Goal: Task Accomplishment & Management: Manage account settings

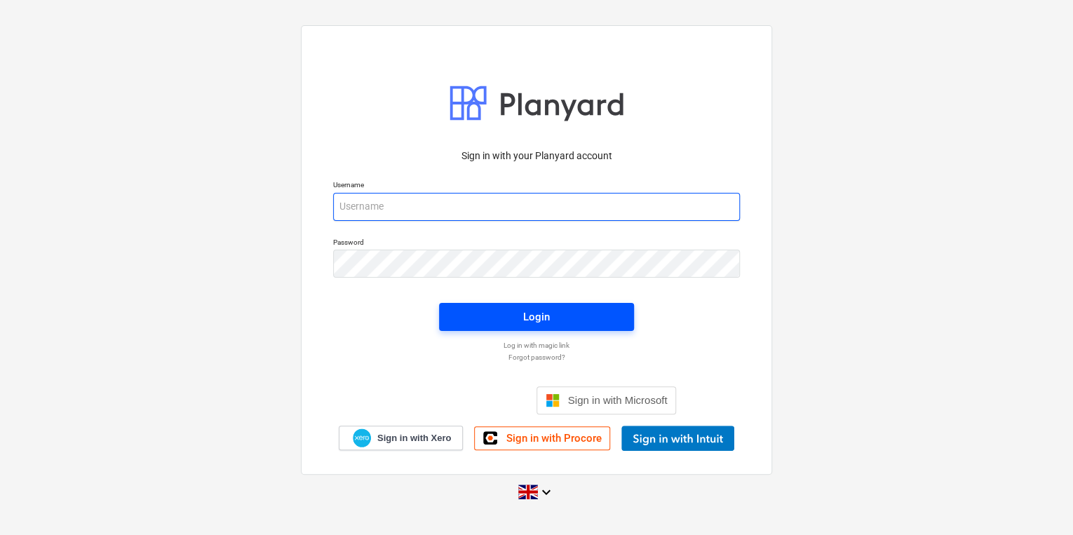
type input "[PERSON_NAME][EMAIL_ADDRESS][PERSON_NAME][DOMAIN_NAME]"
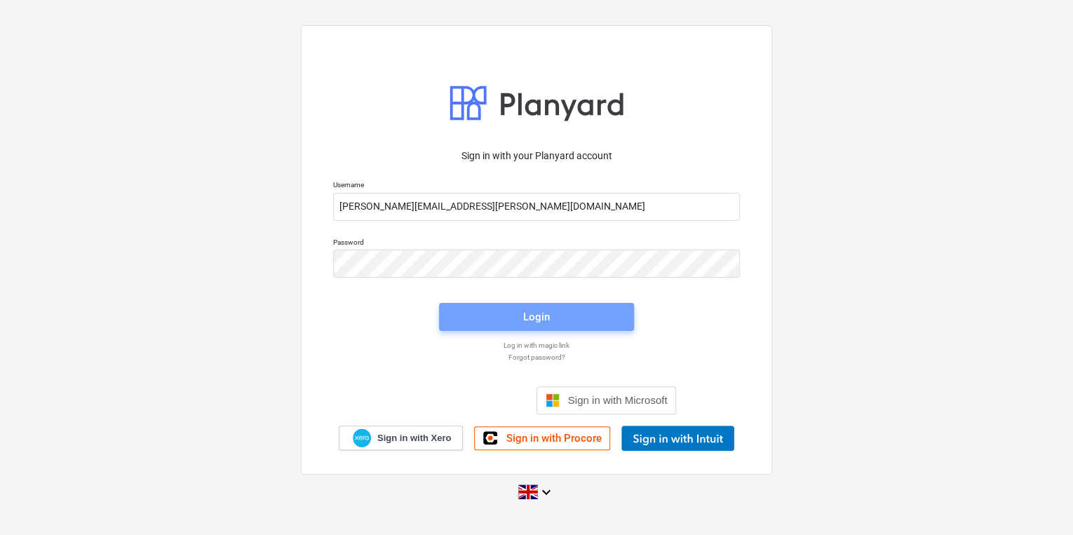
drag, startPoint x: 536, startPoint y: 314, endPoint x: 447, endPoint y: 189, distance: 154.3
click at [530, 300] on div "Login" at bounding box center [537, 317] width 212 height 45
click at [511, 320] on span "Login" at bounding box center [536, 317] width 161 height 18
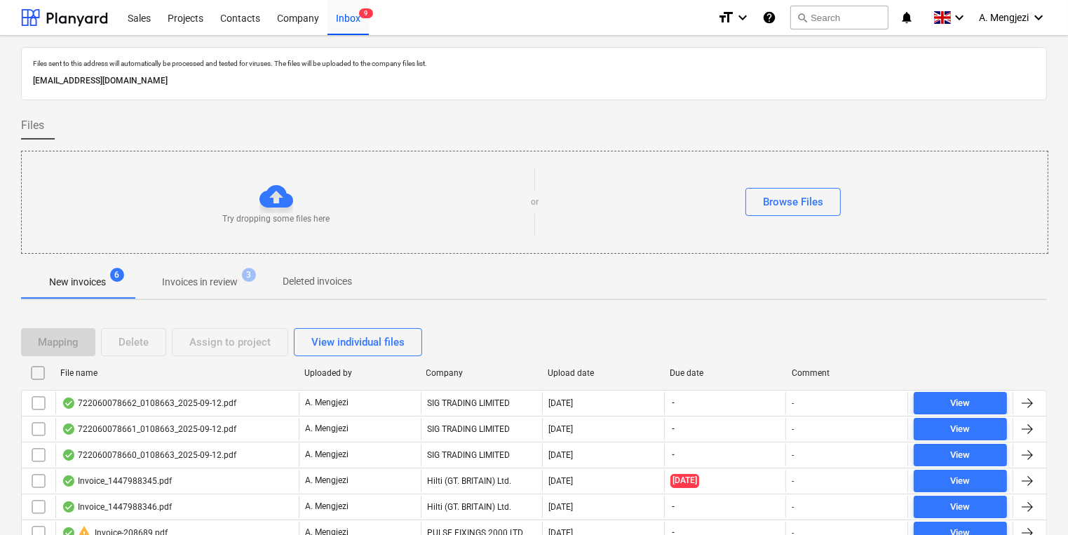
click at [826, 292] on div "New invoices 6 Invoices in review 3 Deleted invoices" at bounding box center [534, 282] width 1026 height 34
click at [897, 317] on div "Mapping Delete Assign to project View individual files File name Uploaded by Co…" at bounding box center [534, 442] width 1026 height 263
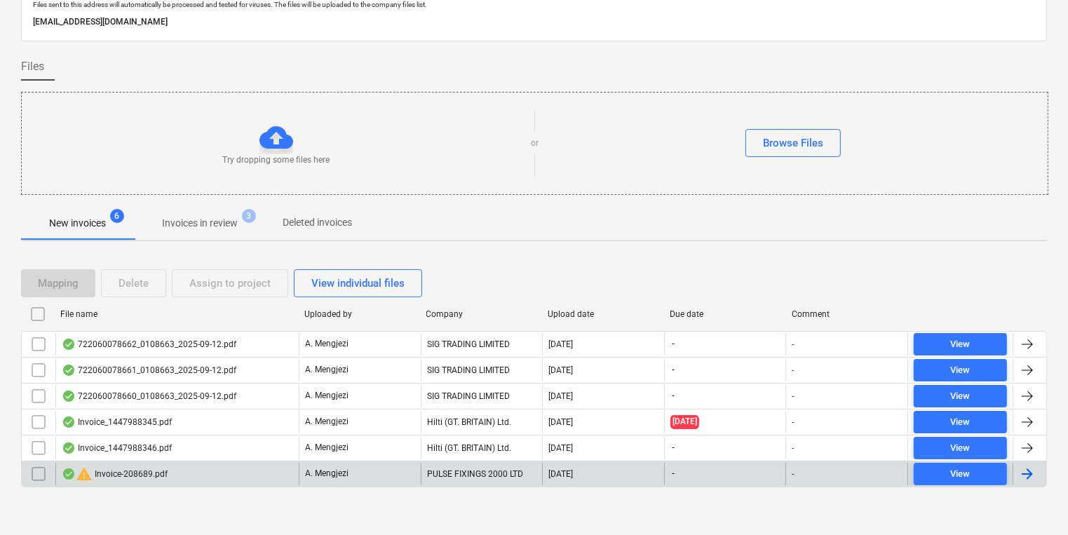
click at [449, 471] on div "PULSE FIXINGS 2000 LTD" at bounding box center [482, 474] width 122 height 22
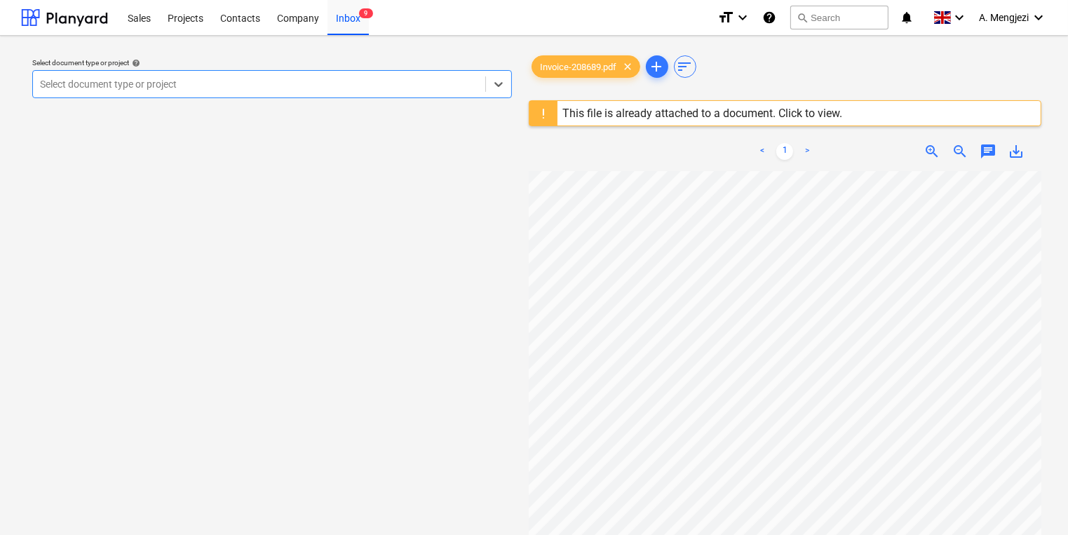
click at [777, 120] on div "This file is already attached to a document. Click to view." at bounding box center [702, 113] width 291 height 25
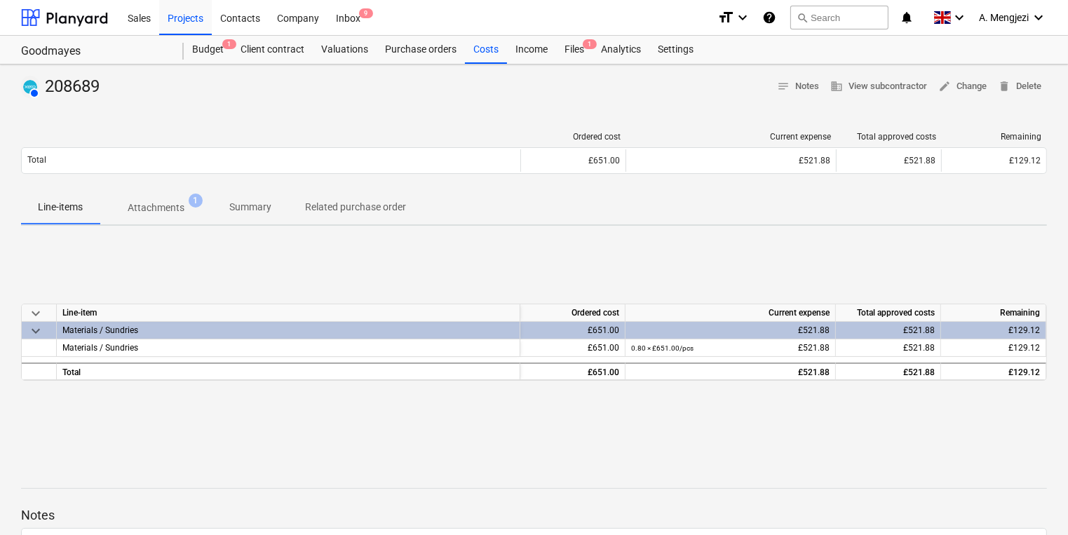
drag, startPoint x: 147, startPoint y: 193, endPoint x: 139, endPoint y: 186, distance: 10.4
click at [147, 191] on button "Attachments 1" at bounding box center [156, 208] width 113 height 34
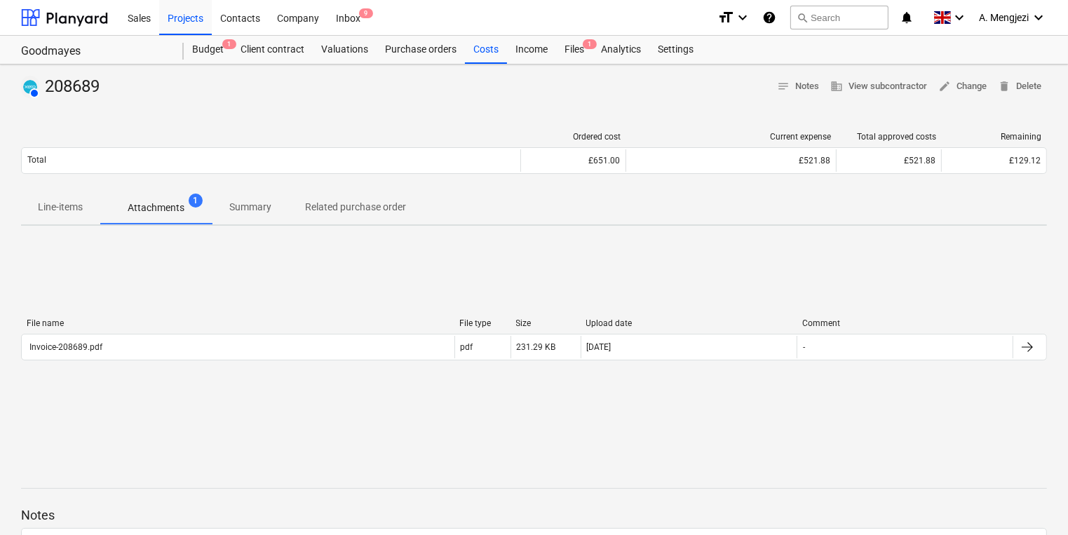
click at [335, 366] on div "File name File type Size Upload date Comment Invoice-208689.pdf pdf 231.29 KB […" at bounding box center [534, 342] width 1026 height 70
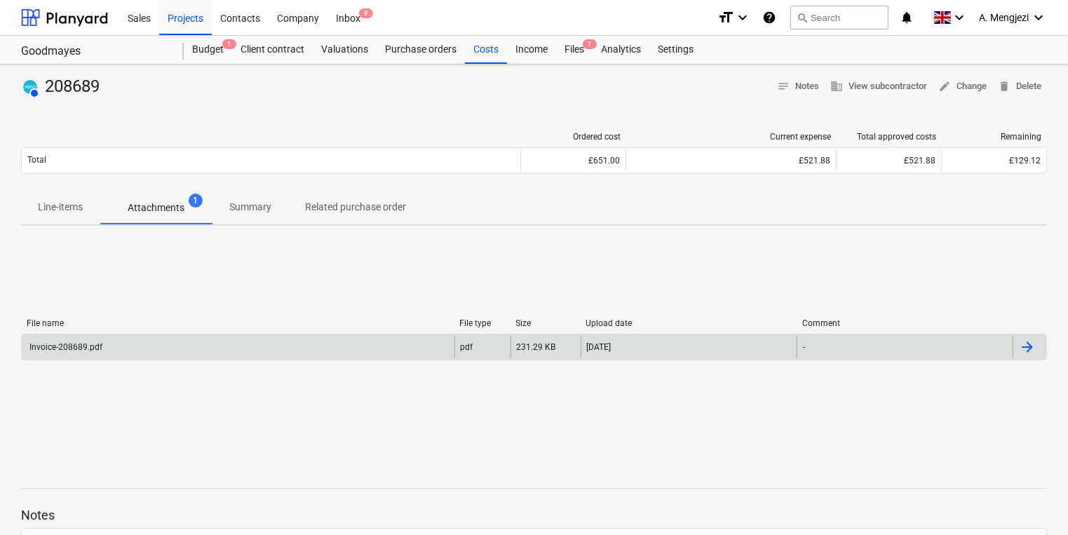
click at [341, 358] on div "Invoice-208689.pdf pdf 231.29 KB [DATE] -" at bounding box center [534, 347] width 1026 height 27
click at [357, 348] on div "Invoice-208689.pdf" at bounding box center [238, 347] width 433 height 22
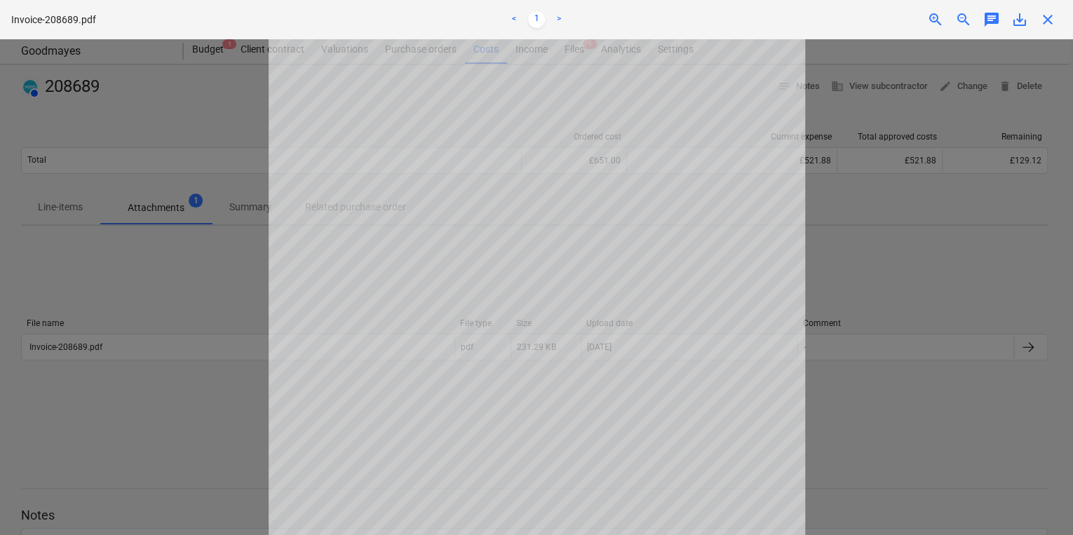
click at [940, 400] on div at bounding box center [536, 287] width 1073 height 496
drag, startPoint x: 32, startPoint y: 297, endPoint x: 18, endPoint y: 265, distance: 34.9
click at [17, 266] on div at bounding box center [536, 287] width 1073 height 496
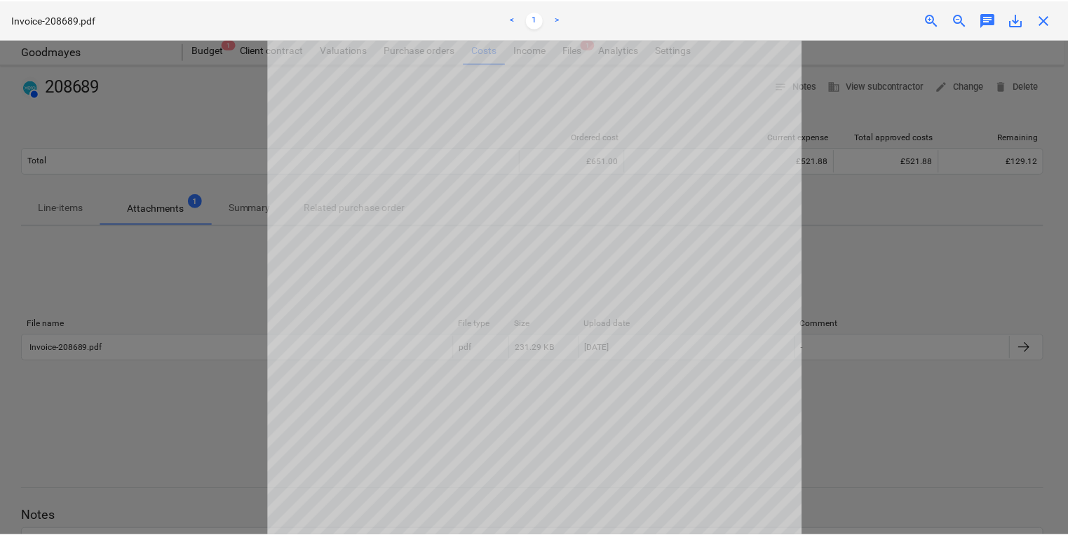
scroll to position [32, 0]
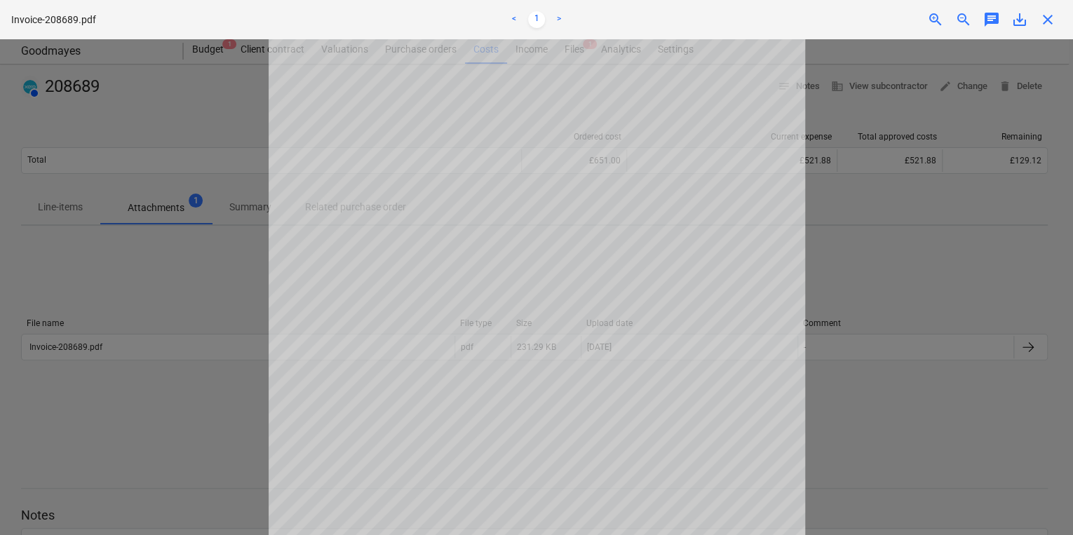
click at [1057, 24] on div "close" at bounding box center [1048, 19] width 28 height 17
click at [1051, 24] on span "close" at bounding box center [1047, 19] width 17 height 17
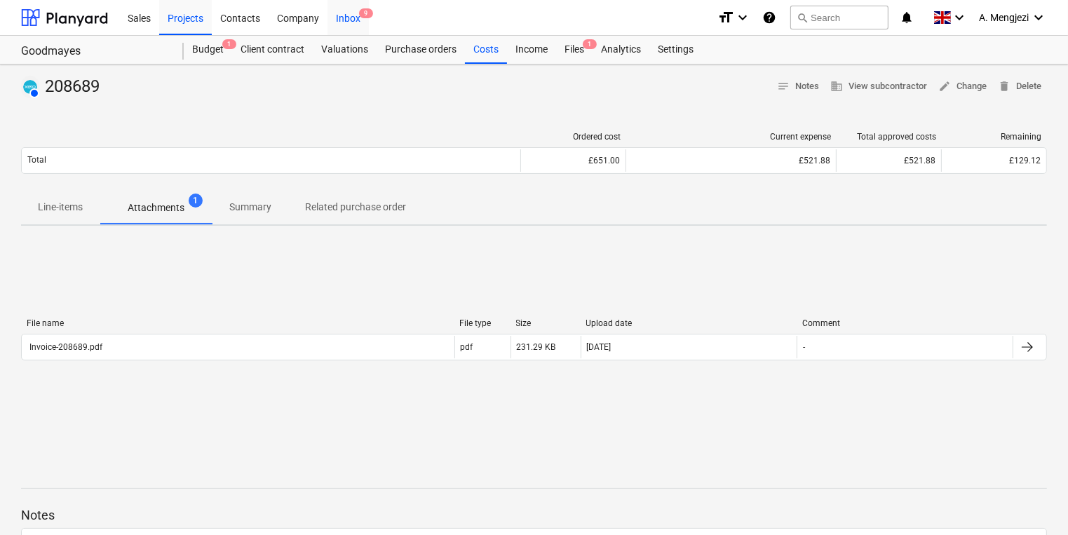
click at [335, 20] on div "Inbox 9" at bounding box center [347, 17] width 41 height 36
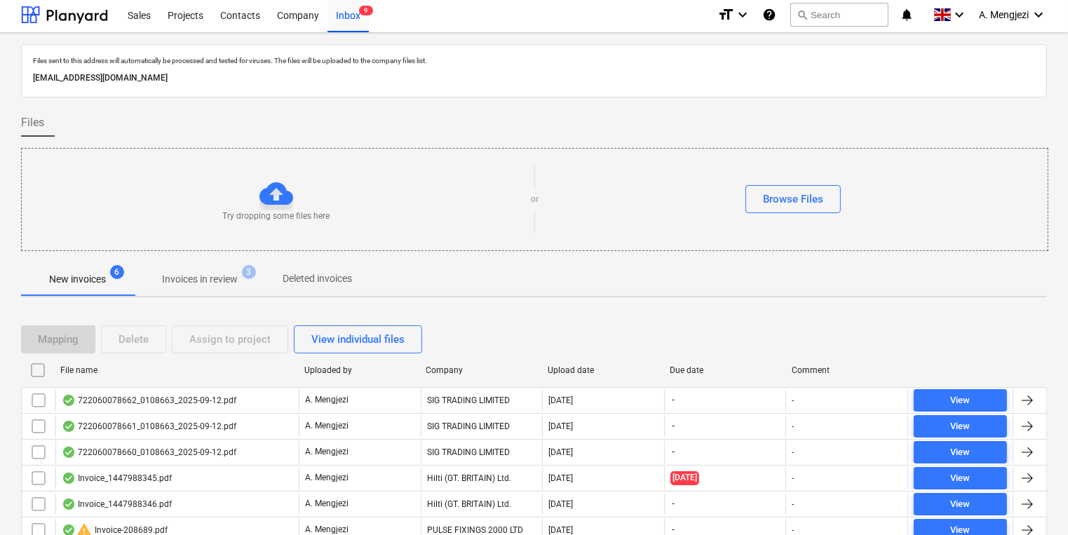
scroll to position [59, 0]
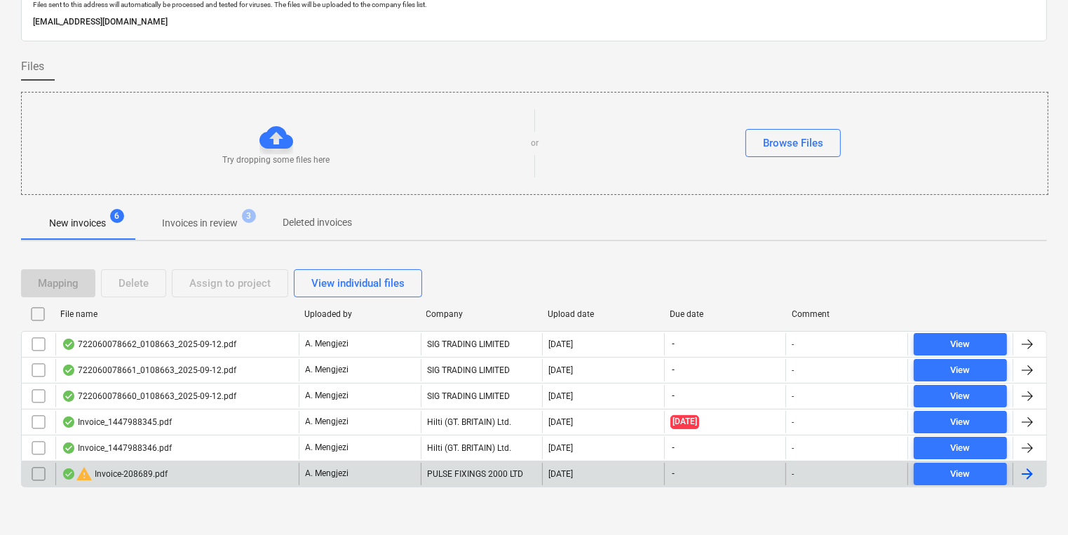
click at [34, 479] on input "checkbox" at bounding box center [38, 474] width 22 height 22
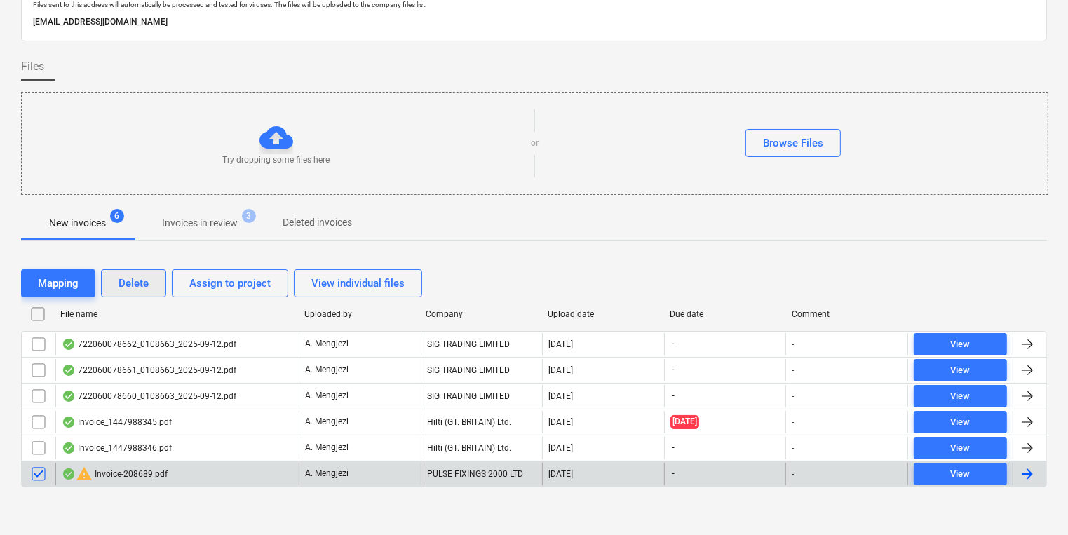
click at [119, 278] on div "Delete" at bounding box center [134, 283] width 30 height 18
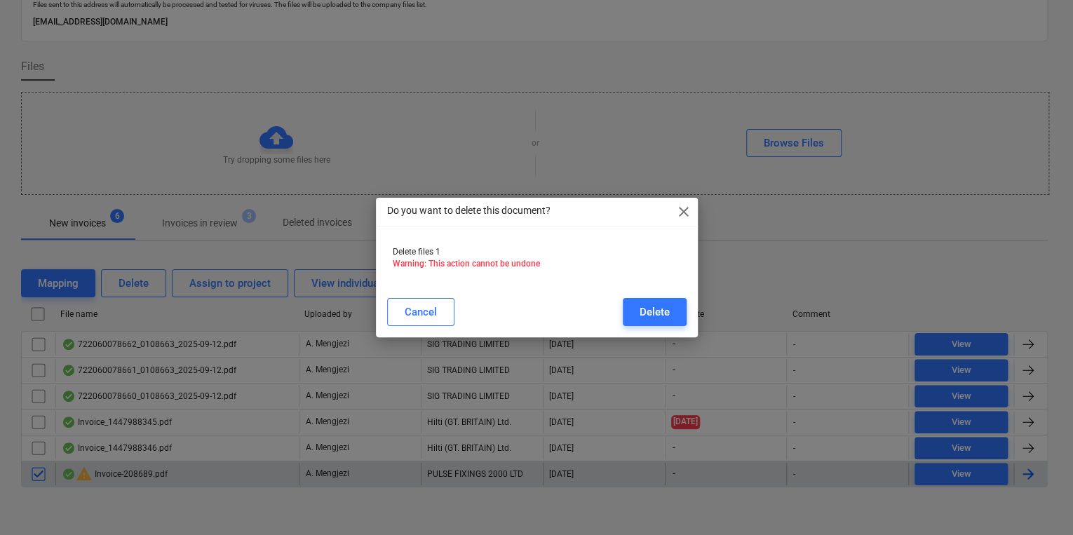
click at [606, 300] on div "Cancel Delete" at bounding box center [536, 312] width 299 height 28
click at [632, 300] on button "Delete" at bounding box center [655, 312] width 64 height 28
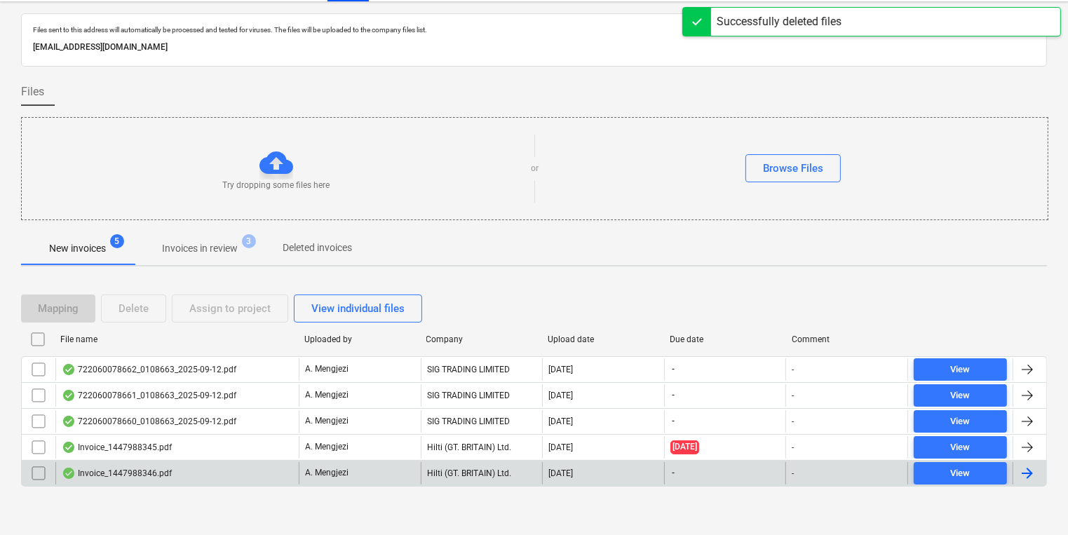
click at [258, 462] on div "Invoice_1447988346.pdf" at bounding box center [176, 473] width 243 height 22
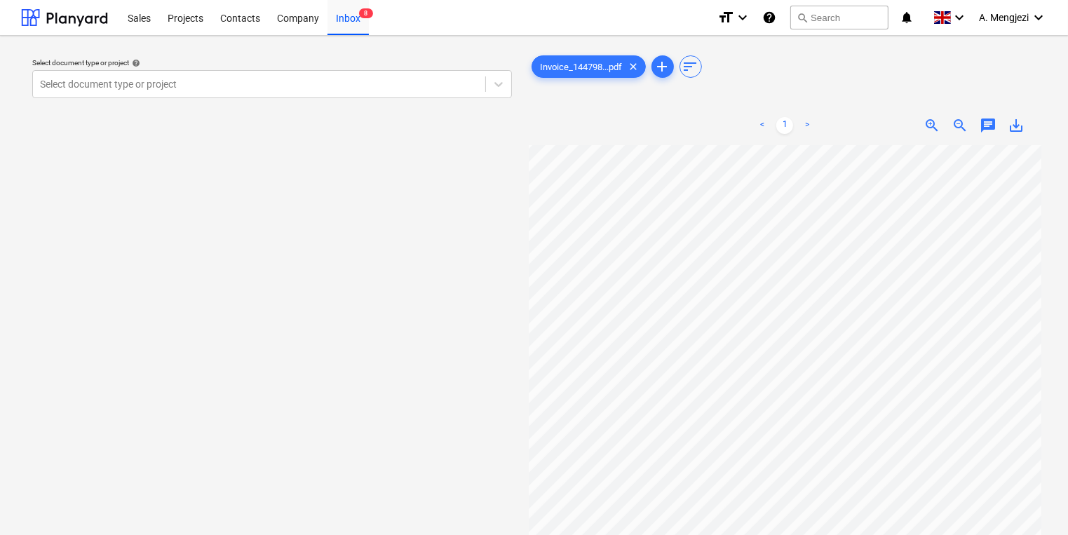
scroll to position [56, 0]
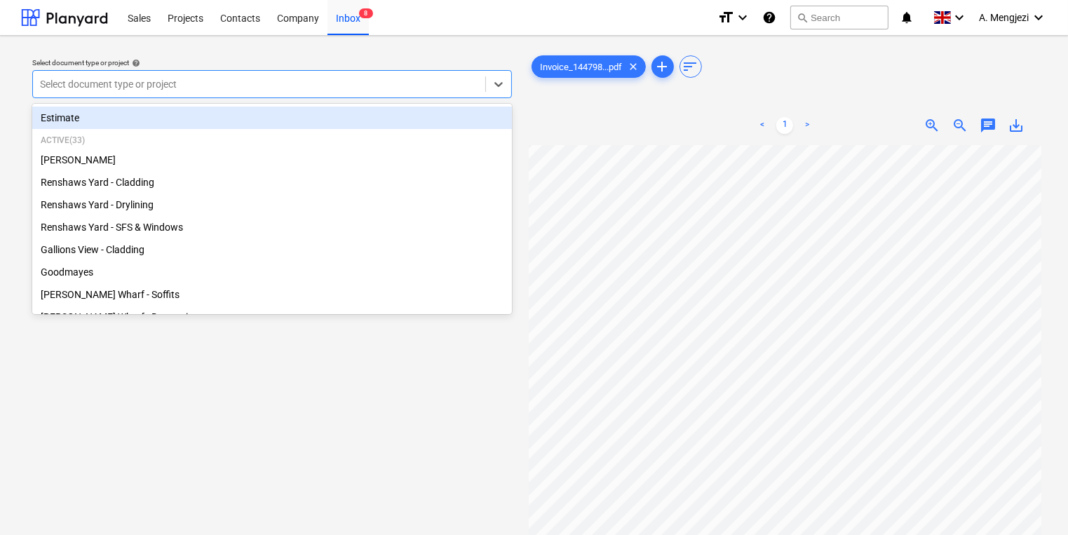
click at [349, 88] on div at bounding box center [259, 84] width 438 height 14
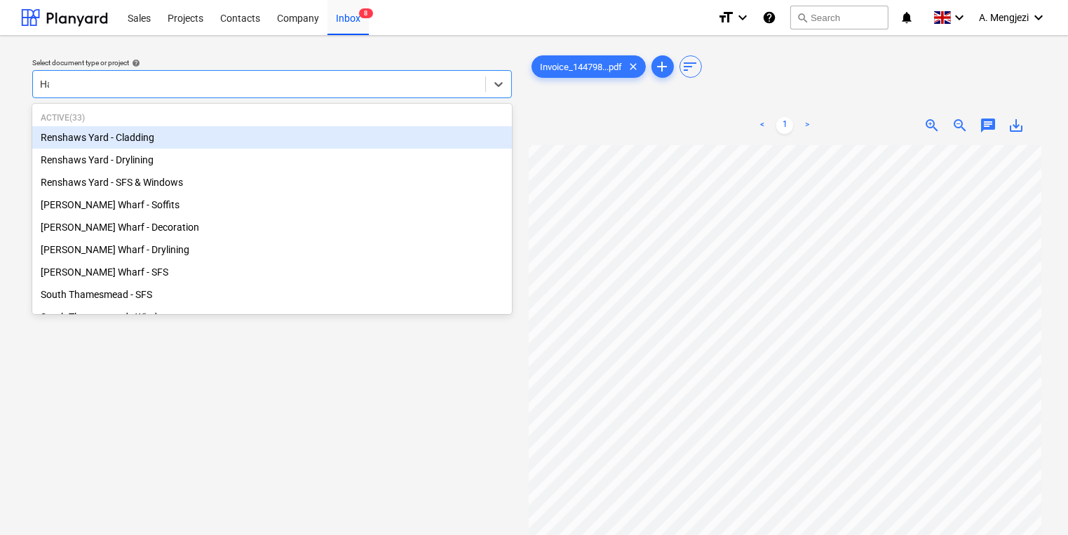
type input "Ham"
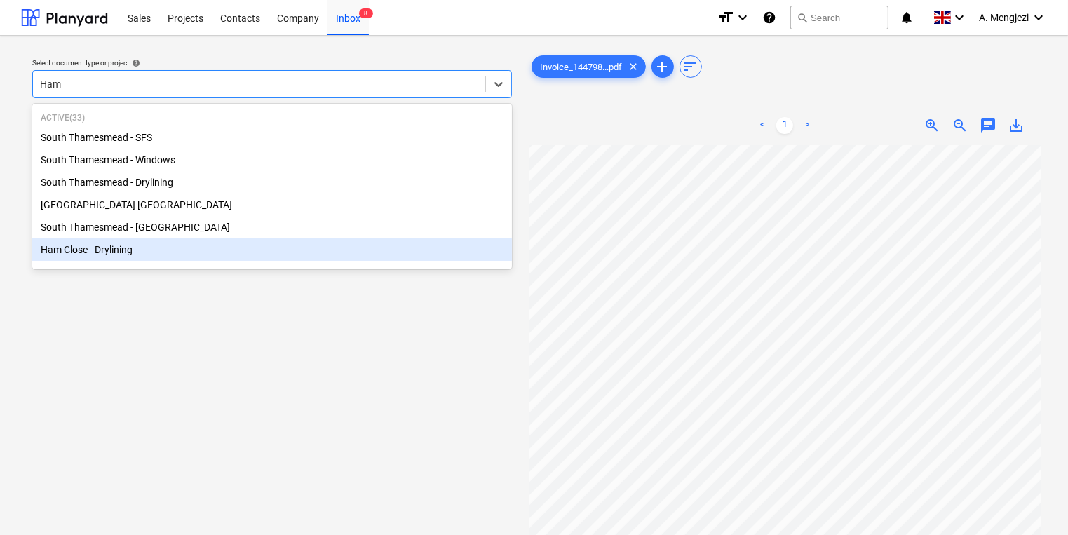
click at [107, 258] on div "Ham Close - Drylining" at bounding box center [272, 249] width 480 height 22
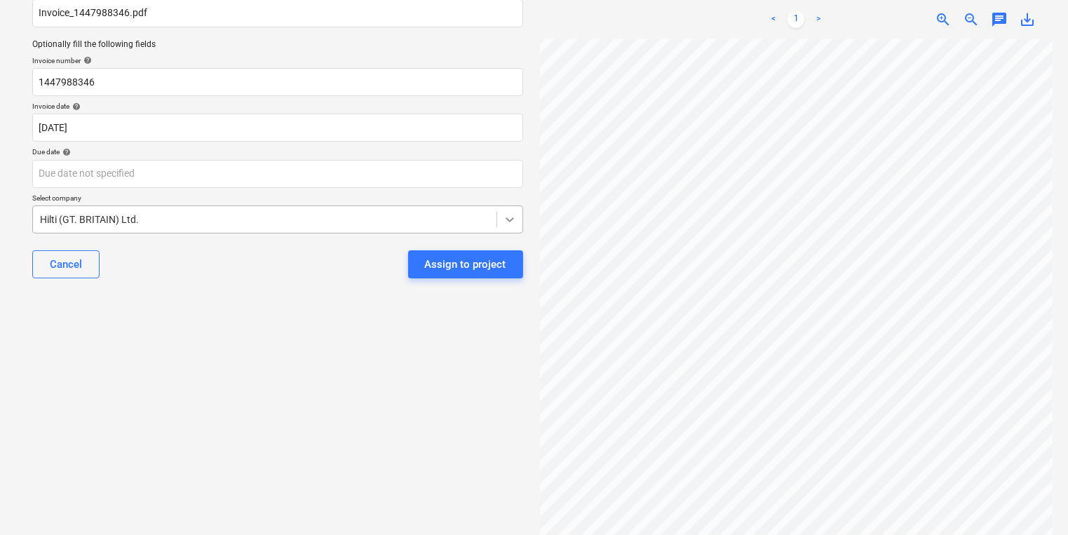
scroll to position [0, 6]
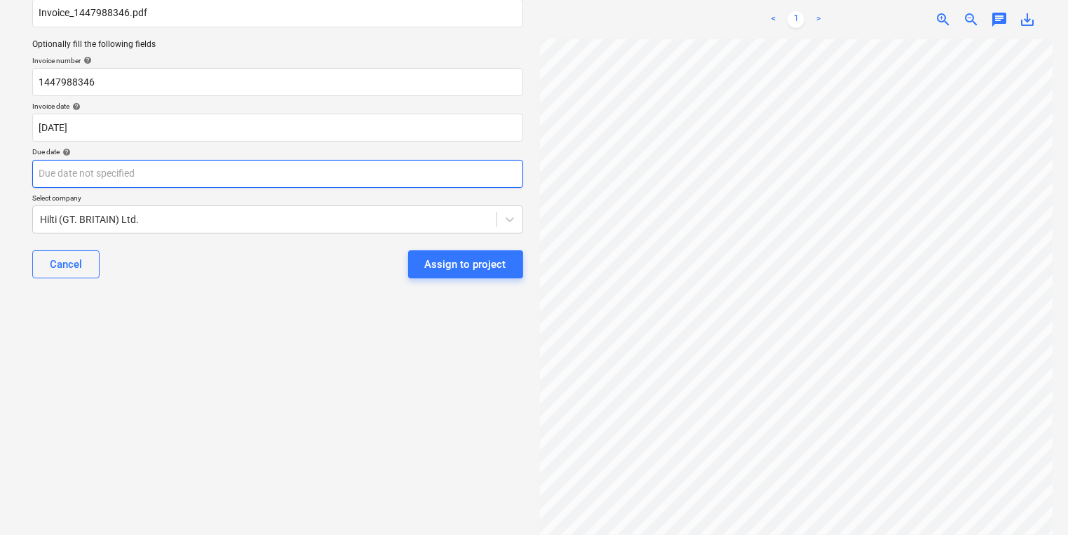
click at [479, 173] on body "Sales Projects Contacts Company Inbox 8 format_size keyboard_arrow_down help se…" at bounding box center [534, 144] width 1068 height 535
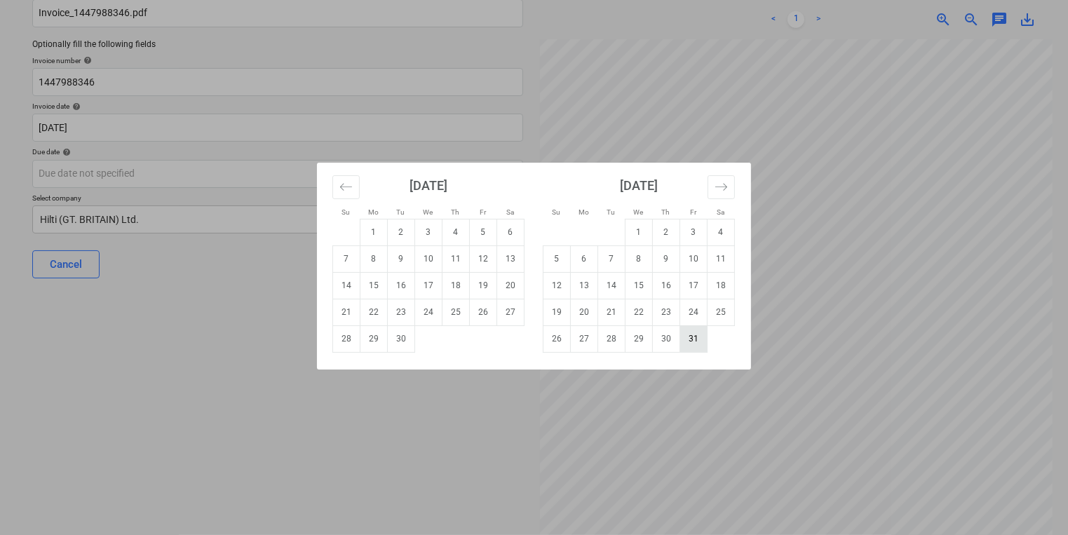
click at [694, 336] on td "31" at bounding box center [693, 338] width 27 height 27
type input "[DATE]"
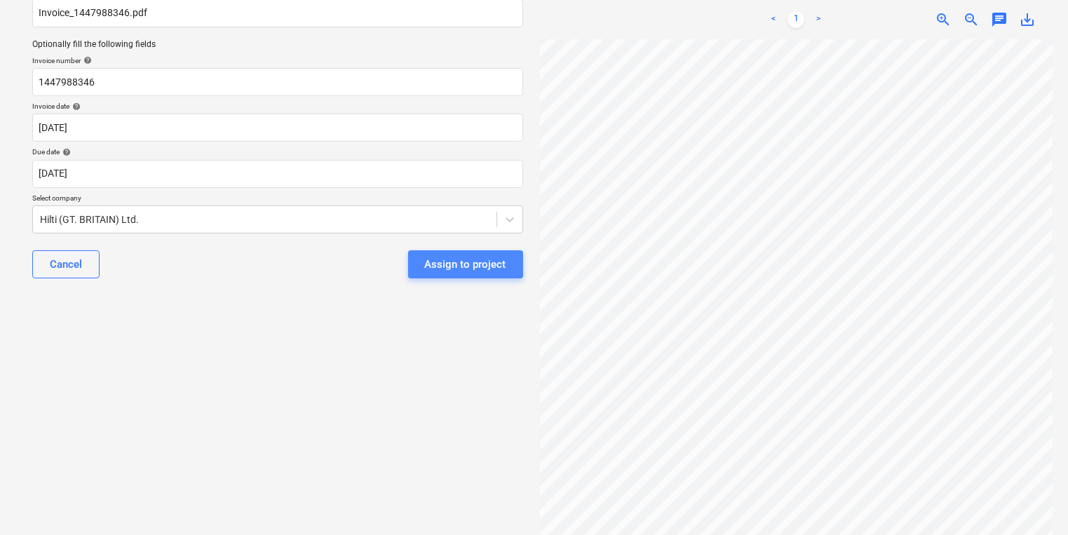
click at [473, 251] on button "Assign to project" at bounding box center [465, 264] width 115 height 28
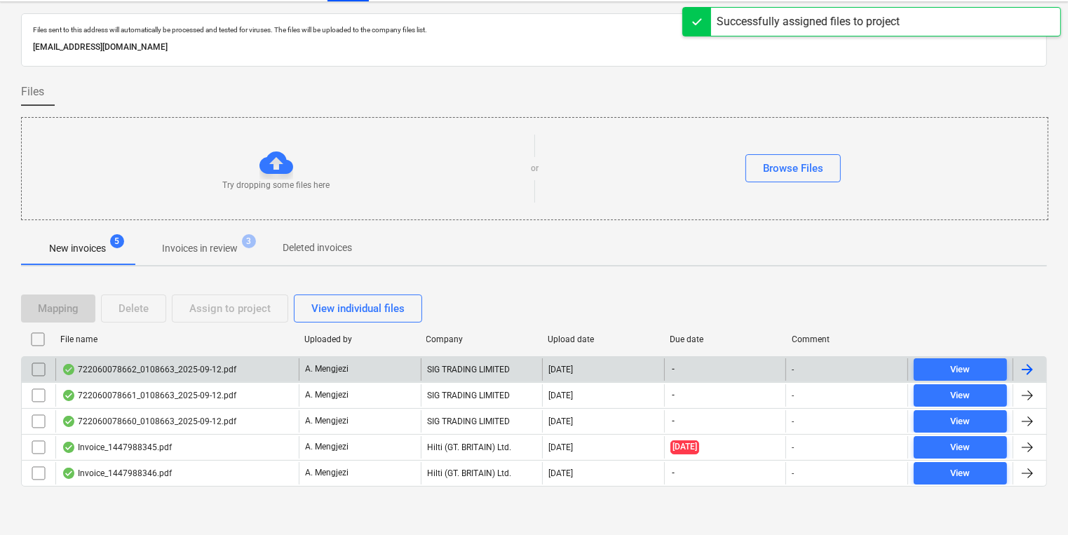
scroll to position [8, 0]
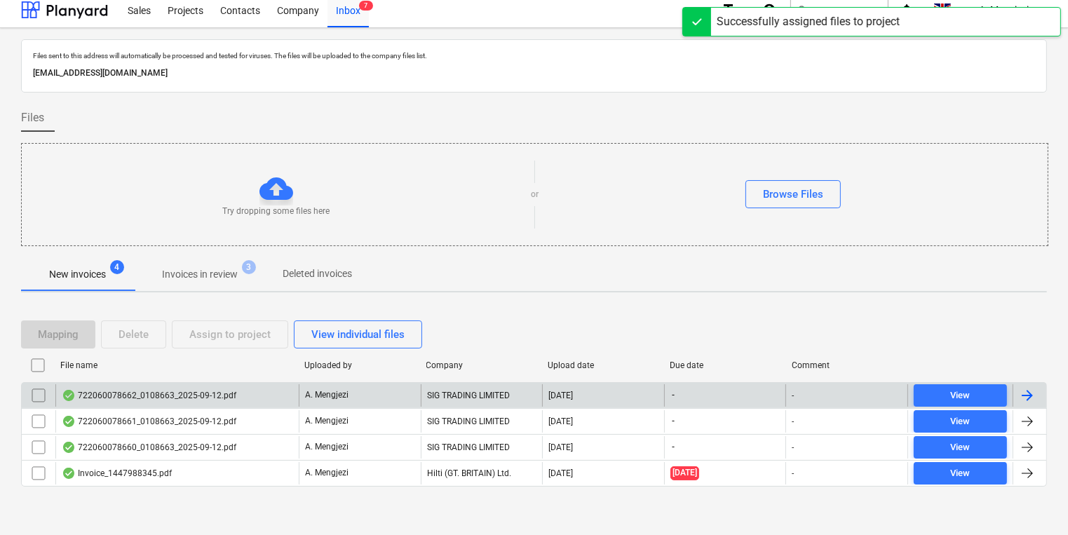
click at [126, 391] on div "722060078662_0108663_2025-09-12.pdf" at bounding box center [149, 395] width 175 height 11
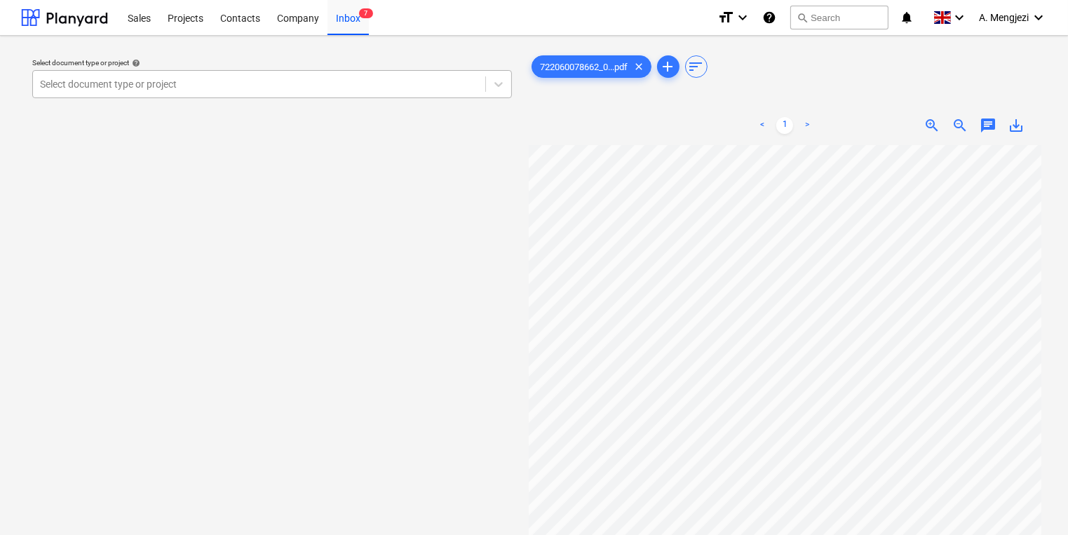
click at [248, 83] on div at bounding box center [259, 84] width 438 height 14
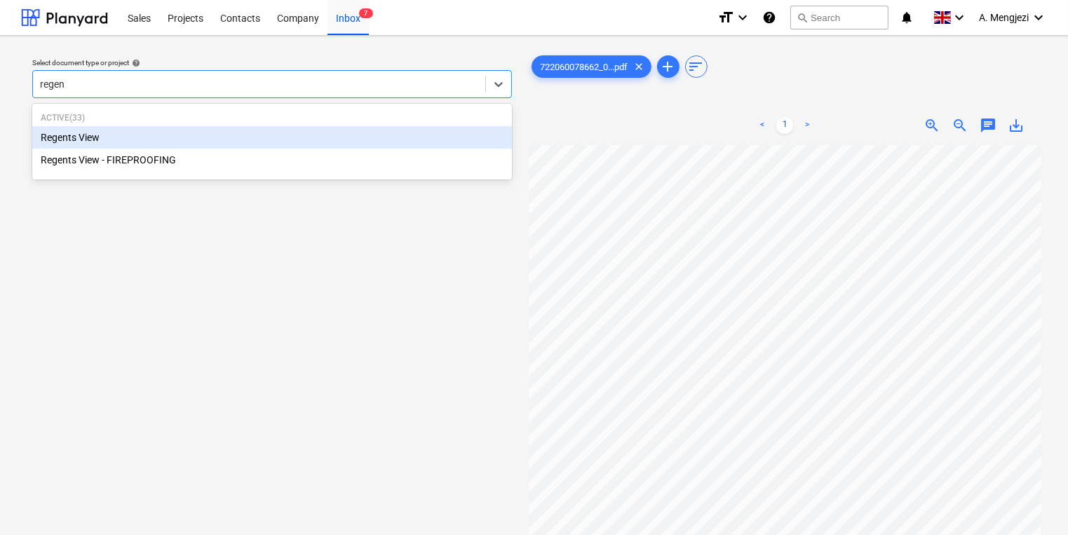
type input "regent"
click at [213, 129] on div "Regents View" at bounding box center [272, 137] width 480 height 22
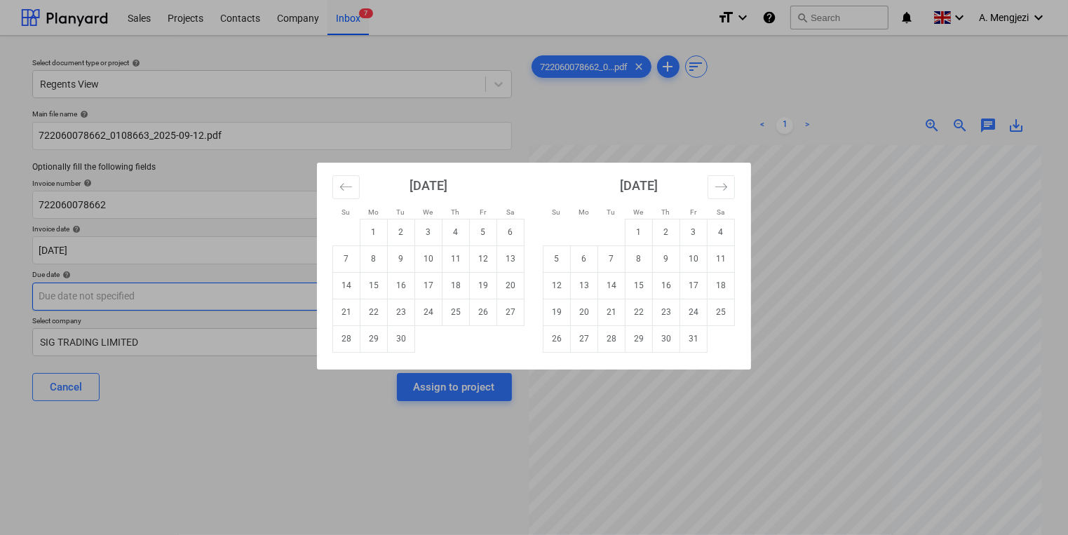
click at [210, 284] on body "Sales Projects Contacts Company Inbox 7 format_size keyboard_arrow_down help se…" at bounding box center [534, 267] width 1068 height 535
click at [696, 339] on td "31" at bounding box center [693, 338] width 27 height 27
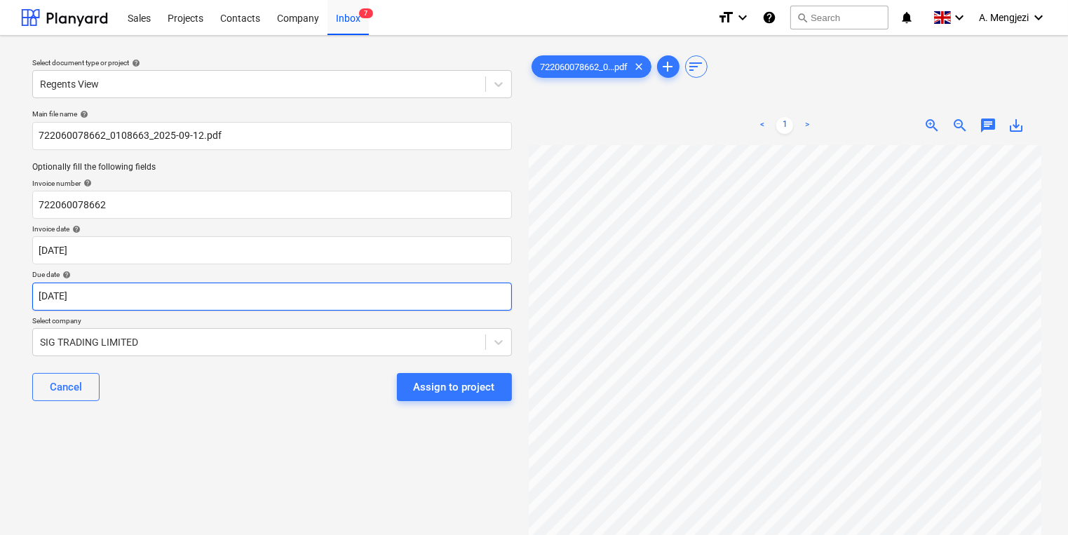
click at [468, 289] on body "Sales Projects Contacts Company Inbox 7 format_size keyboard_arrow_down help se…" at bounding box center [534, 267] width 1068 height 535
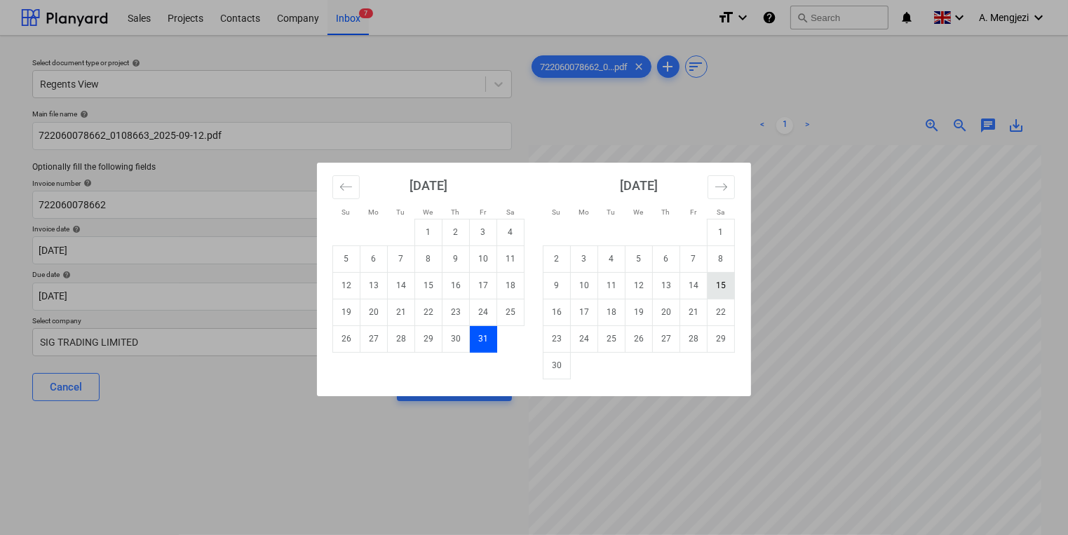
click at [715, 287] on td "15" at bounding box center [721, 285] width 27 height 27
type input "[DATE]"
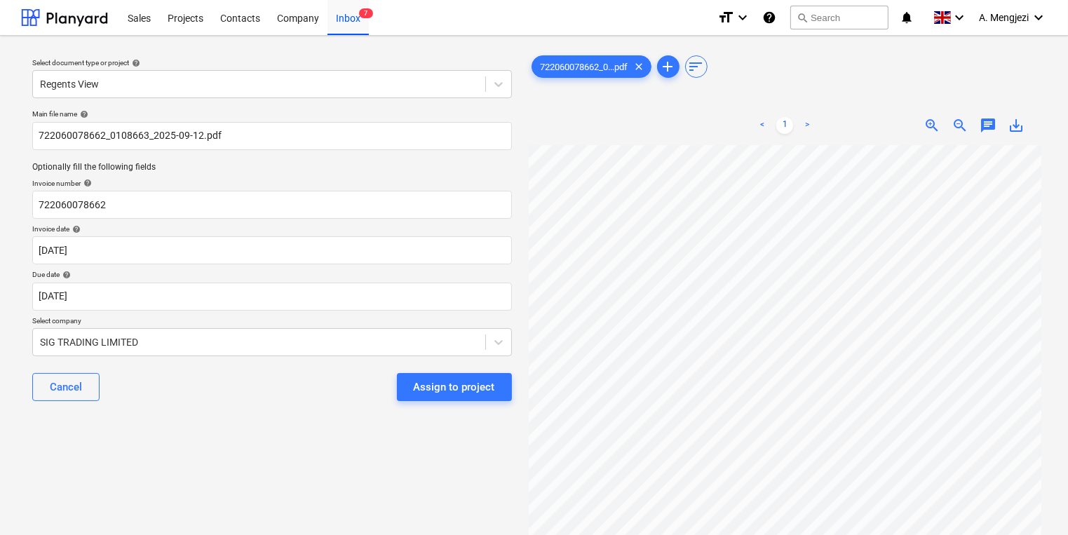
click at [494, 384] on button "Assign to project" at bounding box center [454, 387] width 115 height 28
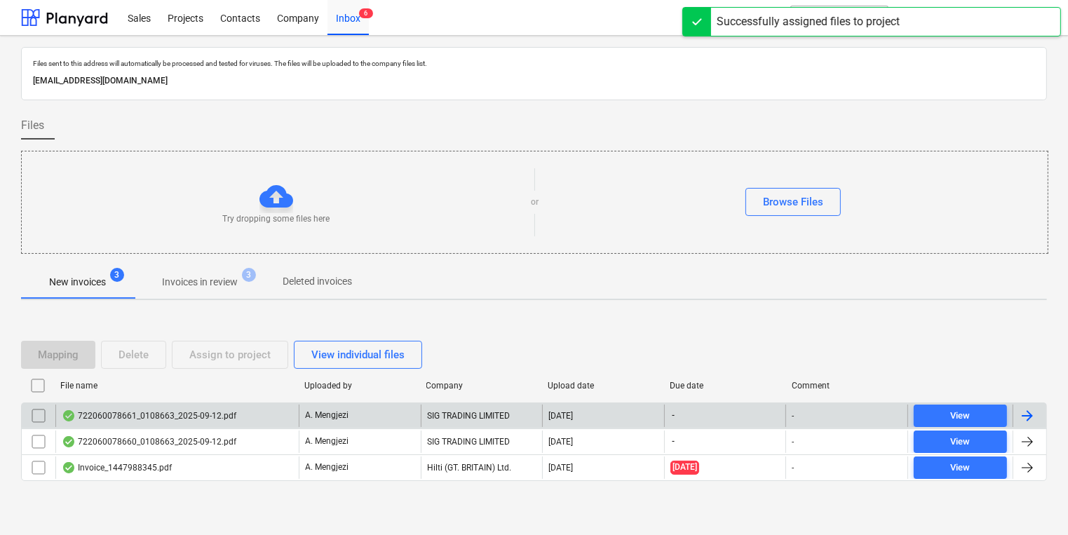
click at [454, 413] on div "SIG TRADING LIMITED" at bounding box center [482, 416] width 122 height 22
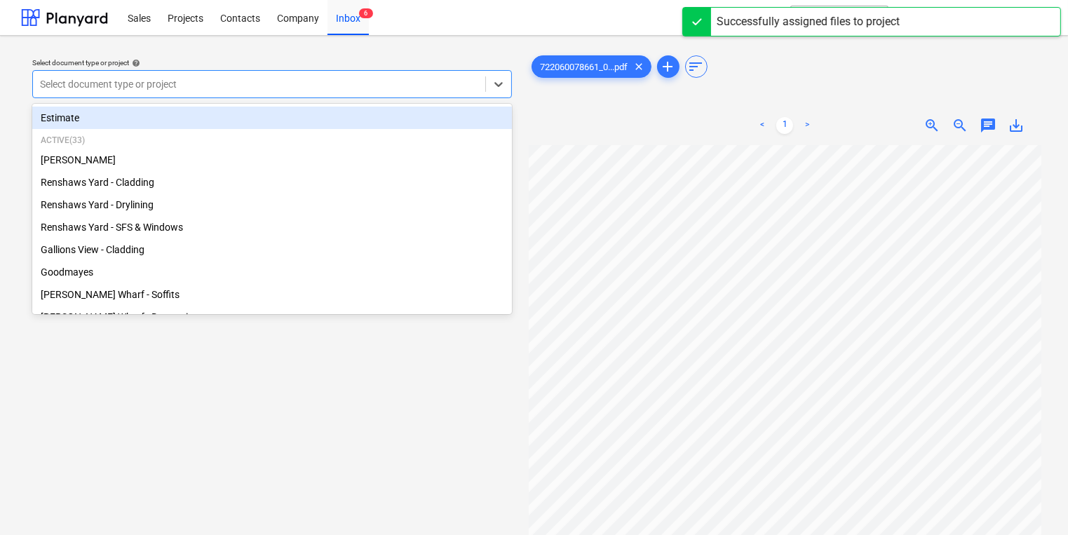
click at [335, 71] on div "Select document type or project" at bounding box center [272, 84] width 480 height 28
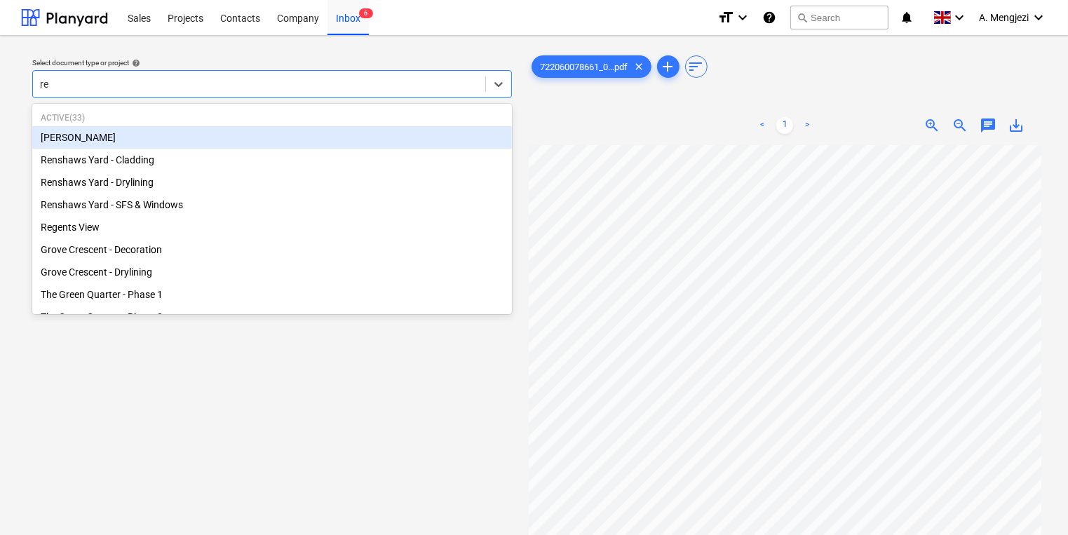
type input "ren"
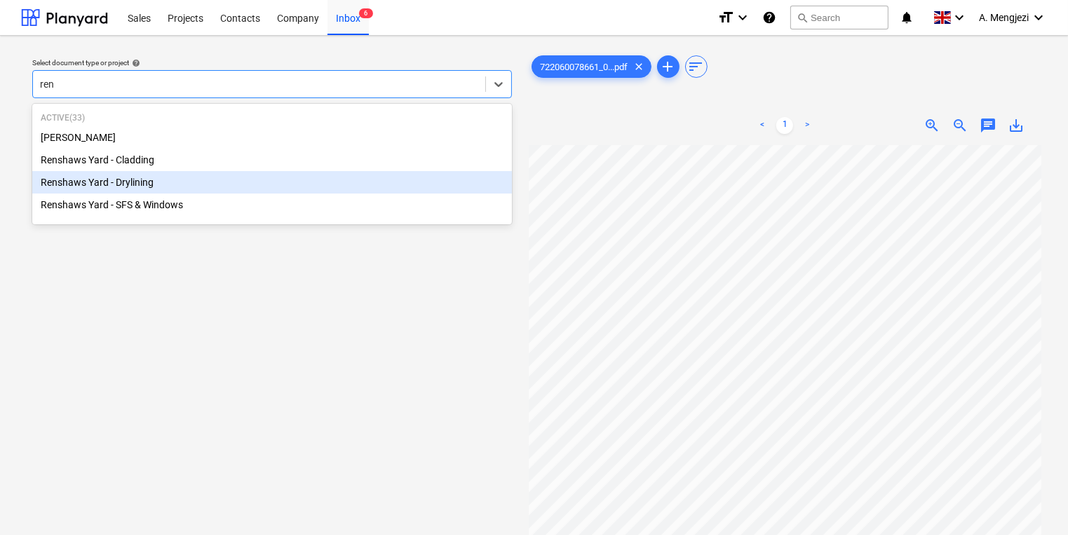
click at [307, 179] on div "Renshaws Yard - Drylining" at bounding box center [272, 182] width 480 height 22
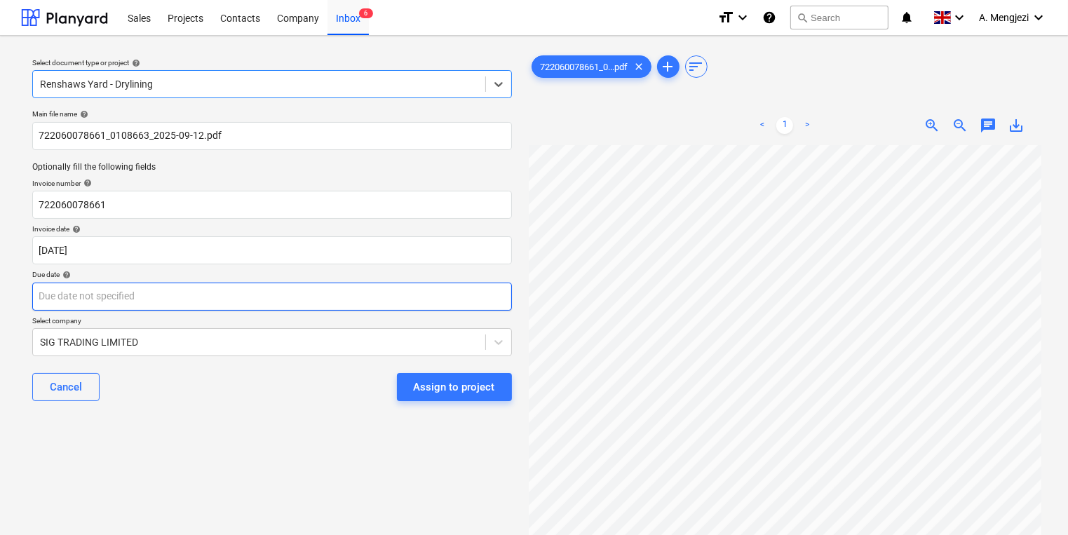
click at [283, 301] on body "Sales Projects Contacts Company Inbox 6 format_size keyboard_arrow_down help se…" at bounding box center [534, 267] width 1068 height 535
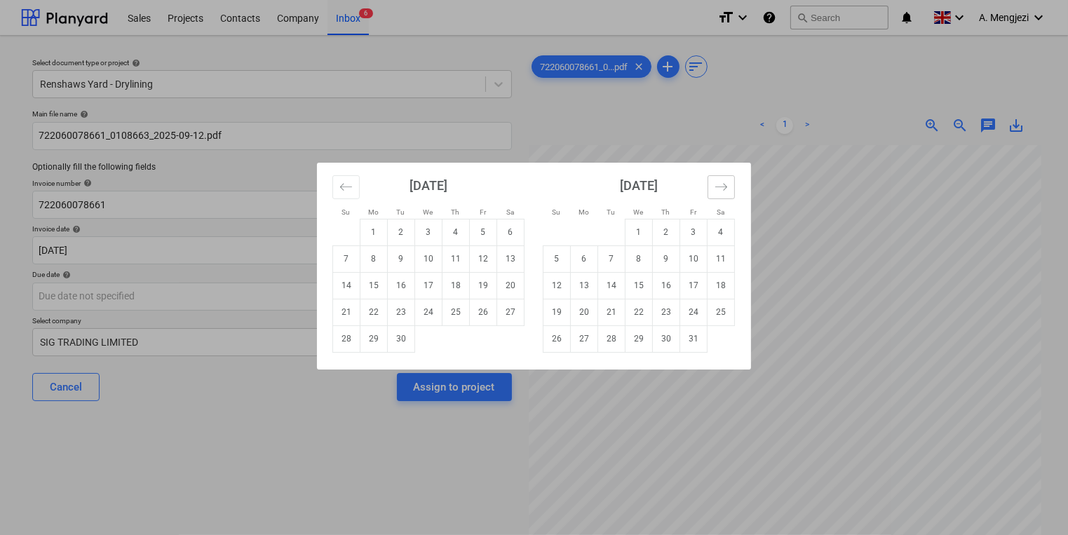
click at [709, 188] on button "Move forward to switch to the next month." at bounding box center [721, 187] width 27 height 24
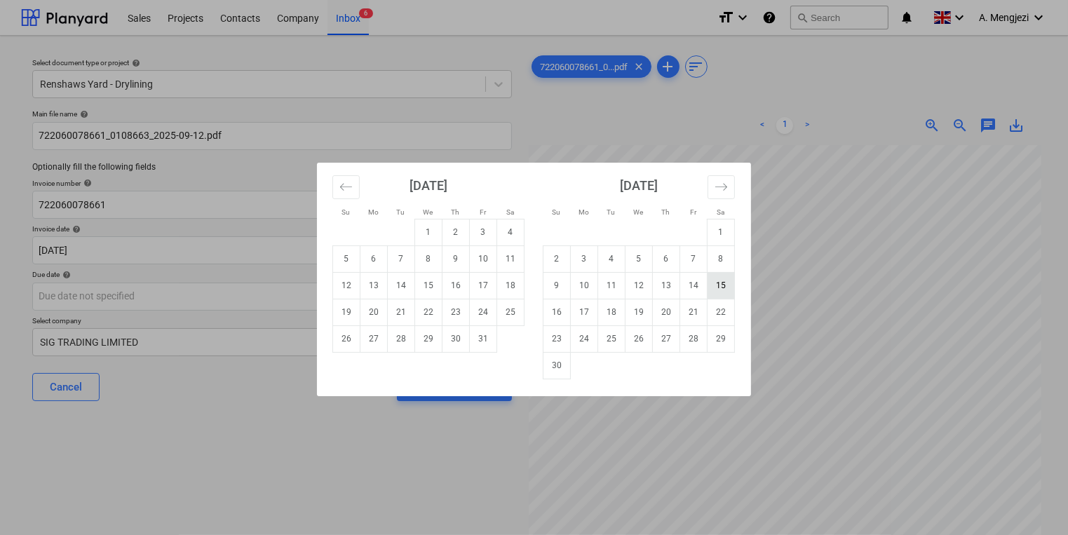
click at [728, 279] on td "15" at bounding box center [721, 285] width 27 height 27
type input "[DATE]"
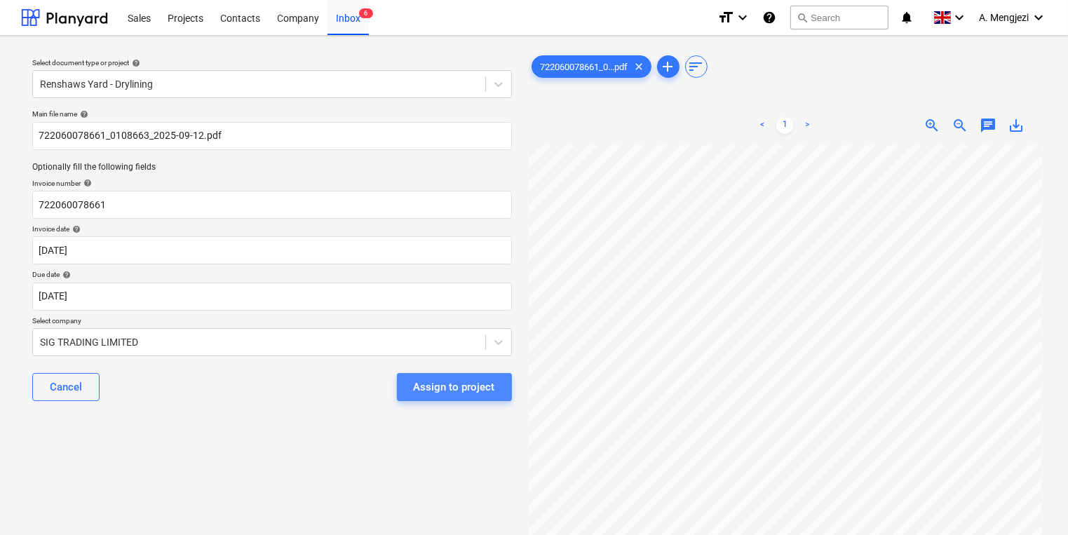
click at [473, 383] on div "Assign to project" at bounding box center [454, 387] width 81 height 18
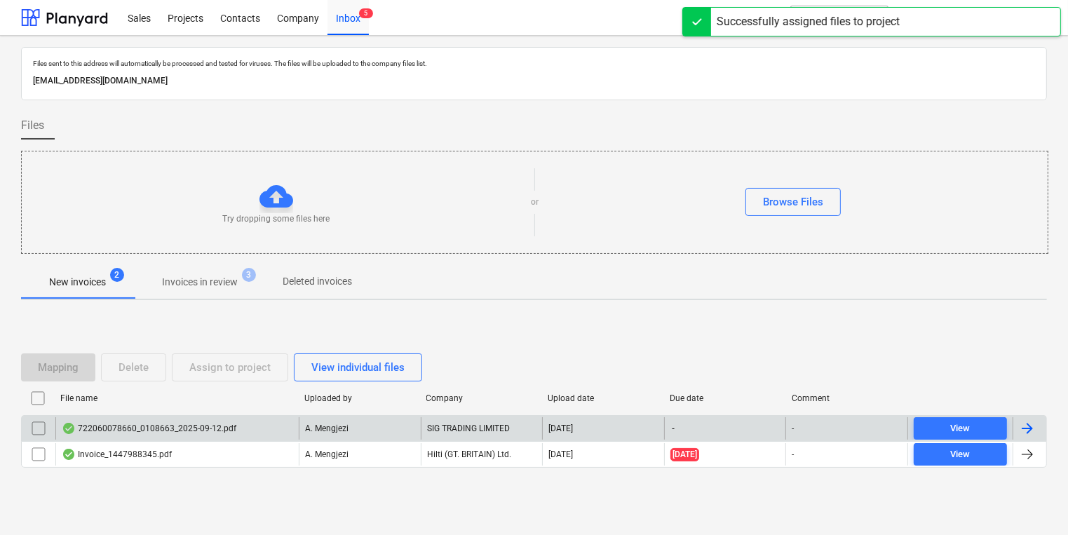
click at [278, 419] on div "722060078660_0108663_2025-09-12.pdf" at bounding box center [176, 428] width 243 height 22
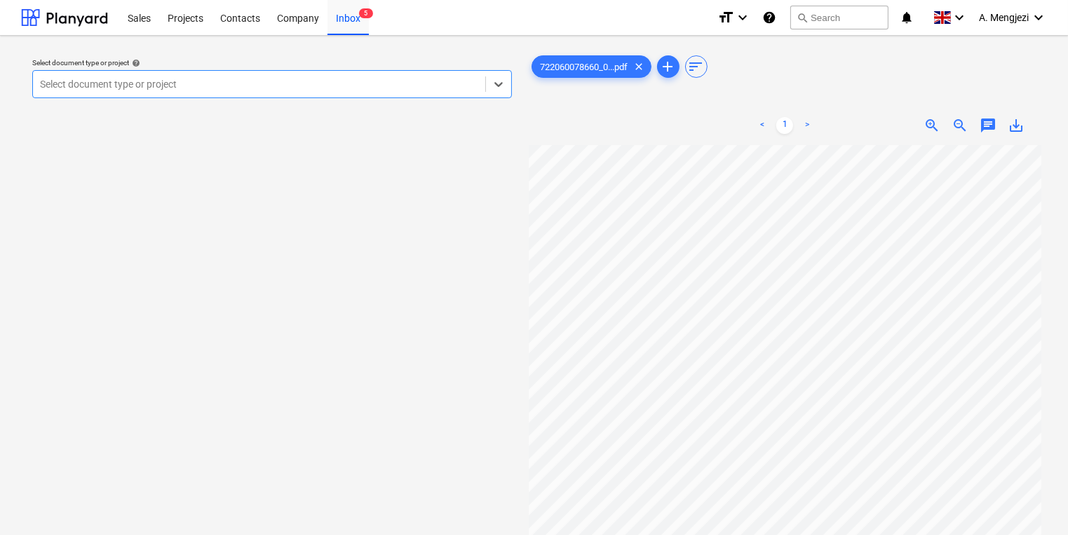
click at [204, 71] on div "Select document type or project" at bounding box center [272, 84] width 480 height 28
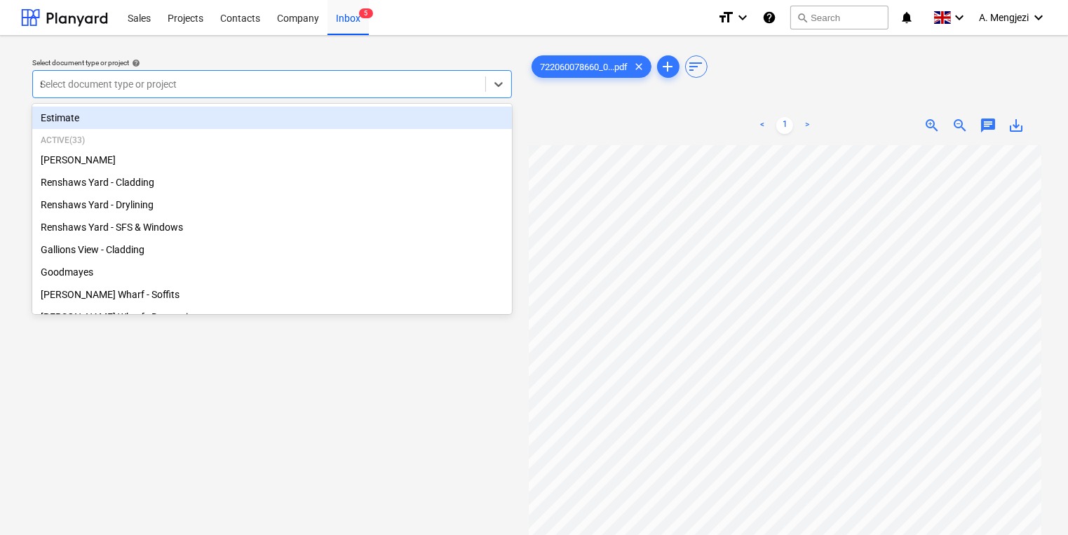
type input "so"
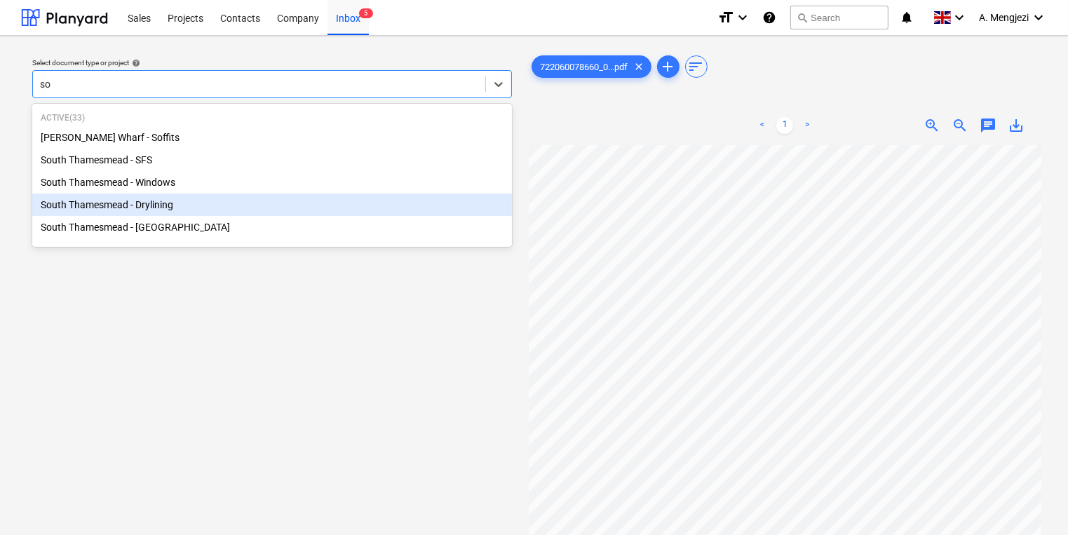
click at [229, 210] on div "South Thamesmead - Drylining" at bounding box center [272, 205] width 480 height 22
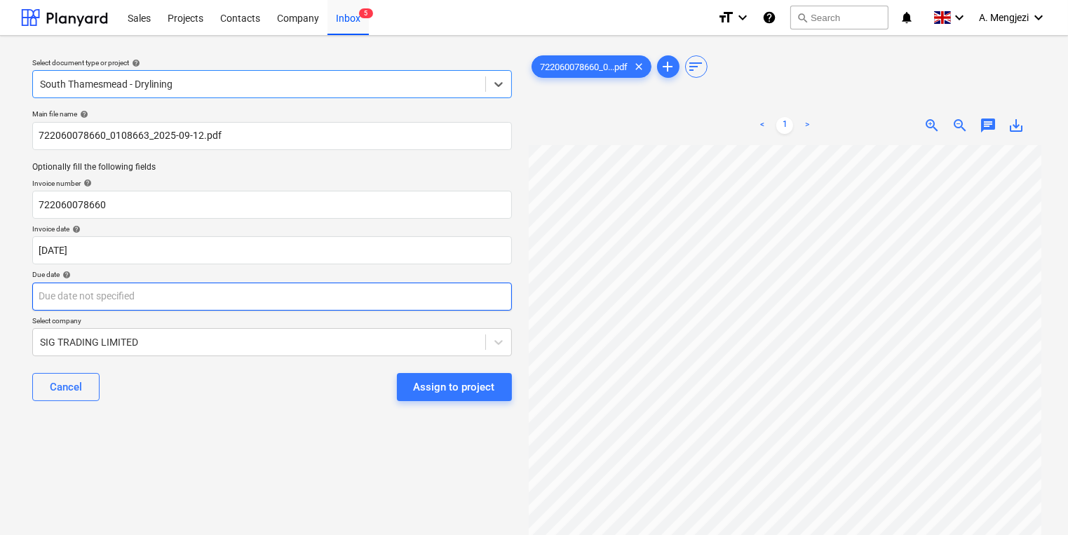
click at [289, 306] on body "Sales Projects Contacts Company Inbox 5 format_size keyboard_arrow_down help se…" at bounding box center [534, 267] width 1068 height 535
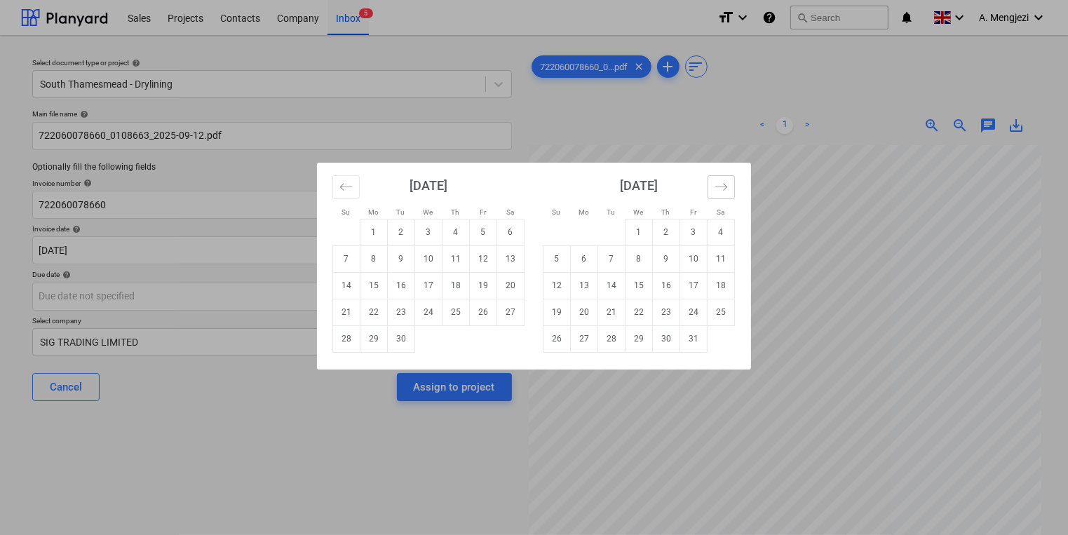
click at [721, 183] on icon "Move forward to switch to the next month." at bounding box center [721, 186] width 13 height 13
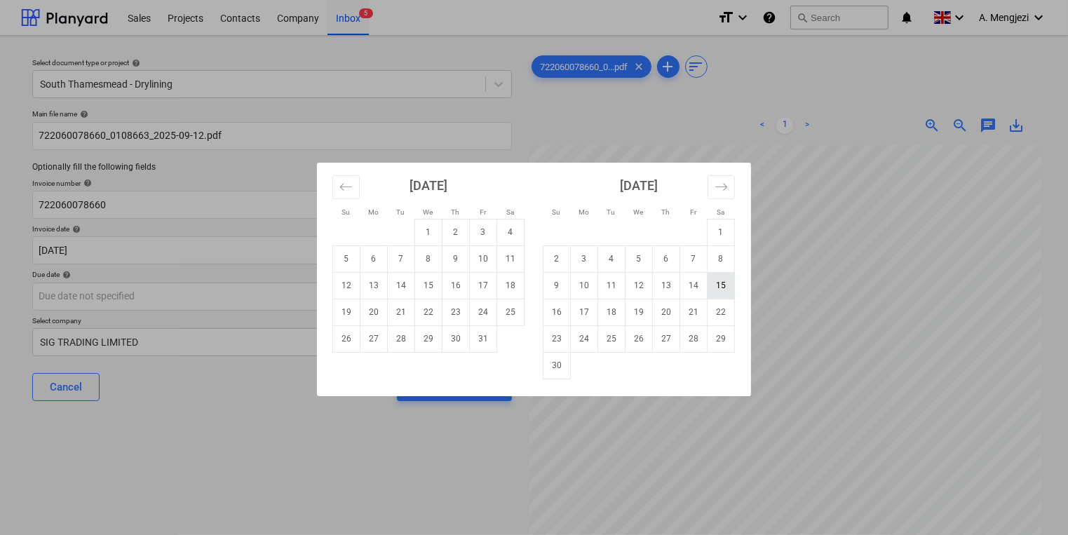
click at [718, 289] on td "15" at bounding box center [721, 285] width 27 height 27
type input "[DATE]"
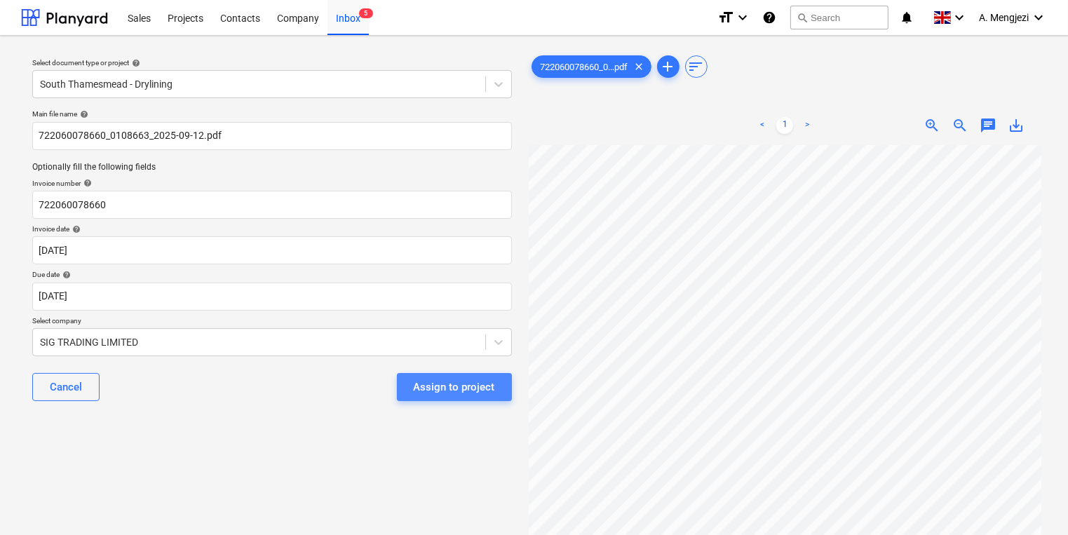
click at [466, 387] on div "Assign to project" at bounding box center [454, 387] width 81 height 18
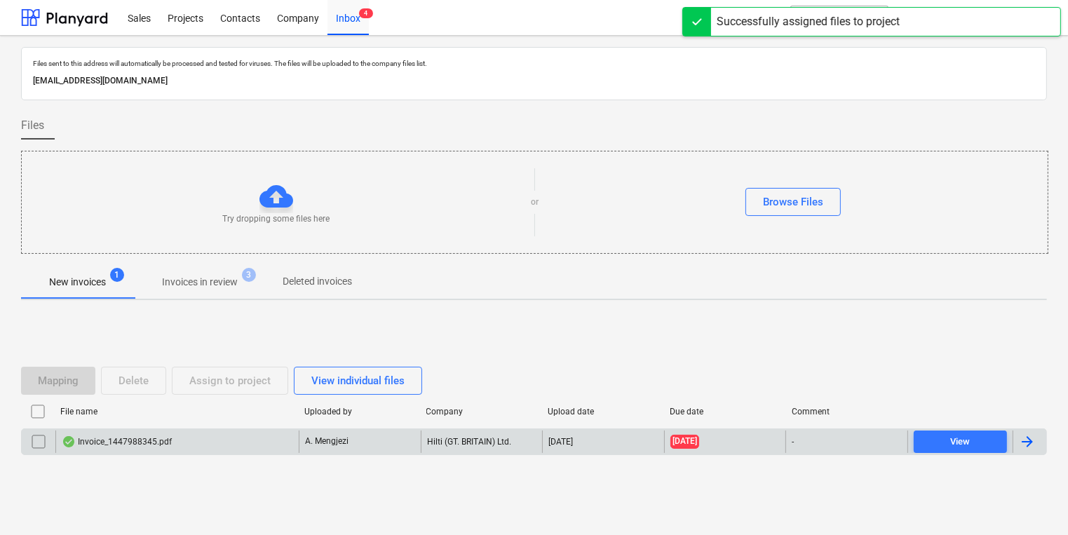
click at [381, 446] on div "A. Mengjezi" at bounding box center [360, 442] width 122 height 22
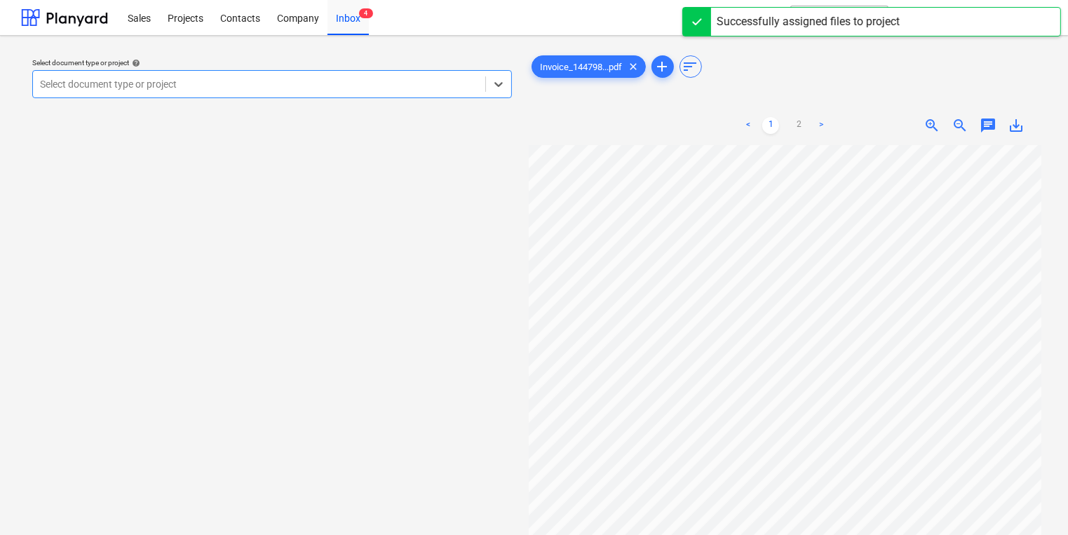
scroll to position [56, 0]
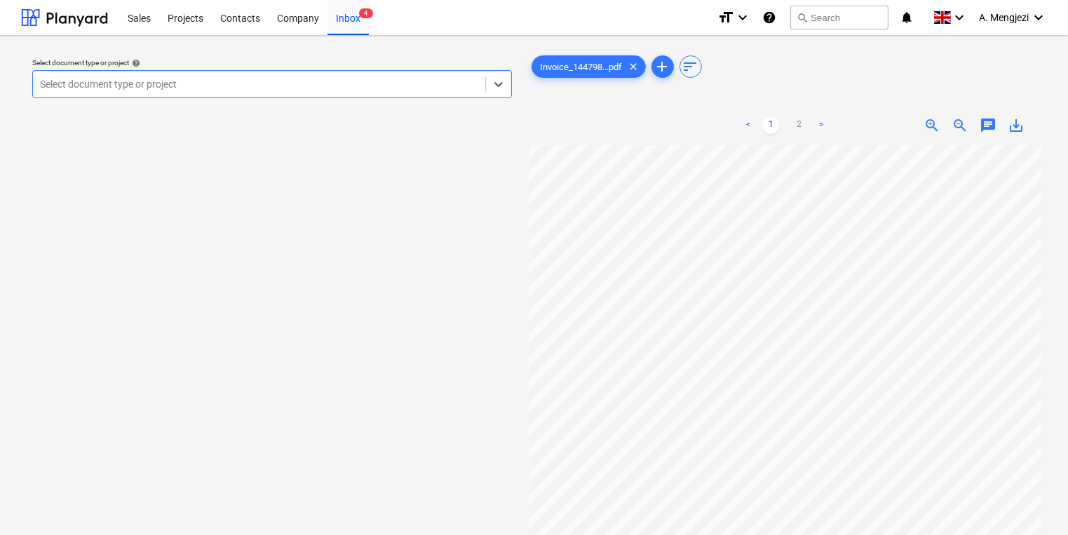
click at [399, 100] on div "Select document type or project help Select is focused ,type to refine list, pr…" at bounding box center [272, 78] width 491 height 51
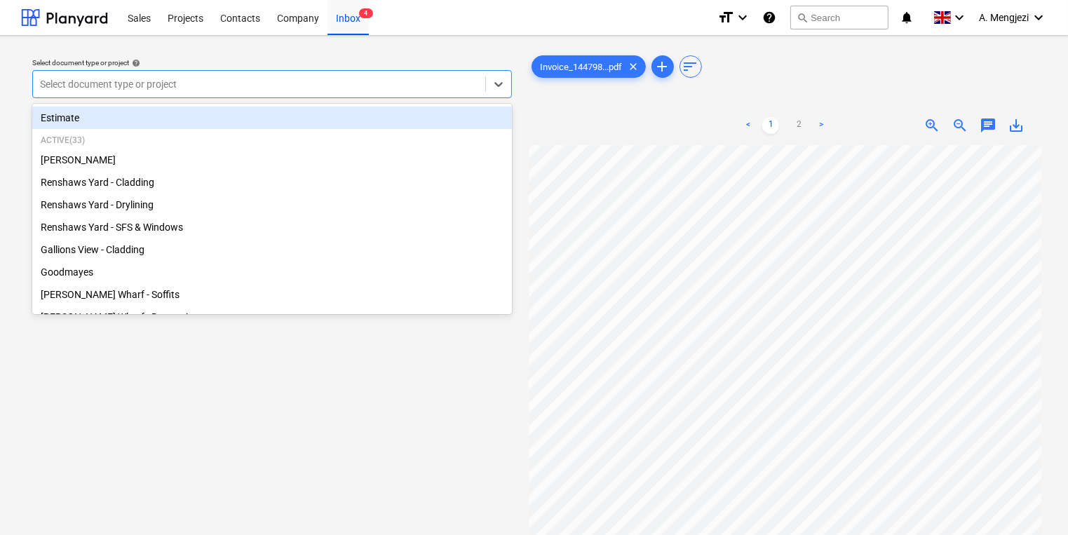
click at [420, 84] on div at bounding box center [259, 84] width 438 height 14
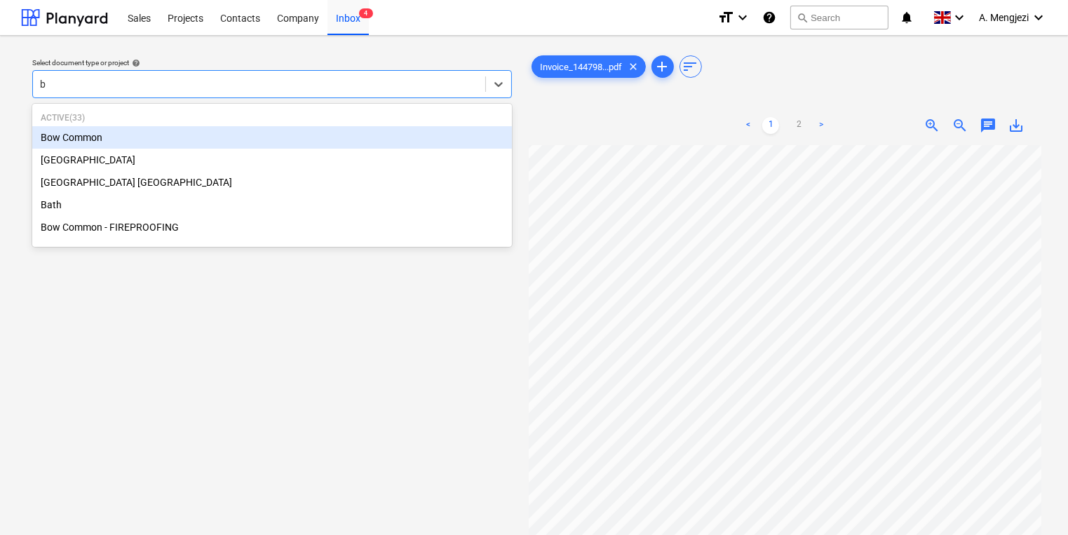
type input "bo"
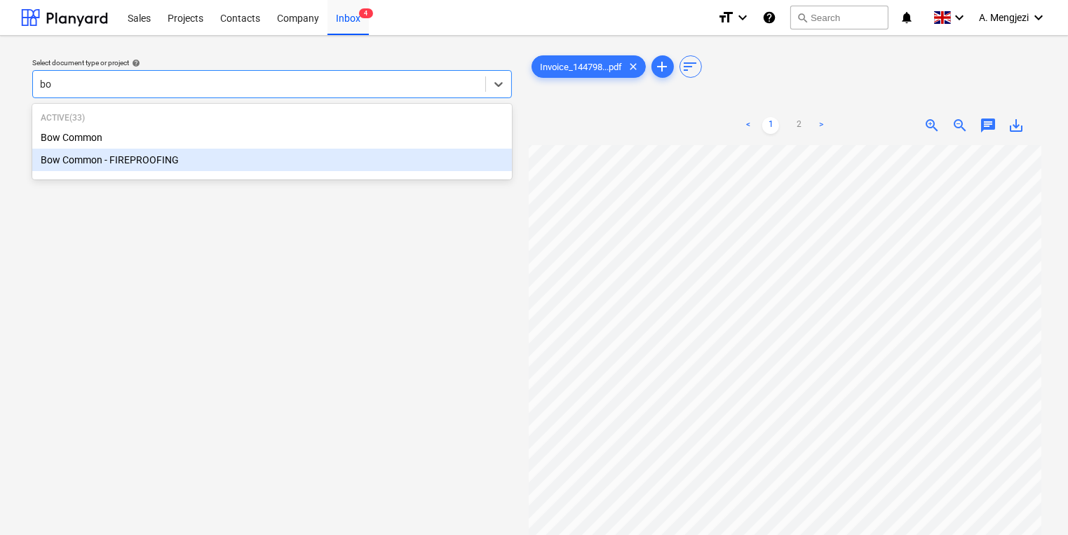
click at [388, 160] on div "Bow Common - FIREPROOFING" at bounding box center [272, 160] width 480 height 22
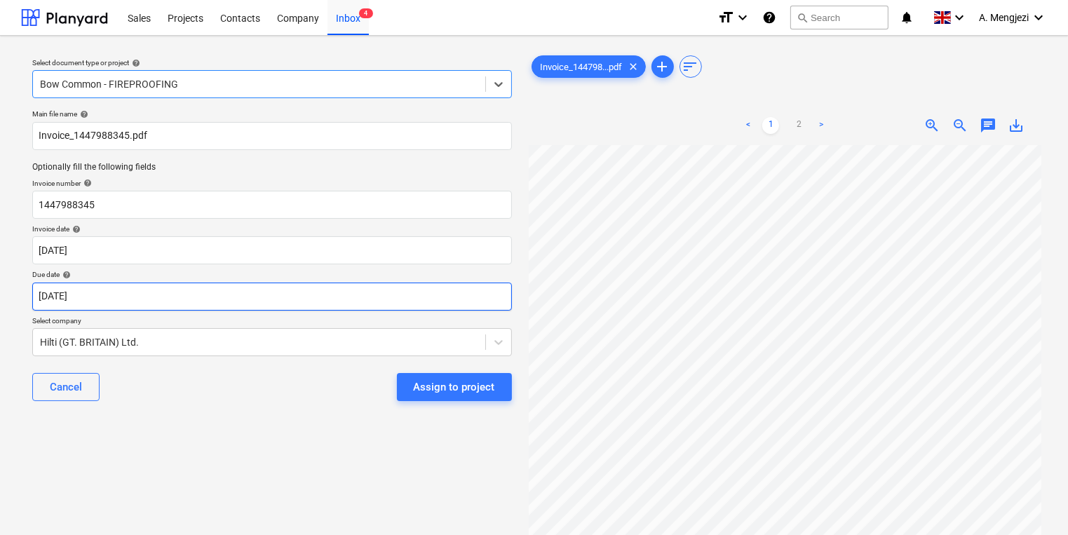
click at [389, 309] on body "Sales Projects Contacts Company Inbox 4 format_size keyboard_arrow_down help se…" at bounding box center [534, 267] width 1068 height 535
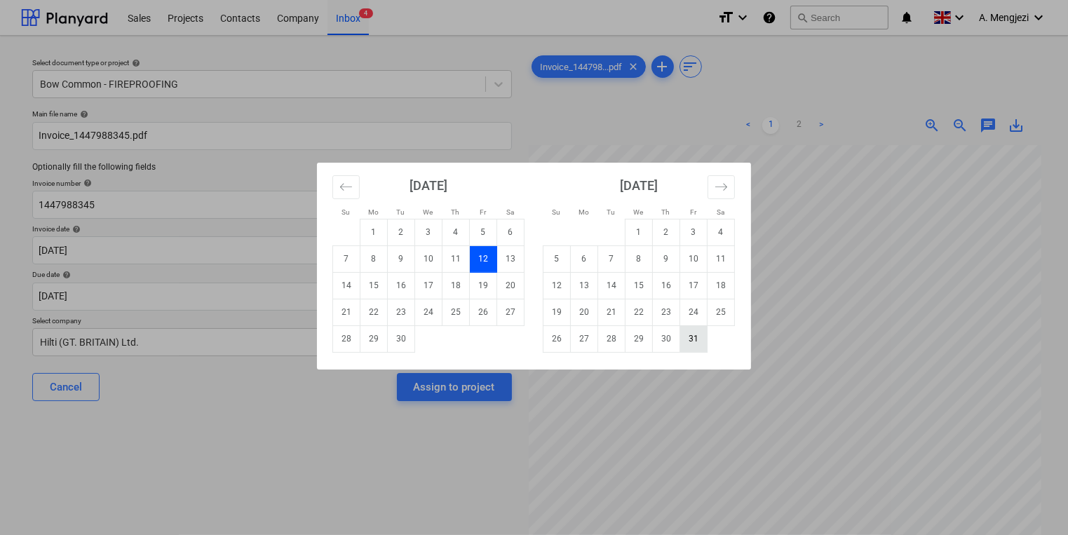
click at [698, 344] on td "31" at bounding box center [693, 338] width 27 height 27
type input "[DATE]"
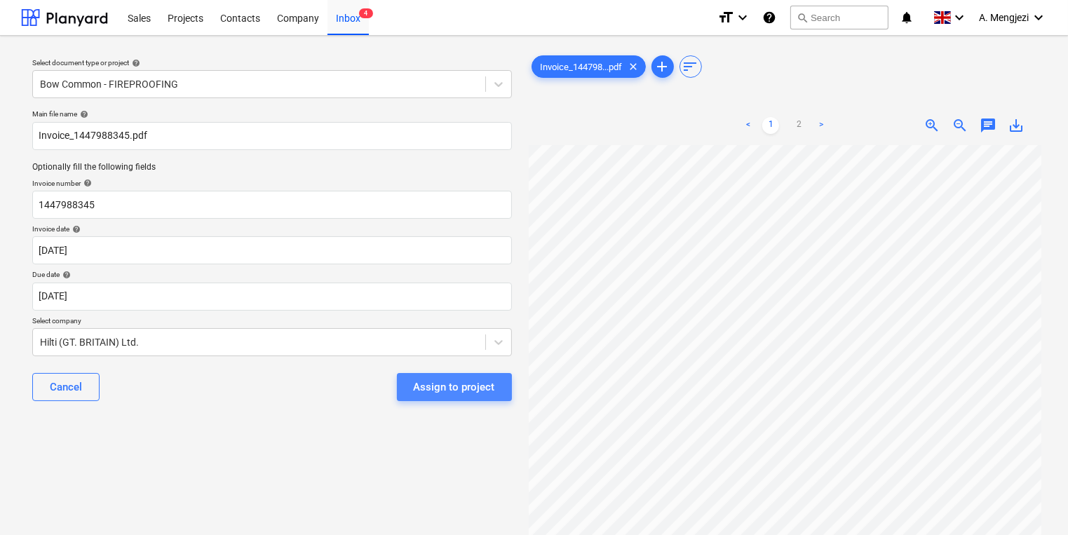
click at [446, 395] on div "Assign to project" at bounding box center [454, 387] width 81 height 18
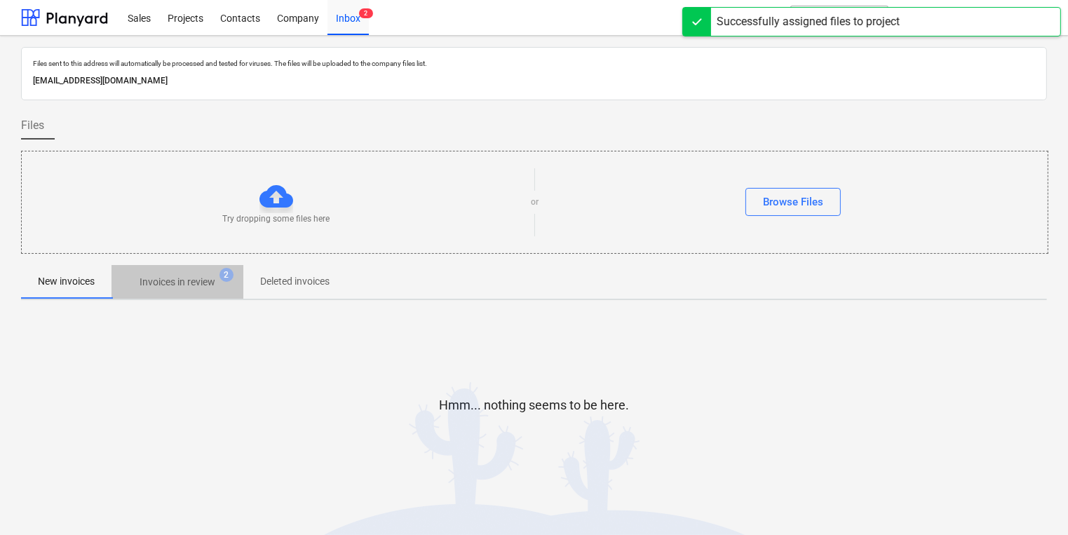
click at [200, 280] on p "Invoices in review" at bounding box center [178, 282] width 76 height 15
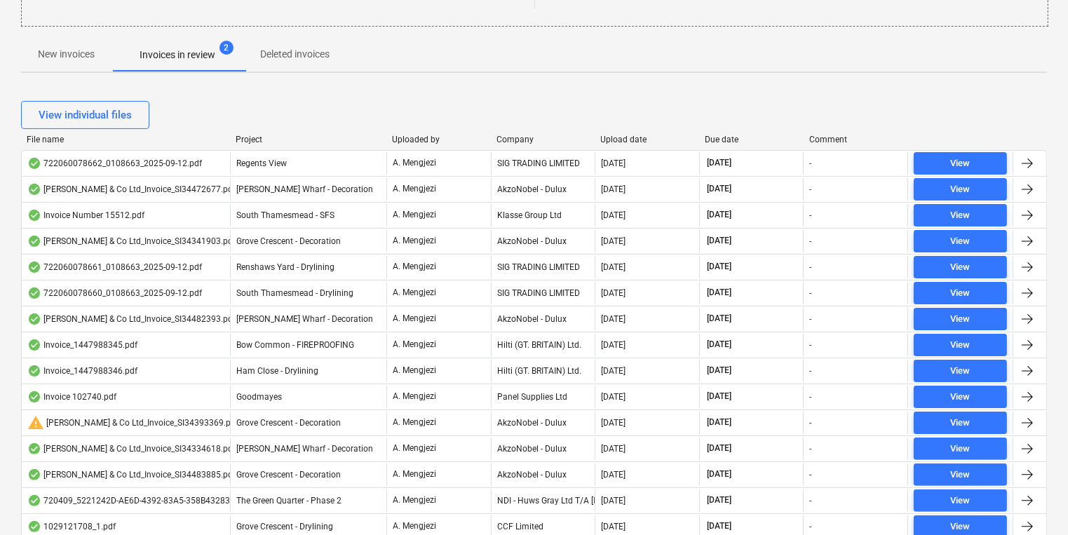
scroll to position [58, 0]
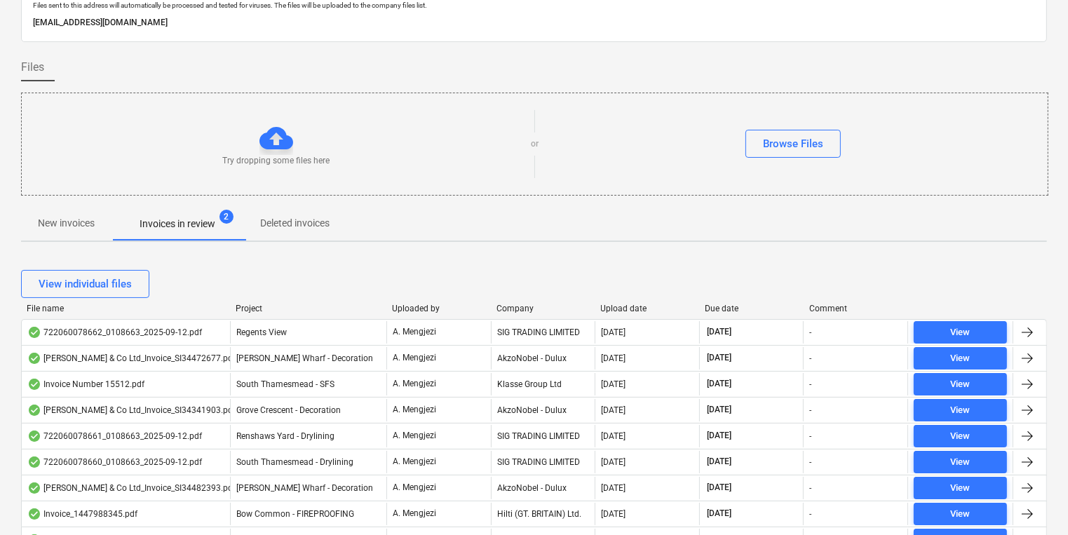
click at [523, 304] on div "Company" at bounding box center [542, 309] width 93 height 10
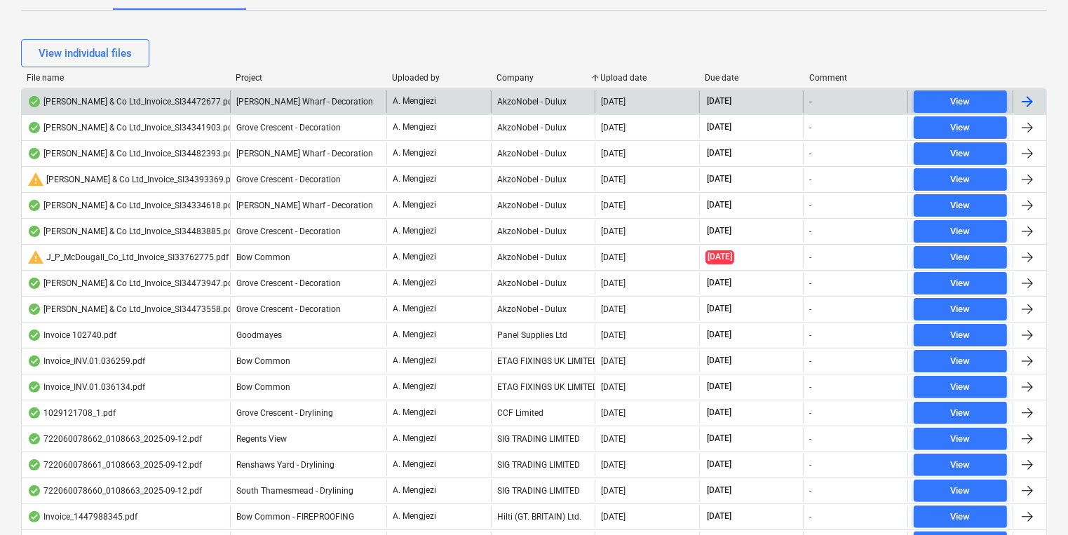
scroll to position [283, 0]
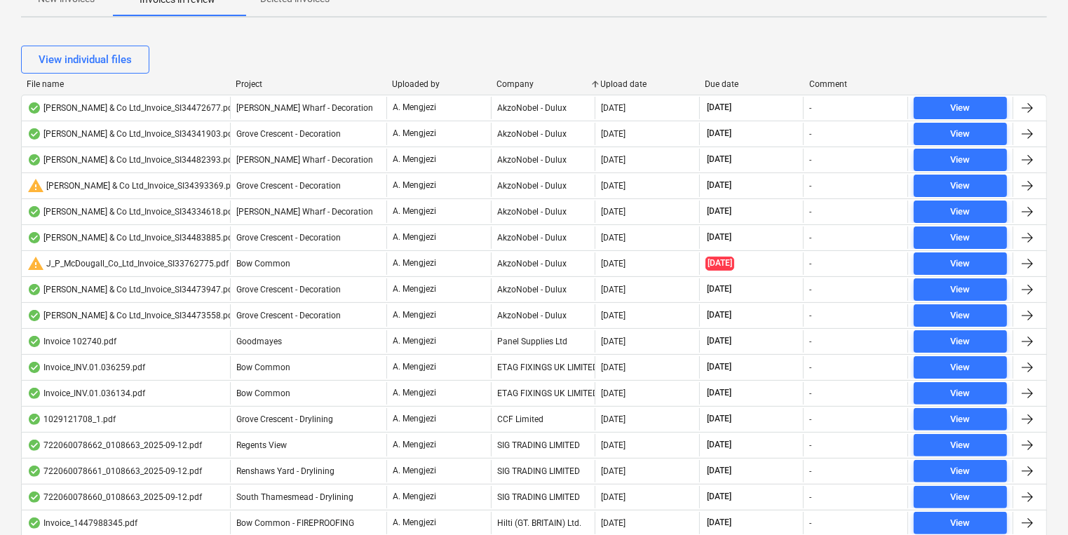
click at [246, 84] on div "Project" at bounding box center [308, 84] width 145 height 10
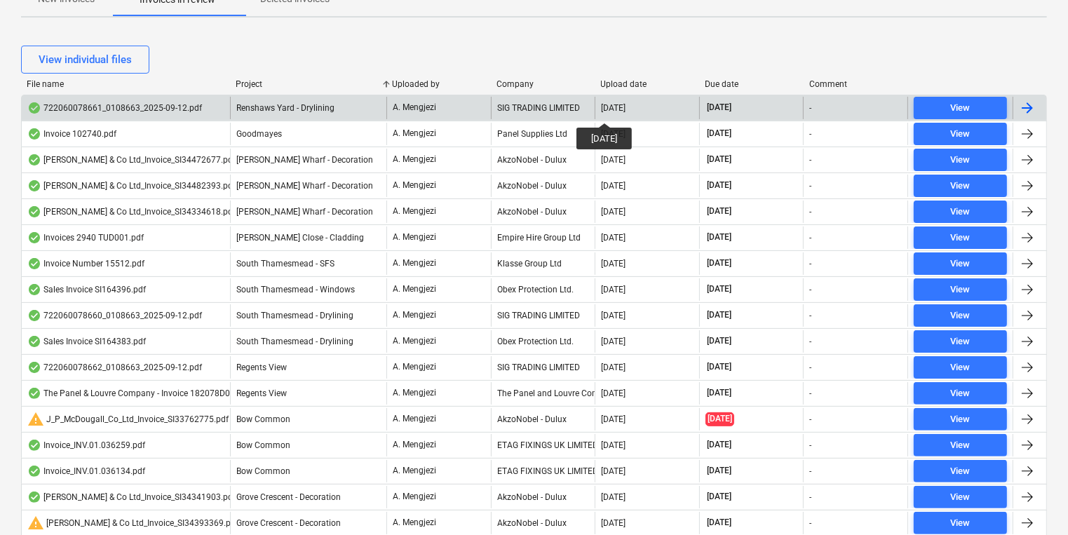
click at [614, 111] on div "[DATE]" at bounding box center [613, 108] width 25 height 10
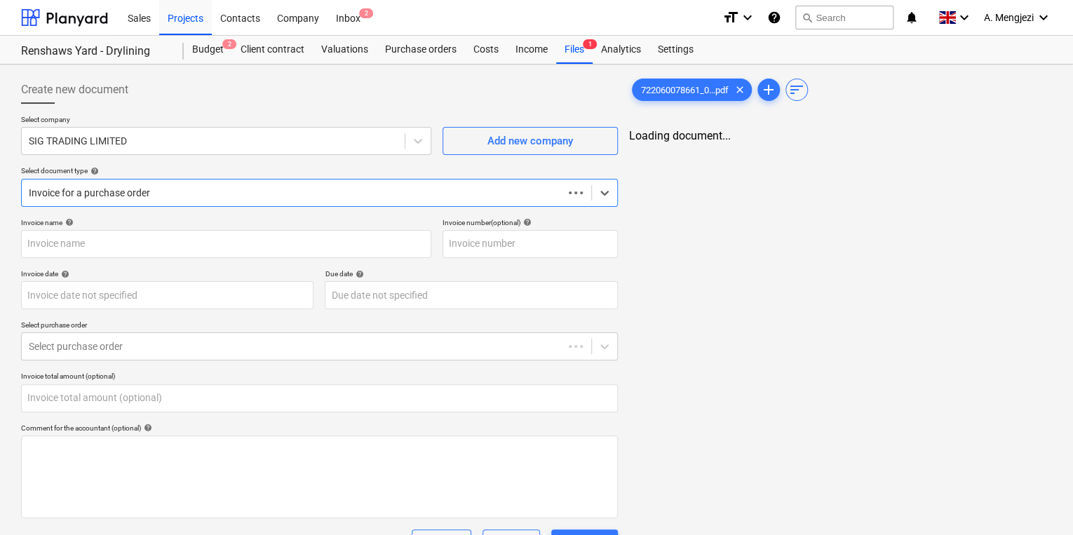
type input "722060078661"
type input "[DATE]"
type input "0.00"
type input "[DATE]"
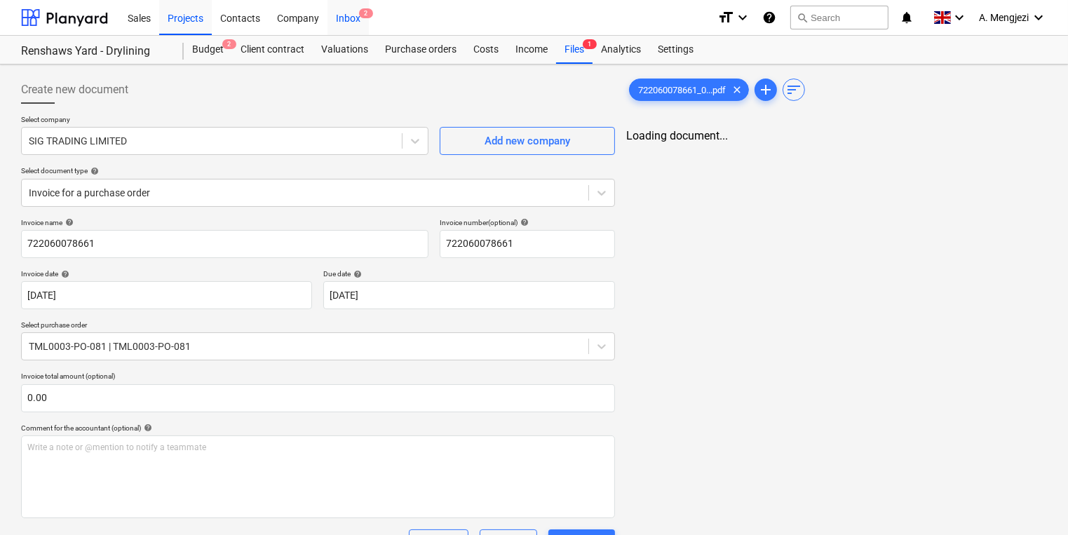
click at [367, 20] on div "Inbox 2" at bounding box center [347, 17] width 41 height 36
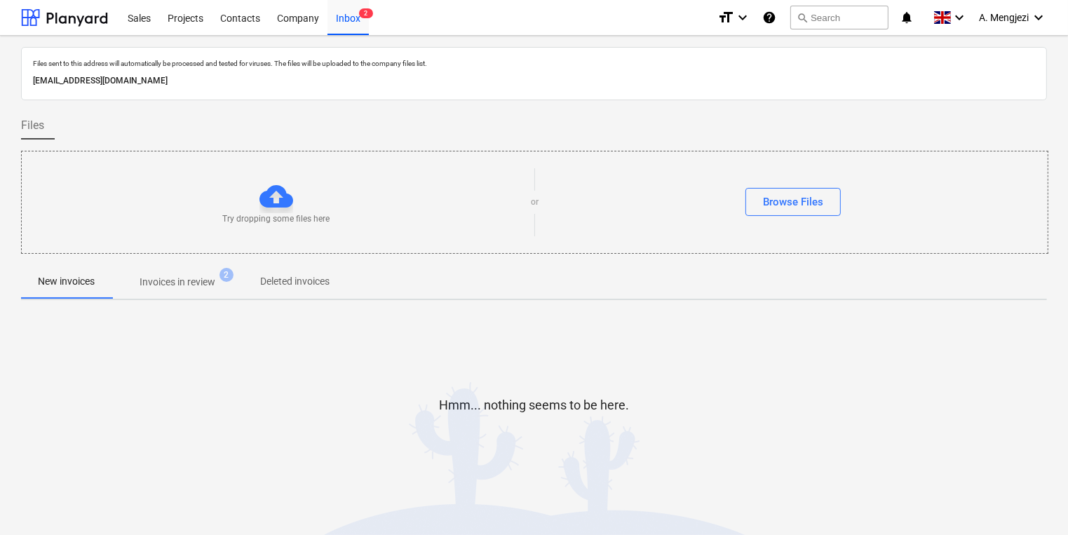
click at [163, 282] on p "Invoices in review" at bounding box center [178, 282] width 76 height 15
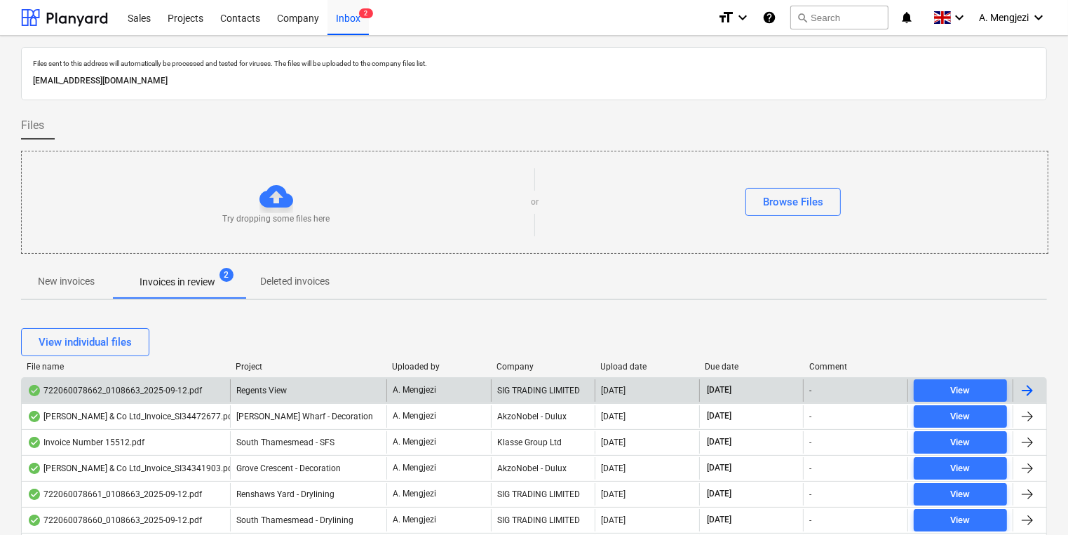
click at [255, 387] on span "Regents View" at bounding box center [261, 391] width 50 height 10
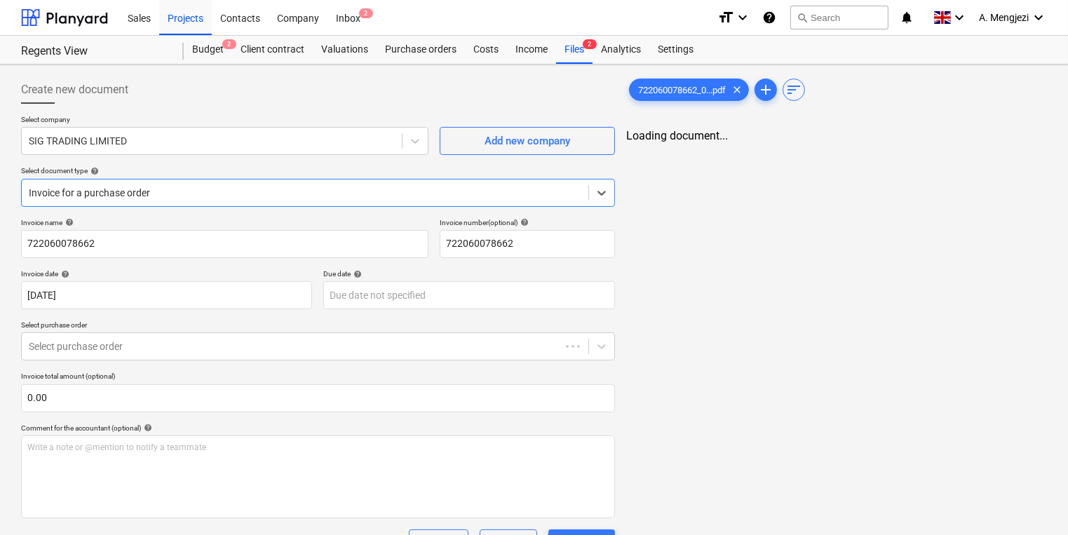
type input "[DATE]"
click at [365, 15] on span "2" at bounding box center [366, 13] width 14 height 10
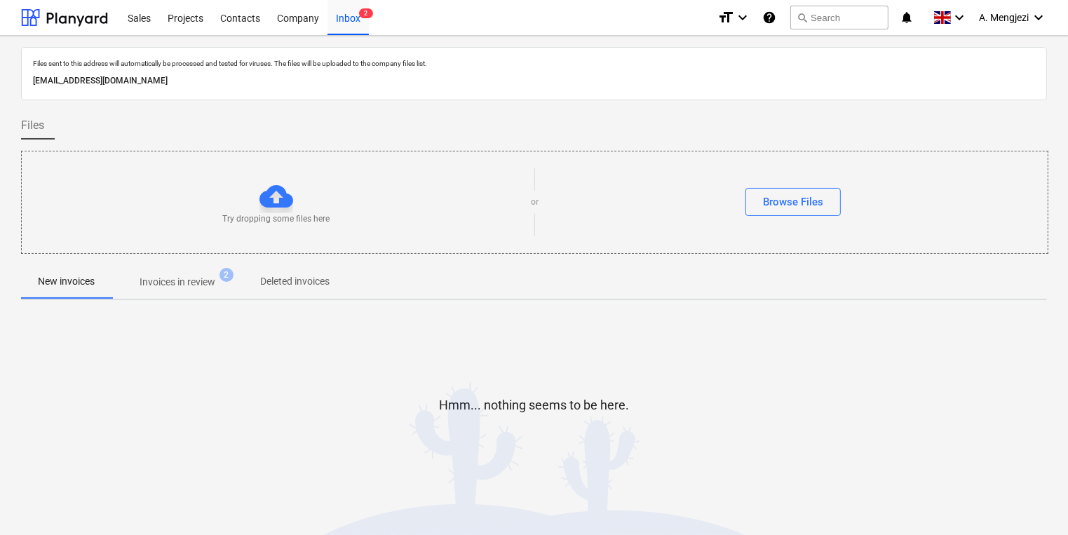
click at [204, 283] on p "Invoices in review" at bounding box center [178, 282] width 76 height 15
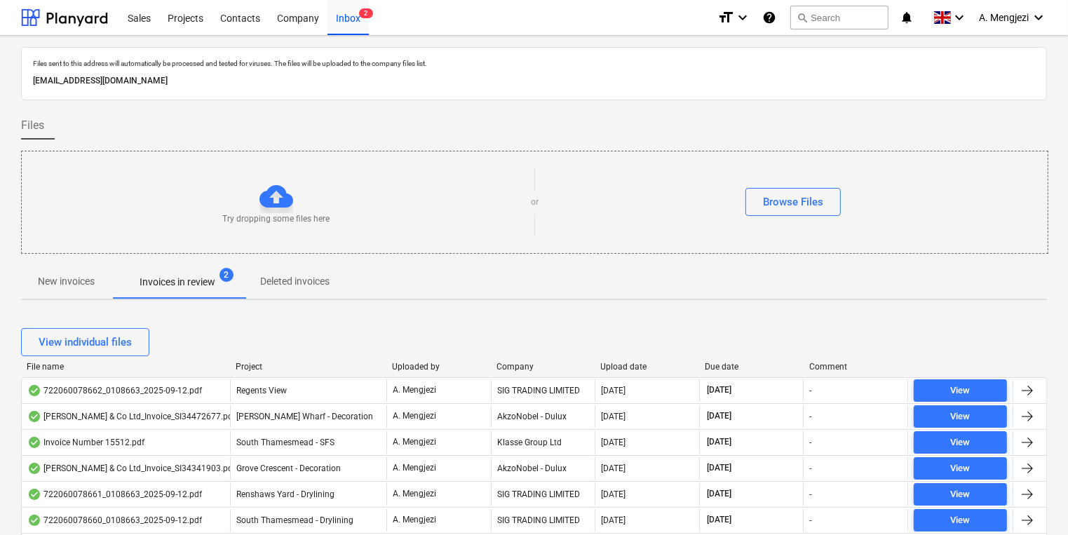
click at [251, 367] on div "Project" at bounding box center [308, 367] width 145 height 10
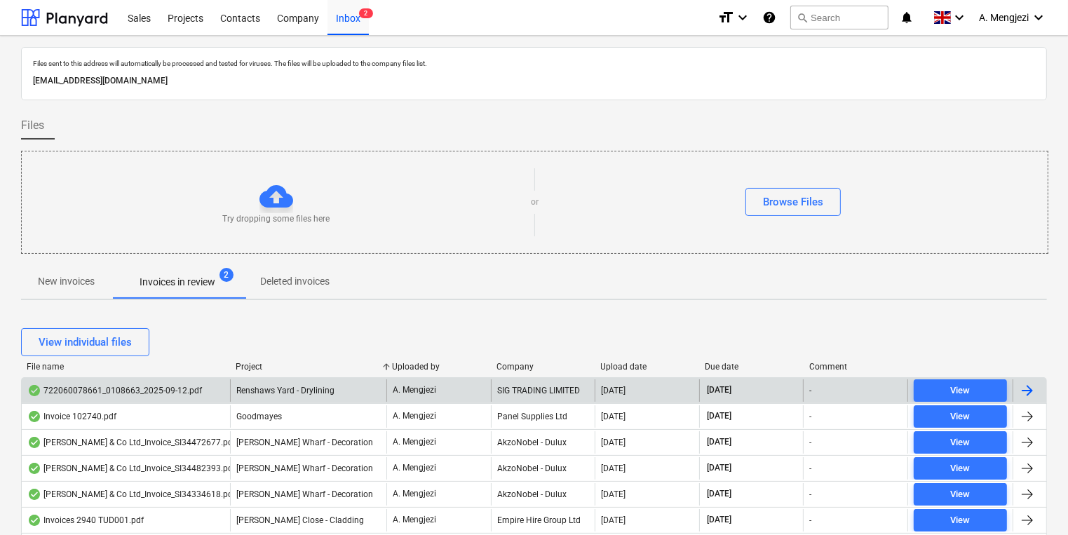
click at [259, 386] on span "Renshaws Yard - Drylining" at bounding box center [285, 391] width 98 height 10
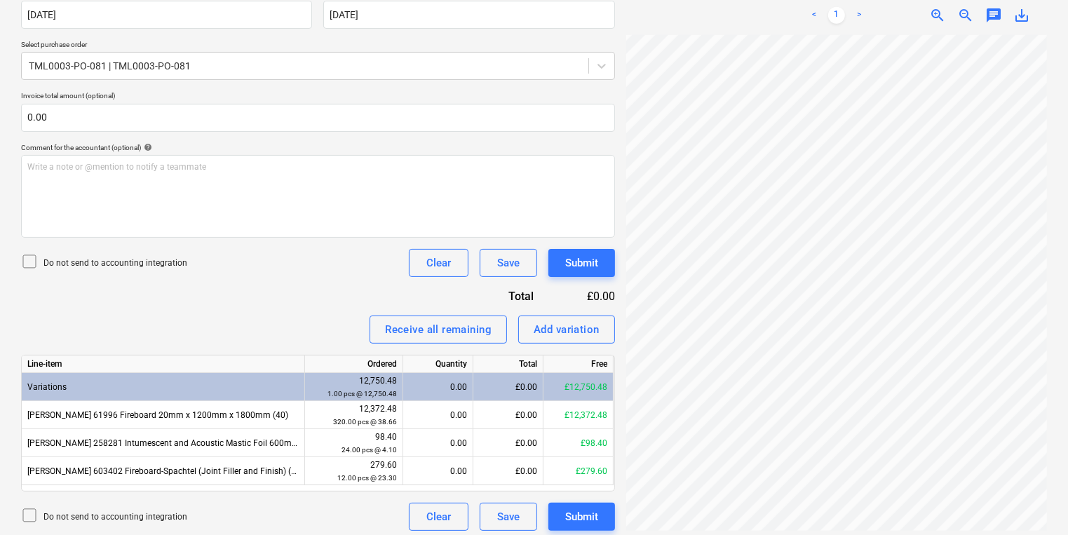
scroll to position [252, 55]
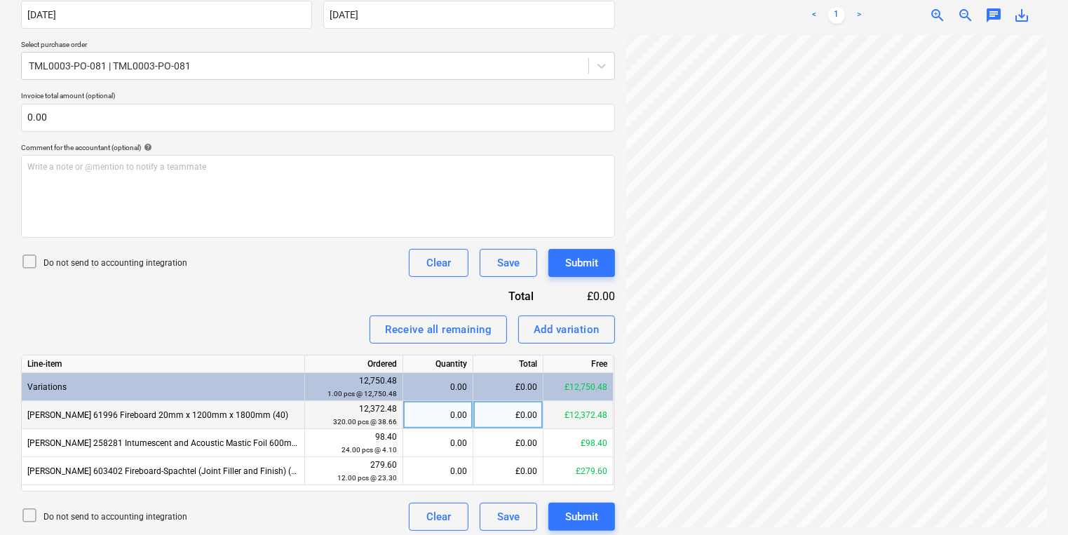
click at [401, 421] on div "12,372.48 320.00 pcs @ 38.66" at bounding box center [354, 415] width 98 height 28
click at [439, 421] on div "0.00" at bounding box center [438, 415] width 58 height 28
type input "320"
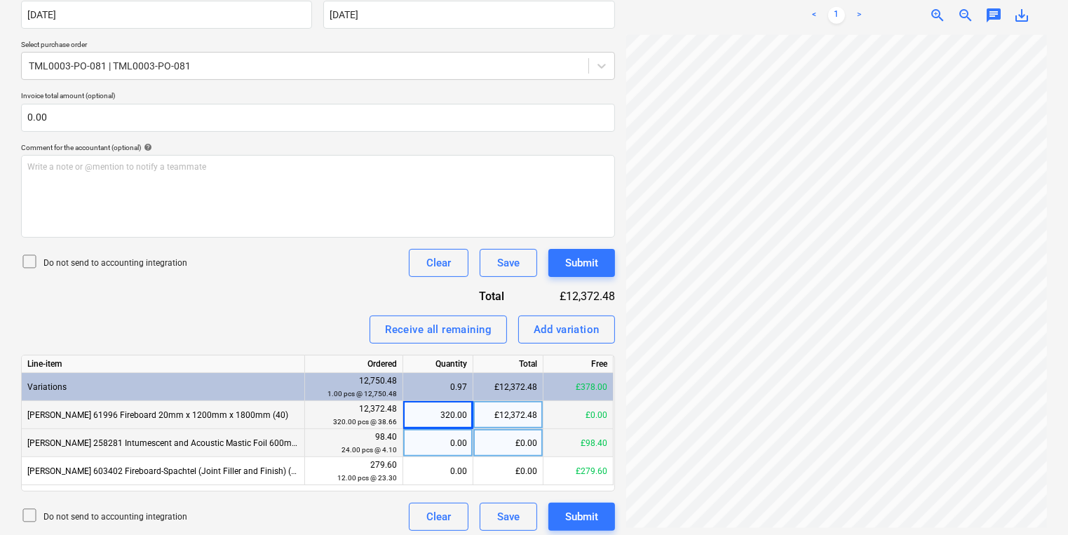
click at [444, 445] on div "0.00" at bounding box center [438, 443] width 58 height 28
type input "24"
click at [548, 316] on button "Add variation" at bounding box center [566, 330] width 97 height 28
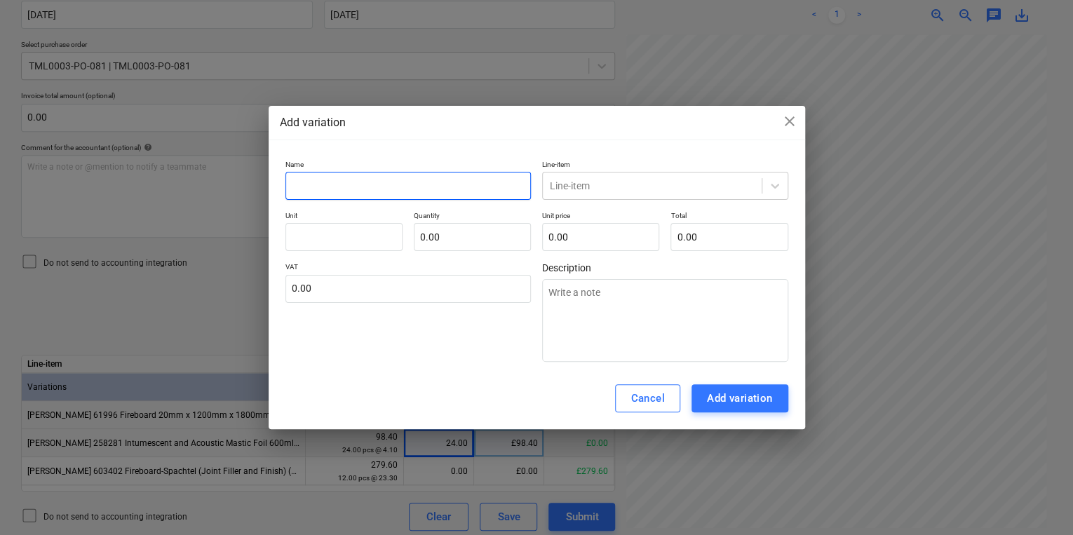
click at [432, 196] on input "text" at bounding box center [408, 186] width 246 height 28
type input "p"
type textarea "x"
type input "pc"
type textarea "x"
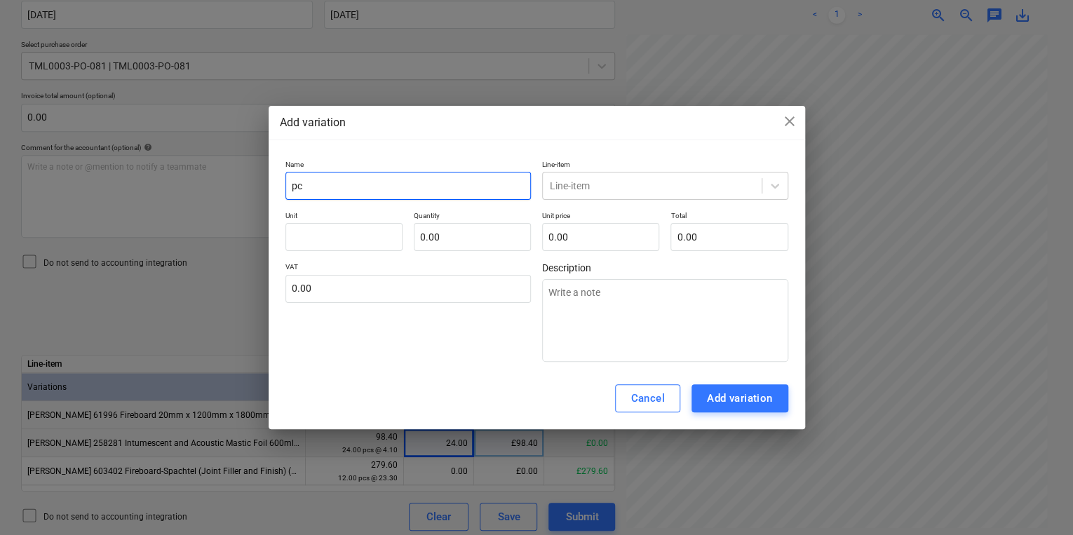
type input "pcs"
type textarea "x"
type input "pcs`"
type textarea "x"
type input "pcs"
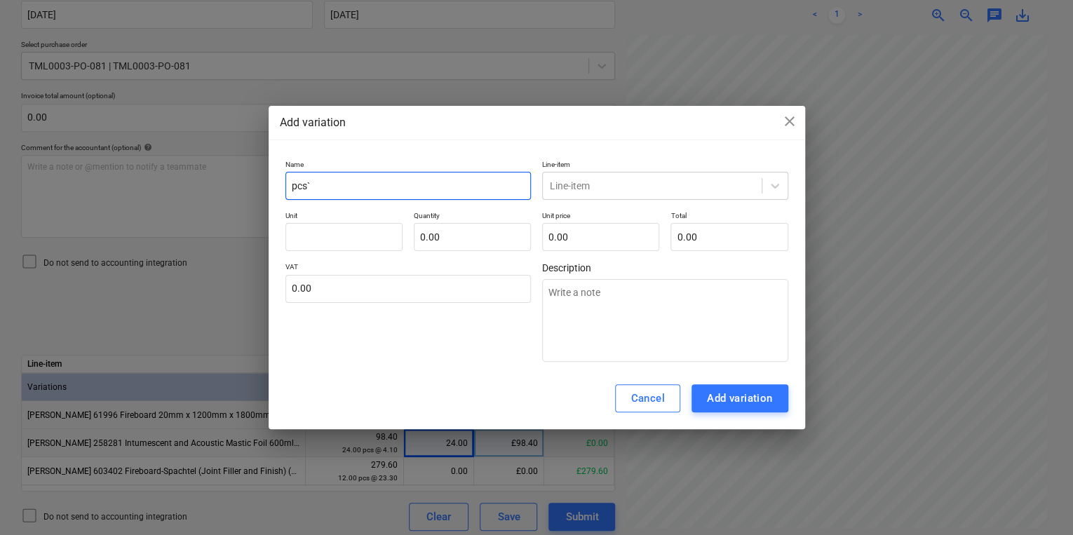
type textarea "x"
type input "pcs"
click at [775, 166] on p "Line-item" at bounding box center [665, 166] width 246 height 12
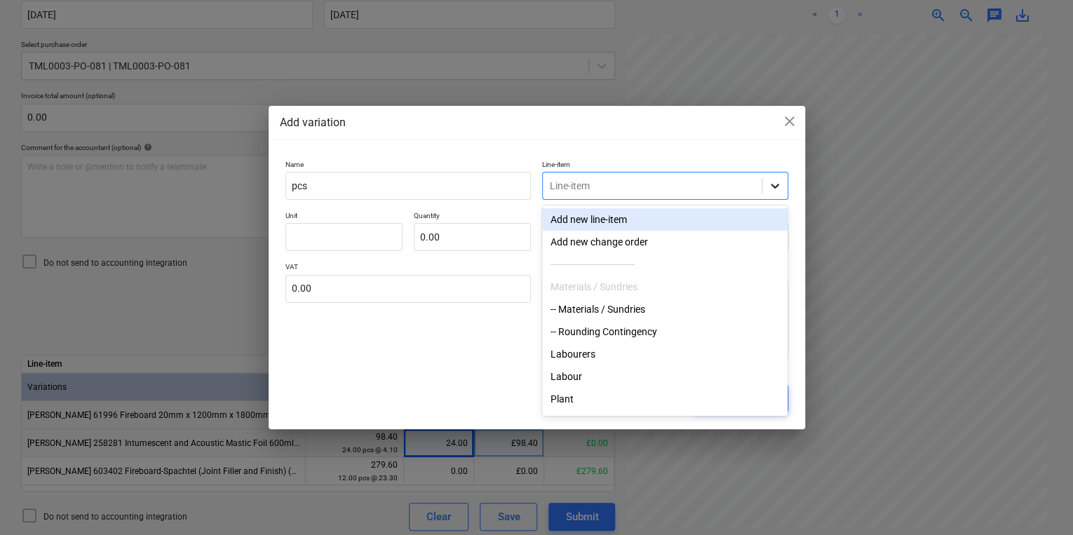
click at [776, 180] on icon at bounding box center [775, 186] width 14 height 14
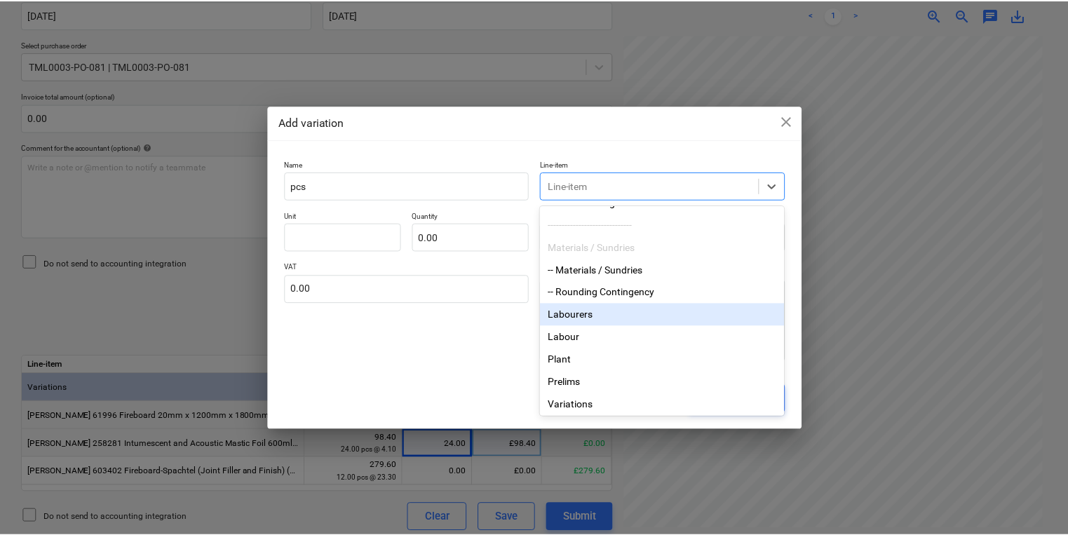
scroll to position [0, 0]
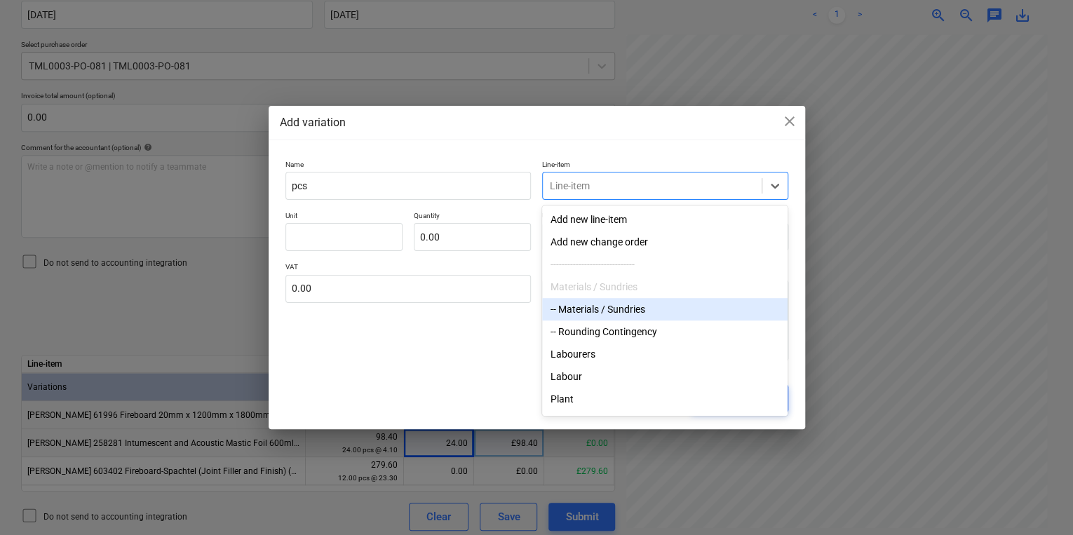
click at [654, 305] on div "-- Materials / Sundries" at bounding box center [664, 309] width 245 height 22
type textarea "x"
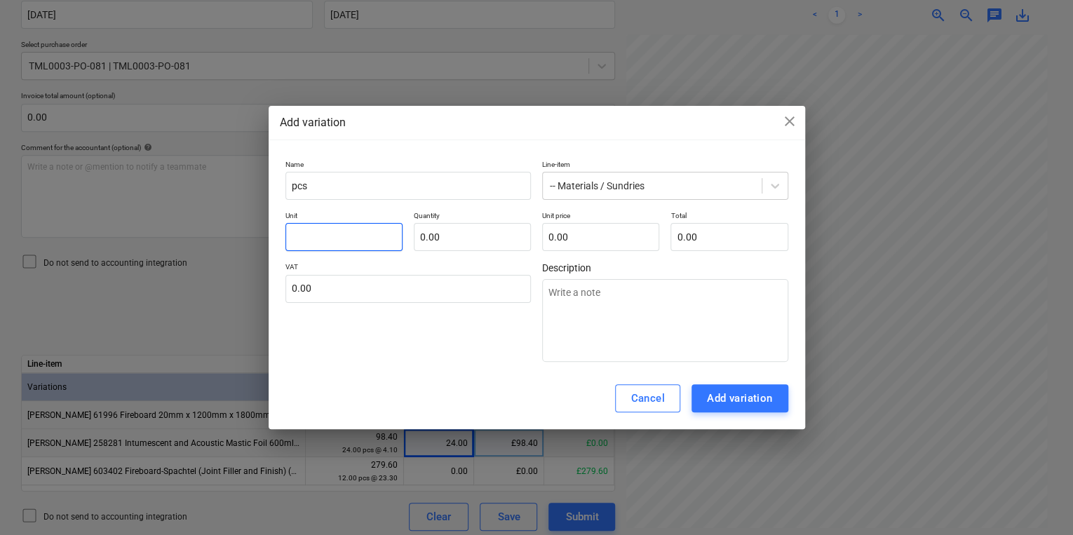
click at [361, 241] on input "text" at bounding box center [343, 237] width 117 height 28
type input "1"
type textarea "x"
type input "1"
click at [420, 237] on input "text" at bounding box center [472, 237] width 117 height 28
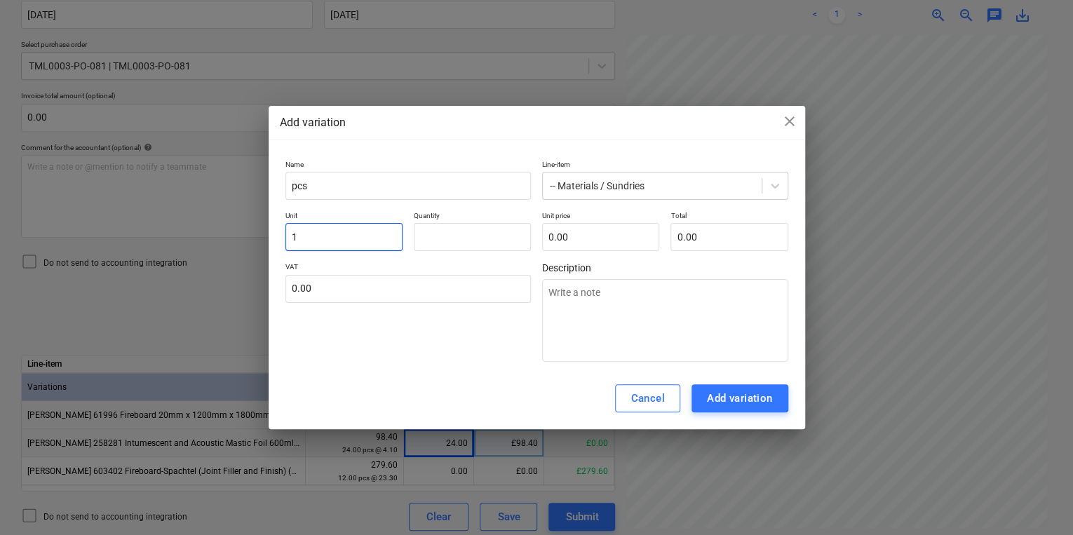
type input "0.00"
click at [333, 228] on input "1" at bounding box center [343, 237] width 117 height 28
type textarea "x"
type input "c"
type textarea "x"
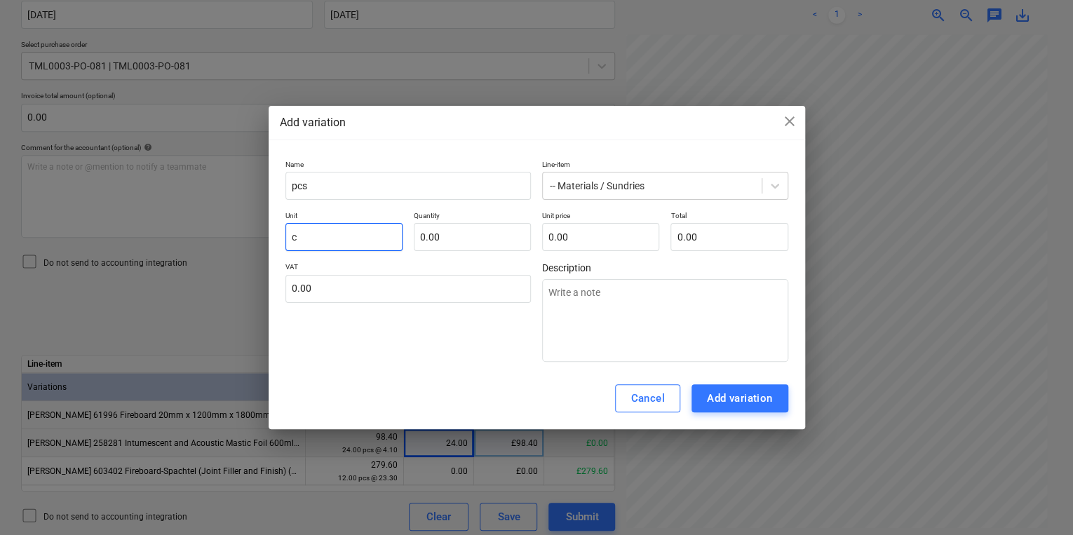
type textarea "x"
type input "-"
type textarea "x"
type input "-c"
type textarea "x"
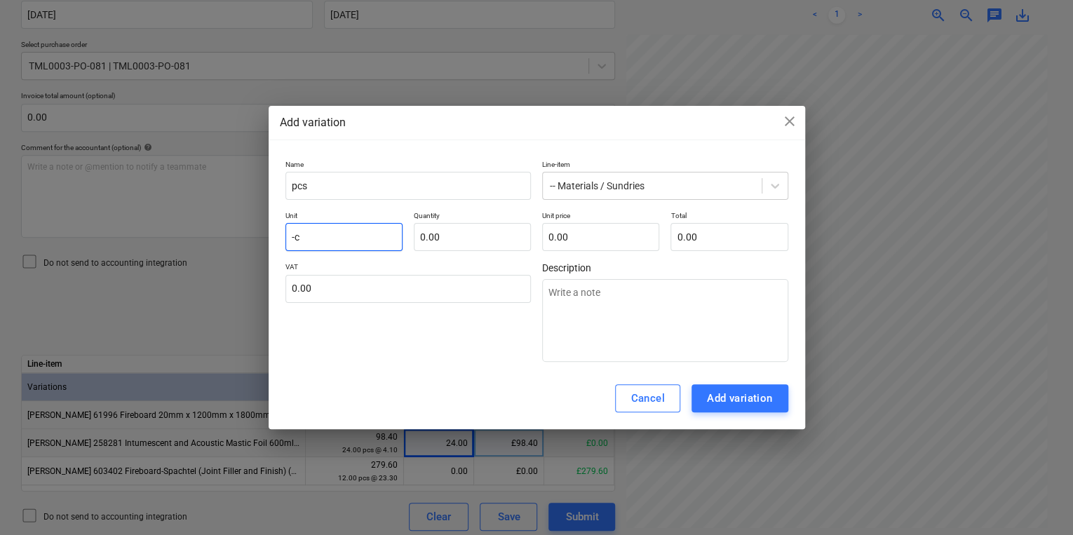
type input "-cs"
type textarea "x"
type input "-c"
type textarea "x"
type input "-"
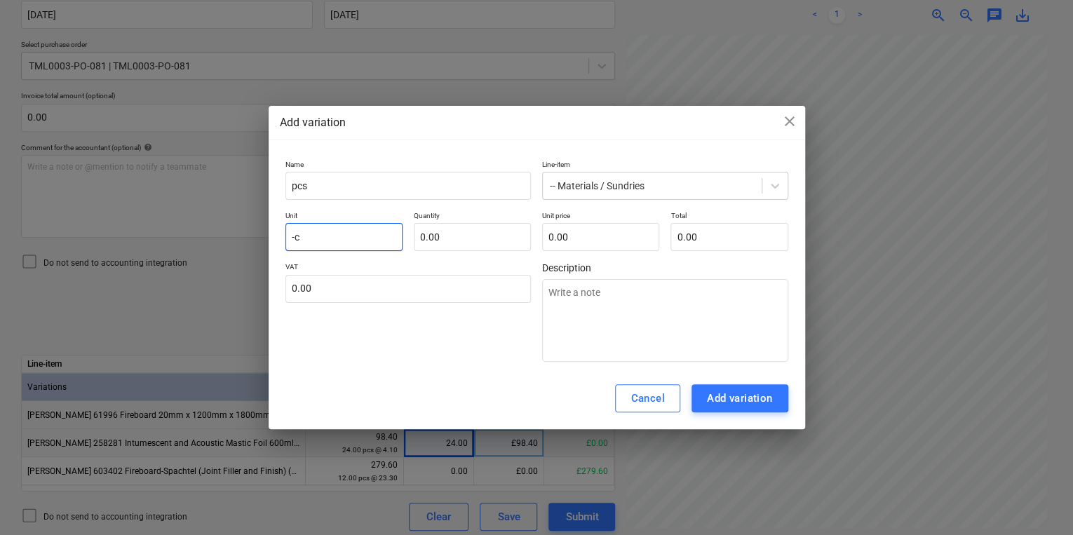
type textarea "x"
type input "p"
type textarea "x"
type input "pc"
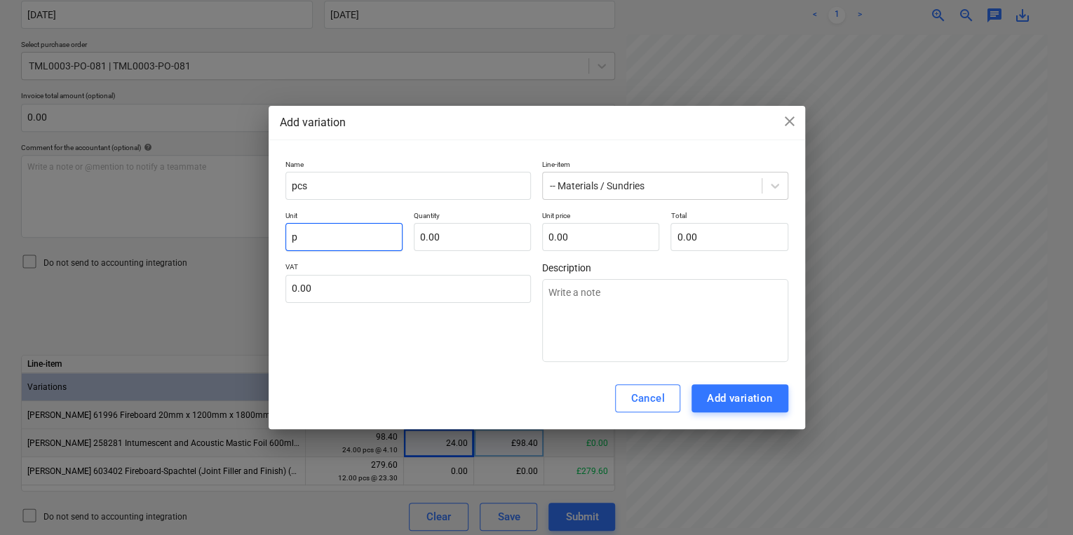
type textarea "x"
type input "pcs"
type textarea "x"
type input "pcs"
click at [452, 231] on input "text" at bounding box center [472, 237] width 117 height 28
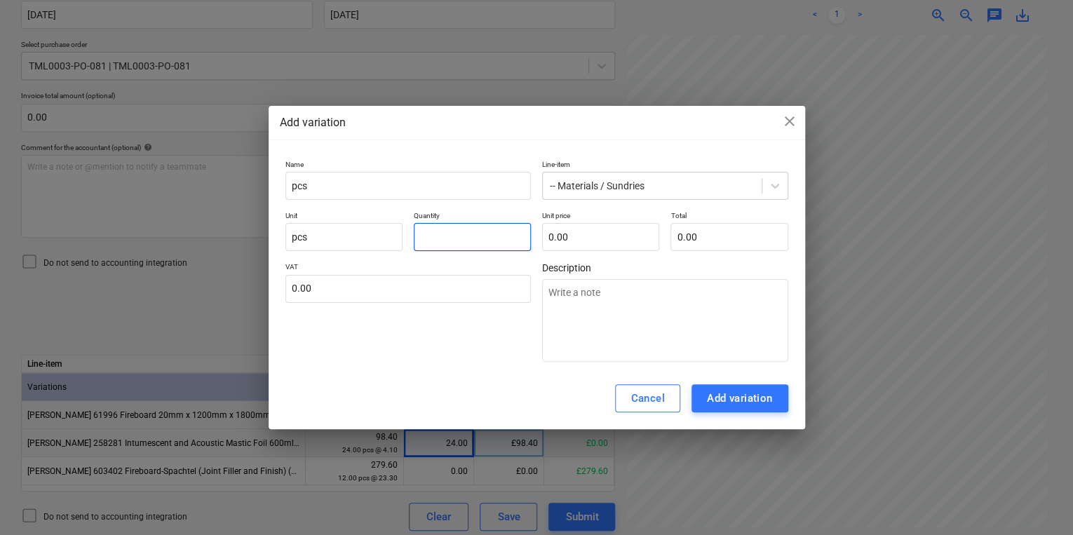
type input "1"
type textarea "x"
type input "1.00"
click at [572, 247] on input "text" at bounding box center [600, 237] width 117 height 28
type input "0"
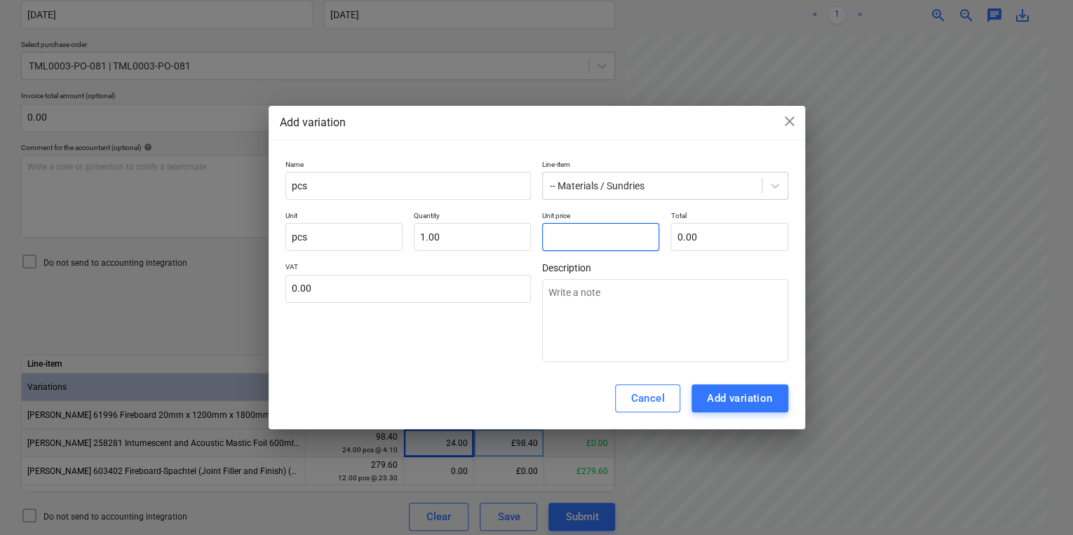
type textarea "x"
type input "0.00"
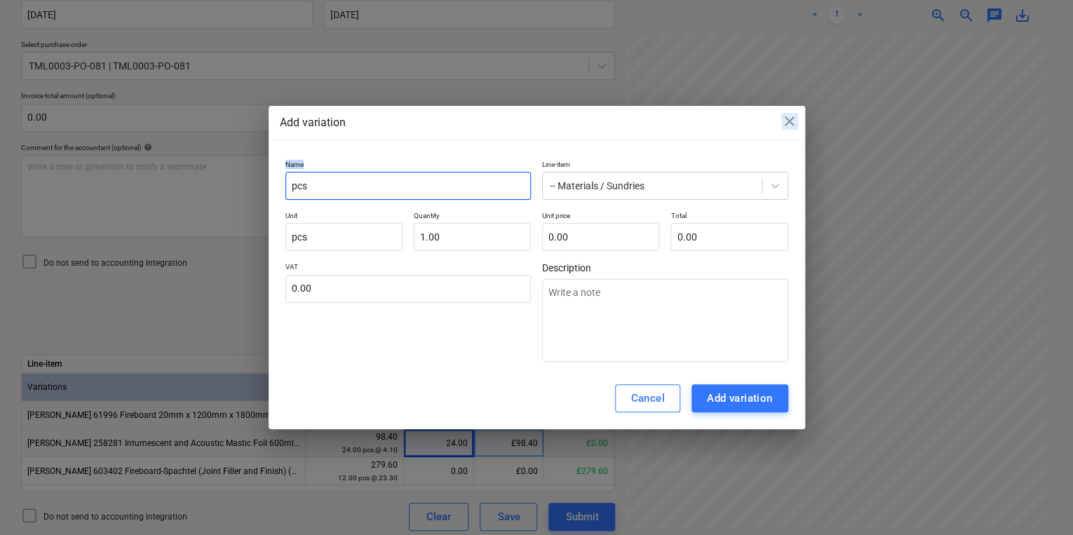
drag, startPoint x: 616, startPoint y: 115, endPoint x: 391, endPoint y: 188, distance: 237.3
click at [391, 188] on div "Add variation close Name pcs Line-item -- Materials / Sundries Unit pcs Quantit…" at bounding box center [537, 268] width 536 height 324
click at [763, 143] on div "Add variation close Name pcs Line-item -- Materials / Sundries Unit pcs Quantit…" at bounding box center [537, 268] width 536 height 324
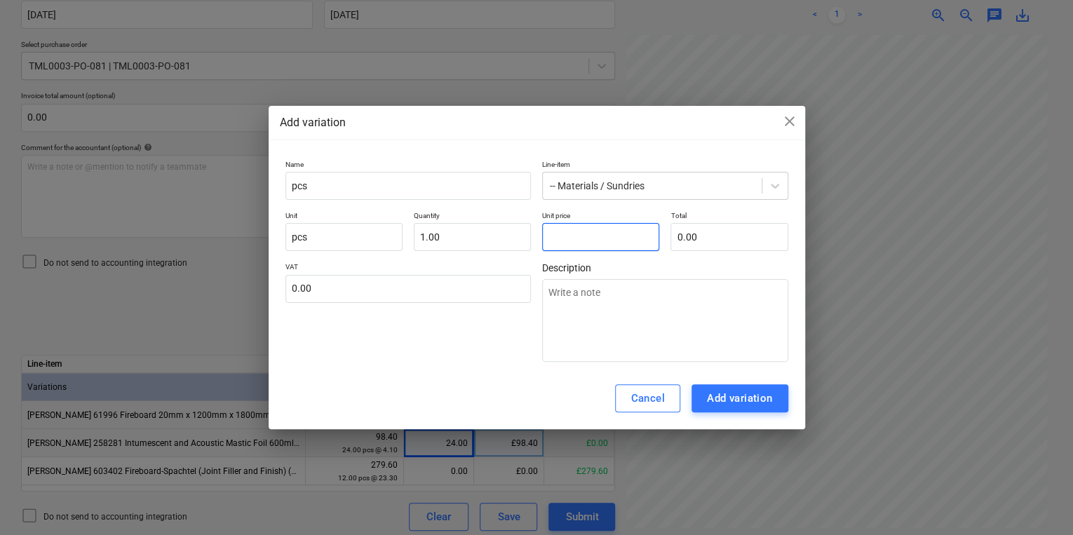
click at [562, 236] on input "text" at bounding box center [600, 237] width 117 height 28
type input "0.00"
click at [623, 406] on button "Cancel" at bounding box center [647, 398] width 65 height 28
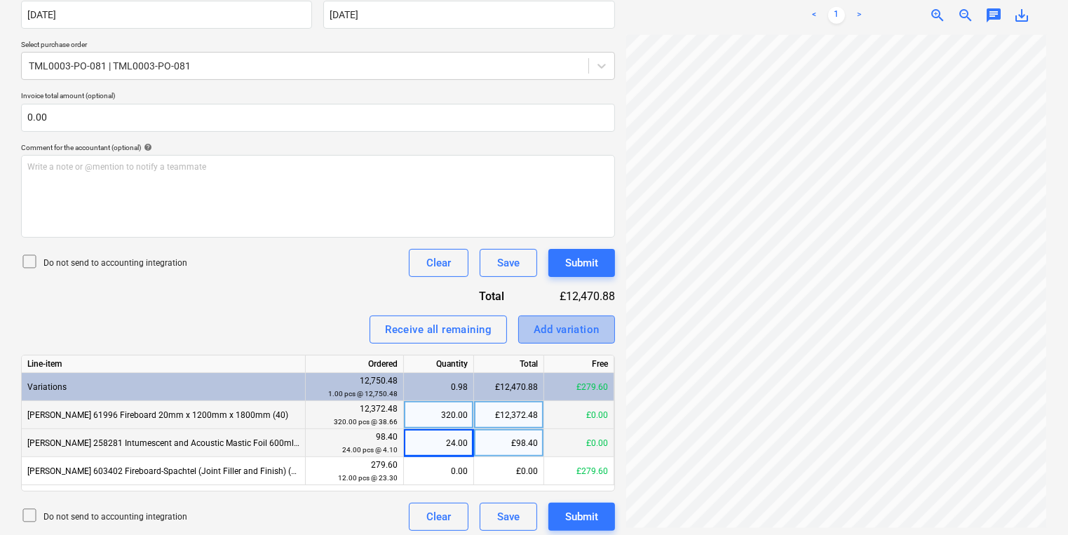
click at [546, 339] on button "Add variation" at bounding box center [566, 330] width 97 height 28
type textarea "x"
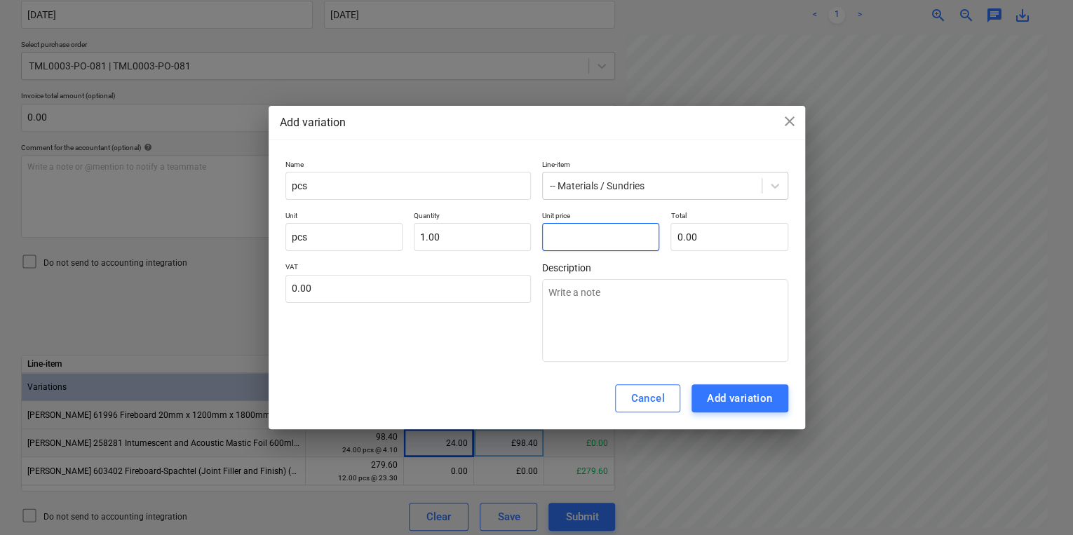
click at [564, 248] on input "text" at bounding box center [600, 237] width 117 height 28
type textarea "x"
type input "-"
type textarea "x"
type input "-0"
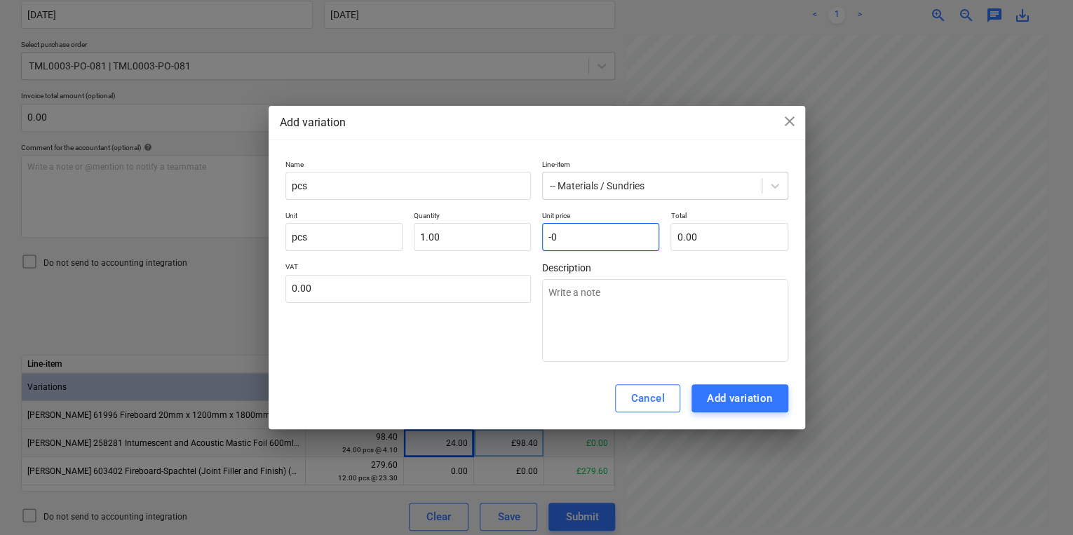
type textarea "x"
type input "-0."
type textarea "x"
type input "-0.0"
type textarea "x"
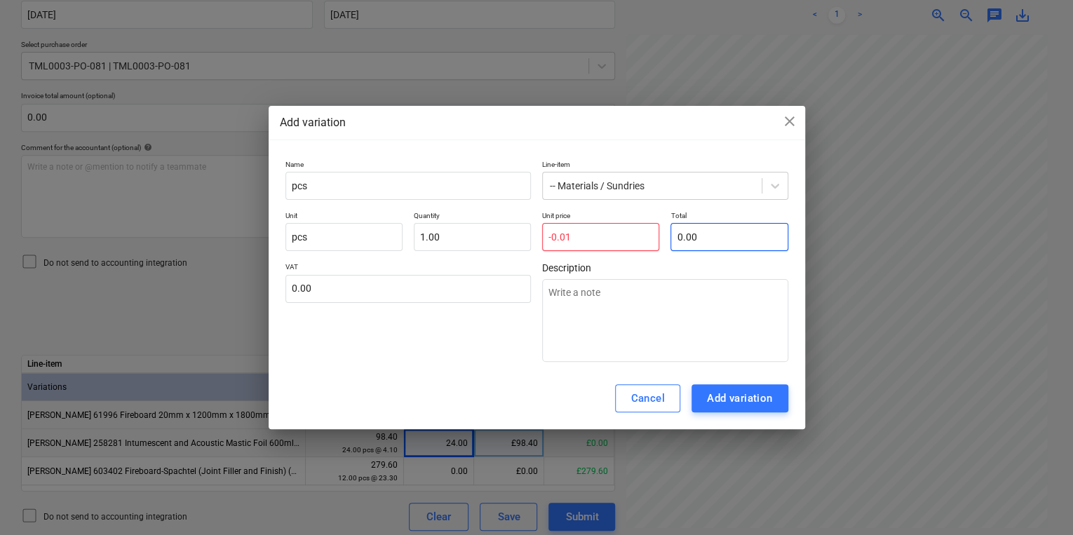
type input "0.00"
click at [611, 227] on input "text" at bounding box center [600, 237] width 117 height 28
type input "0.00"
click at [784, 129] on div "close" at bounding box center [789, 124] width 17 height 22
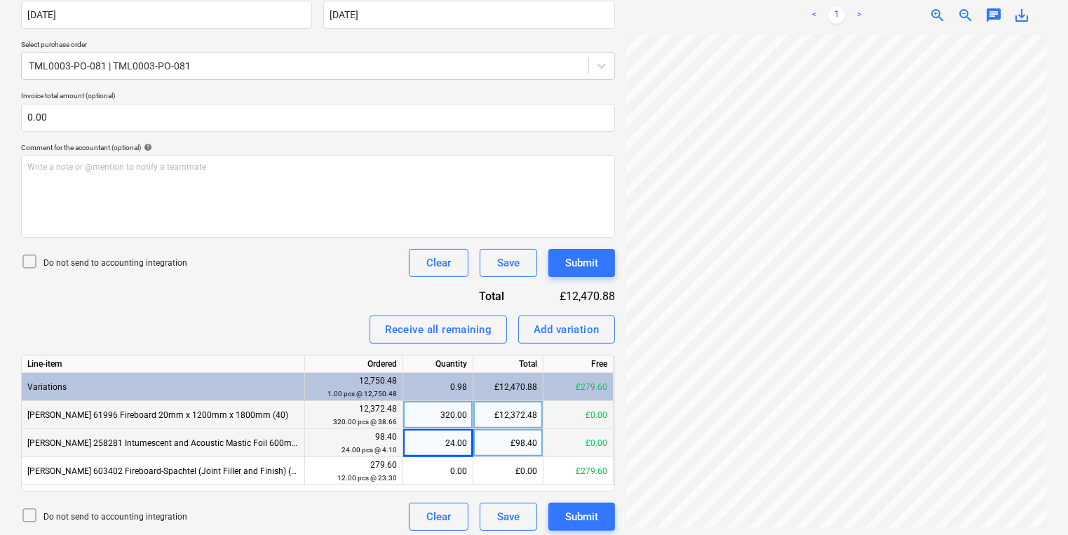
scroll to position [252, 108]
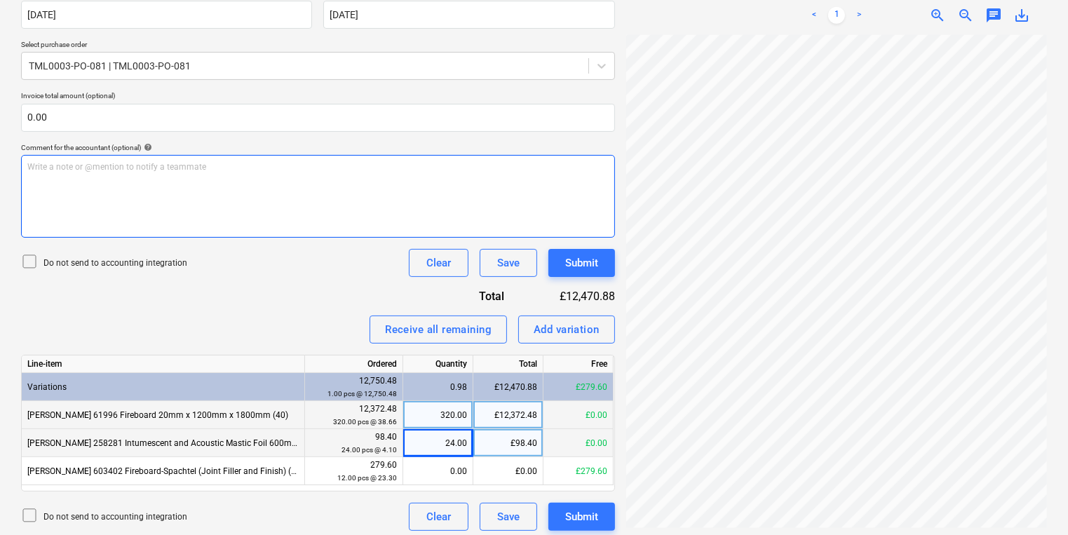
click at [410, 155] on div "Write a note or @mention to notify a teammate [PERSON_NAME]" at bounding box center [318, 196] width 594 height 83
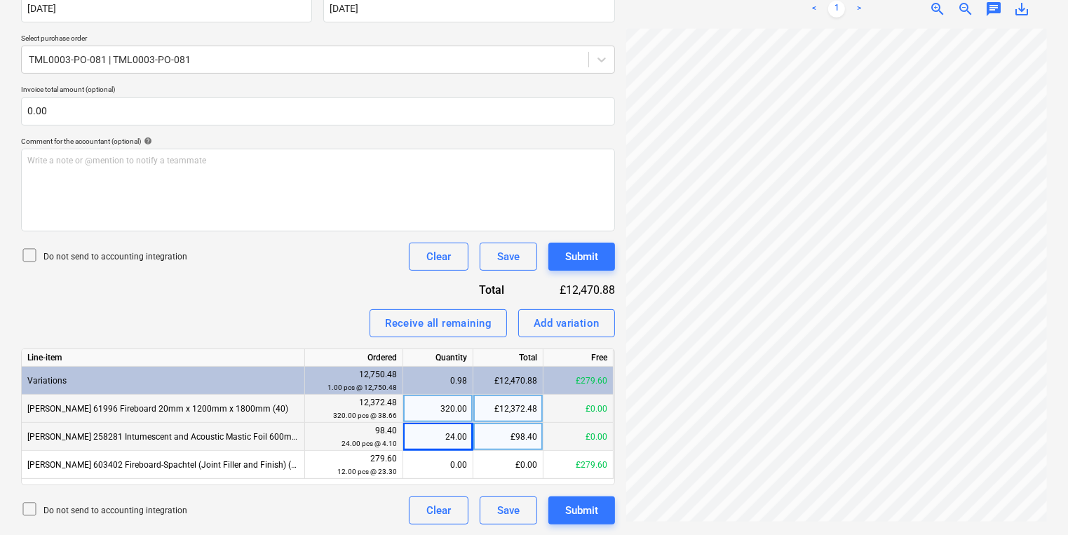
click at [320, 328] on div "Receive all remaining Add variation" at bounding box center [318, 323] width 594 height 28
click at [510, 443] on div "£98.40" at bounding box center [508, 437] width 70 height 28
drag, startPoint x: 416, startPoint y: 435, endPoint x: 442, endPoint y: 418, distance: 31.9
click at [415, 435] on div "24.00" at bounding box center [438, 437] width 58 height 28
click at [447, 413] on div "320.00" at bounding box center [438, 409] width 58 height 28
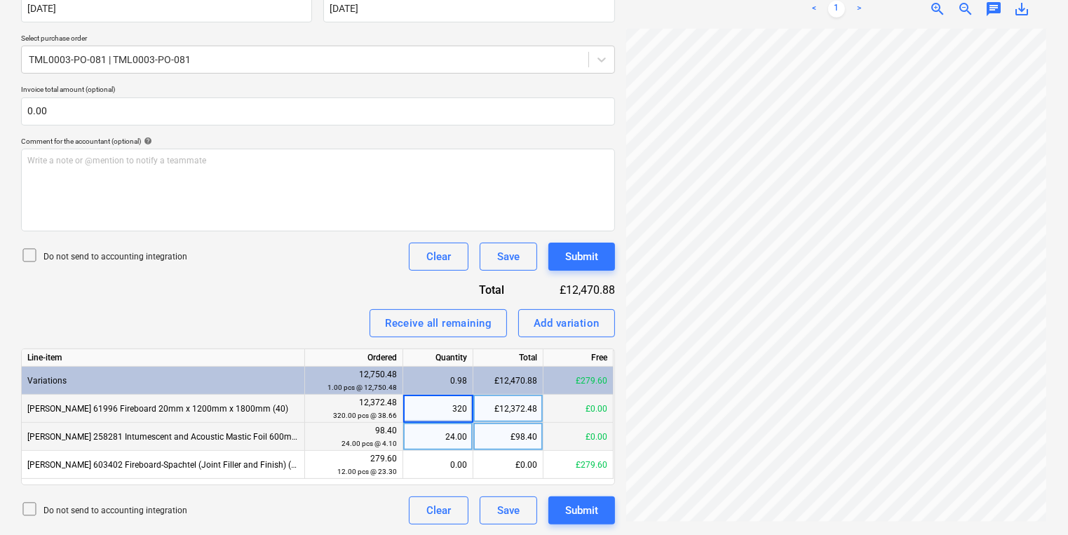
click at [443, 435] on div "24.00" at bounding box center [438, 437] width 58 height 28
click at [384, 440] on small "24.00 pcs @ 4.10" at bounding box center [368, 444] width 55 height 8
click at [396, 441] on small "24.00 pcs @ 4.10" at bounding box center [368, 444] width 55 height 8
click at [393, 444] on div "98.40 24.00 pcs @ 4.10" at bounding box center [354, 437] width 98 height 28
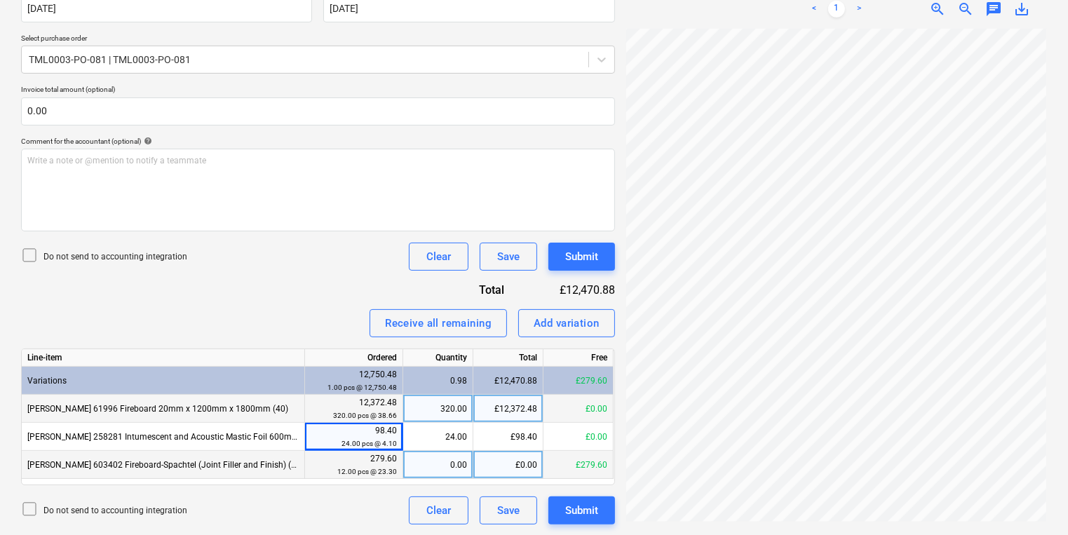
drag, startPoint x: 393, startPoint y: 444, endPoint x: 430, endPoint y: 452, distance: 38.0
click at [430, 452] on div "0.00" at bounding box center [438, 465] width 58 height 28
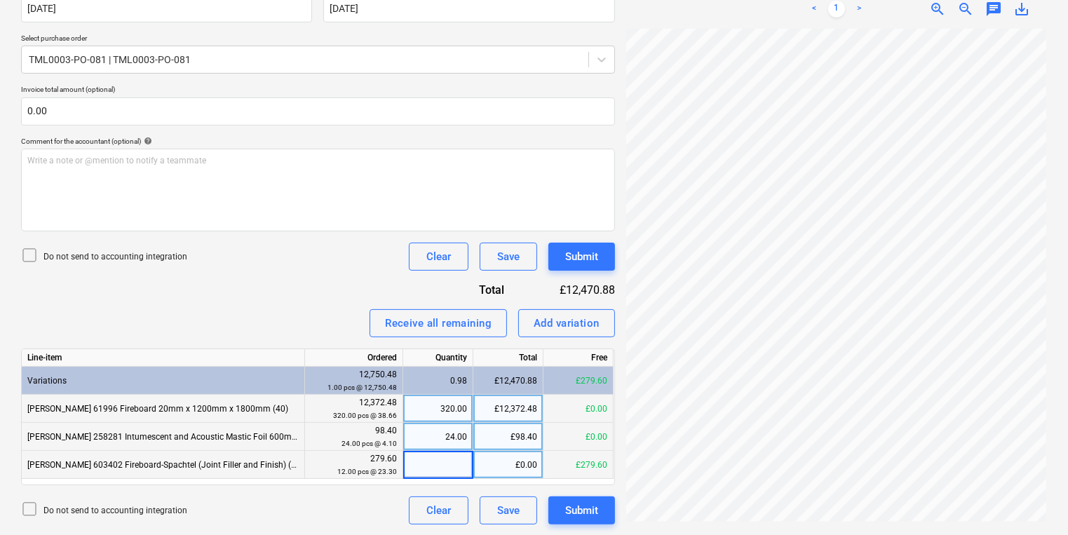
click at [387, 431] on div "98.40 24.00 pcs @ 4.10" at bounding box center [354, 437] width 86 height 26
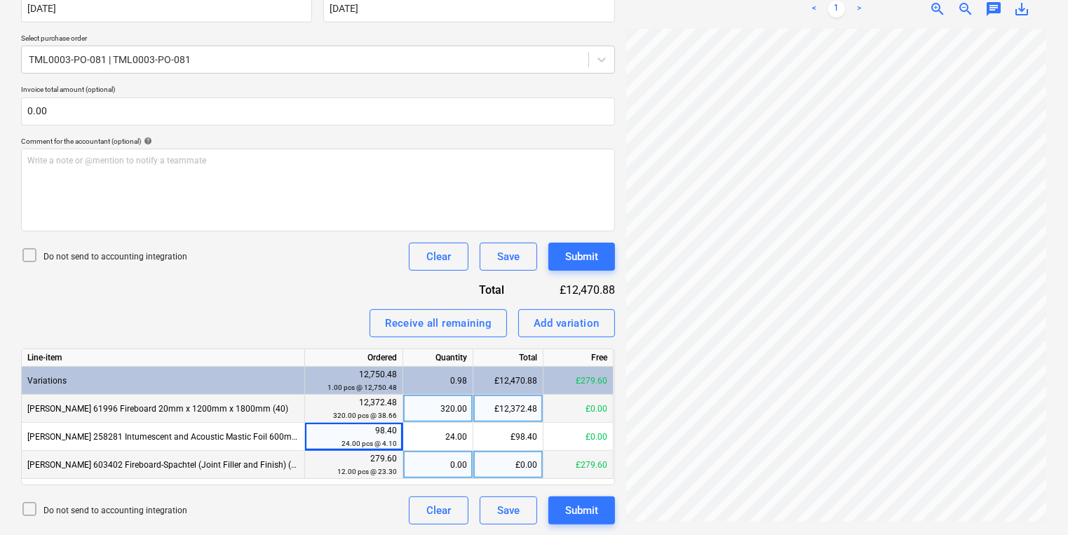
click at [360, 490] on div "Invoice name help 722060078661 Invoice number (optional) help 722060078661 Invo…" at bounding box center [318, 227] width 594 height 593
click at [591, 510] on div "Submit" at bounding box center [581, 510] width 33 height 18
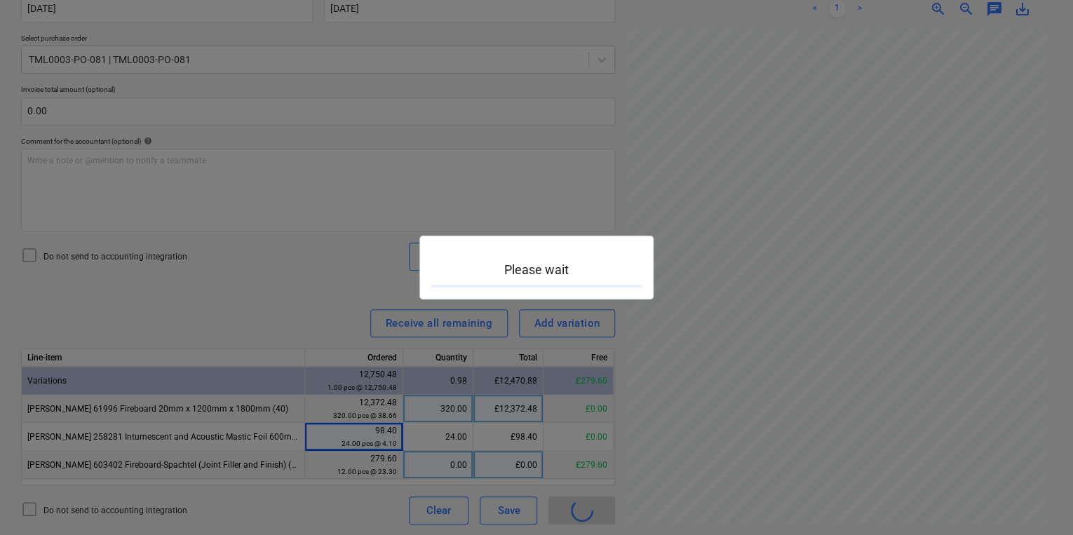
click at [459, 370] on div at bounding box center [536, 267] width 1073 height 535
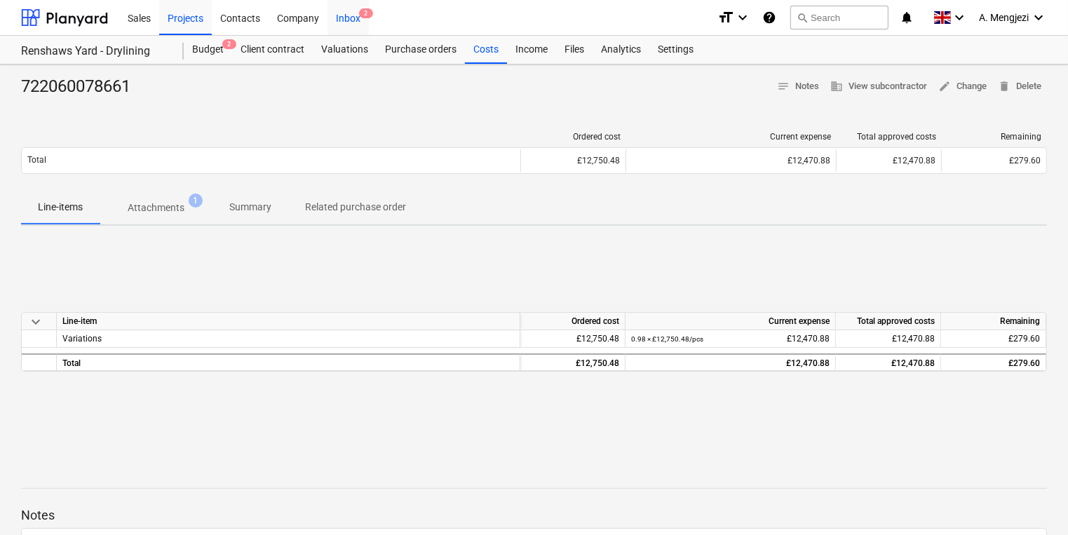
click at [355, 17] on div "Inbox 2" at bounding box center [347, 17] width 41 height 36
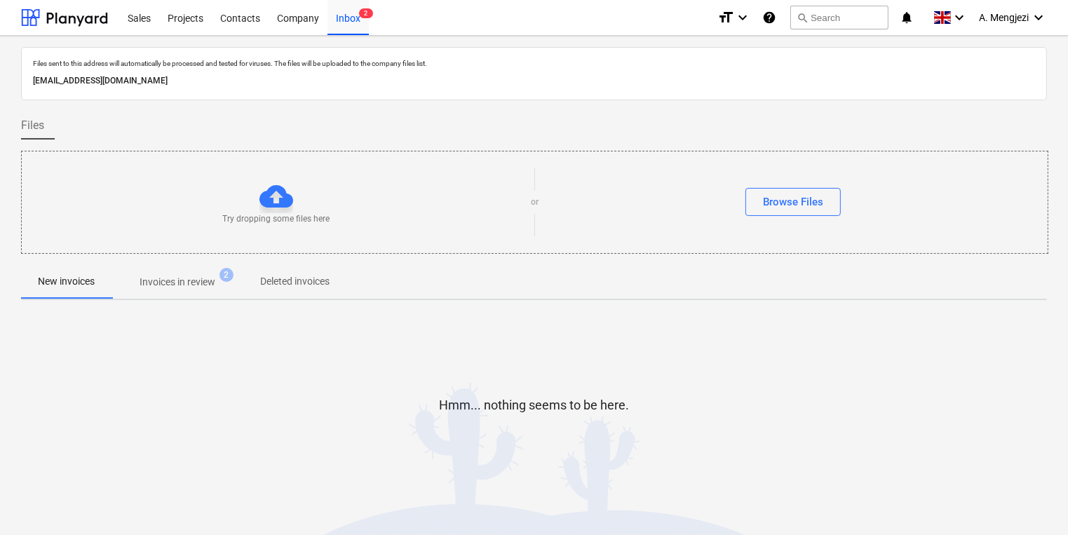
click at [147, 262] on div at bounding box center [534, 259] width 1026 height 11
click at [184, 281] on p "Invoices in review" at bounding box center [178, 282] width 76 height 15
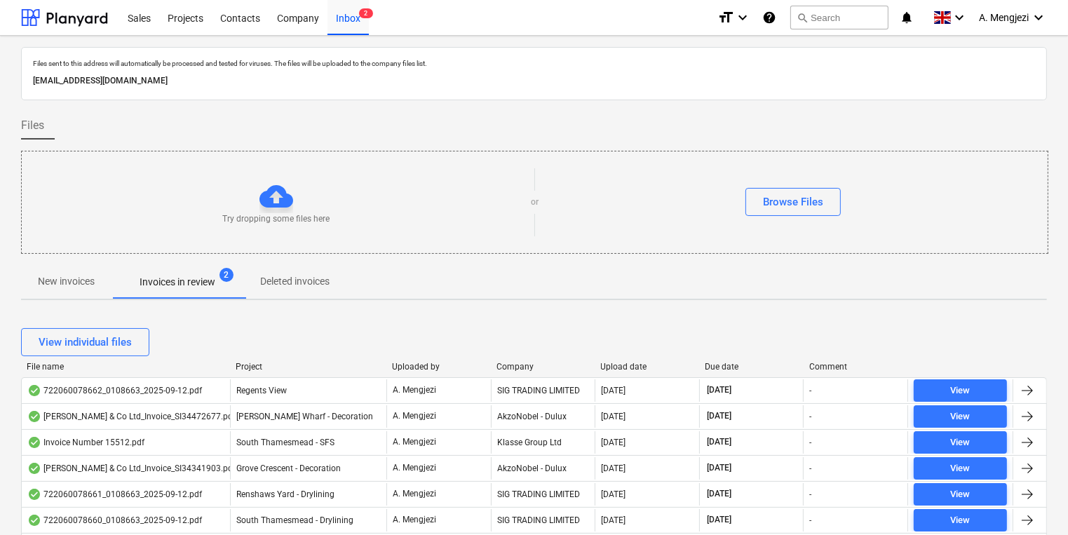
click at [257, 371] on div "File name Project Uploaded by Company Upload date Due date Comment" at bounding box center [534, 369] width 1026 height 15
click at [244, 367] on div "Project" at bounding box center [308, 367] width 145 height 10
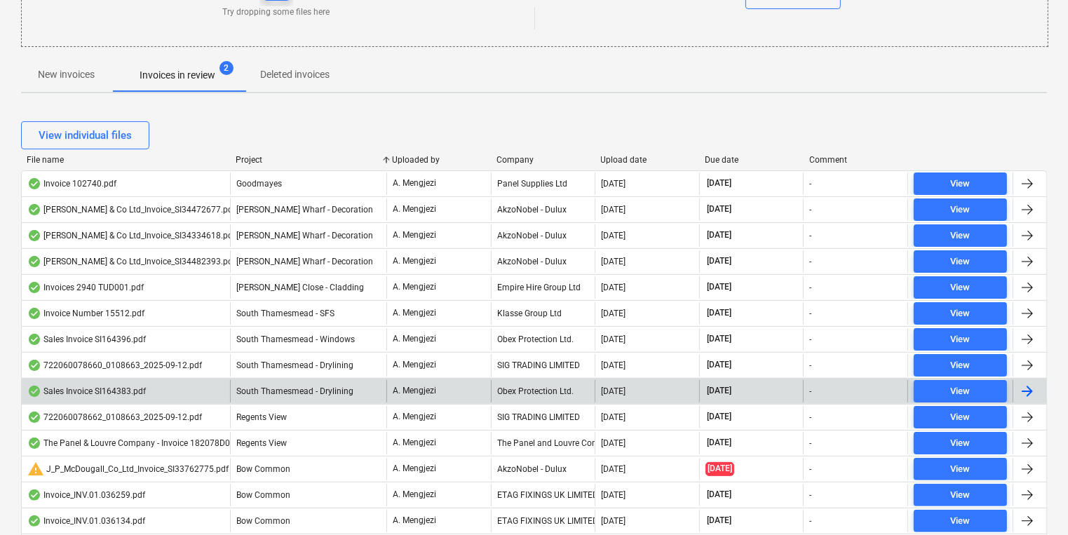
scroll to position [280, 0]
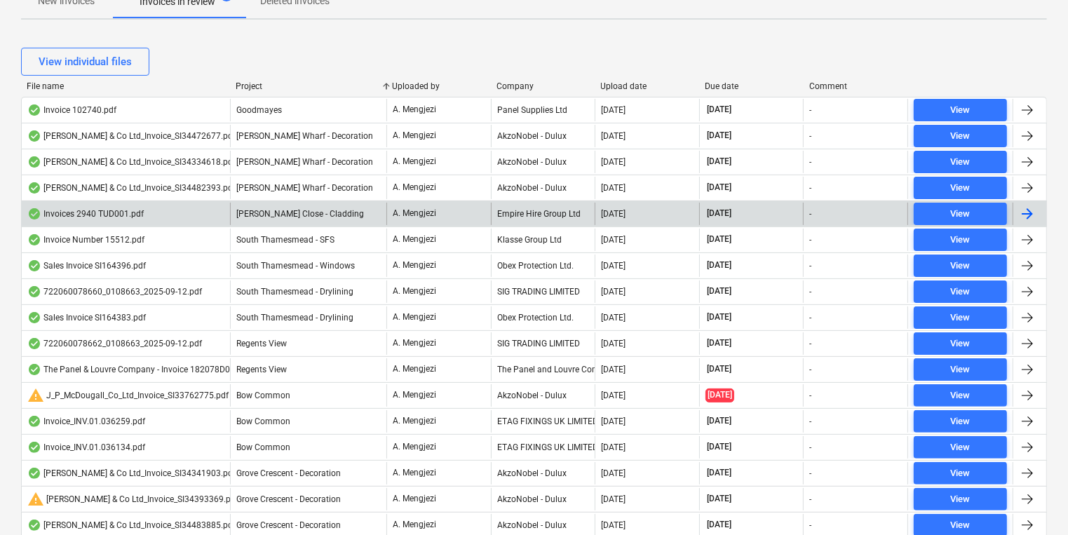
click at [496, 217] on div "Empire Hire Group Ltd" at bounding box center [543, 214] width 104 height 22
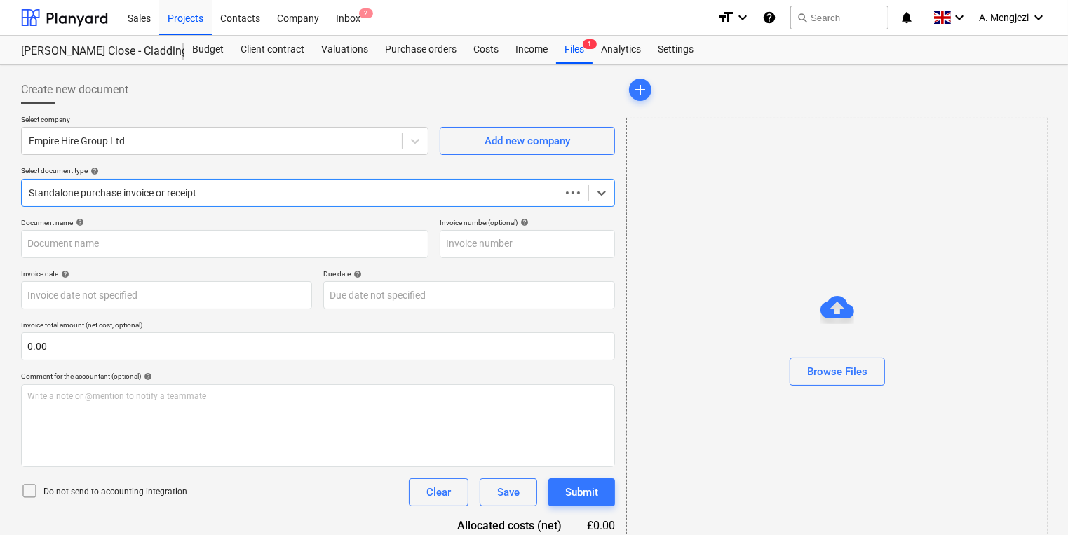
type input "IN75825"
type input "[DATE]"
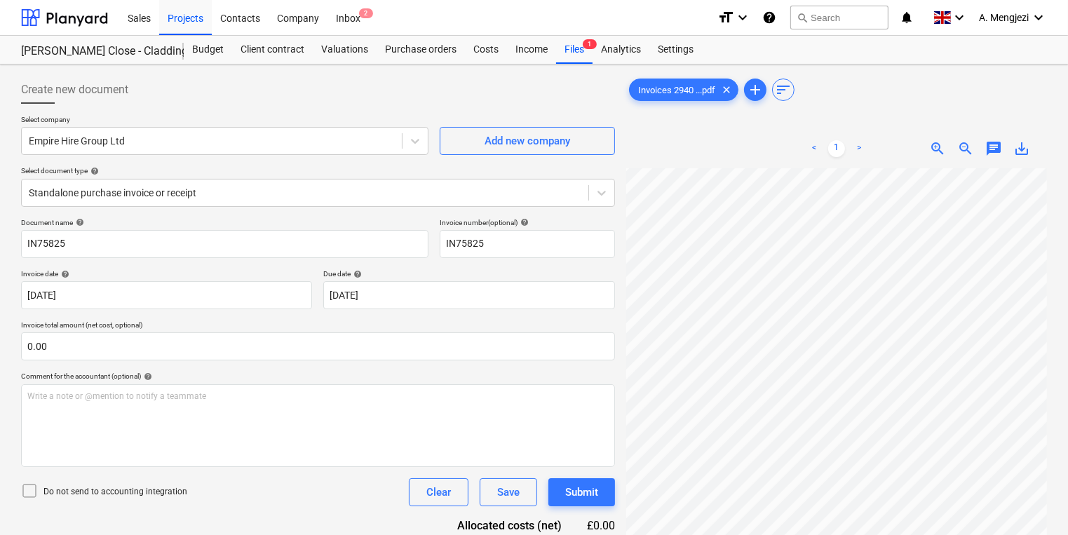
scroll to position [53, 93]
click at [373, 23] on div "Sales Projects Contacts Company Inbox 2" at bounding box center [412, 17] width 587 height 35
click at [367, 20] on div "Inbox 2" at bounding box center [347, 17] width 41 height 36
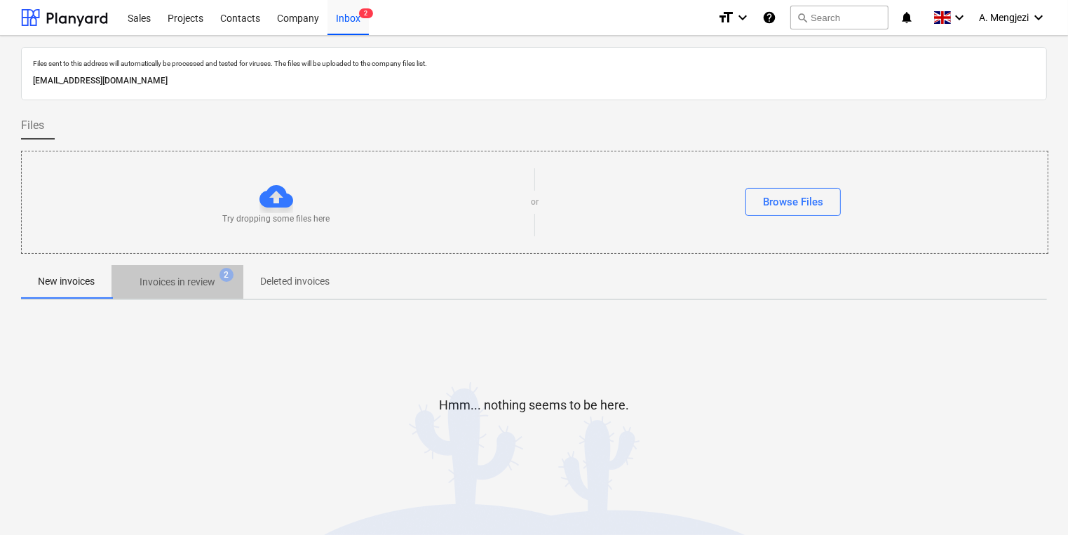
click at [209, 284] on p "Invoices in review" at bounding box center [178, 282] width 76 height 15
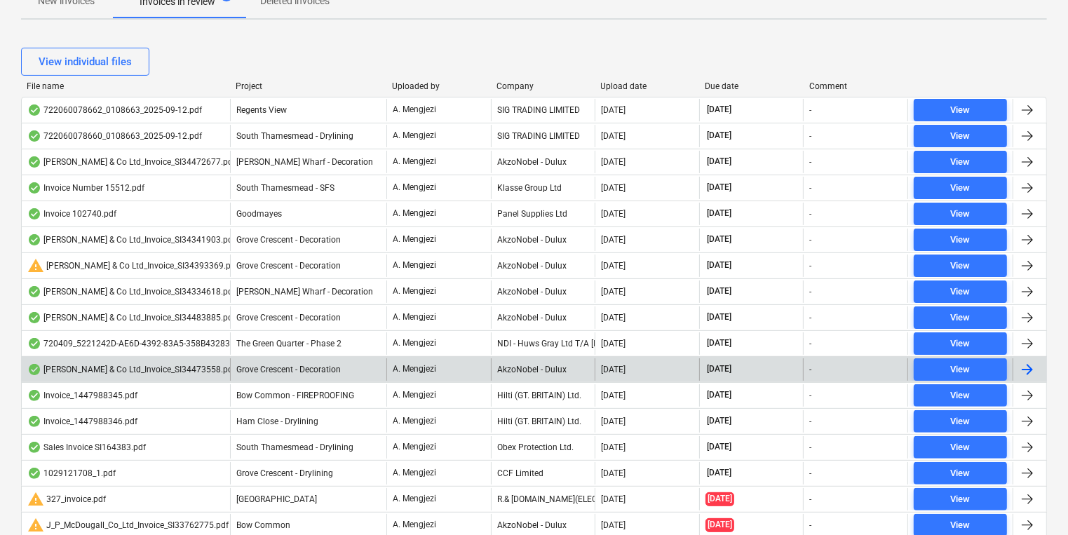
scroll to position [337, 0]
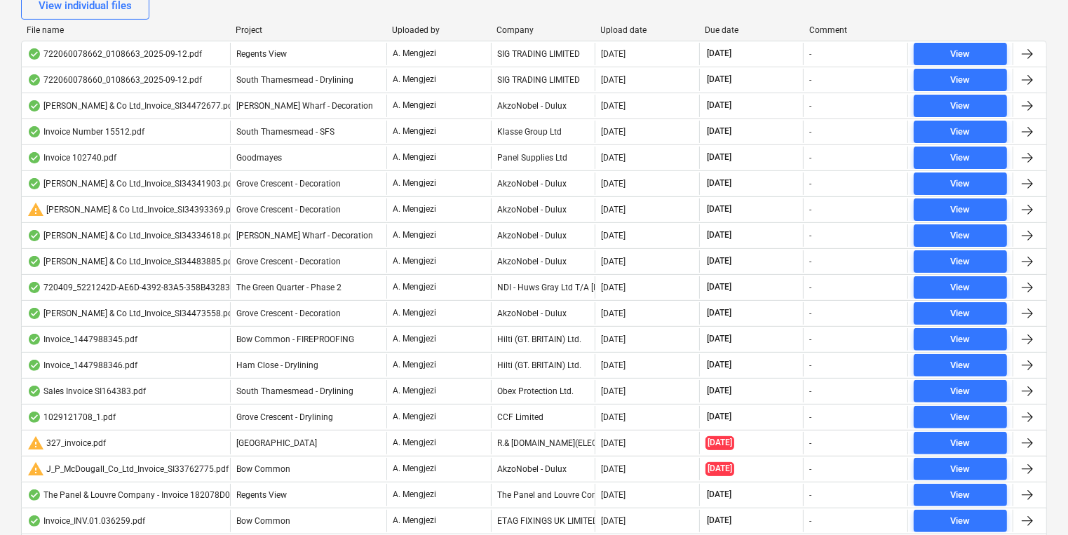
click at [261, 29] on div "Project" at bounding box center [308, 30] width 145 height 10
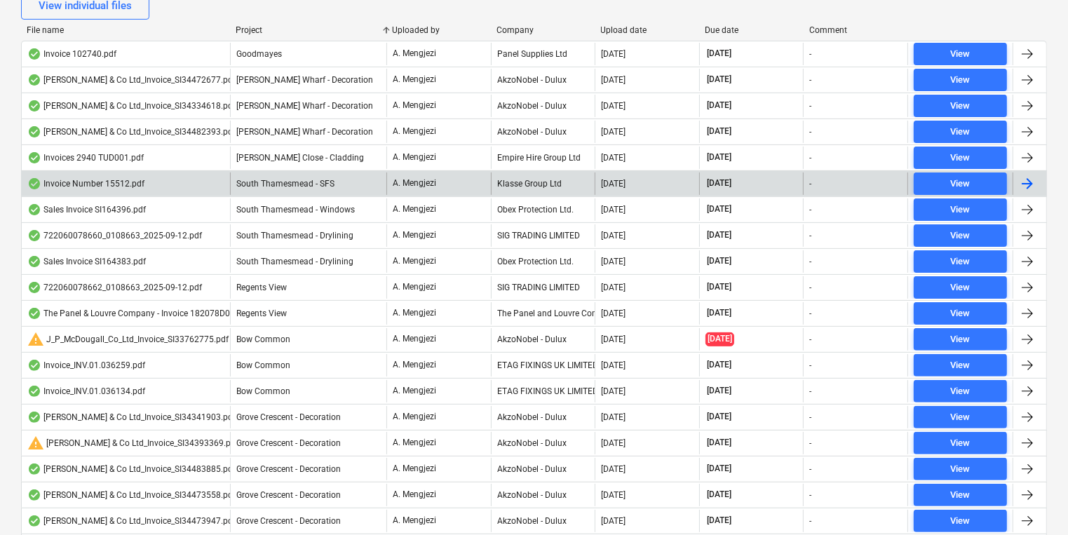
click at [501, 182] on div "Klasse Group Ltd" at bounding box center [543, 184] width 104 height 22
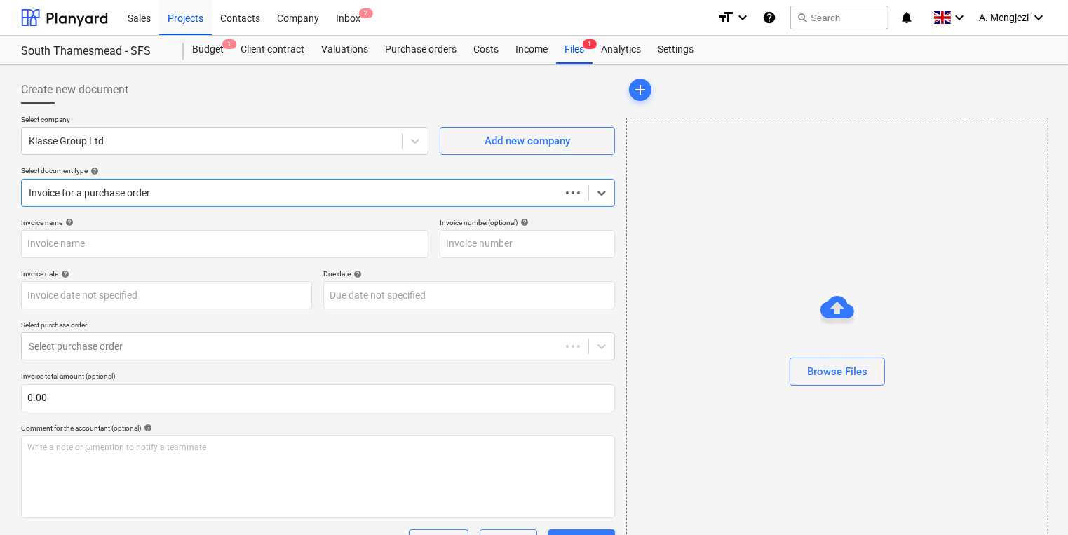
type input "15512"
type input "[DATE]"
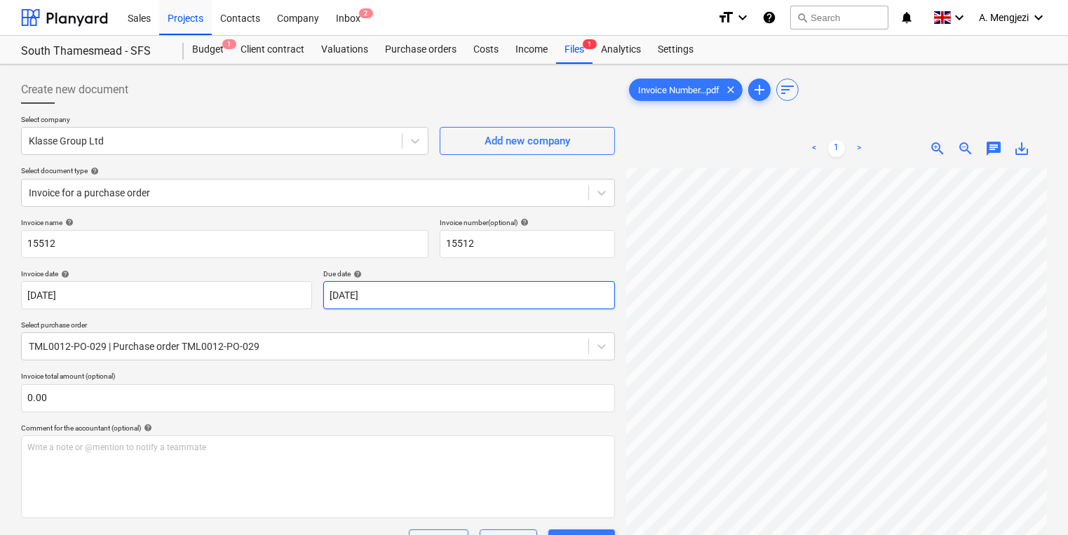
scroll to position [11, 95]
click at [339, 22] on div "Inbox 2" at bounding box center [347, 17] width 41 height 36
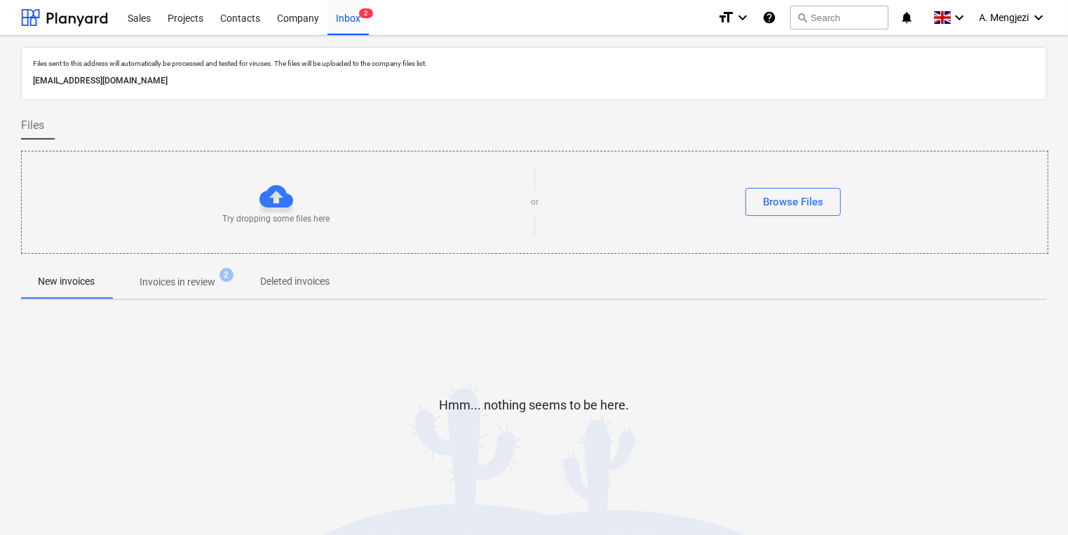
click at [209, 281] on p "Invoices in review" at bounding box center [178, 282] width 76 height 15
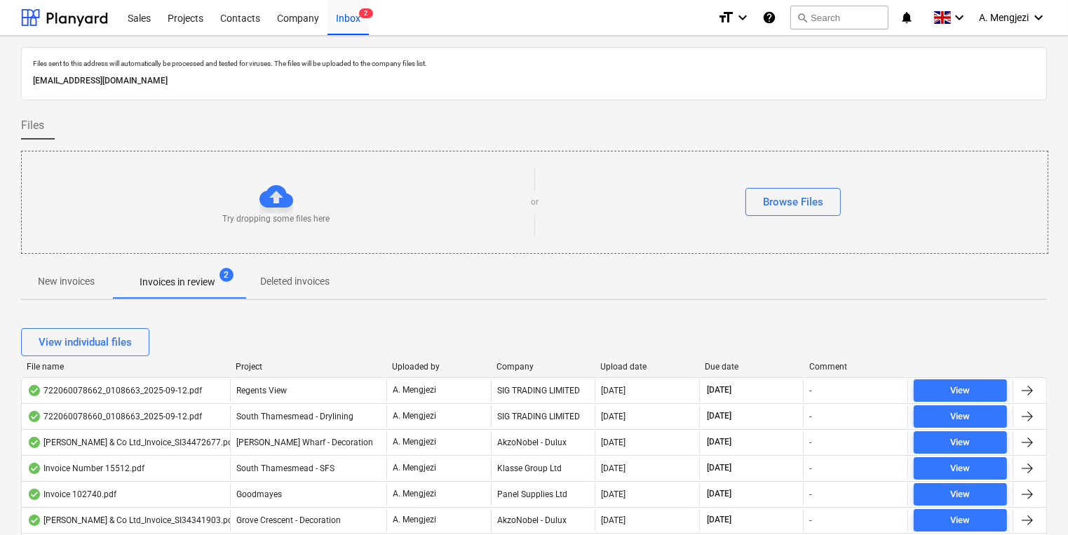
click at [235, 369] on div at bounding box center [229, 367] width 25 height 10
click at [242, 365] on div at bounding box center [229, 367] width 25 height 10
click at [250, 365] on div "Project" at bounding box center [308, 367] width 145 height 10
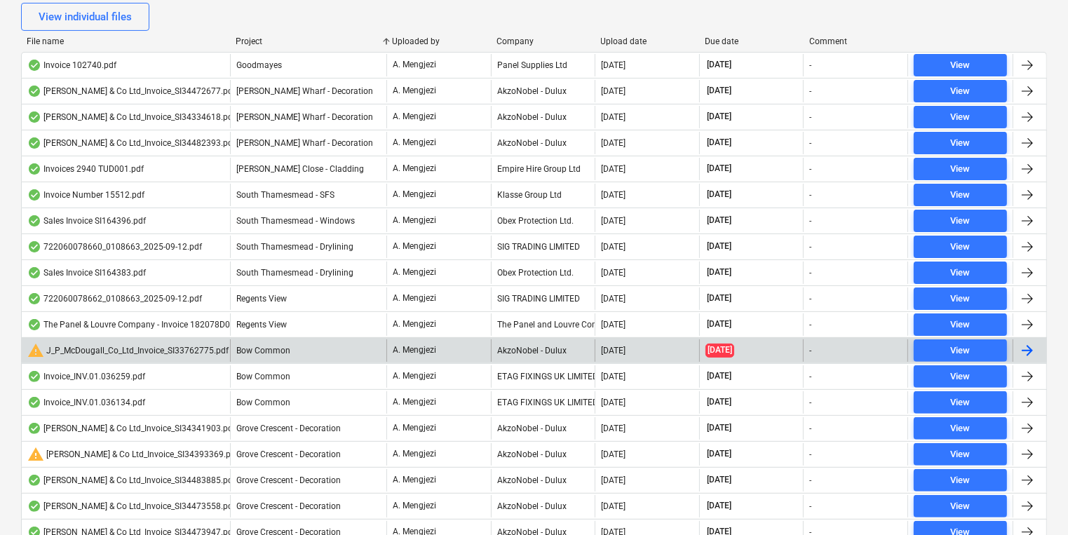
scroll to position [337, 0]
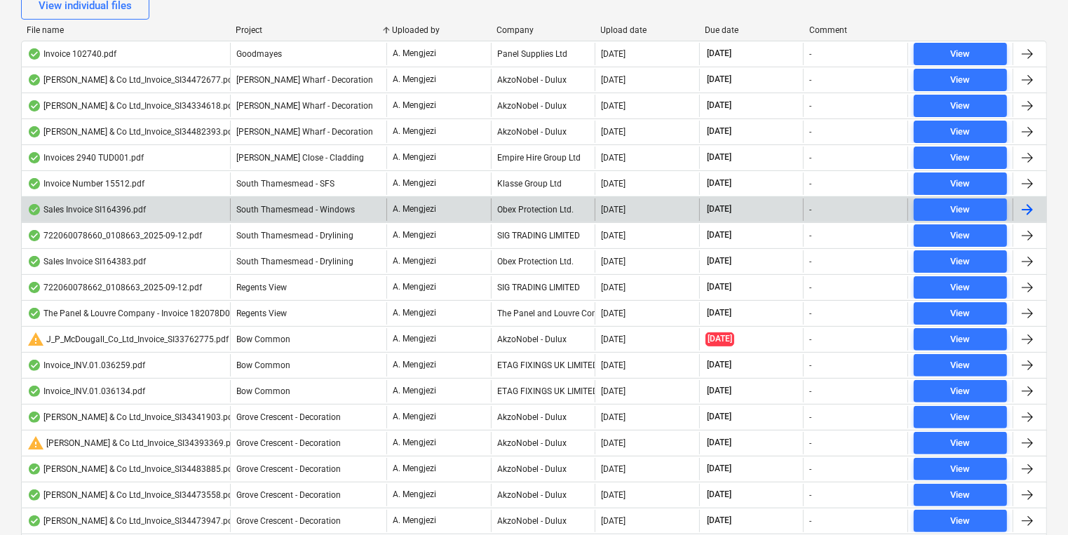
click at [536, 217] on div "Obex Protection Ltd." at bounding box center [543, 209] width 104 height 22
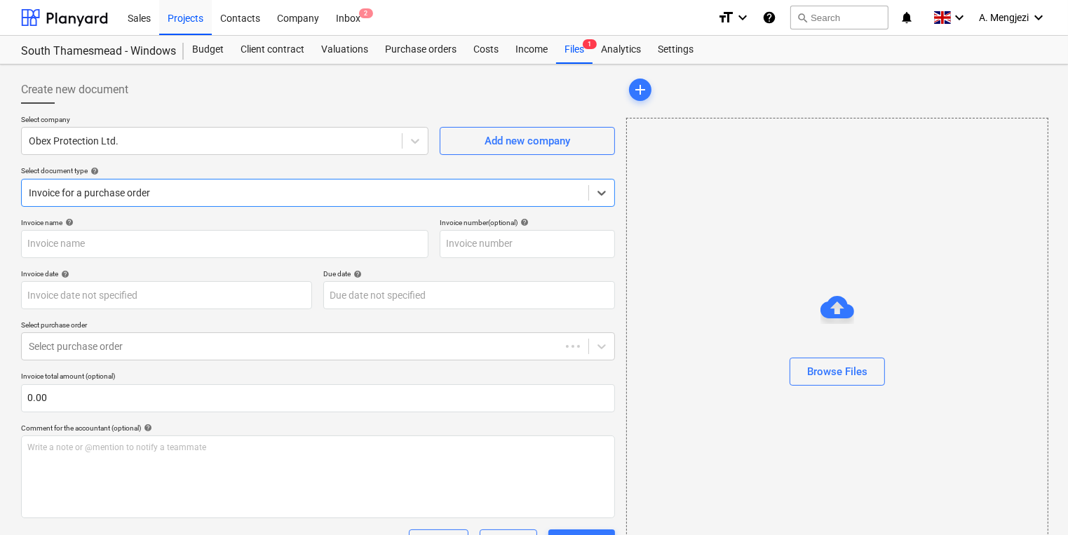
type input "SI164396"
type input "[DATE]"
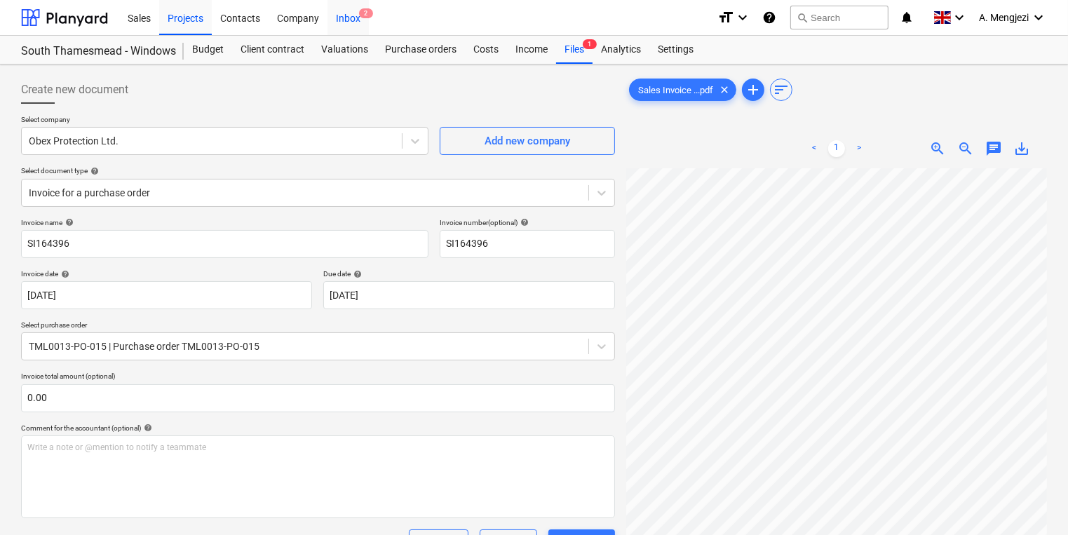
click at [360, 13] on span "2" at bounding box center [366, 13] width 14 height 10
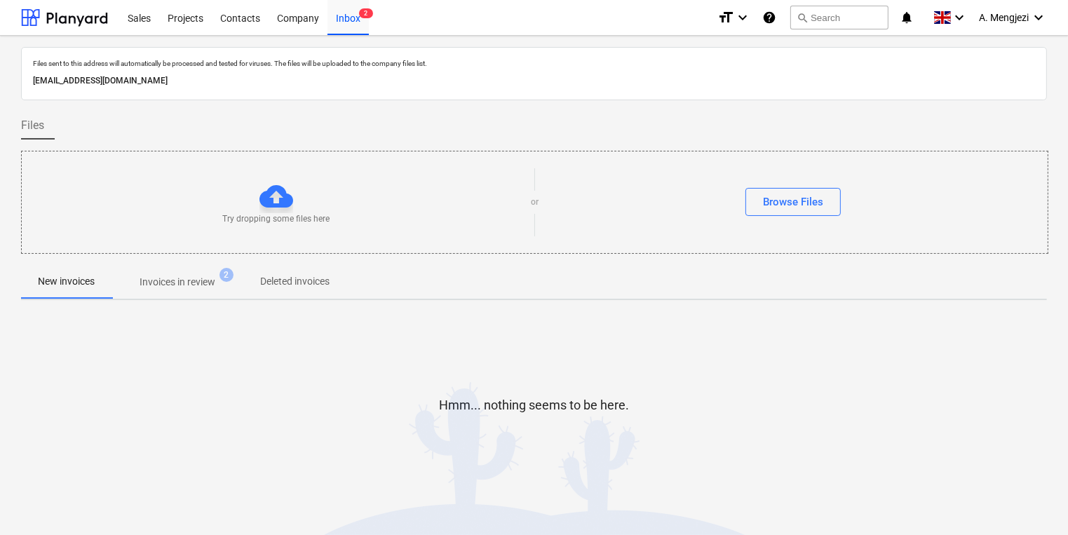
click at [184, 285] on p "Invoices in review" at bounding box center [178, 282] width 76 height 15
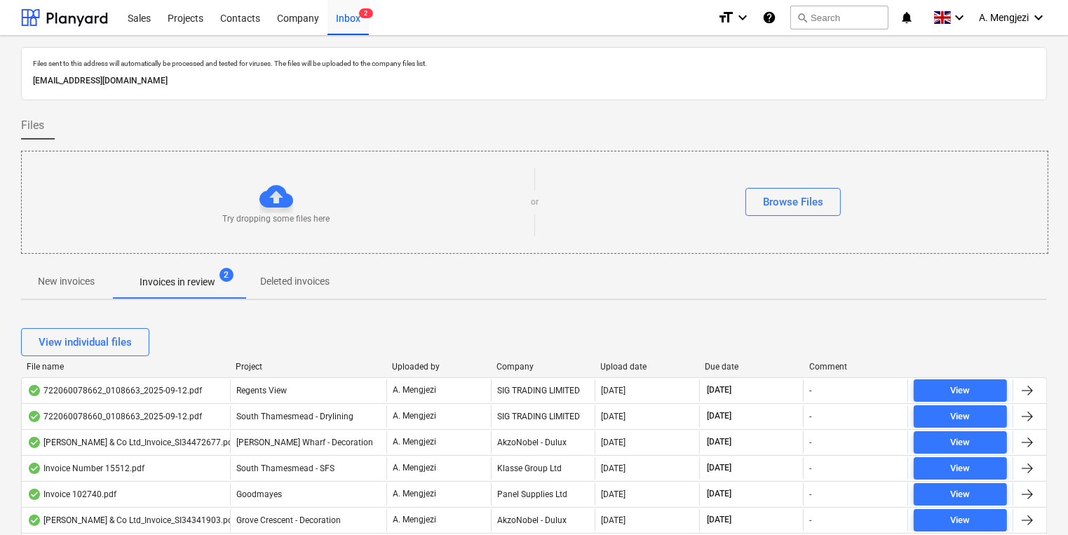
click at [262, 363] on div "Project" at bounding box center [308, 367] width 145 height 10
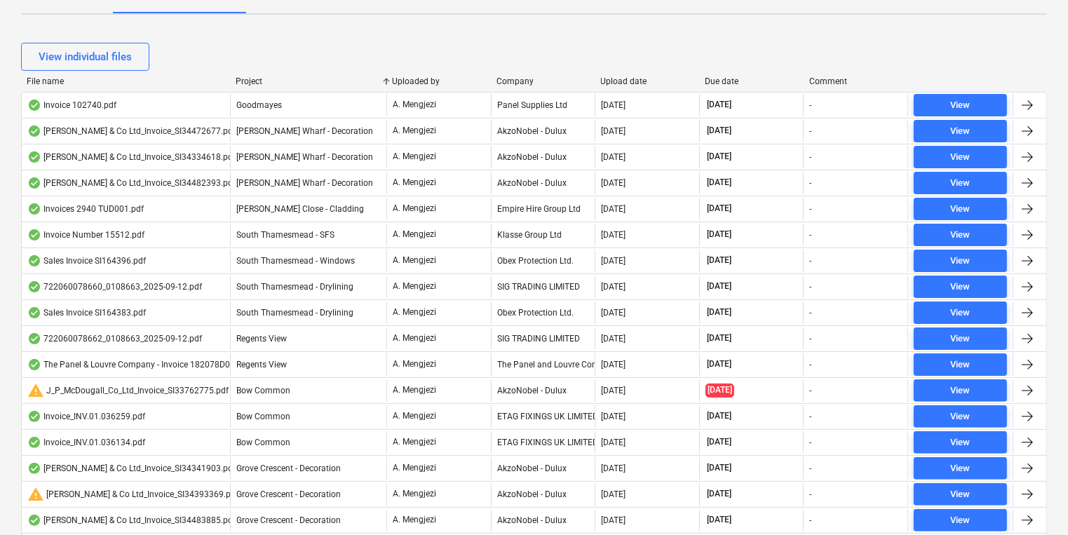
scroll to position [337, 0]
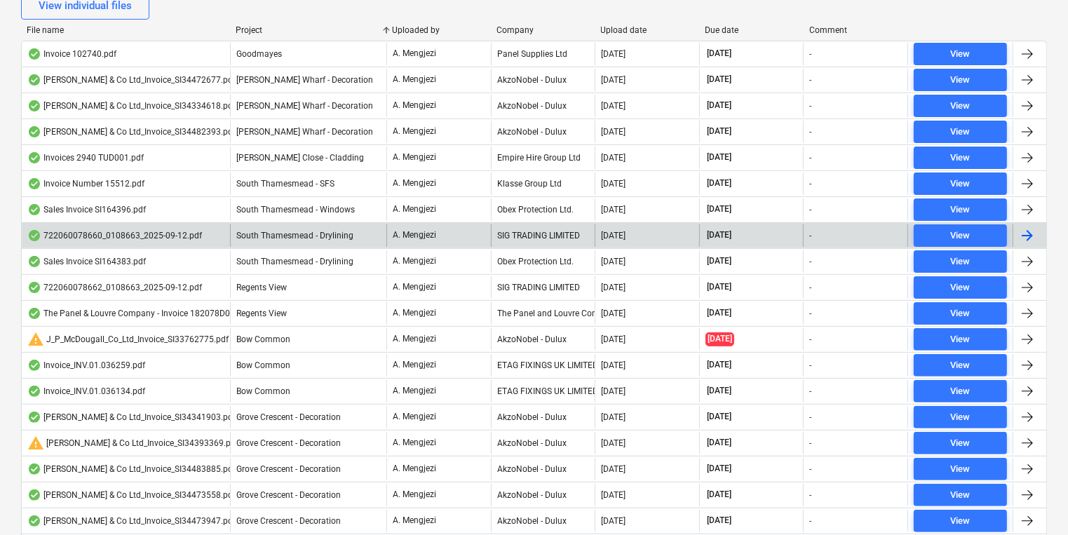
click at [453, 231] on div "A. Mengjezi" at bounding box center [438, 235] width 104 height 22
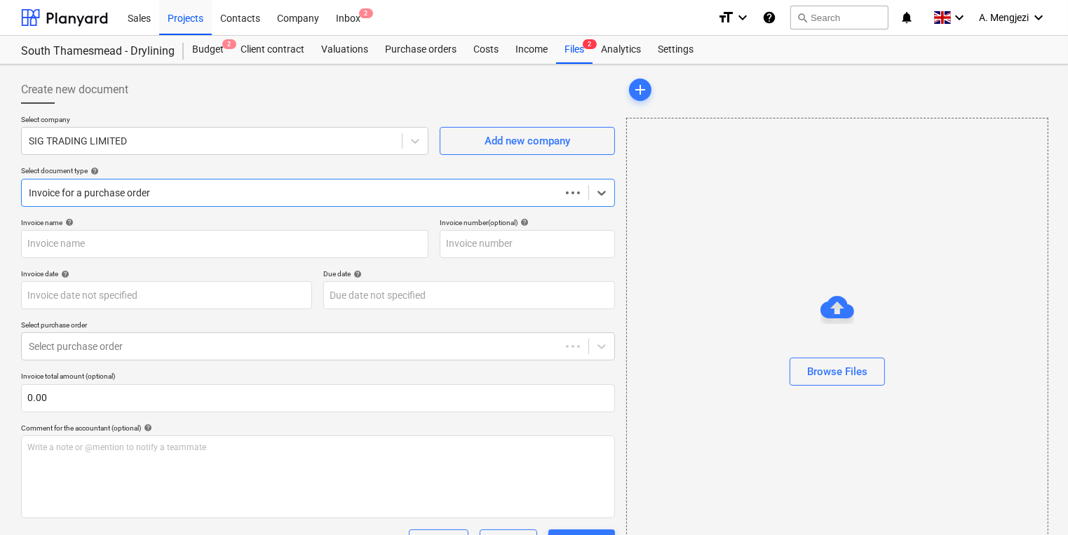
type input "722060078660"
type input "[DATE]"
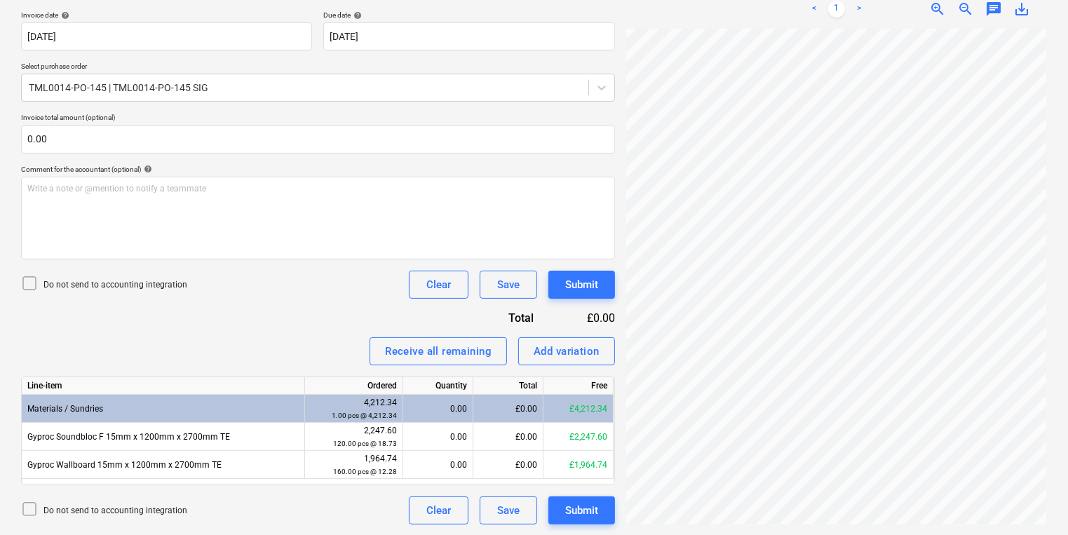
scroll to position [160, 42]
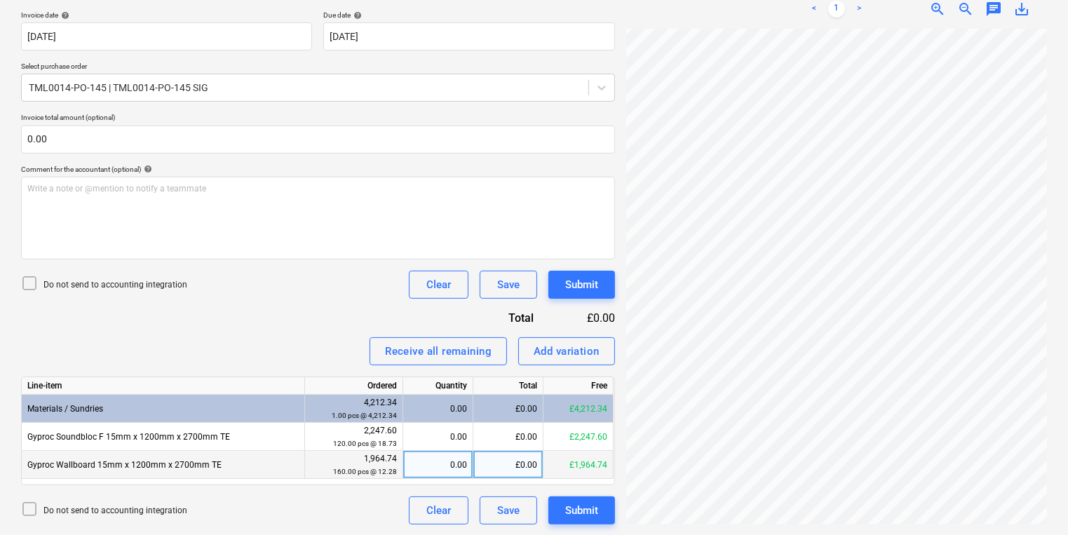
click at [446, 466] on div "0.00" at bounding box center [438, 465] width 58 height 28
type input "160"
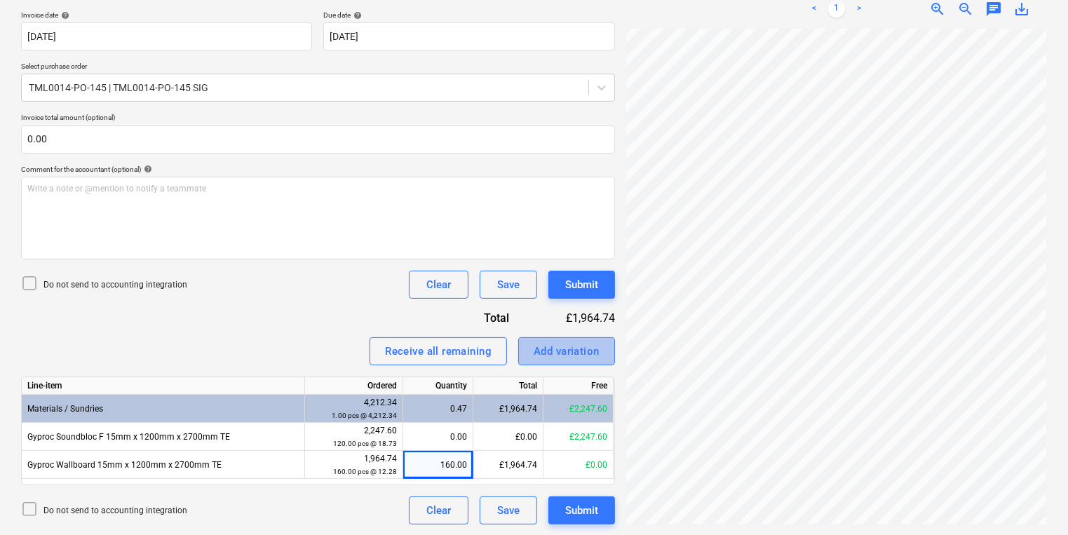
click at [589, 342] on div "Add variation" at bounding box center [567, 351] width 66 height 18
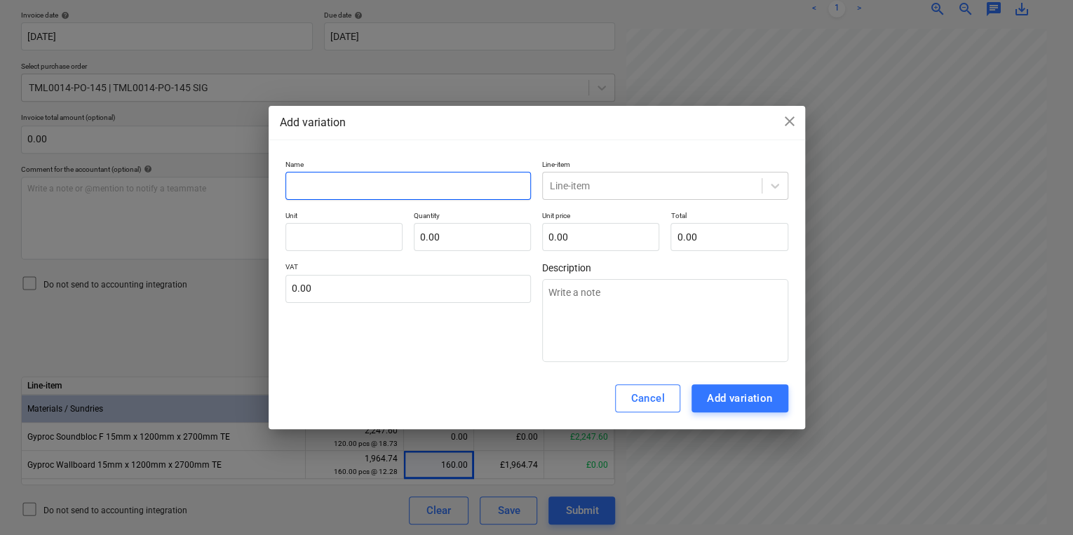
click at [413, 190] on input "text" at bounding box center [408, 186] width 246 height 28
type textarea "x"
type input "p"
type textarea "x"
type input "pc"
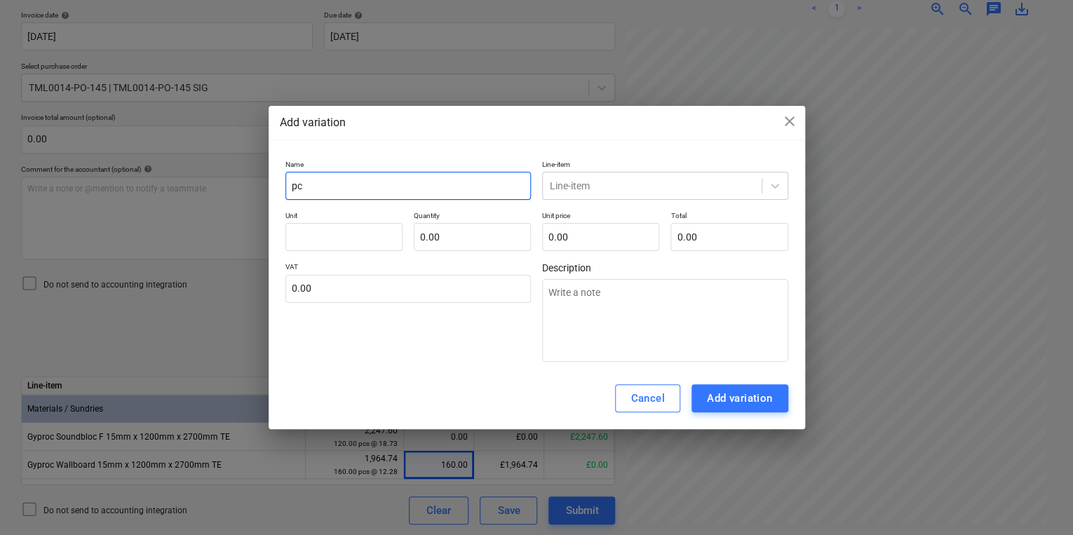
type textarea "x"
type input "pcs"
click at [575, 176] on div "Line-item" at bounding box center [652, 186] width 219 height 20
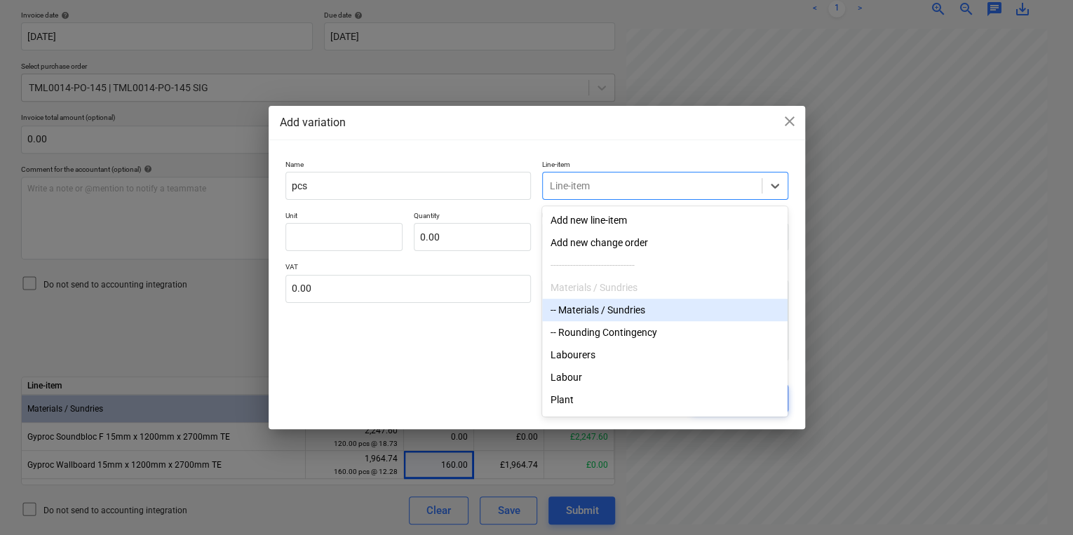
click at [583, 321] on div "-- Materials / Sundries" at bounding box center [664, 310] width 245 height 22
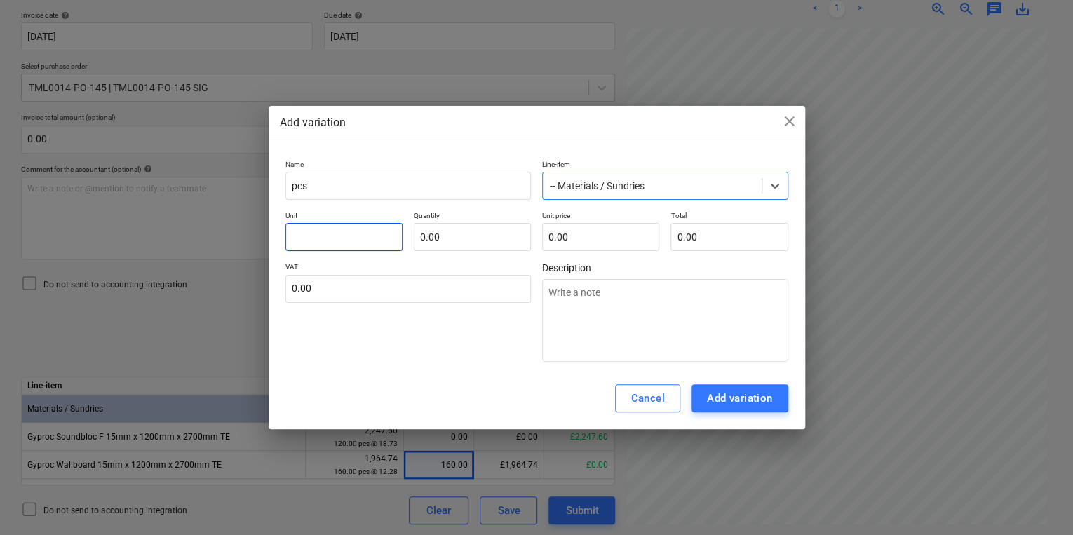
click at [370, 230] on input "text" at bounding box center [343, 237] width 117 height 28
type textarea "x"
type input "p"
type textarea "x"
type input "pc"
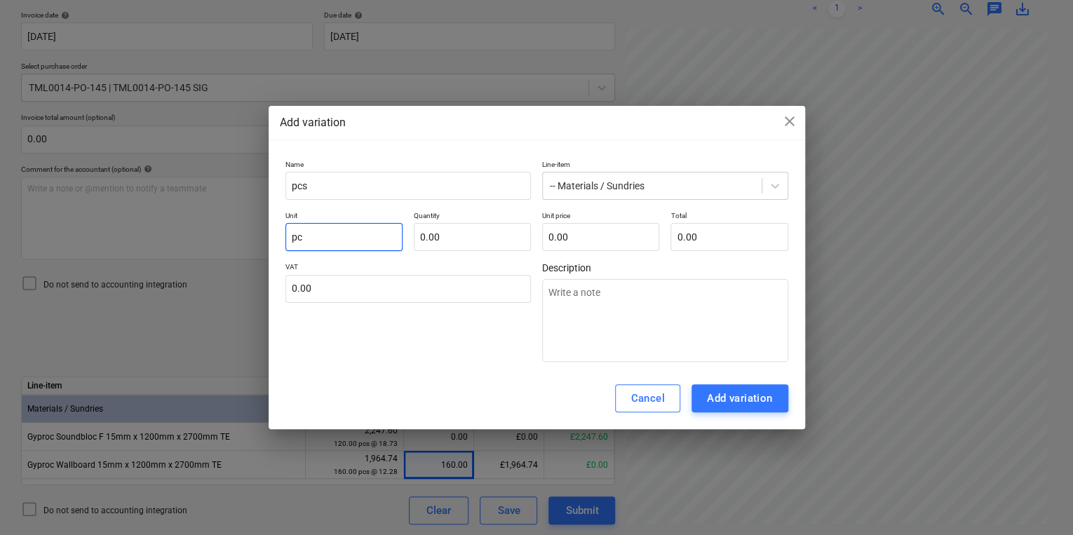
type textarea "x"
type input "pcs"
type textarea "x"
type input "1.00"
type textarea "x"
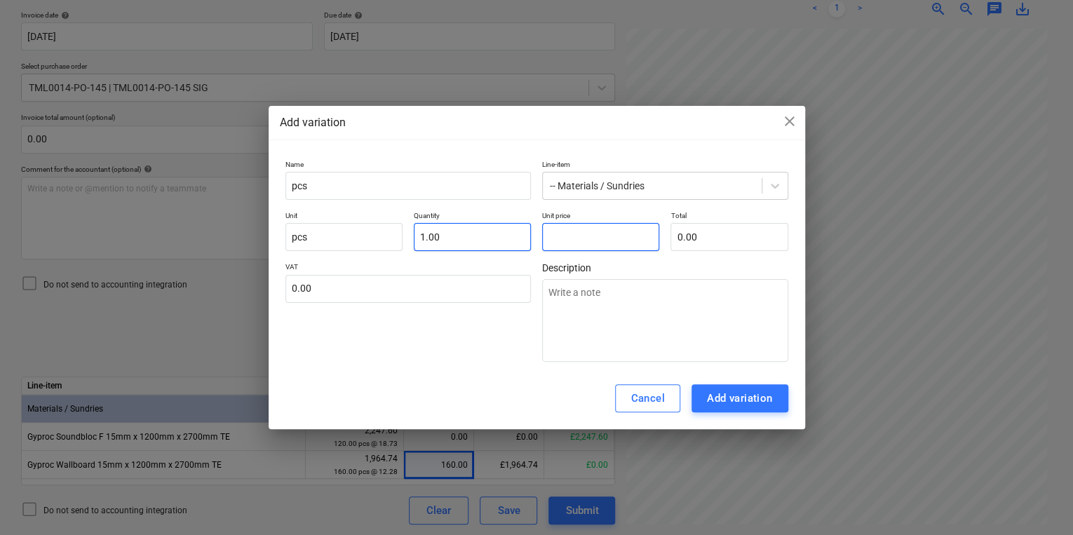
type input "0"
type textarea "x"
type input "0."
type textarea "x"
type input "0.1"
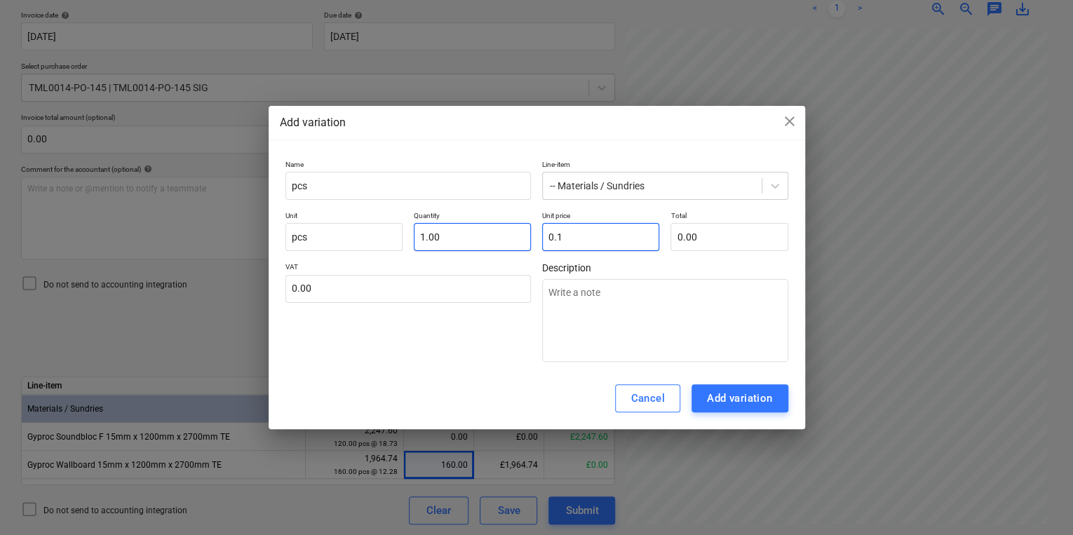
type input "0.10"
type textarea "x"
type input "0.11"
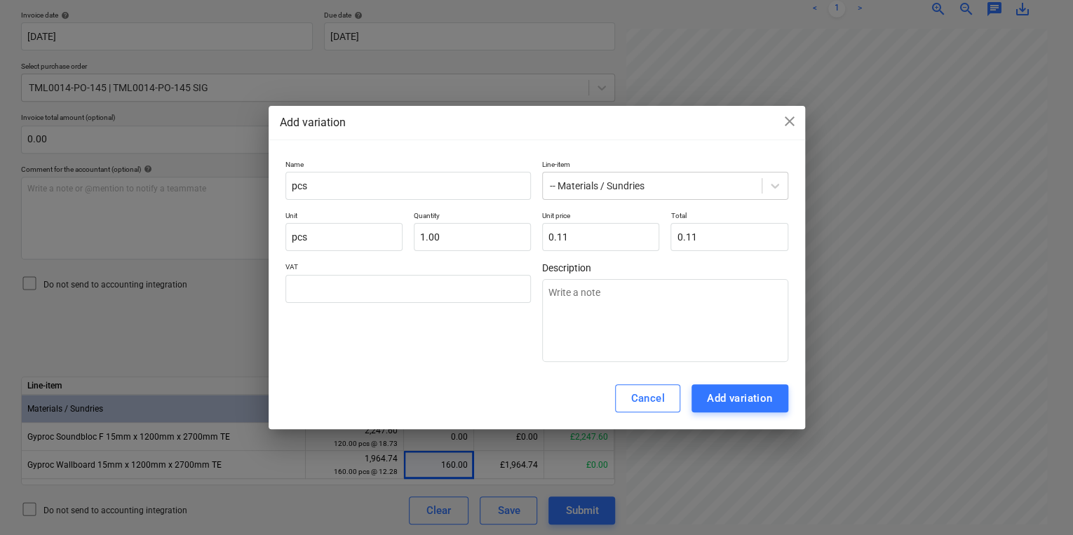
type input "0.00"
click at [482, 315] on div "VAT 0.00" at bounding box center [408, 312] width 246 height 100
click at [760, 402] on div "Add variation" at bounding box center [740, 398] width 66 height 18
type textarea "x"
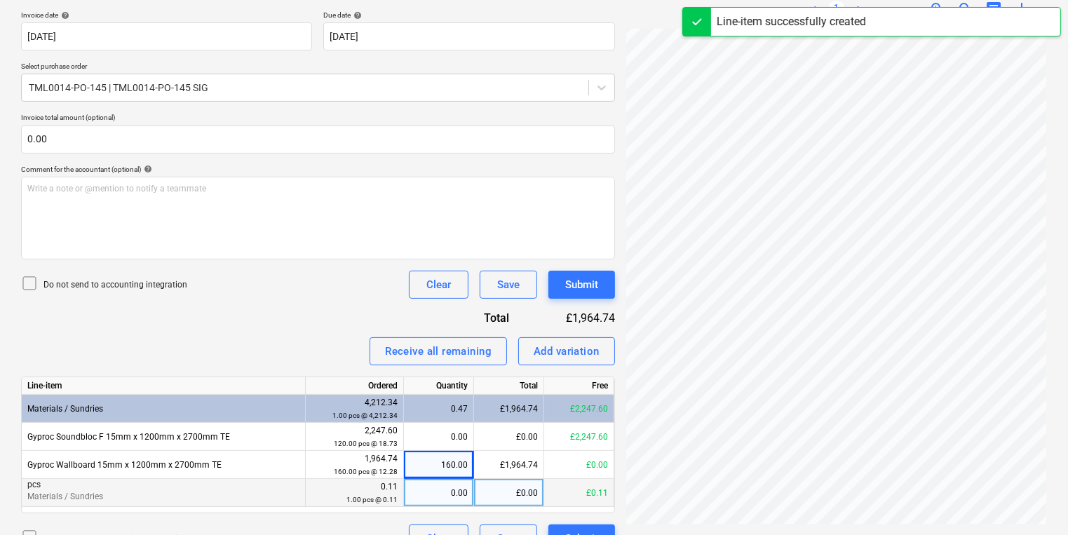
click at [449, 482] on div "0.00" at bounding box center [439, 493] width 58 height 28
type input "1"
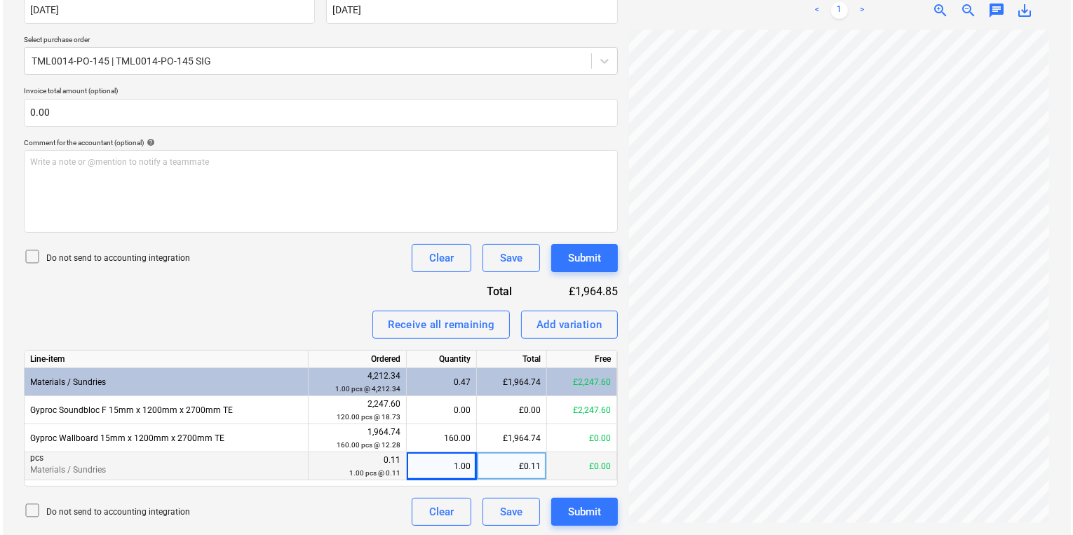
scroll to position [287, 0]
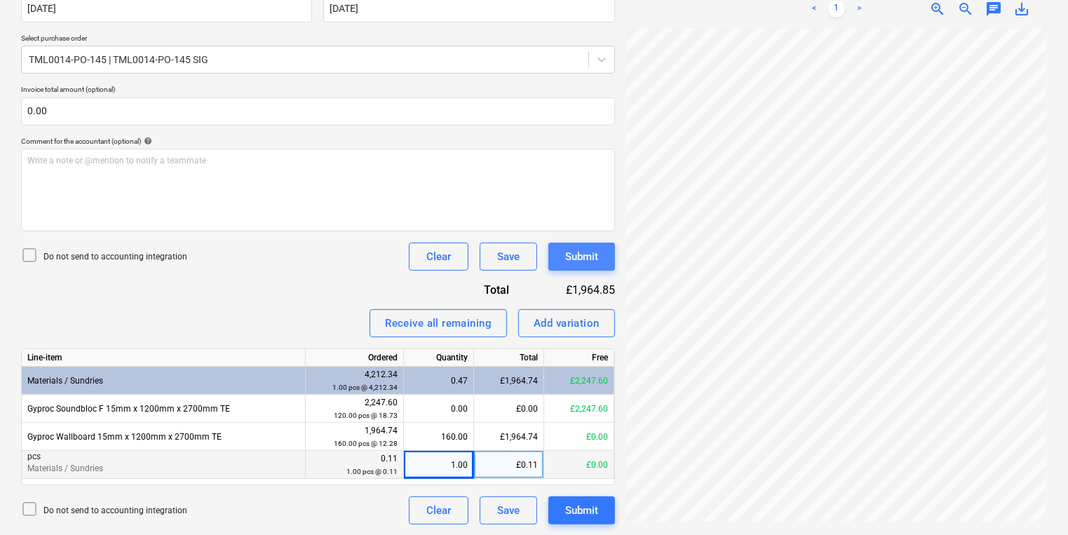
click at [583, 248] on div "Submit" at bounding box center [581, 257] width 33 height 18
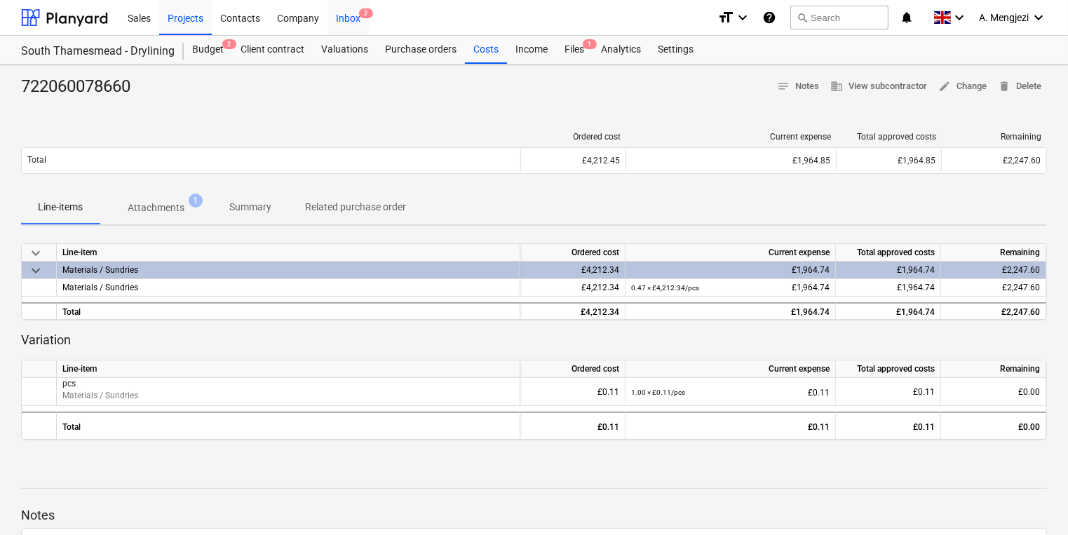
click at [343, 25] on div "Inbox 2" at bounding box center [347, 17] width 41 height 36
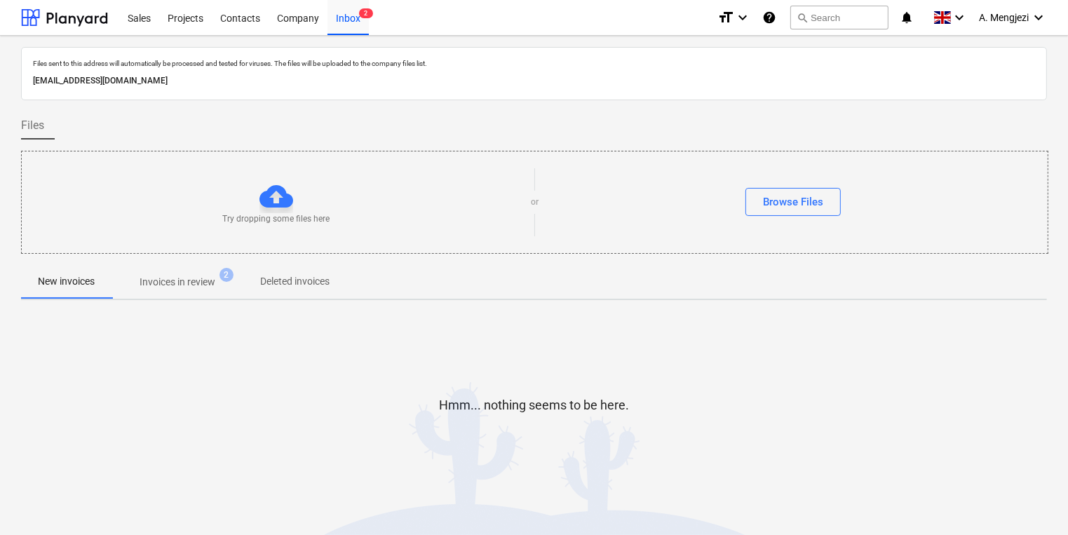
click at [194, 292] on span "Invoices in review 2" at bounding box center [177, 281] width 132 height 25
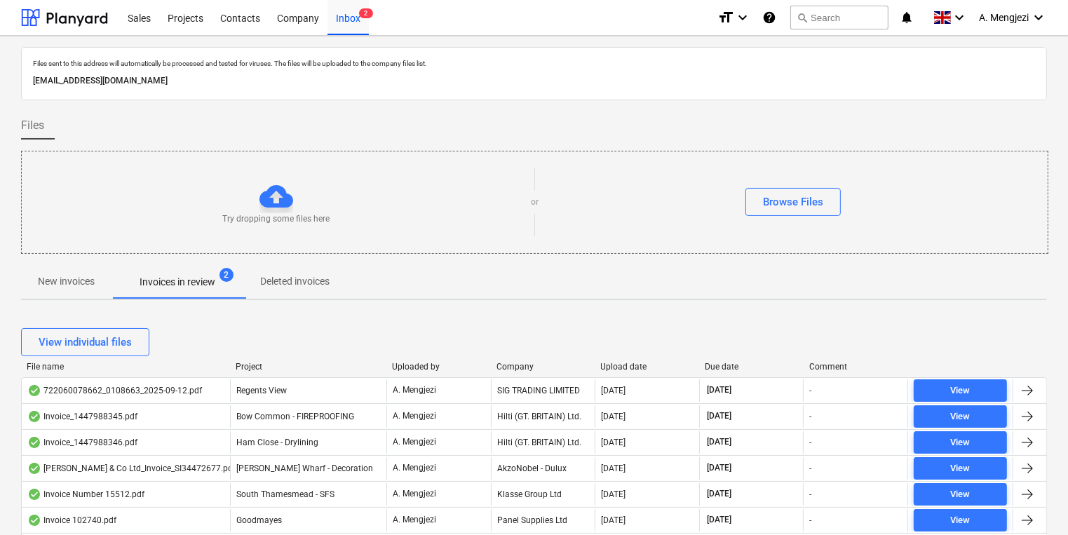
click at [264, 363] on div "Project" at bounding box center [308, 367] width 145 height 10
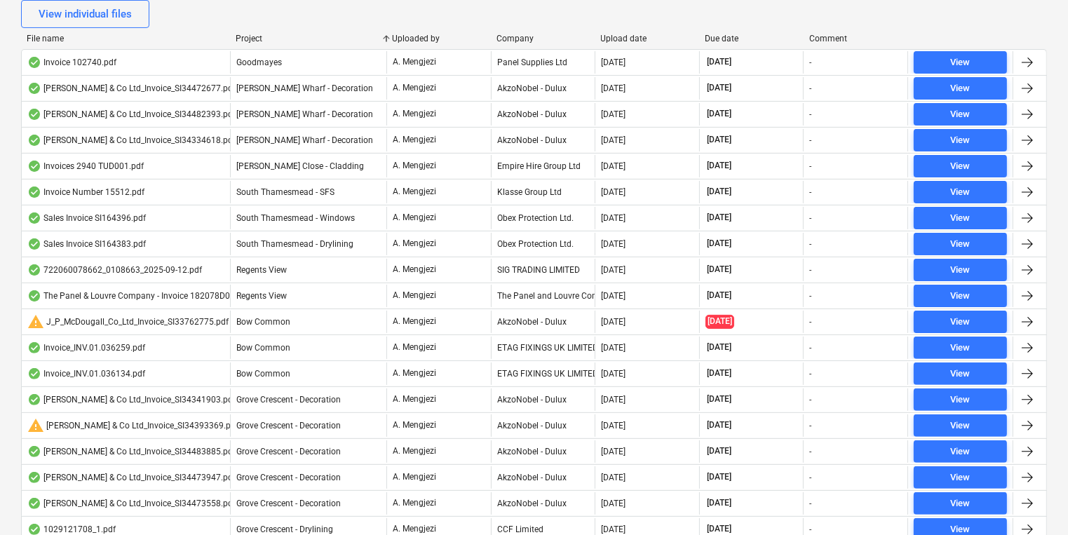
scroll to position [393, 0]
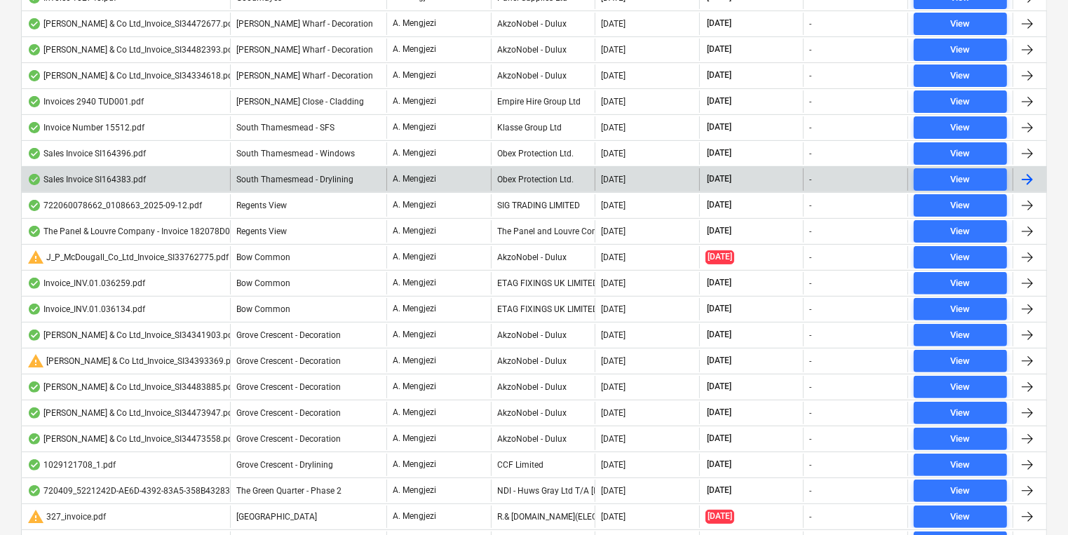
click at [530, 178] on div "Obex Protection Ltd." at bounding box center [543, 179] width 104 height 22
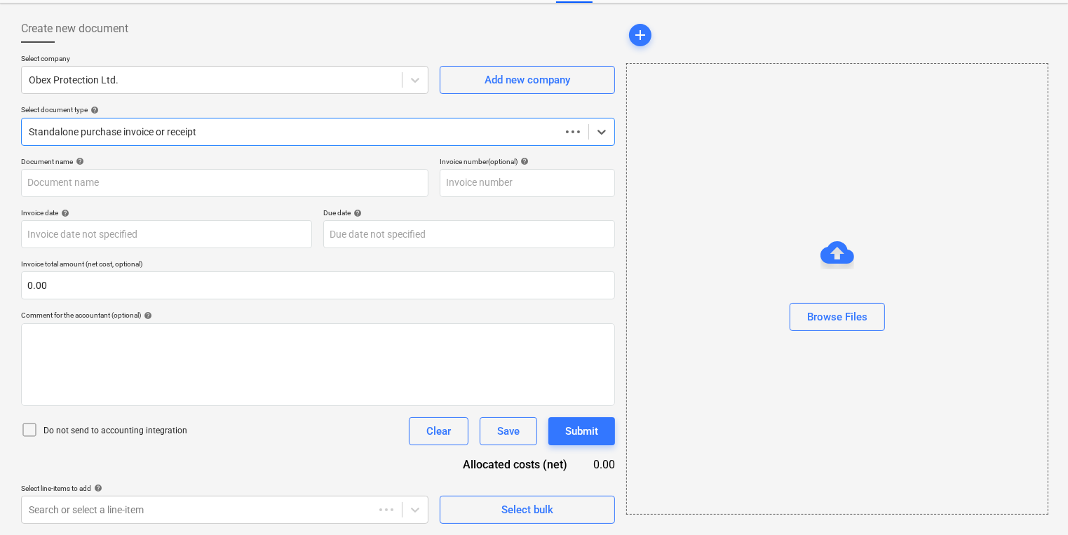
scroll to position [60, 0]
type input "SI164383"
type input "[DATE]"
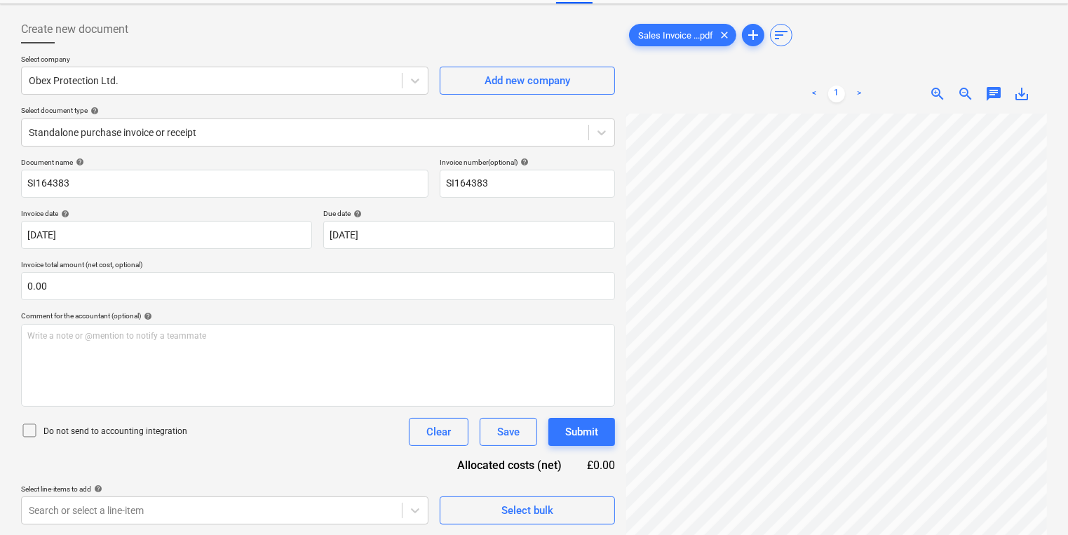
scroll to position [134, 108]
click at [588, 130] on div "Standalone purchase invoice or receipt" at bounding box center [305, 133] width 567 height 20
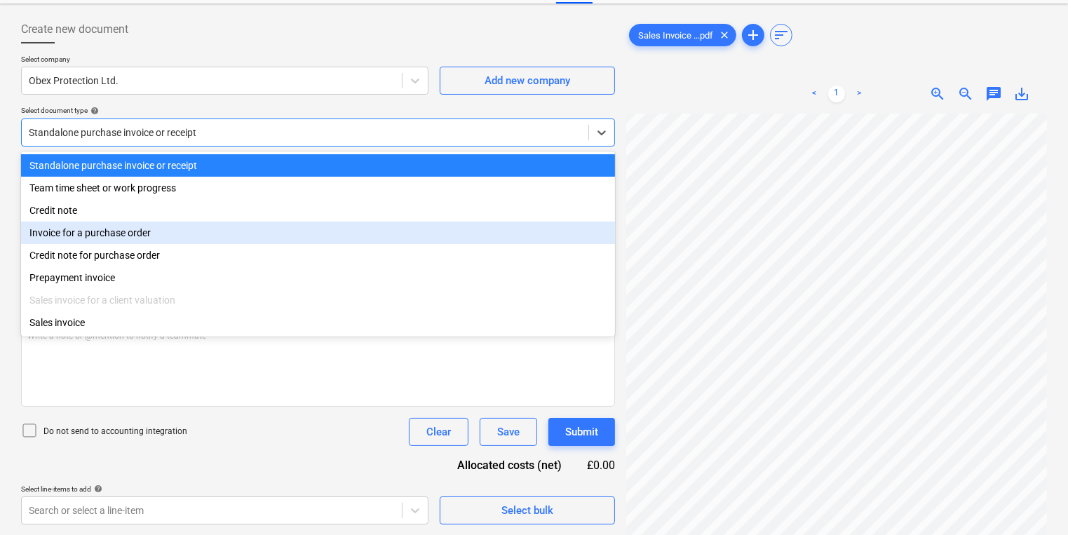
click at [366, 231] on div "Invoice for a purchase order" at bounding box center [318, 233] width 594 height 22
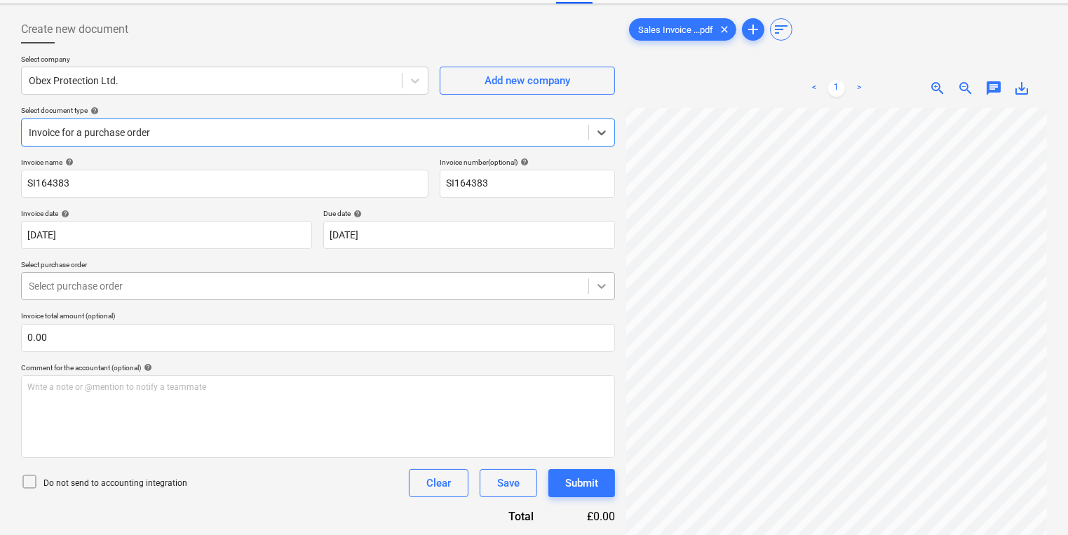
click at [597, 285] on icon at bounding box center [601, 287] width 8 height 5
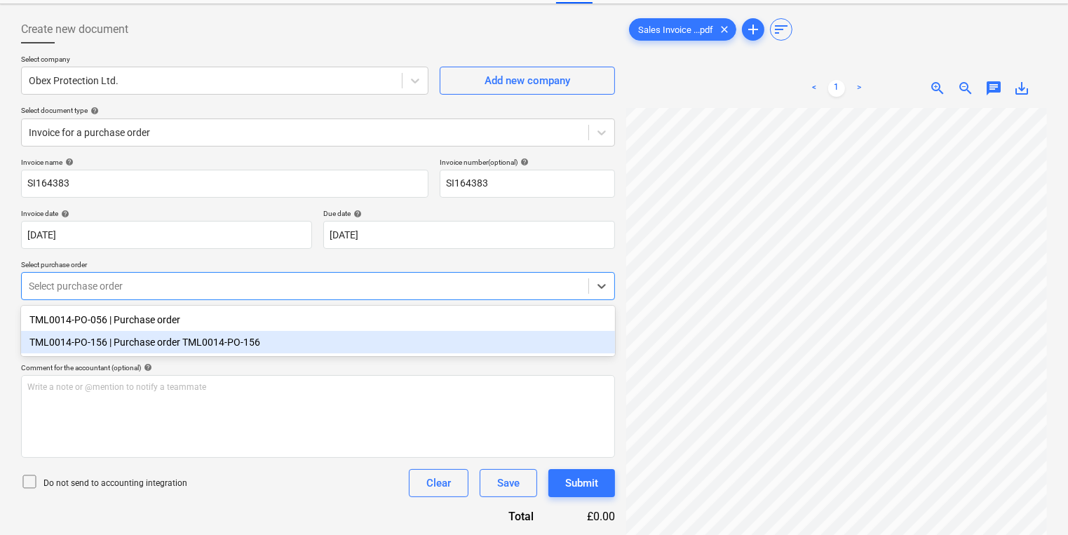
click at [501, 346] on div "TML0014-PO-156 | Purchase order TML0014-PO-156" at bounding box center [318, 342] width 594 height 22
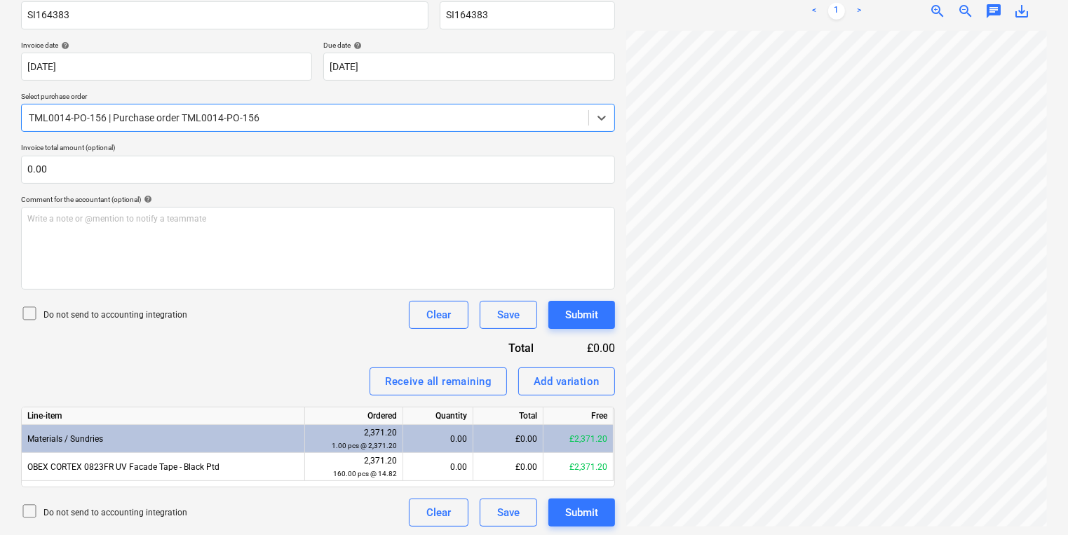
scroll to position [231, 0]
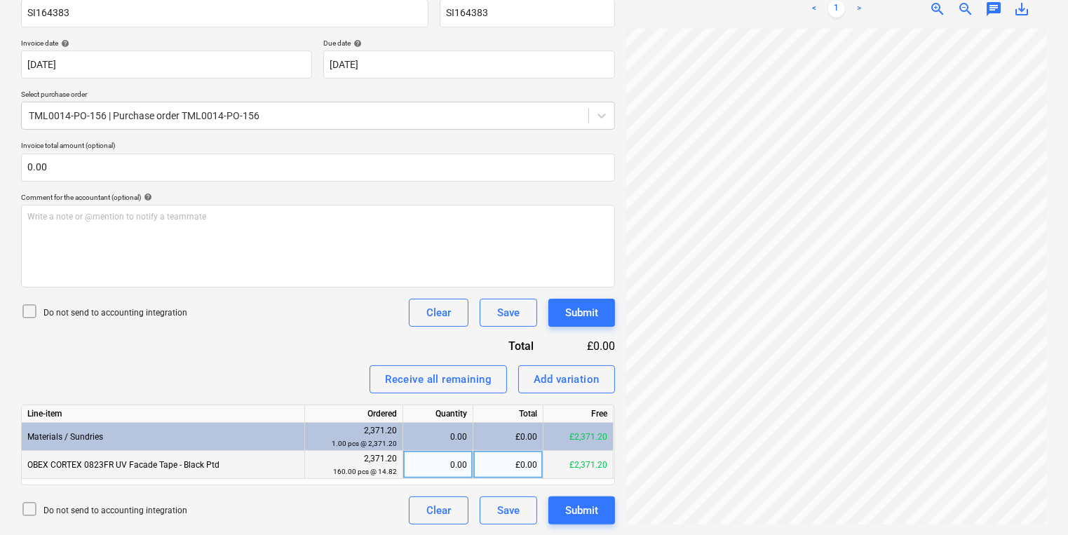
click at [451, 460] on div "0.00" at bounding box center [438, 465] width 58 height 28
type input "160"
drag, startPoint x: 501, startPoint y: 465, endPoint x: 539, endPoint y: 464, distance: 37.2
click at [539, 464] on div "£2,371.20" at bounding box center [508, 465] width 70 height 28
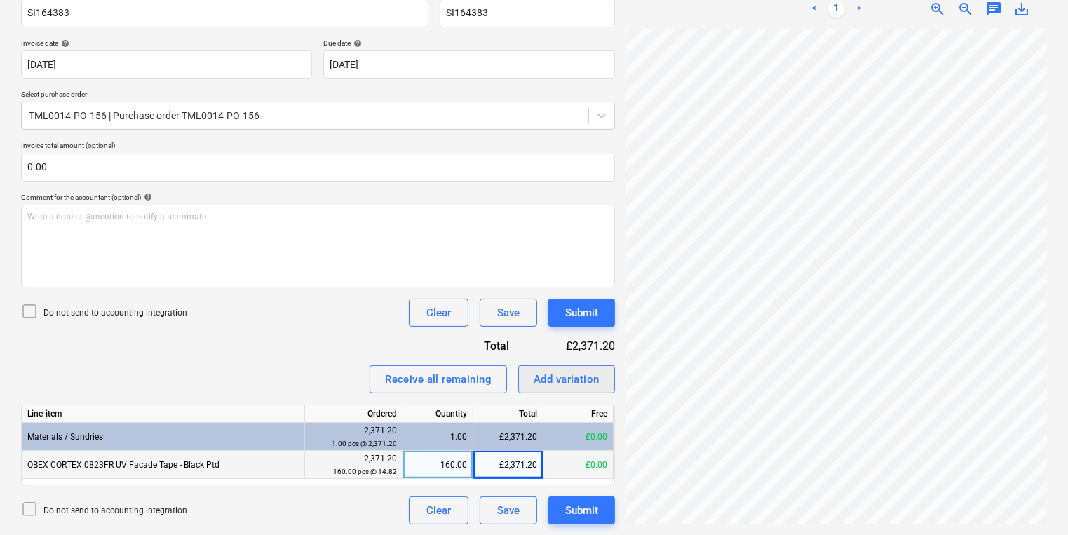
click at [588, 384] on div "Add variation" at bounding box center [567, 379] width 66 height 18
type textarea "x"
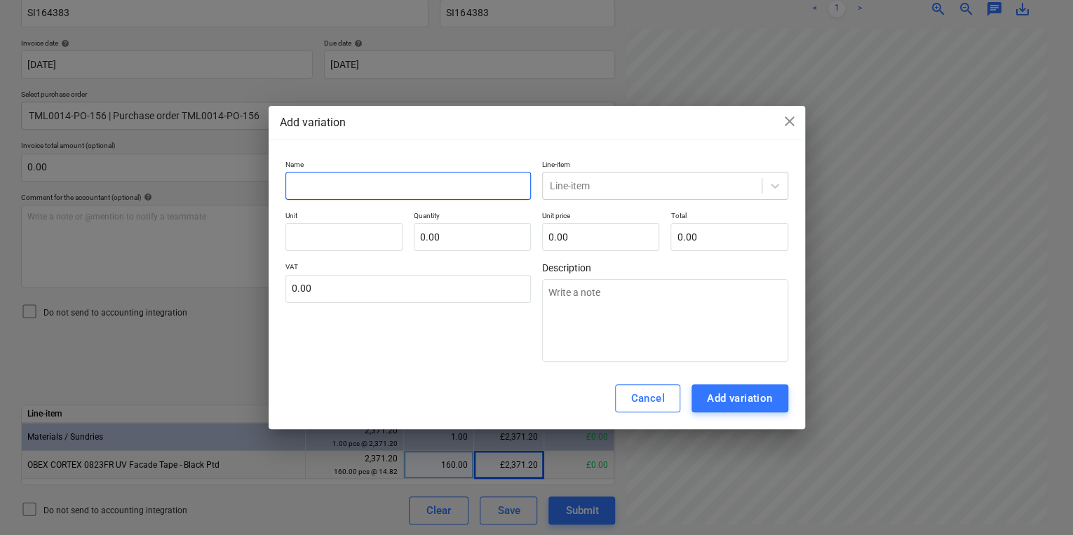
click at [426, 184] on input "text" at bounding box center [408, 186] width 246 height 28
type input "S"
type textarea "x"
type input "SU"
type textarea "x"
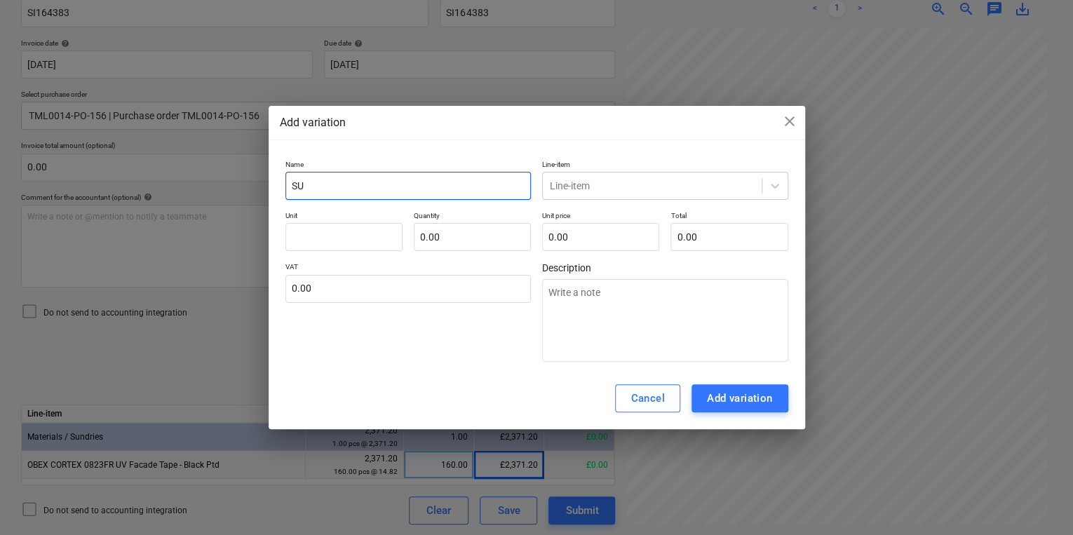
type input "SUS"
type textarea "x"
type input "SUST"
type textarea "x"
type input "SUS"
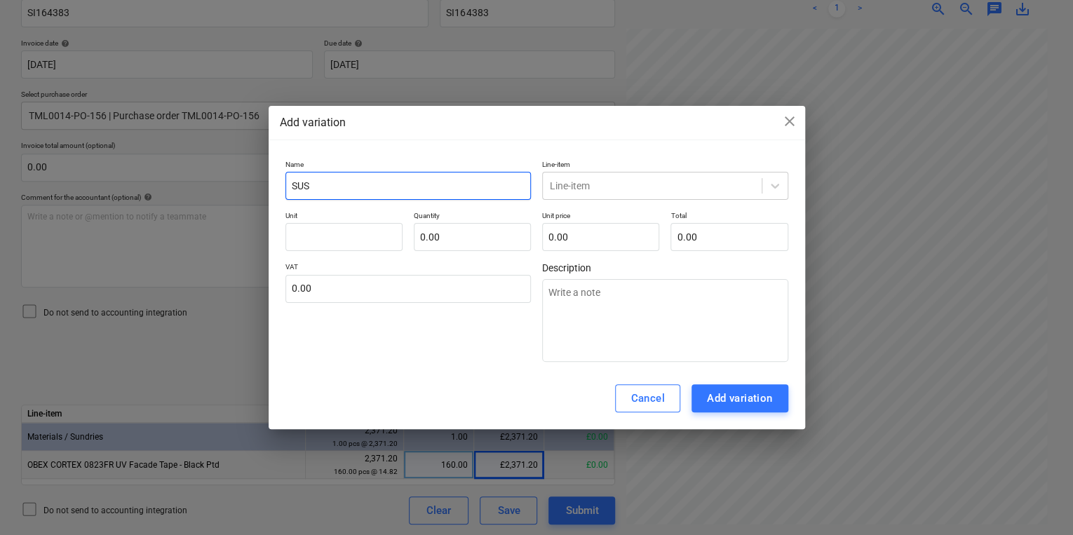
type textarea "x"
type input "SU"
type textarea "x"
type input "S"
type textarea "x"
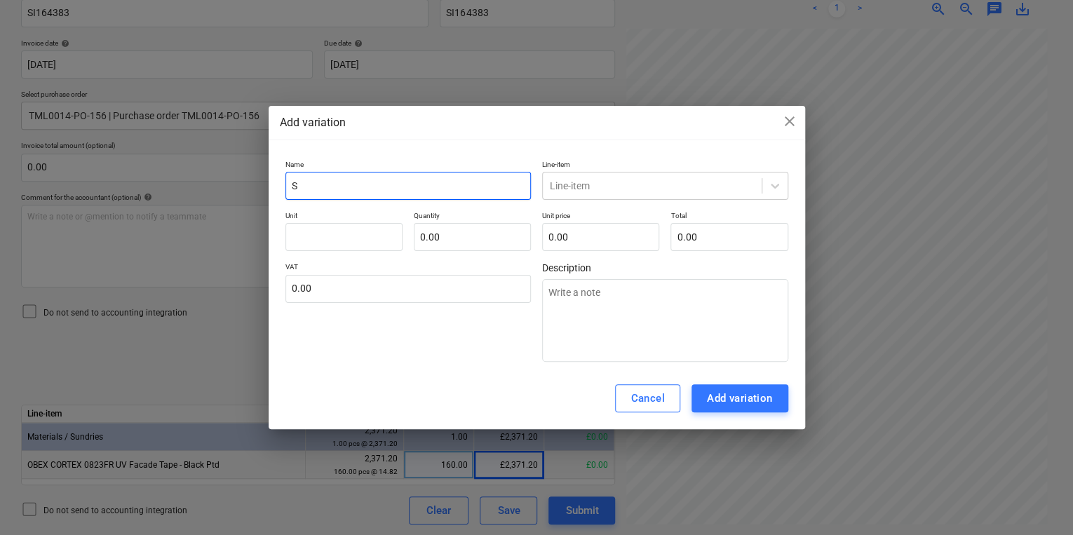
type input "Su"
type textarea "x"
type input "Sus"
type textarea "x"
type input "Sust"
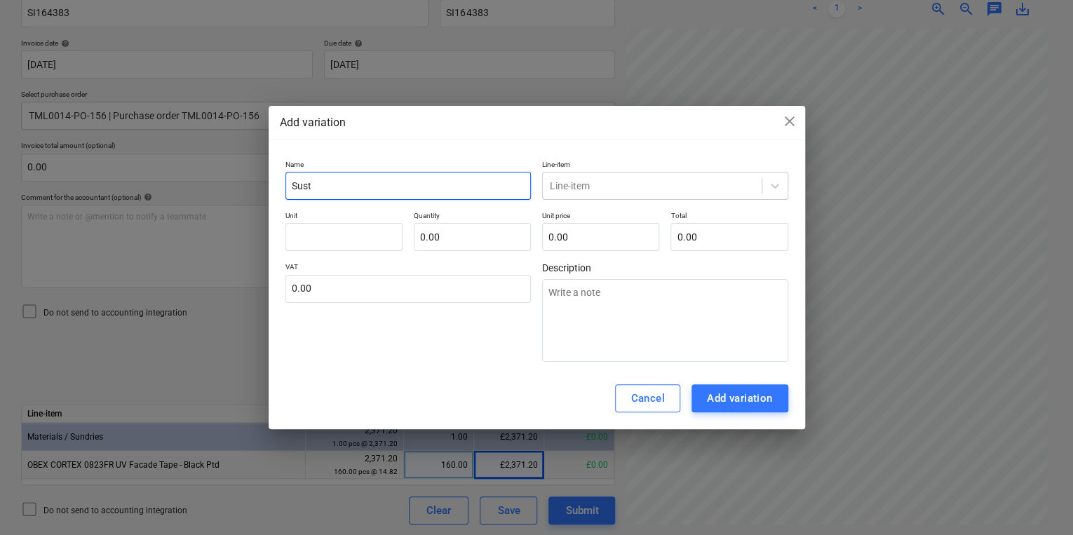
type textarea "x"
type input "Susta"
type textarea "x"
type input "Sustai"
type textarea "x"
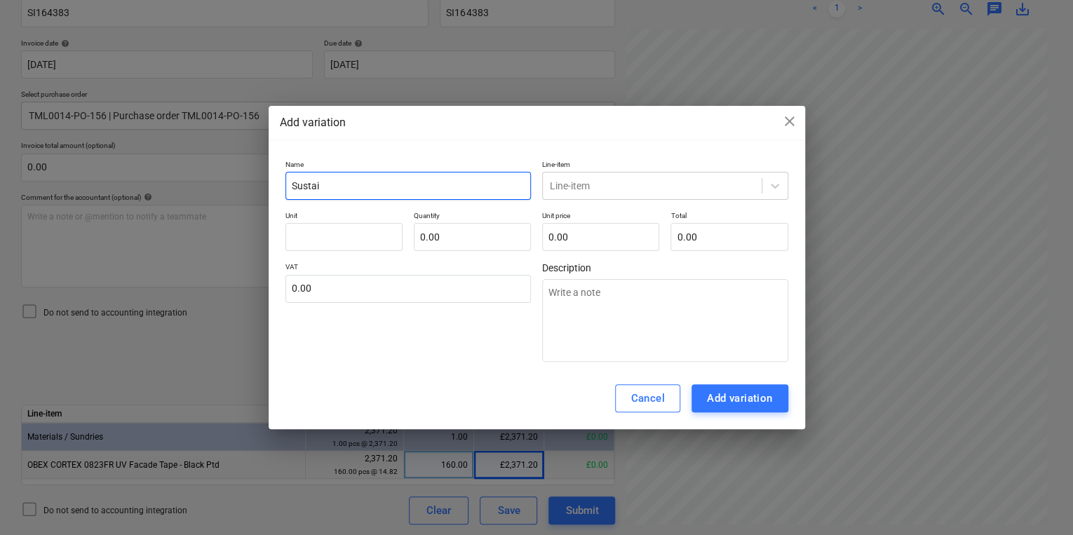
type input "Sustai c"
type textarea "x"
type input "Sustai"
type textarea "x"
type input "Sustai"
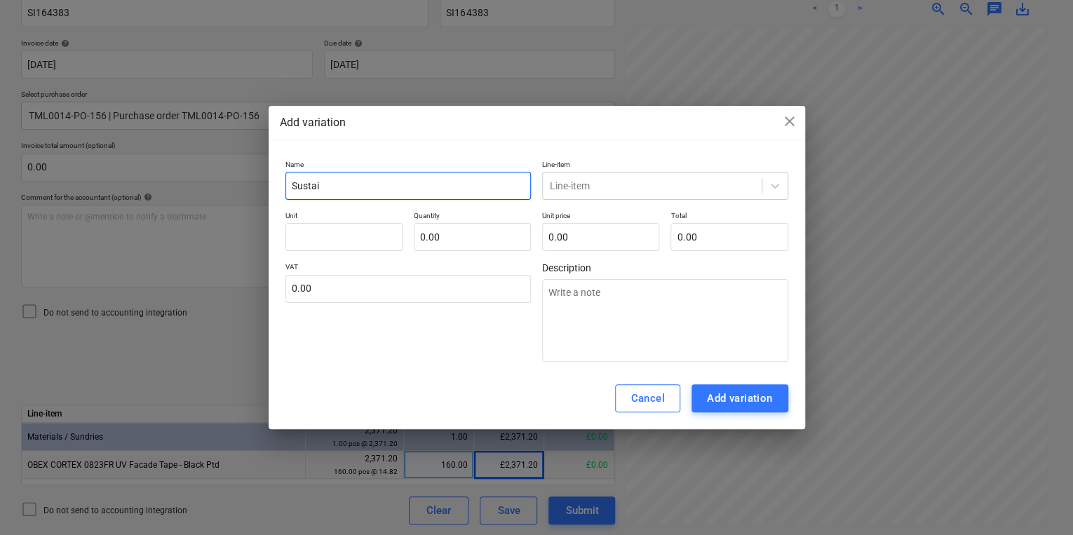
type textarea "x"
type input "Sustain"
type textarea "x"
type input "Sustain"
type textarea "x"
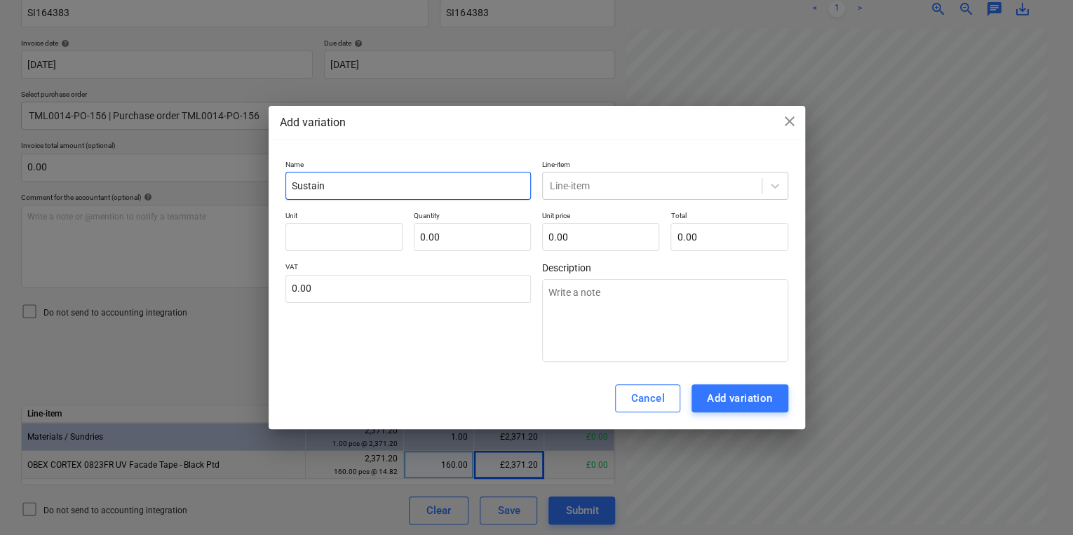
type input "Sustain c"
type textarea "x"
type input "Sustain ca"
type textarea "x"
type input "Sustain c"
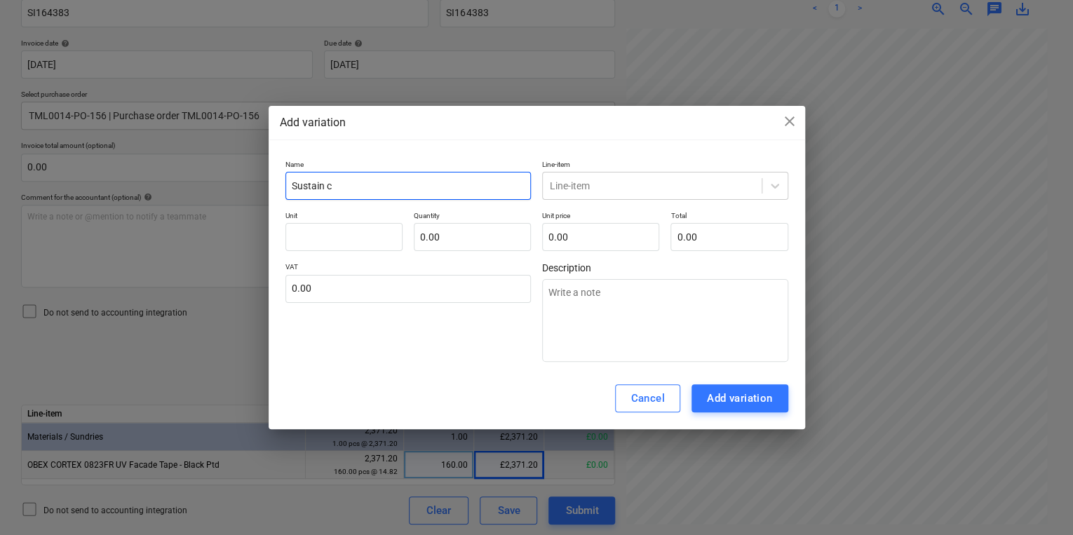
type textarea "x"
type input "Sustain ch"
type textarea "x"
type input "Sustain cha"
type textarea "x"
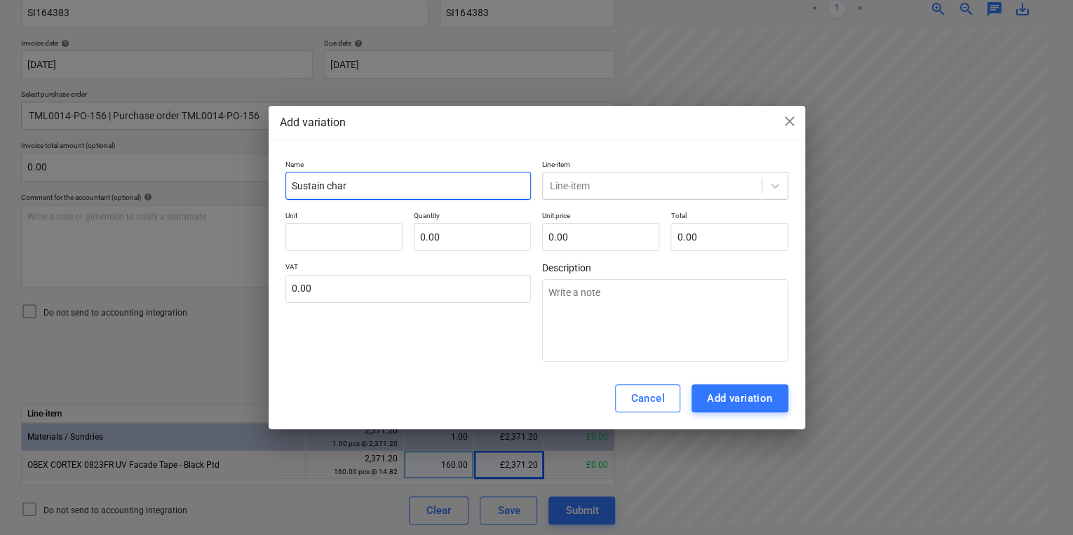
type input "Sustain charg"
type textarea "x"
type input "Sustain charge"
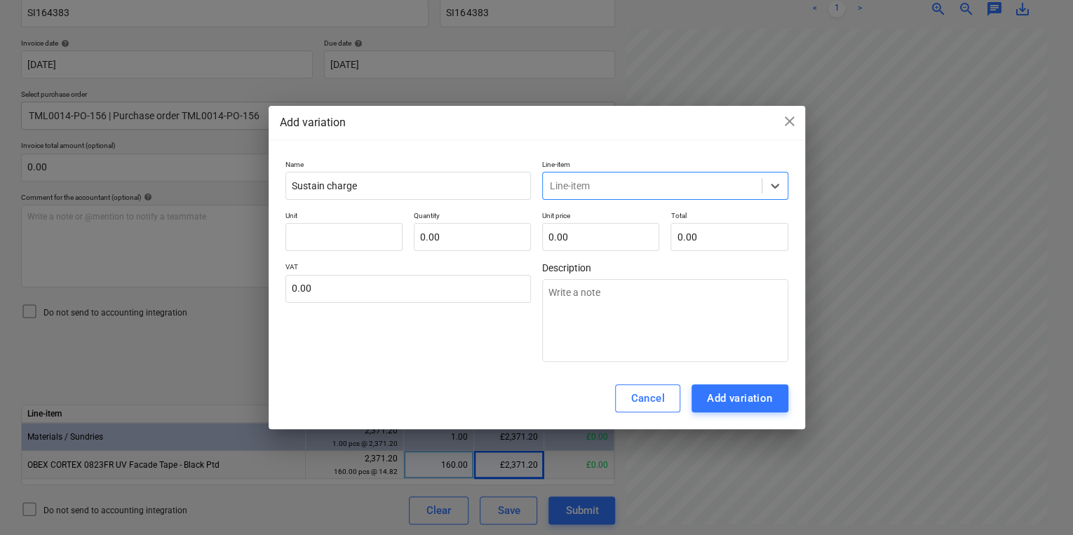
type input "m"
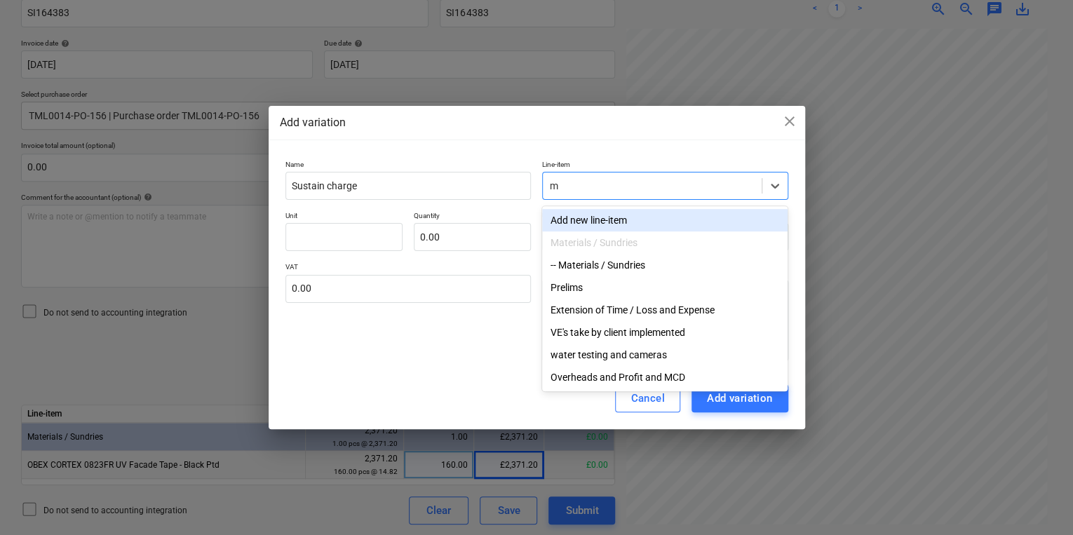
type textarea "x"
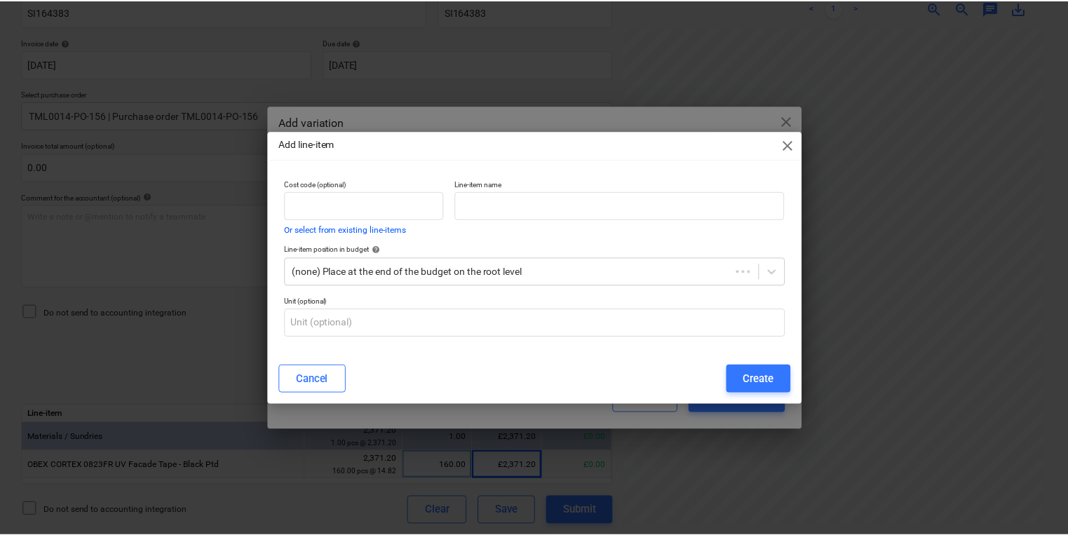
scroll to position [127, 107]
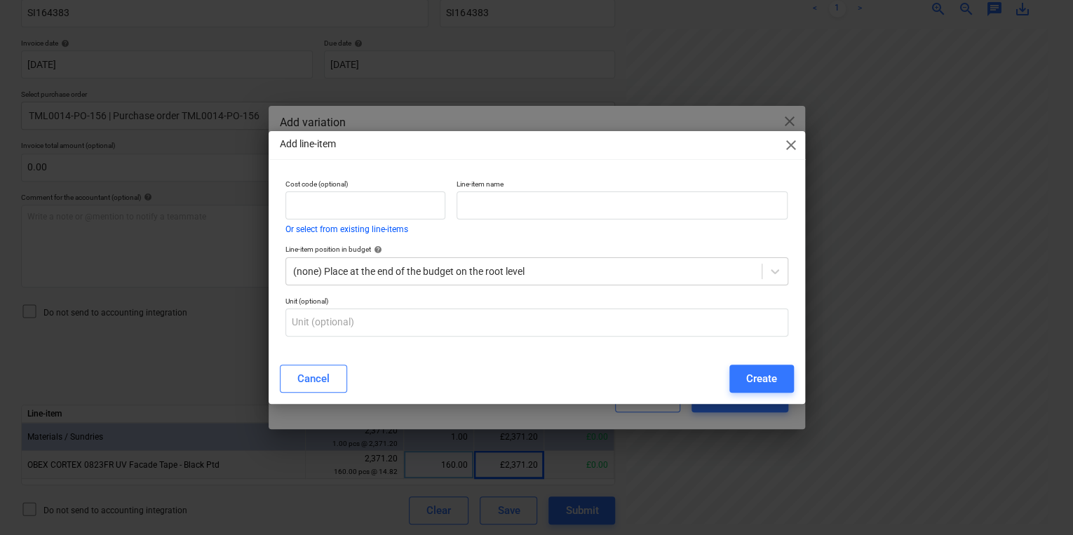
click at [797, 144] on span "close" at bounding box center [791, 145] width 17 height 17
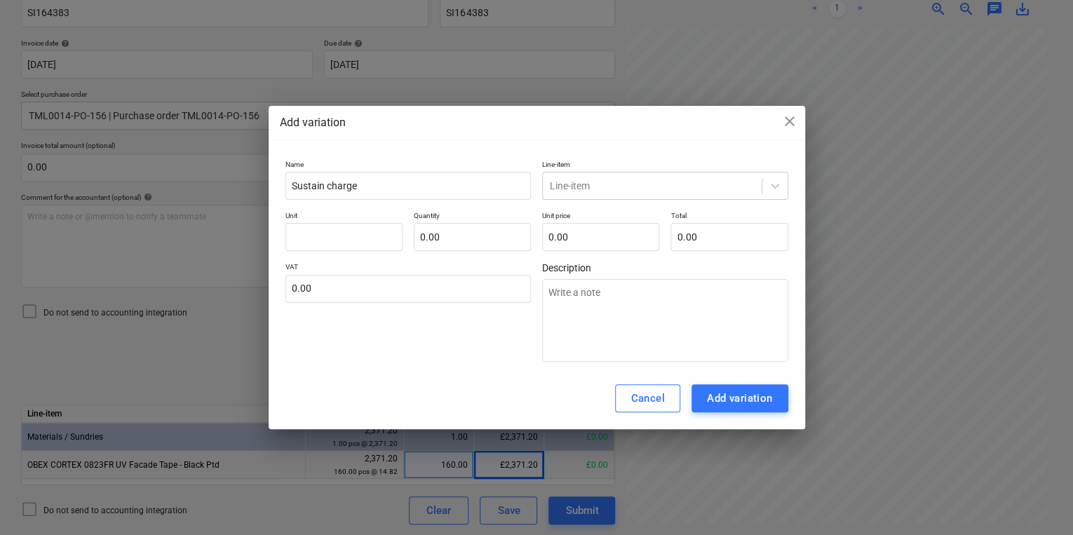
click at [729, 170] on p "Line-item" at bounding box center [665, 166] width 246 height 12
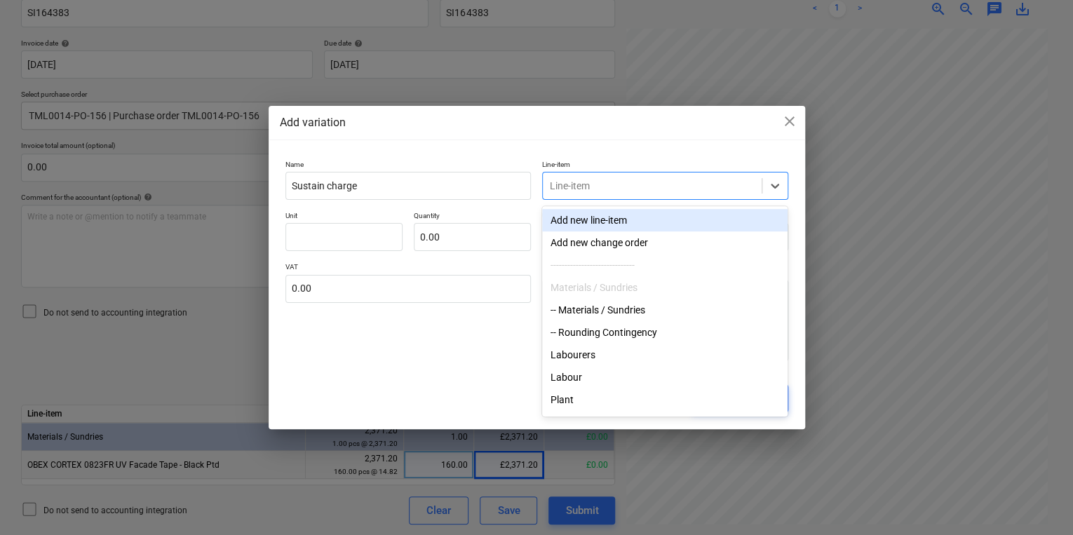
click at [730, 182] on div at bounding box center [652, 186] width 205 height 14
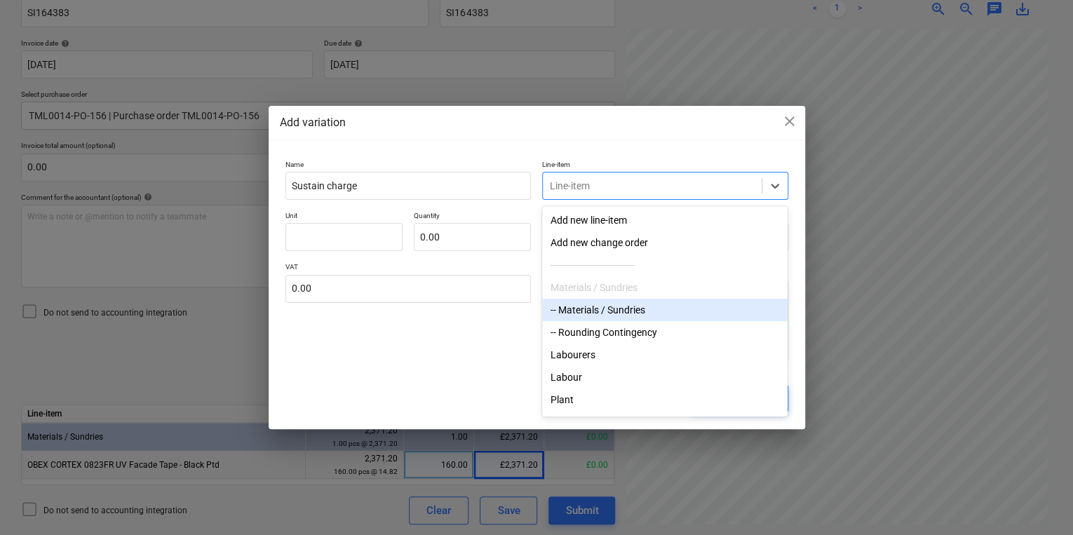
click at [610, 318] on div "-- Materials / Sundries" at bounding box center [664, 310] width 245 height 22
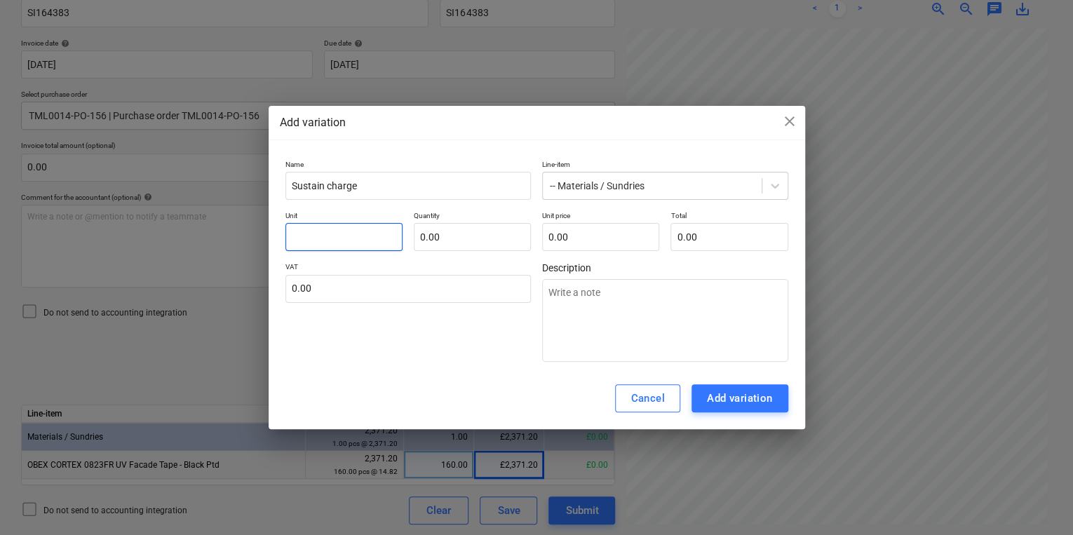
click at [370, 233] on input "text" at bounding box center [343, 237] width 117 height 28
click at [766, 173] on div "Line-item -- Materials / Sundries" at bounding box center [665, 180] width 246 height 40
drag, startPoint x: 766, startPoint y: 173, endPoint x: 771, endPoint y: 182, distance: 10.7
click at [771, 182] on icon at bounding box center [775, 186] width 14 height 14
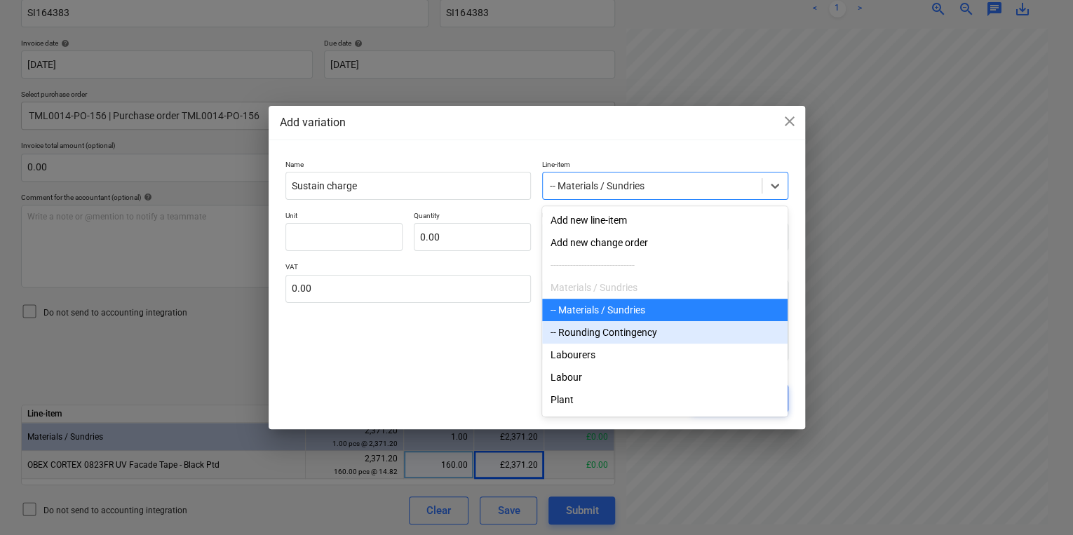
click at [575, 335] on div "-- Rounding Contingency" at bounding box center [664, 332] width 245 height 22
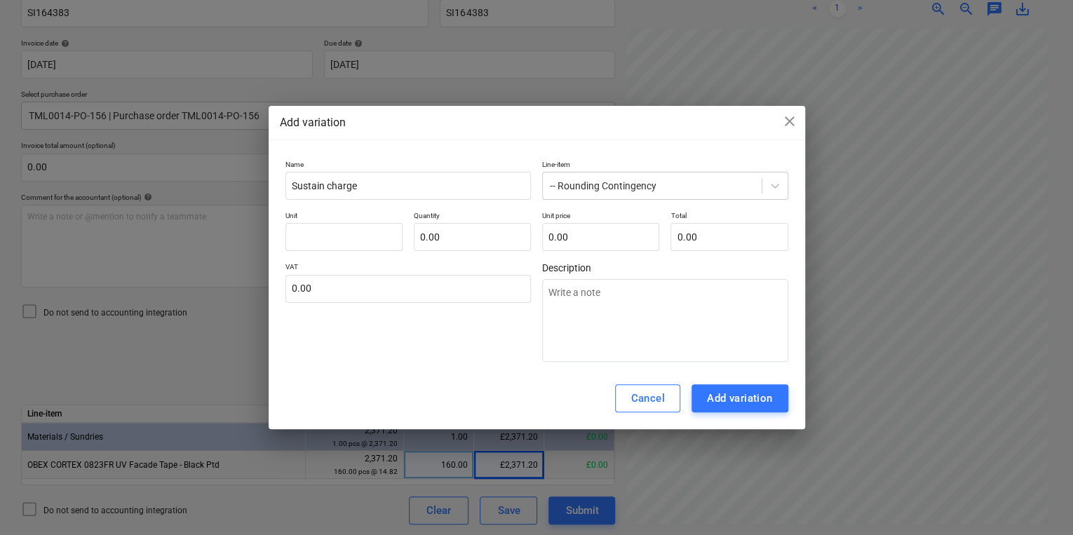
drag, startPoint x: 806, startPoint y: 159, endPoint x: 764, endPoint y: 174, distance: 44.6
click at [803, 159] on div "Add variation close Name Sustain charge Line-item -- Rounding Contingency Unit …" at bounding box center [536, 267] width 1073 height 535
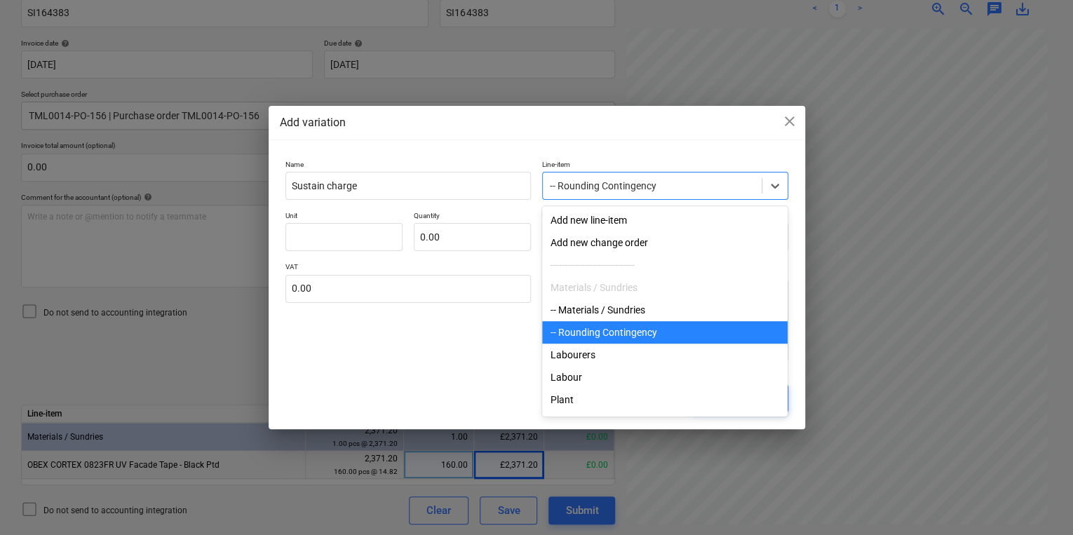
drag, startPoint x: 761, startPoint y: 176, endPoint x: 755, endPoint y: 189, distance: 13.8
click at [760, 177] on div "-- Rounding Contingency" at bounding box center [665, 186] width 246 height 28
click at [693, 309] on div "-- Materials / Sundries" at bounding box center [664, 310] width 245 height 22
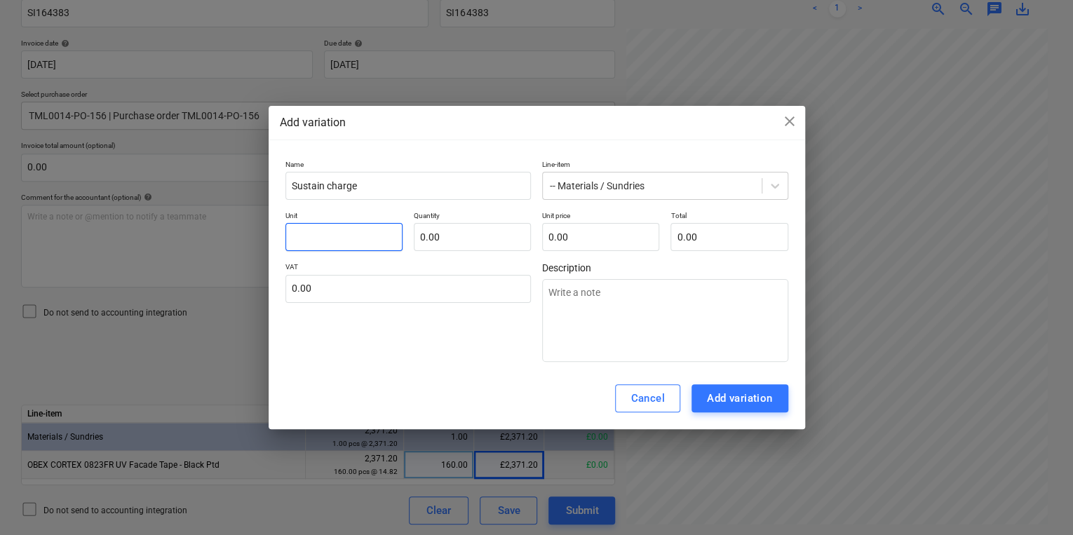
click at [286, 236] on input "text" at bounding box center [343, 237] width 117 height 28
type textarea "x"
type input "p"
type textarea "x"
type input "pc"
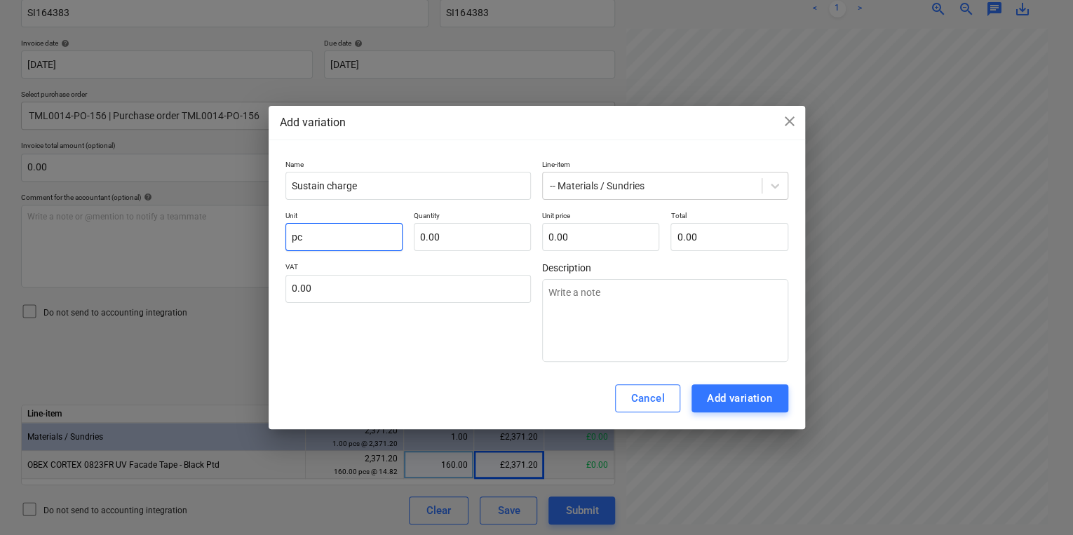
type textarea "x"
type input "pcs"
type textarea "x"
type input "1.00"
click at [749, 407] on div "Add variation" at bounding box center [740, 398] width 66 height 18
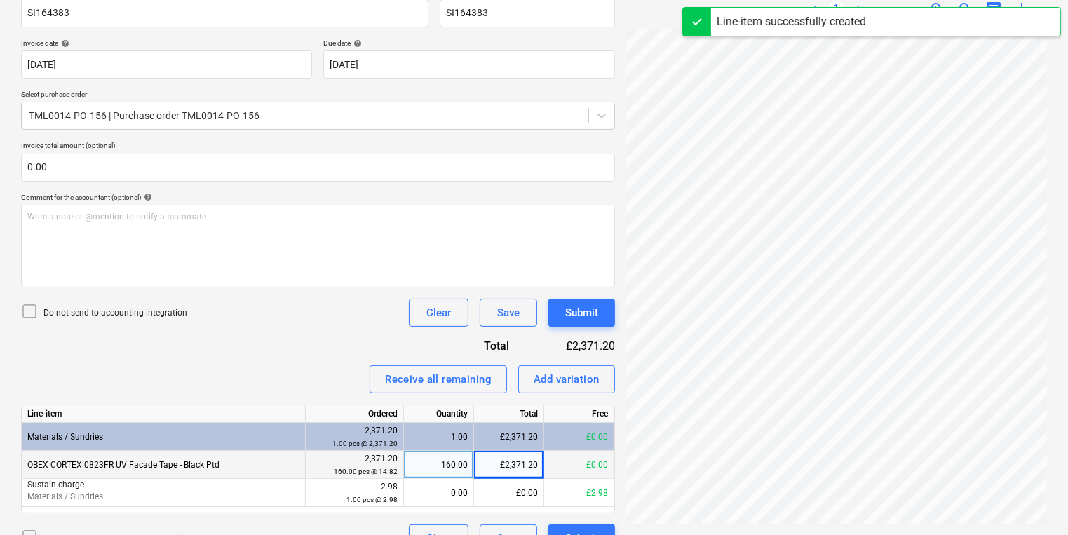
scroll to position [252, 107]
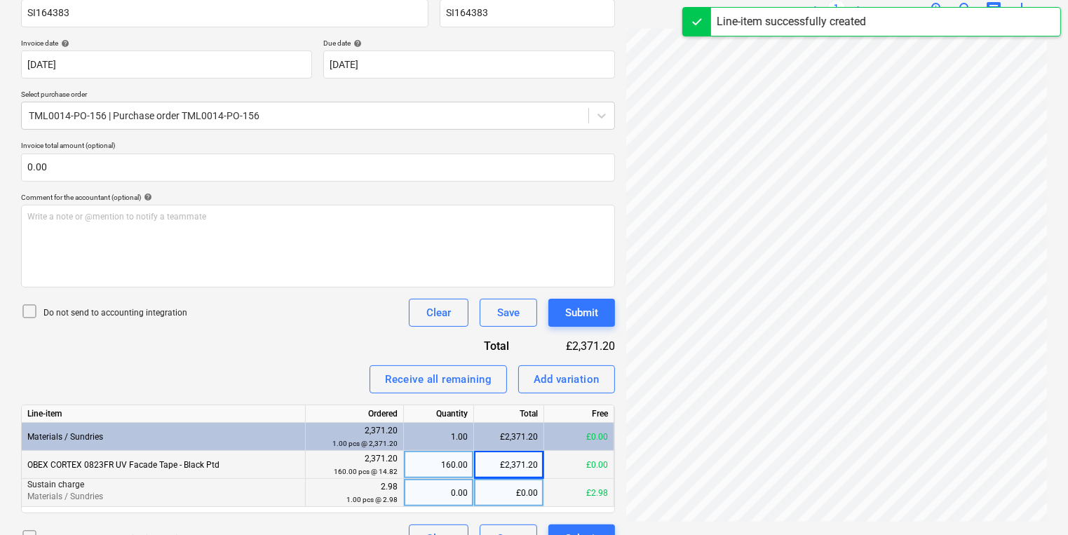
click at [451, 491] on div "0.00" at bounding box center [439, 493] width 58 height 28
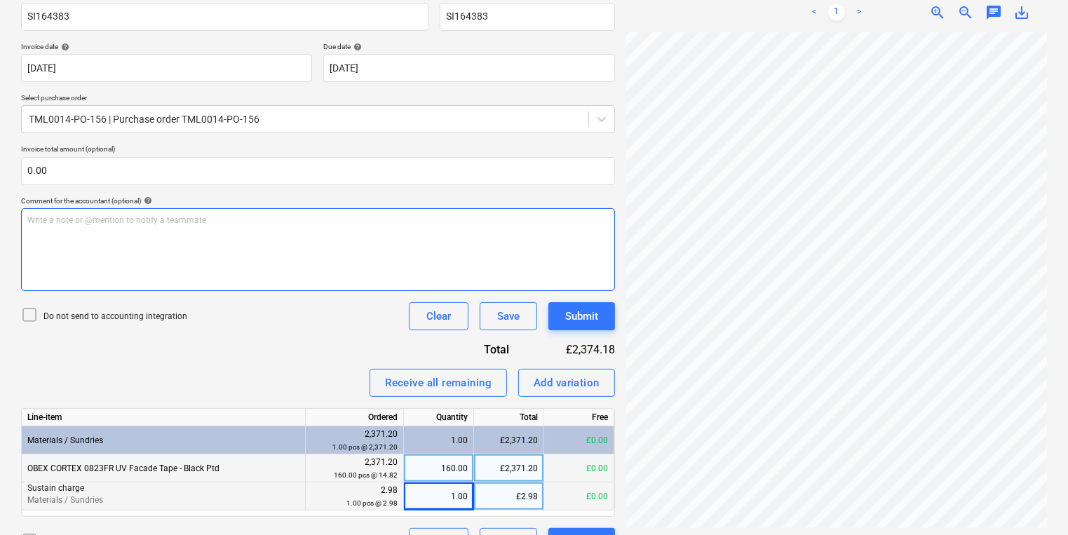
scroll to position [0, 0]
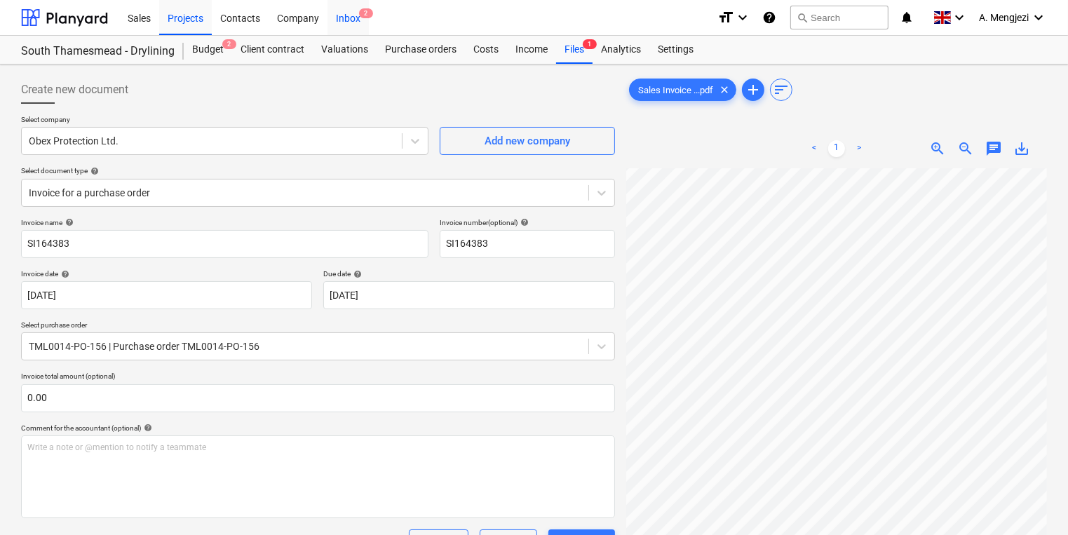
click at [352, 18] on div "Inbox 2" at bounding box center [347, 17] width 41 height 36
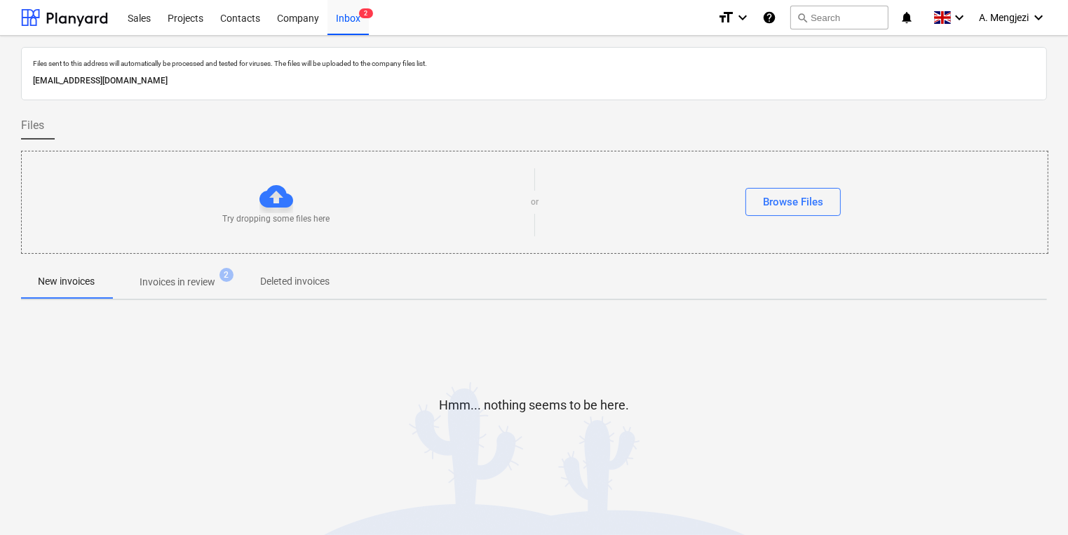
drag, startPoint x: 164, startPoint y: 248, endPoint x: 174, endPoint y: 269, distance: 23.2
click at [164, 249] on div "Try dropping some files here or Browse Files" at bounding box center [534, 202] width 1027 height 103
click at [180, 280] on p "Invoices in review" at bounding box center [178, 282] width 76 height 15
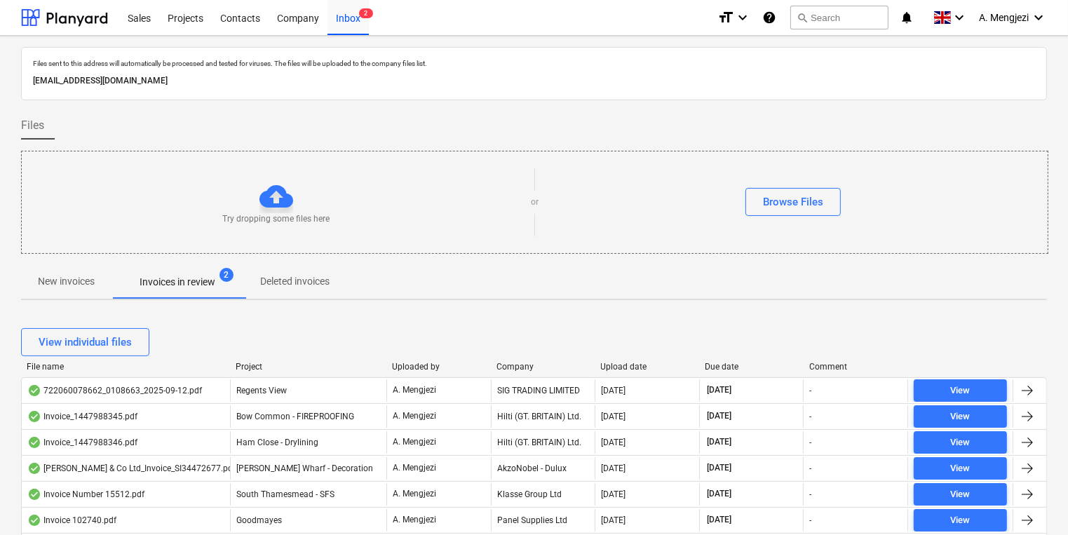
click at [255, 367] on div "Project" at bounding box center [308, 367] width 145 height 10
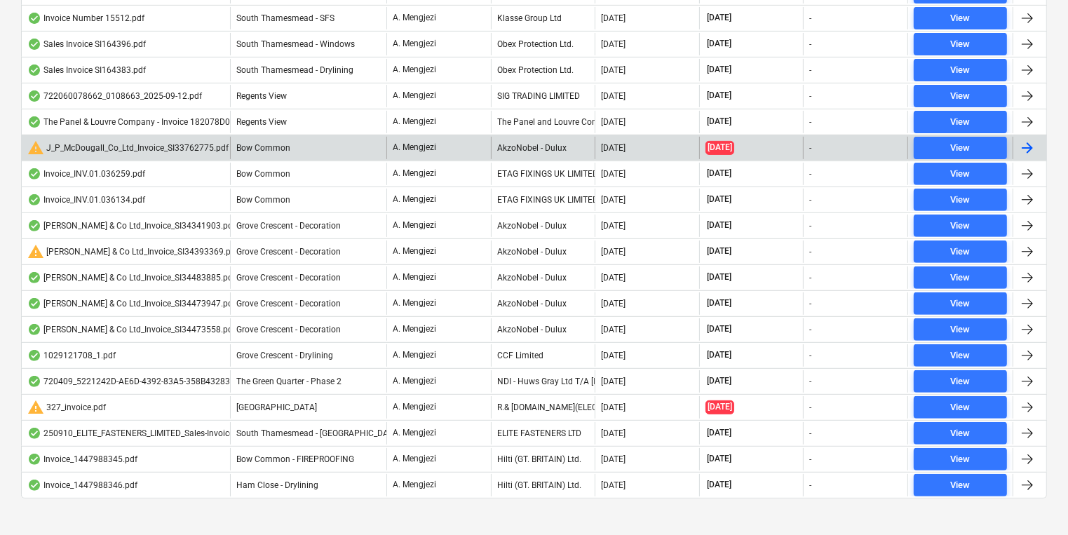
scroll to position [505, 0]
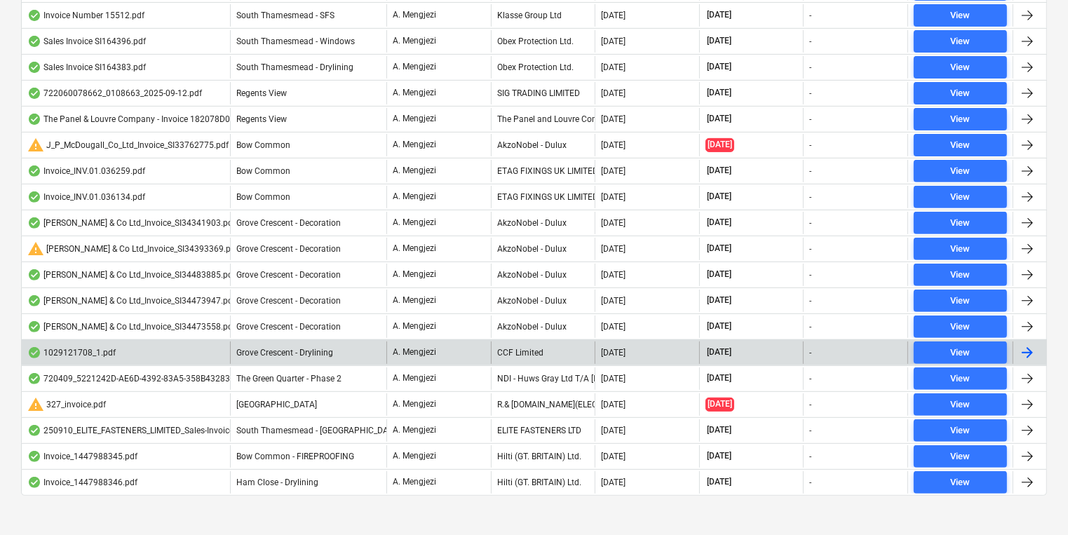
click at [426, 346] on p "A. Mengjezi" at bounding box center [414, 352] width 43 height 12
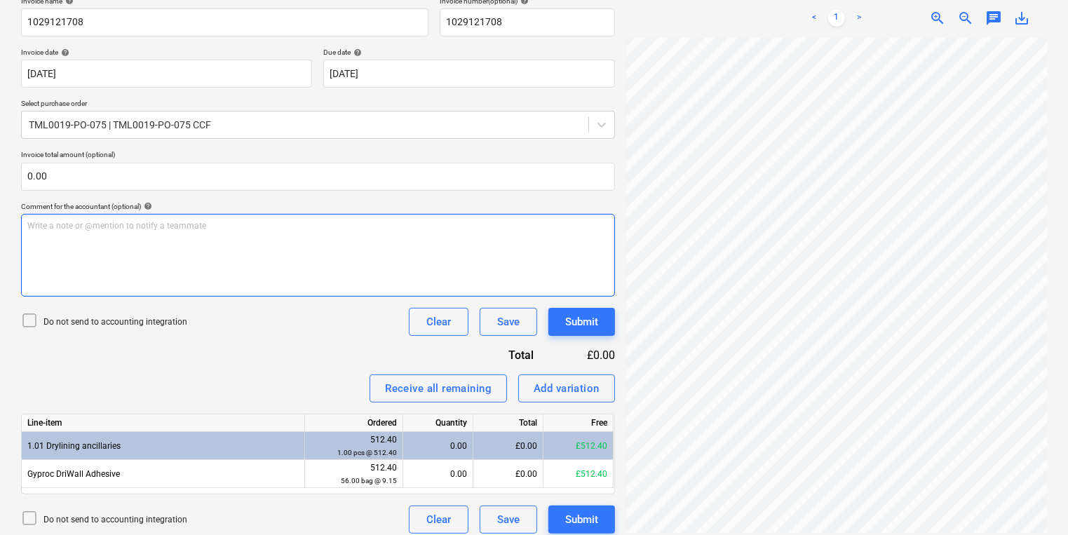
scroll to position [231, 0]
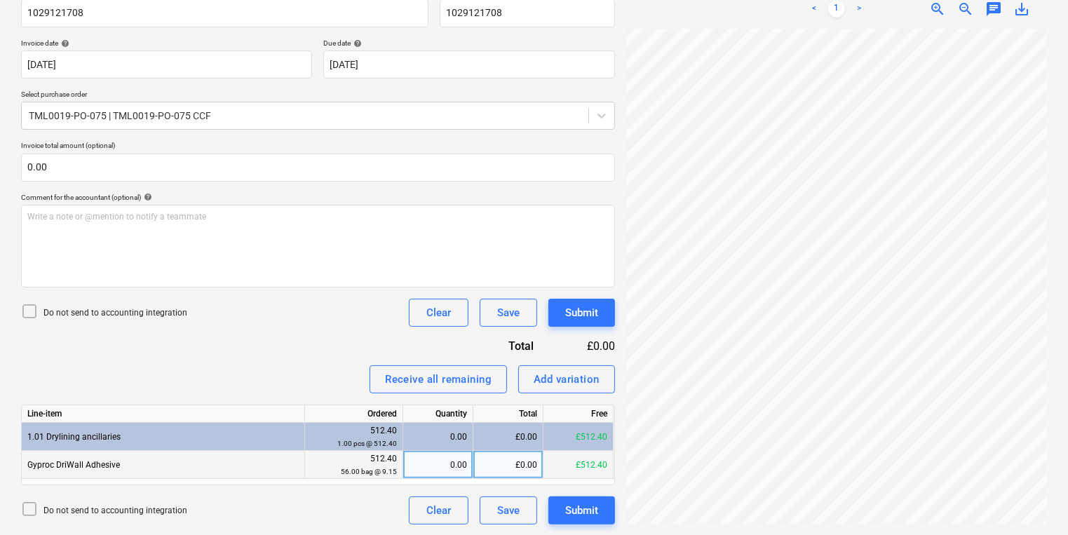
click at [452, 473] on div "0.00" at bounding box center [438, 465] width 58 height 28
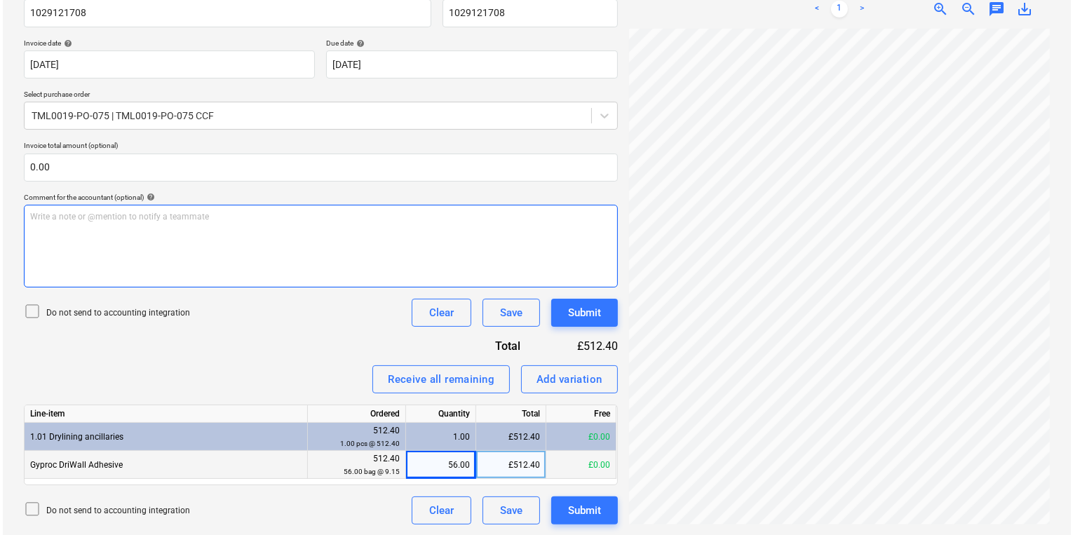
scroll to position [224, 94]
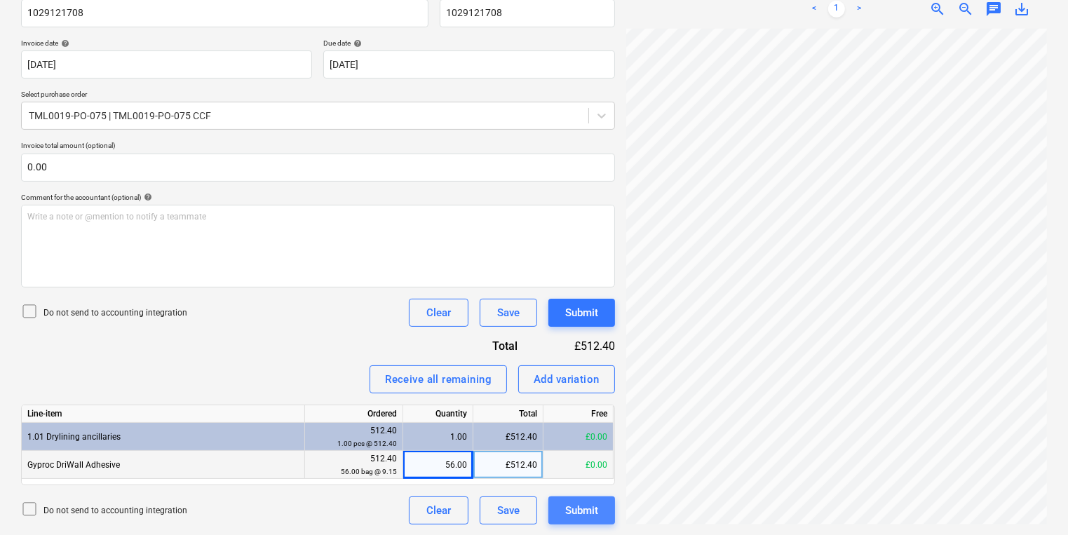
click at [560, 505] on button "Submit" at bounding box center [581, 510] width 67 height 28
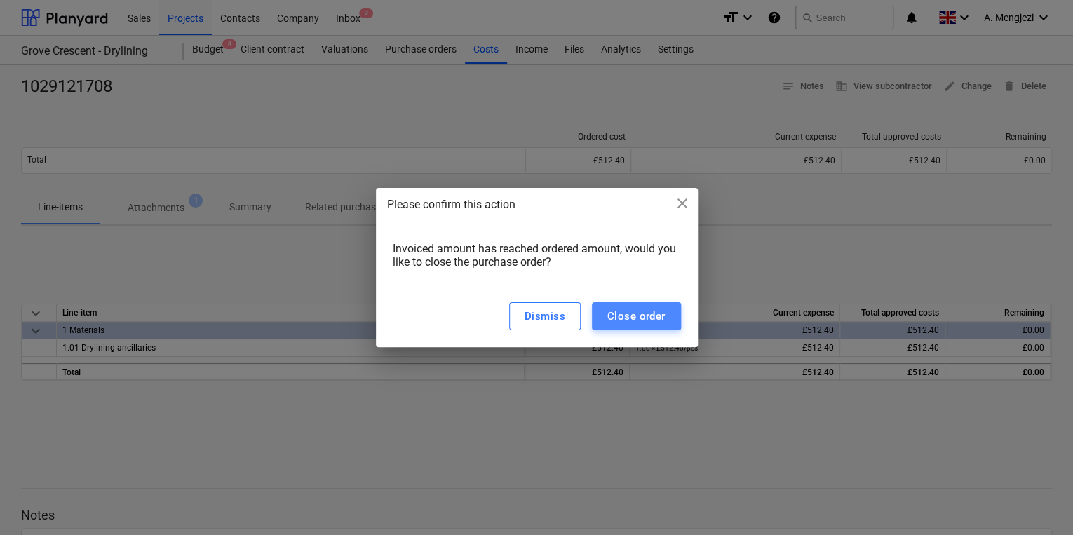
click at [631, 318] on div "Close order" at bounding box center [636, 316] width 58 height 18
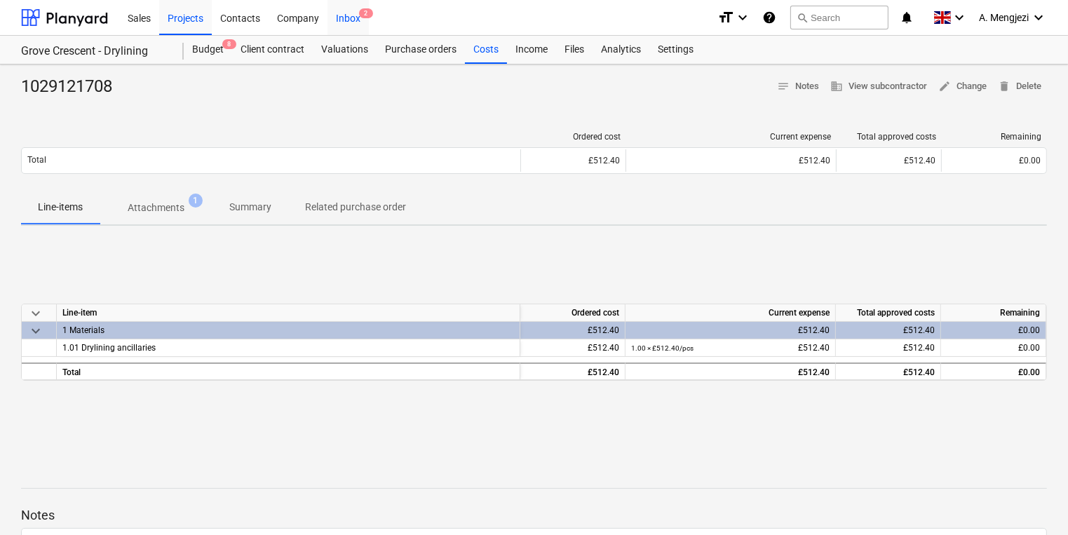
click at [351, 6] on div "Inbox 2" at bounding box center [347, 17] width 41 height 36
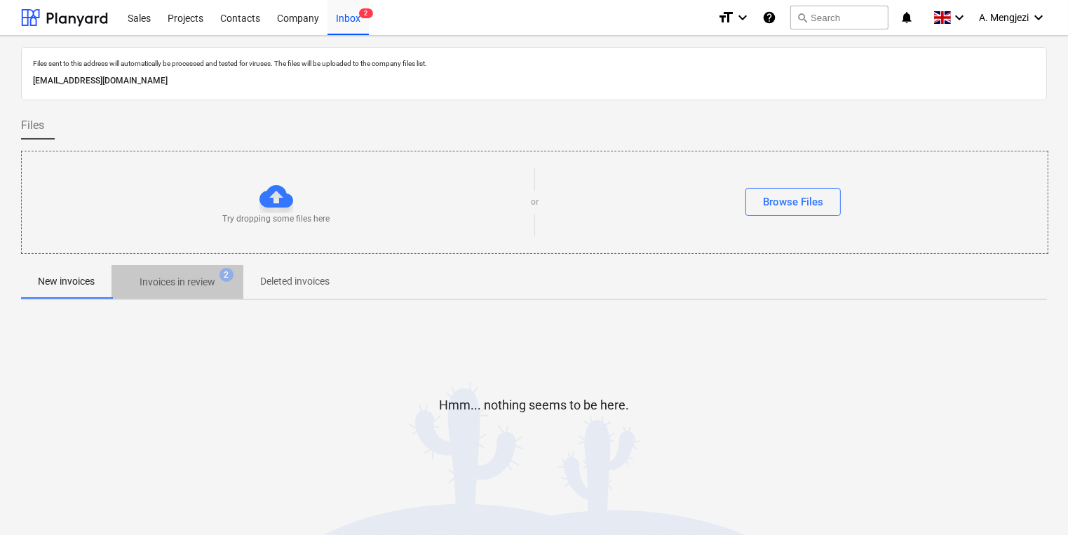
click at [166, 277] on p "Invoices in review" at bounding box center [178, 282] width 76 height 15
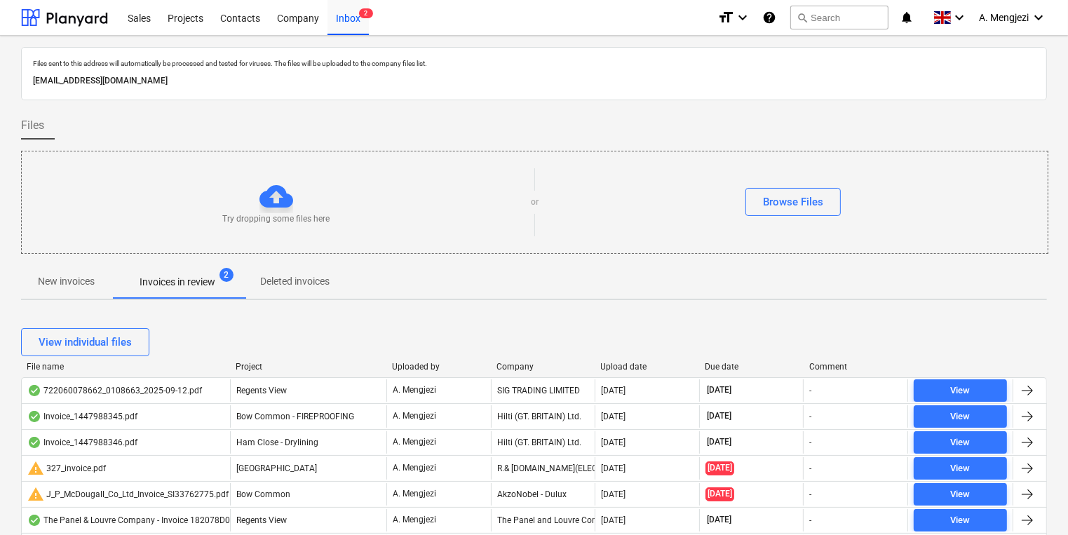
click at [260, 359] on div "View individual files" at bounding box center [534, 342] width 1026 height 39
click at [250, 364] on div "Project" at bounding box center [308, 367] width 145 height 10
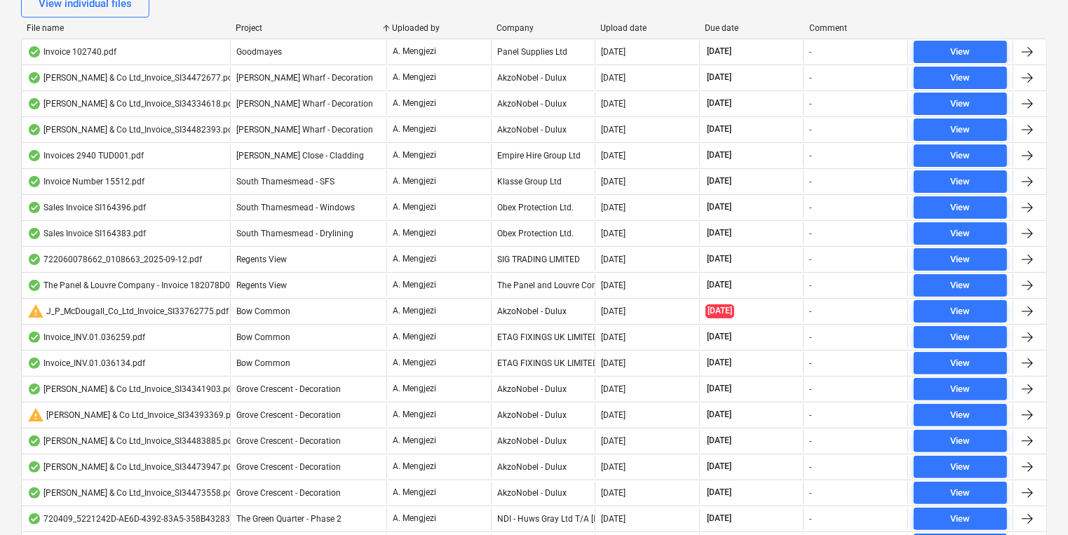
scroll to position [449, 0]
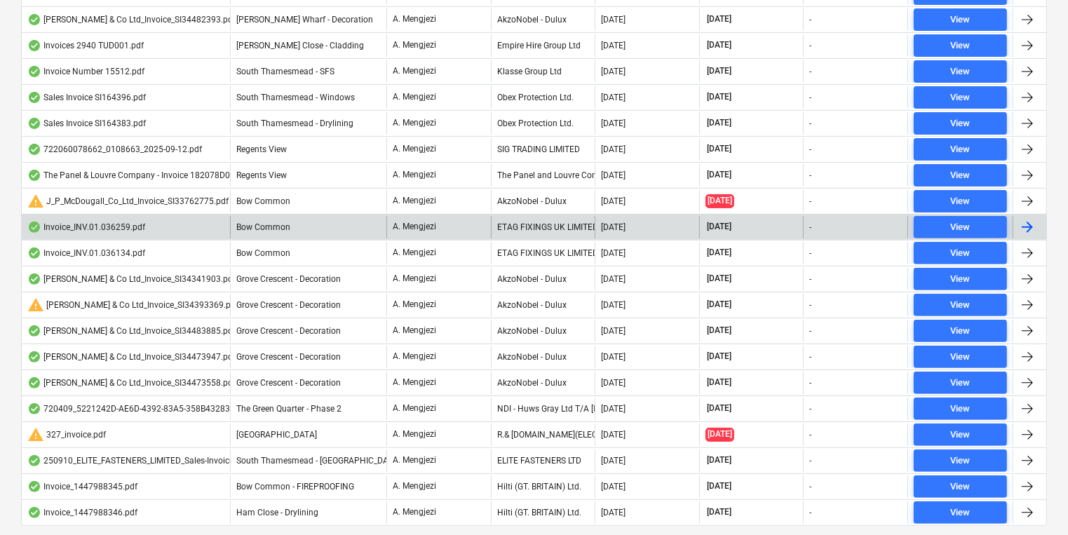
click at [363, 231] on div "Bow Common" at bounding box center [308, 227] width 156 height 22
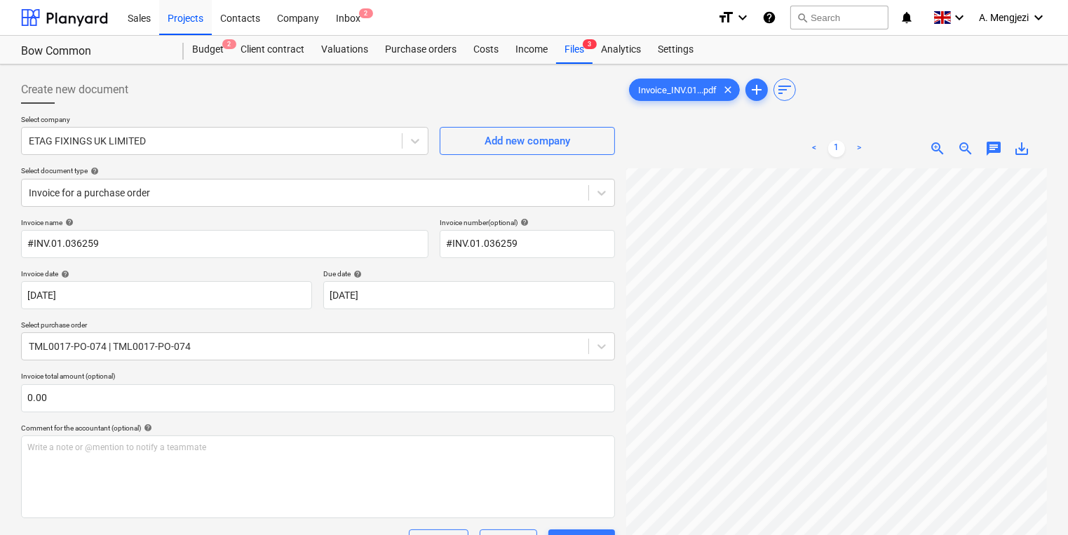
scroll to position [2, 76]
click at [327, 22] on div "Inbox 2" at bounding box center [347, 17] width 41 height 36
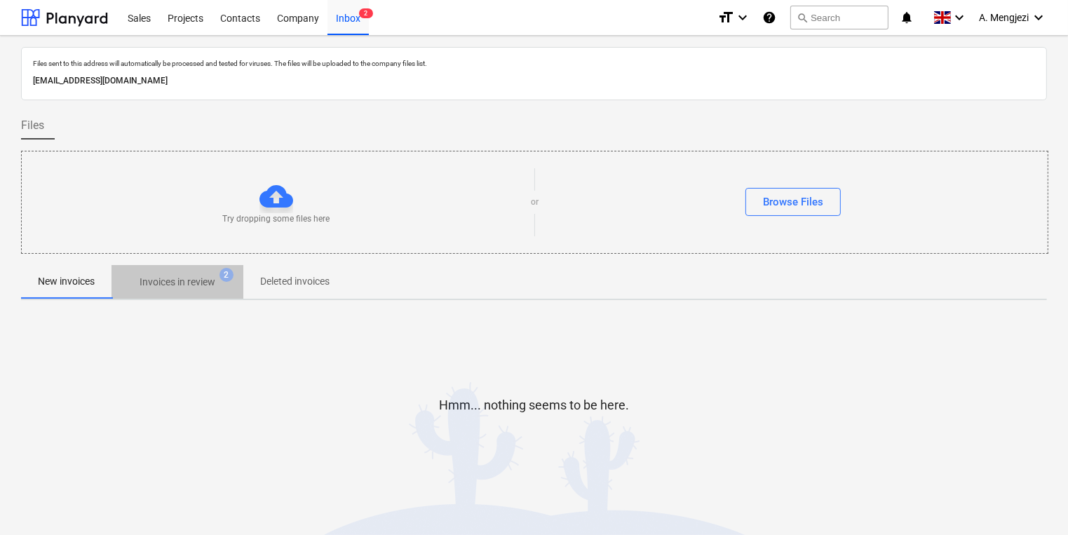
click at [201, 275] on p "Invoices in review" at bounding box center [178, 282] width 76 height 15
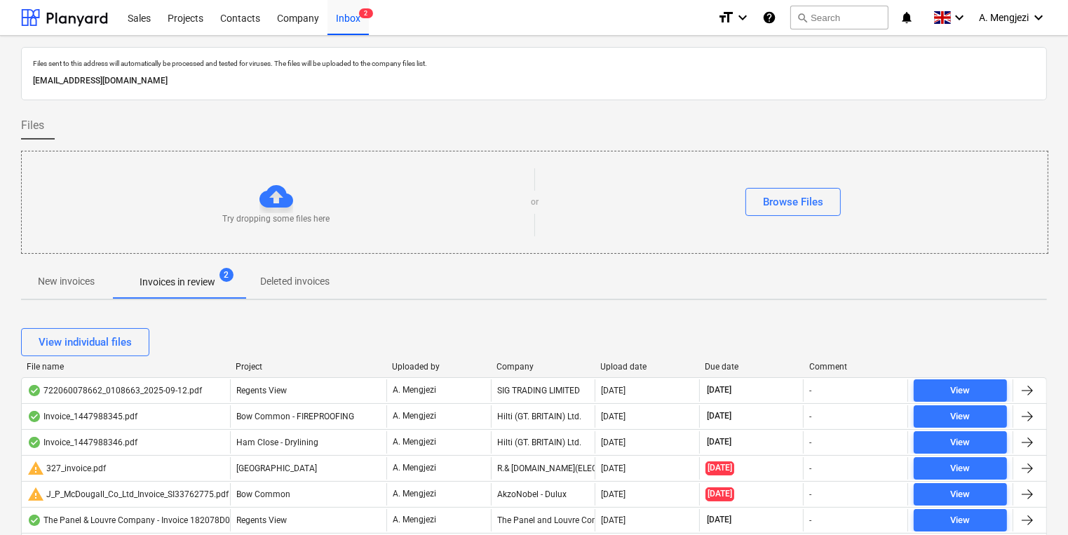
click at [252, 365] on div "Project" at bounding box center [308, 367] width 145 height 10
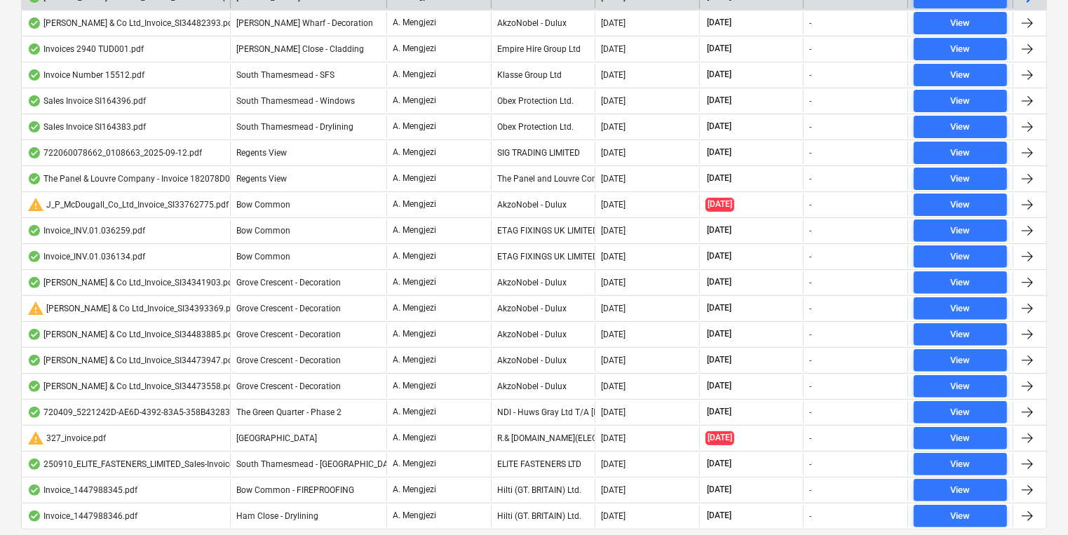
scroll to position [449, 0]
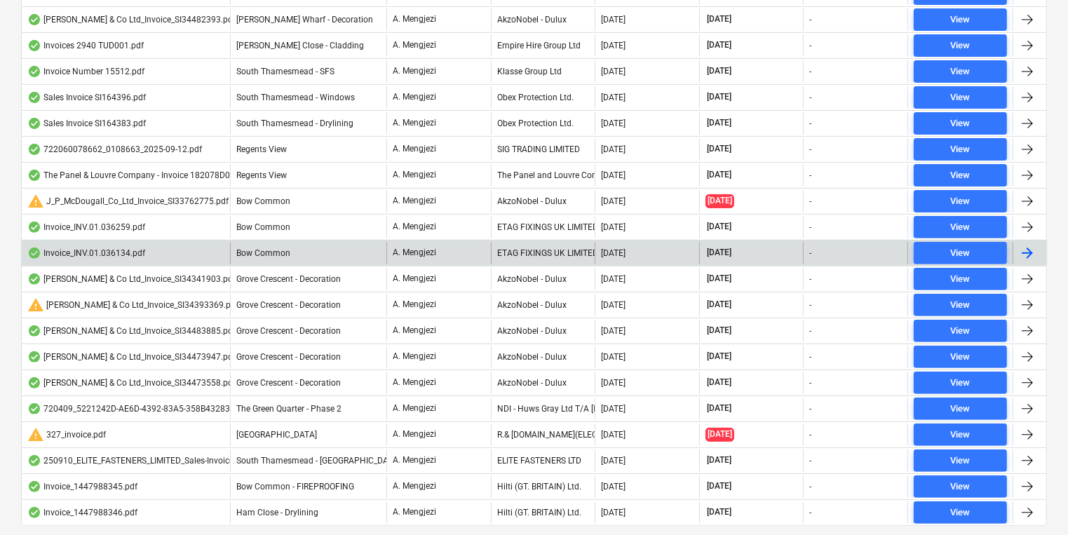
click at [527, 244] on div "ETAG FIXINGS UK LIMITED" at bounding box center [543, 253] width 104 height 22
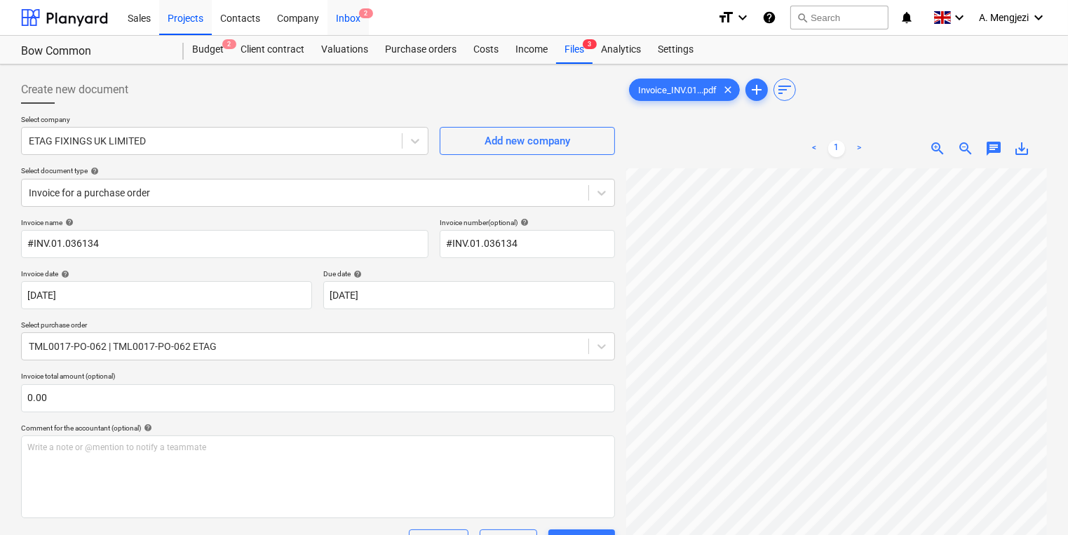
click at [362, 20] on div "Inbox 2" at bounding box center [347, 17] width 41 height 36
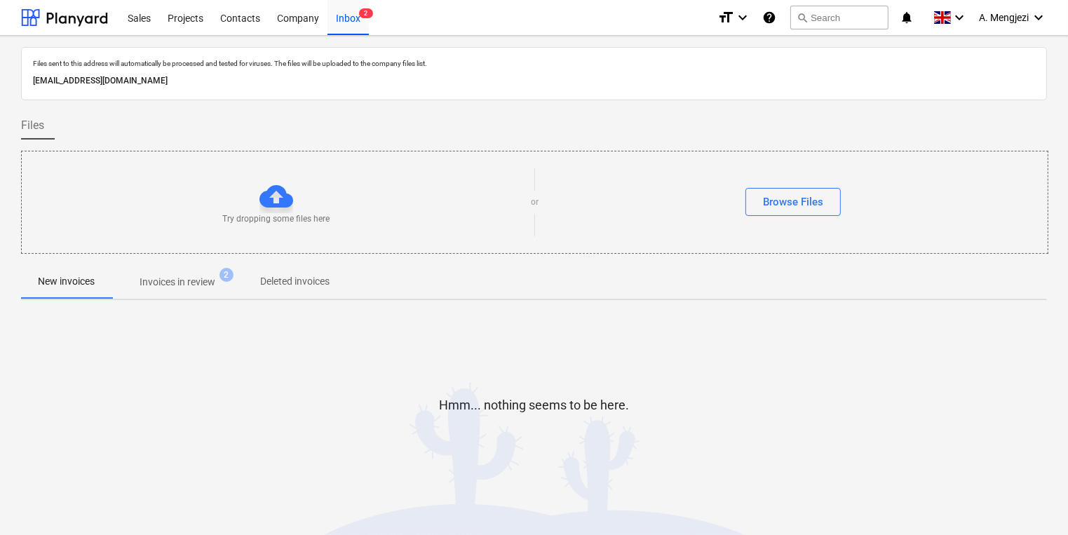
click at [182, 281] on p "Invoices in review" at bounding box center [178, 282] width 76 height 15
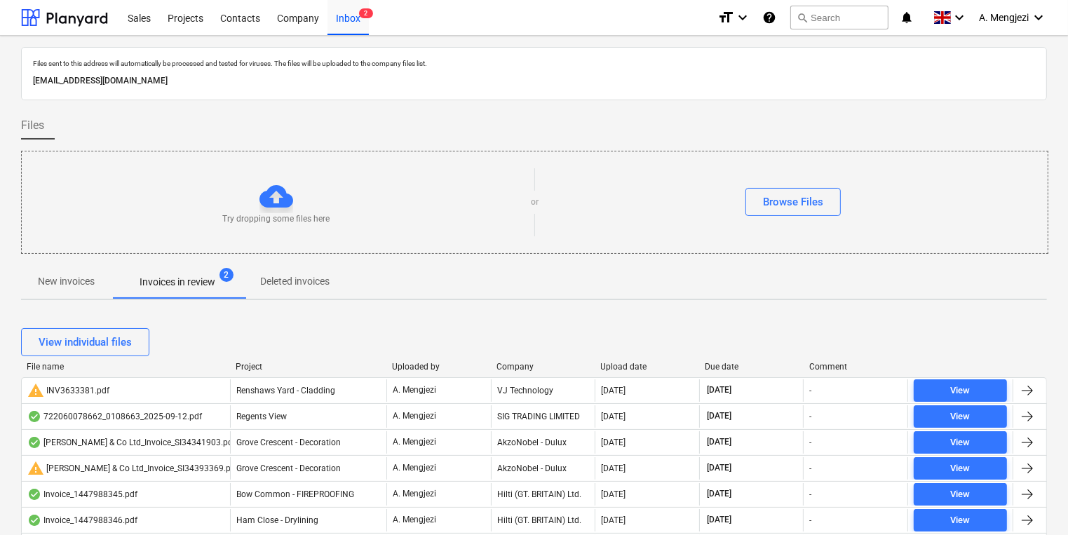
click at [263, 364] on div "Project" at bounding box center [308, 367] width 145 height 10
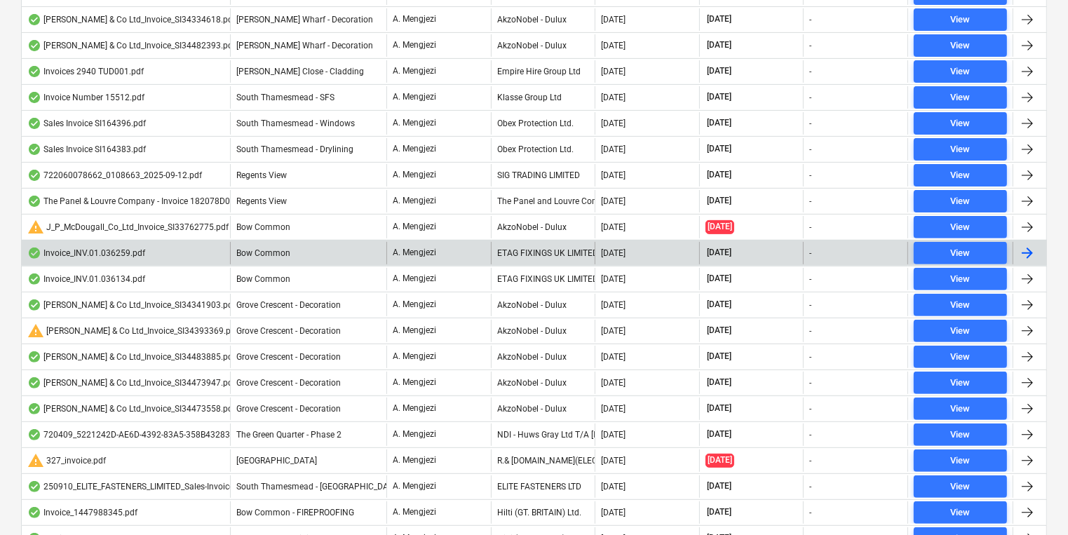
click at [439, 255] on div "A. Mengjezi" at bounding box center [438, 253] width 104 height 22
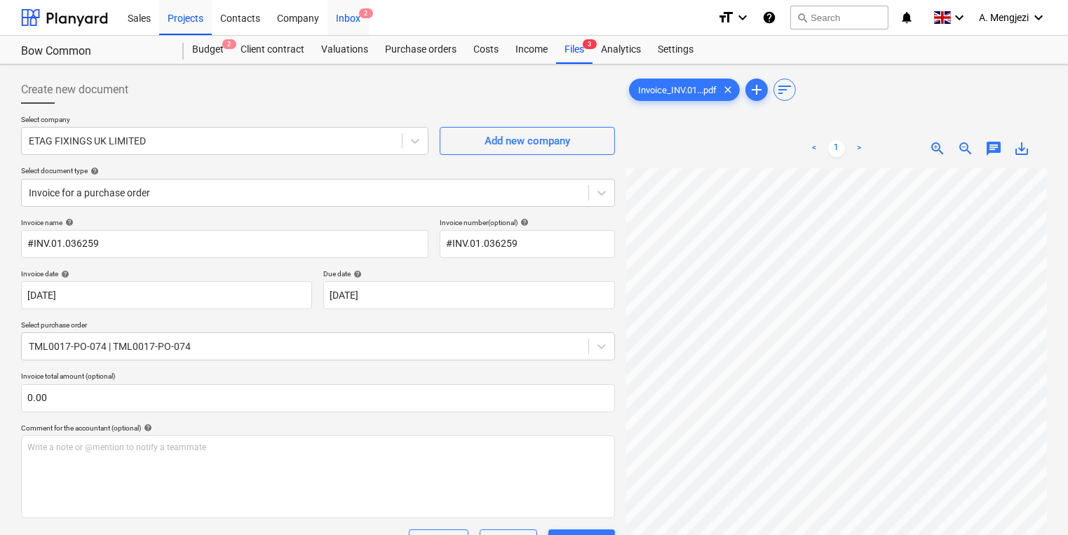
click at [352, 16] on div "Inbox 2" at bounding box center [347, 17] width 41 height 36
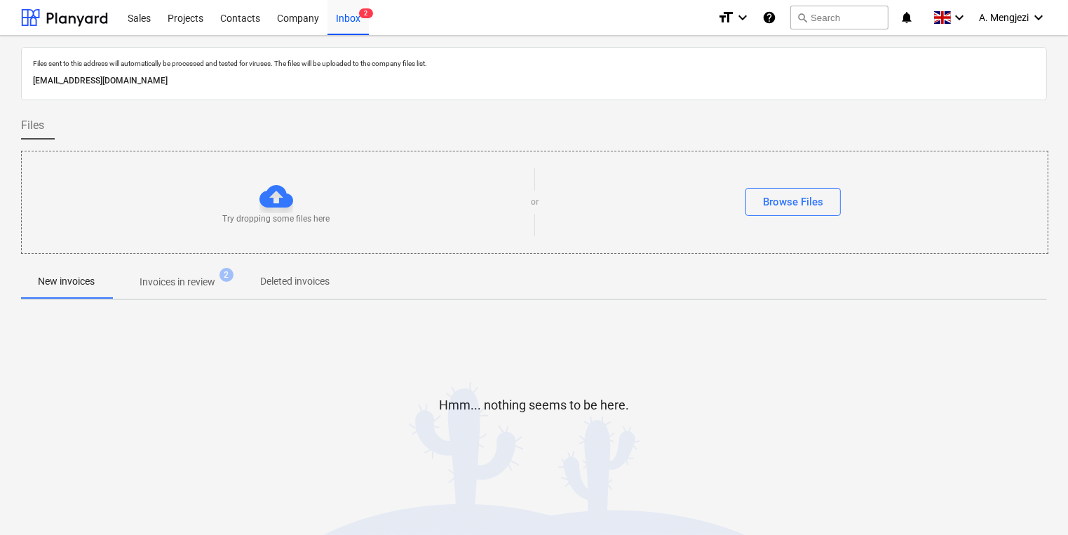
click at [196, 288] on p "Invoices in review" at bounding box center [178, 282] width 76 height 15
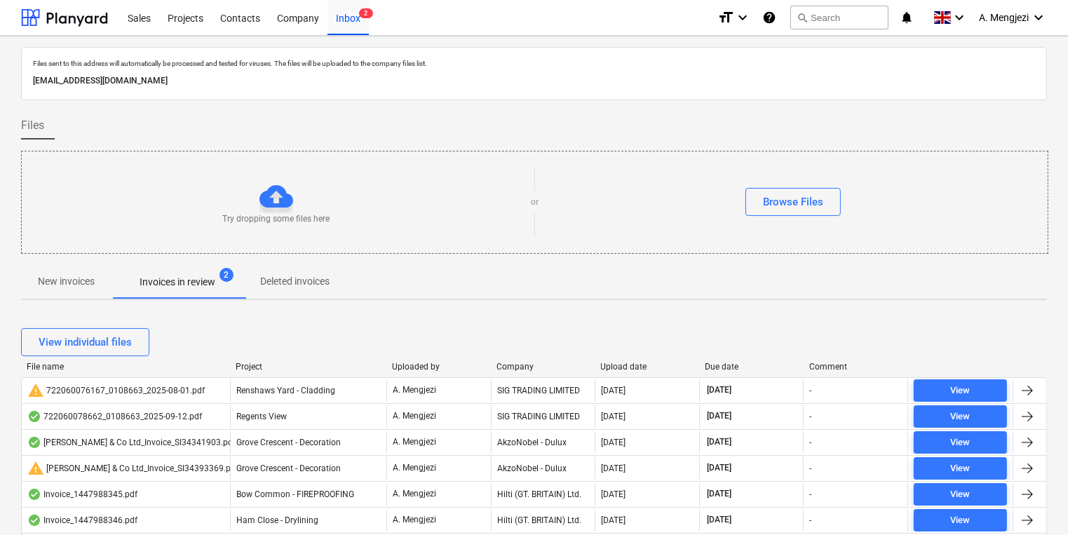
click at [238, 370] on div at bounding box center [229, 367] width 25 height 10
click at [243, 368] on div "Project" at bounding box center [308, 367] width 145 height 10
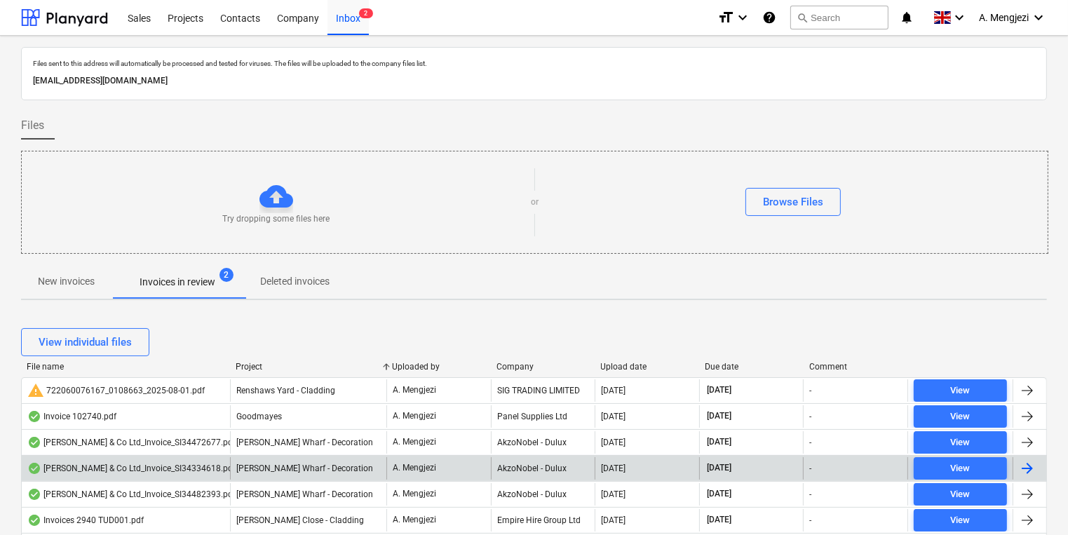
scroll to position [224, 0]
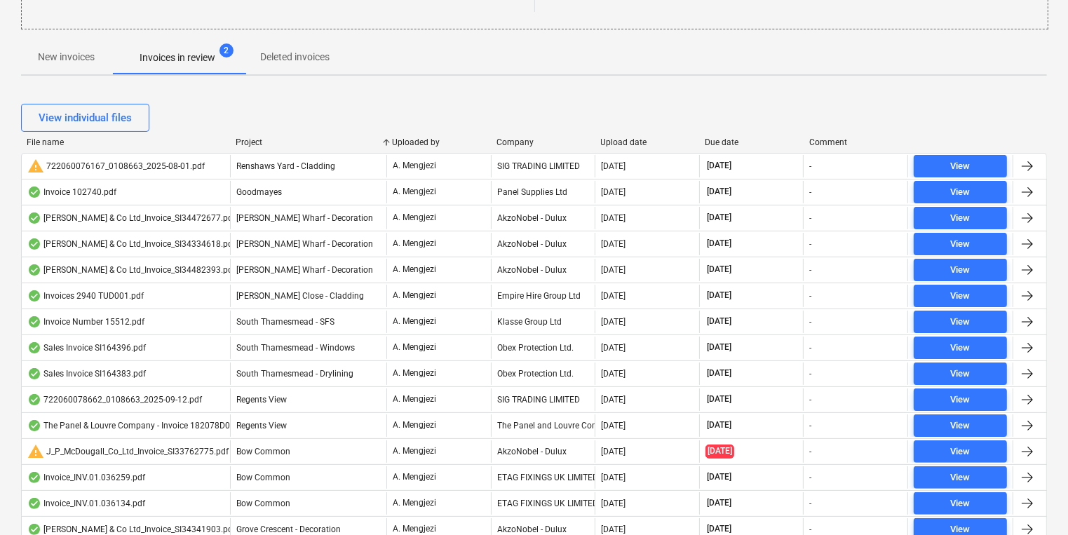
drag, startPoint x: 252, startPoint y: 149, endPoint x: 260, endPoint y: 142, distance: 10.9
click at [253, 149] on div "File name Project Uploaded by Company Upload date Due date Comment" at bounding box center [534, 144] width 1026 height 15
click at [260, 142] on div "Project" at bounding box center [308, 142] width 145 height 10
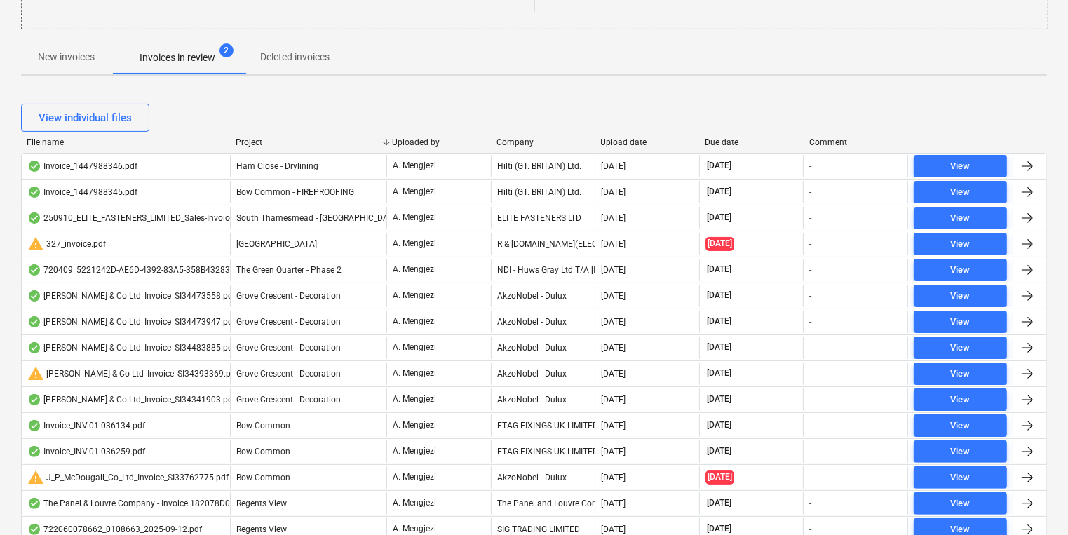
click at [260, 142] on div "Project" at bounding box center [308, 142] width 145 height 10
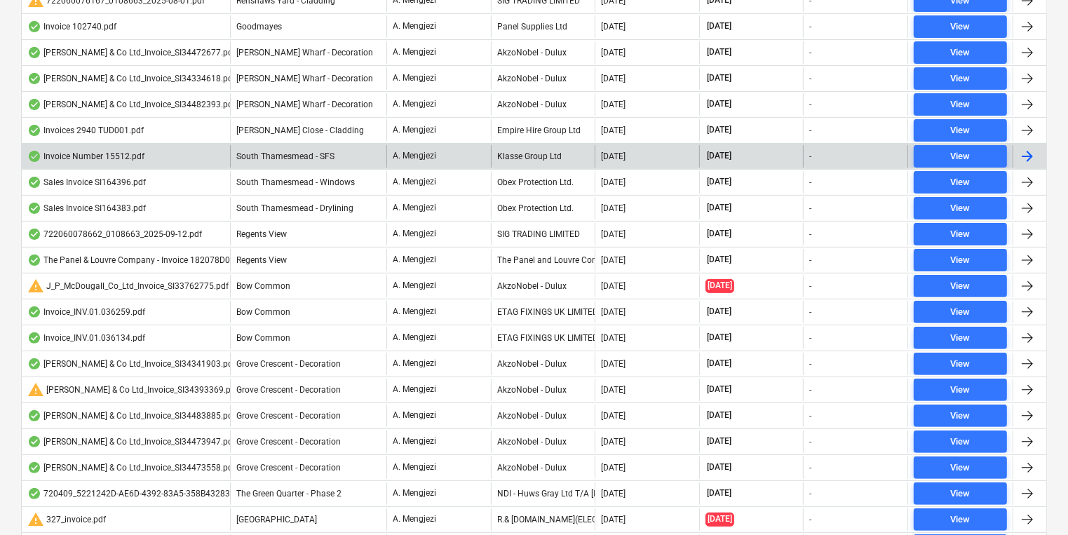
scroll to position [393, 0]
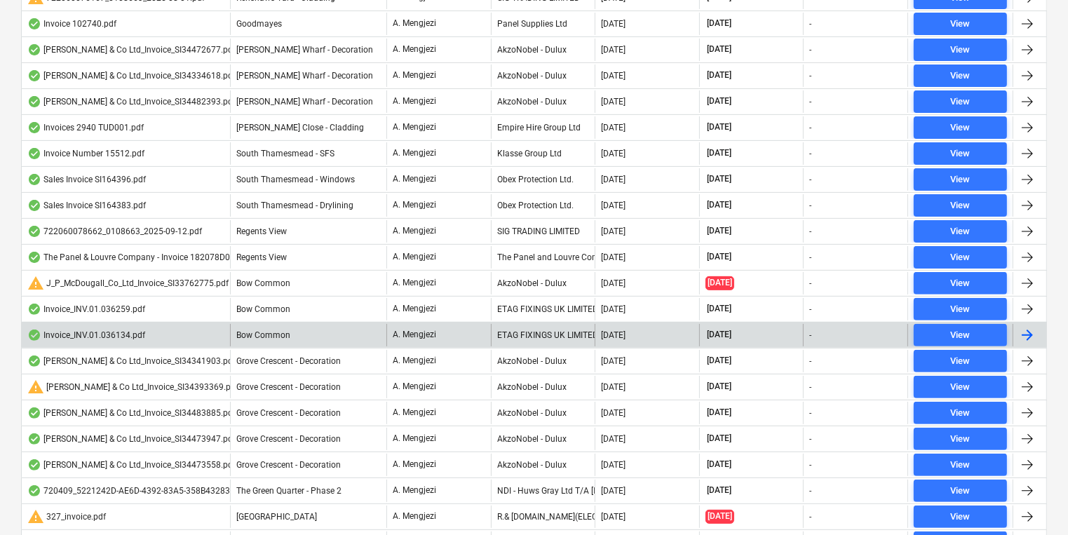
click at [358, 329] on div "Bow Common" at bounding box center [308, 335] width 156 height 22
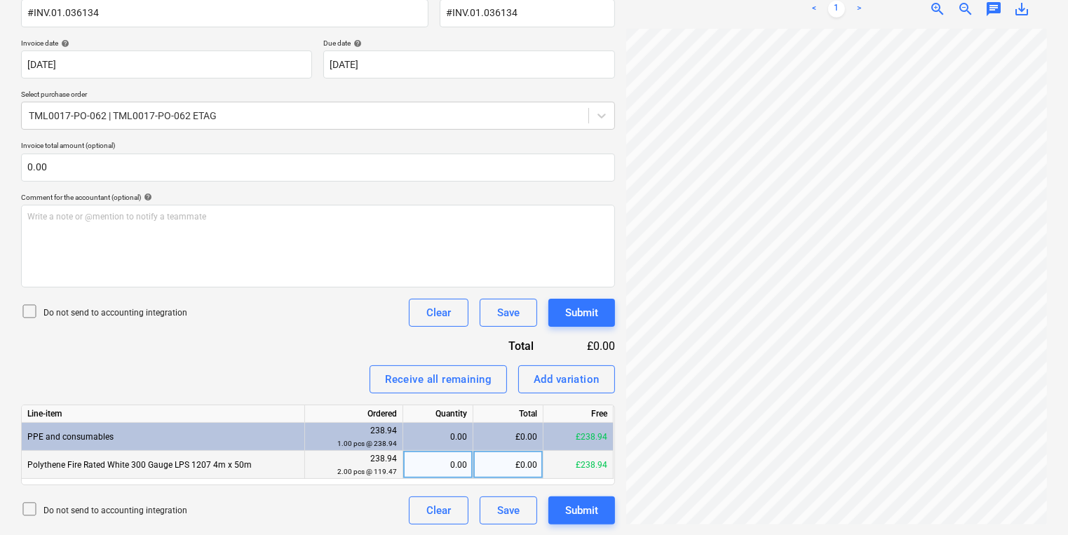
click at [446, 466] on div "0.00" at bounding box center [438, 465] width 58 height 28
click at [555, 379] on div "Create new document Select company ETAG FIXINGS UK LIMITED Add new company Sele…" at bounding box center [533, 184] width 1037 height 691
click at [583, 513] on div "Submit" at bounding box center [581, 510] width 33 height 18
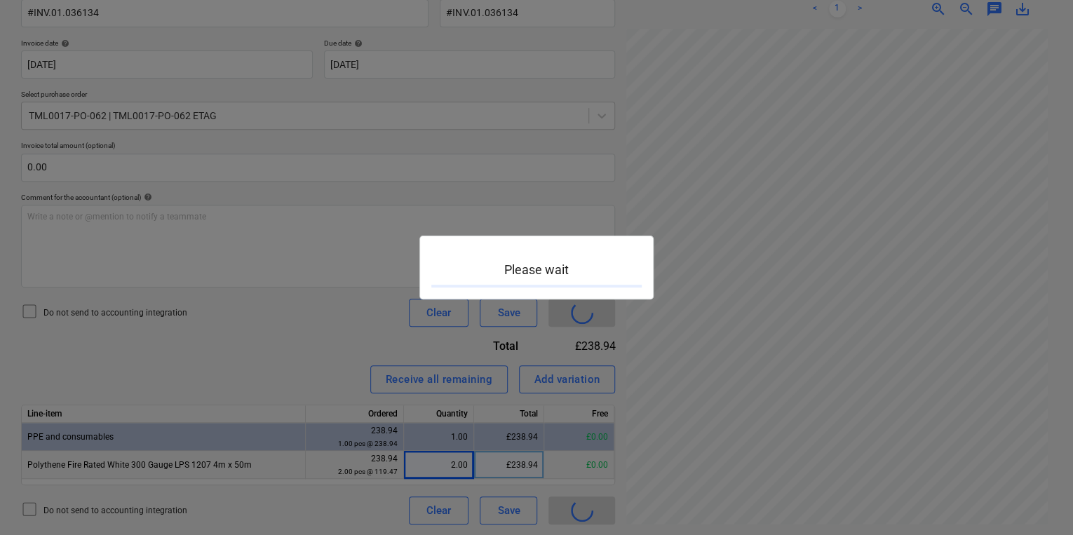
scroll to position [0, 122]
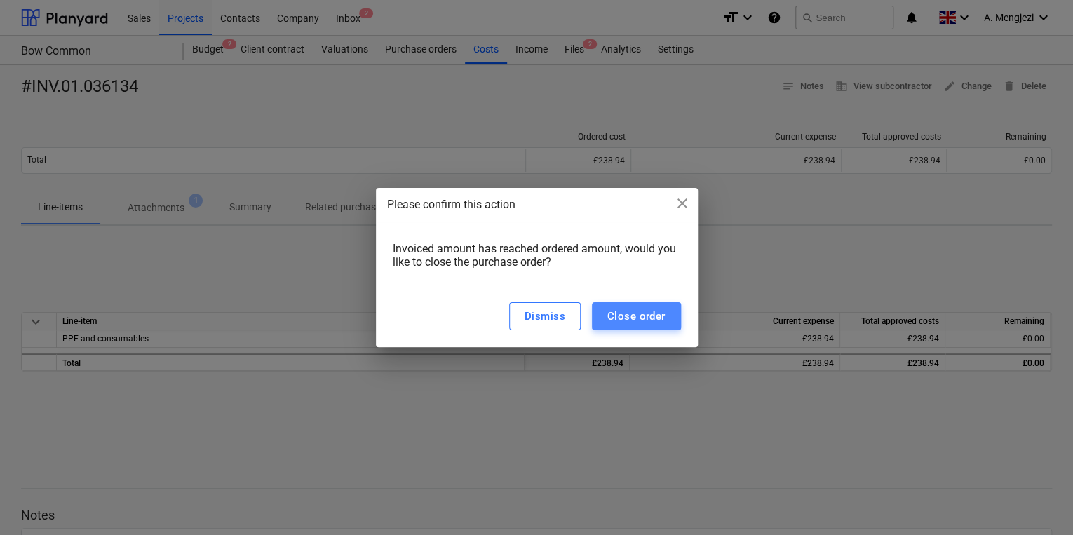
click at [656, 309] on div "Close order" at bounding box center [636, 316] width 58 height 18
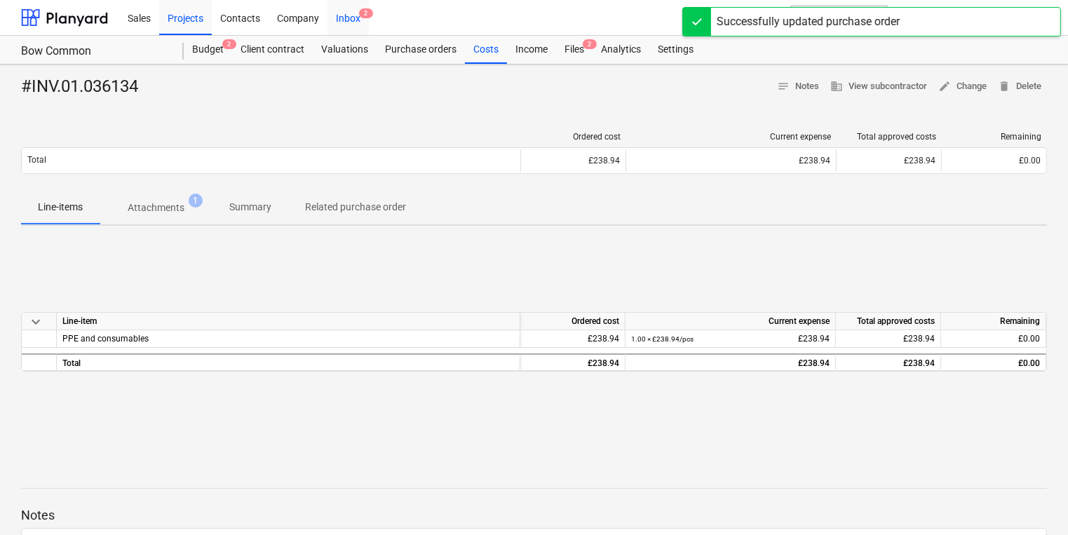
click at [351, 22] on div "Inbox 2" at bounding box center [347, 17] width 41 height 36
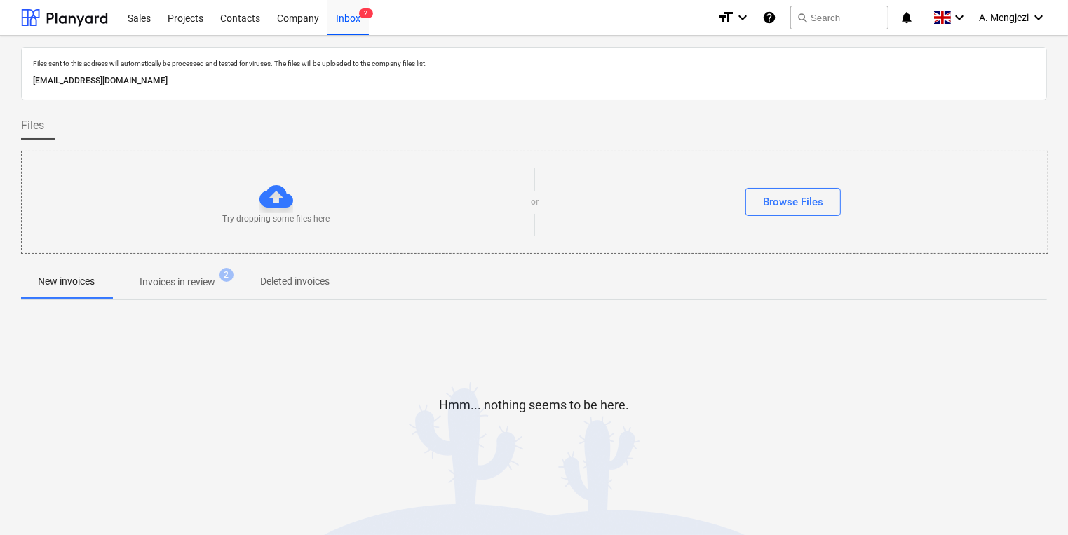
click at [191, 286] on p "Invoices in review" at bounding box center [178, 282] width 76 height 15
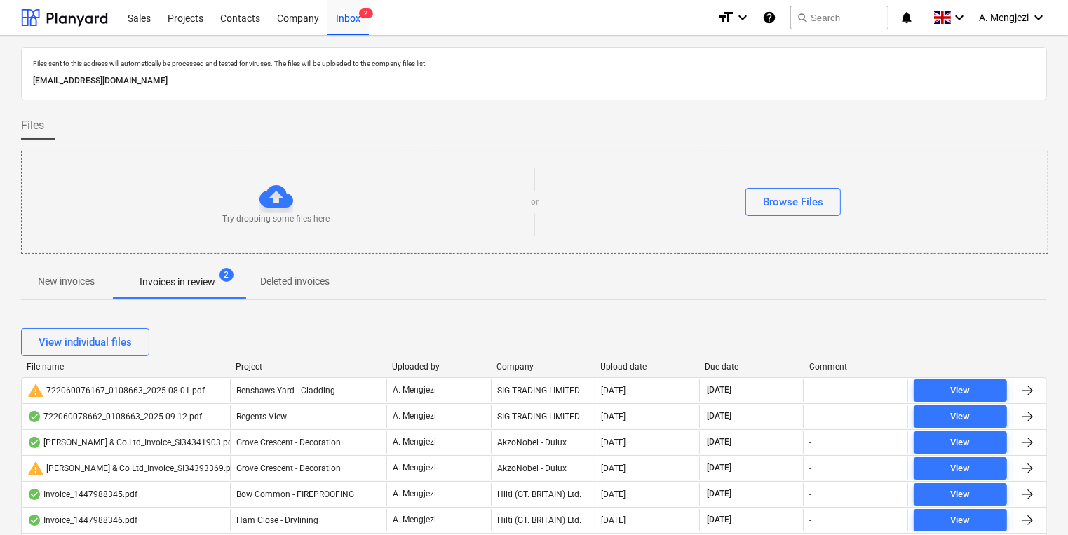
click at [518, 363] on div "Company" at bounding box center [542, 367] width 93 height 10
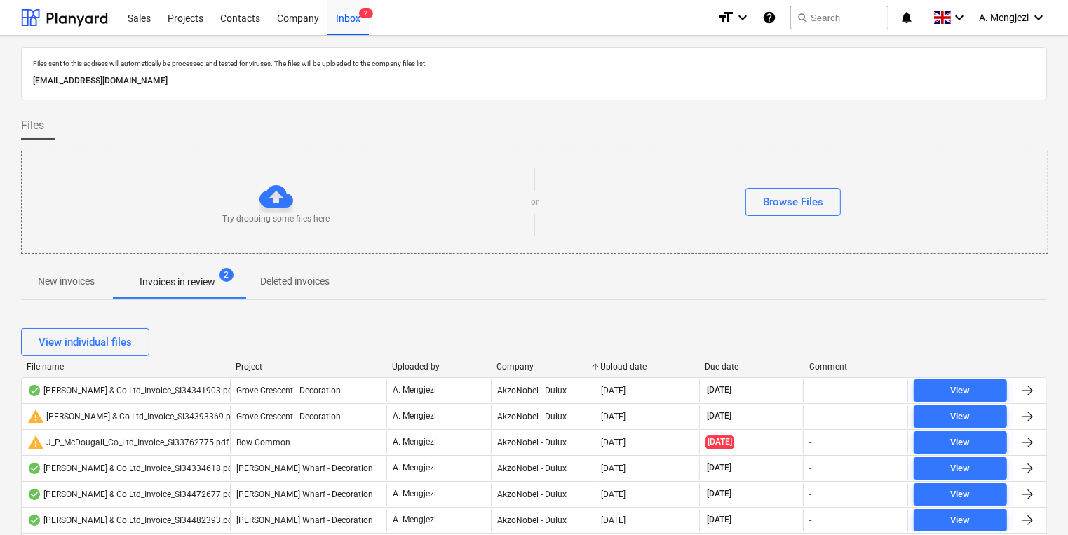
scroll to position [56, 0]
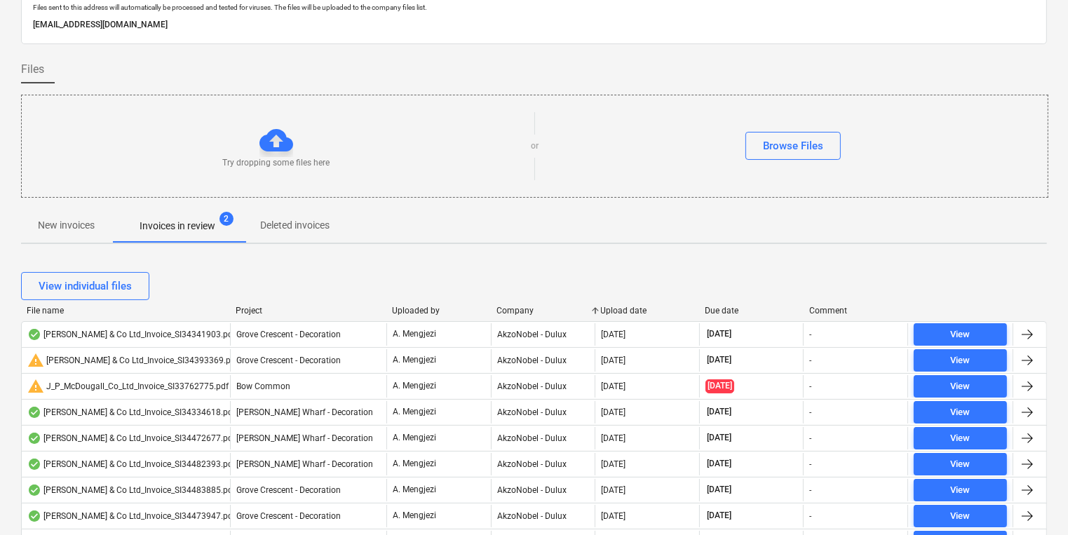
click at [244, 311] on div "Project" at bounding box center [308, 311] width 145 height 10
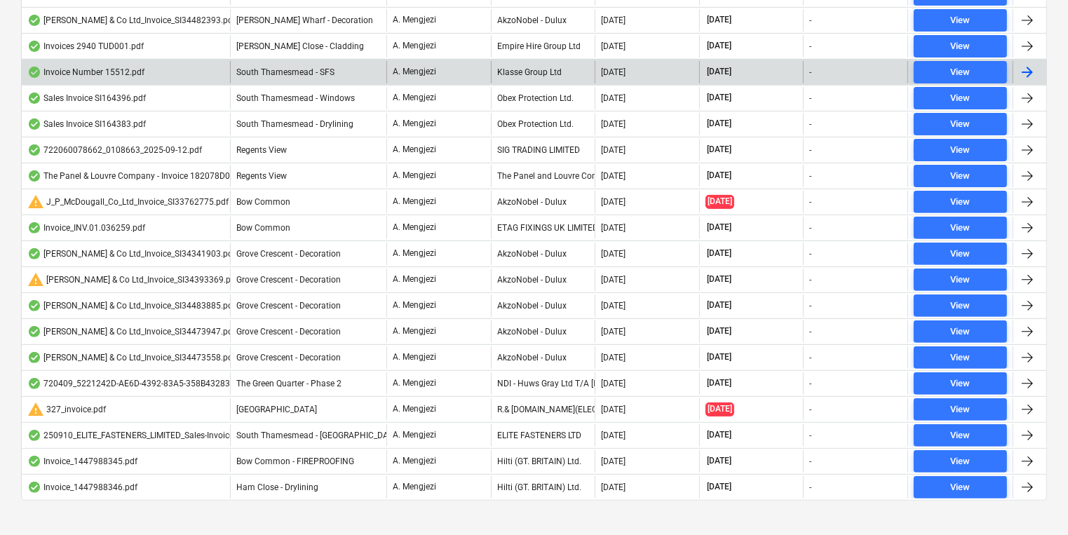
scroll to position [485, 0]
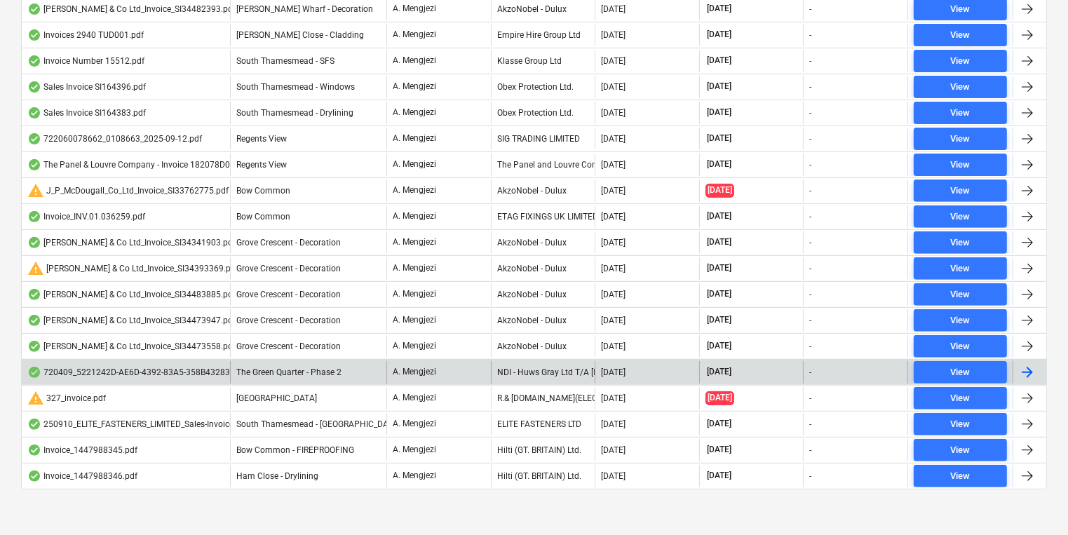
click at [289, 373] on span "The Green Quarter - Phase 2" at bounding box center [288, 372] width 105 height 10
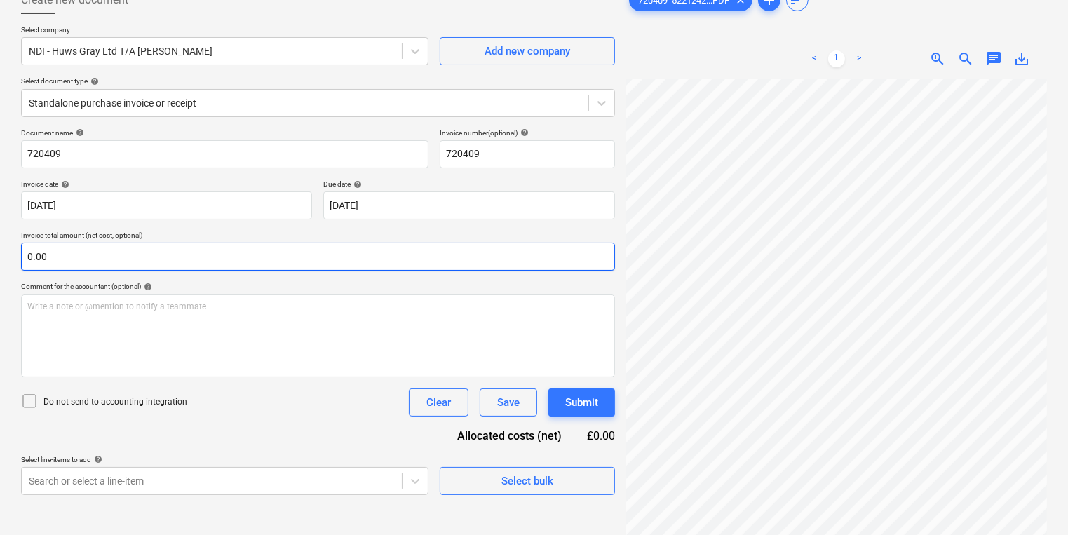
scroll to position [112, 0]
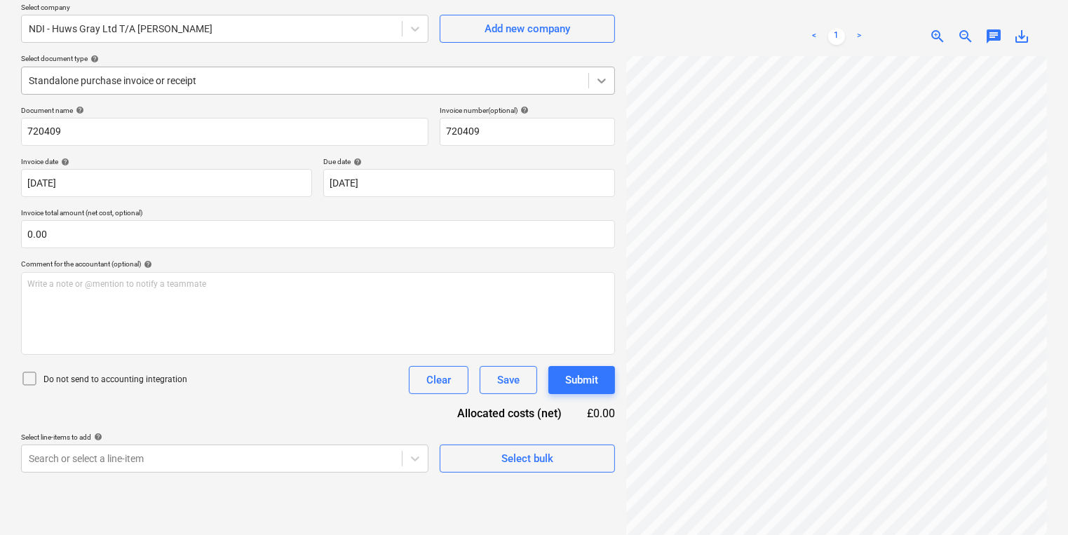
click at [604, 72] on div at bounding box center [601, 80] width 25 height 25
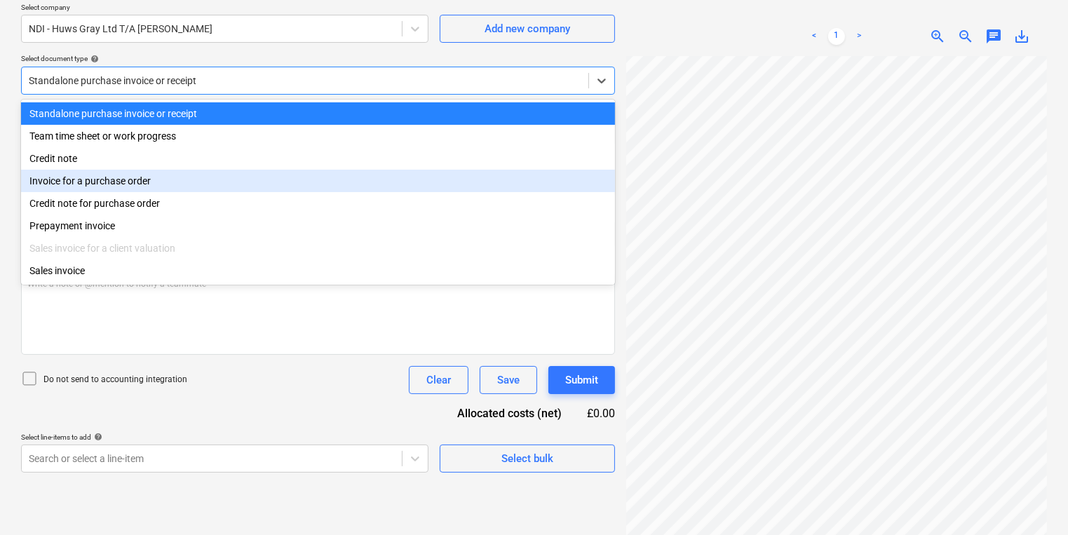
click at [226, 183] on div "Invoice for a purchase order" at bounding box center [318, 181] width 594 height 22
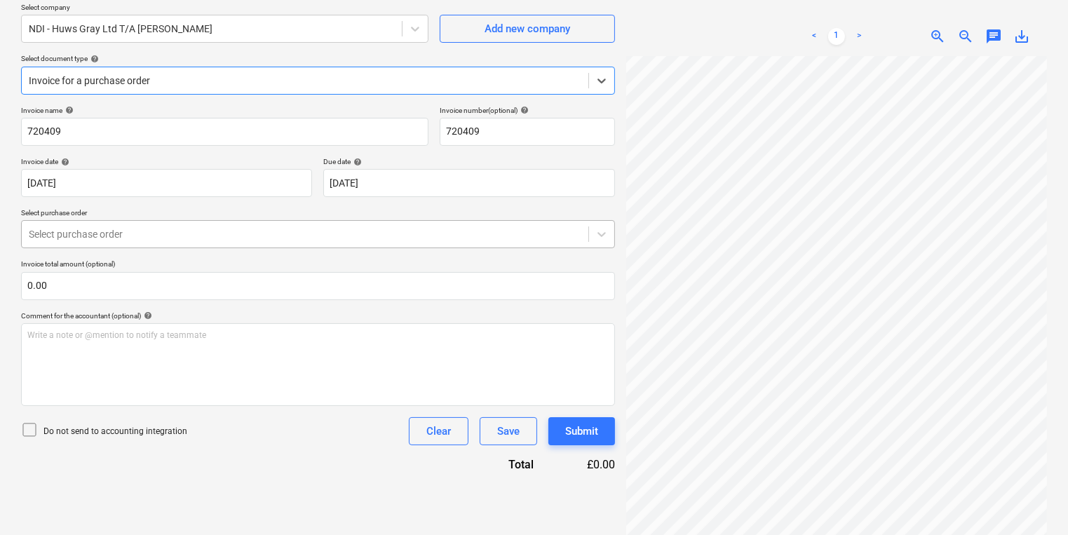
click at [253, 224] on div "Select purchase order" at bounding box center [305, 234] width 567 height 20
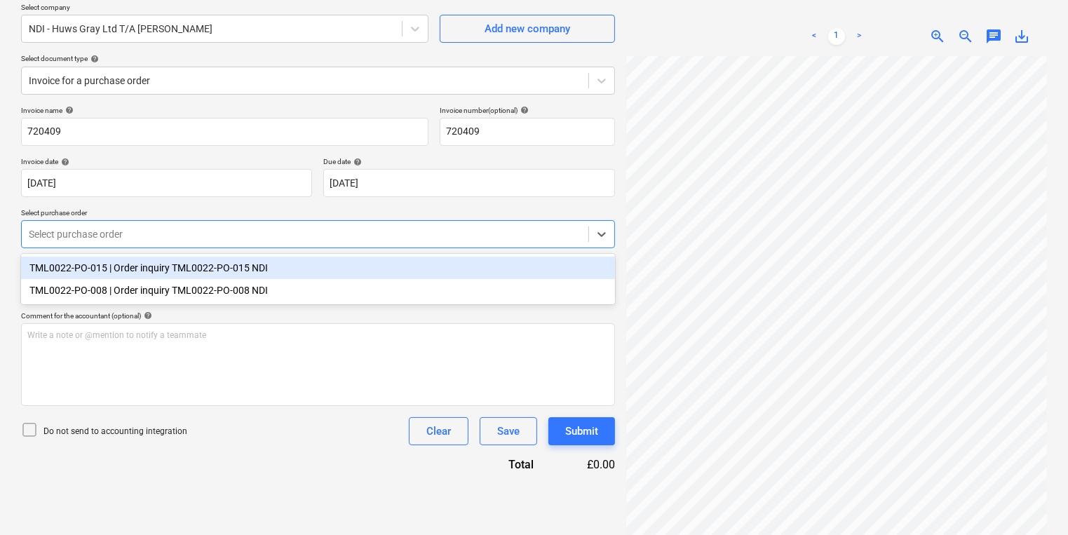
click at [474, 241] on div at bounding box center [305, 234] width 553 height 14
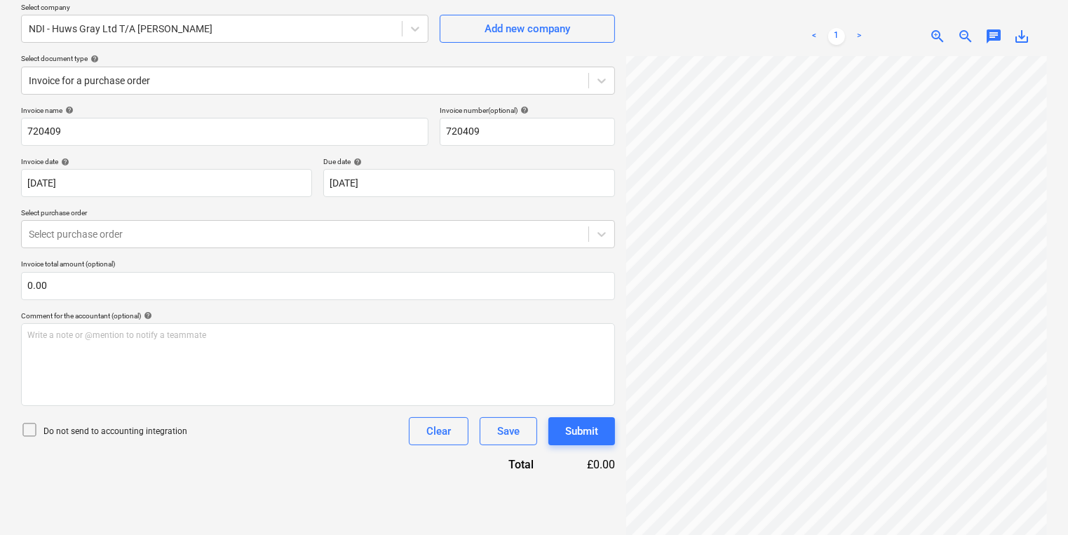
click at [320, 314] on div "Comment for the accountant (optional) help" at bounding box center [318, 315] width 594 height 9
click at [616, 69] on div "Create new document Select company NDI - Huws Gray Ltd T/A [PERSON_NAME] Add ne…" at bounding box center [317, 258] width 605 height 600
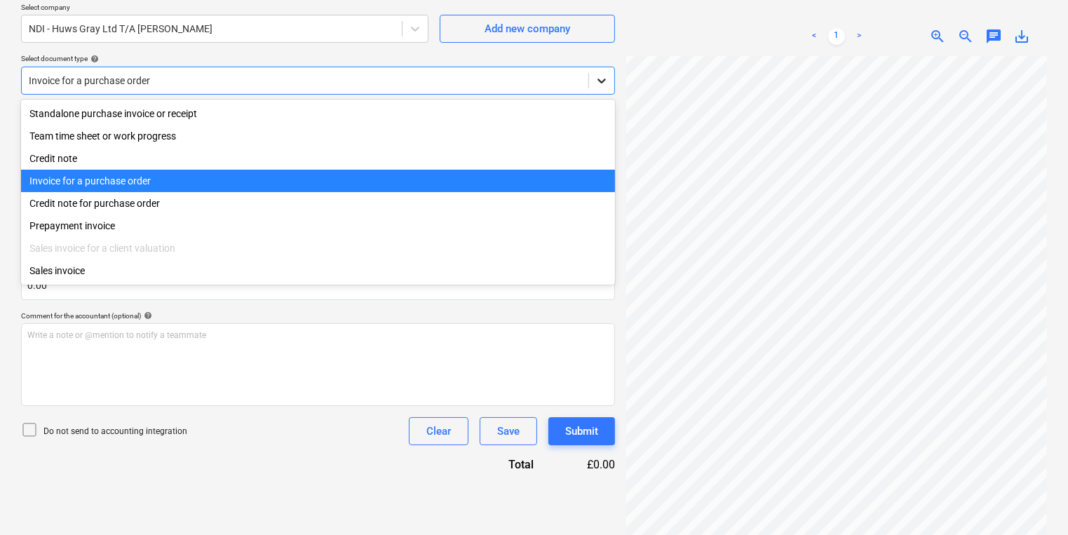
click at [604, 78] on icon at bounding box center [602, 81] width 14 height 14
click at [486, 191] on div "Invoice for a purchase order" at bounding box center [318, 181] width 594 height 22
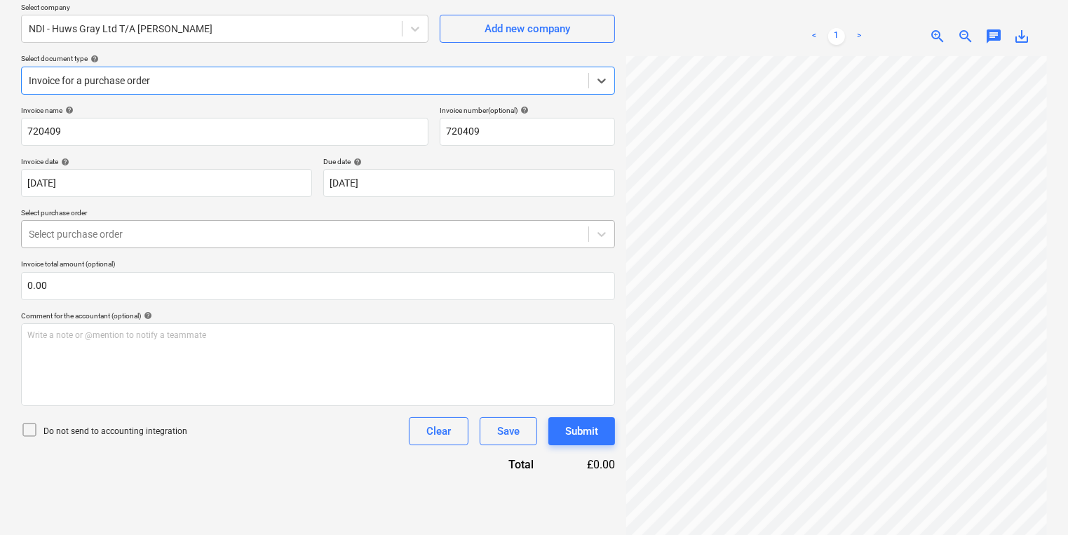
click at [433, 230] on div at bounding box center [305, 234] width 553 height 14
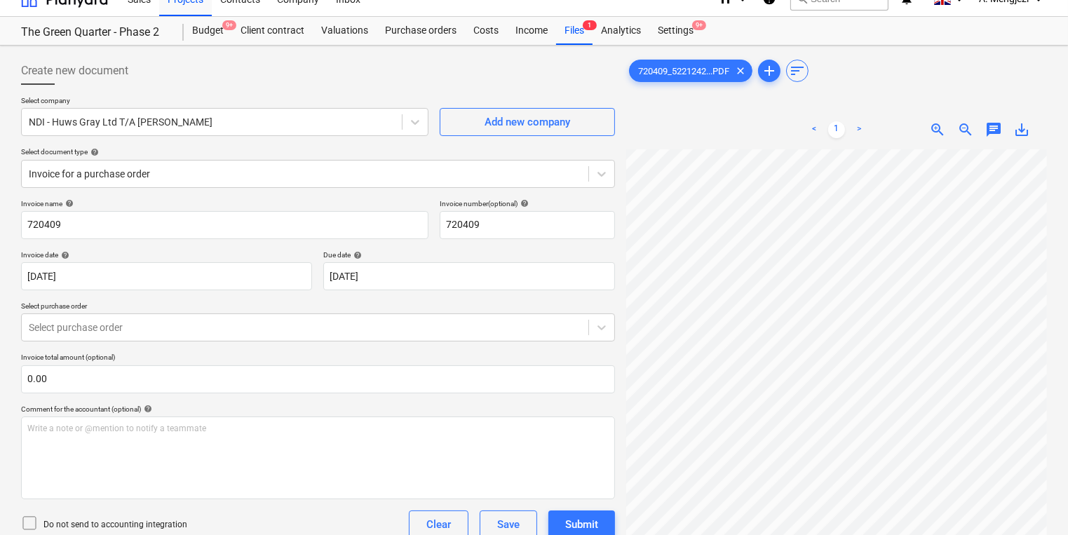
scroll to position [0, 0]
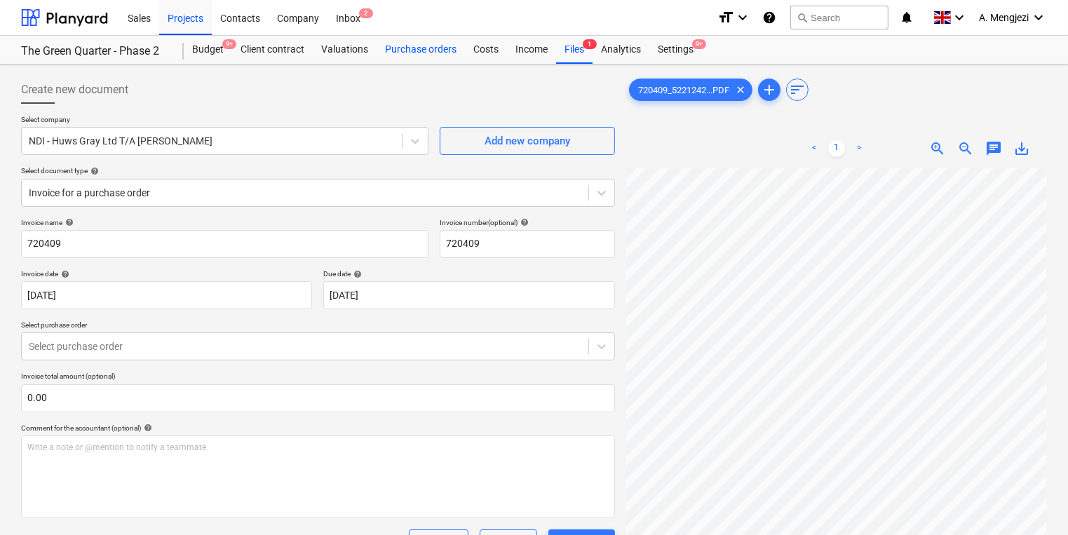
click at [429, 51] on div "Purchase orders" at bounding box center [421, 50] width 88 height 28
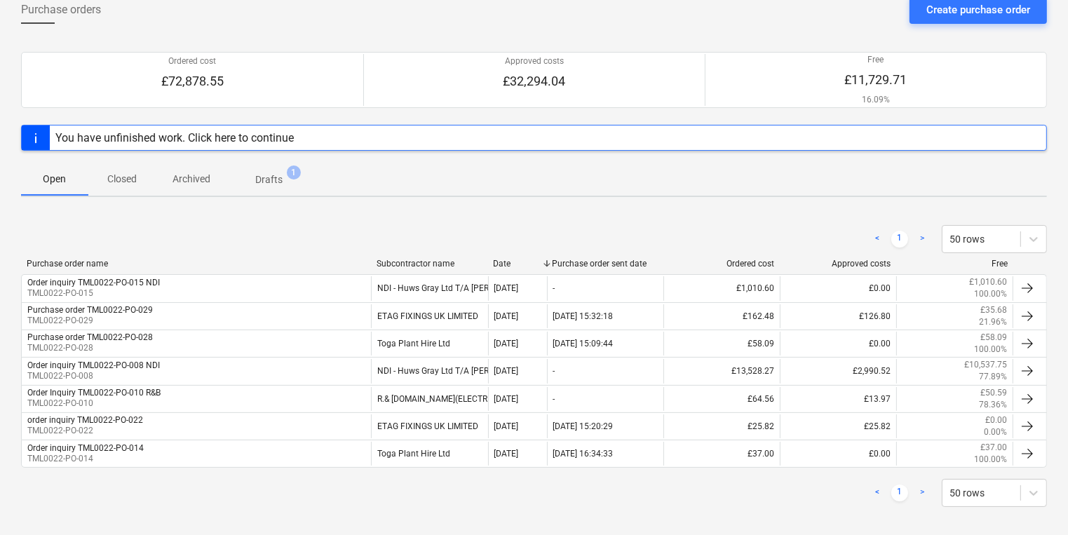
scroll to position [89, 0]
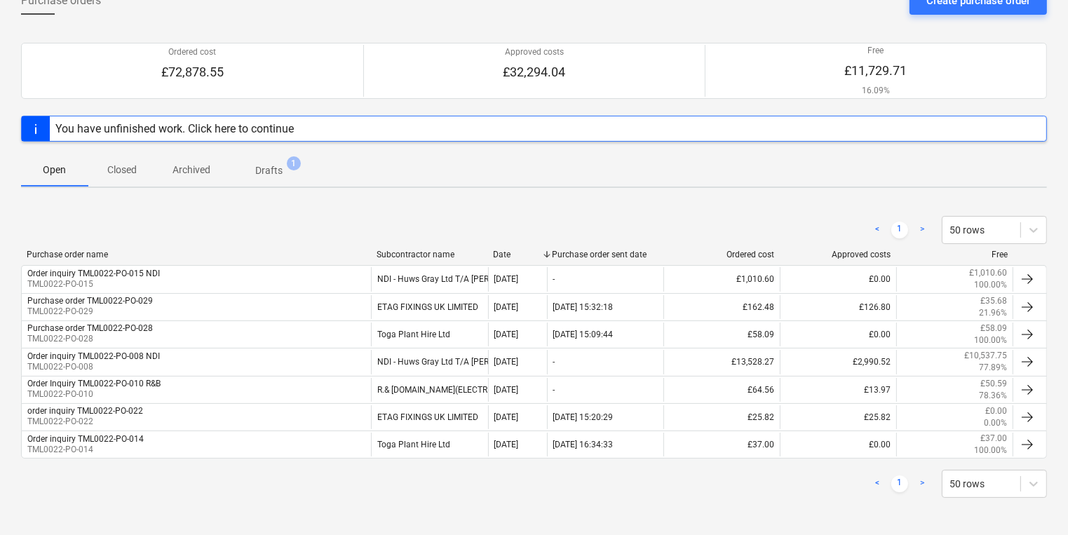
drag, startPoint x: 292, startPoint y: 480, endPoint x: 290, endPoint y: 463, distance: 16.9
click at [292, 479] on div "< 1 > 50 rows" at bounding box center [534, 484] width 1026 height 28
click at [103, 153] on button "Closed" at bounding box center [121, 170] width 67 height 34
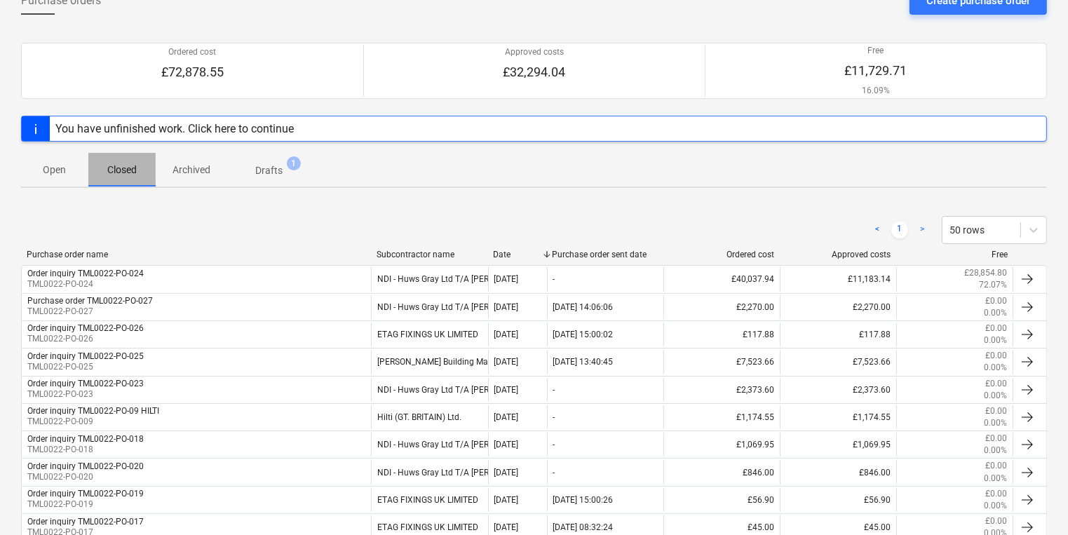
click at [115, 170] on p "Closed" at bounding box center [122, 170] width 34 height 15
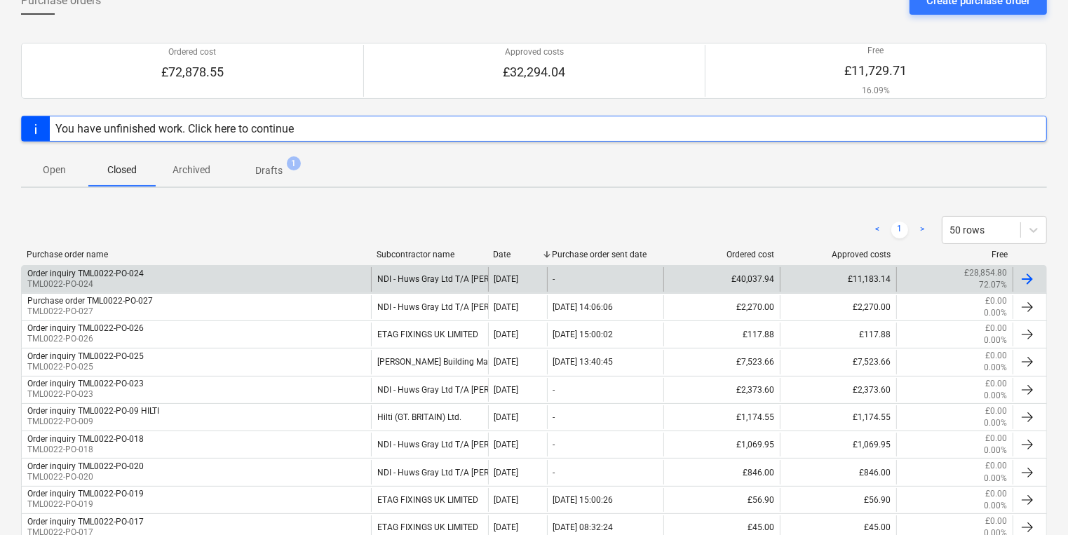
click at [273, 282] on div "Order inquiry TML0022-PO-024 TML0022-PO-024" at bounding box center [196, 279] width 349 height 24
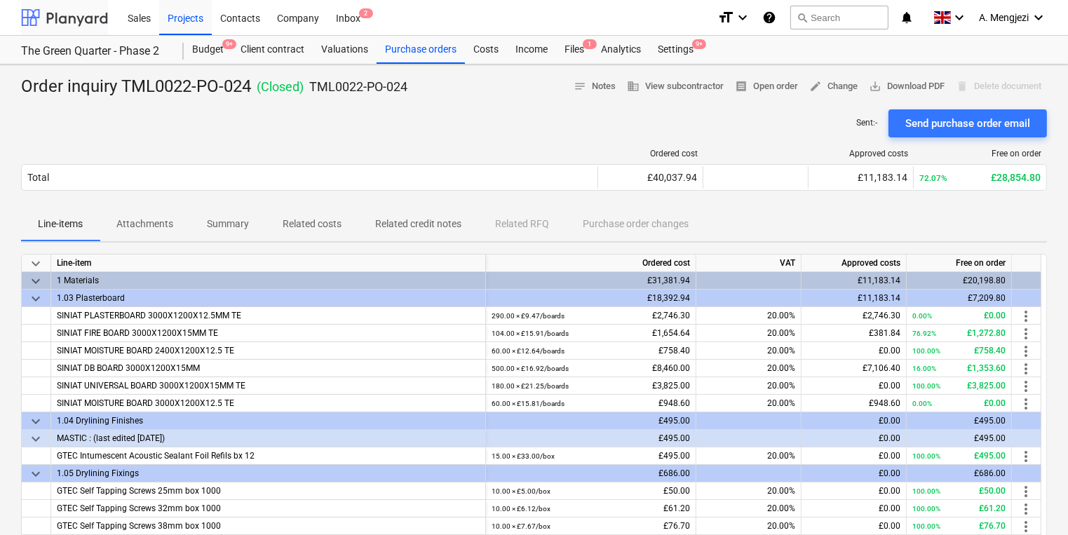
scroll to position [89, 0]
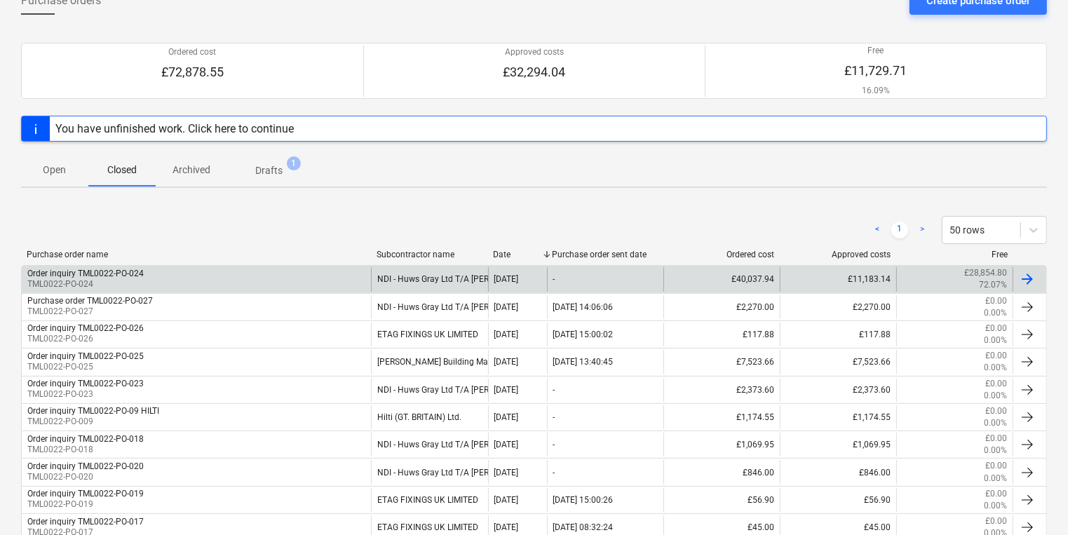
click at [1040, 273] on div at bounding box center [1030, 279] width 34 height 24
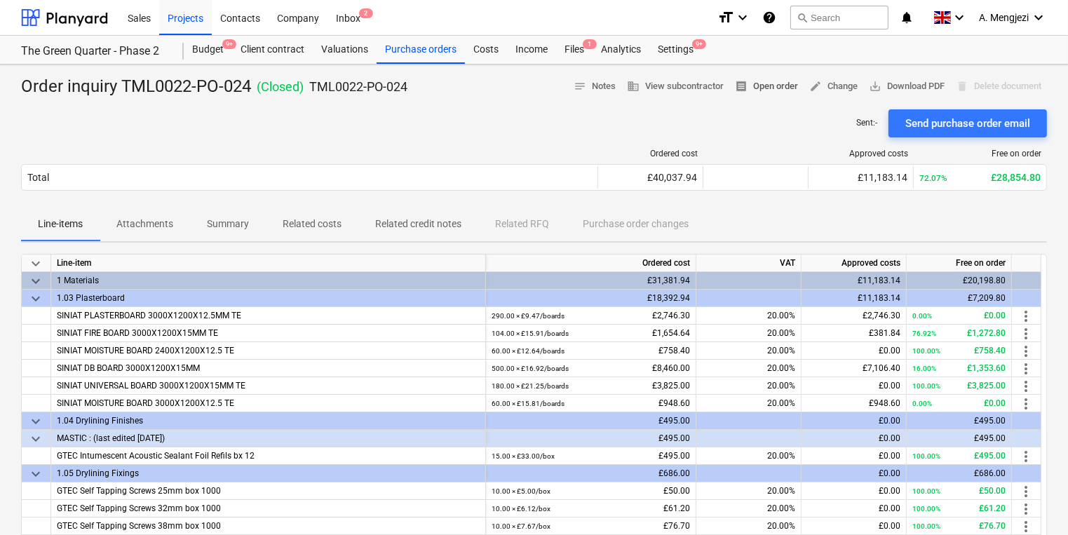
click at [761, 91] on span "receipt Open order" at bounding box center [766, 87] width 63 height 16
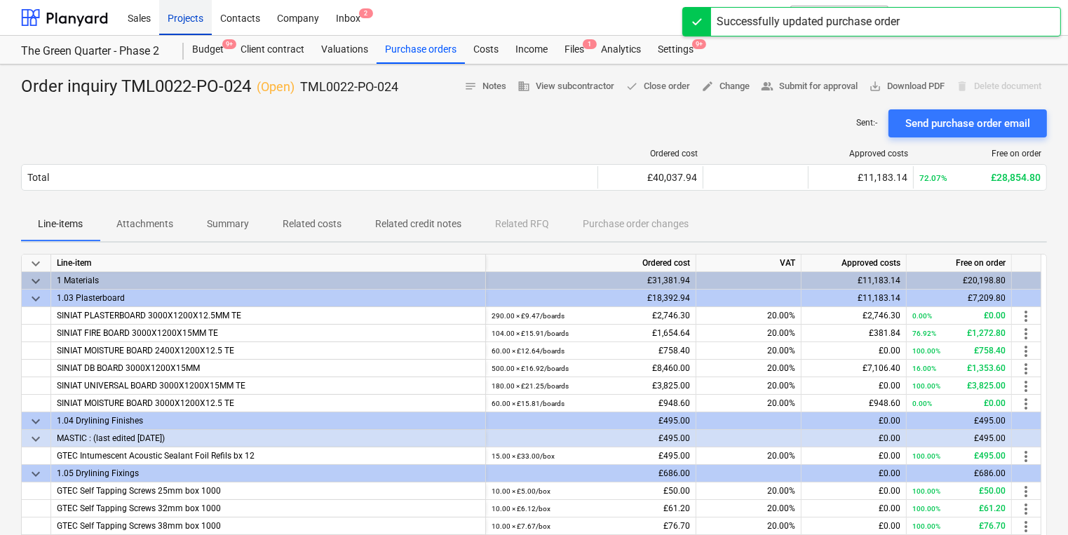
click at [216, 20] on div "Contacts" at bounding box center [240, 17] width 57 height 36
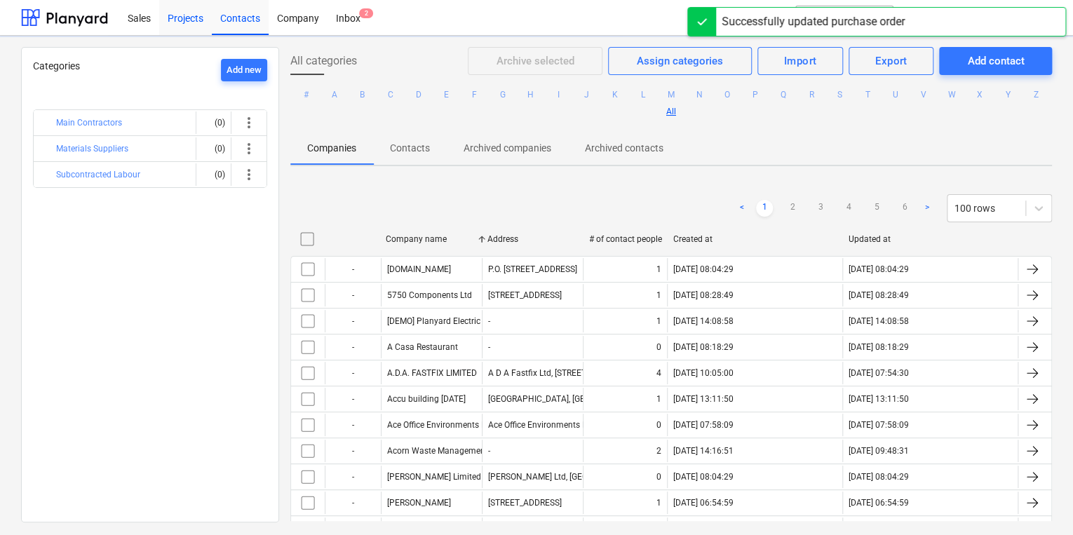
click at [188, 22] on div "Projects" at bounding box center [185, 17] width 53 height 36
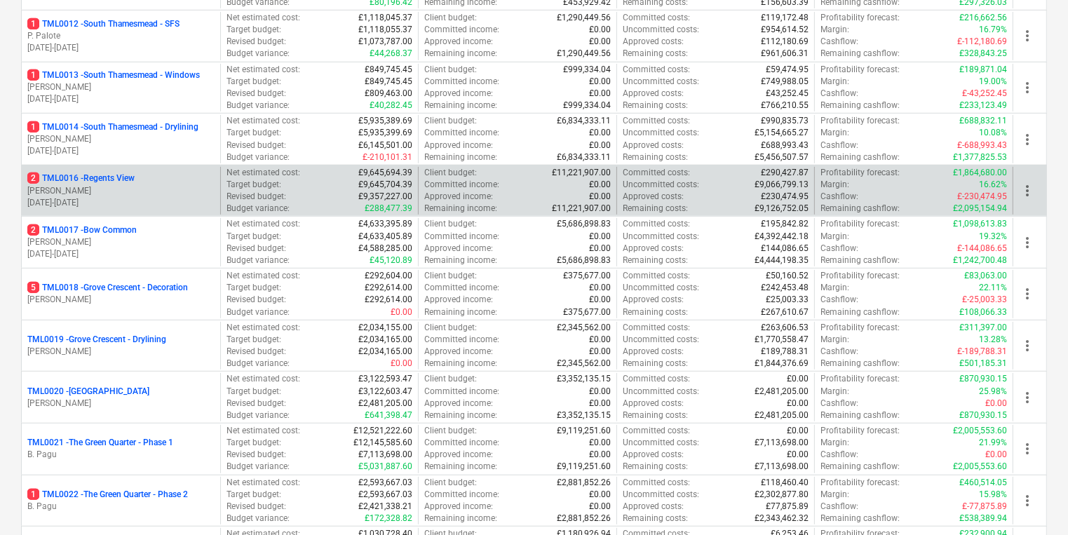
scroll to position [954, 0]
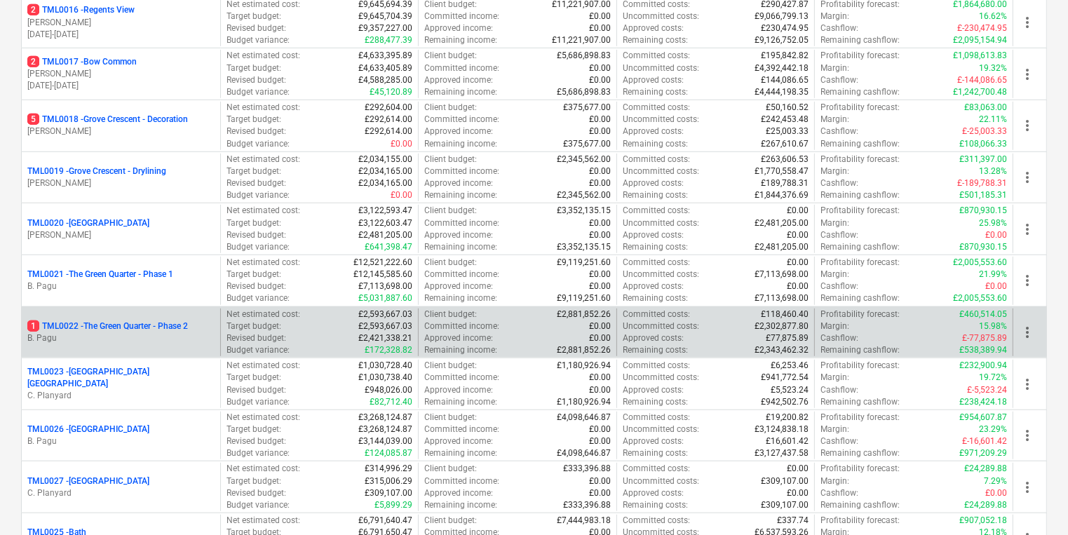
click at [76, 325] on p "1 TML0022 - The Green Quarter - Phase 2" at bounding box center [107, 326] width 161 height 12
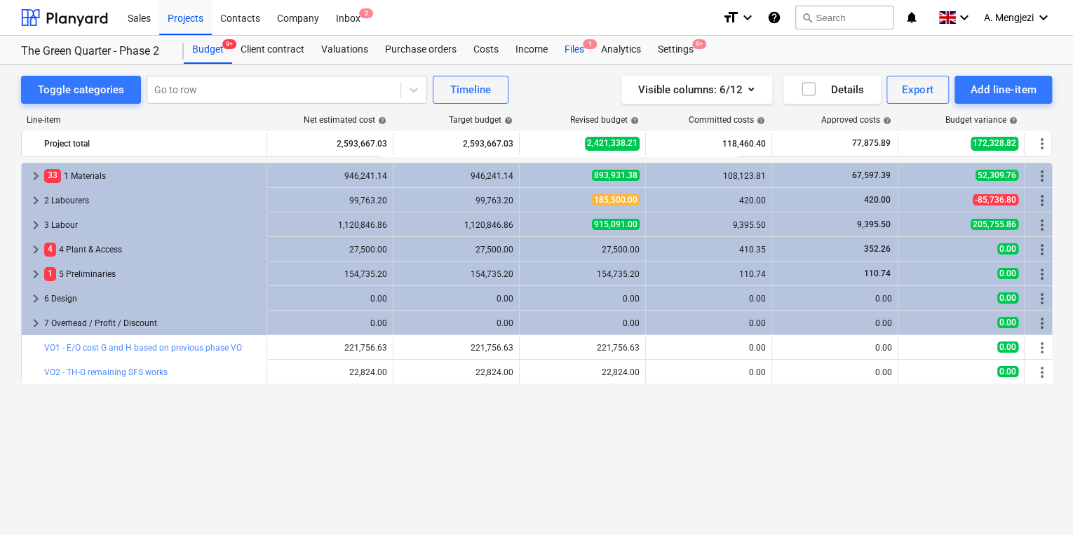
click at [576, 44] on div "Files 1" at bounding box center [574, 50] width 36 height 28
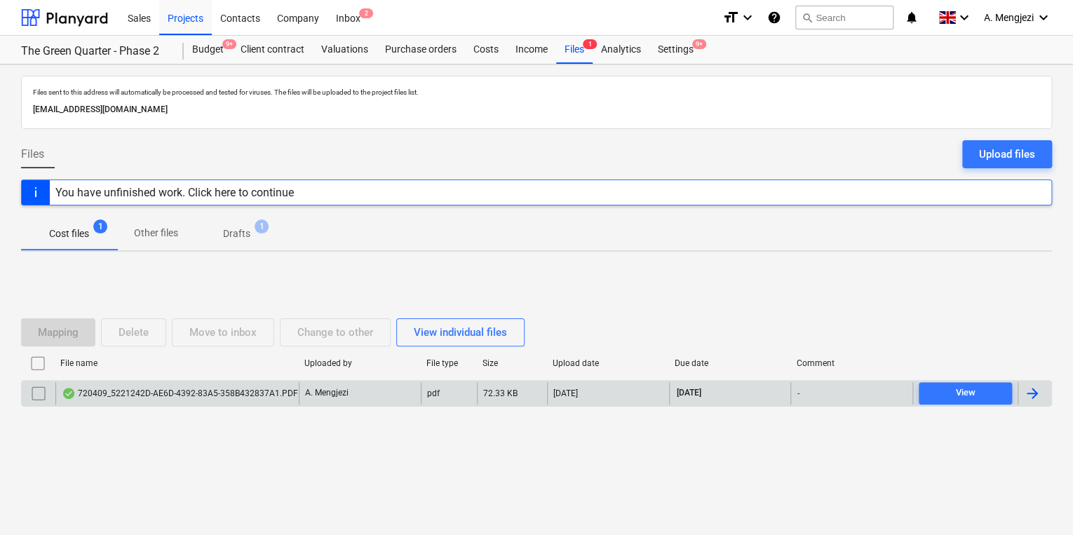
click at [228, 390] on div "720409_5221242D-AE6D-4392-83A5-358B432837A1.PDF" at bounding box center [180, 393] width 236 height 11
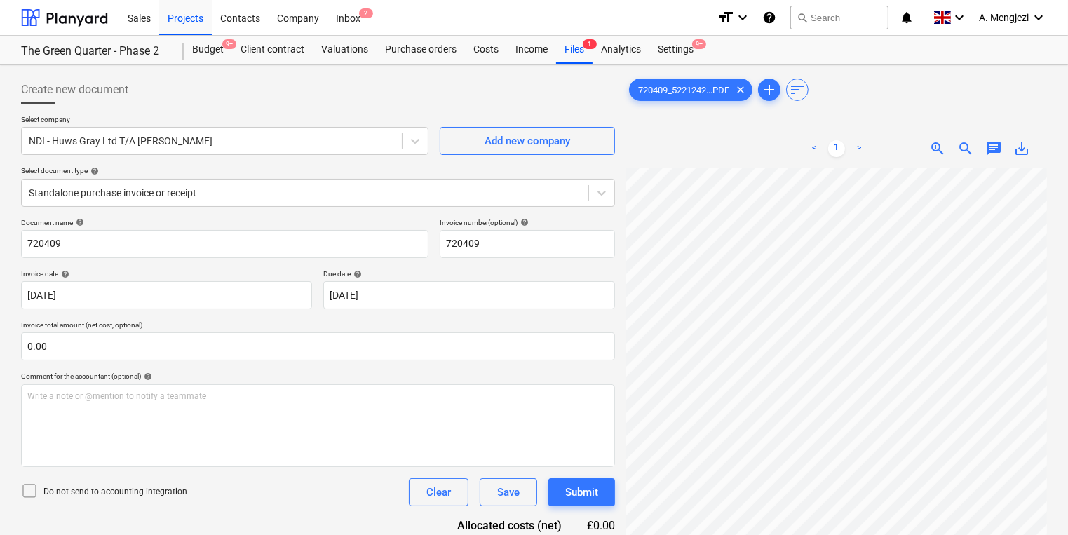
click at [616, 191] on div "Create new document Select company NDI - Huws Gray Ltd T/A [PERSON_NAME] Add ne…" at bounding box center [317, 370] width 605 height 600
click at [583, 188] on div "Standalone purchase invoice or receipt" at bounding box center [305, 193] width 567 height 20
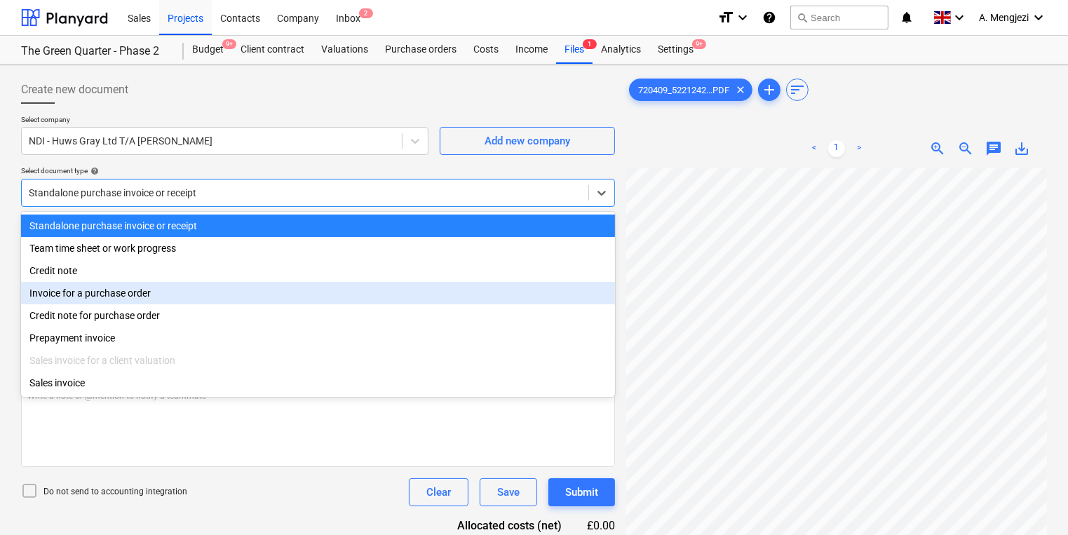
click at [379, 304] on div "Invoice for a purchase order" at bounding box center [318, 293] width 594 height 22
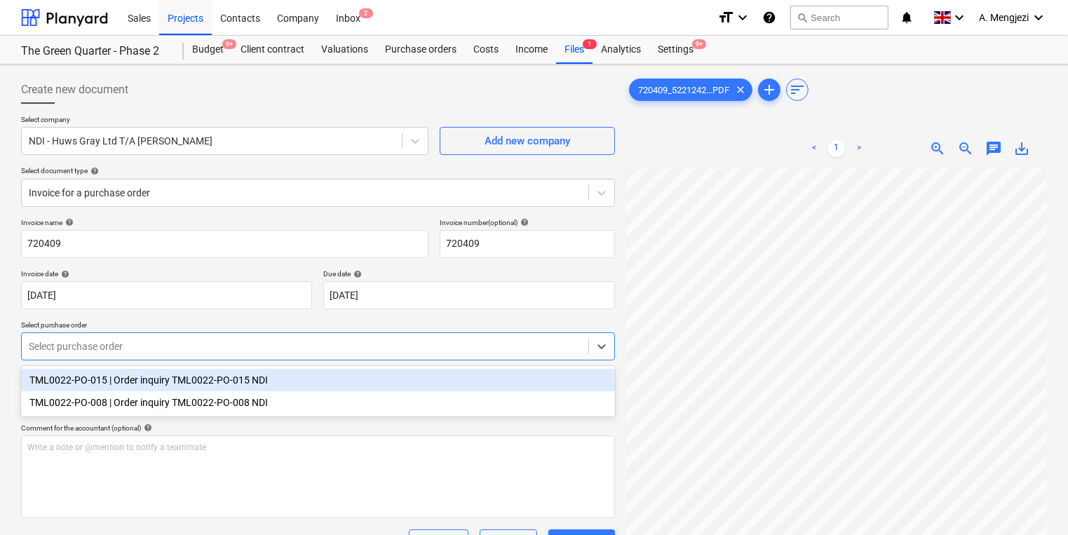
click at [326, 345] on div at bounding box center [305, 346] width 553 height 14
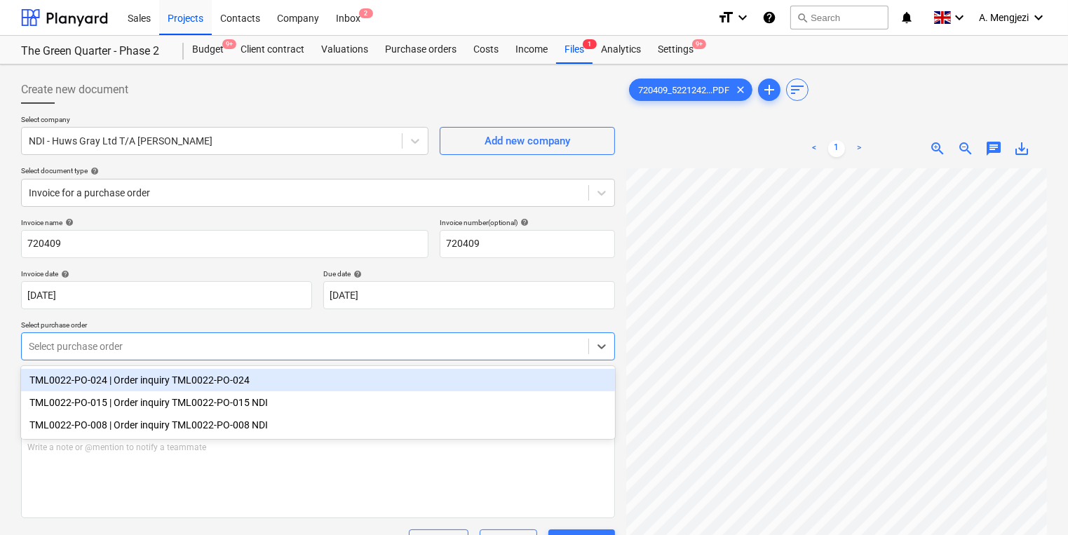
click at [320, 372] on div "TML0022-PO-024 | Order inquiry TML0022-PO-024" at bounding box center [318, 380] width 594 height 22
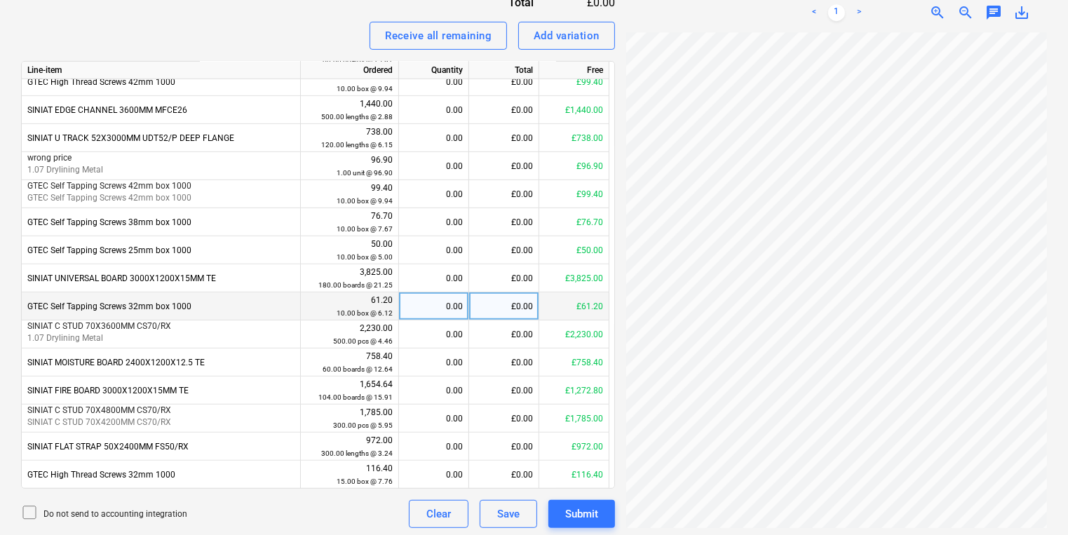
scroll to position [578, 0]
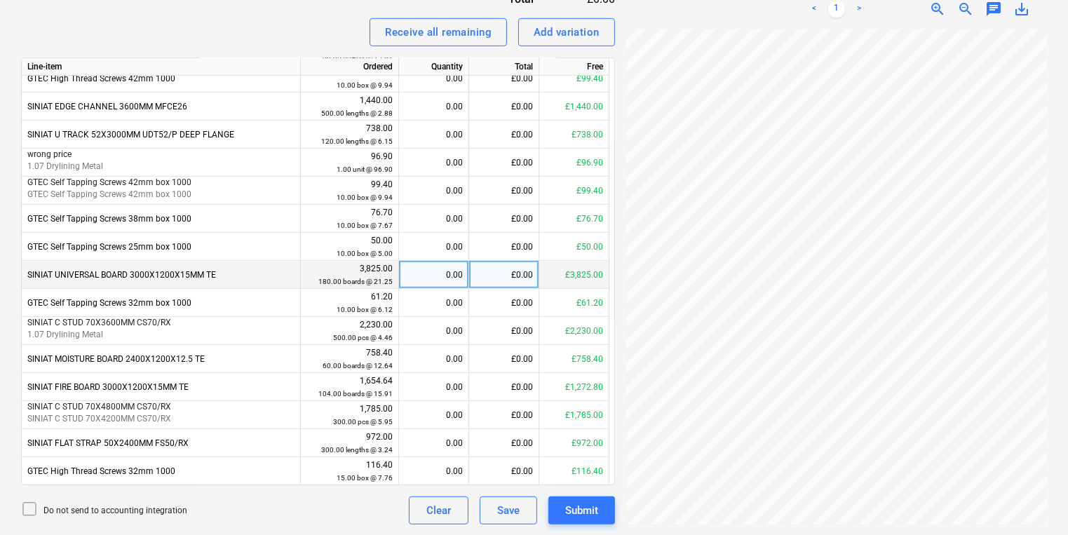
click at [426, 270] on div "0.00" at bounding box center [434, 275] width 58 height 28
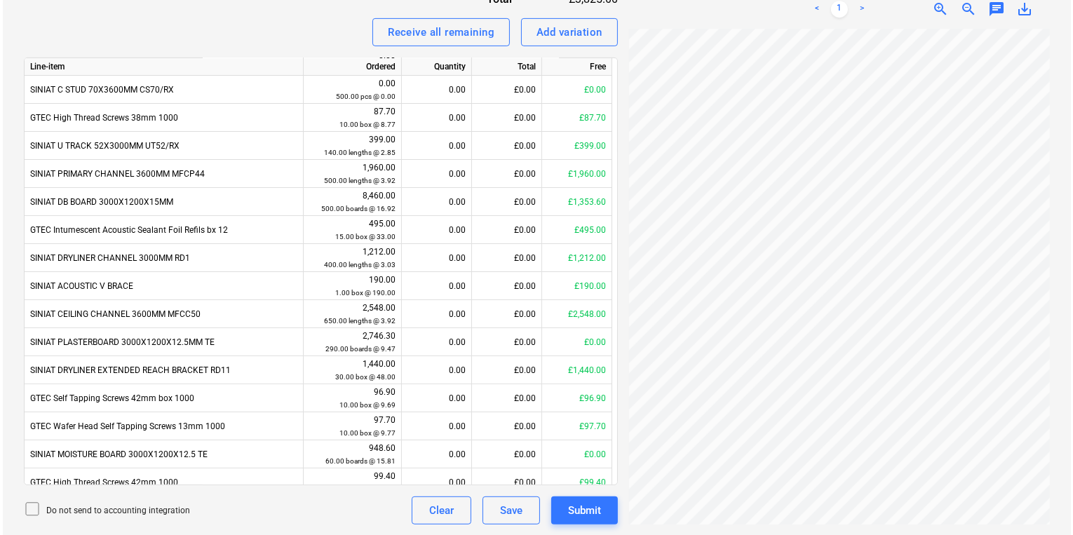
scroll to position [67, 0]
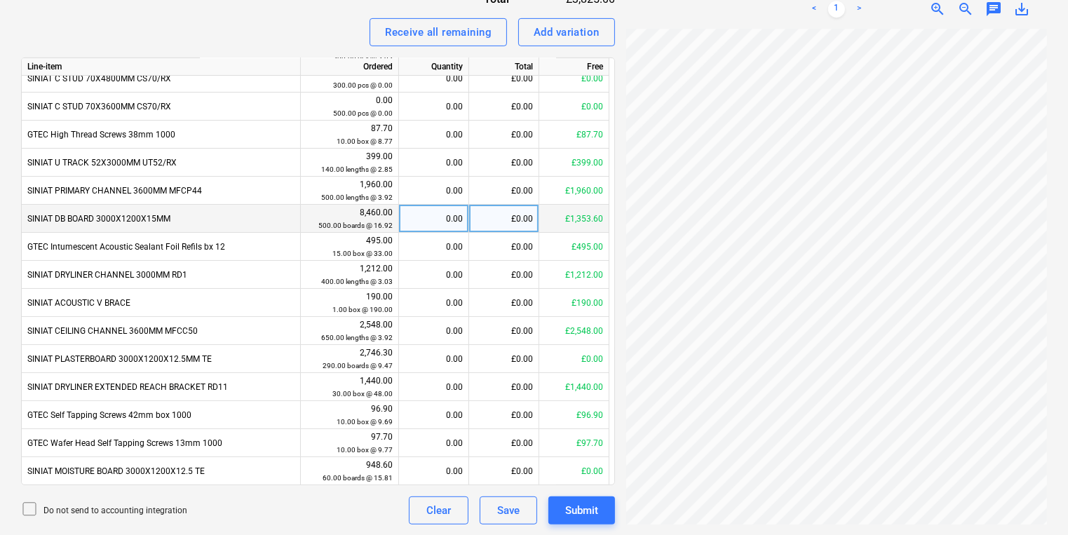
click at [440, 217] on div "0.00" at bounding box center [434, 219] width 58 height 28
click at [587, 510] on div "Submit" at bounding box center [581, 510] width 33 height 18
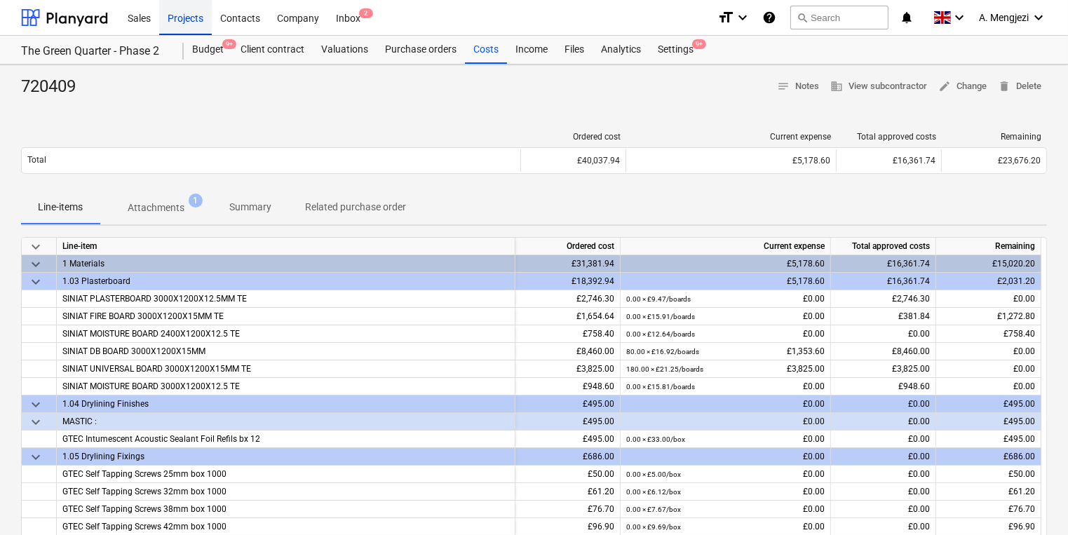
click at [177, 23] on div "Projects" at bounding box center [185, 17] width 53 height 36
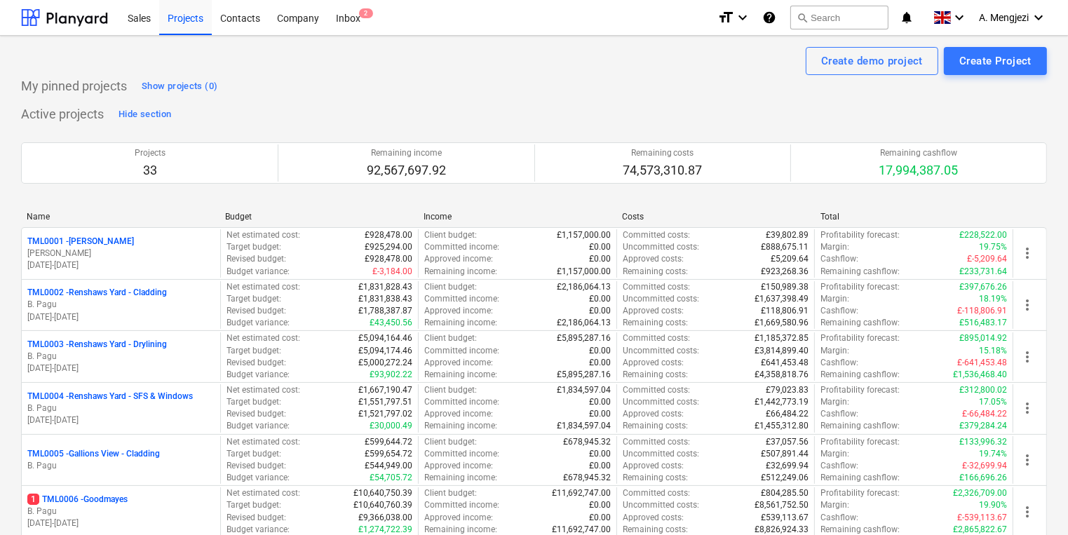
click at [391, 8] on div "Sales Projects Contacts Company Inbox 2" at bounding box center [412, 17] width 587 height 35
click at [345, 16] on div "Inbox 2" at bounding box center [347, 17] width 41 height 36
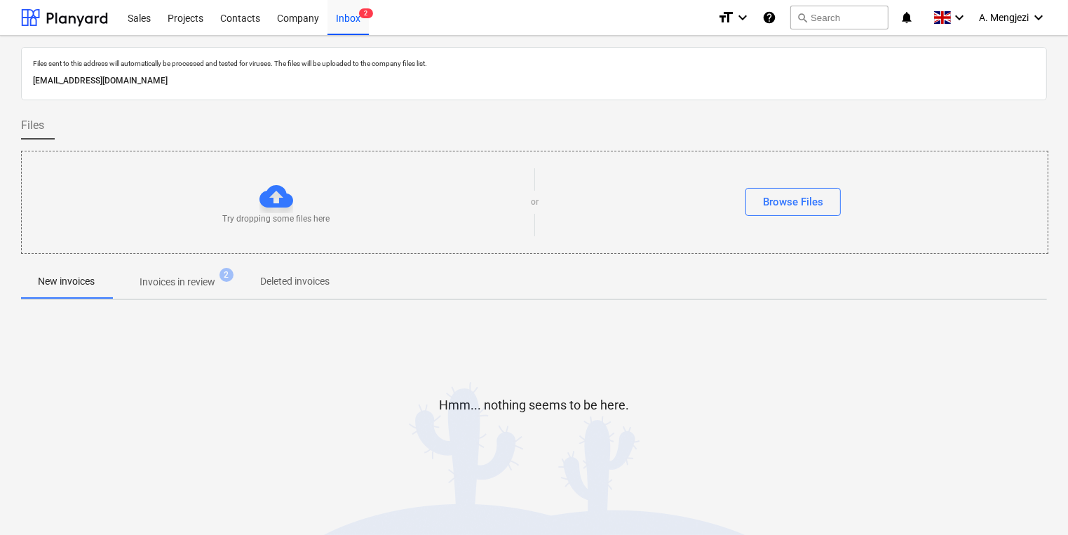
click at [208, 275] on p "Invoices in review" at bounding box center [178, 282] width 76 height 15
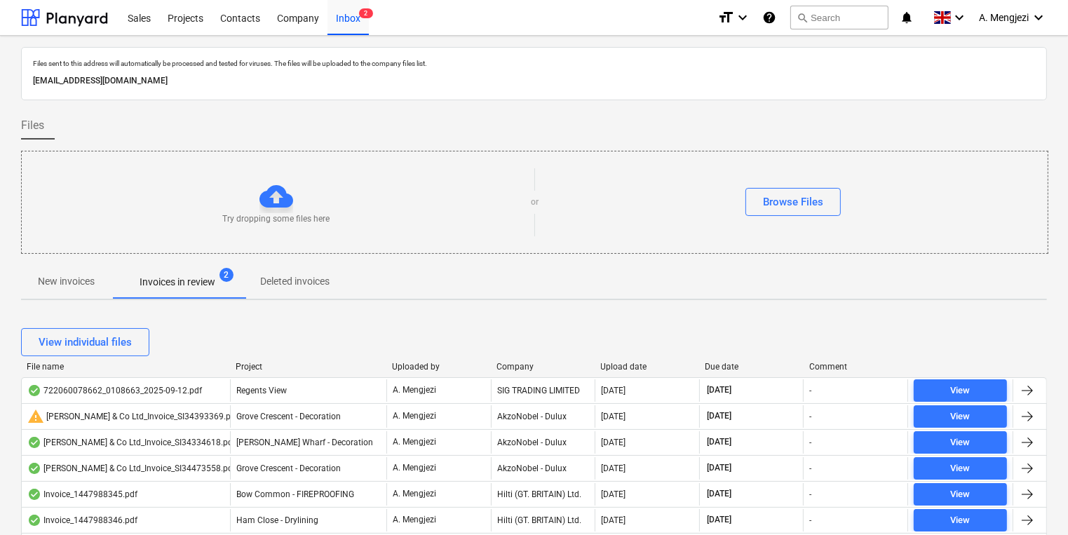
click at [241, 367] on div at bounding box center [229, 367] width 25 height 10
click at [258, 367] on div "Project" at bounding box center [308, 367] width 145 height 10
click at [242, 356] on div "View individual files" at bounding box center [534, 342] width 1026 height 39
click at [242, 364] on div at bounding box center [229, 367] width 25 height 10
click at [251, 366] on div "Project" at bounding box center [308, 367] width 145 height 10
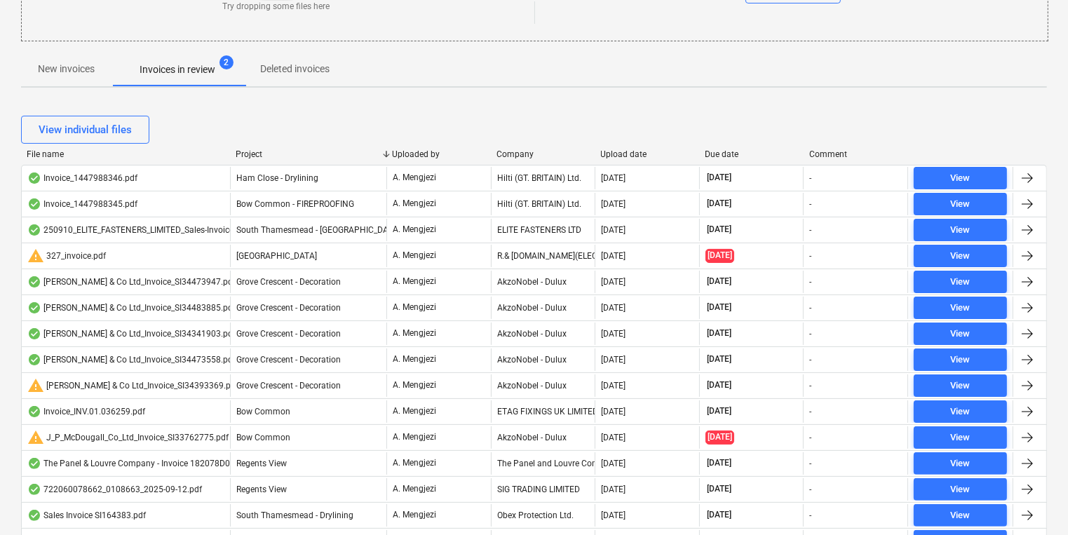
scroll to position [280, 0]
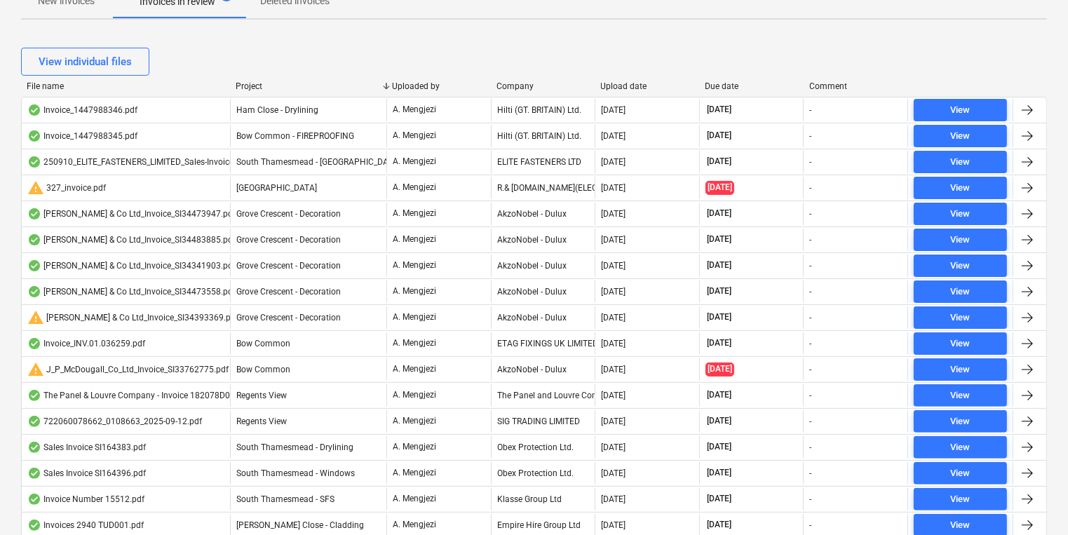
click at [244, 82] on div "Project" at bounding box center [308, 86] width 145 height 10
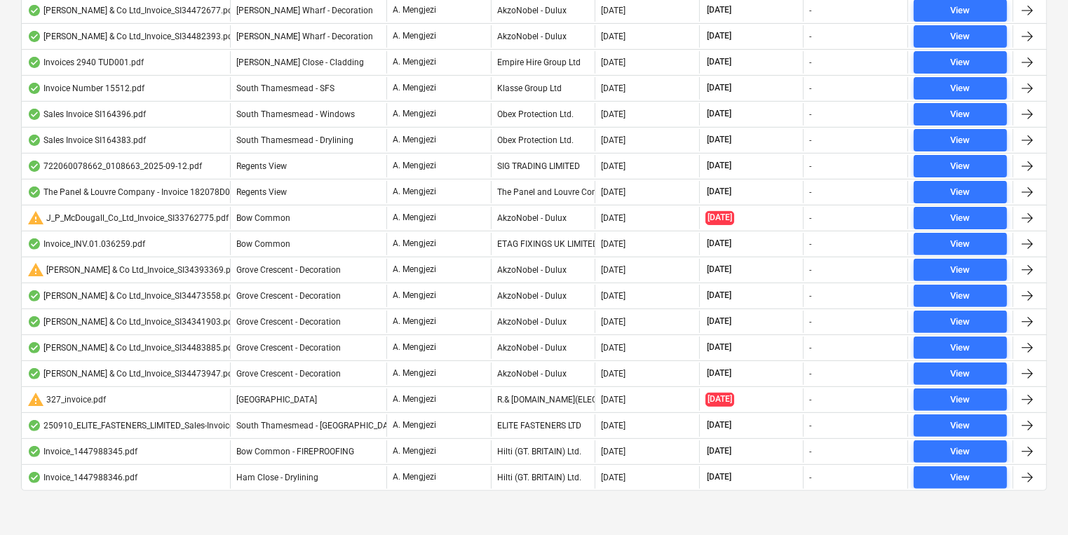
scroll to position [434, 0]
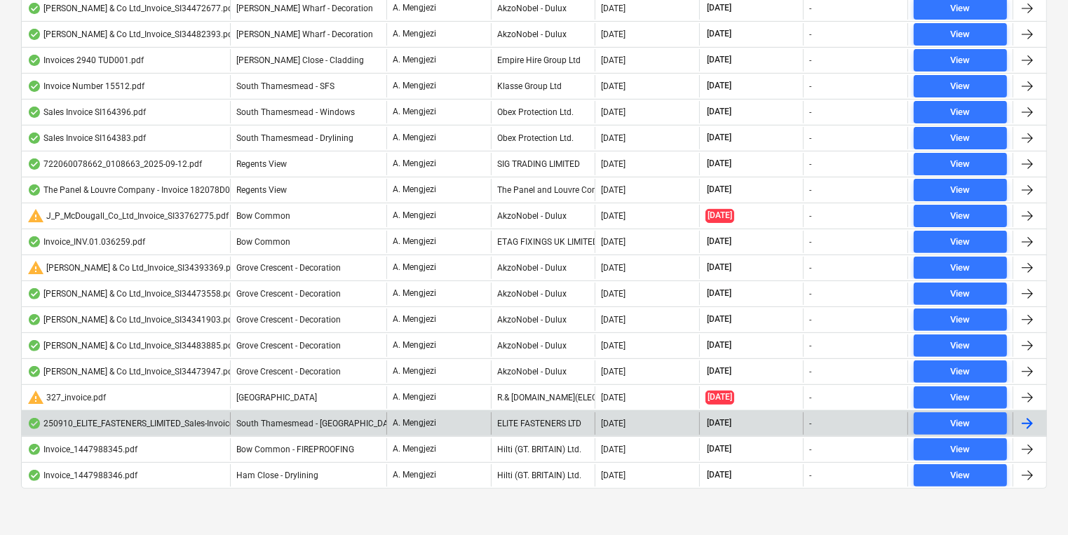
click at [284, 428] on div "South Thamesmead - [GEOGRAPHIC_DATA]" at bounding box center [308, 423] width 156 height 22
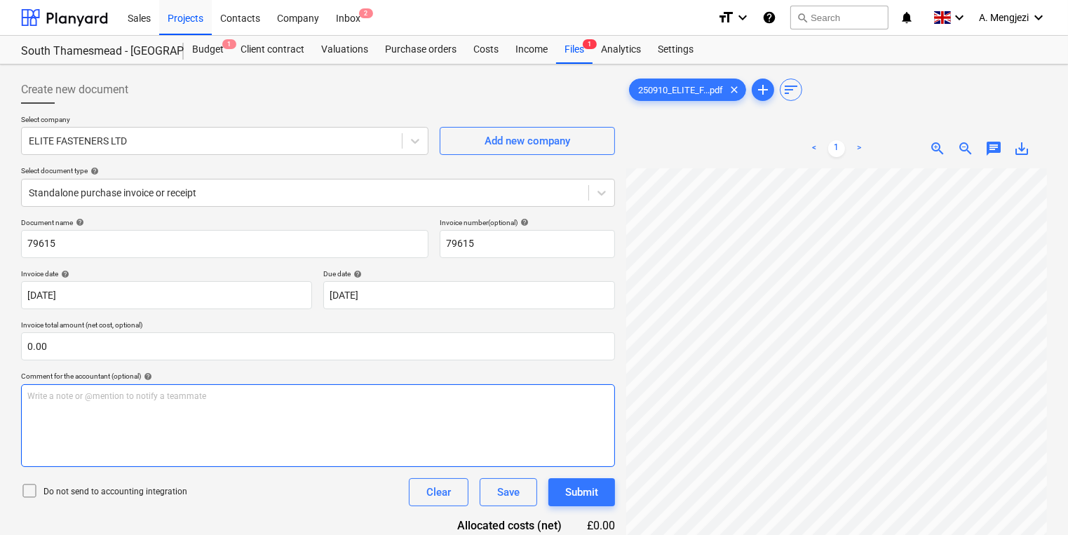
scroll to position [89, 7]
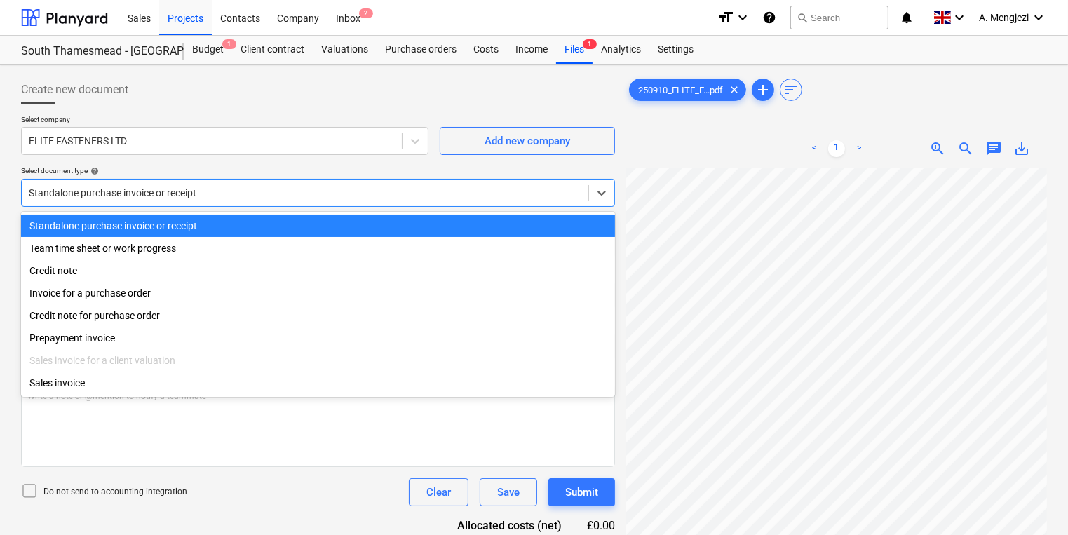
click at [360, 196] on div at bounding box center [305, 193] width 553 height 14
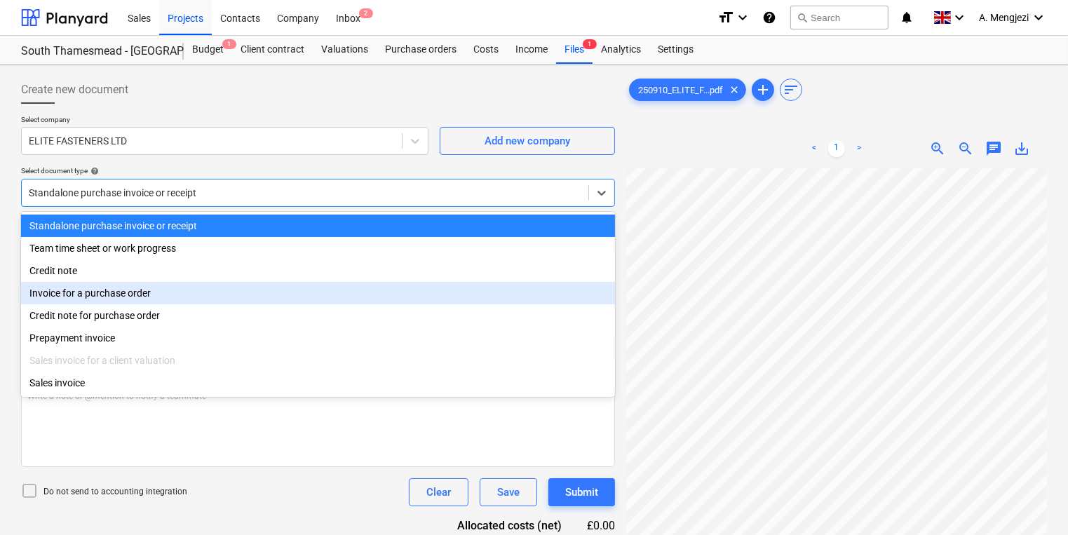
click at [337, 289] on div "Invoice for a purchase order" at bounding box center [318, 293] width 594 height 22
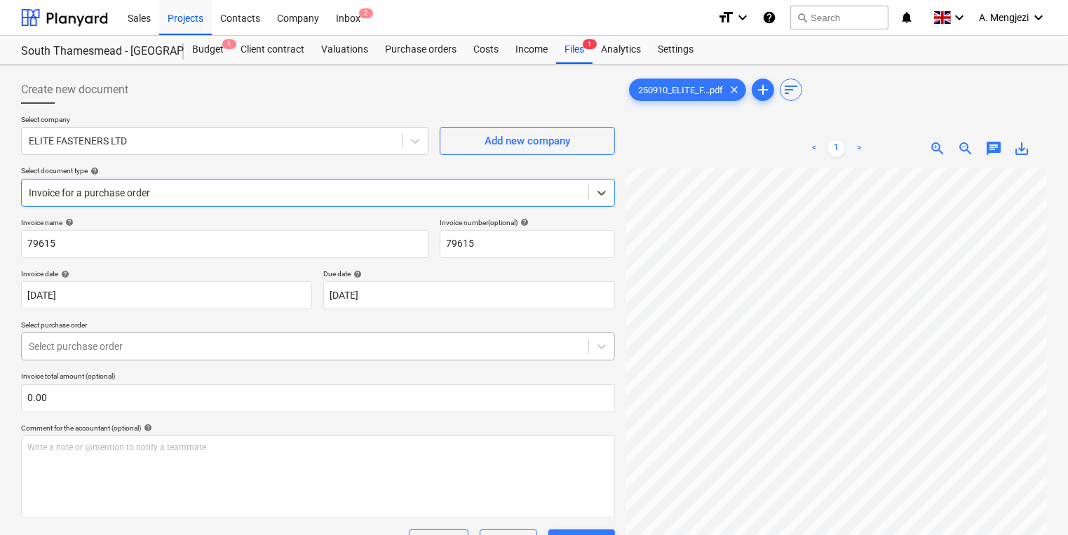
click at [314, 343] on div at bounding box center [305, 346] width 553 height 14
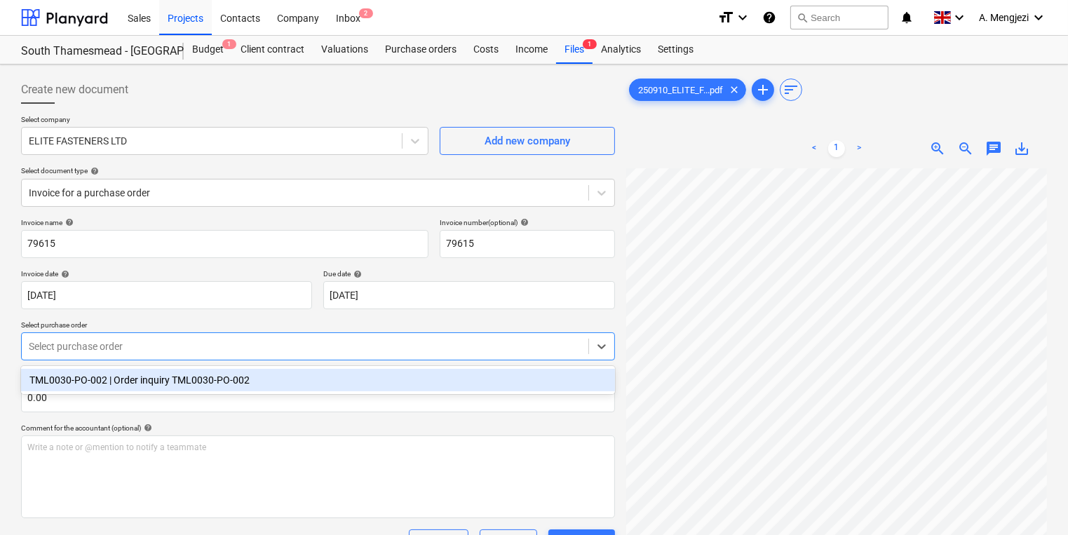
click at [320, 374] on div "TML0030-PO-002 | Order inquiry TML0030-PO-002" at bounding box center [318, 380] width 594 height 22
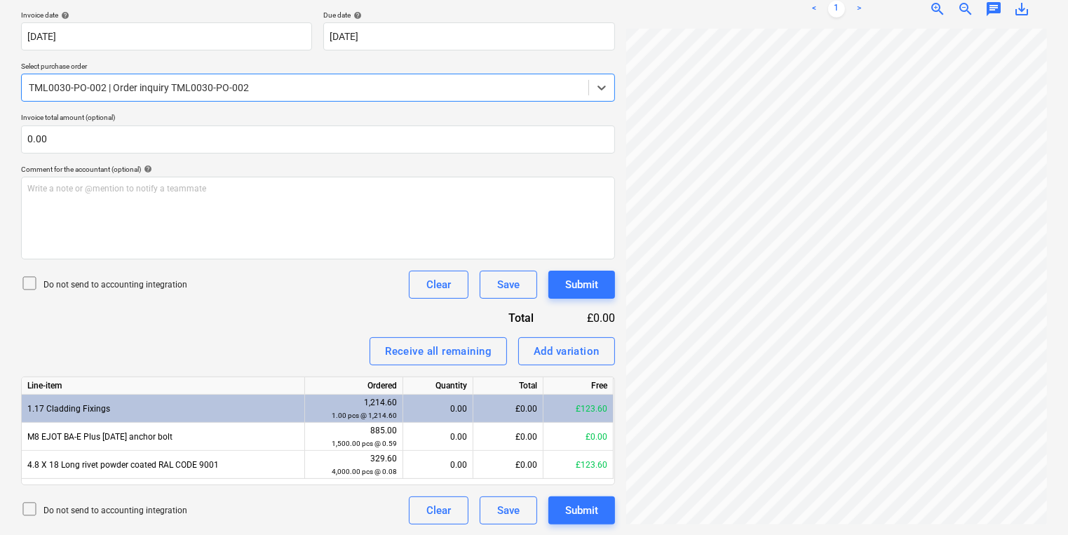
scroll to position [89, 7]
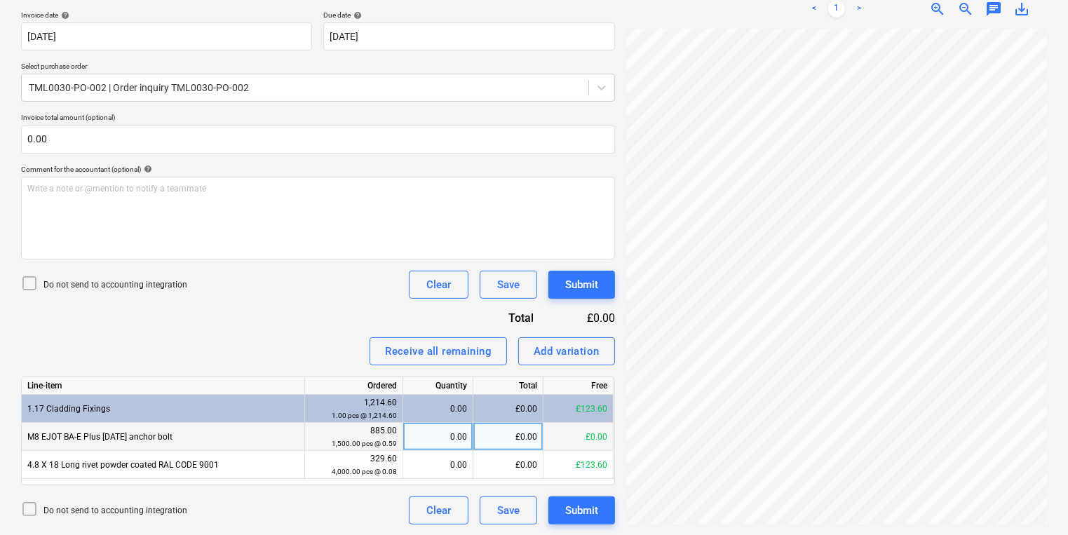
click at [444, 430] on div "0.00" at bounding box center [438, 437] width 58 height 28
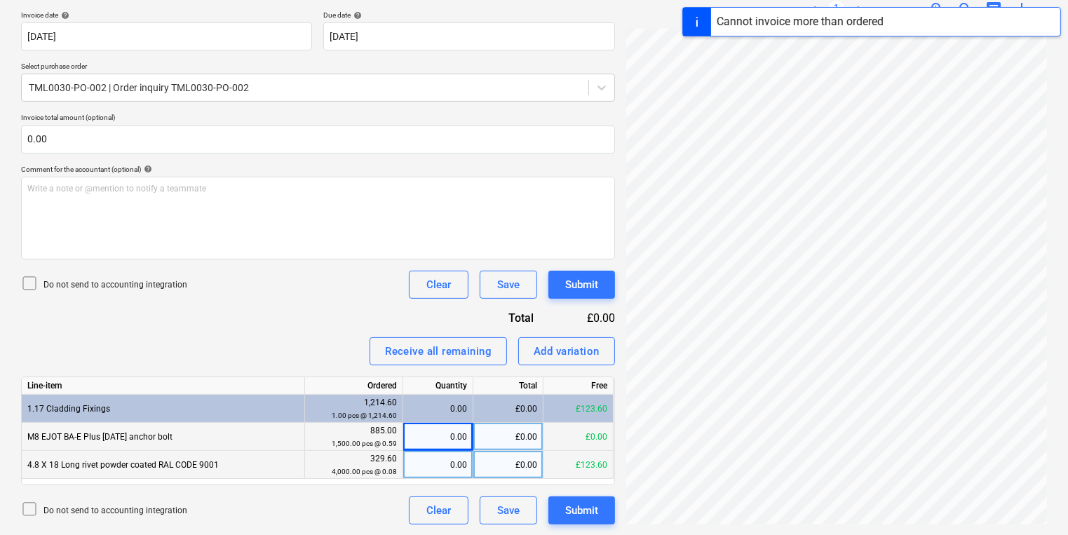
click at [452, 464] on div "0.00" at bounding box center [438, 465] width 58 height 28
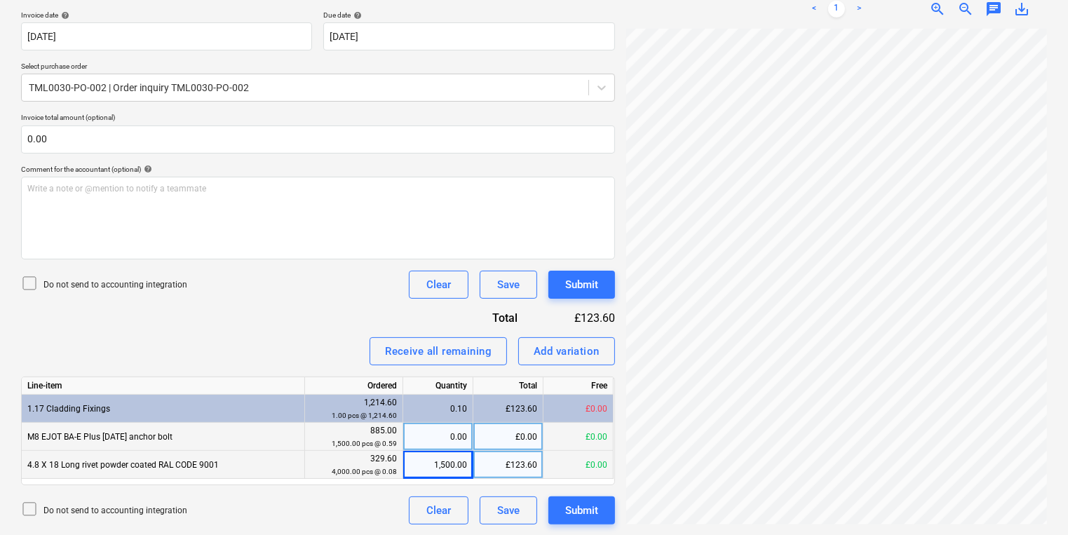
click at [449, 440] on div "0.00" at bounding box center [438, 437] width 58 height 28
click at [452, 466] on div "1,500.00" at bounding box center [438, 465] width 58 height 28
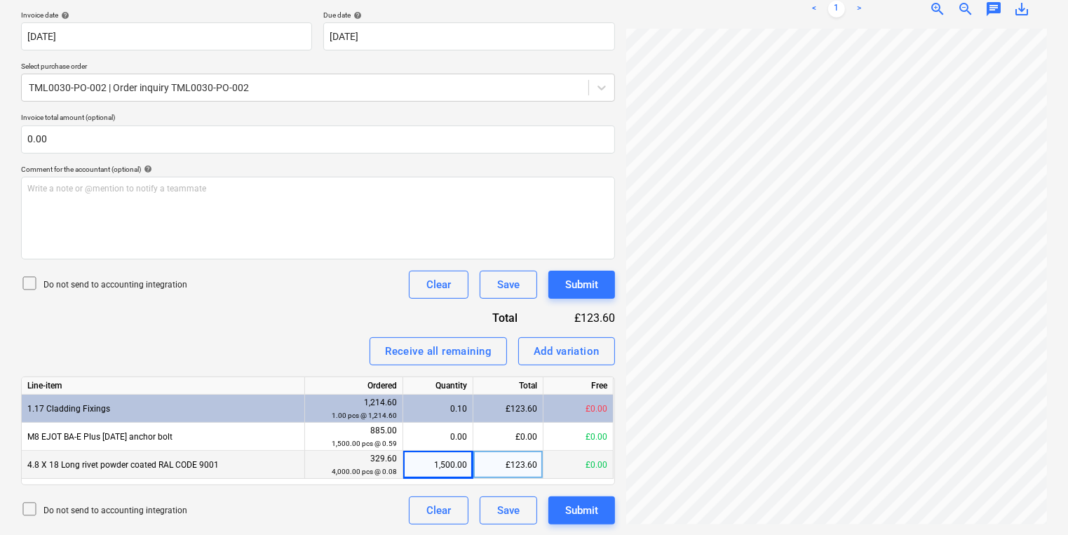
click at [255, 328] on div "Invoice name help 79615 Invoice number (optional) help 79615 Invoice date help …" at bounding box center [318, 241] width 594 height 565
click at [609, 363] on div "Create new document Select company ELITE FASTENERS LTD Add new company Select d…" at bounding box center [533, 170] width 1037 height 719
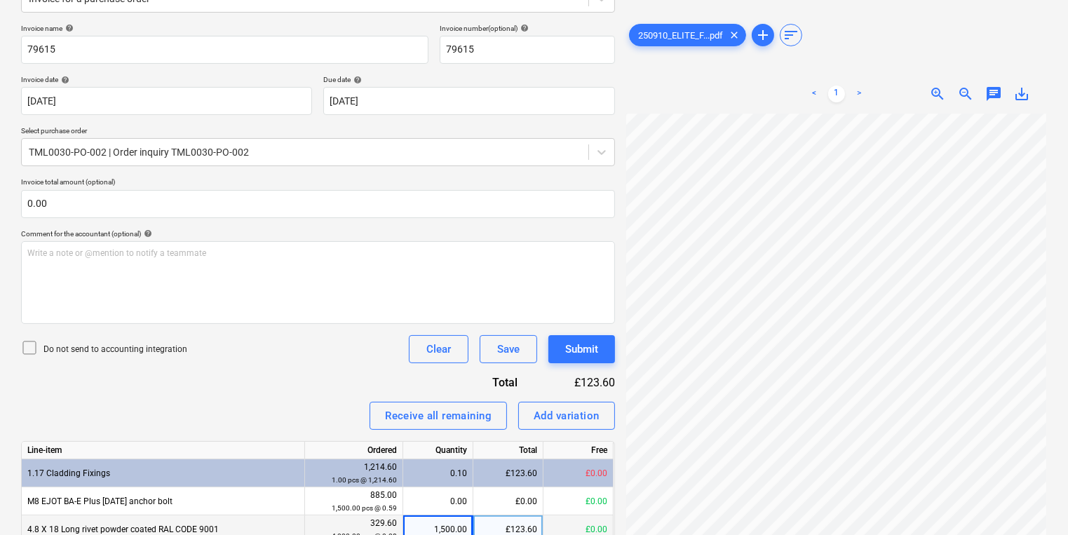
scroll to position [0, 0]
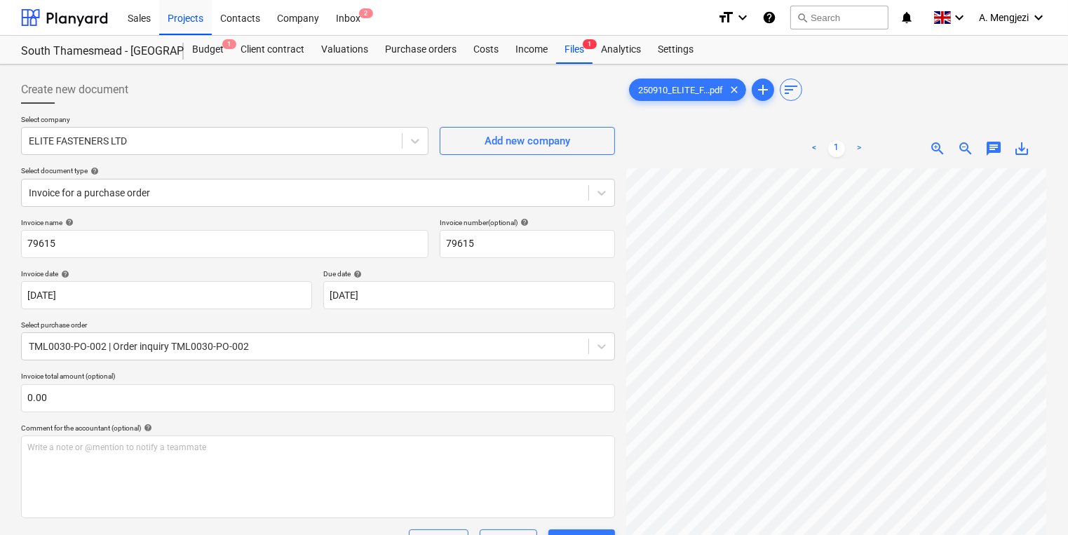
click at [369, 22] on div "Sales Projects Contacts Company Inbox 2" at bounding box center [412, 17] width 587 height 35
click at [369, 20] on div "Sales Projects Contacts Company Inbox 2" at bounding box center [412, 17] width 587 height 35
click at [364, 16] on span "2" at bounding box center [366, 13] width 14 height 10
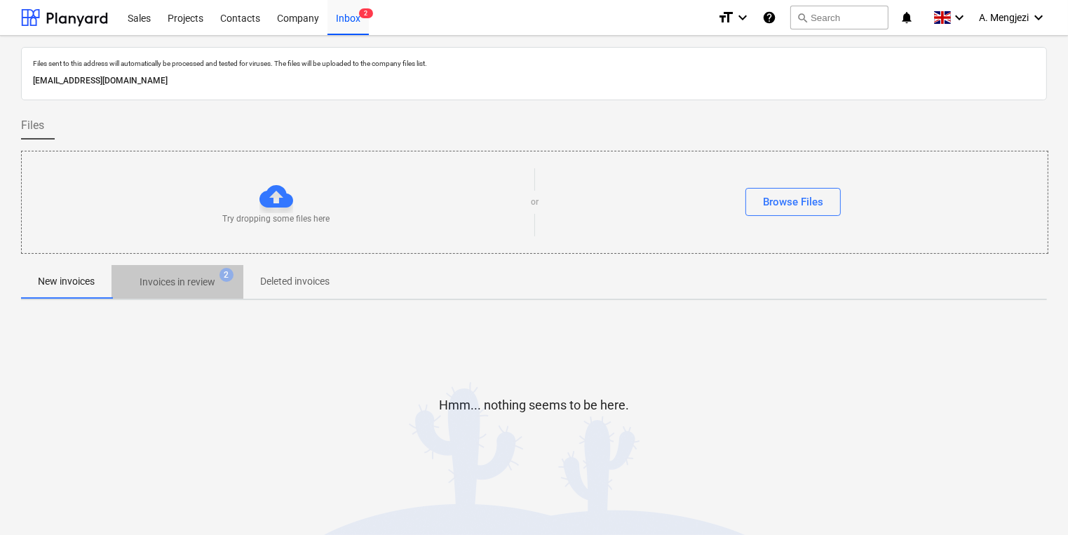
click at [156, 288] on p "Invoices in review" at bounding box center [178, 282] width 76 height 15
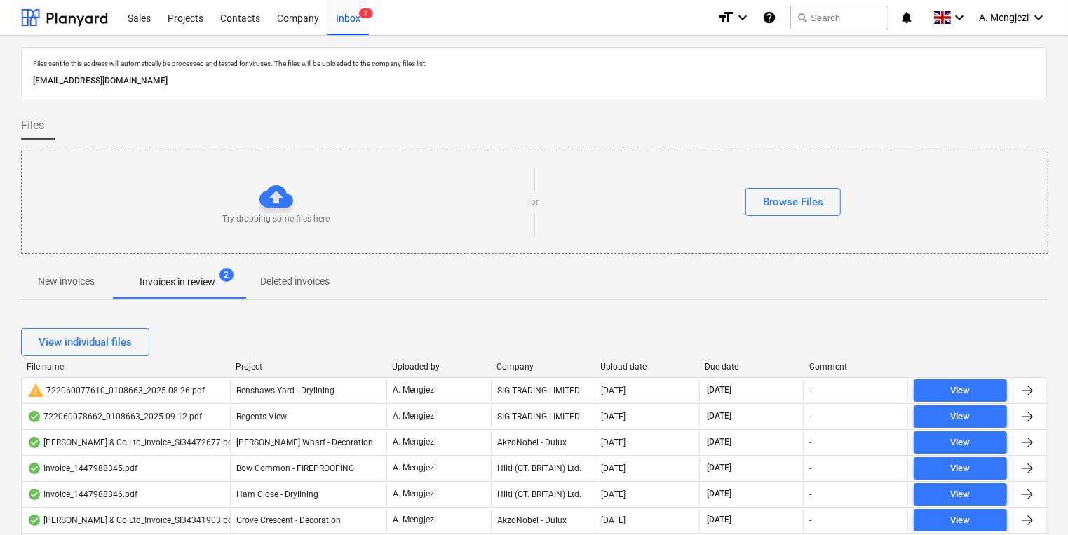
click at [255, 356] on div "View individual files" at bounding box center [534, 342] width 1026 height 39
click at [252, 367] on div "Project" at bounding box center [308, 367] width 145 height 10
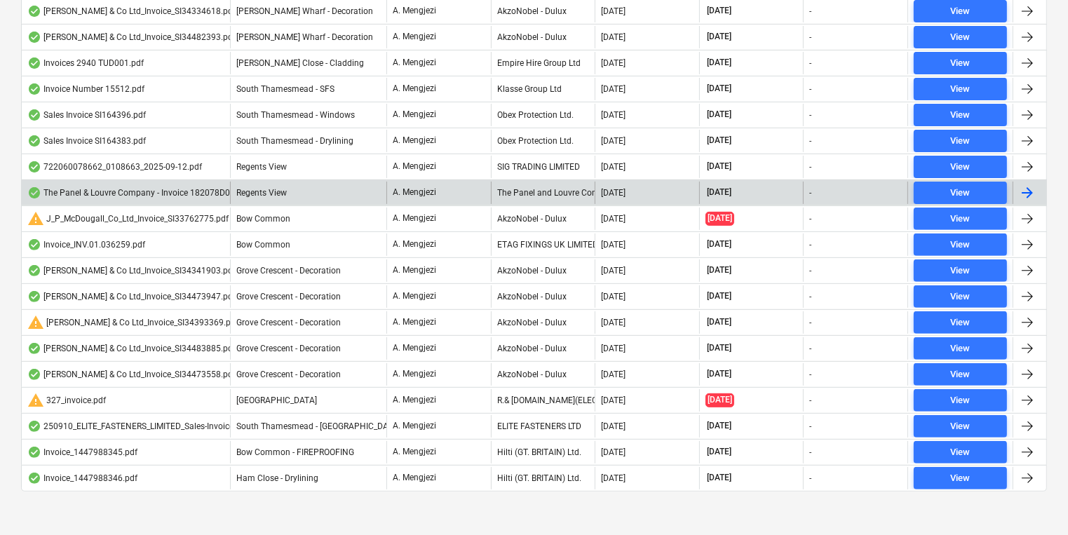
scroll to position [460, 0]
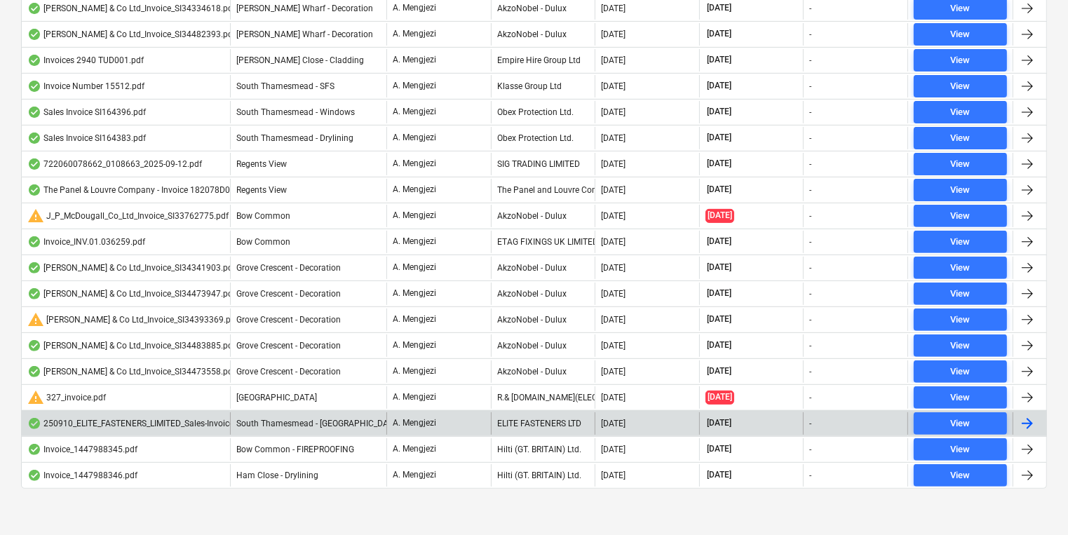
click at [461, 425] on div "A. Mengjezi" at bounding box center [438, 423] width 104 height 22
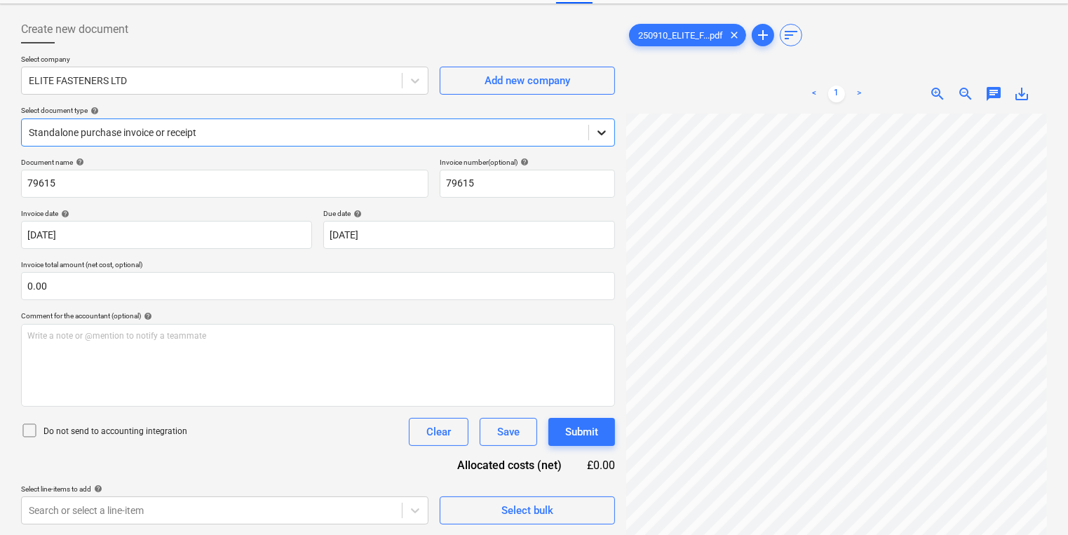
click at [600, 132] on icon at bounding box center [601, 132] width 8 height 5
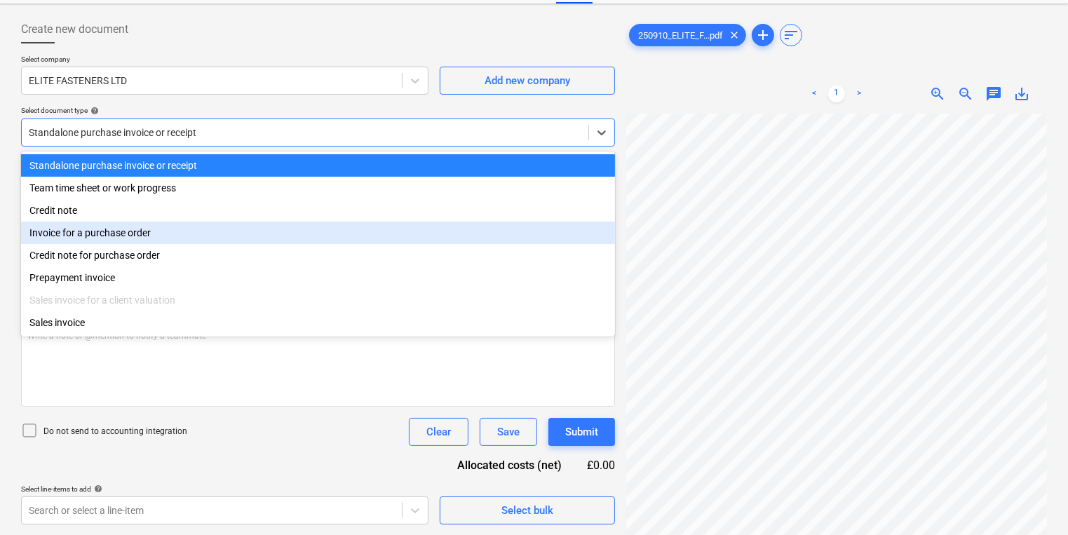
click at [472, 230] on div "Invoice for a purchase order" at bounding box center [318, 233] width 594 height 22
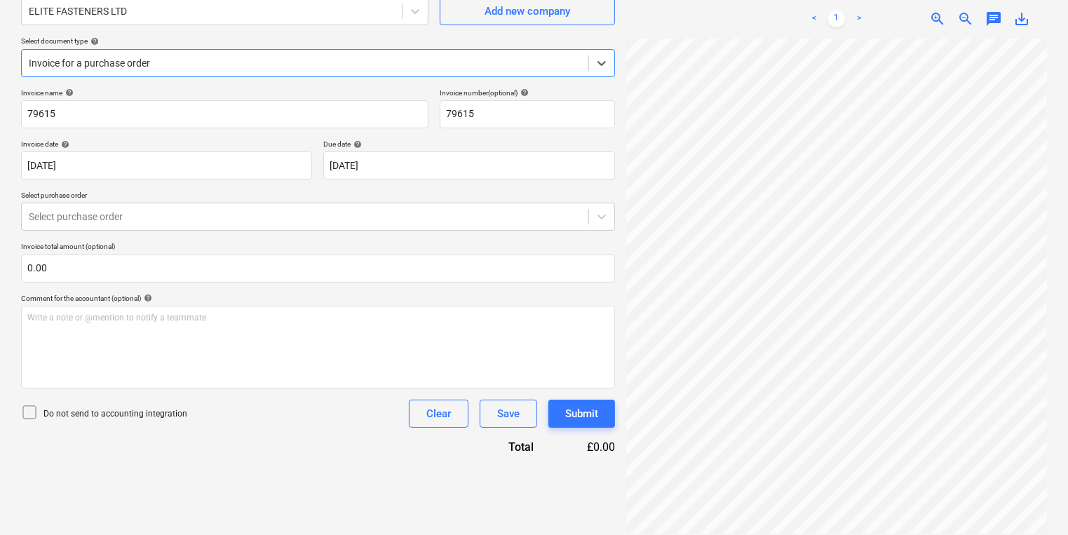
scroll to position [140, 0]
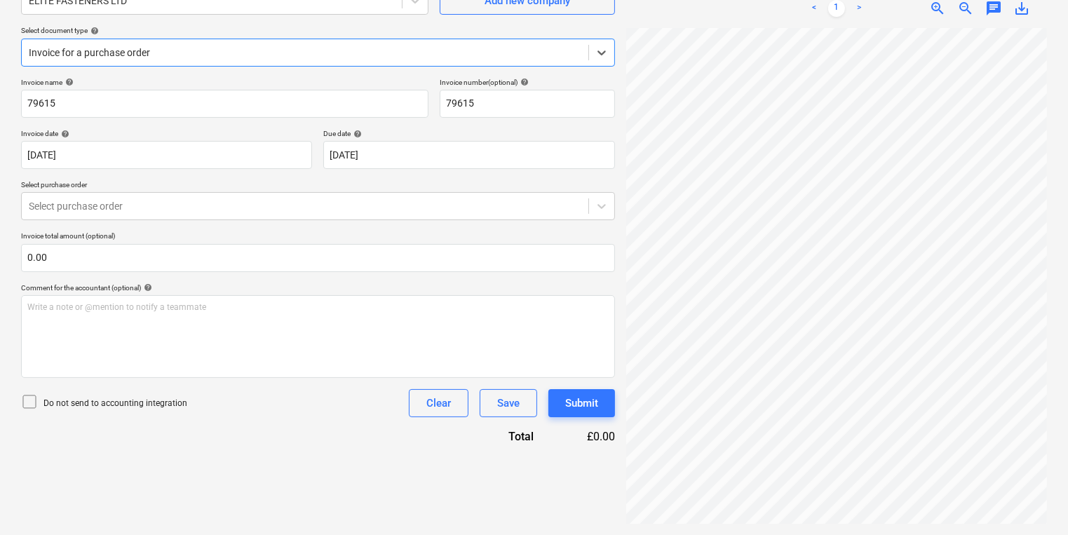
click at [422, 233] on p "Invoice total amount (optional)" at bounding box center [318, 237] width 594 height 12
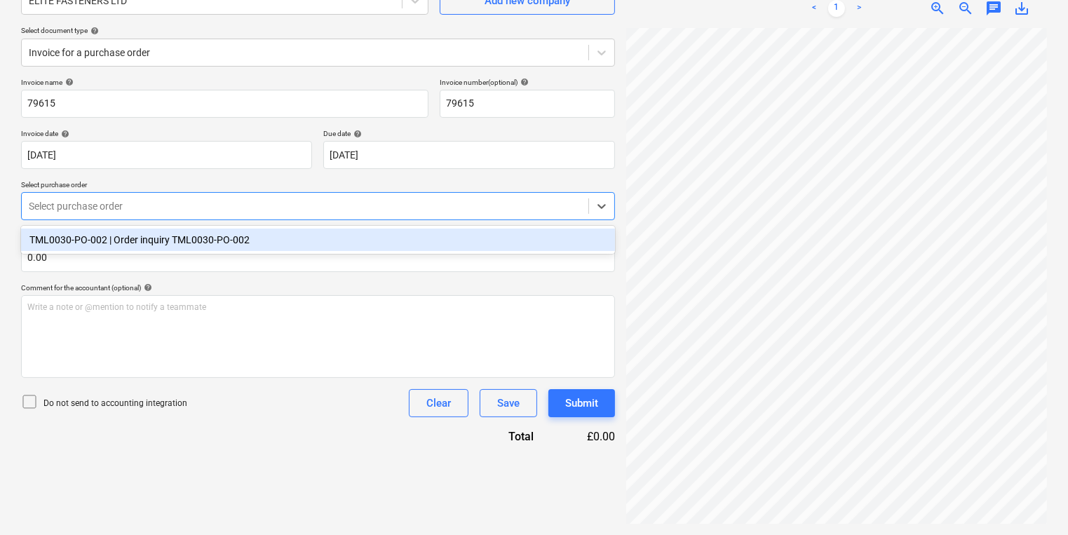
click at [432, 210] on div at bounding box center [305, 206] width 553 height 14
click at [419, 241] on div "TML0030-PO-002 | Order inquiry TML0030-PO-002" at bounding box center [318, 240] width 594 height 22
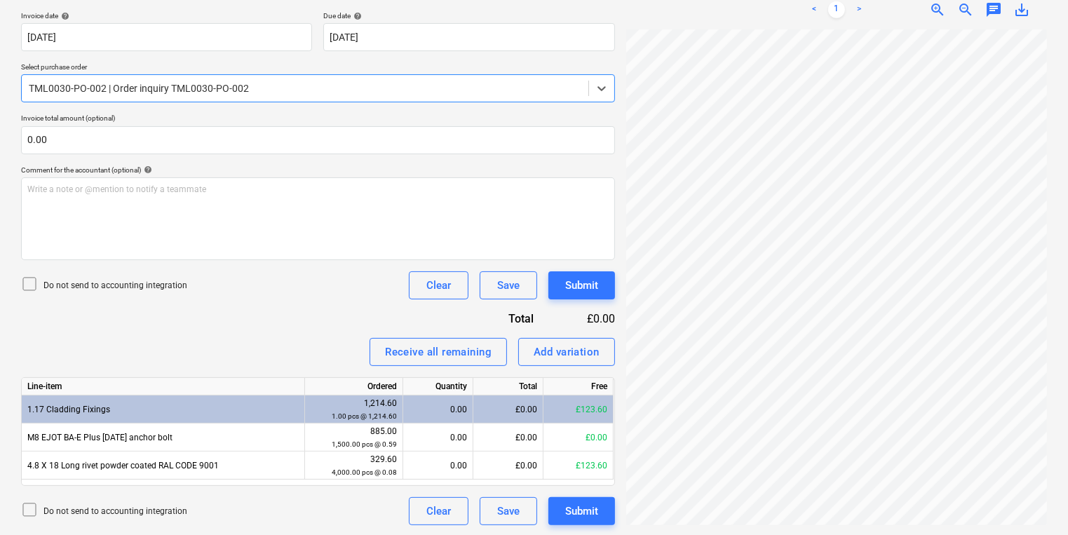
scroll to position [259, 0]
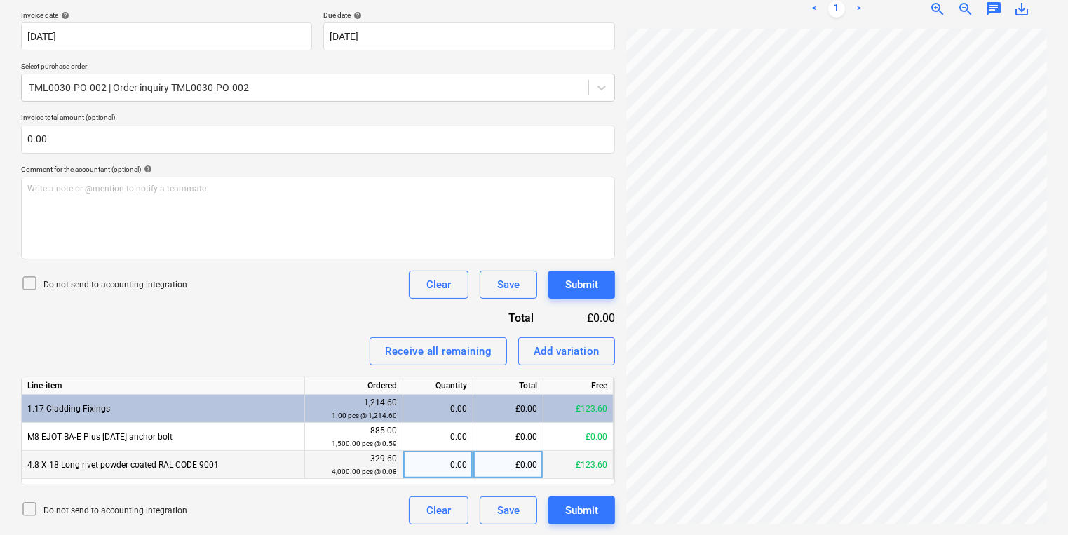
click at [425, 462] on div "0.00" at bounding box center [438, 465] width 58 height 28
click at [463, 463] on div "0.00" at bounding box center [438, 465] width 58 height 28
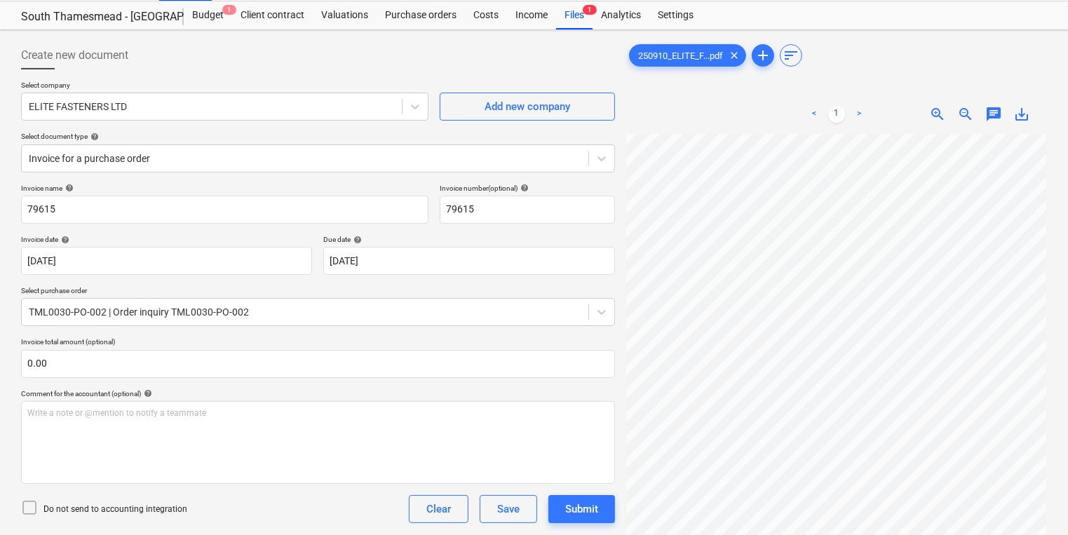
scroll to position [0, 0]
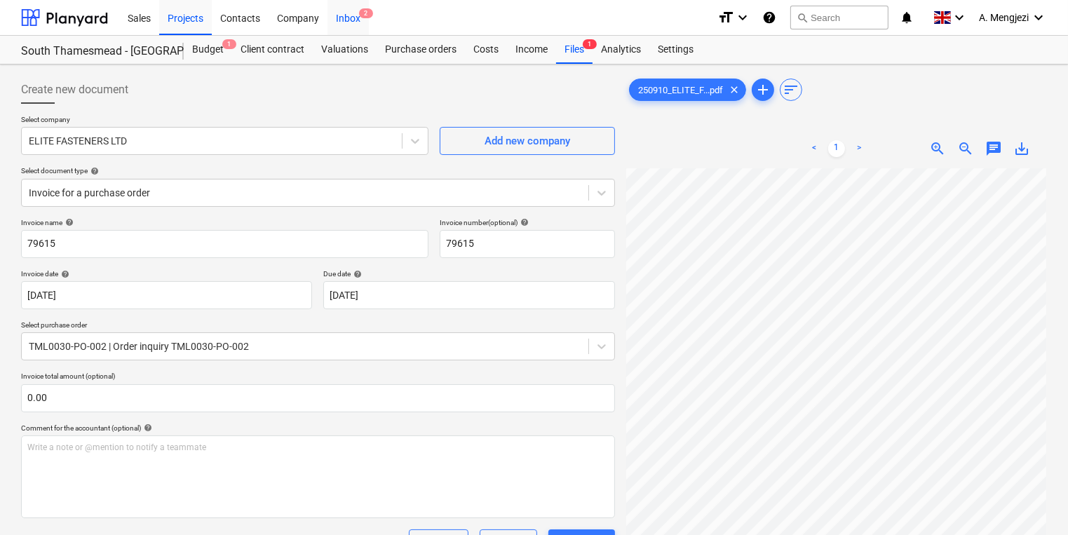
click at [365, 11] on span "2" at bounding box center [366, 13] width 14 height 10
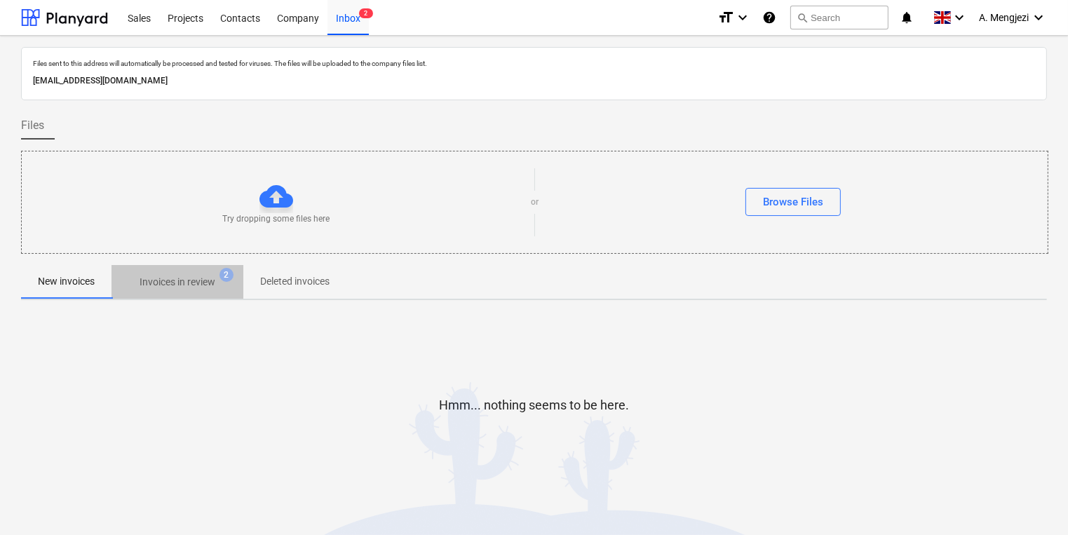
click at [213, 290] on span "Invoices in review 2" at bounding box center [177, 281] width 132 height 25
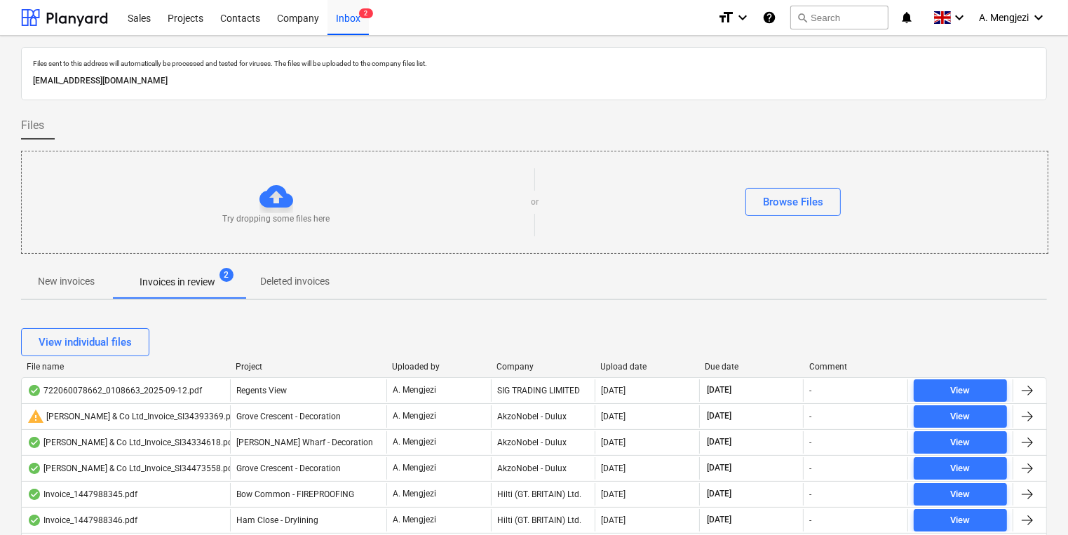
click at [530, 373] on div "File name Project Uploaded by Company Upload date Due date Comment" at bounding box center [534, 369] width 1026 height 15
click at [241, 367] on div at bounding box center [232, 367] width 25 height 10
click at [250, 367] on div "Project" at bounding box center [310, 367] width 144 height 10
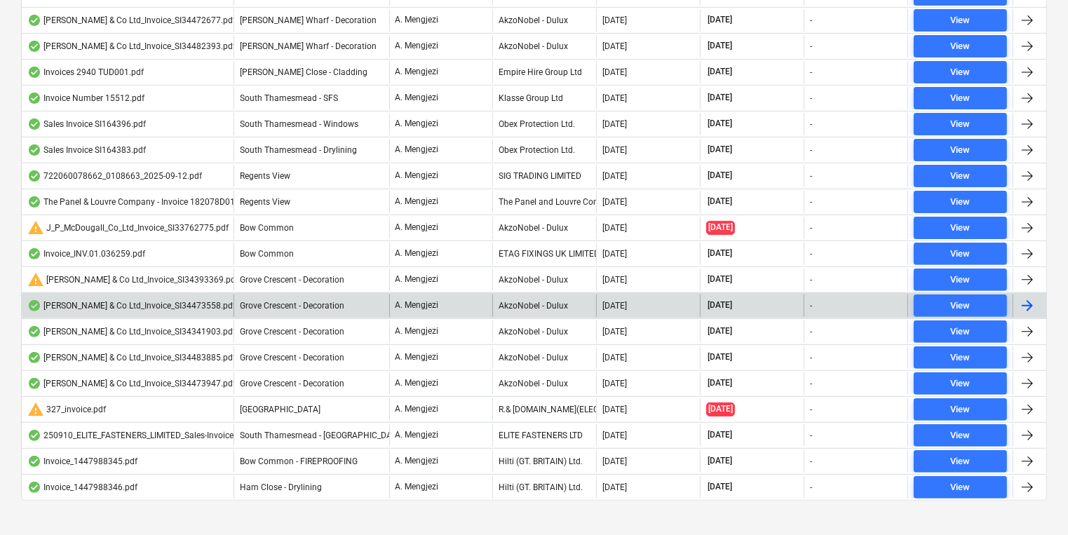
scroll to position [434, 0]
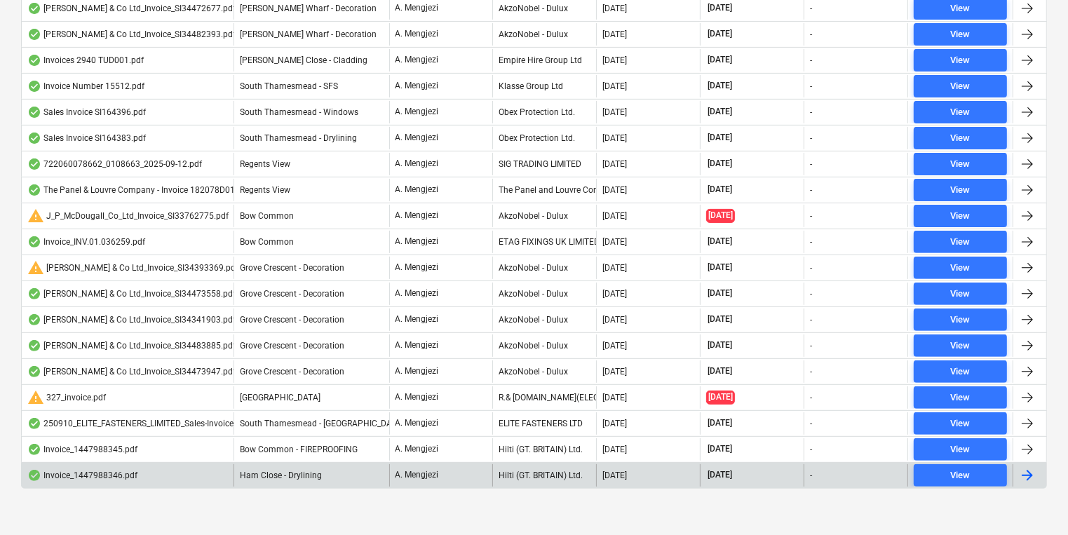
click at [464, 474] on div "A. Mengjezi" at bounding box center [441, 475] width 104 height 22
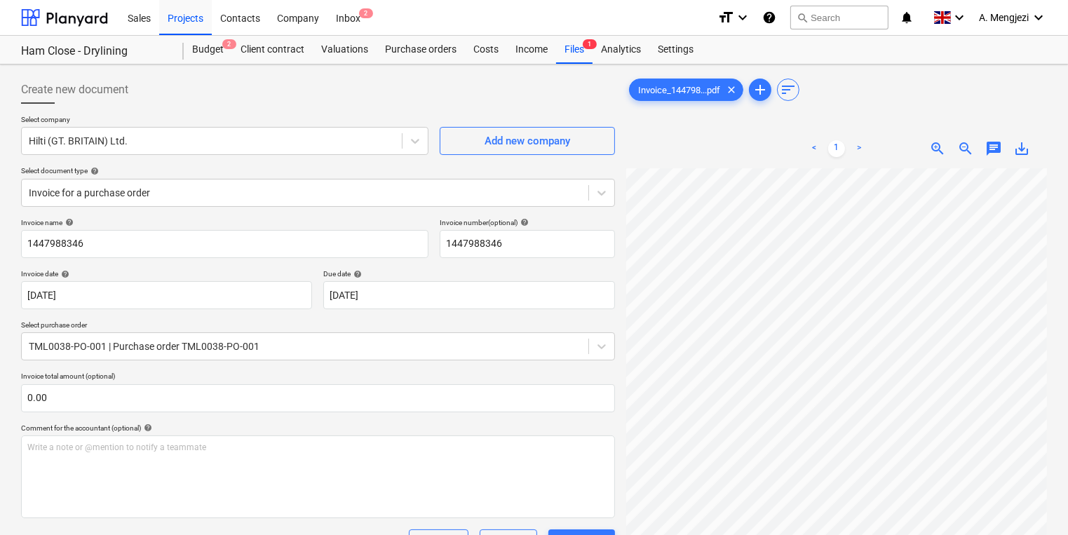
scroll to position [107, 64]
click at [339, 20] on div "Inbox 2" at bounding box center [347, 17] width 41 height 36
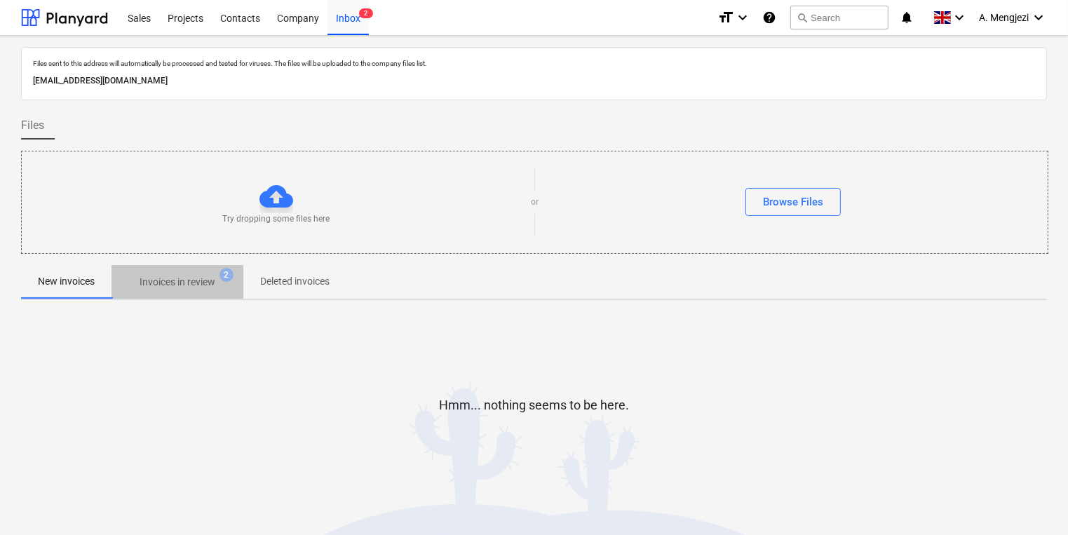
click at [196, 292] on span "Invoices in review 2" at bounding box center [177, 281] width 132 height 25
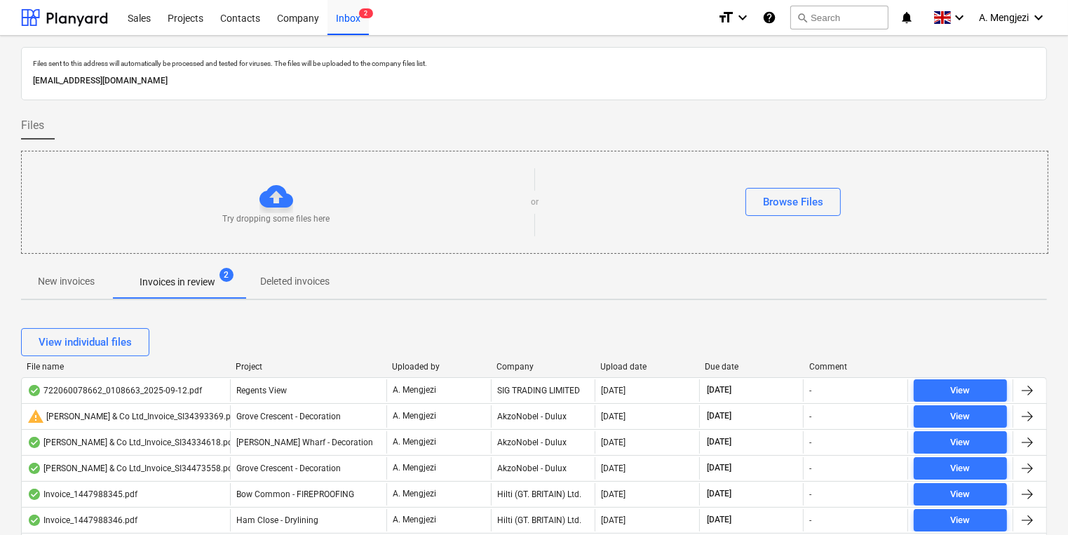
click at [266, 354] on div "View individual files" at bounding box center [534, 342] width 1026 height 28
click at [257, 367] on div "Project" at bounding box center [308, 367] width 145 height 10
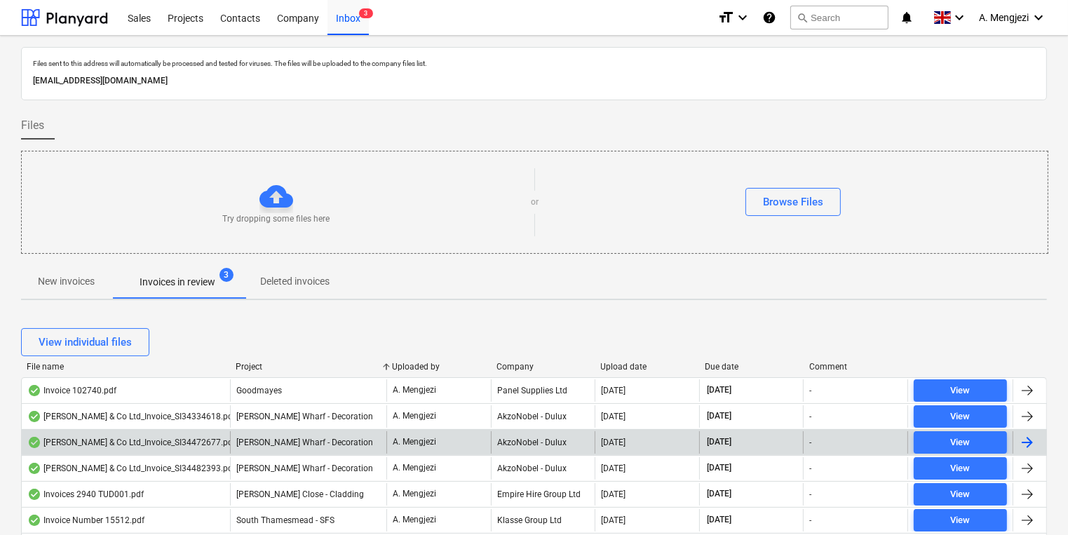
click at [39, 283] on p "New invoices" at bounding box center [66, 281] width 57 height 15
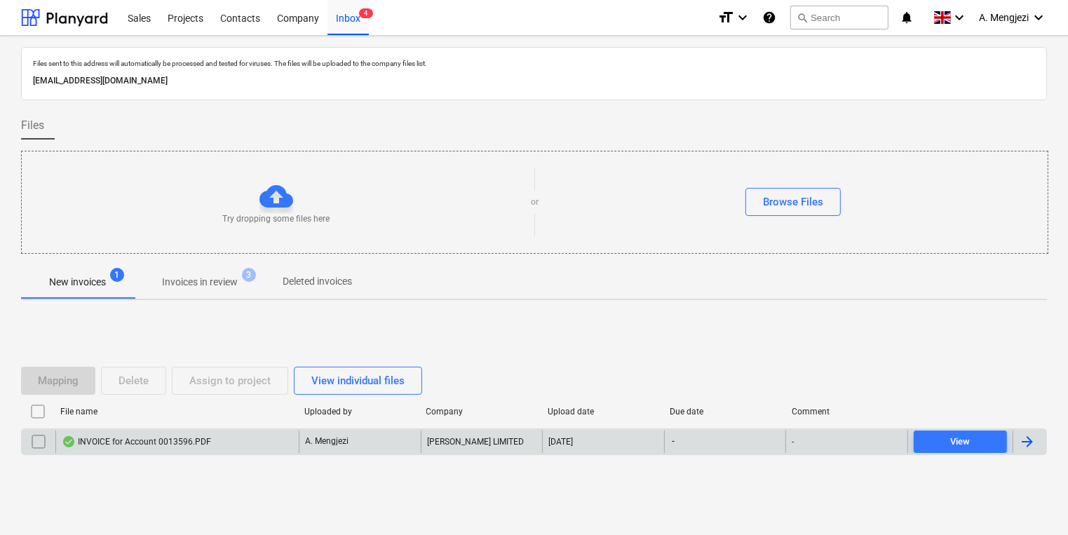
click at [213, 446] on div "INVOICE for Account 0013596.PDF" at bounding box center [176, 442] width 243 height 22
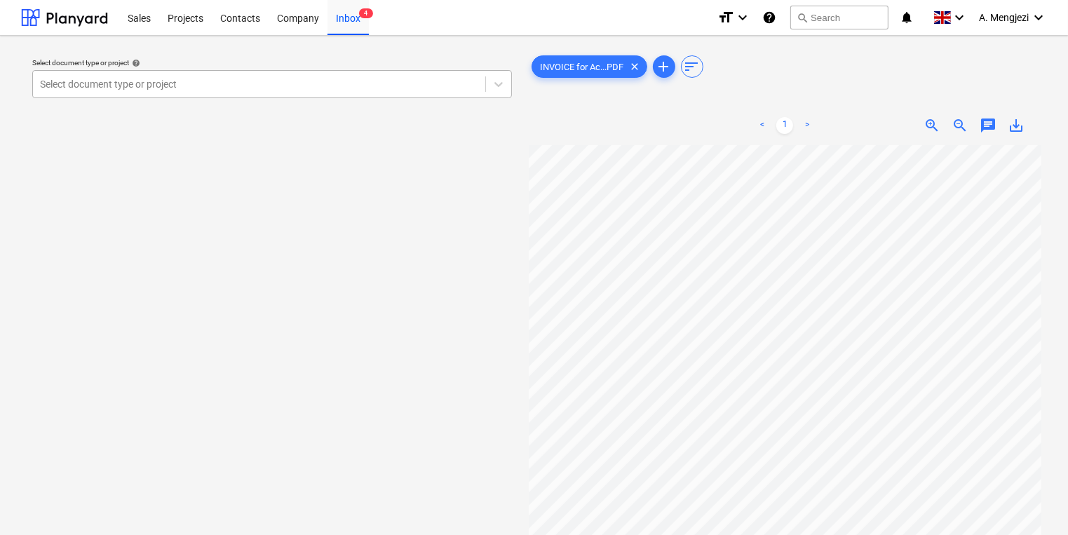
click at [286, 79] on div at bounding box center [259, 84] width 438 height 14
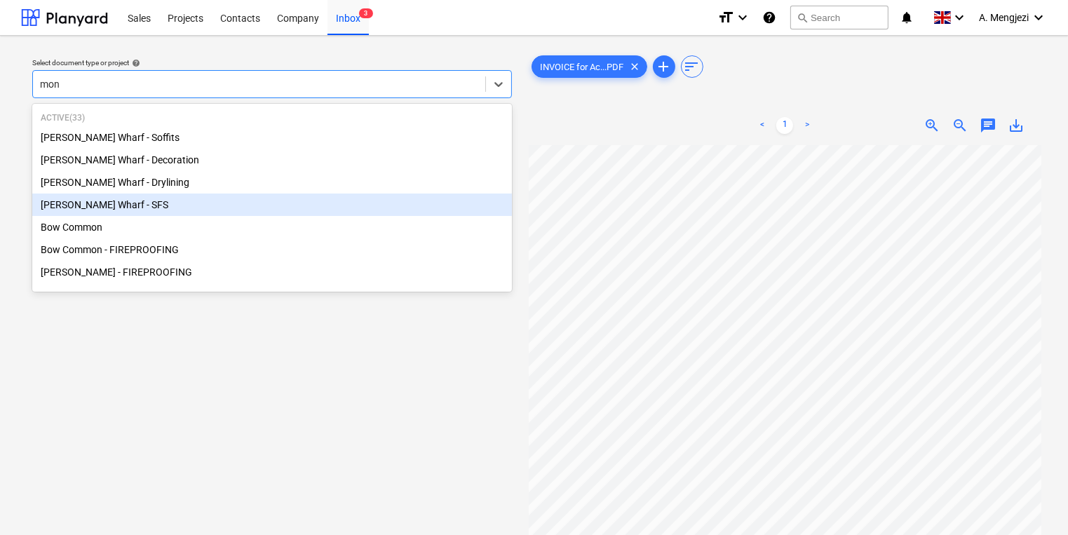
click at [275, 199] on div "[PERSON_NAME] Wharf - SFS" at bounding box center [272, 205] width 480 height 22
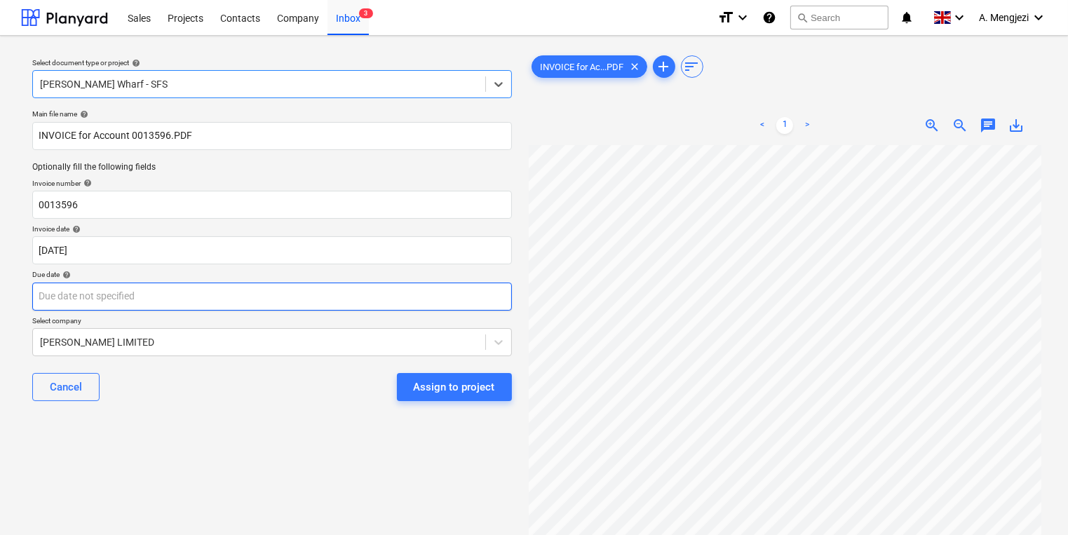
click at [205, 293] on body "Sales Projects Contacts Company Inbox 3 format_size keyboard_arrow_down help se…" at bounding box center [534, 267] width 1068 height 535
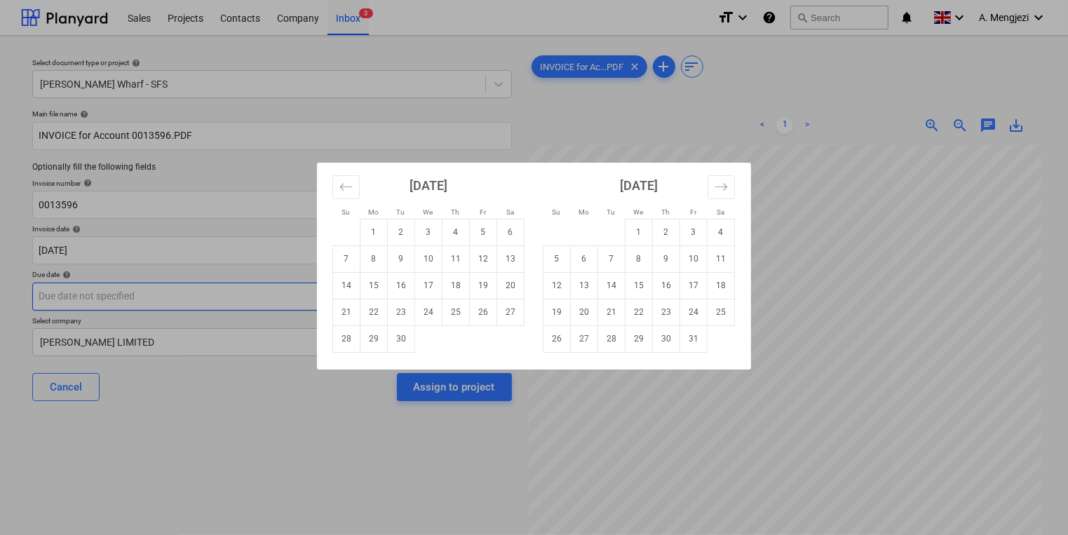
click at [205, 293] on div "Su Mo Tu We Th Fr Sa Su Mo Tu We Th Fr Sa [DATE] 1 2 3 4 5 6 7 8 9 10 11 12 13 …" at bounding box center [534, 267] width 1068 height 535
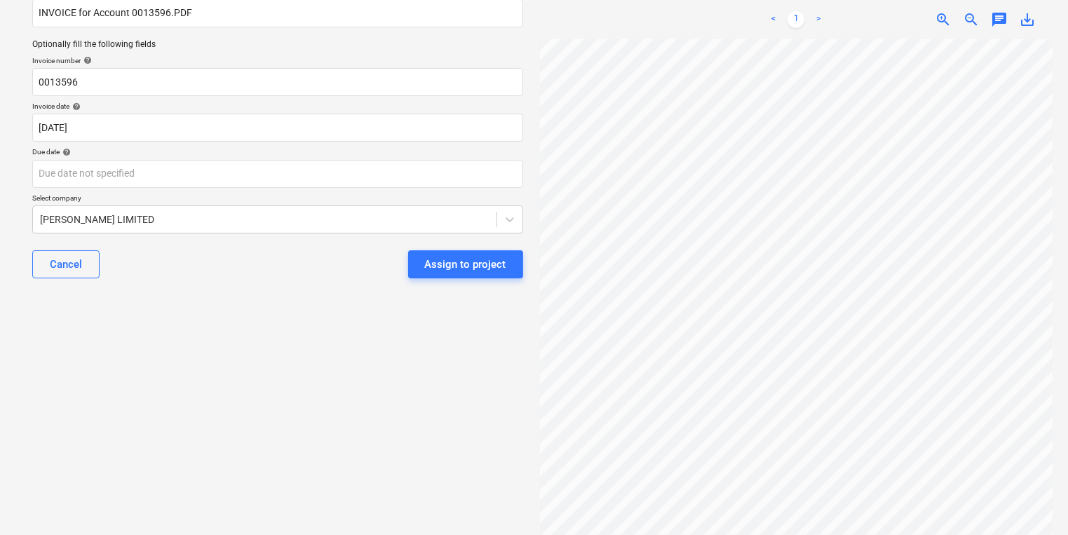
scroll to position [0, 26]
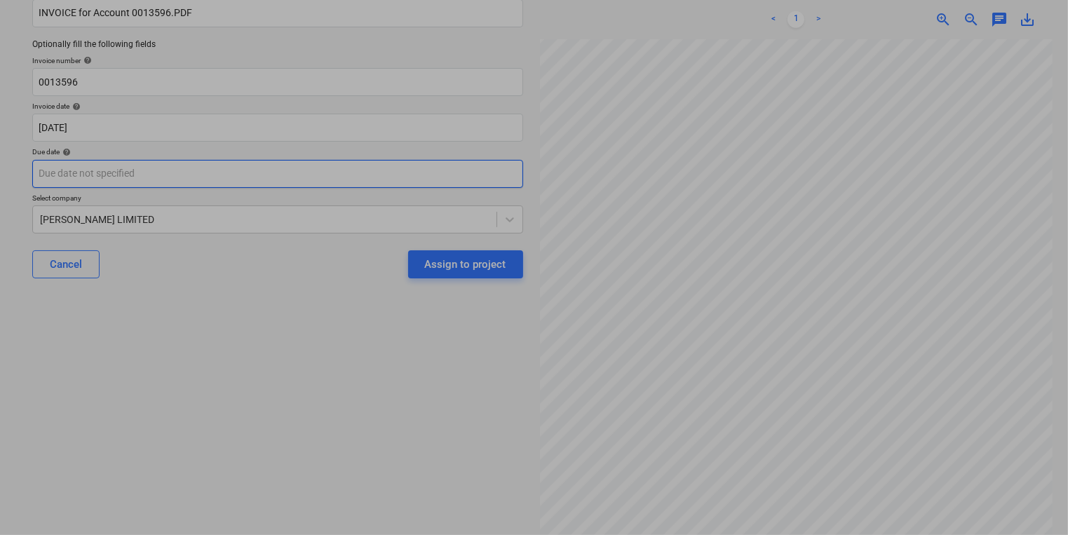
click at [226, 183] on body "Sales Projects Contacts Company Inbox 3 format_size keyboard_arrow_down help se…" at bounding box center [534, 144] width 1068 height 535
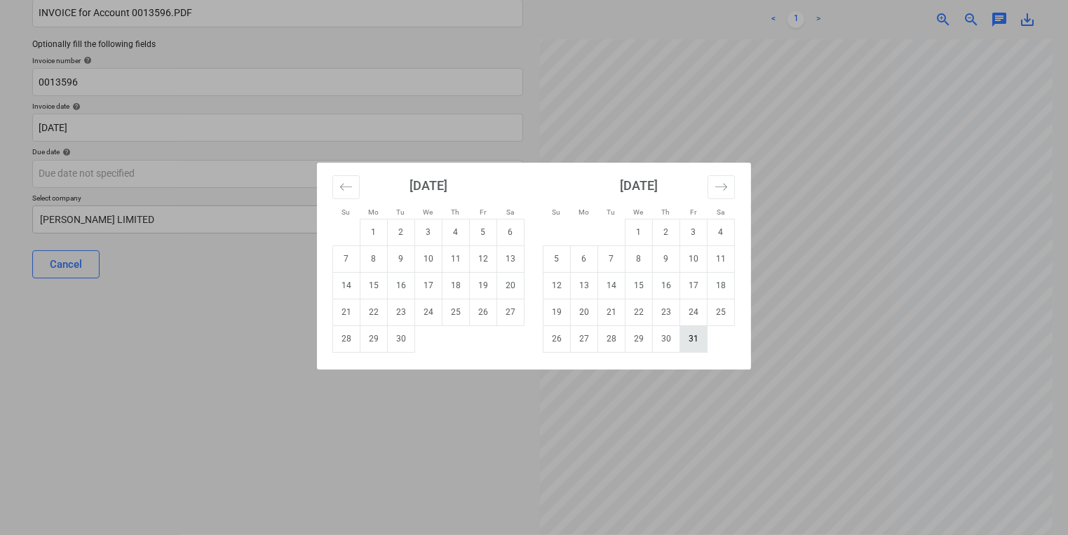
click at [687, 346] on td "31" at bounding box center [693, 338] width 27 height 27
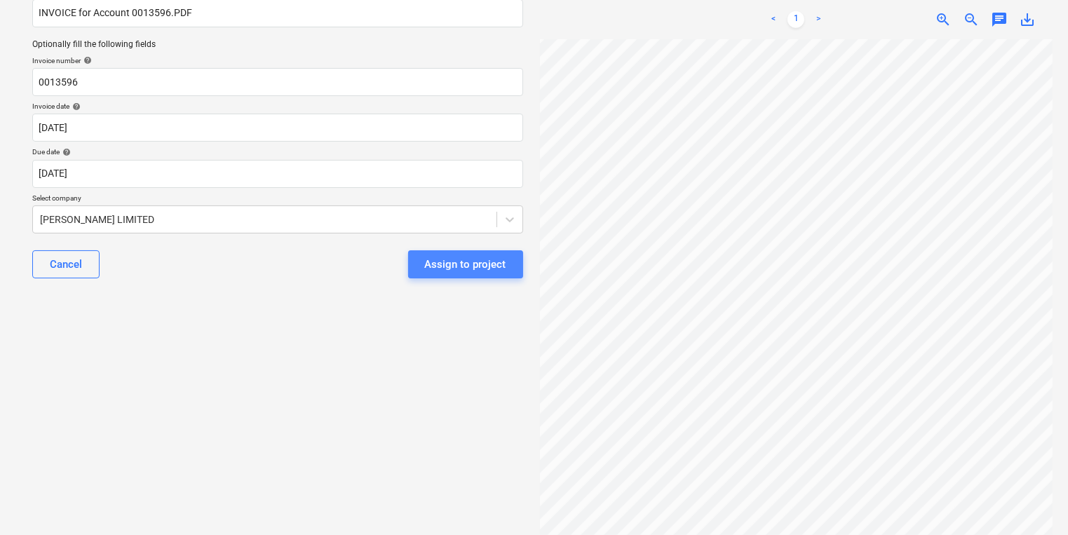
click at [484, 255] on div "Assign to project" at bounding box center [465, 264] width 81 height 18
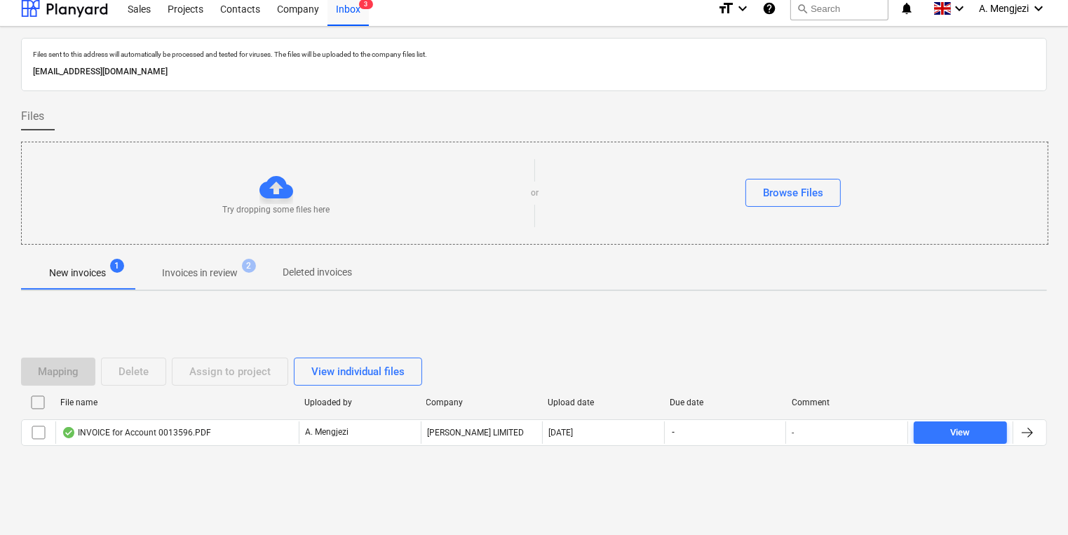
scroll to position [8, 0]
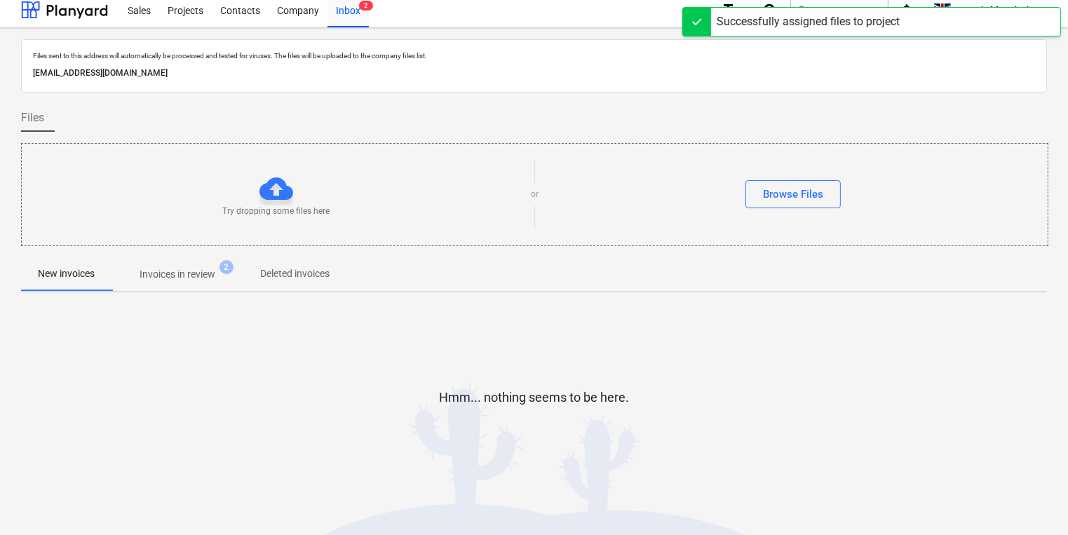
click at [211, 279] on p "Invoices in review" at bounding box center [178, 274] width 76 height 15
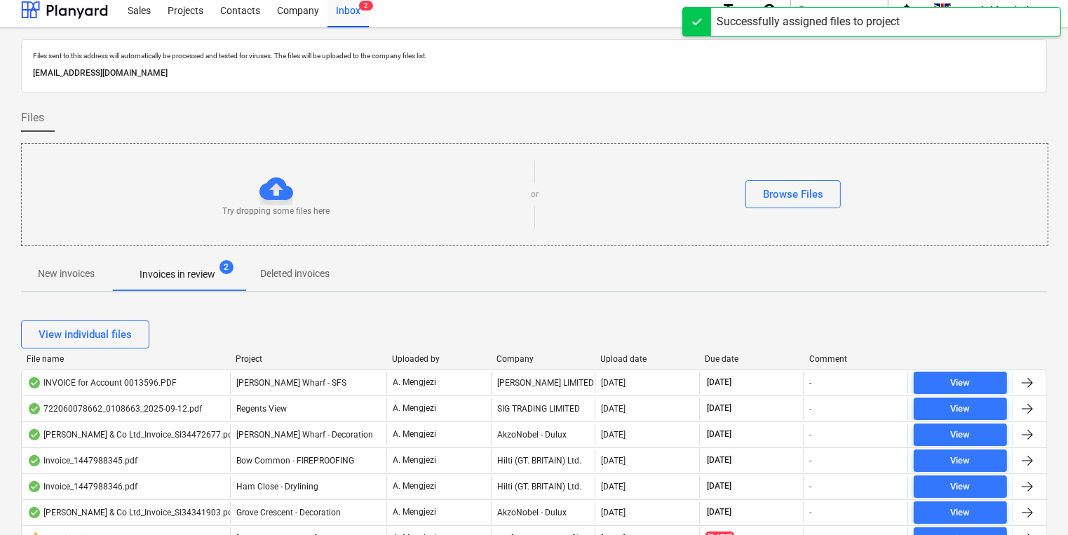
click at [245, 358] on div "Project" at bounding box center [308, 359] width 145 height 10
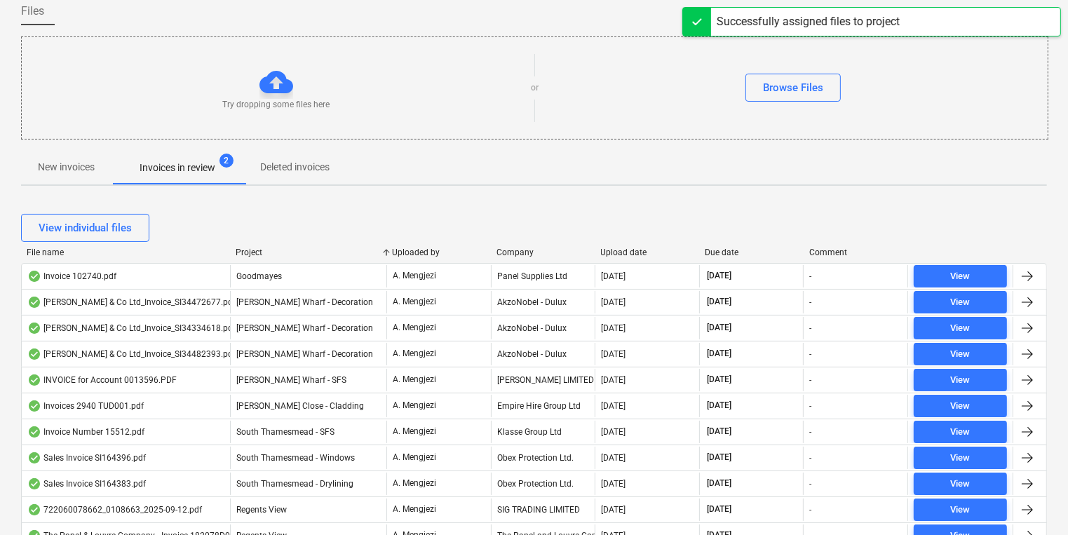
scroll to position [120, 0]
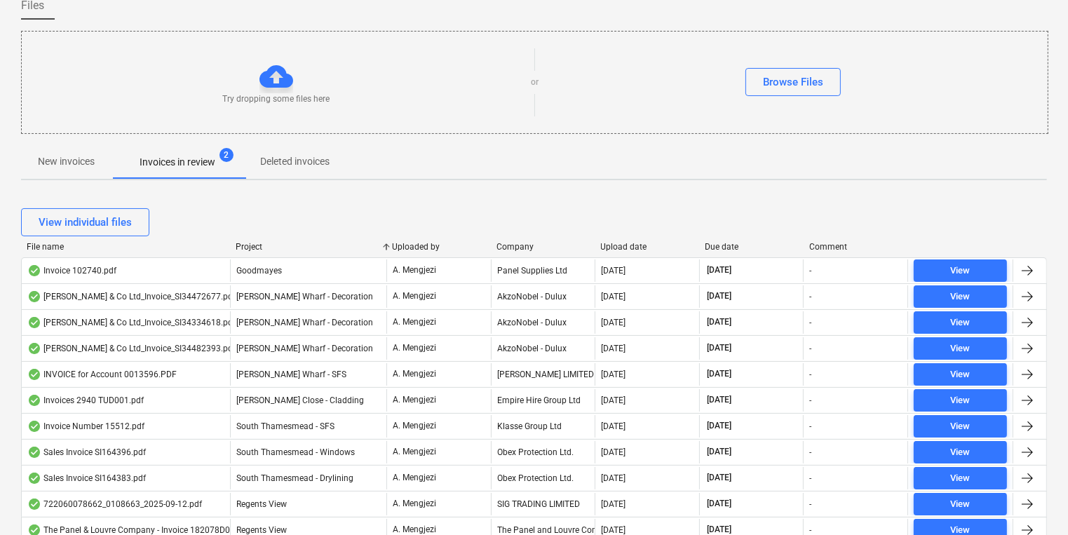
click at [243, 363] on div "[PERSON_NAME] Wharf - SFS" at bounding box center [308, 374] width 156 height 22
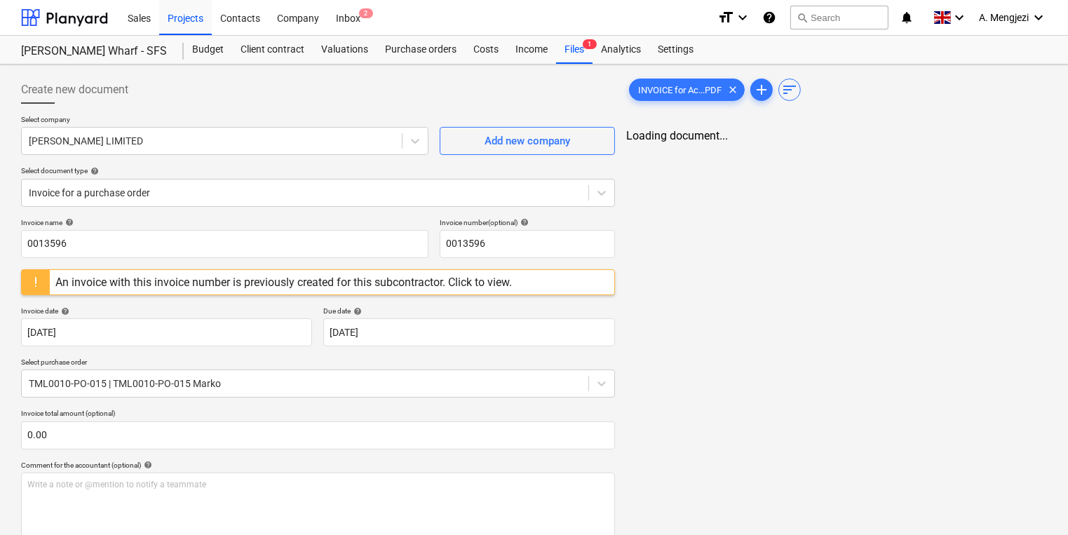
click at [312, 283] on div "An invoice with this invoice number is previously created for this subcontracto…" at bounding box center [283, 282] width 457 height 13
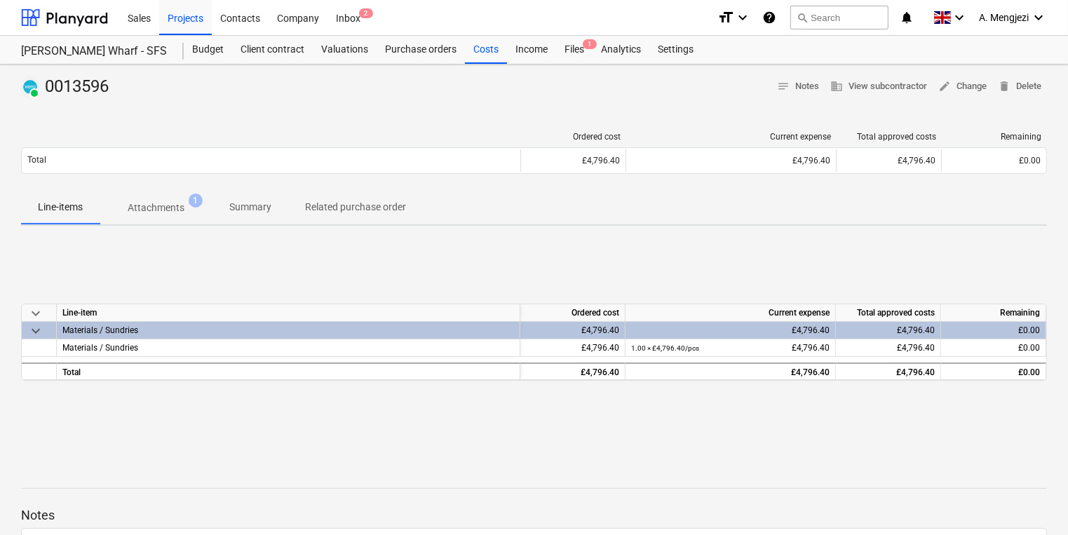
click at [168, 199] on span "Attachments 1" at bounding box center [156, 207] width 113 height 25
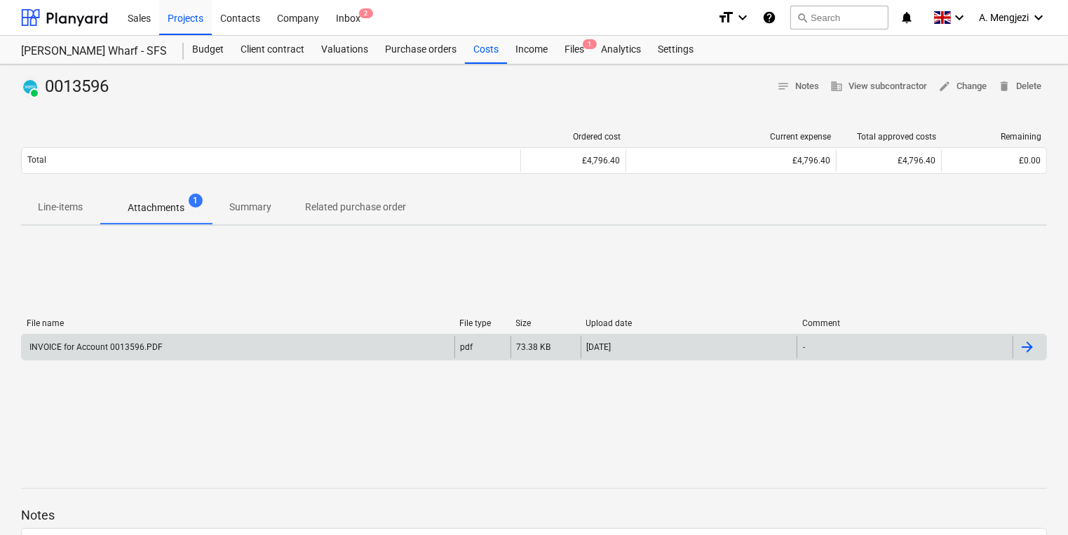
click at [185, 352] on div "INVOICE for Account 0013596.PDF" at bounding box center [238, 347] width 433 height 22
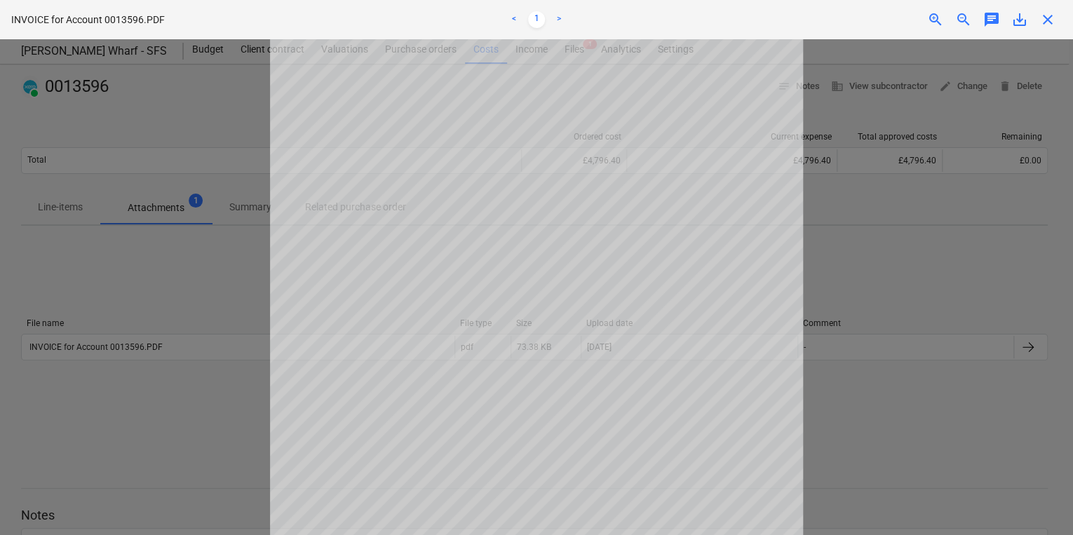
click at [182, 81] on div at bounding box center [536, 287] width 1073 height 496
click at [192, 84] on div at bounding box center [536, 287] width 1073 height 496
click at [1055, 19] on div "close" at bounding box center [1048, 19] width 28 height 17
click at [1055, 19] on span "close" at bounding box center [1047, 19] width 17 height 17
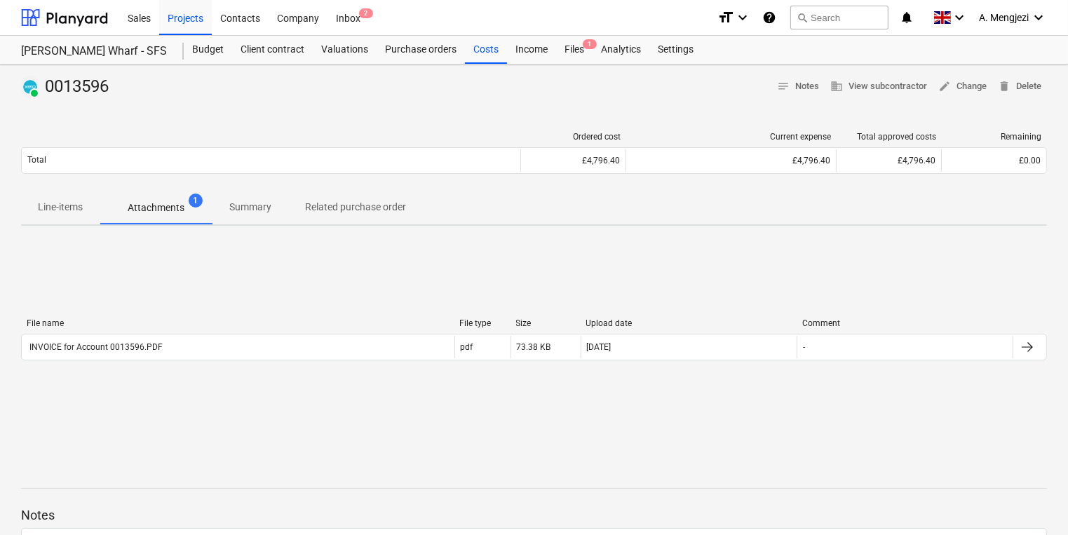
click at [381, 14] on div "Sales Projects Contacts Company Inbox 2" at bounding box center [412, 17] width 587 height 35
click at [344, 14] on div "Inbox 2" at bounding box center [347, 17] width 41 height 36
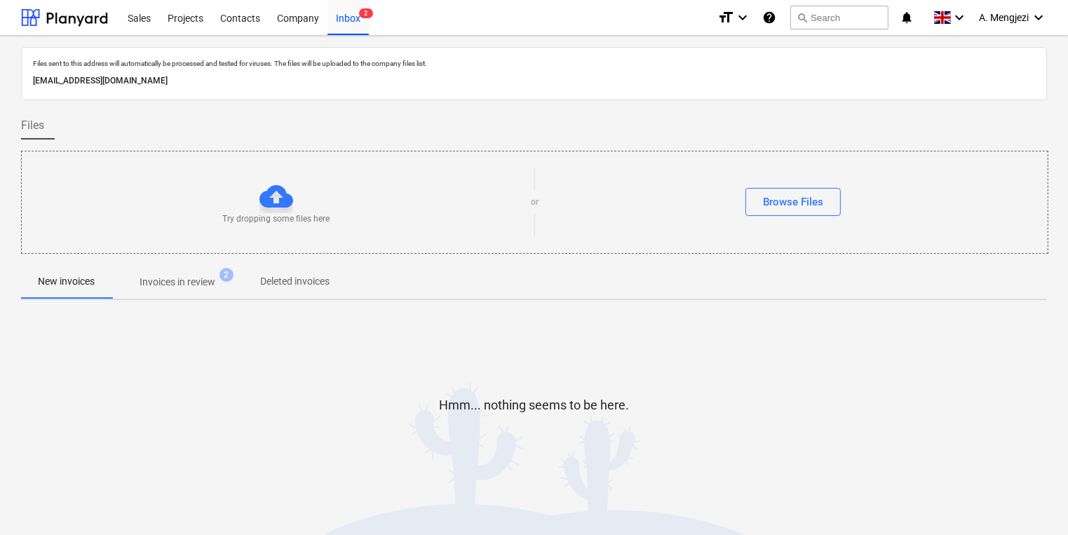
click at [194, 269] on span "Invoices in review 2" at bounding box center [177, 281] width 132 height 25
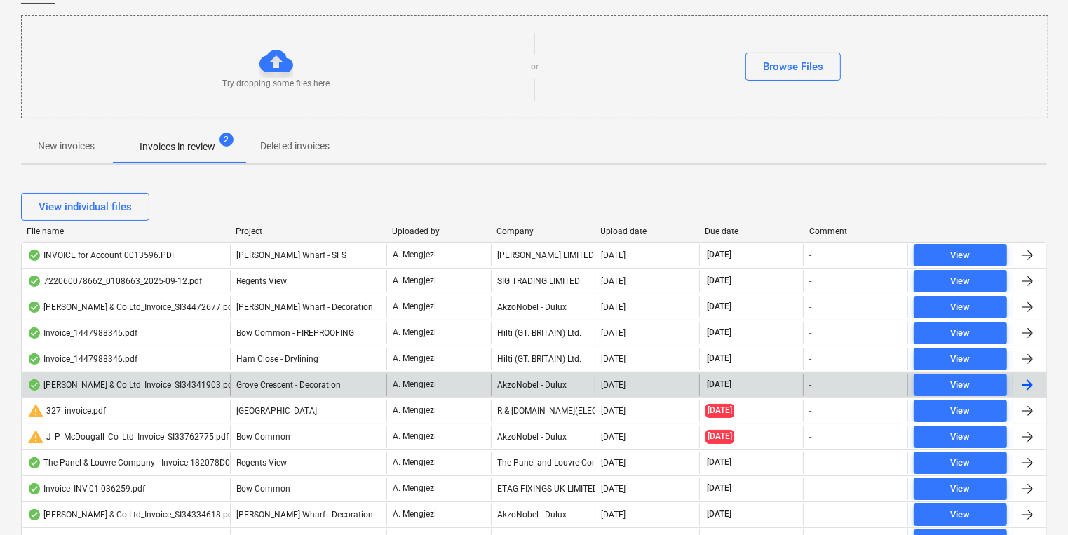
scroll to position [168, 0]
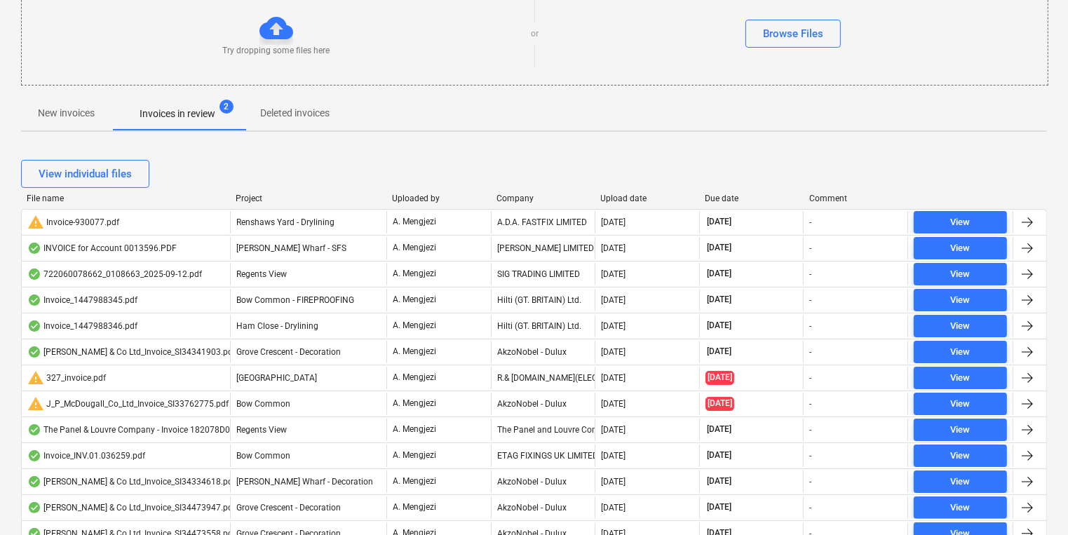
click at [241, 194] on div at bounding box center [229, 199] width 25 height 10
click at [252, 196] on div "Project" at bounding box center [308, 199] width 145 height 10
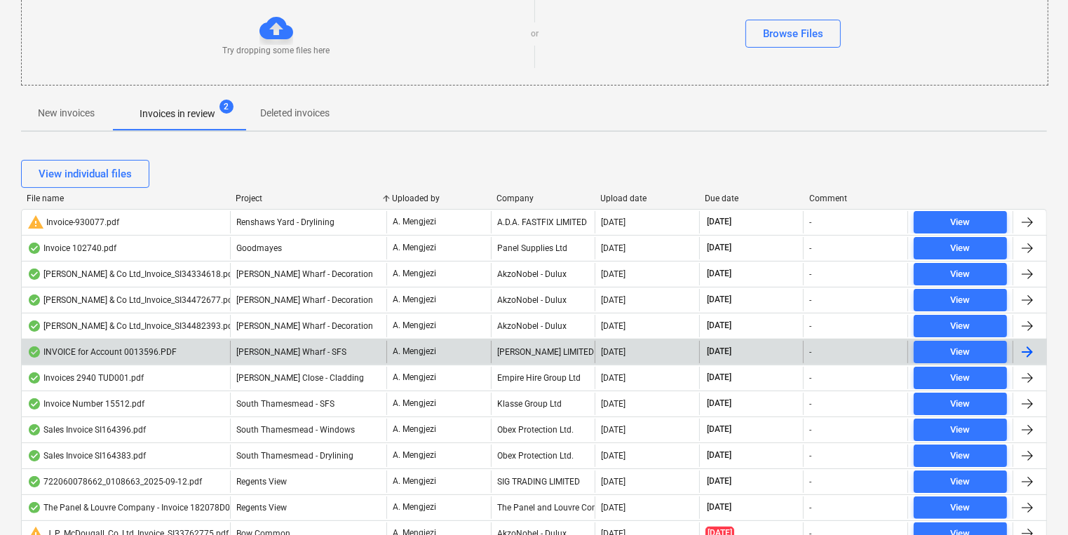
click at [271, 348] on span "[PERSON_NAME] Wharf - SFS" at bounding box center [291, 352] width 110 height 10
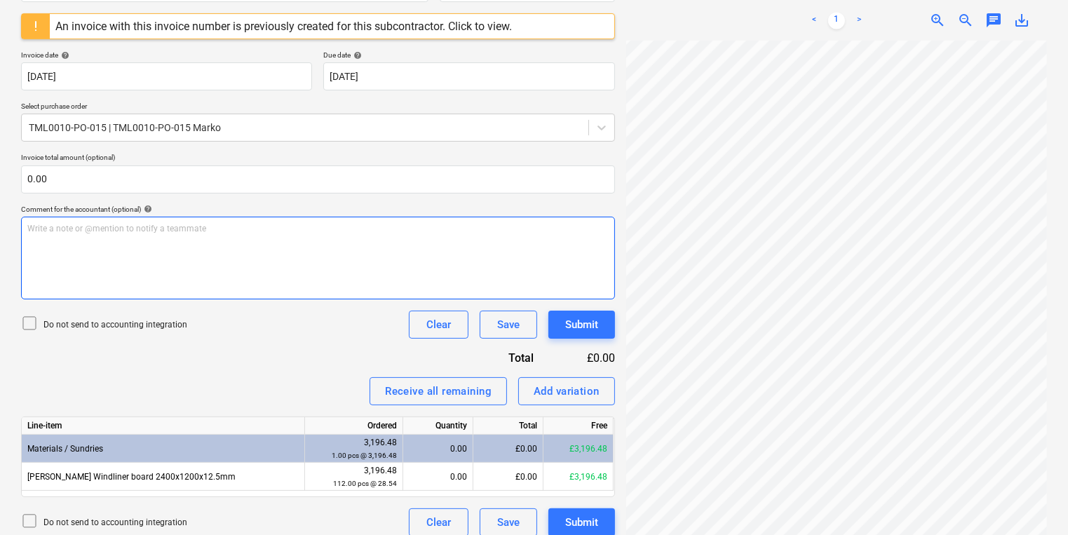
scroll to position [268, 0]
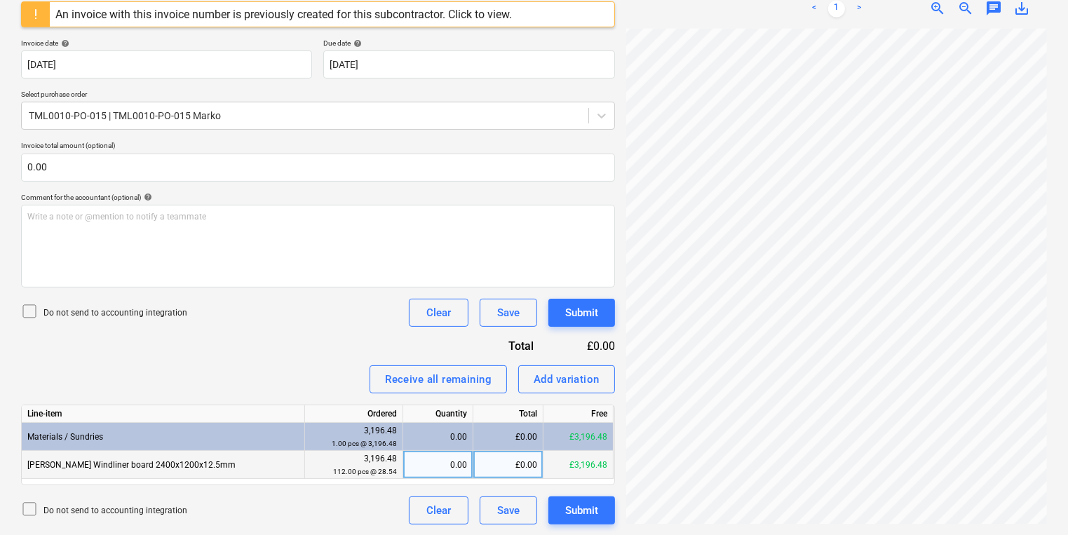
click at [426, 454] on div "0.00" at bounding box center [438, 465] width 58 height 28
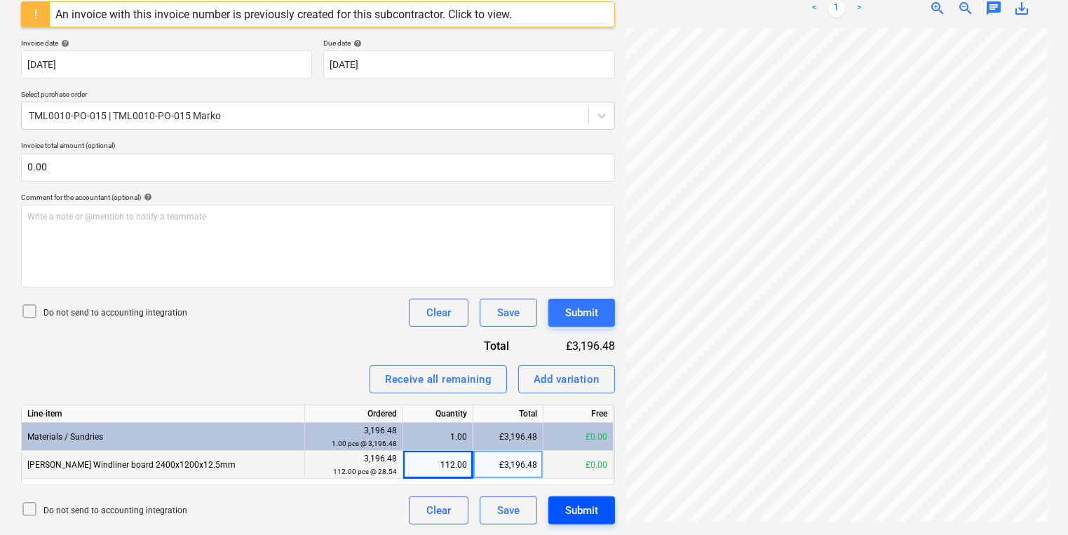
click at [581, 510] on div "Submit" at bounding box center [581, 510] width 33 height 18
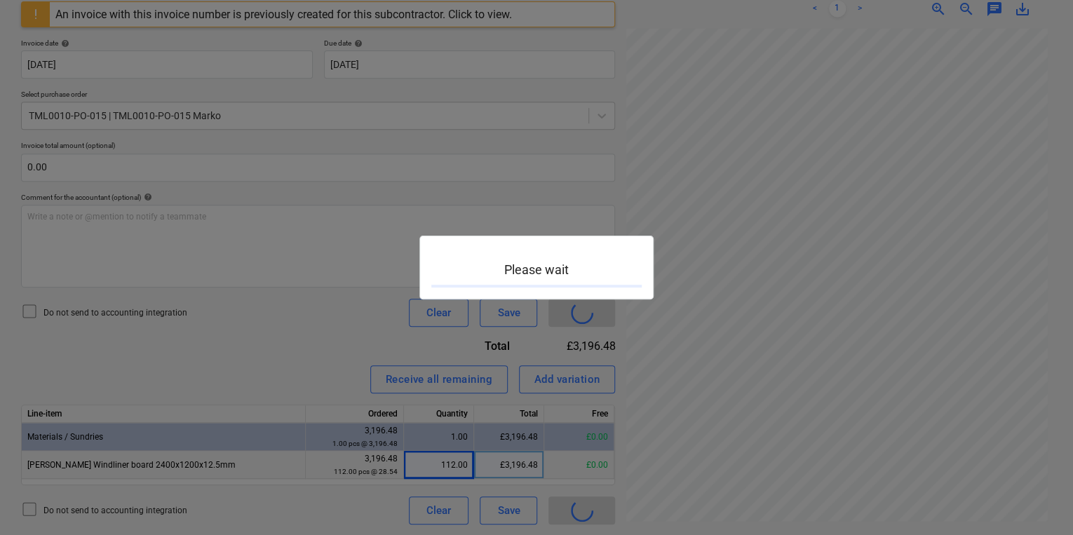
scroll to position [257, 118]
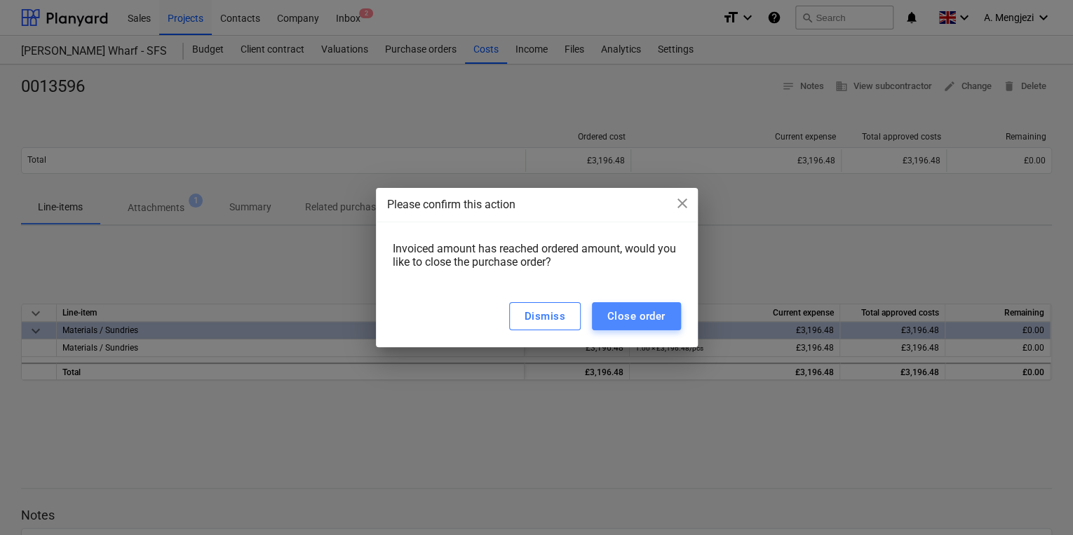
click at [675, 317] on button "Close order" at bounding box center [636, 316] width 89 height 28
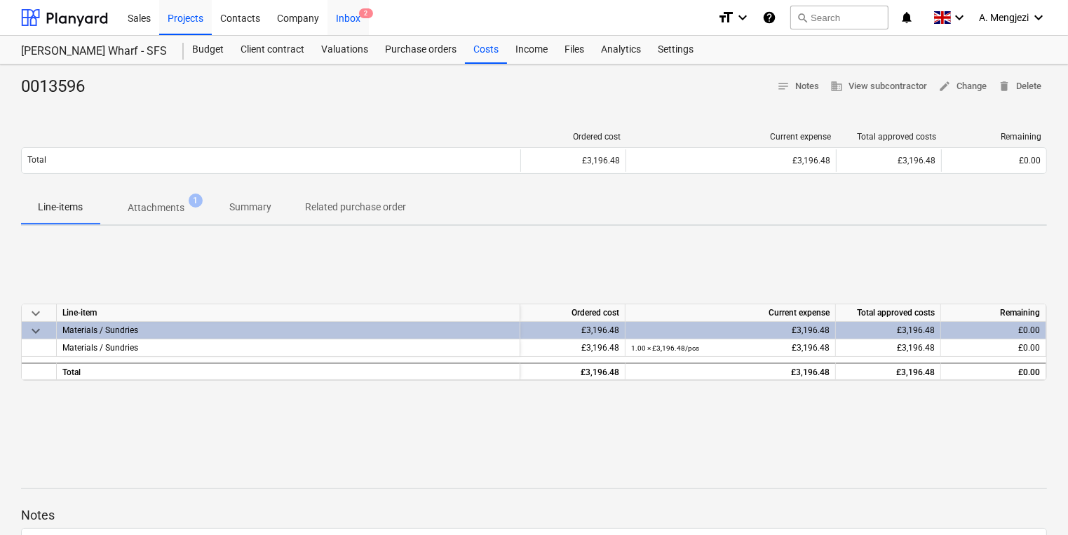
click at [352, 15] on div "Inbox 2" at bounding box center [347, 17] width 41 height 36
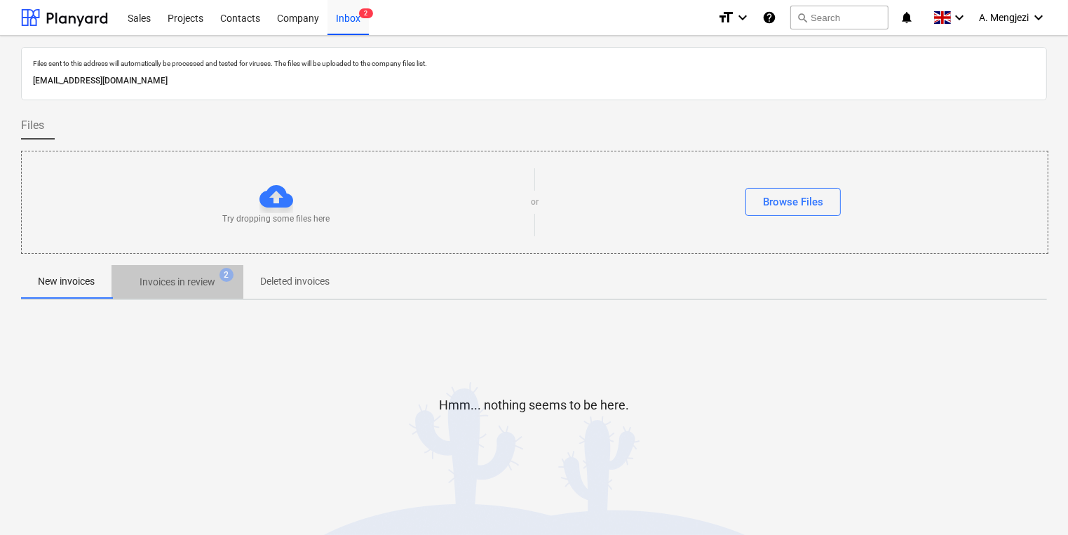
click at [184, 272] on span "Invoices in review 2" at bounding box center [177, 281] width 132 height 25
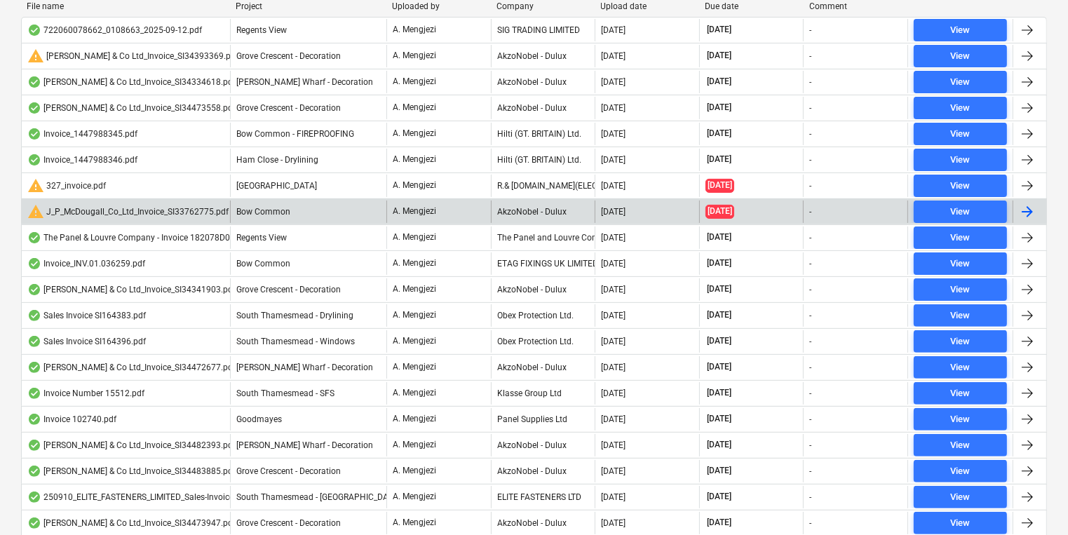
scroll to position [434, 0]
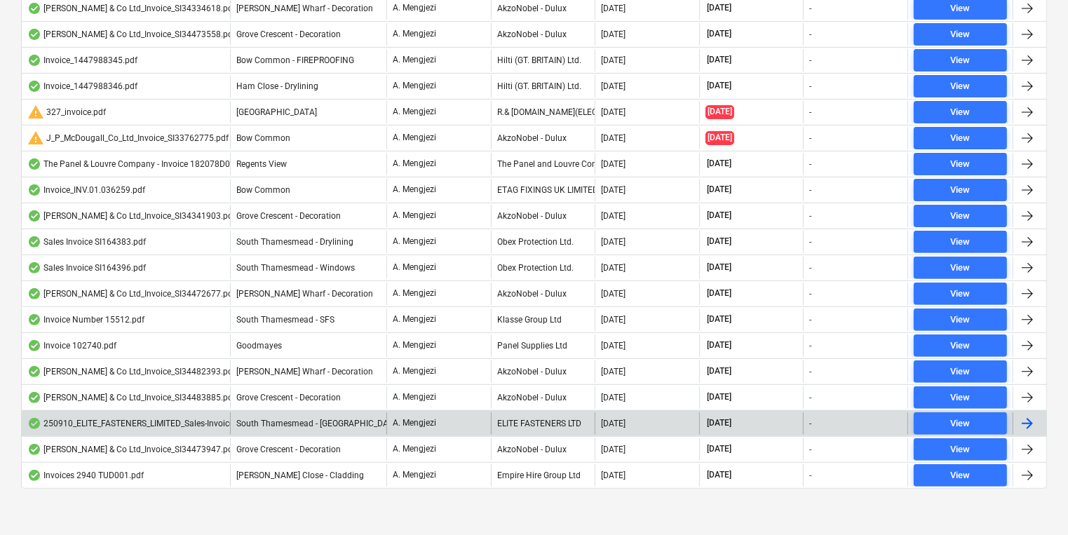
click at [548, 418] on div "ELITE FASTENERS LTD" at bounding box center [543, 423] width 104 height 22
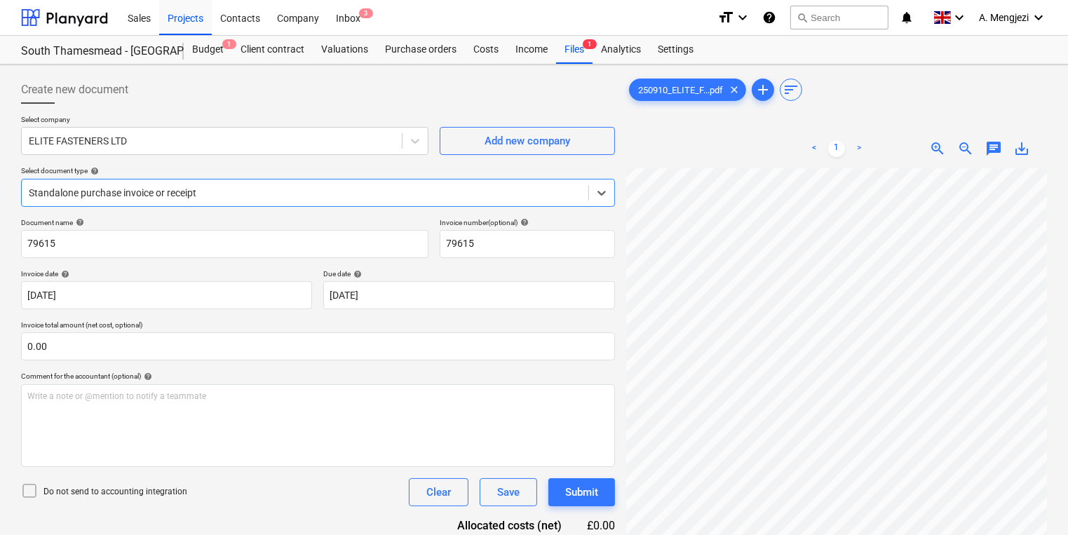
scroll to position [168, 0]
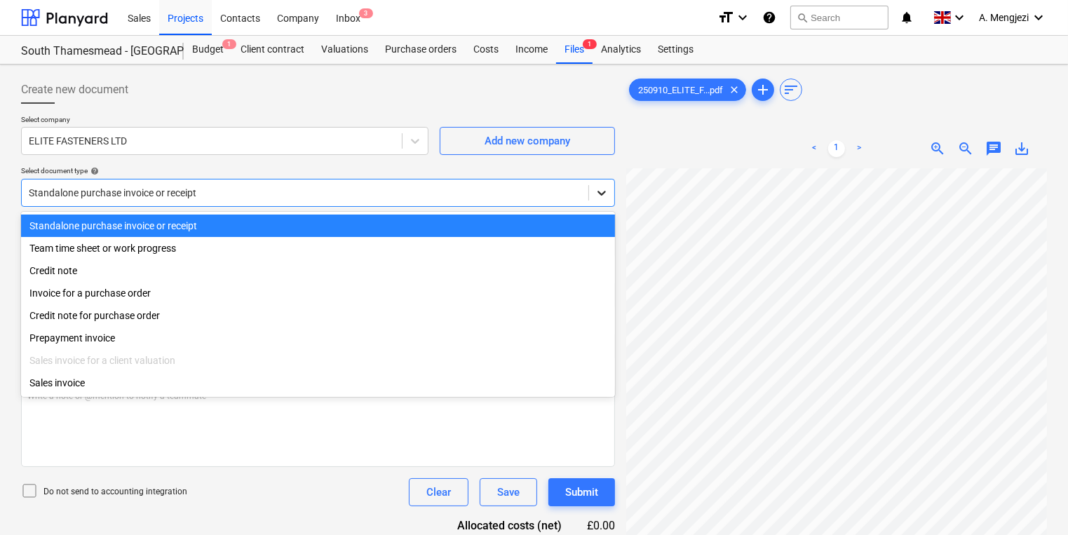
click at [610, 195] on div at bounding box center [601, 192] width 25 height 25
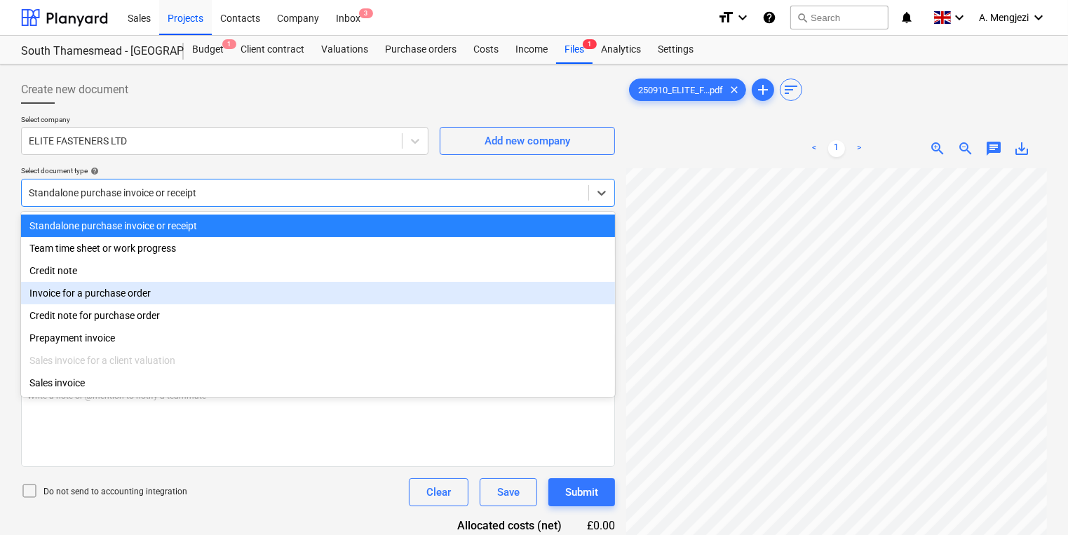
click at [274, 289] on div "Invoice for a purchase order" at bounding box center [318, 293] width 594 height 22
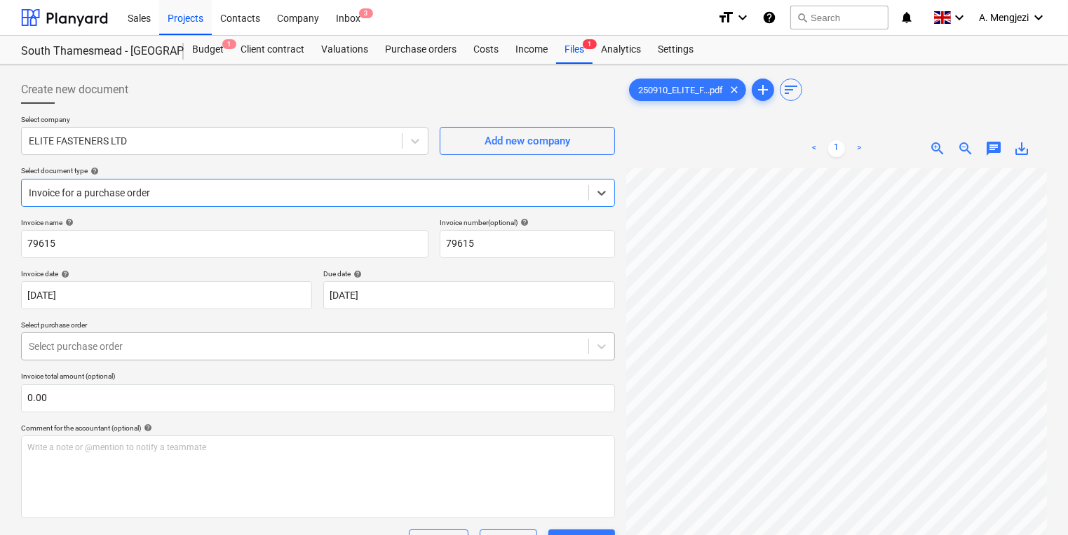
click at [266, 341] on div at bounding box center [305, 346] width 553 height 14
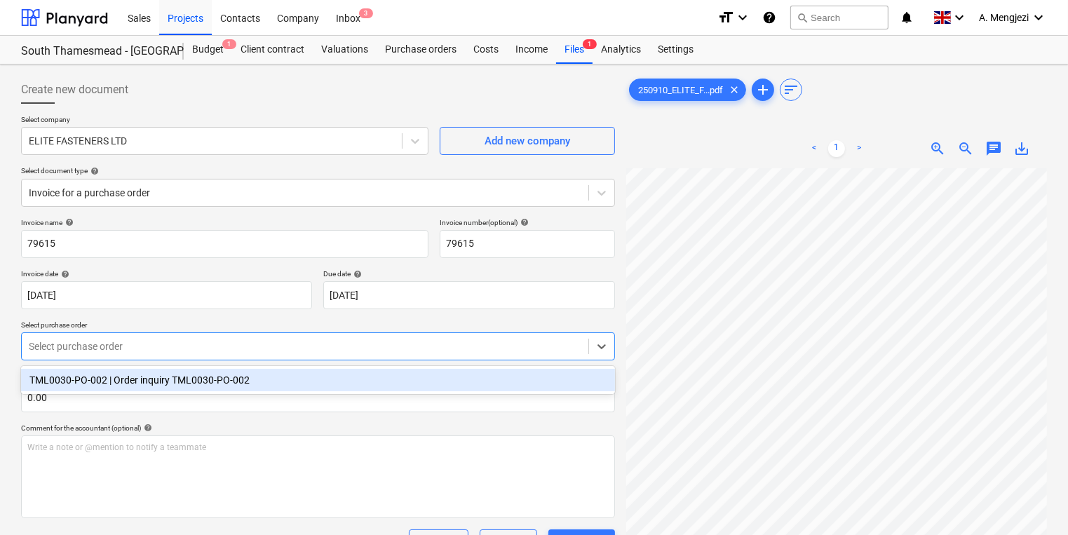
click at [454, 381] on div "TML0030-PO-002 | Order inquiry TML0030-PO-002" at bounding box center [318, 380] width 594 height 22
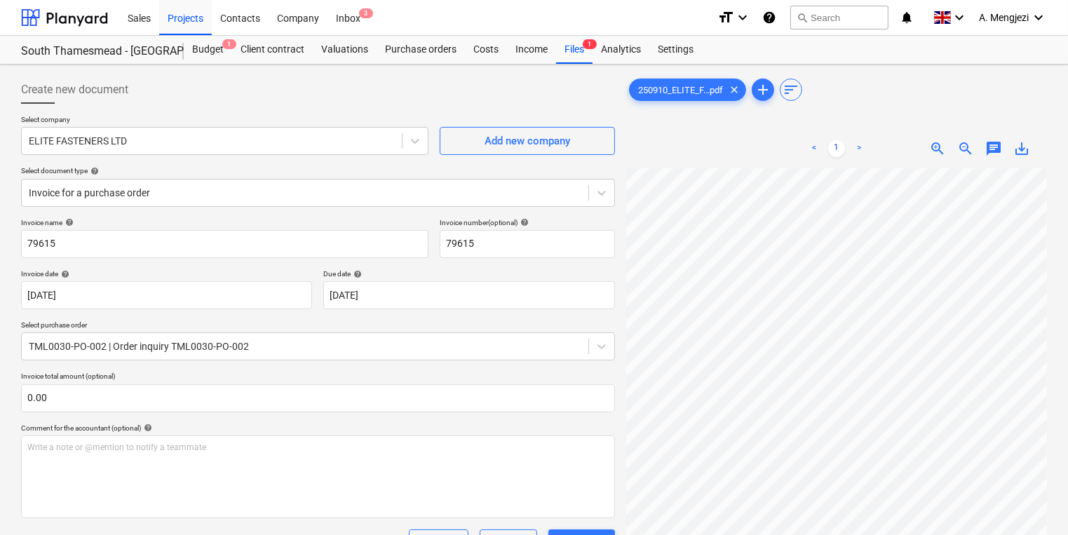
click at [371, 11] on div "Sales Projects Contacts Company Inbox 3" at bounding box center [412, 17] width 587 height 35
click at [364, 13] on span "3" at bounding box center [366, 13] width 14 height 10
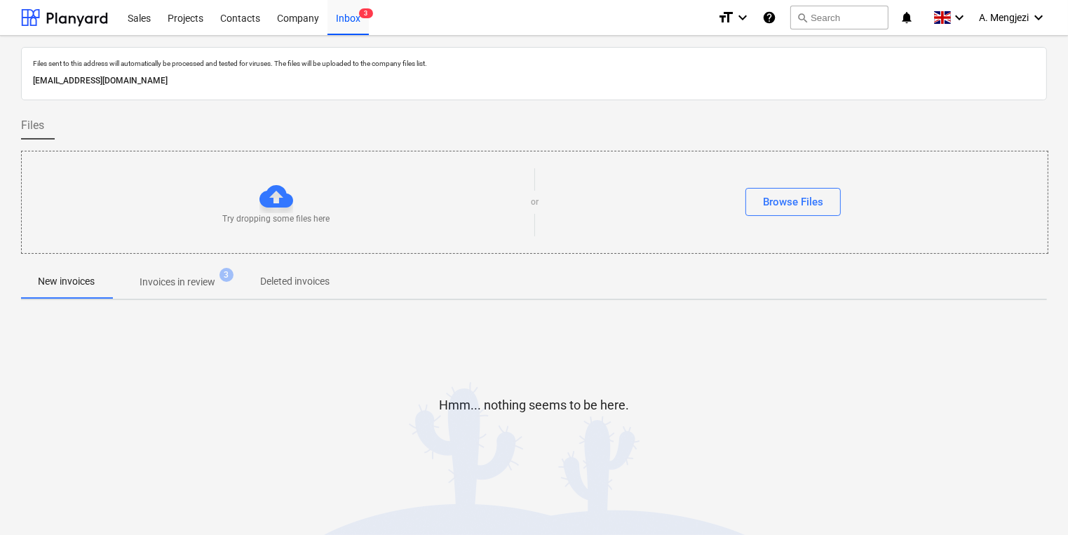
click at [176, 280] on p "Invoices in review" at bounding box center [178, 282] width 76 height 15
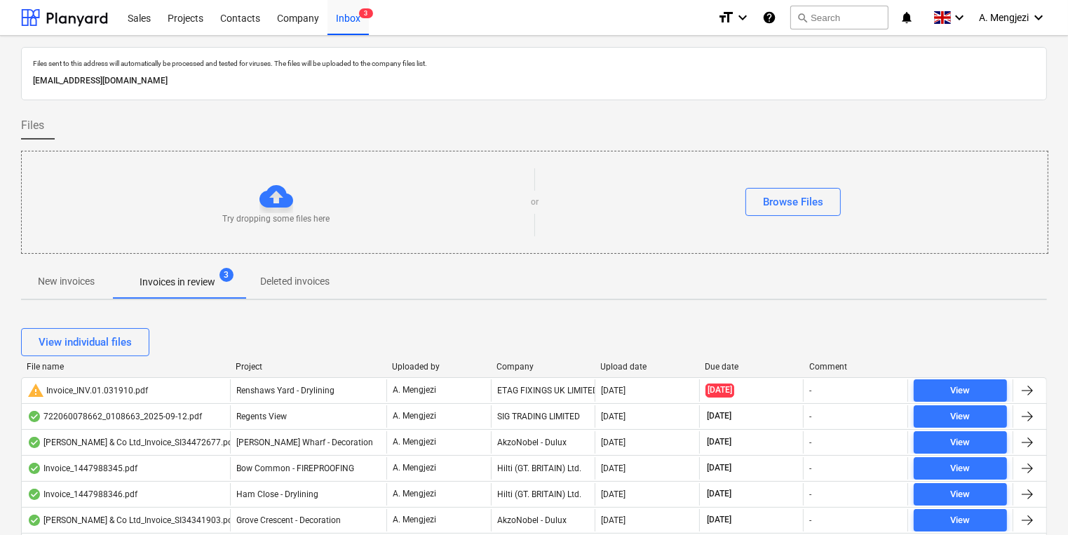
click at [249, 370] on div "Project" at bounding box center [308, 367] width 145 height 10
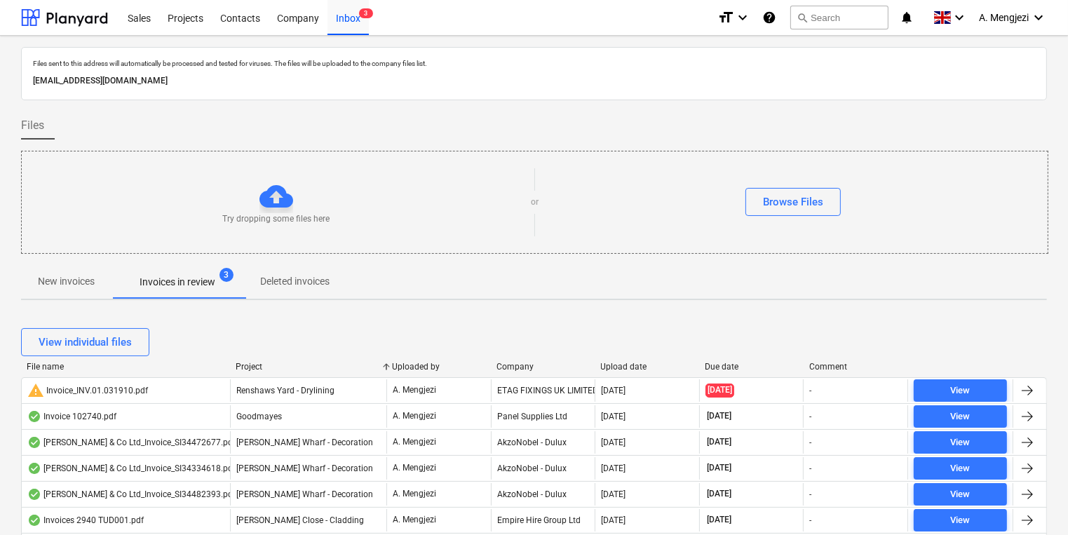
click at [250, 369] on div "Project" at bounding box center [308, 367] width 145 height 10
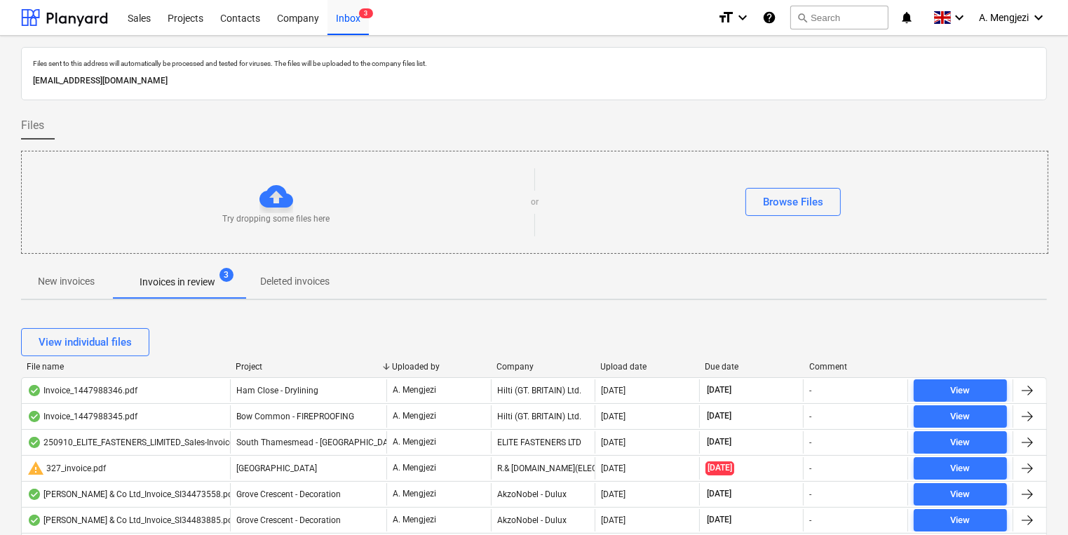
click at [250, 369] on div "Project" at bounding box center [308, 367] width 145 height 10
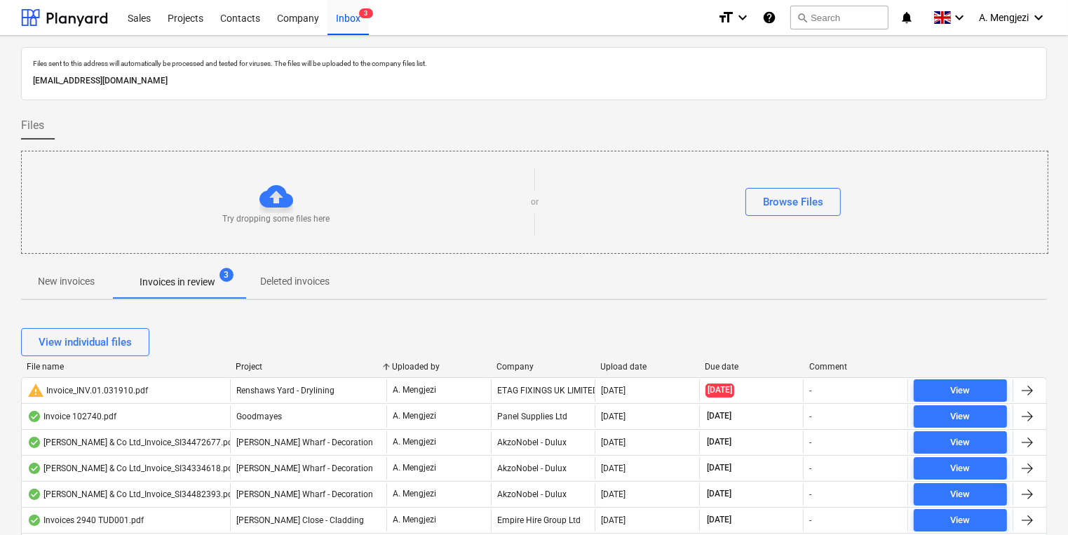
click at [785, 278] on div "New invoices Invoices in review 3 Deleted invoices" at bounding box center [534, 282] width 1026 height 34
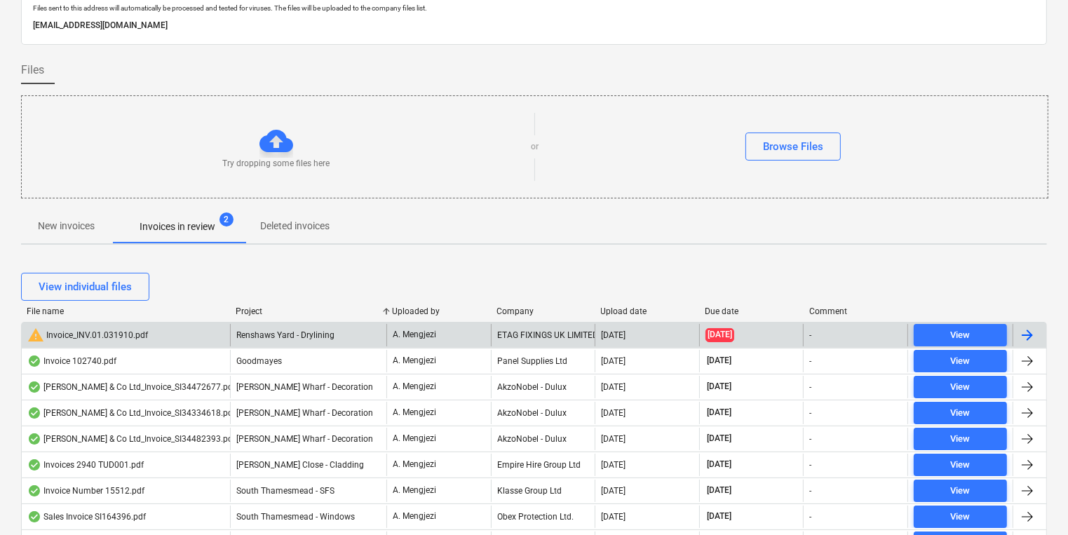
scroll to position [56, 0]
click at [475, 328] on div "A. Mengjezi" at bounding box center [438, 334] width 104 height 22
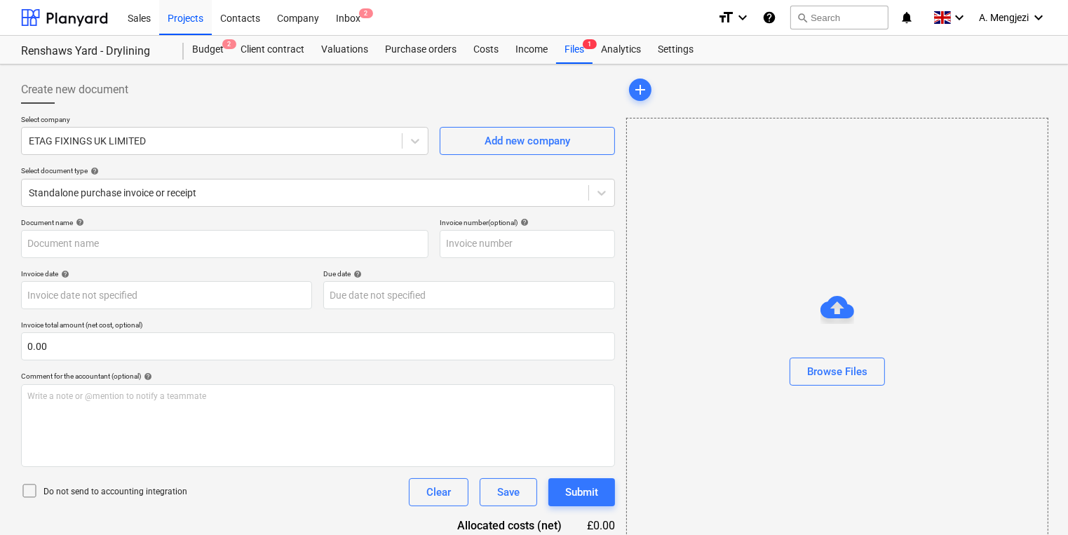
click at [369, 29] on div "Sales Projects Contacts Company Inbox 2" at bounding box center [412, 17] width 587 height 35
click at [366, 20] on div "Inbox 2" at bounding box center [347, 17] width 41 height 36
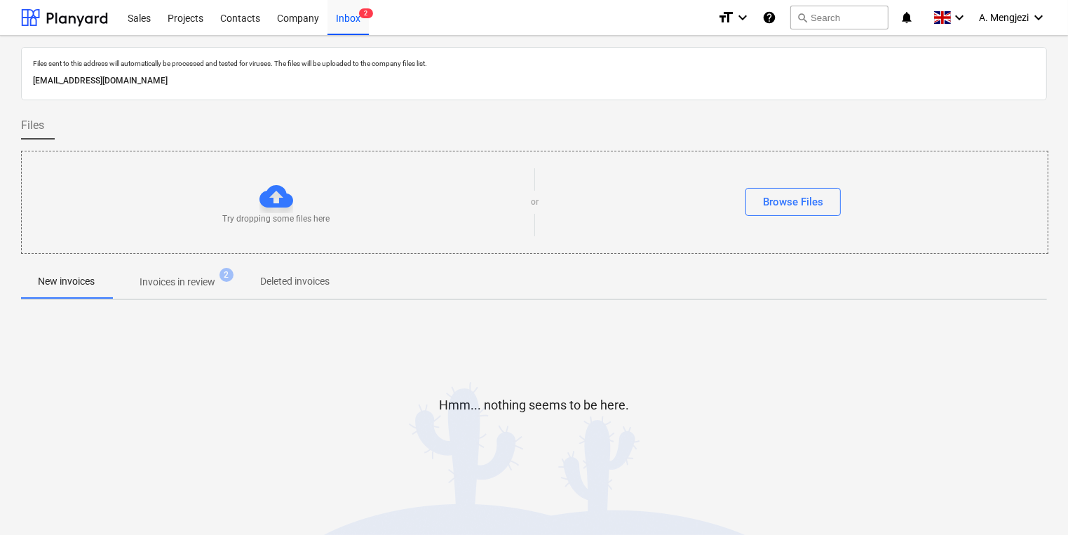
click at [173, 275] on p "Invoices in review" at bounding box center [178, 282] width 76 height 15
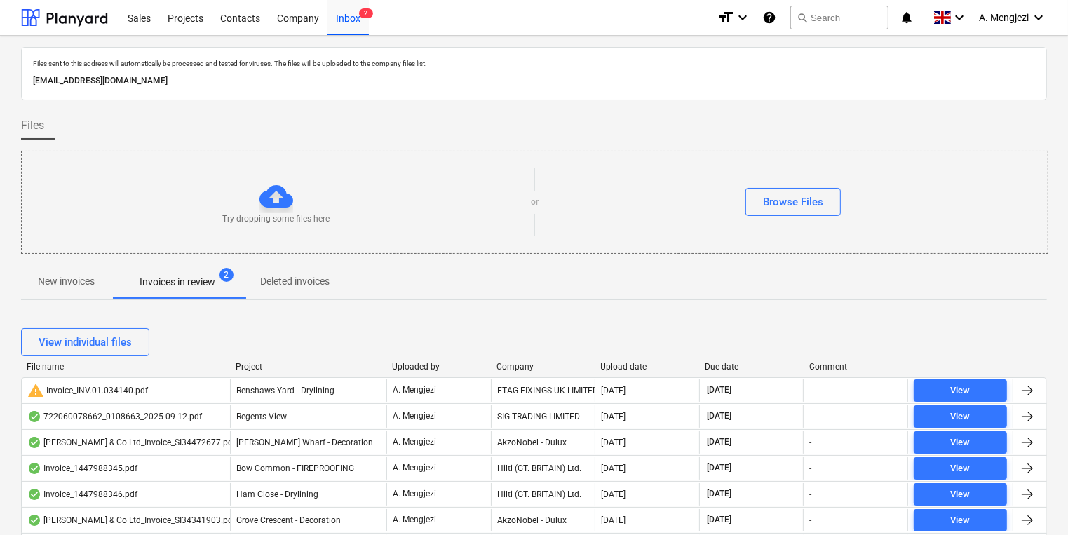
click at [245, 363] on div "Project" at bounding box center [308, 367] width 145 height 10
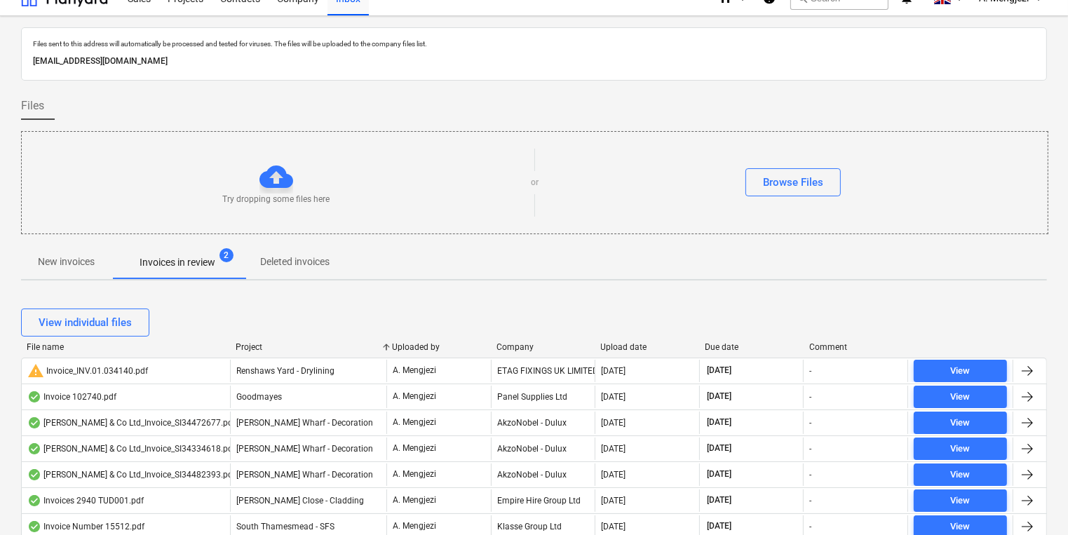
scroll to position [11, 0]
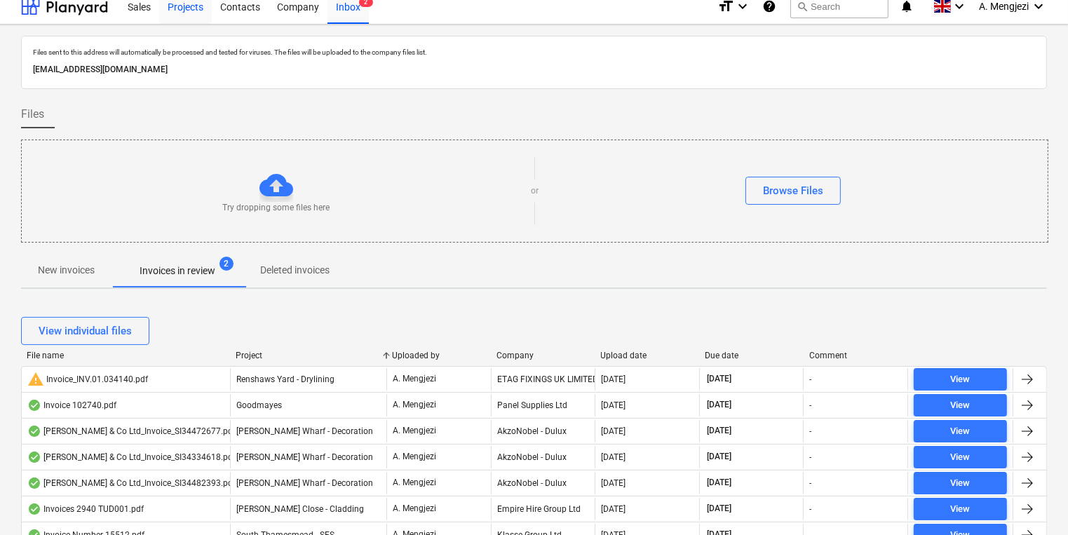
click at [175, 13] on div "Projects" at bounding box center [185, 6] width 53 height 36
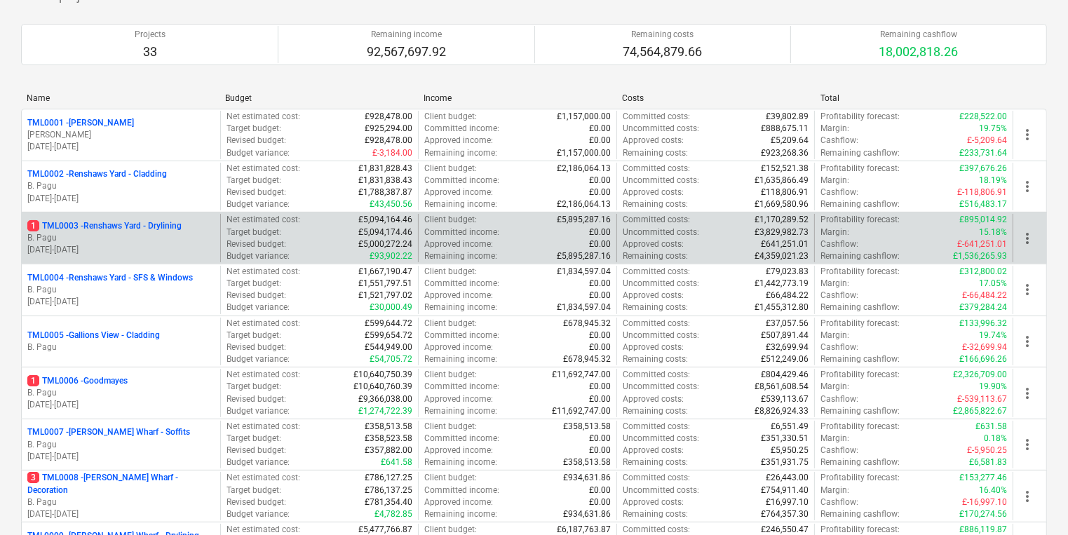
scroll to position [123, 0]
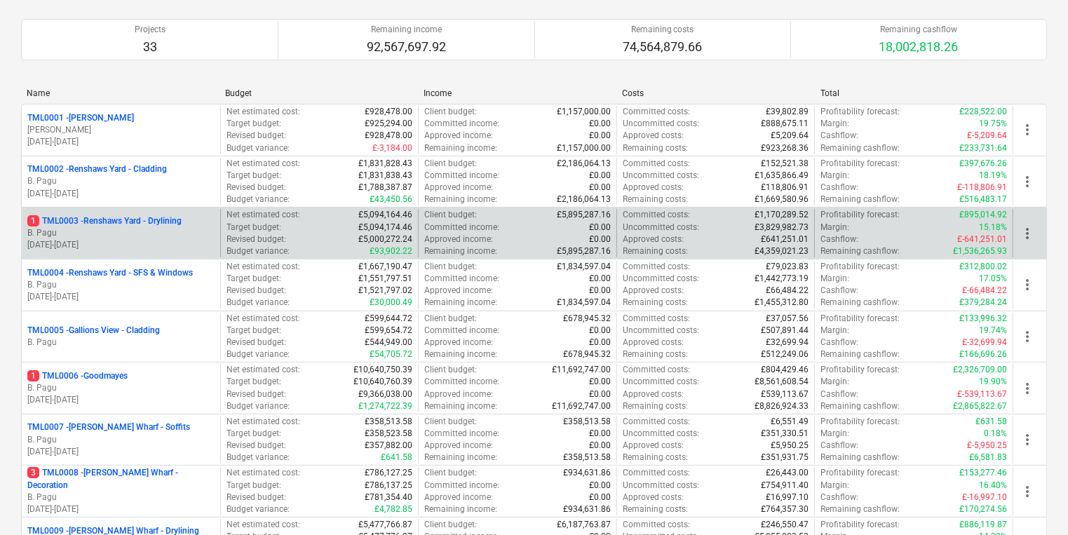
click at [151, 234] on p "B. Pagu" at bounding box center [120, 233] width 187 height 12
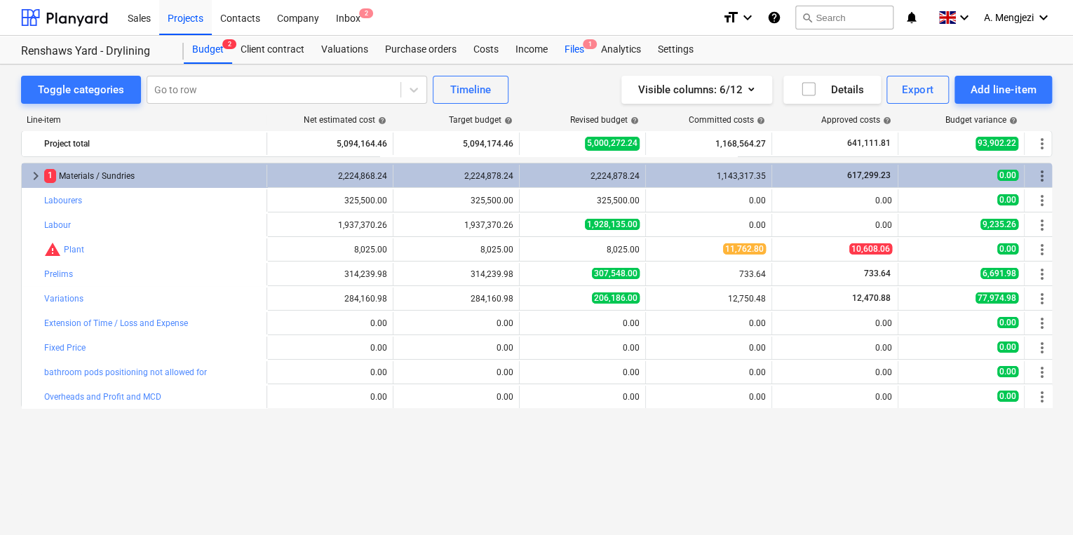
click at [588, 48] on span "1" at bounding box center [590, 44] width 14 height 10
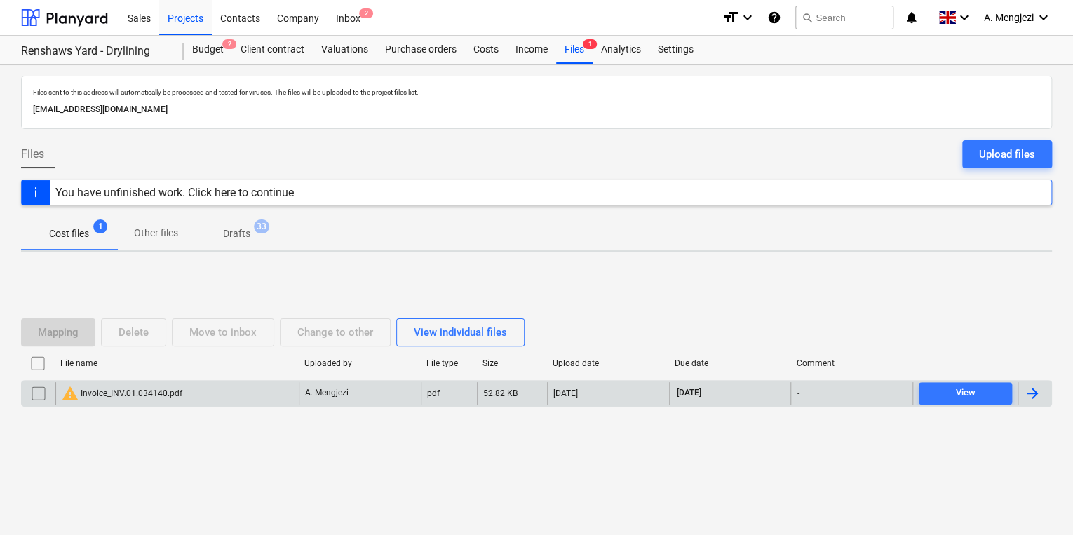
click at [319, 401] on div "A. Mengjezi" at bounding box center [360, 393] width 122 height 22
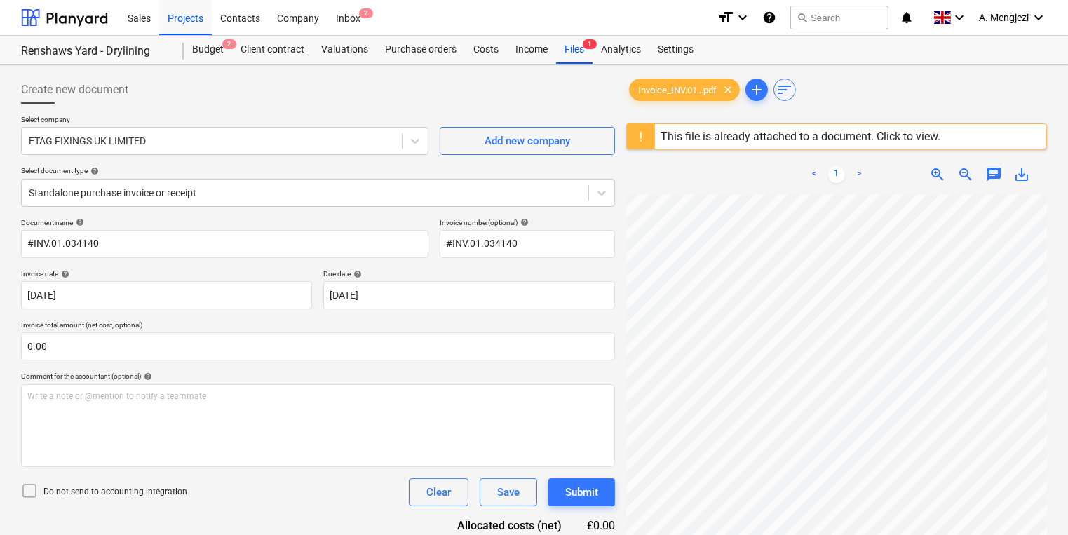
click at [922, 135] on div "This file is already attached to a document. Click to view." at bounding box center [801, 136] width 280 height 13
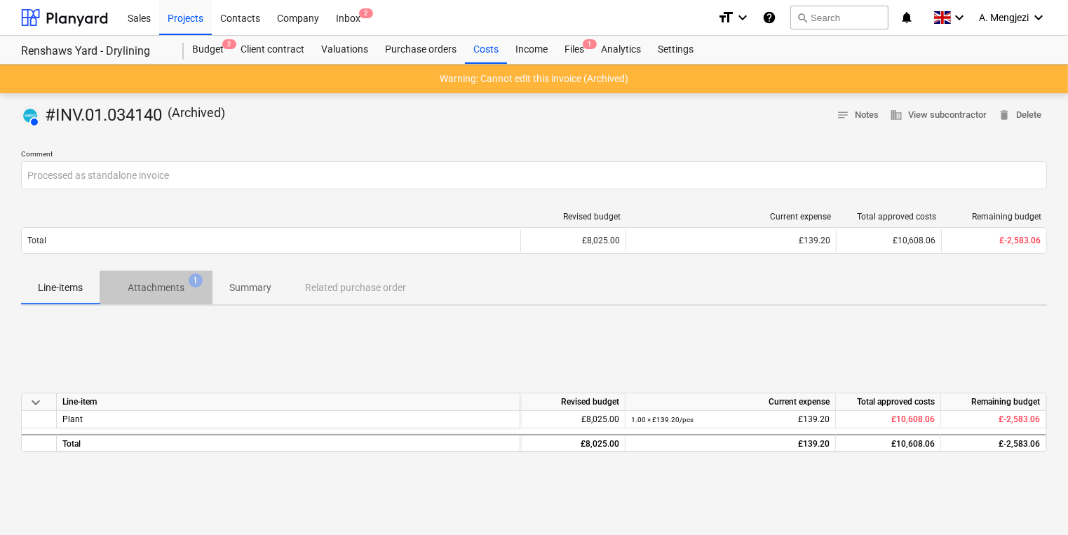
click at [195, 279] on span "1" at bounding box center [196, 280] width 14 height 14
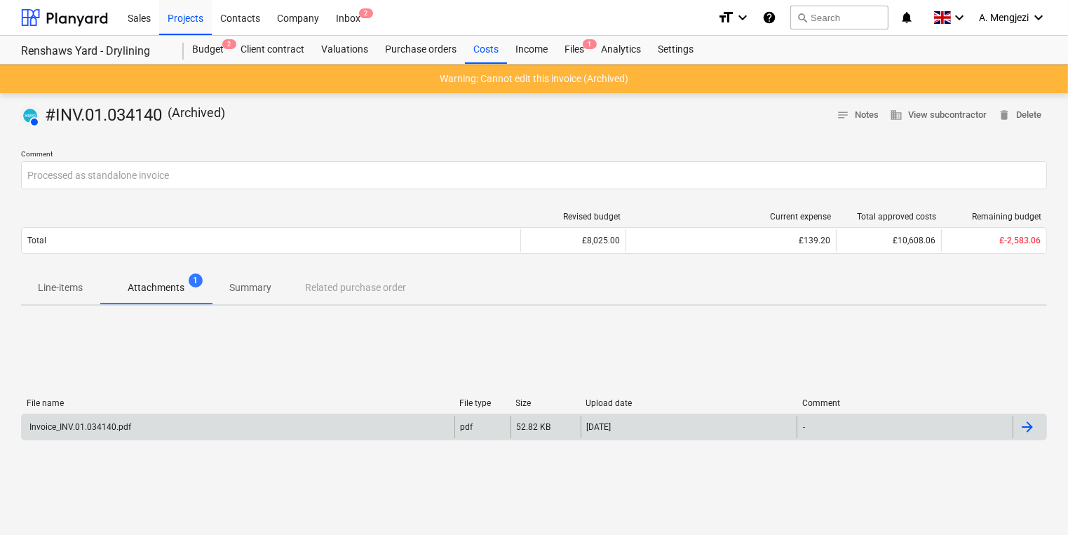
click at [156, 431] on div "Invoice_INV.01.034140.pdf" at bounding box center [238, 427] width 433 height 22
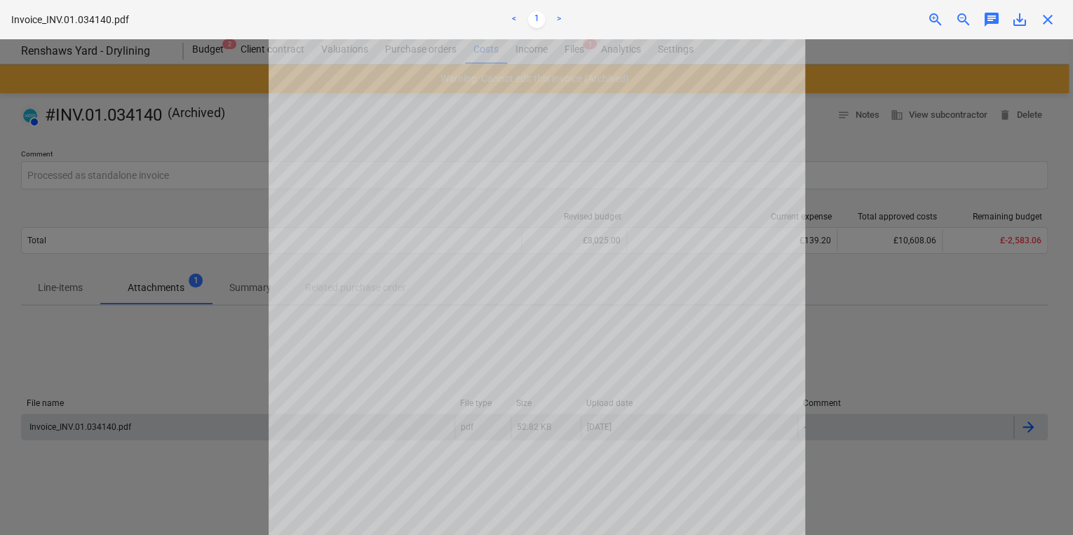
scroll to position [168, 0]
click at [156, 431] on div at bounding box center [536, 287] width 1073 height 496
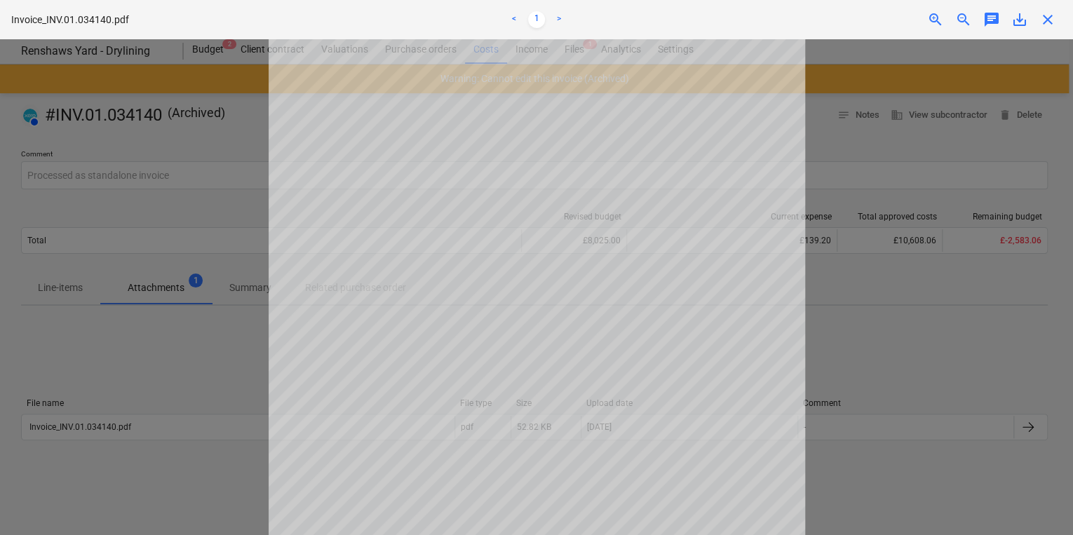
scroll to position [0, 0]
click at [1045, 17] on span "close" at bounding box center [1047, 19] width 17 height 17
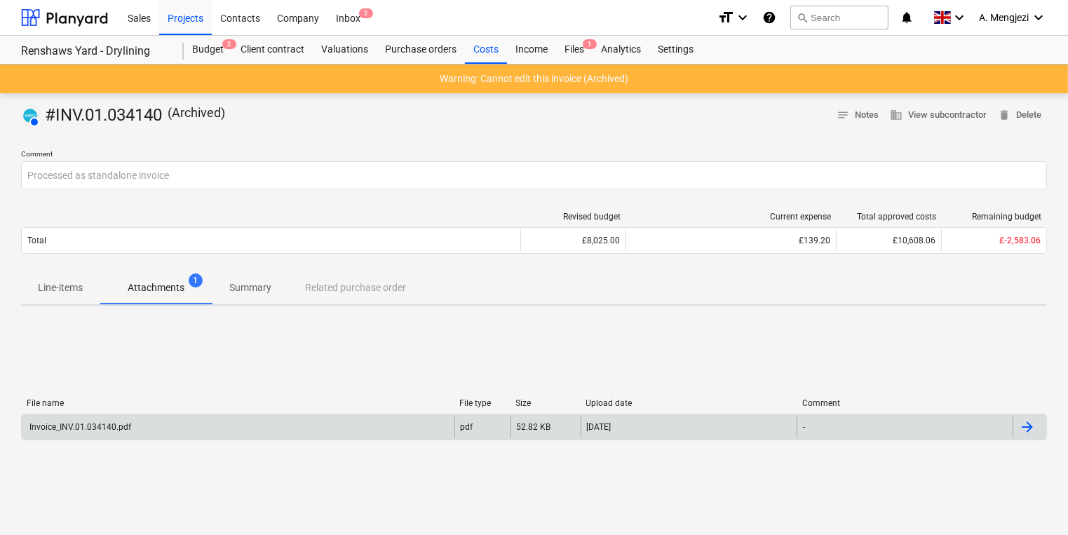
click at [1024, 429] on div at bounding box center [1027, 427] width 17 height 17
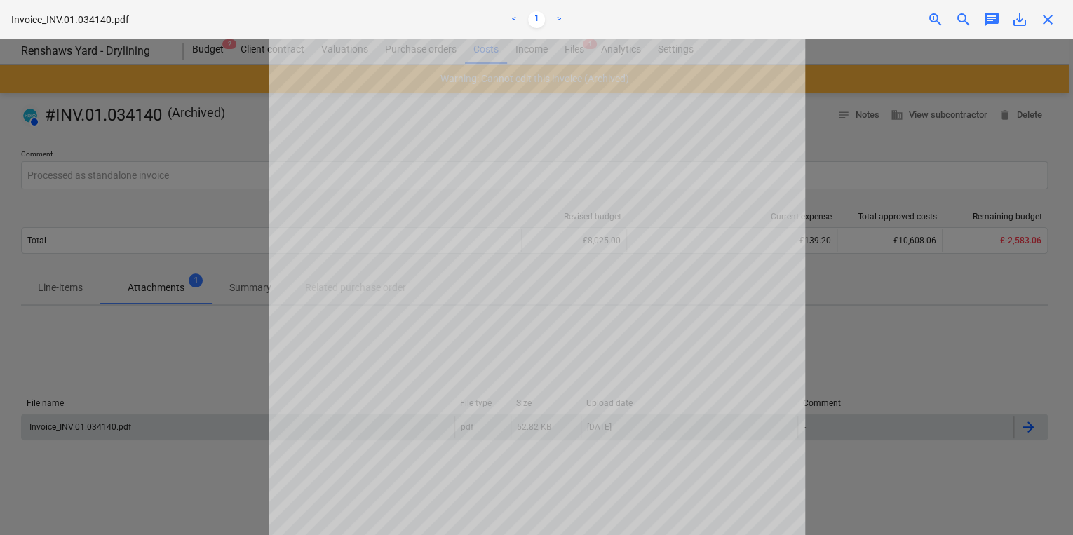
drag, startPoint x: 900, startPoint y: 311, endPoint x: 903, endPoint y: 275, distance: 36.6
click at [901, 310] on div at bounding box center [536, 287] width 1073 height 496
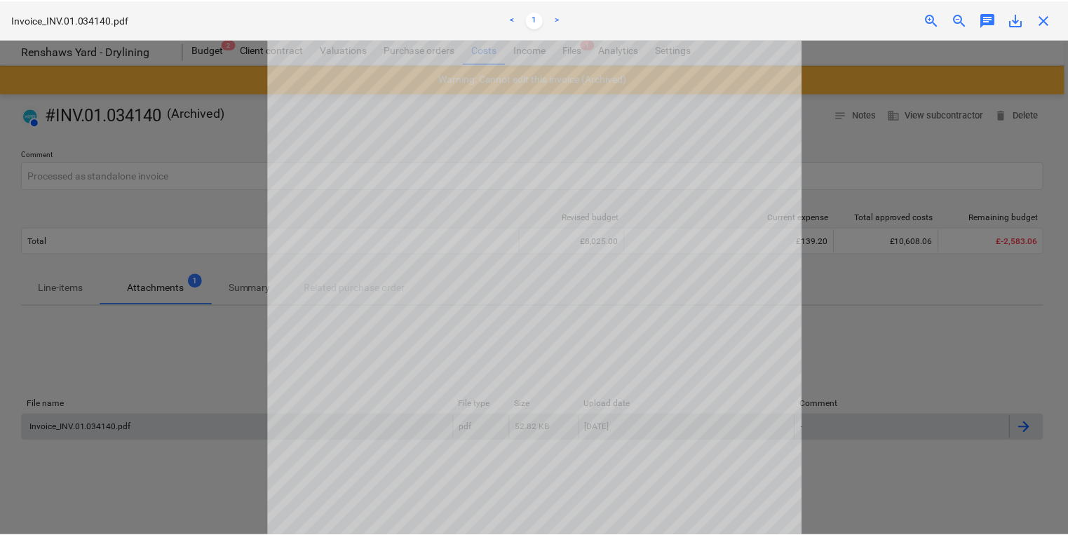
scroll to position [1, 0]
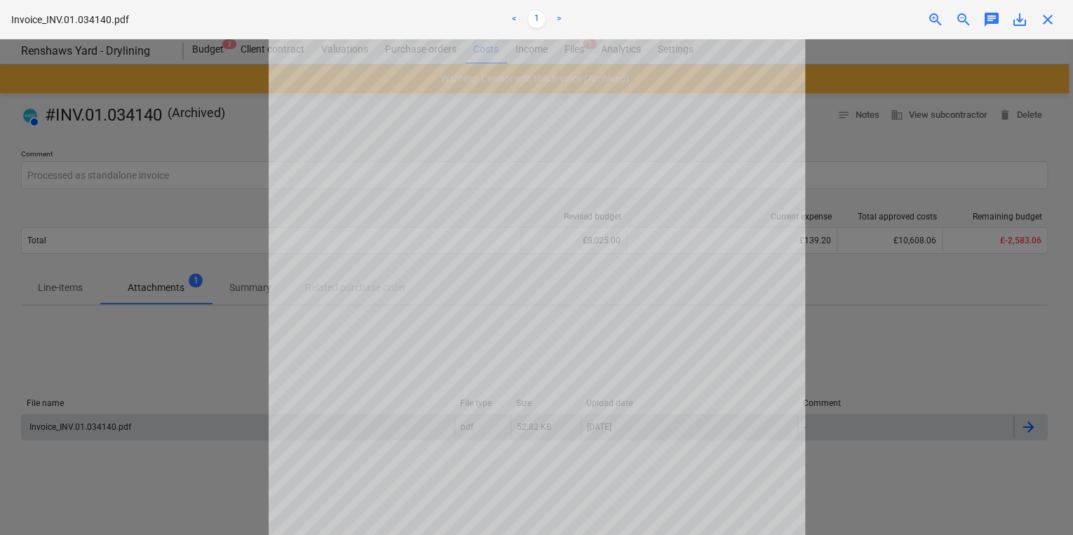
click at [1050, 22] on span "close" at bounding box center [1047, 19] width 17 height 17
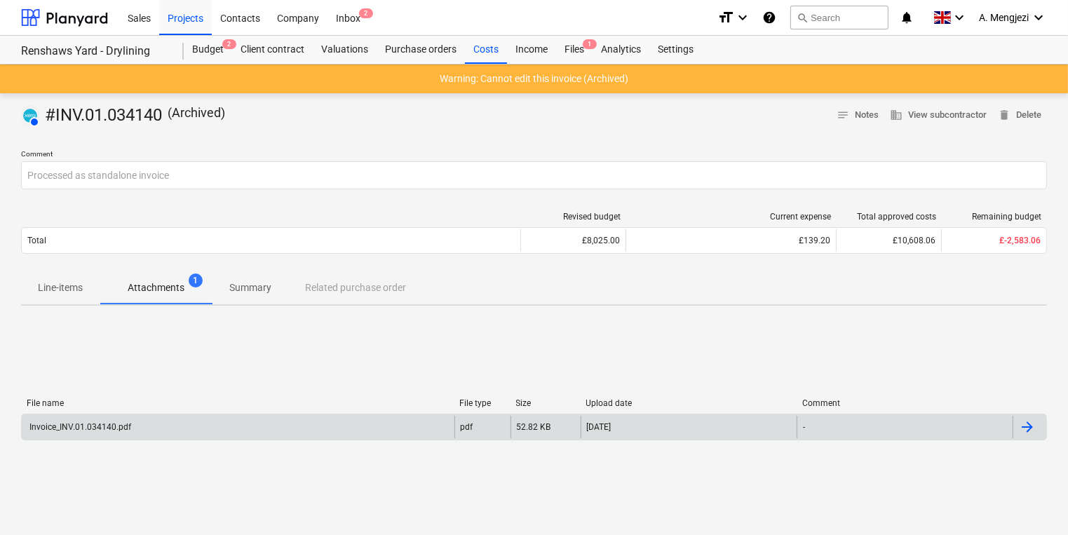
click at [969, 438] on div "-" at bounding box center [905, 427] width 216 height 22
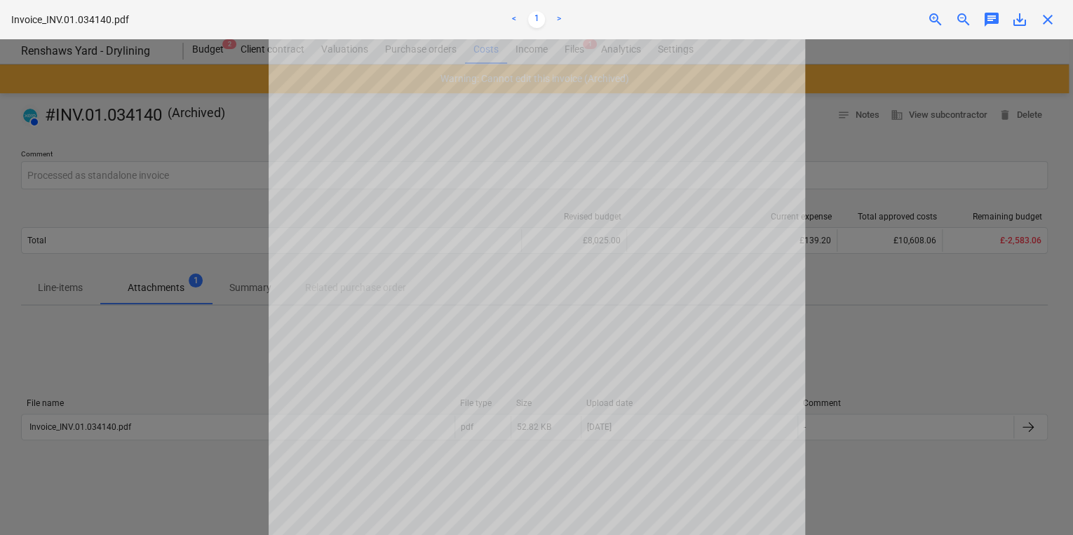
click at [1055, 24] on div "close" at bounding box center [1048, 19] width 28 height 17
click at [1052, 15] on span "close" at bounding box center [1047, 19] width 17 height 17
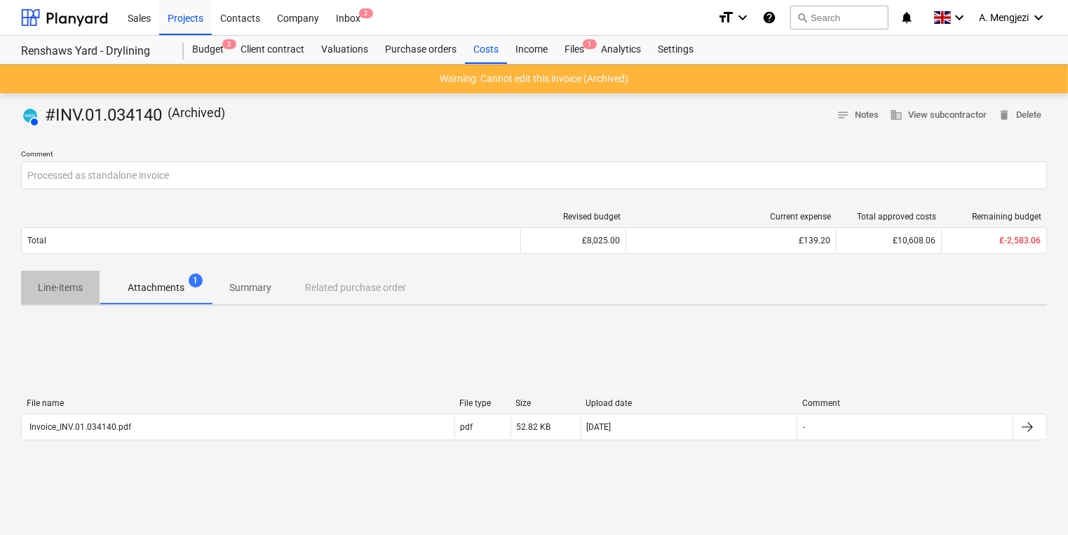
click at [74, 276] on span "Line-items" at bounding box center [60, 287] width 79 height 23
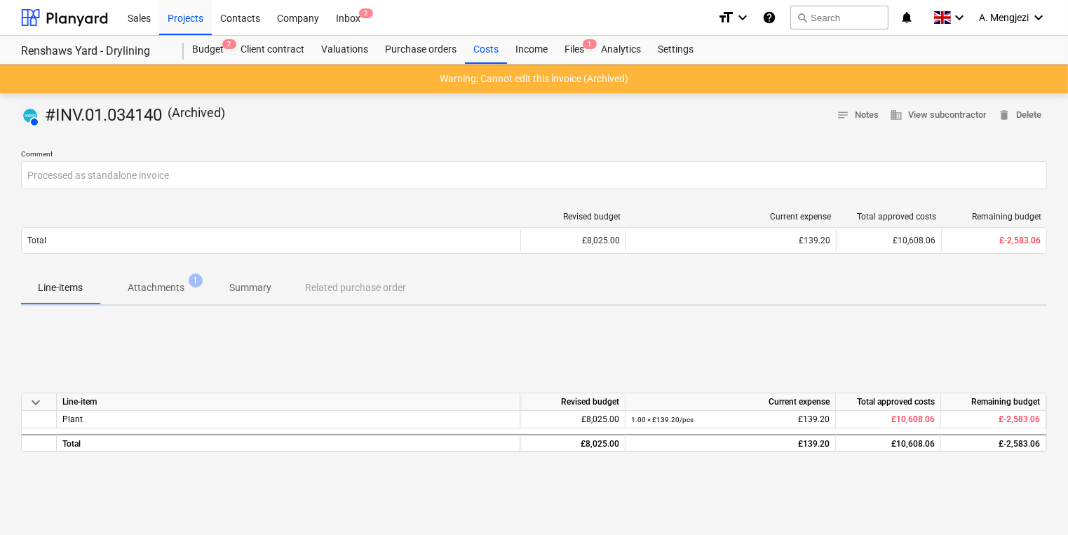
click at [31, 405] on span "keyboard_arrow_down" at bounding box center [35, 402] width 17 height 17
click at [31, 404] on span "keyboard_arrow_right" at bounding box center [35, 402] width 17 height 17
click at [177, 292] on p "Attachments" at bounding box center [156, 287] width 57 height 15
click at [569, 50] on div "Files 1" at bounding box center [574, 50] width 36 height 28
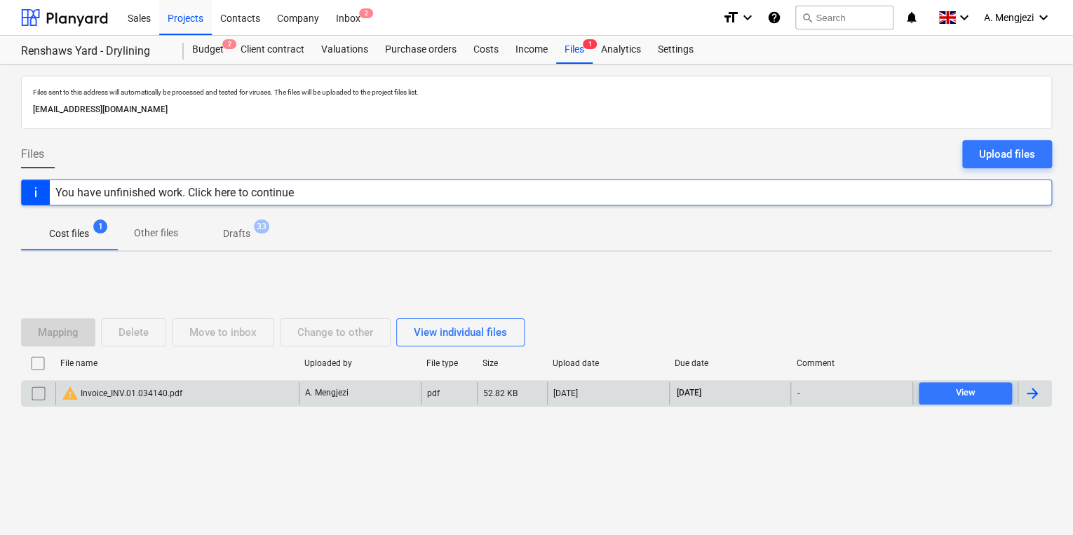
click at [493, 388] on div "52.82 KB" at bounding box center [500, 393] width 34 height 10
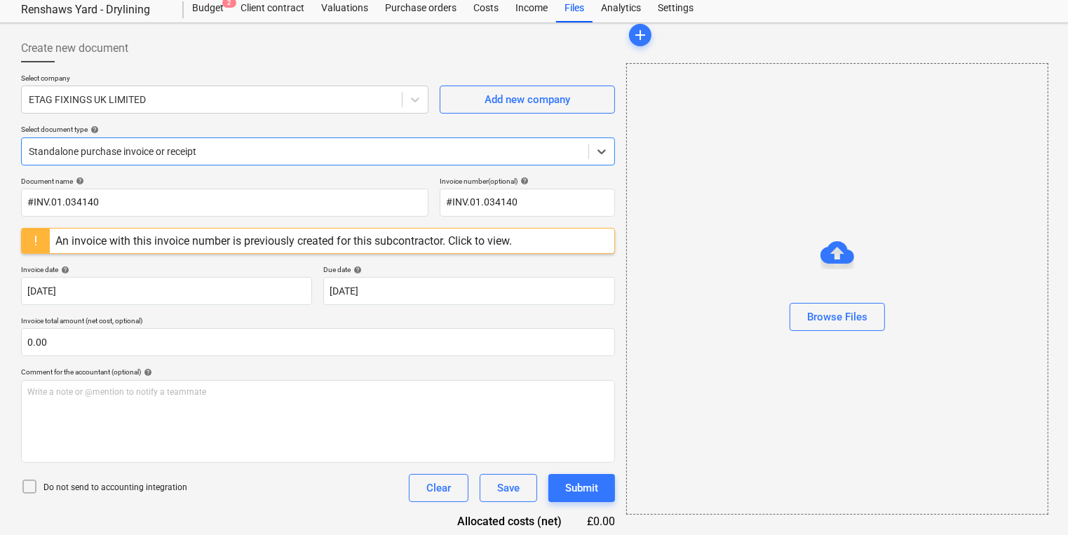
scroll to position [97, 0]
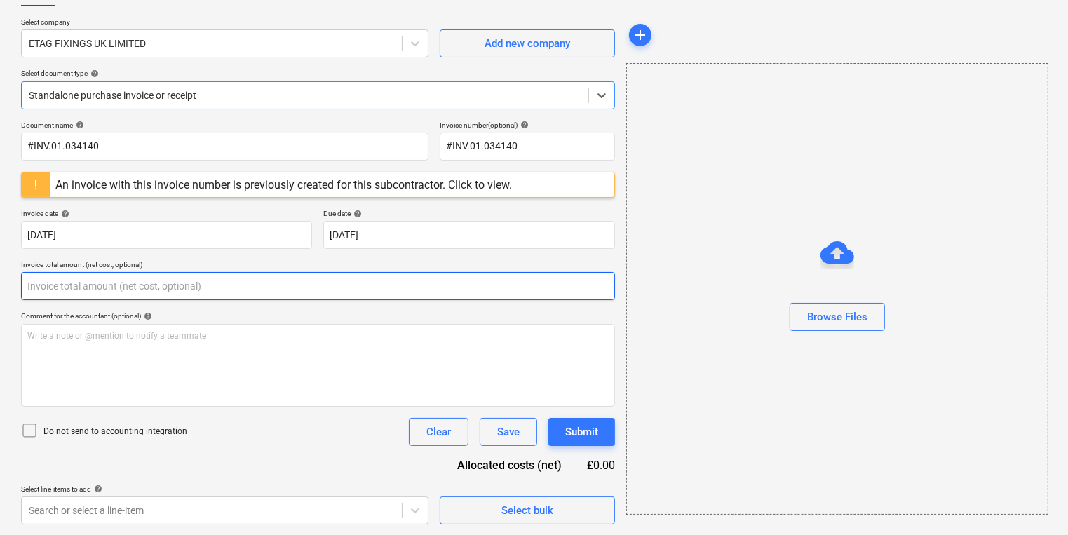
click at [388, 275] on input "text" at bounding box center [318, 286] width 594 height 28
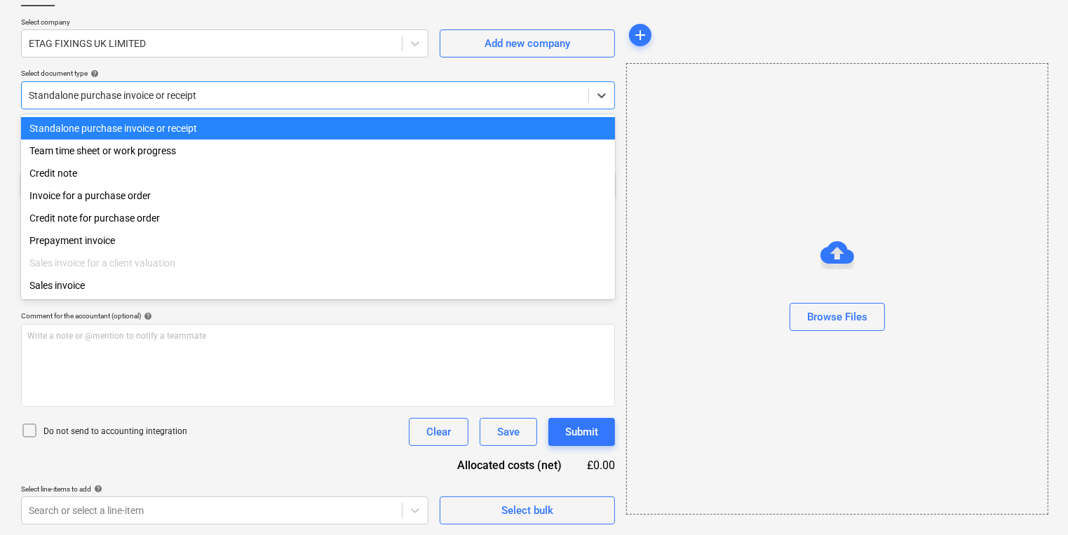
click at [526, 95] on div at bounding box center [305, 95] width 553 height 14
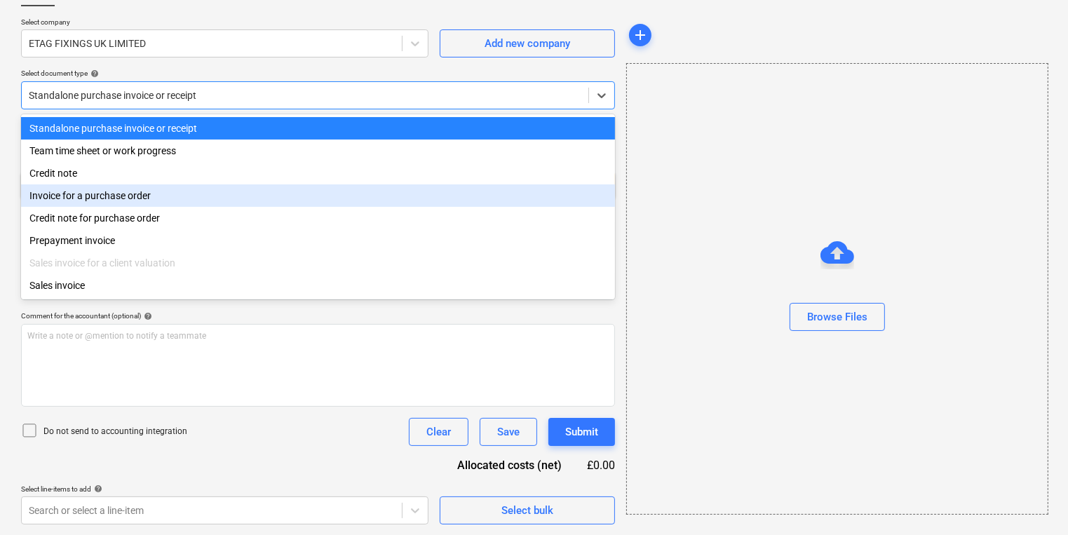
click at [455, 204] on div "Invoice for a purchase order" at bounding box center [318, 195] width 594 height 22
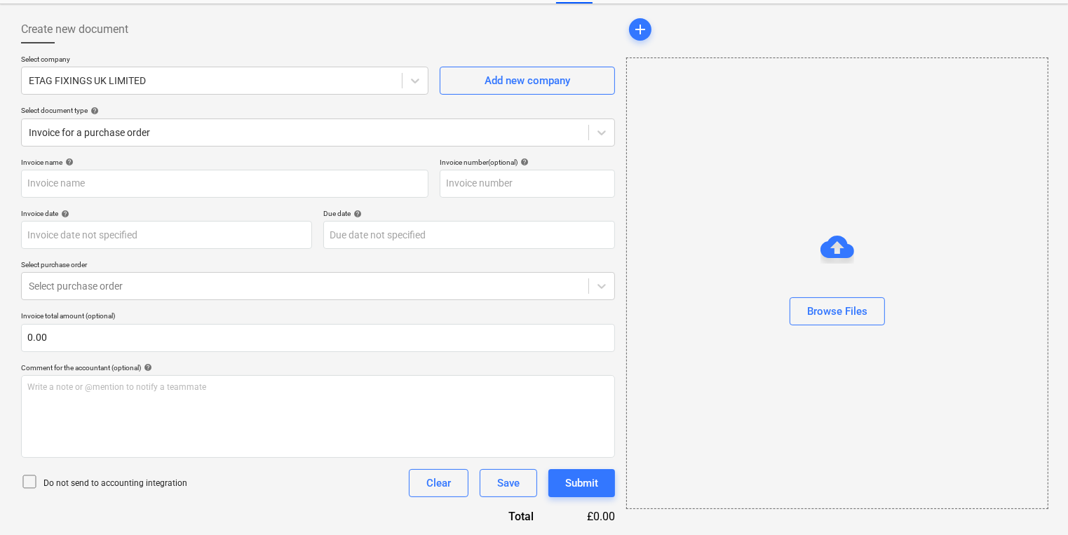
click at [437, 261] on p "Select purchase order" at bounding box center [318, 266] width 594 height 12
click at [430, 282] on div at bounding box center [305, 286] width 553 height 14
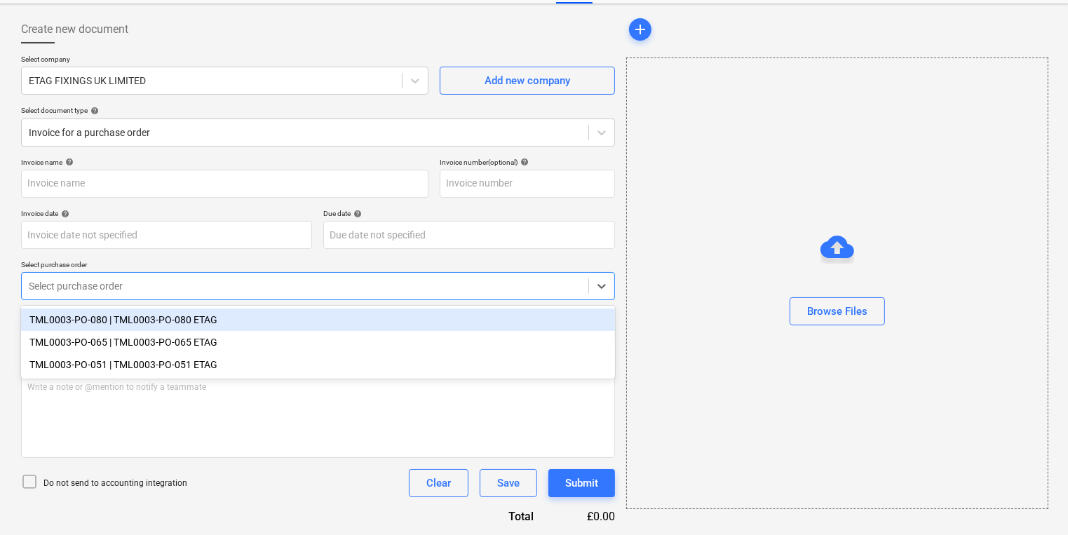
click at [701, 259] on div "Browse Files" at bounding box center [837, 283] width 421 height 107
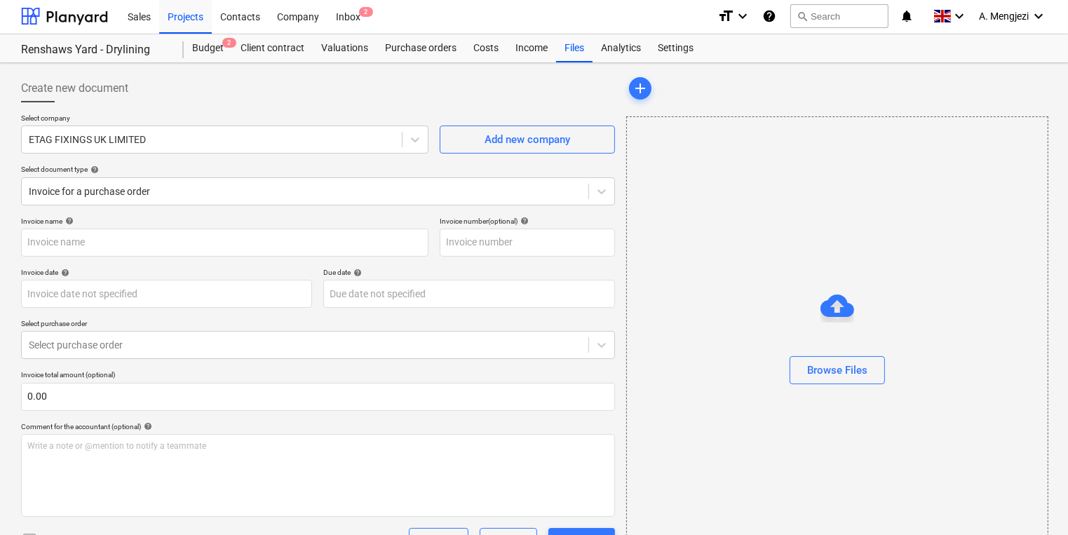
scroll to position [0, 0]
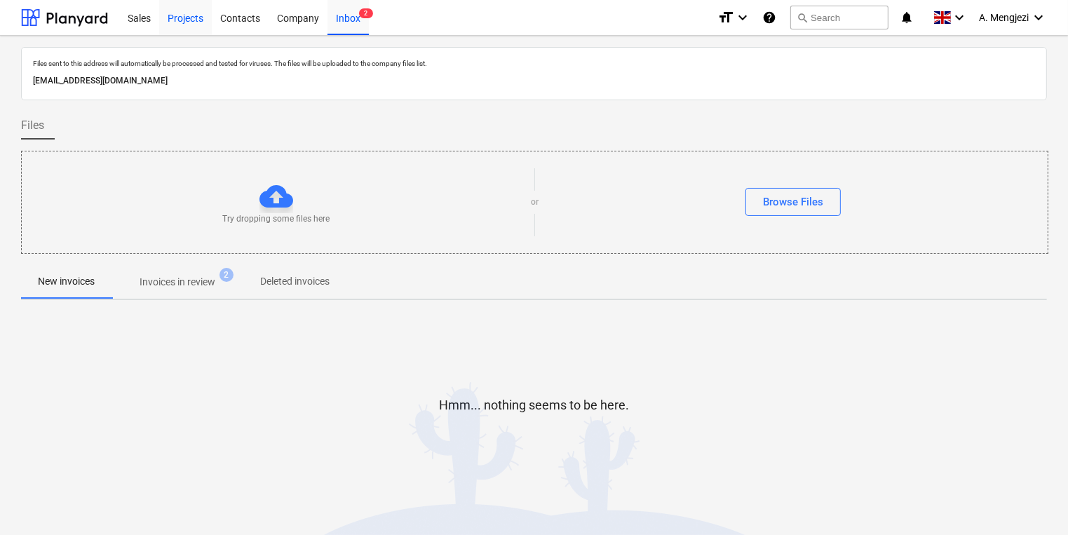
click at [174, 27] on div "Projects" at bounding box center [185, 17] width 53 height 36
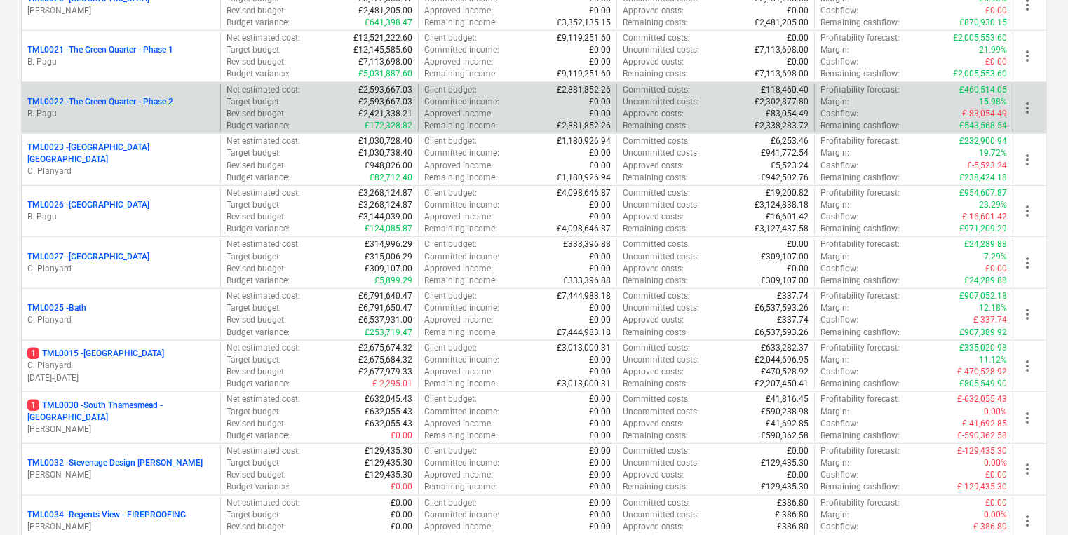
scroll to position [1122, 0]
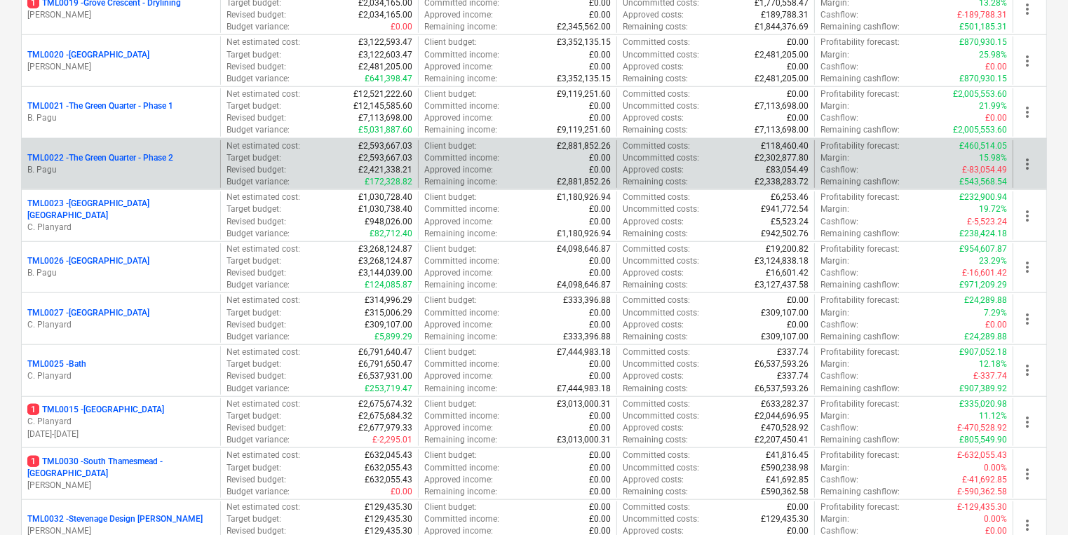
click at [146, 172] on p "B. Pagu" at bounding box center [120, 170] width 187 height 12
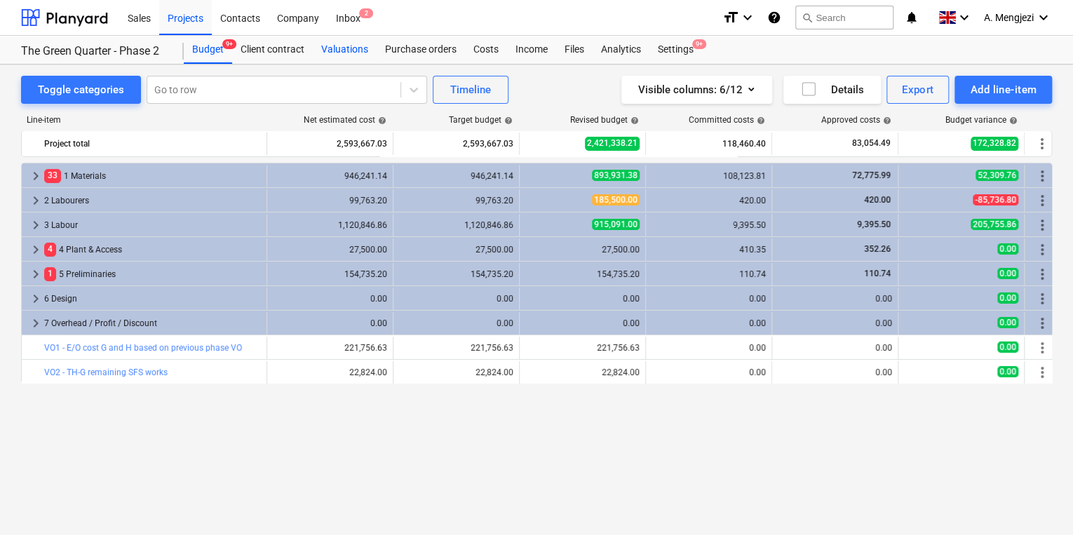
click at [371, 55] on div "Valuations" at bounding box center [345, 50] width 64 height 28
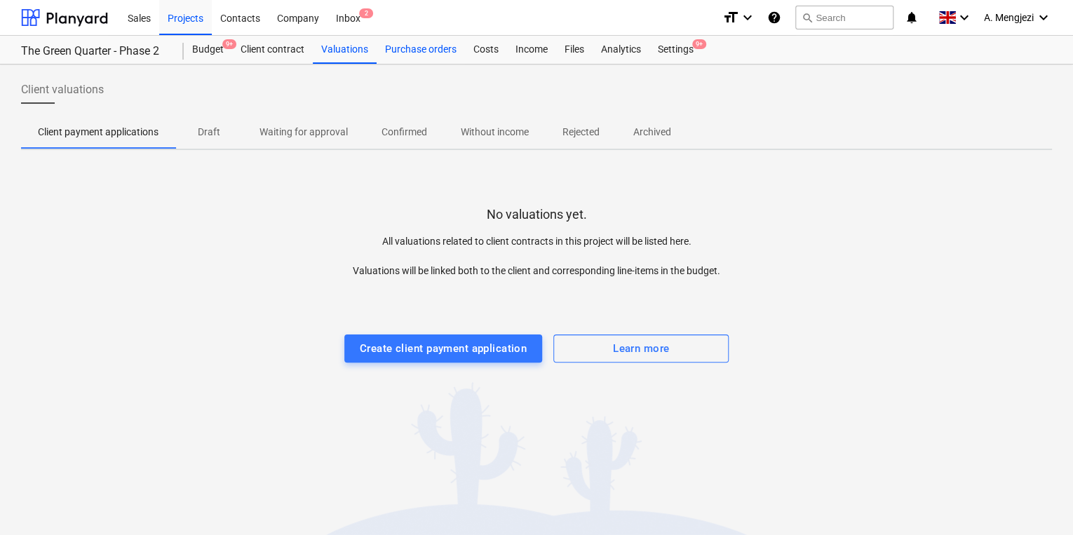
click at [392, 48] on div "Purchase orders" at bounding box center [421, 50] width 88 height 28
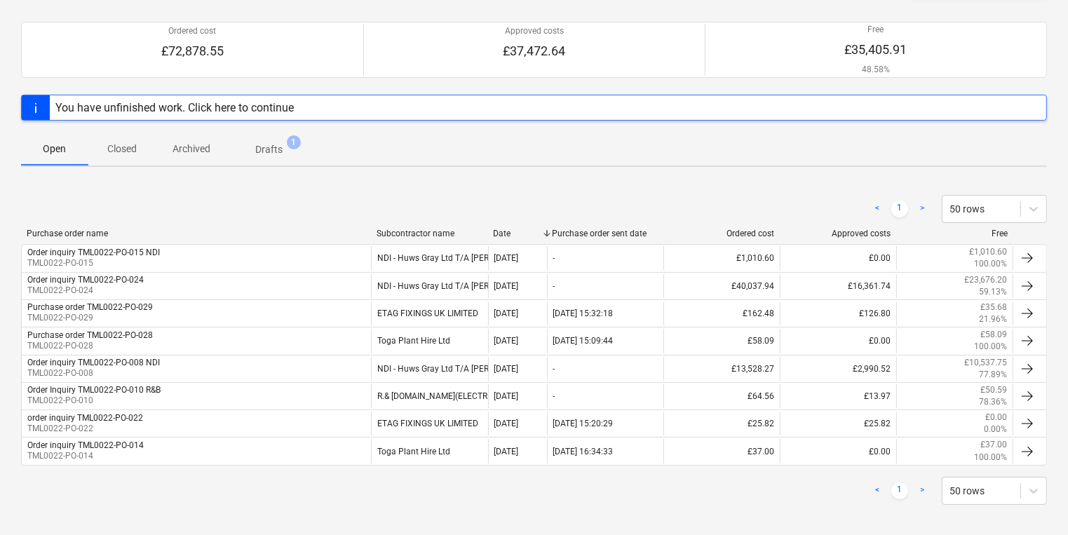
scroll to position [116, 0]
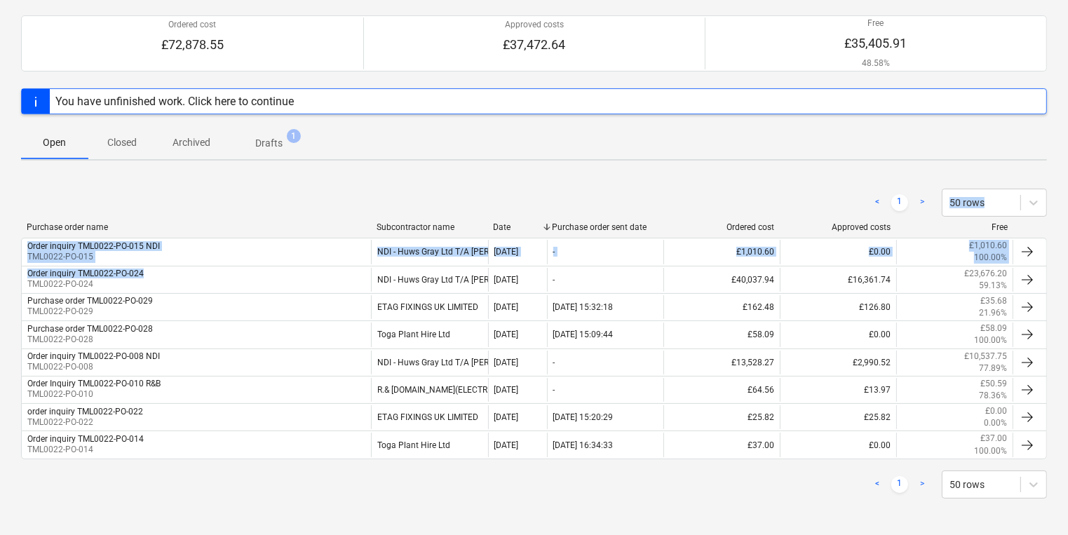
drag, startPoint x: 224, startPoint y: 277, endPoint x: 302, endPoint y: 167, distance: 134.8
click at [302, 167] on div "Purchase orders Create purchase order Ordered cost £72,878.55 Approved costs £3…" at bounding box center [534, 243] width 1068 height 590
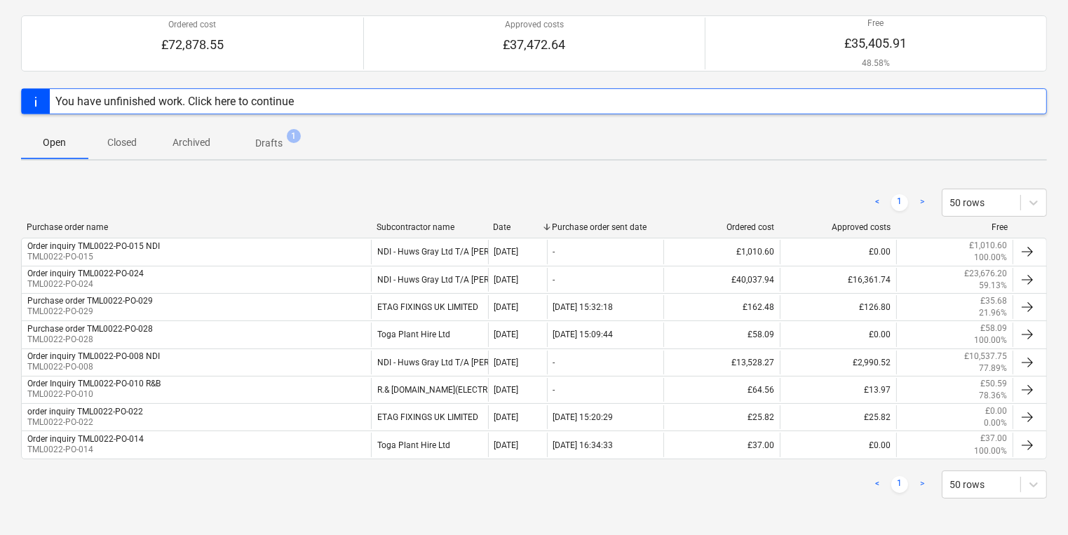
click at [302, 167] on div "Purchase orders Create purchase order Ordered cost £72,878.55 Approved costs £3…" at bounding box center [534, 243] width 1068 height 590
click at [295, 130] on span "1" at bounding box center [294, 136] width 14 height 14
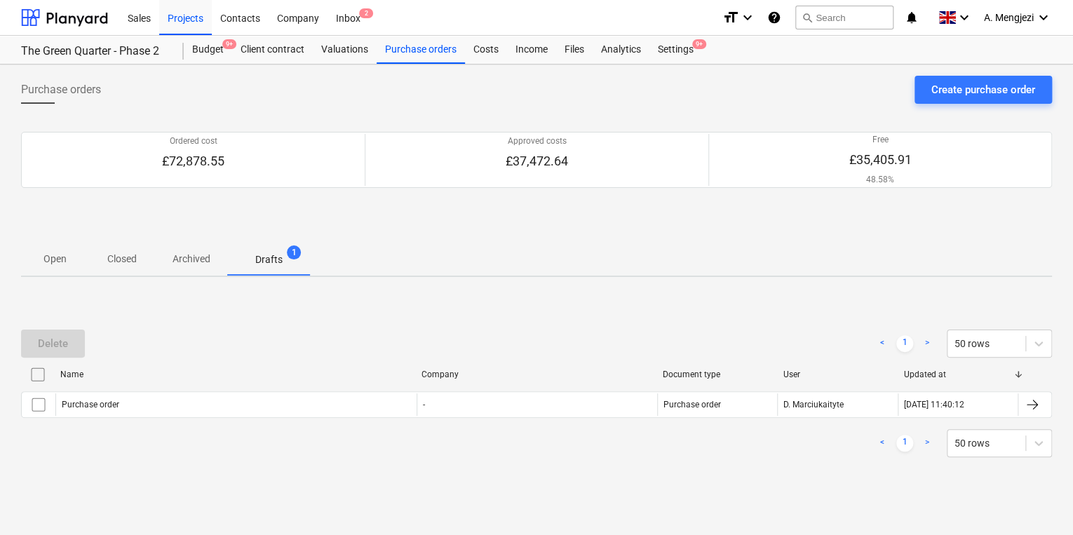
click at [104, 261] on span "Closed" at bounding box center [121, 259] width 67 height 23
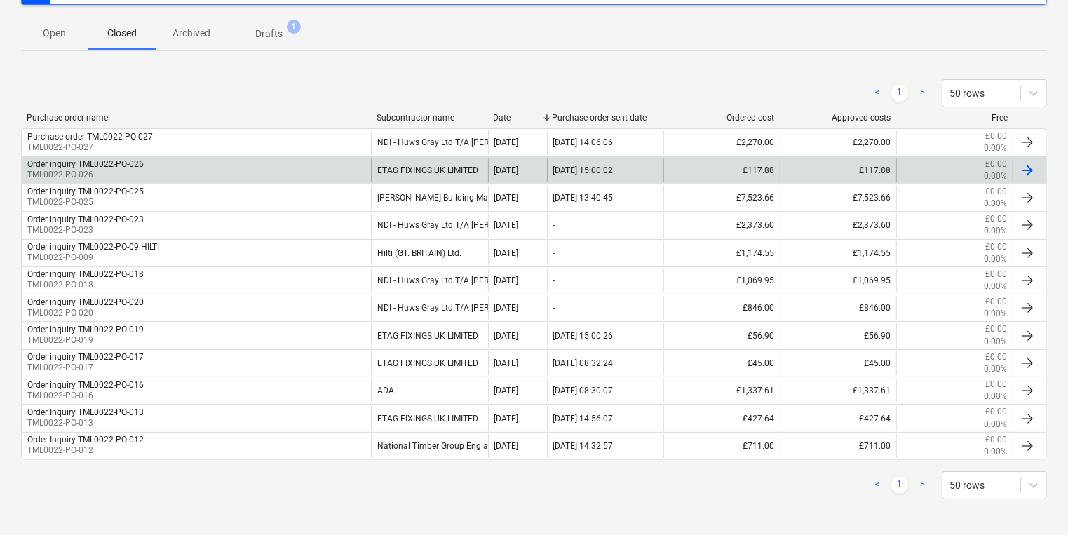
scroll to position [226, 0]
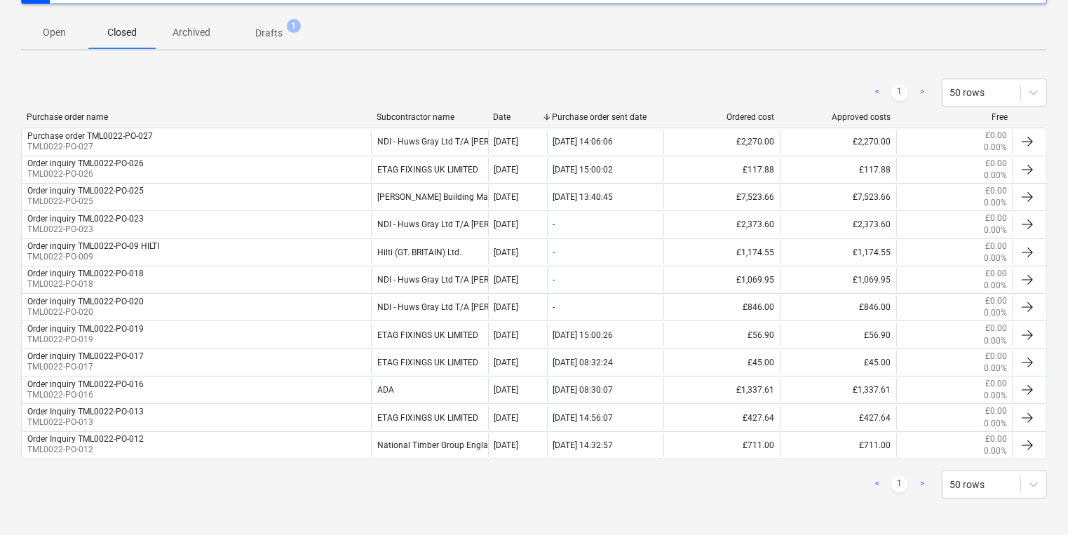
click at [49, 25] on p "Open" at bounding box center [55, 32] width 34 height 15
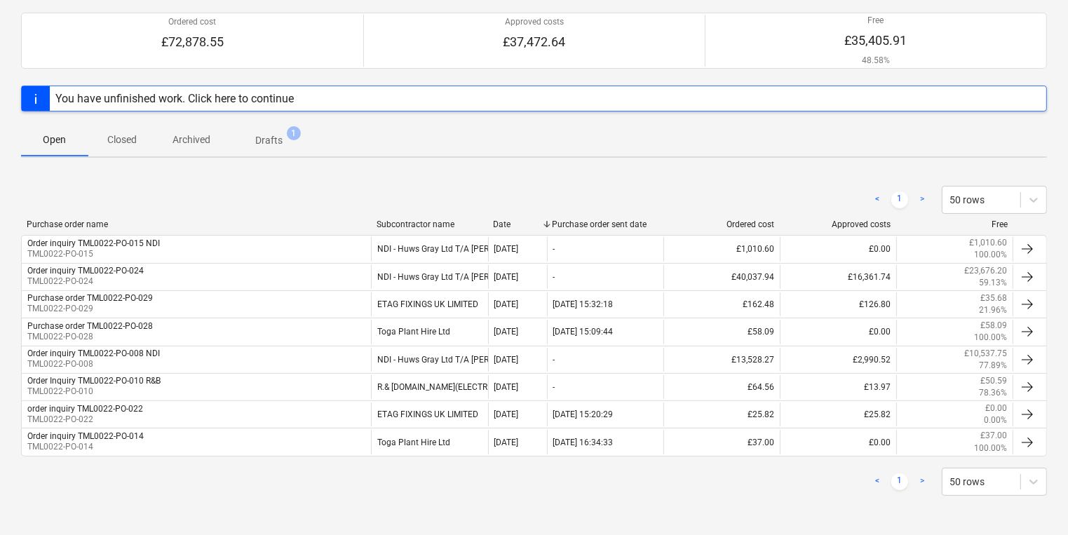
scroll to position [116, 0]
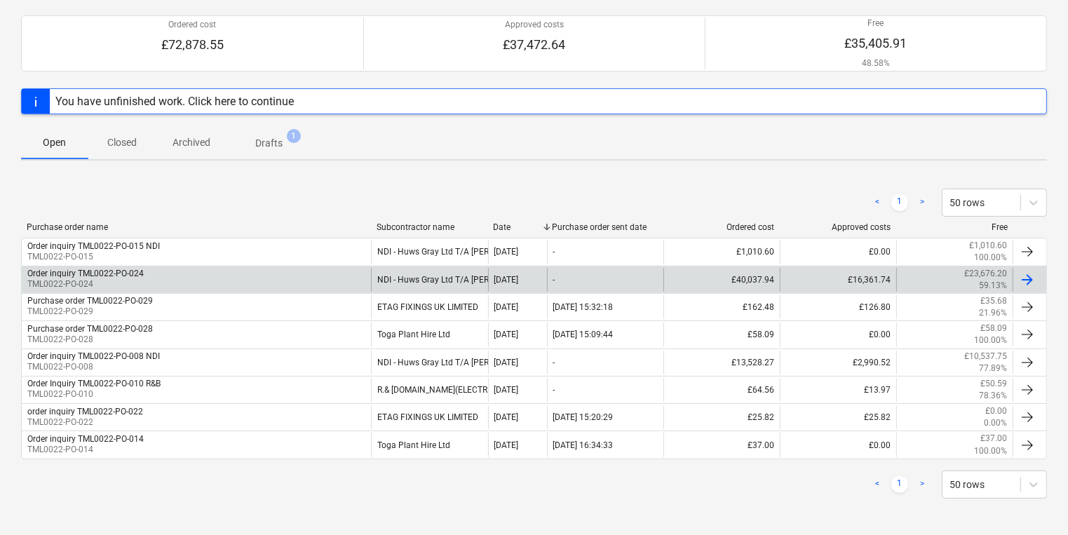
click at [188, 283] on div "Order inquiry TML0022-PO-024 TML0022-PO-024" at bounding box center [196, 280] width 349 height 24
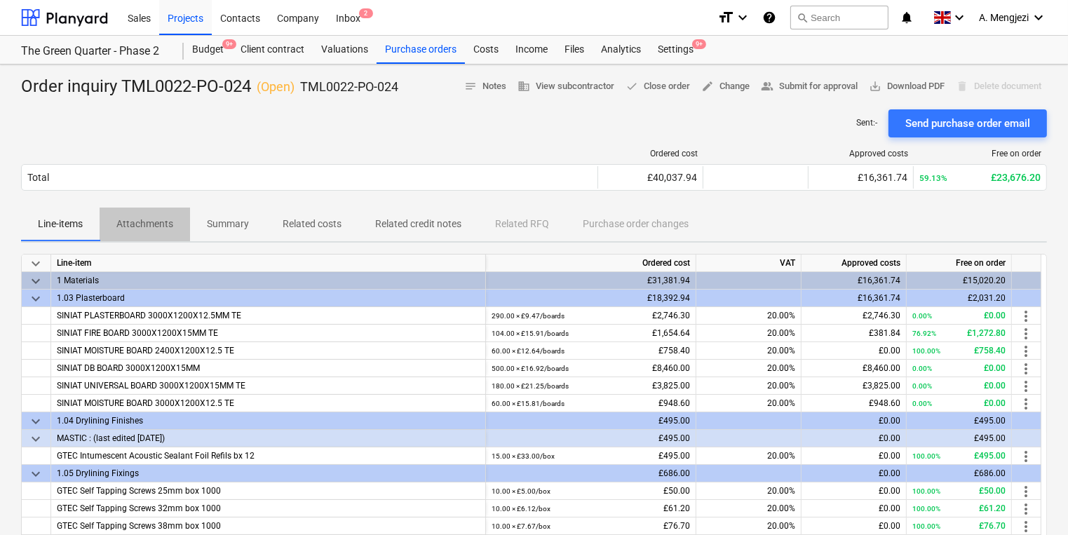
click at [150, 230] on p "Attachments" at bounding box center [144, 224] width 57 height 15
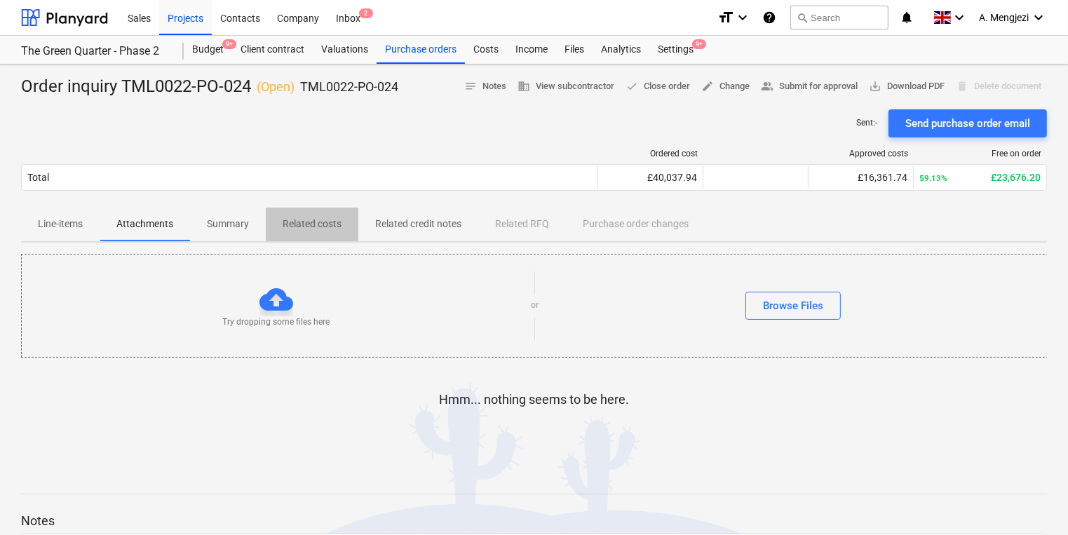
click at [278, 227] on span "Related costs" at bounding box center [312, 223] width 93 height 23
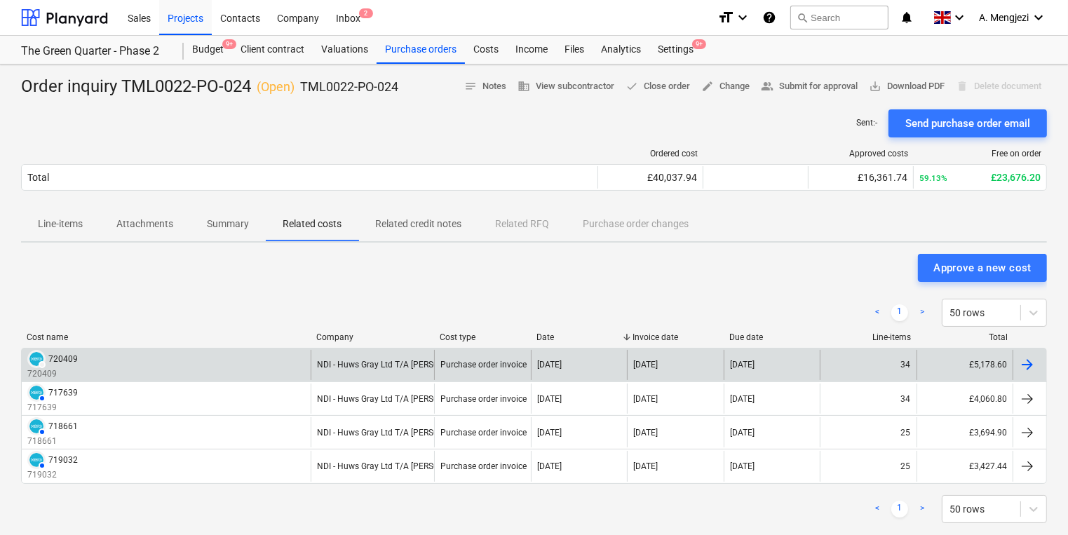
click at [1040, 366] on div at bounding box center [1030, 365] width 34 height 30
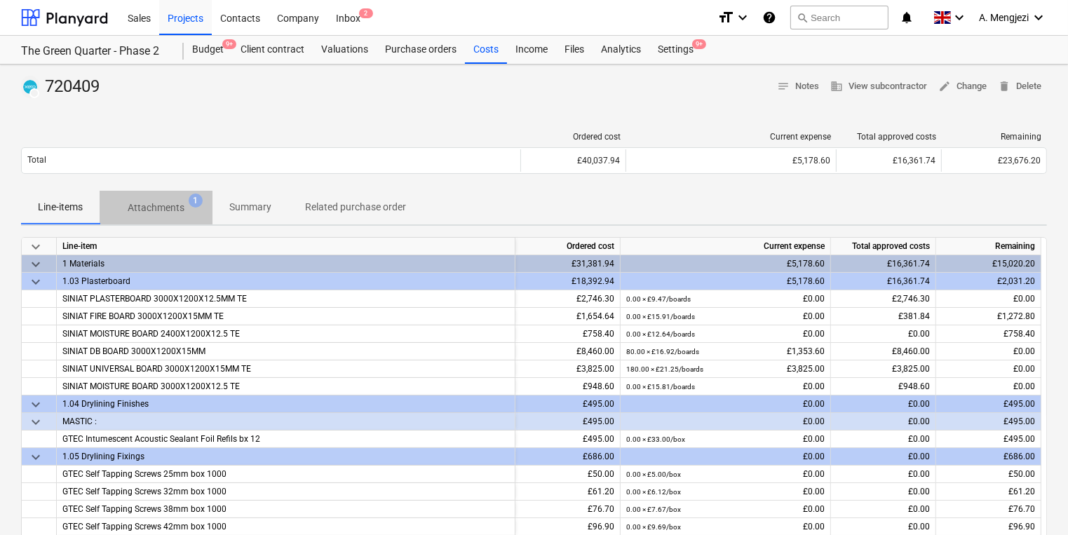
click at [180, 219] on span "Attachments 1" at bounding box center [156, 207] width 113 height 25
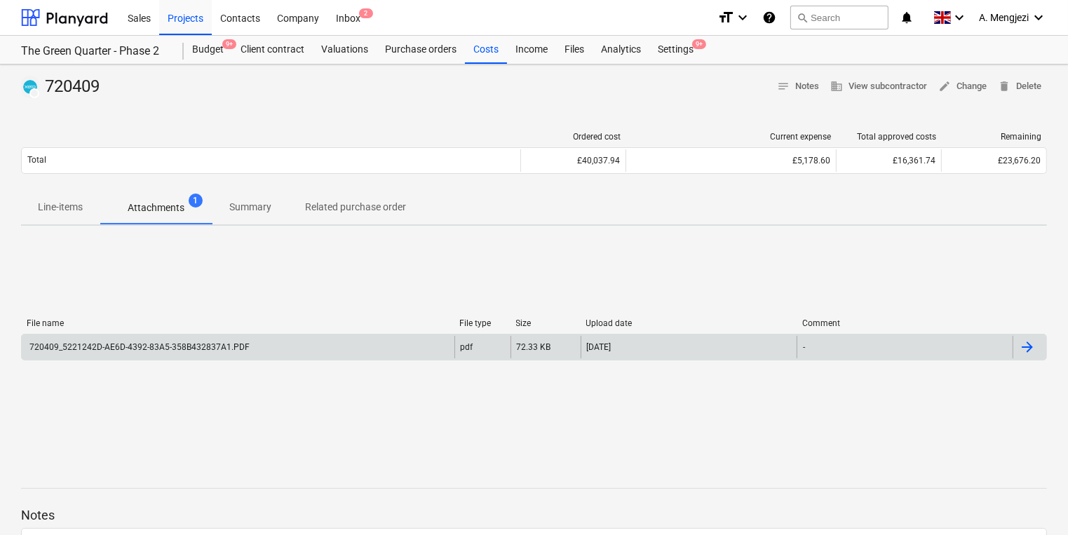
click at [332, 356] on div "720409_5221242D-AE6D-4392-83A5-358B432837A1.PDF" at bounding box center [238, 347] width 433 height 22
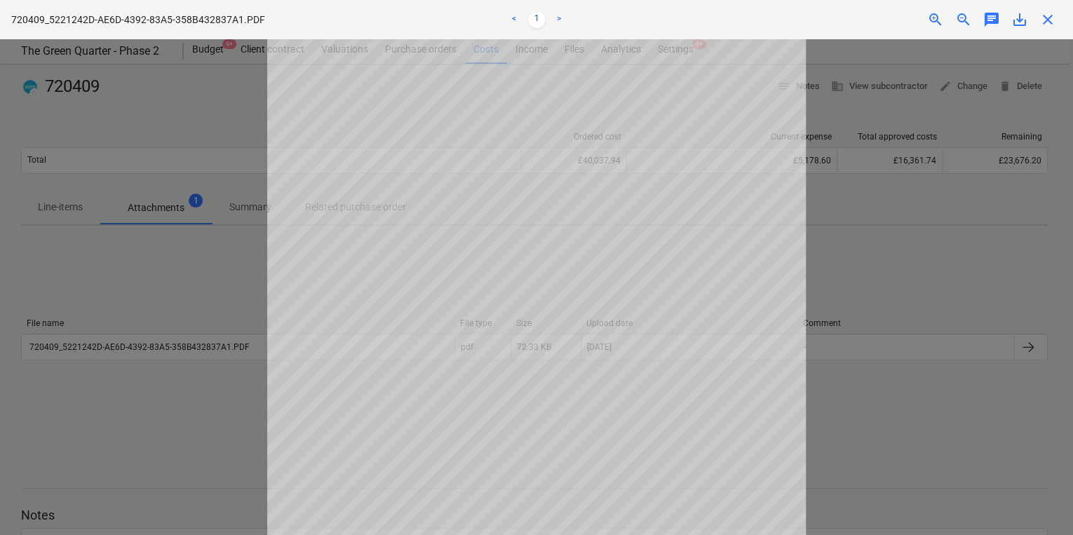
click at [825, 288] on div at bounding box center [536, 287] width 1073 height 496
click at [1044, 20] on span "close" at bounding box center [1047, 19] width 17 height 17
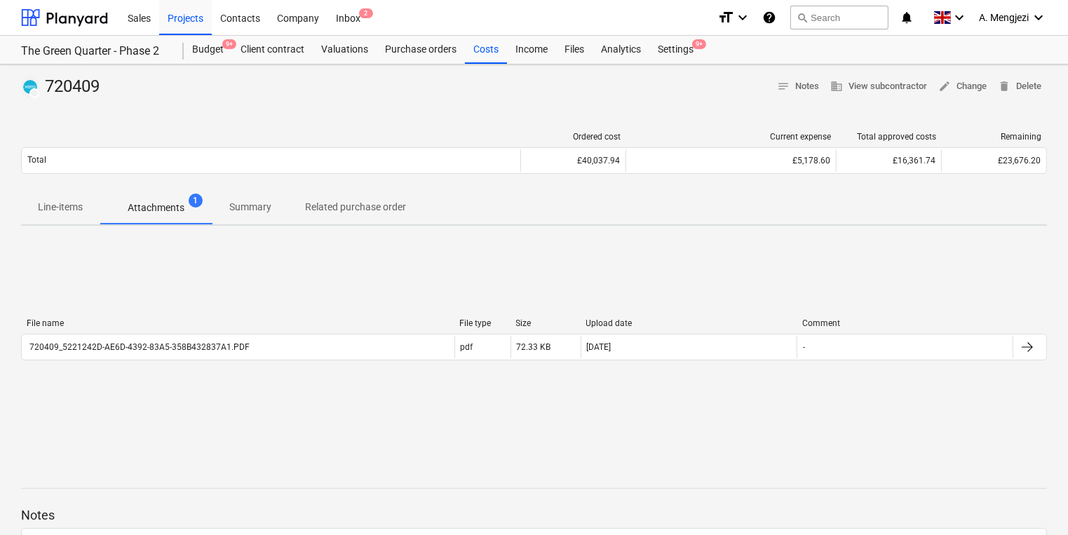
click at [226, 203] on span "Summary" at bounding box center [250, 207] width 76 height 23
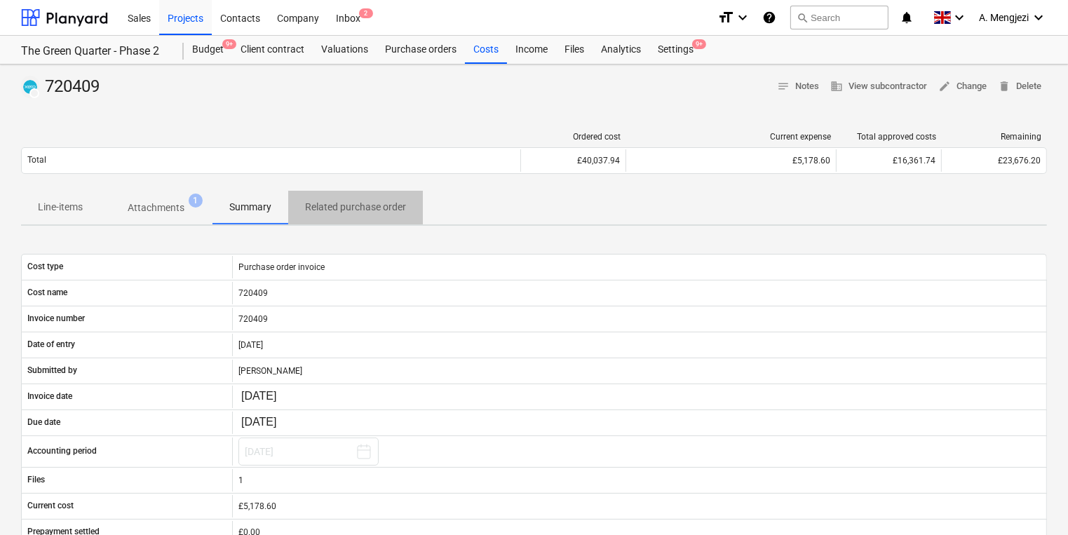
click at [353, 202] on p "Related purchase order" at bounding box center [355, 207] width 101 height 15
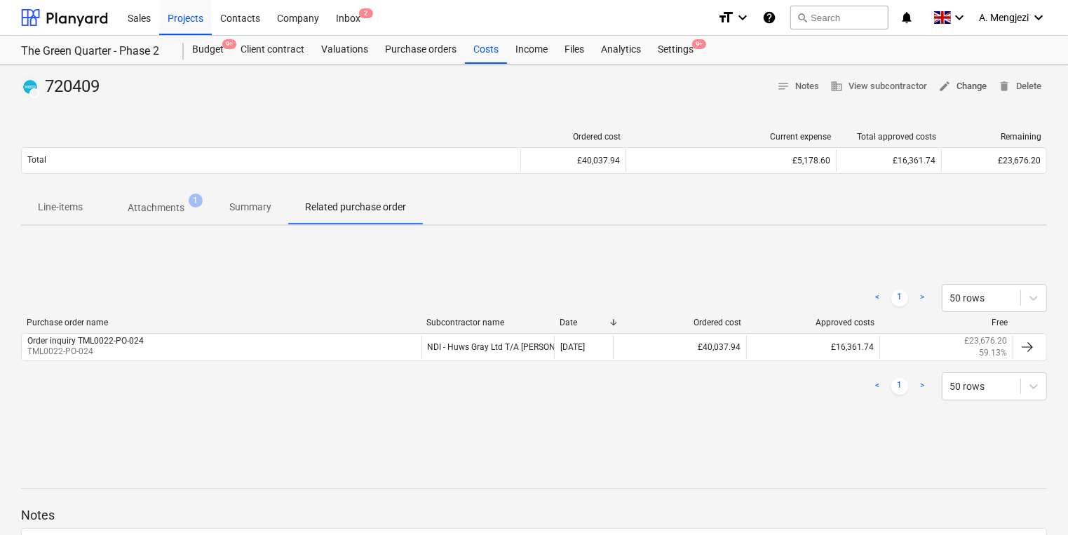
click at [949, 84] on span "edit" at bounding box center [944, 86] width 13 height 13
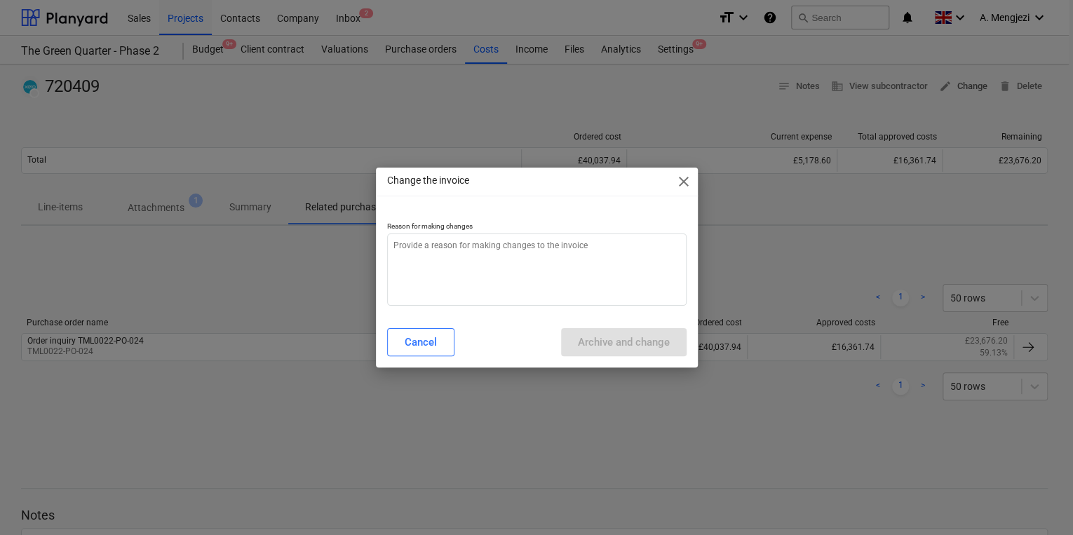
type textarea "x"
click at [506, 299] on textarea at bounding box center [536, 270] width 299 height 72
type textarea "e"
type textarea "x"
click at [675, 174] on span "close" at bounding box center [683, 181] width 17 height 17
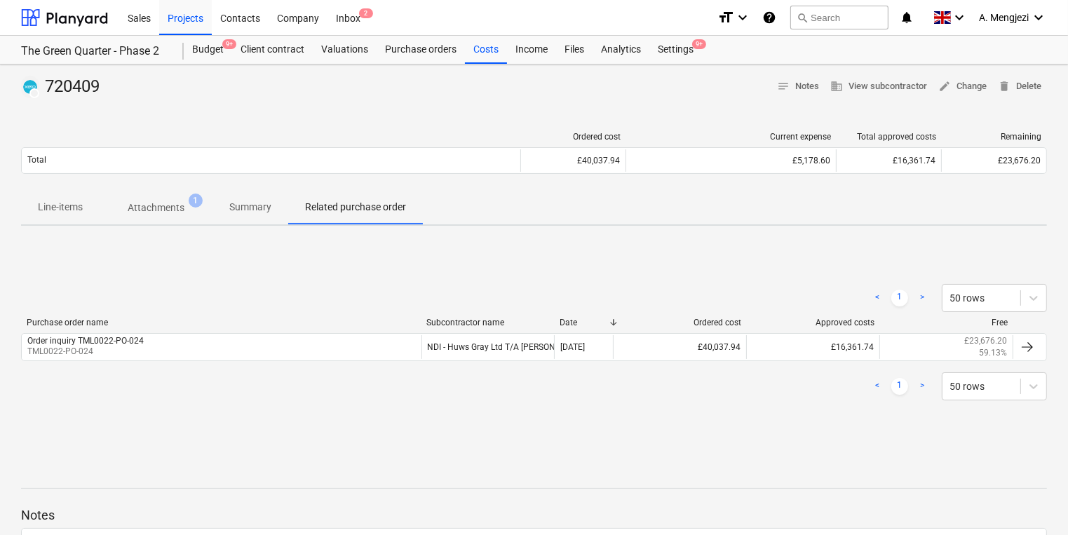
click at [313, 370] on div "< 1 > 50 rows" at bounding box center [534, 386] width 1026 height 39
drag, startPoint x: 1032, startPoint y: 349, endPoint x: 149, endPoint y: 375, distance: 883.9
click at [149, 375] on div "< 1 > 50 rows Purchase order name Subcontractor name Date Ordered cost Approved…" at bounding box center [534, 342] width 1026 height 150
drag, startPoint x: 149, startPoint y: 375, endPoint x: 289, endPoint y: 410, distance: 144.4
click at [289, 410] on div "< 1 > 50 rows Purchase order name Subcontractor name Date Ordered cost Approved…" at bounding box center [534, 342] width 1026 height 150
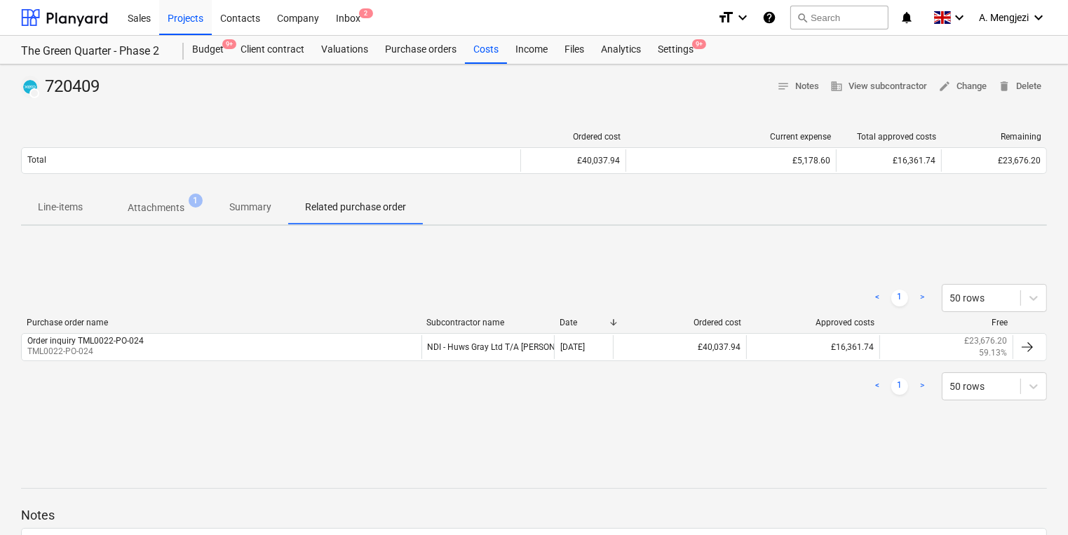
click at [258, 193] on div "DRAFT 720409 notes Notes business View subcontractor edit Change delete Delete …" at bounding box center [534, 366] width 1068 height 602
drag, startPoint x: 258, startPoint y: 194, endPoint x: 257, endPoint y: 208, distance: 14.8
click at [257, 208] on p "Summary" at bounding box center [250, 207] width 42 height 15
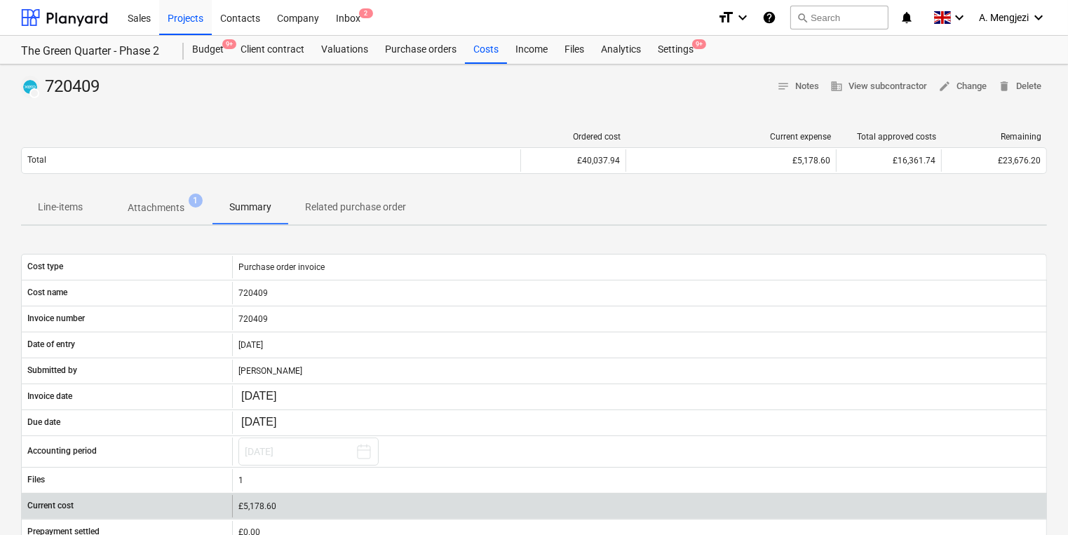
click at [271, 503] on div "£5,178.60" at bounding box center [639, 506] width 802 height 10
click at [302, 505] on div "£5,178.60" at bounding box center [639, 506] width 802 height 10
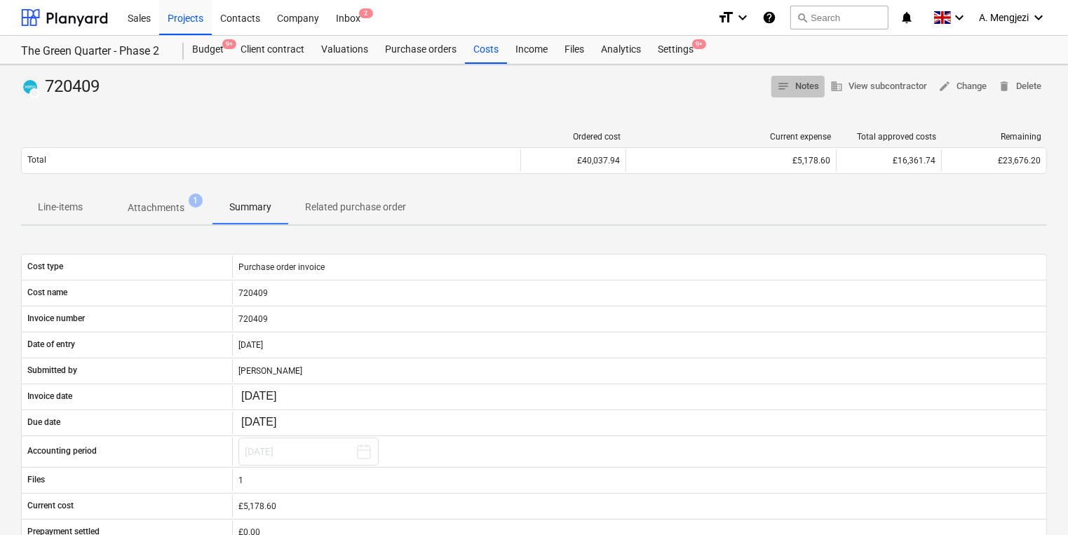
click at [805, 90] on span "notes Notes" at bounding box center [798, 87] width 42 height 16
click at [978, 90] on span "edit Change" at bounding box center [962, 87] width 48 height 16
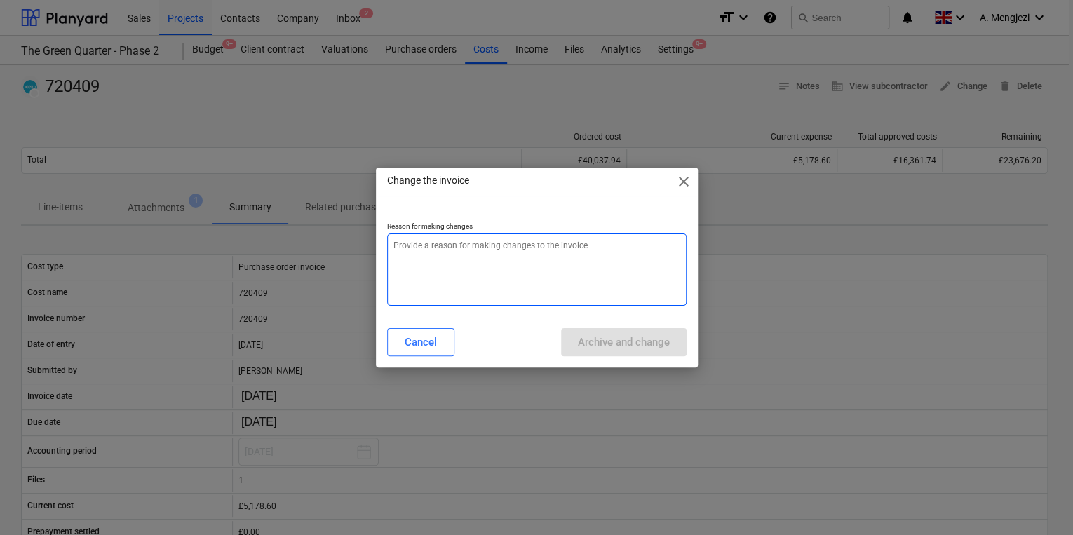
click at [525, 284] on textarea at bounding box center [536, 270] width 299 height 72
type textarea "x"
type textarea "e"
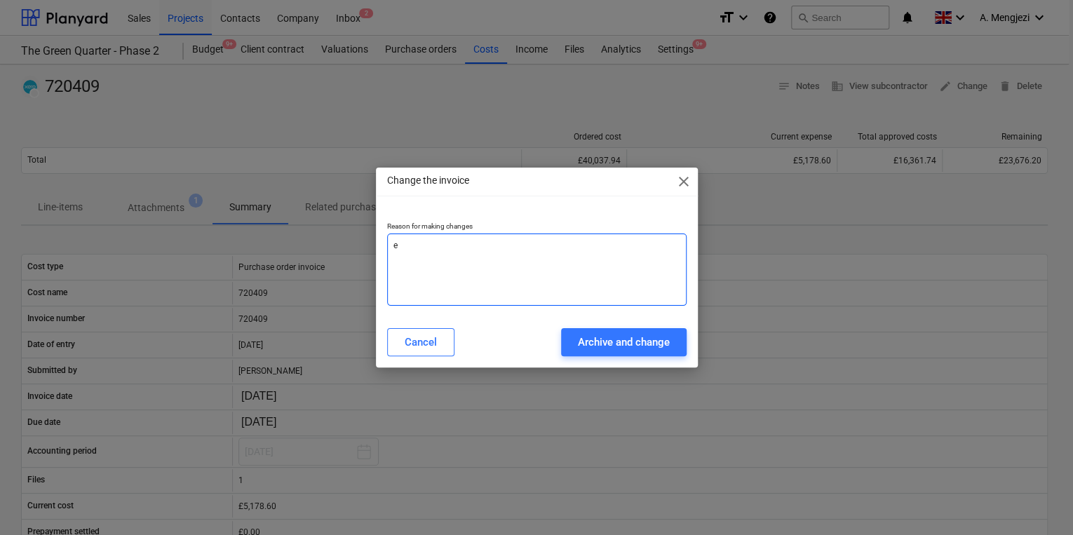
type textarea "x"
type textarea "er"
type textarea "x"
type textarea "err"
type textarea "x"
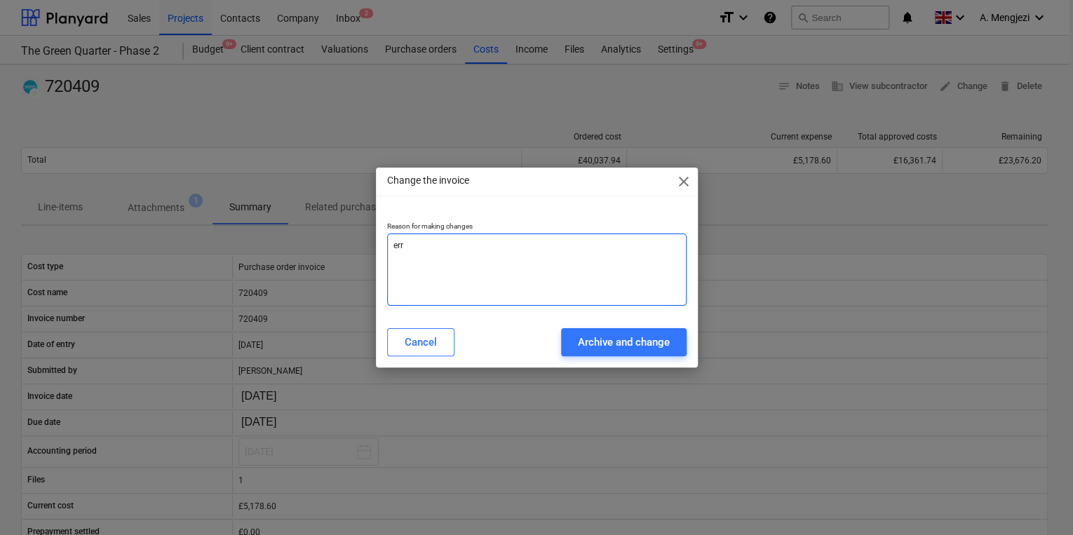
type textarea "erro"
type textarea "x"
type textarea "error"
type textarea "x"
type textarea "error"
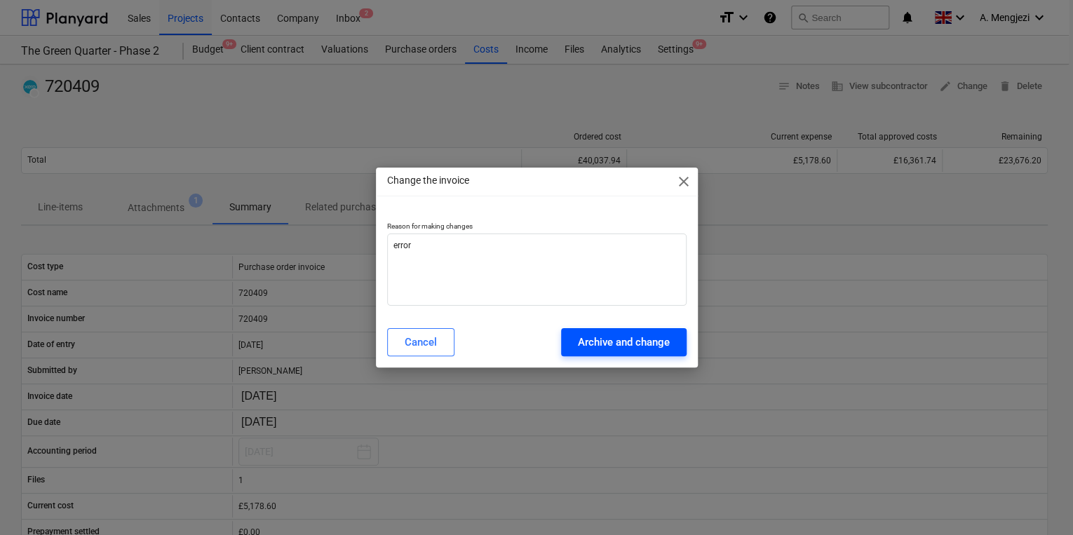
click at [596, 331] on button "Archive and change" at bounding box center [624, 342] width 126 height 28
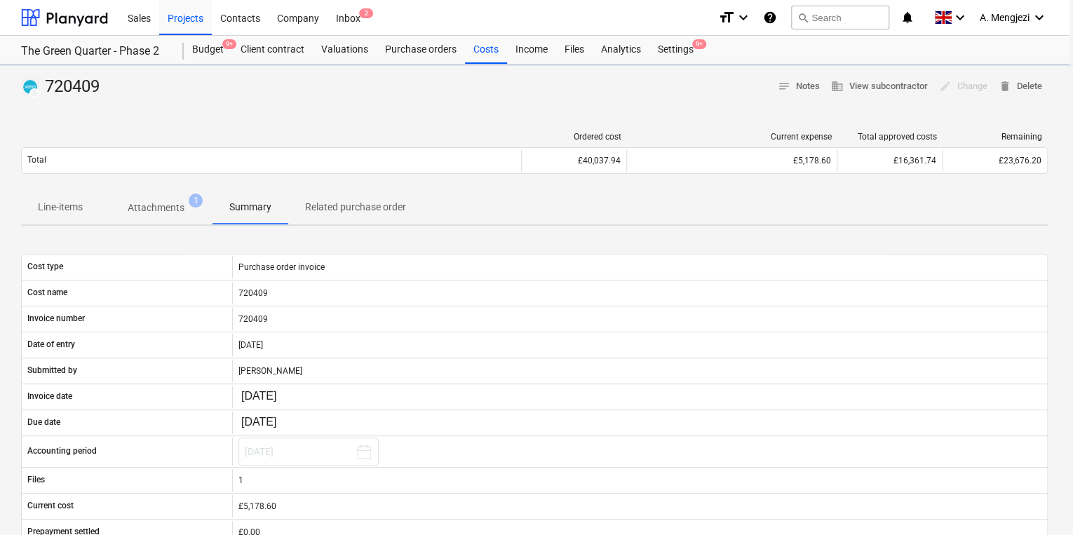
type textarea "x"
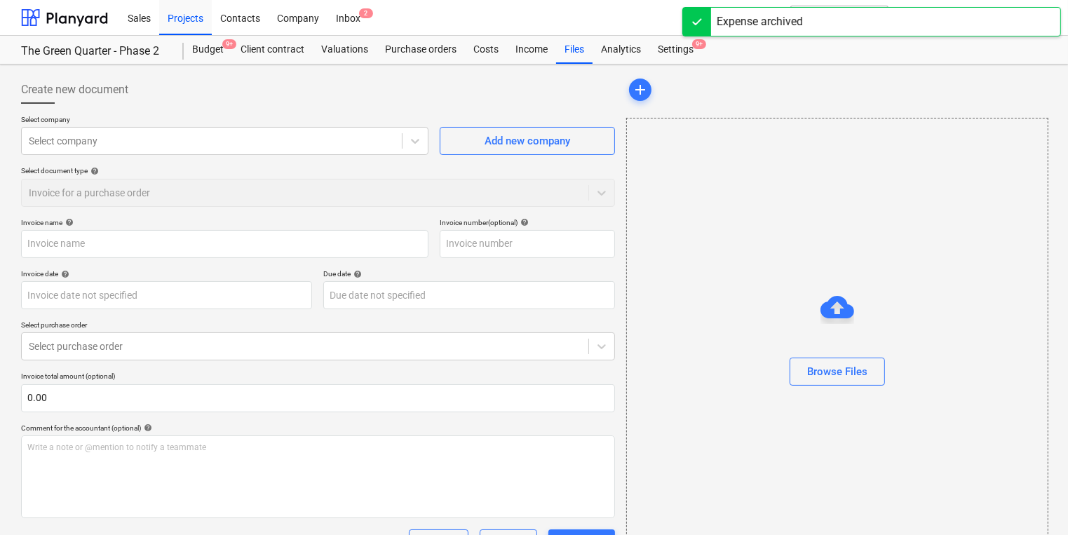
type input "720409"
type input "[DATE]"
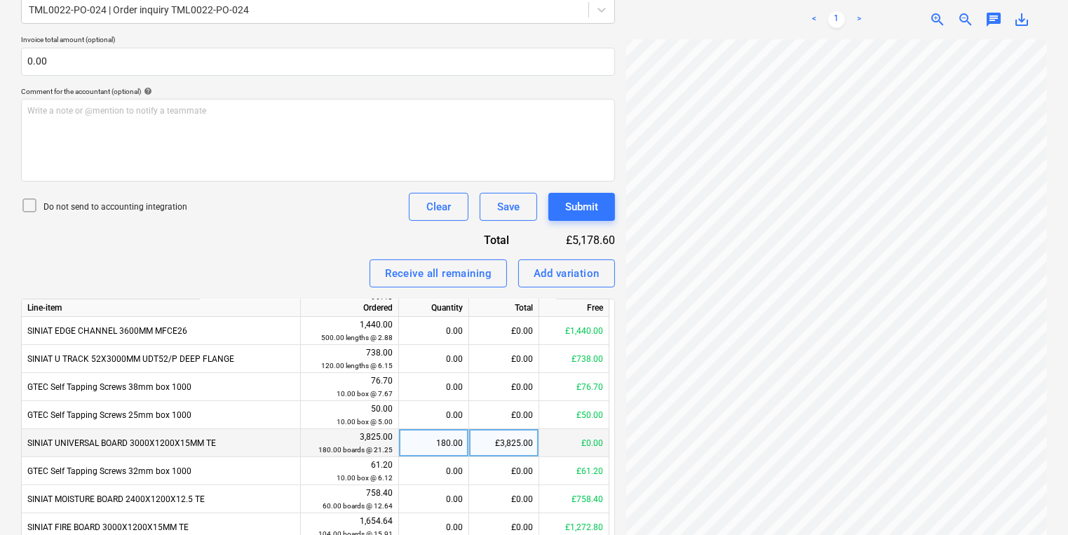
scroll to position [121, 126]
click at [625, 404] on div "720409_5221242...PDF clear add sort This file is already attached to a document…" at bounding box center [837, 253] width 432 height 1038
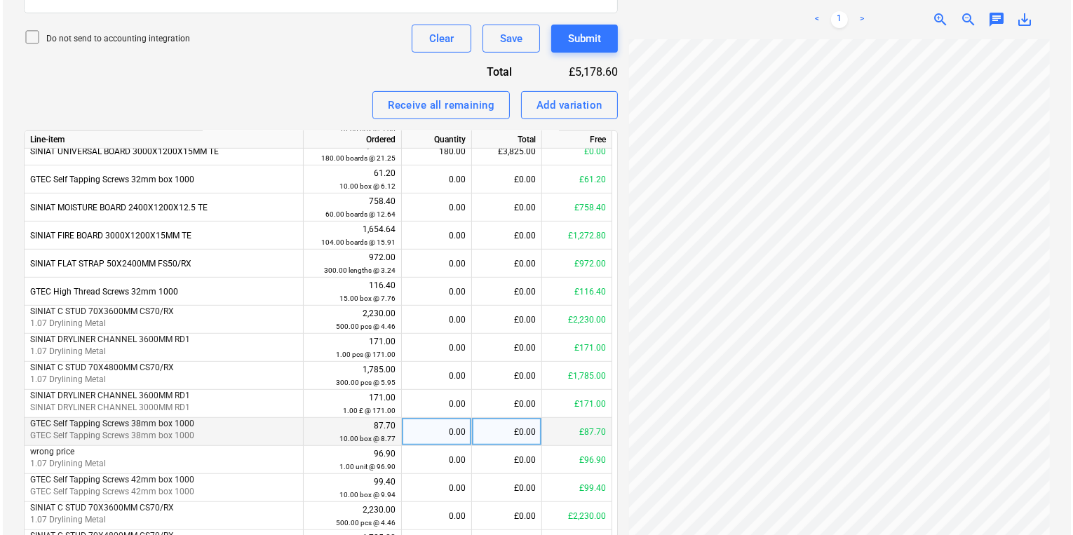
scroll to position [572, 0]
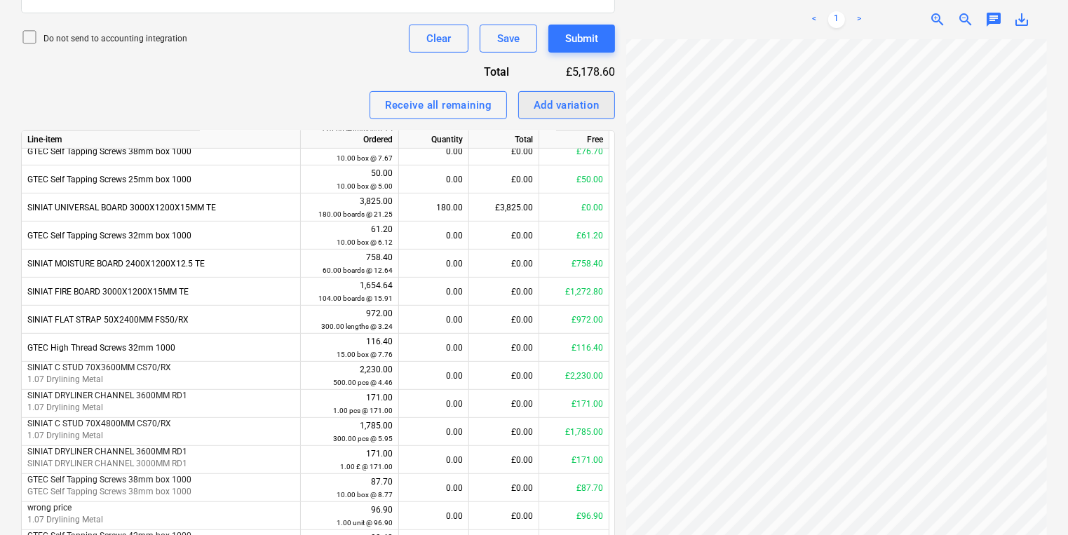
click at [585, 104] on div "Add variation" at bounding box center [567, 105] width 66 height 18
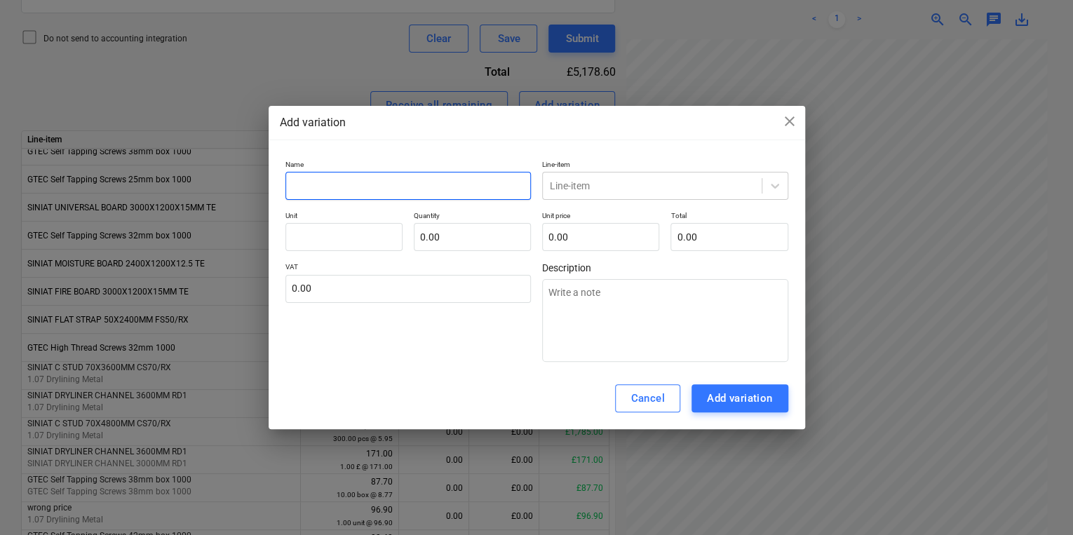
click at [419, 181] on input "text" at bounding box center [408, 186] width 246 height 28
type textarea "x"
type input "E"
type textarea "x"
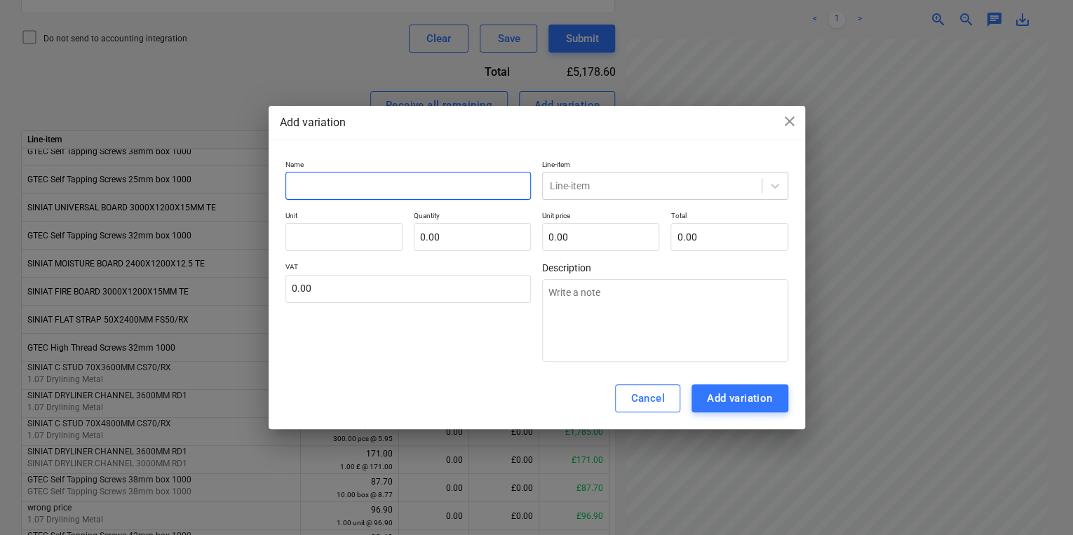
type input "P"
type textarea "x"
type input "PC"
type textarea "x"
type input "PCS"
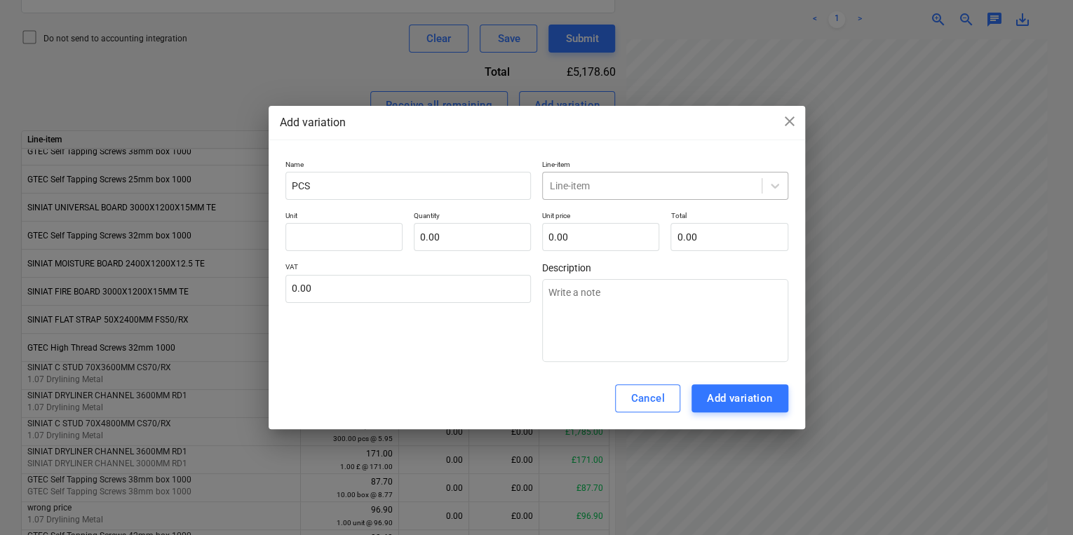
click at [638, 177] on div "Line-item" at bounding box center [652, 186] width 219 height 20
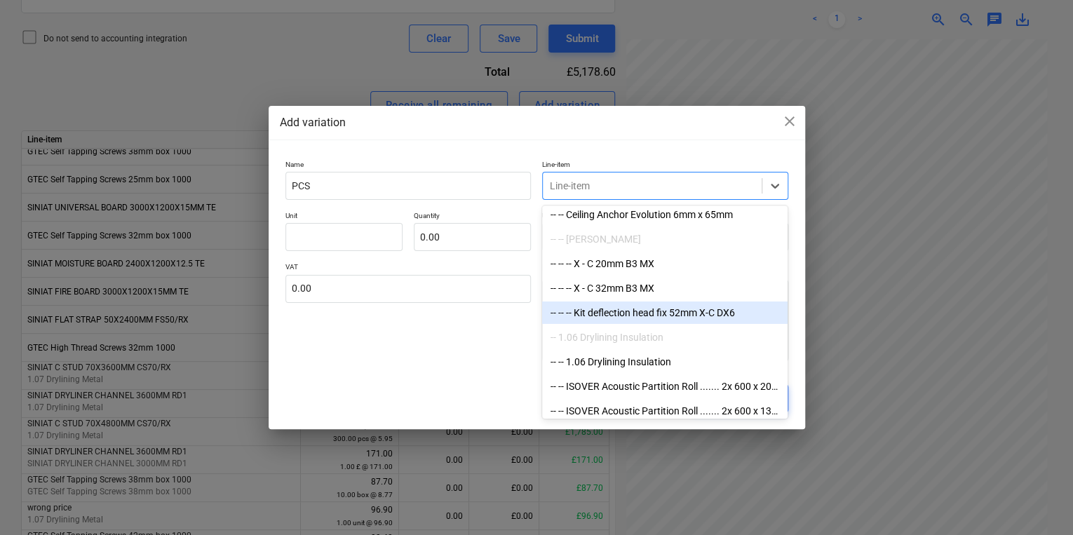
scroll to position [2412, 0]
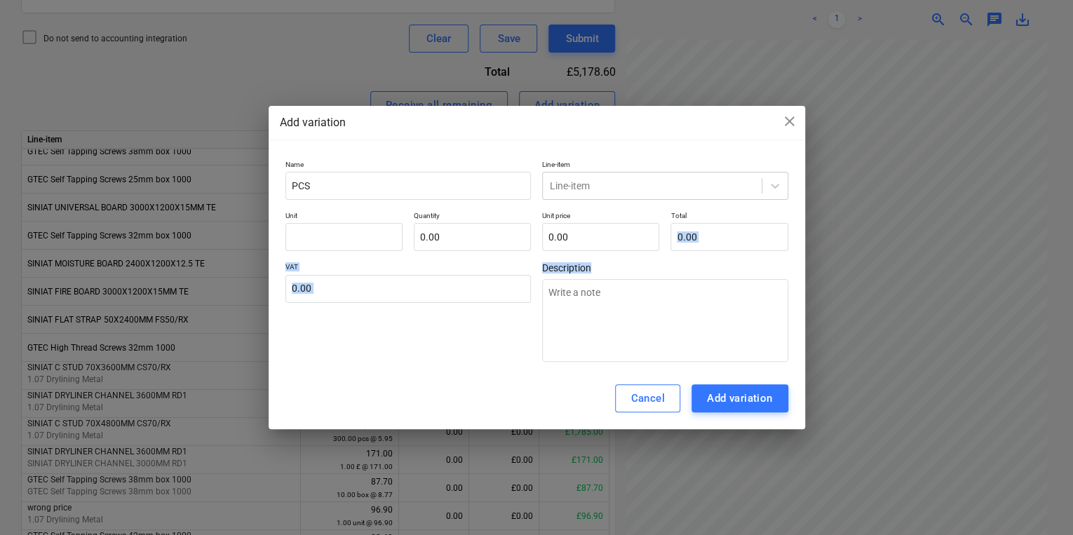
drag, startPoint x: 787, startPoint y: 306, endPoint x: 781, endPoint y: 213, distance: 93.5
click at [781, 213] on div "Name PCS Line-item Line-item Unit Quantity 0.00 Unit price 0.00 Total 0.00 VAT …" at bounding box center [537, 261] width 536 height 214
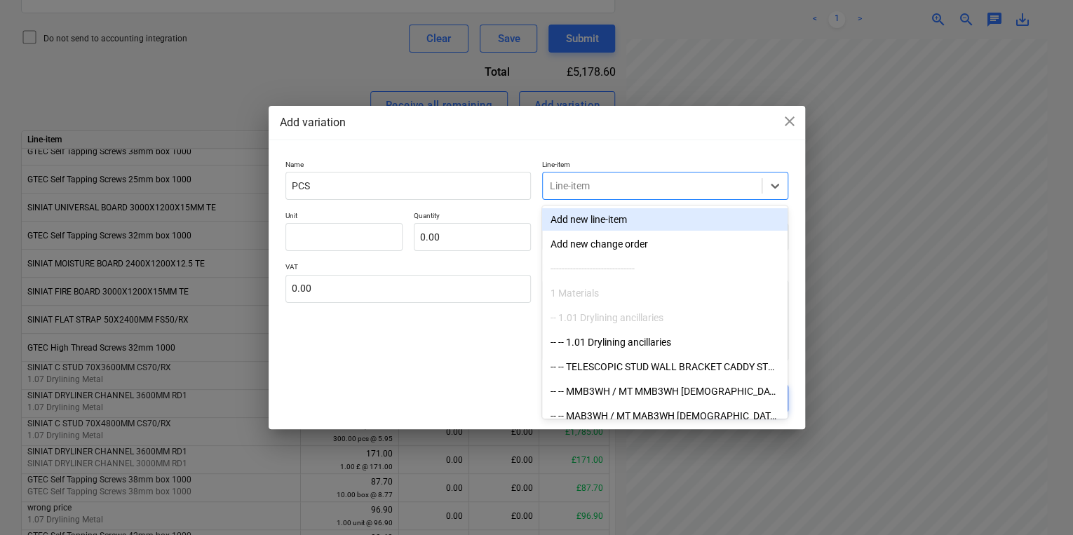
click at [665, 175] on div "Line-item" at bounding box center [665, 186] width 246 height 28
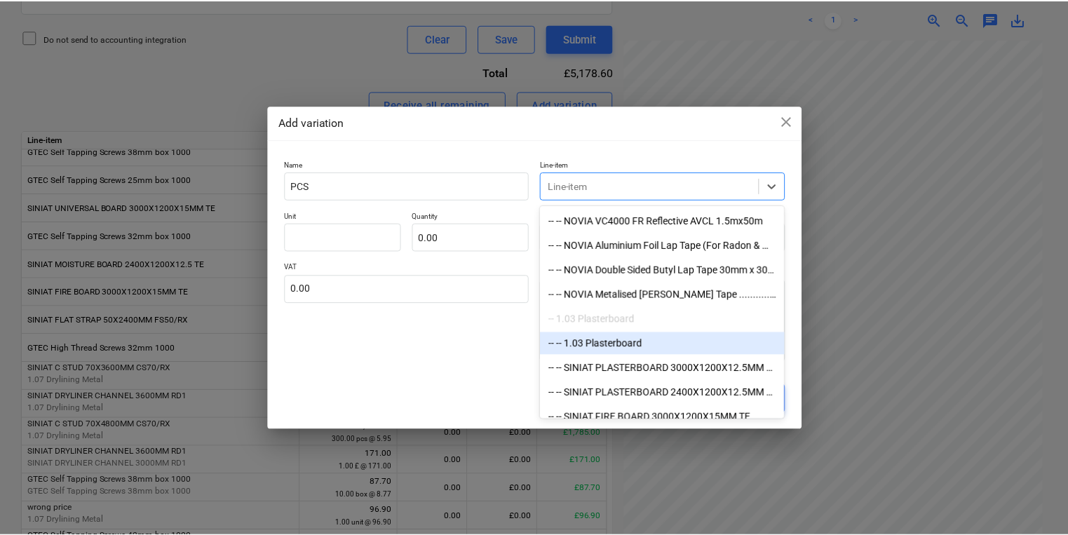
scroll to position [280, 0]
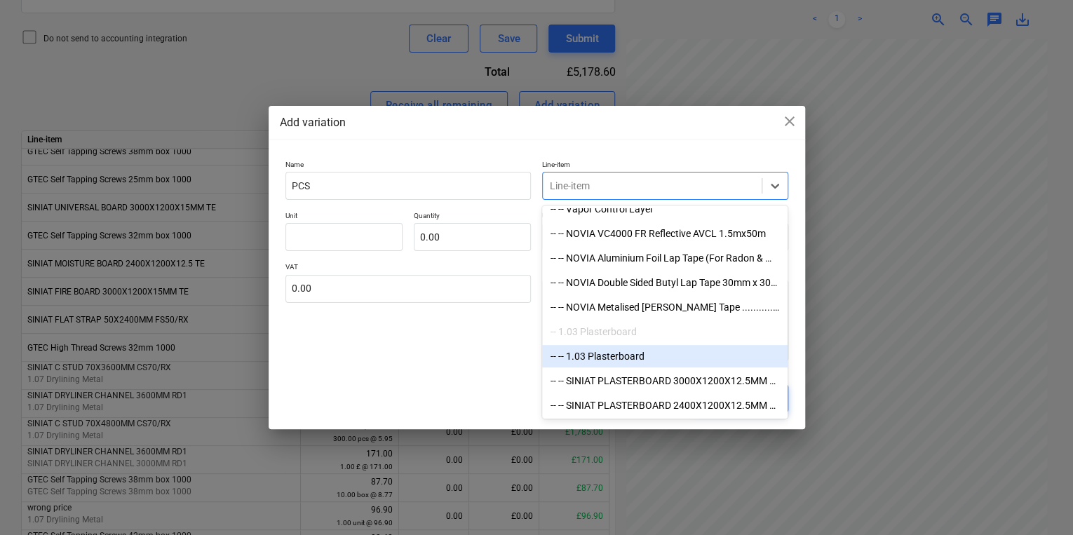
click at [654, 368] on div "-- -- 1.03 Plasterboard" at bounding box center [664, 357] width 245 height 25
click at [651, 364] on div "-- -- 1.03 Plasterboard" at bounding box center [664, 356] width 245 height 22
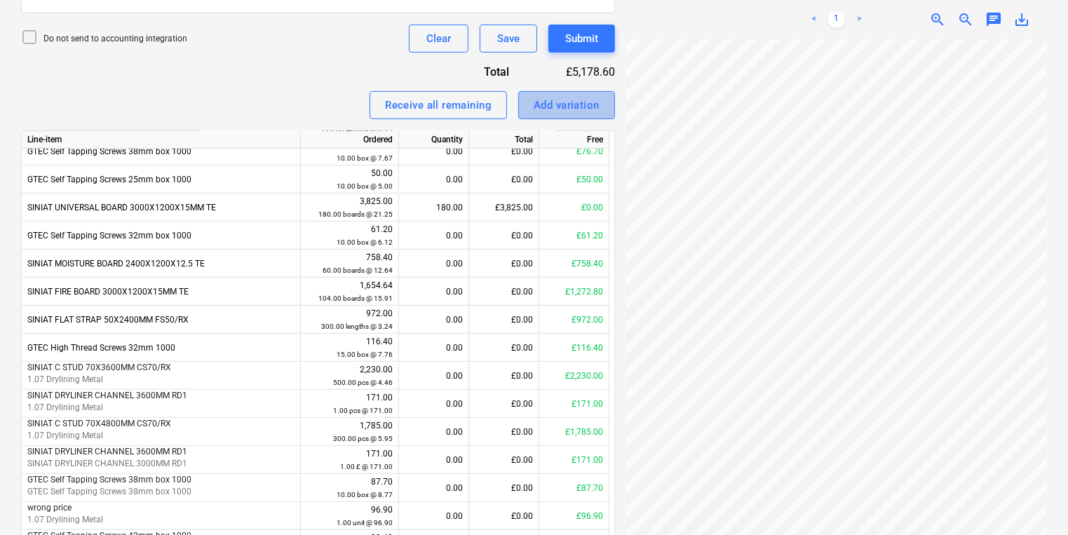
click at [569, 96] on div "Add variation" at bounding box center [567, 105] width 66 height 18
type textarea "x"
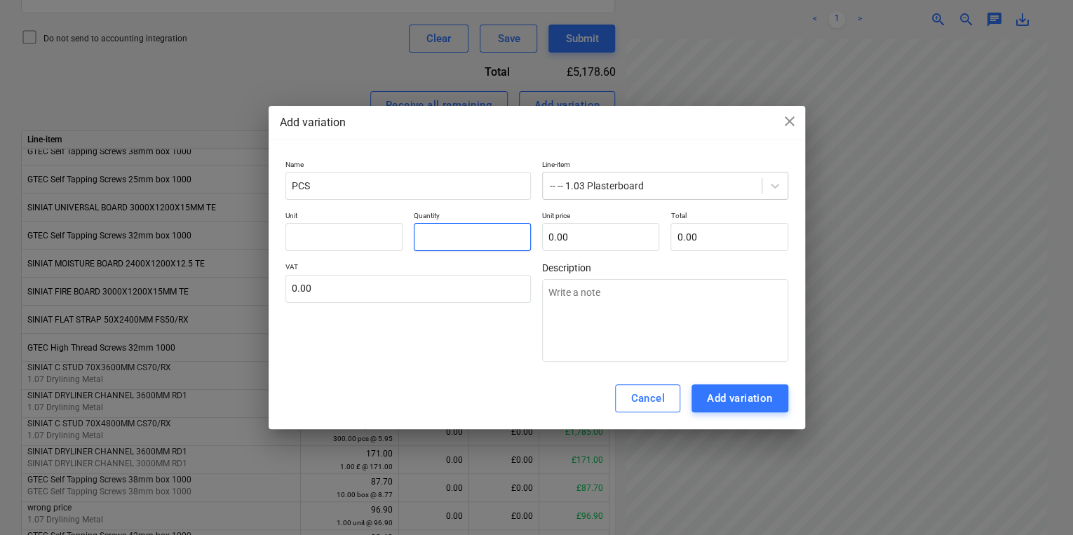
click at [460, 226] on input "text" at bounding box center [472, 237] width 117 height 28
type textarea "x"
type input "1.00"
type textarea "x"
type input "0"
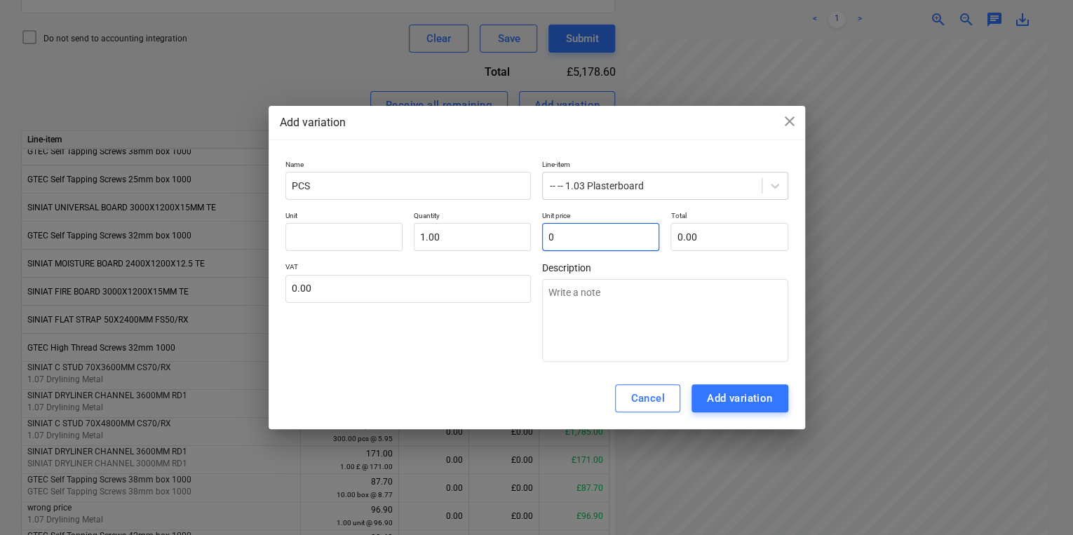
type textarea "x"
type input "0."
type textarea "x"
type input "0.1"
type input "0.10"
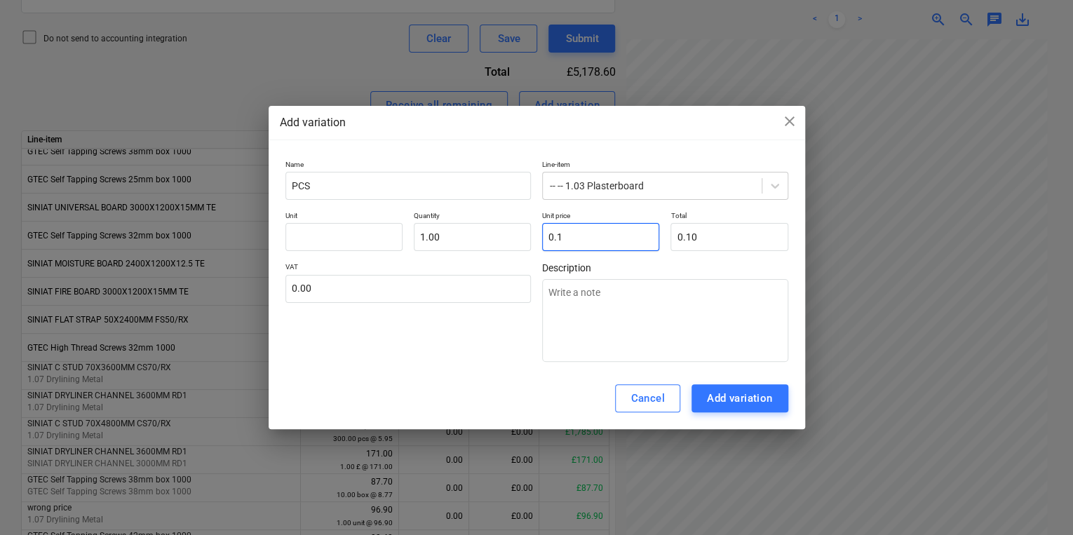
type textarea "x"
type input "0.10"
type input "0.00"
click at [729, 395] on div "Add variation" at bounding box center [740, 398] width 66 height 18
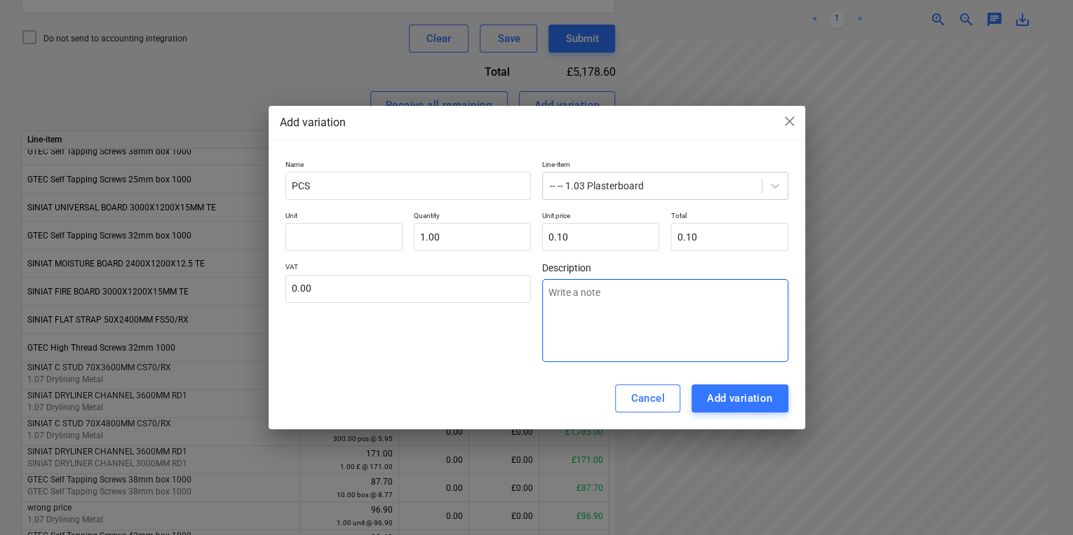
click at [731, 336] on textarea at bounding box center [665, 320] width 246 height 83
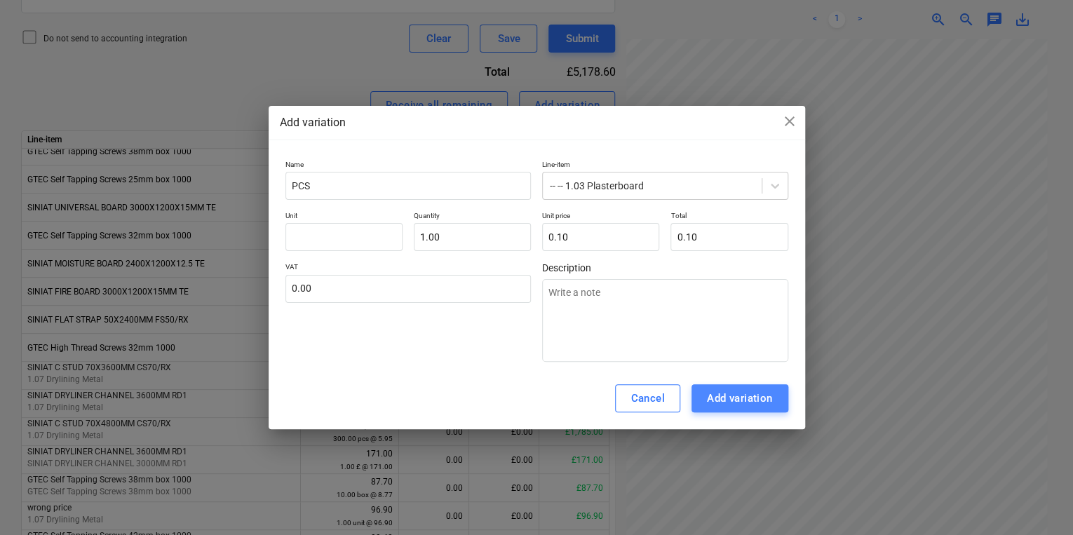
click at [709, 401] on div "Add variation" at bounding box center [740, 398] width 66 height 18
drag, startPoint x: 226, startPoint y: 206, endPoint x: 264, endPoint y: 216, distance: 39.8
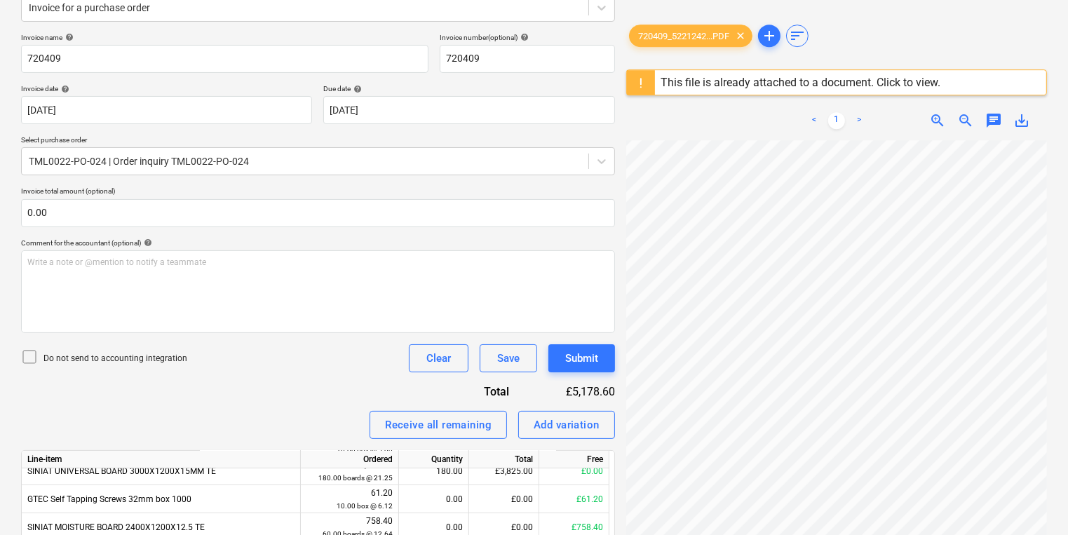
scroll to position [522, 0]
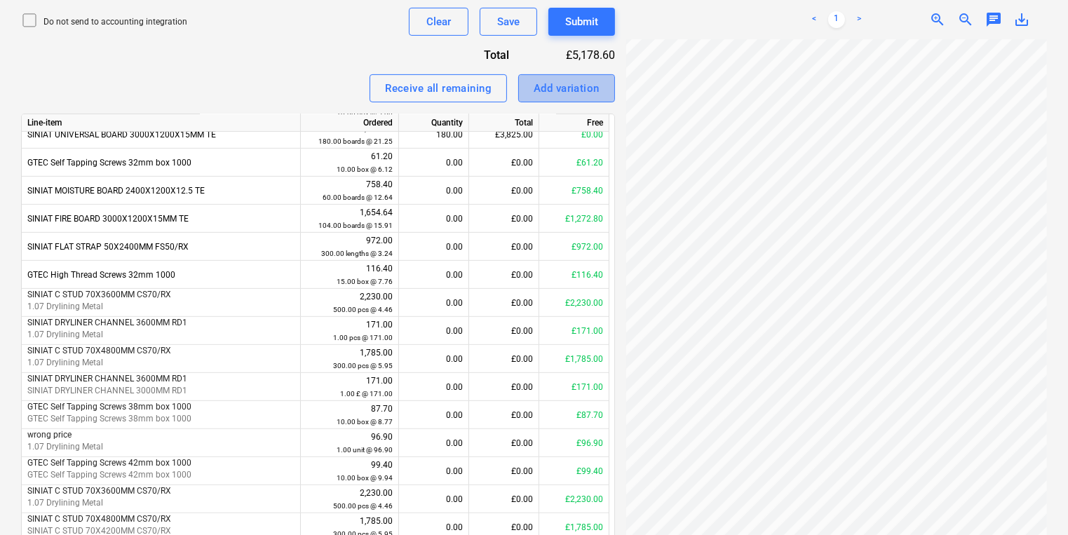
click at [593, 84] on div "Add variation" at bounding box center [567, 88] width 66 height 18
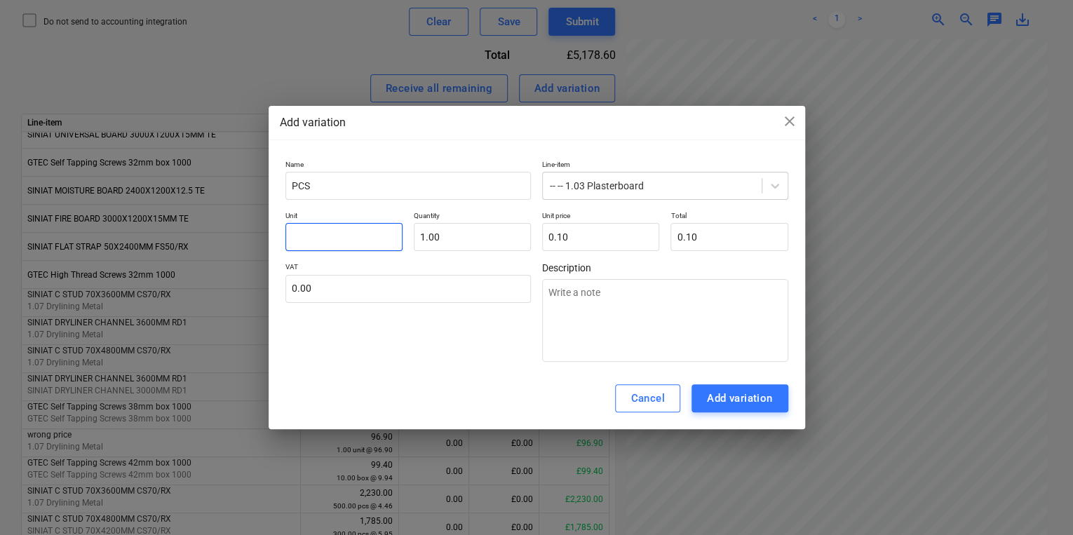
click at [367, 236] on input "text" at bounding box center [343, 237] width 117 height 28
type textarea "x"
type input "p"
type textarea "x"
type input "pc"
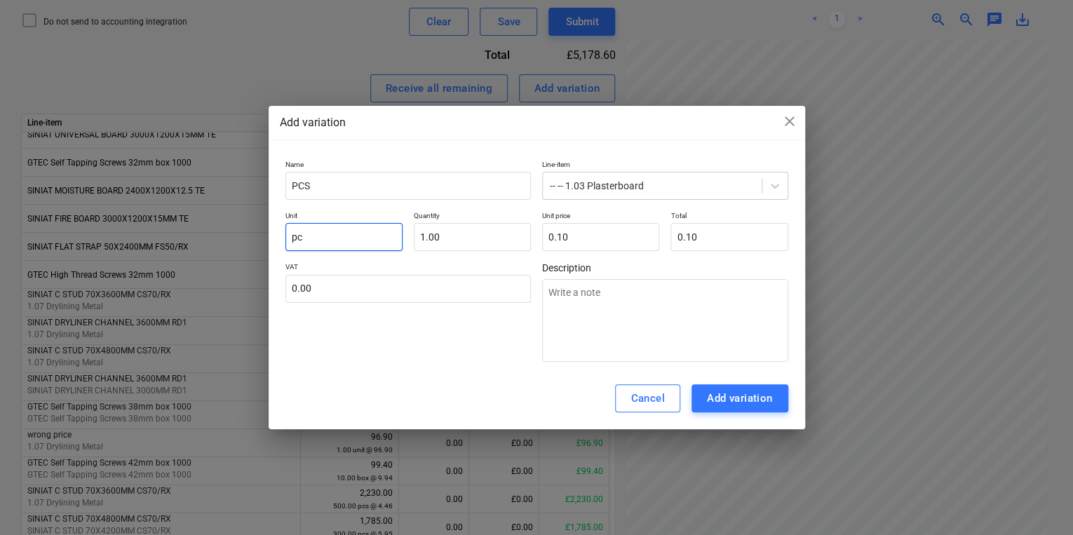
type textarea "x"
type input "pcs"
type input "1.00"
click at [730, 393] on div "Add variation" at bounding box center [740, 398] width 66 height 18
type textarea "x"
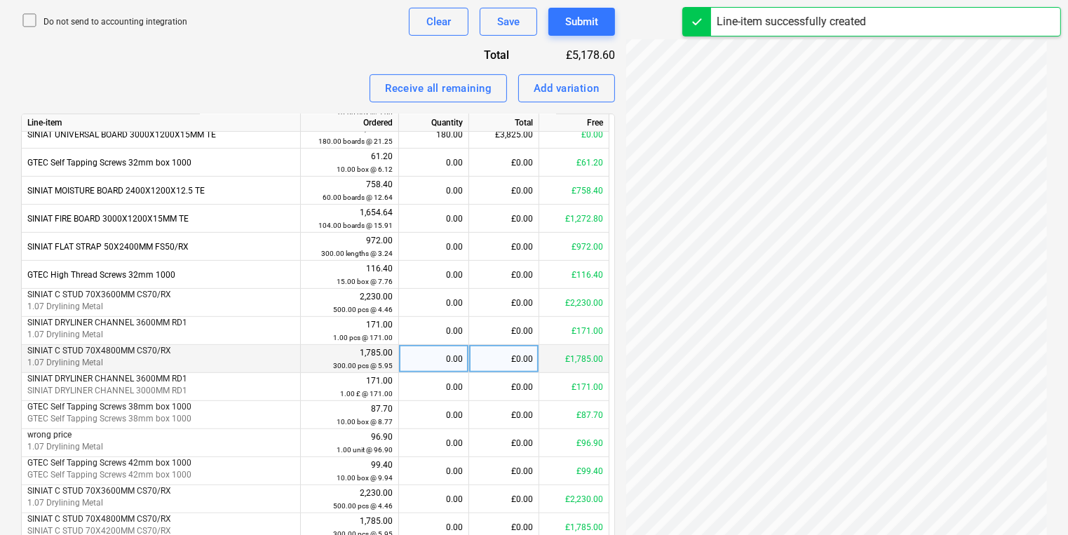
click at [448, 365] on div "0.00" at bounding box center [434, 359] width 58 height 28
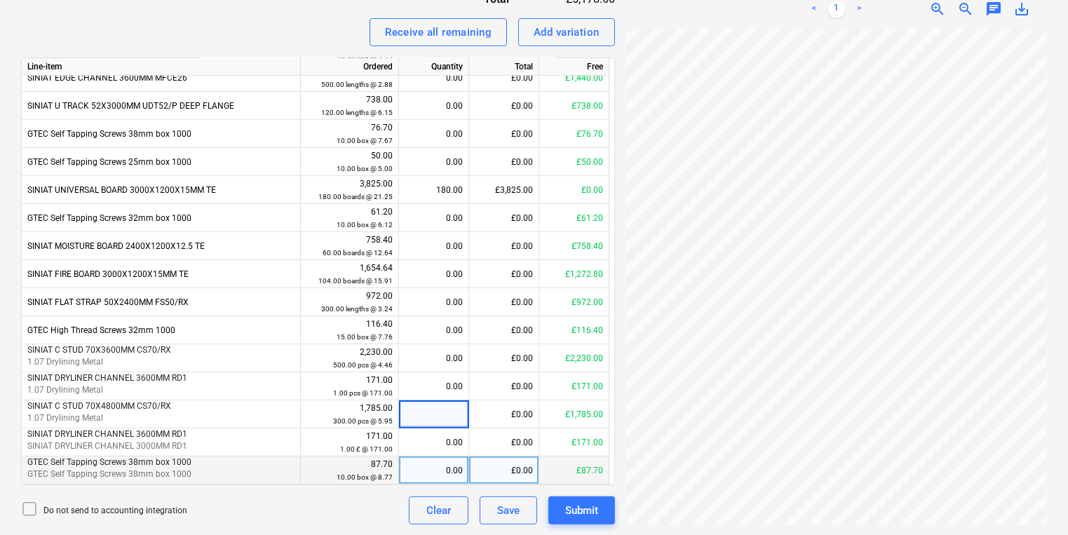
scroll to position [516, 0]
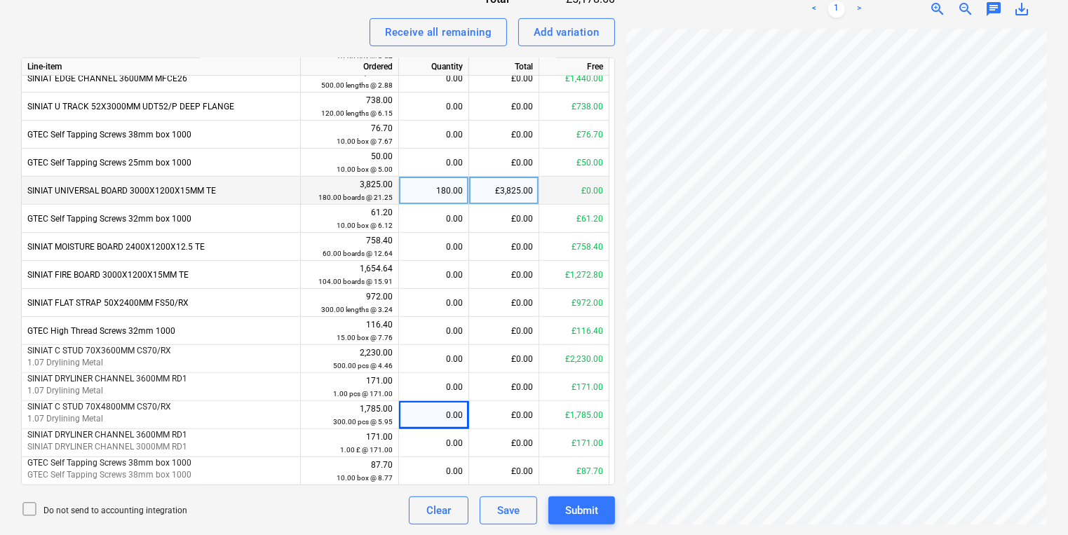
click at [438, 187] on div "180.00" at bounding box center [434, 191] width 58 height 28
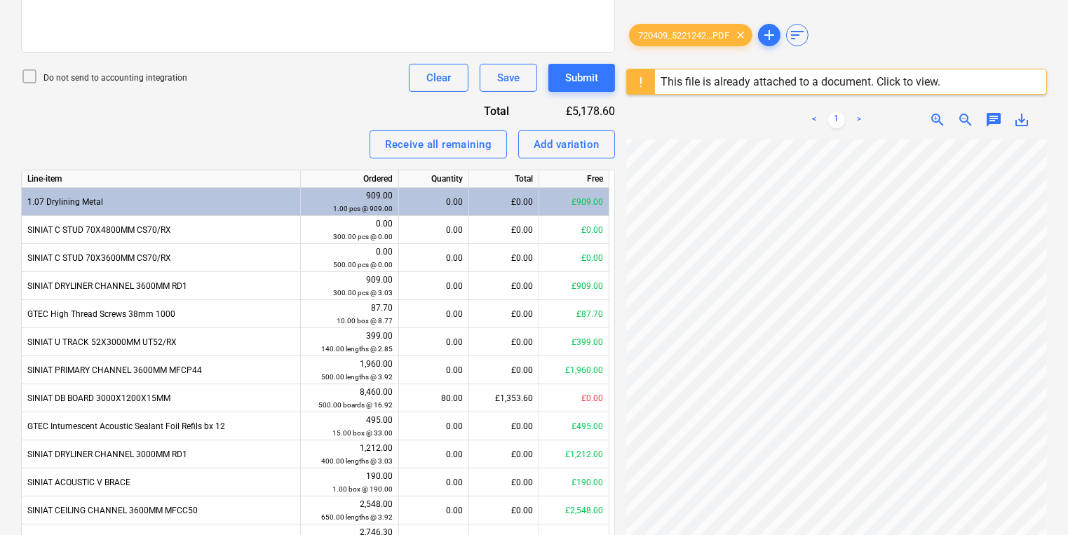
scroll to position [234, 116]
click at [735, 61] on div "720409_5221242...PDF clear add sort This file is already attached to a document…" at bounding box center [836, 328] width 421 height 614
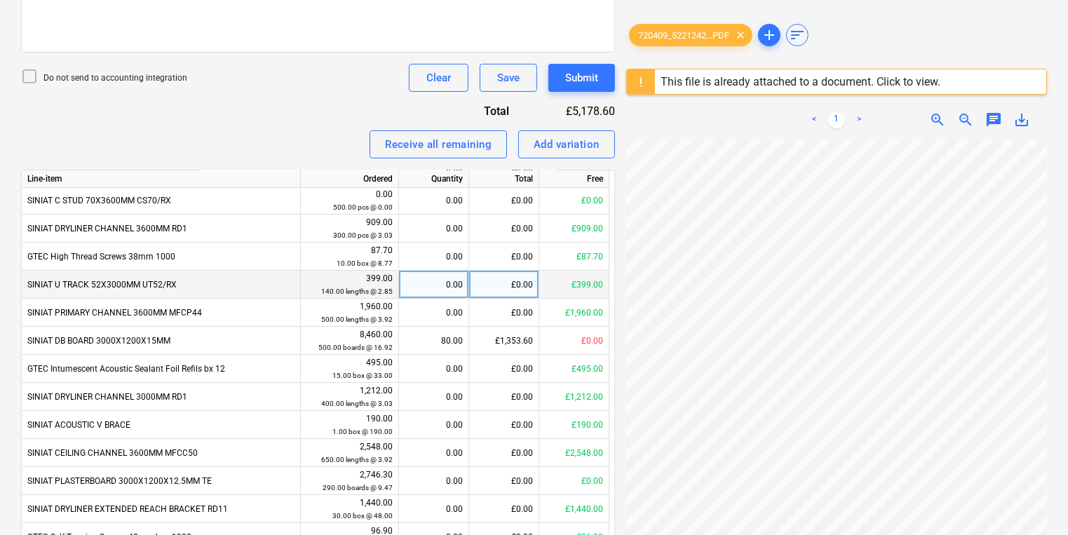
scroll to position [112, 0]
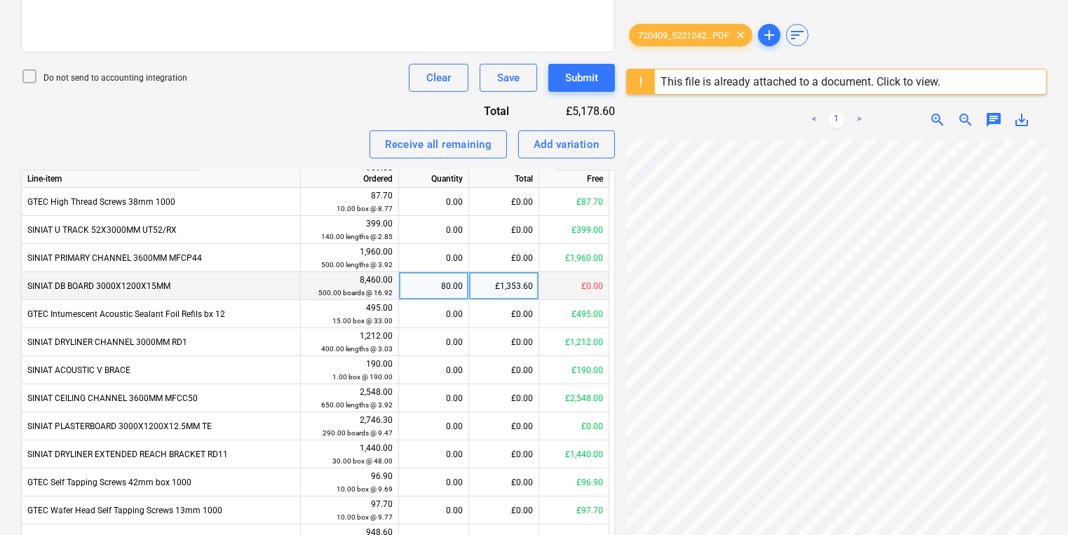
click at [441, 292] on div "80.00" at bounding box center [434, 286] width 58 height 28
type input "79"
click at [442, 291] on div "79.00" at bounding box center [434, 286] width 58 height 28
type input "80"
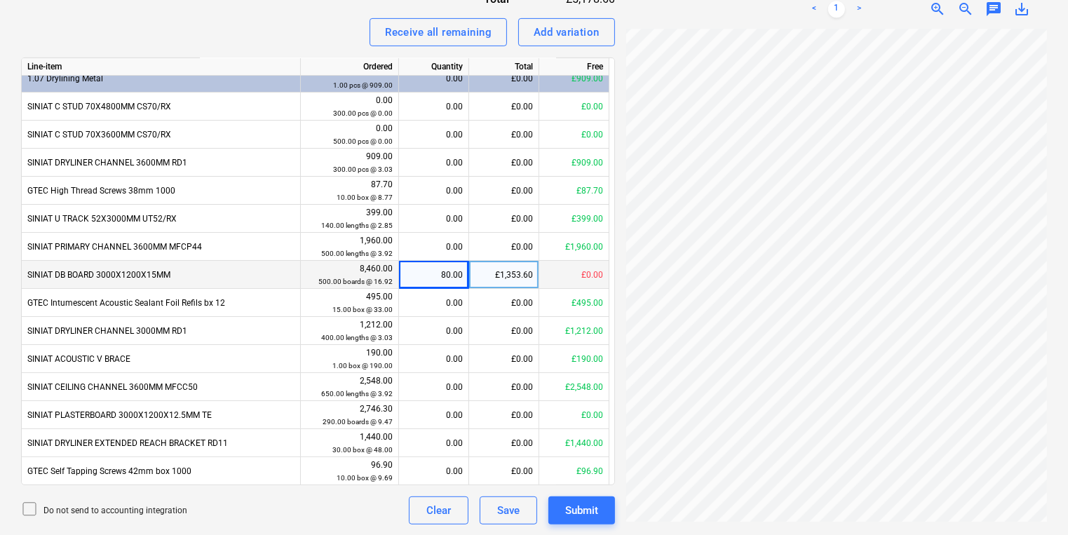
scroll to position [0, 0]
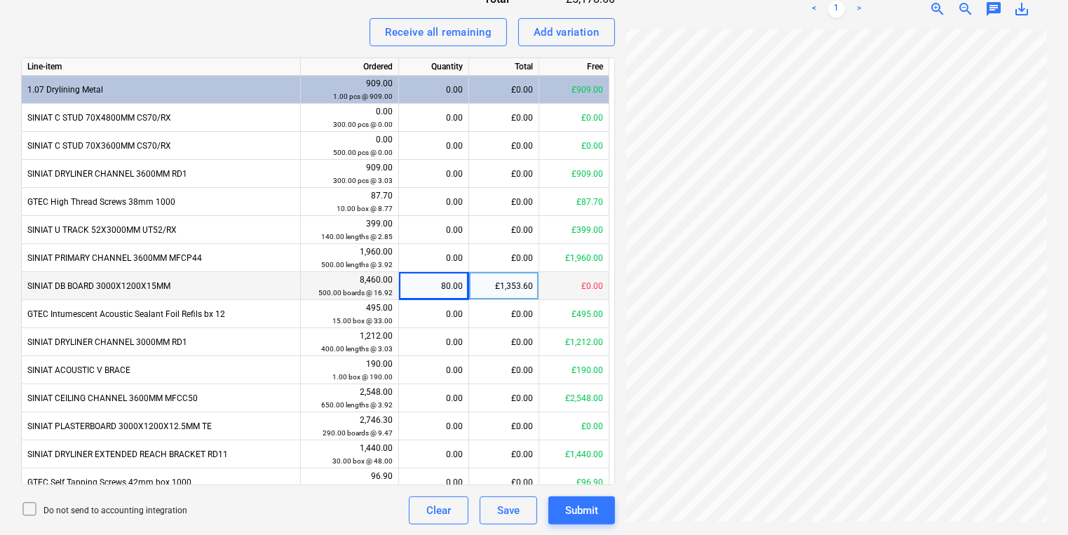
click at [421, 292] on div "80.00" at bounding box center [434, 286] width 58 height 28
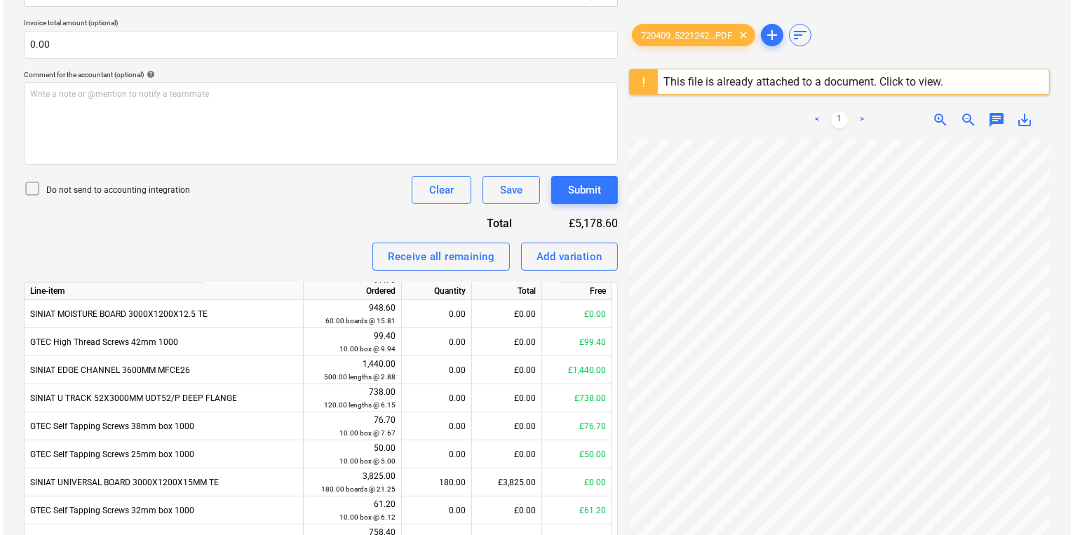
scroll to position [505, 0]
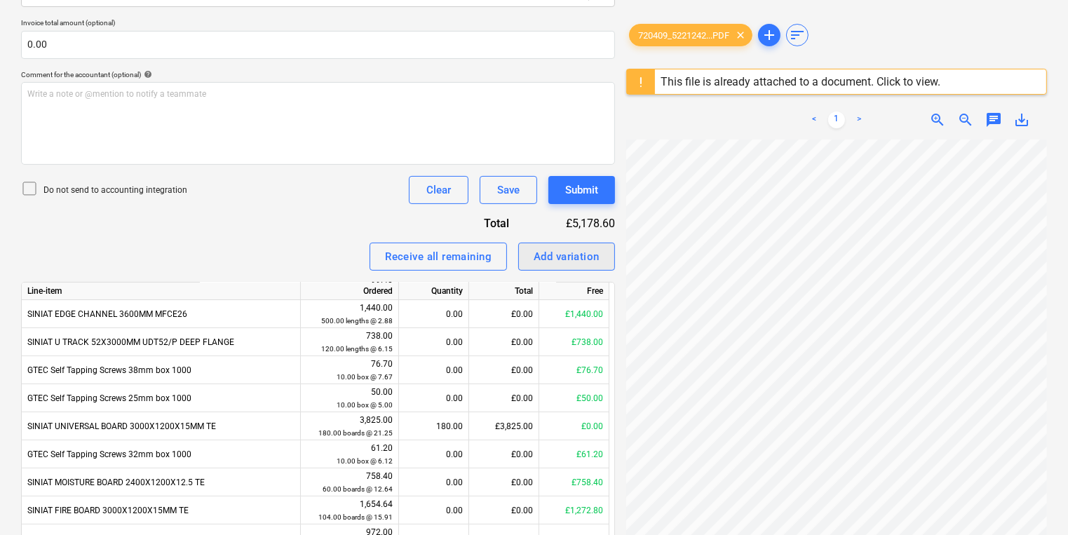
click at [584, 262] on div "Add variation" at bounding box center [567, 257] width 66 height 18
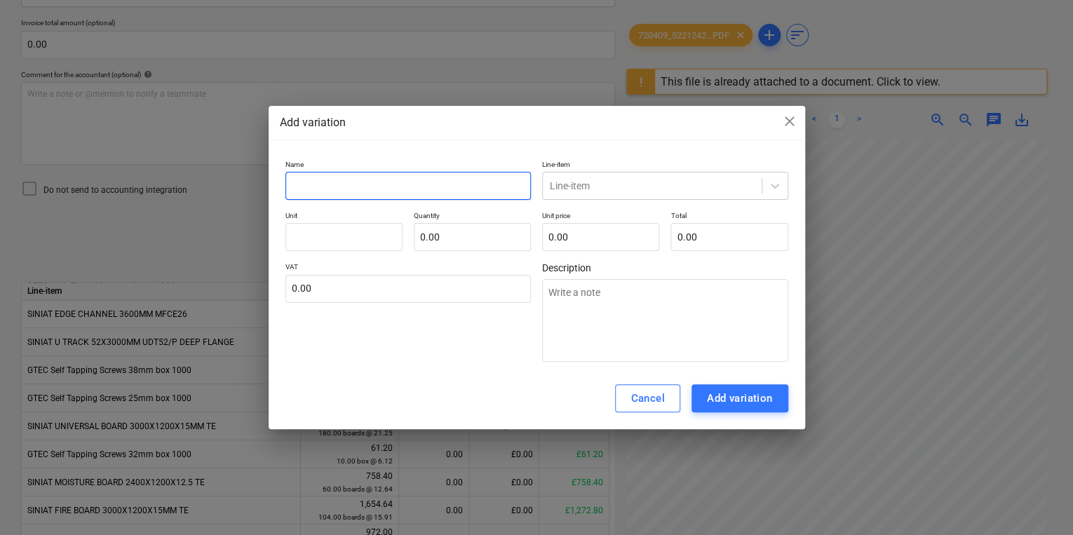
click at [439, 194] on input "text" at bounding box center [408, 186] width 246 height 28
type textarea "x"
type input "p"
type textarea "x"
type input "pc"
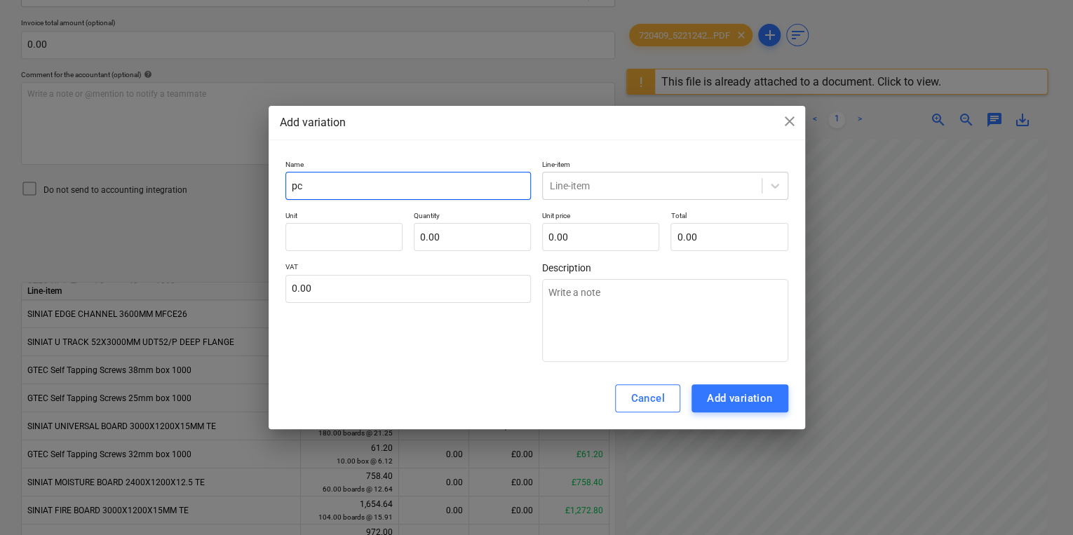
type textarea "x"
type input "pcs"
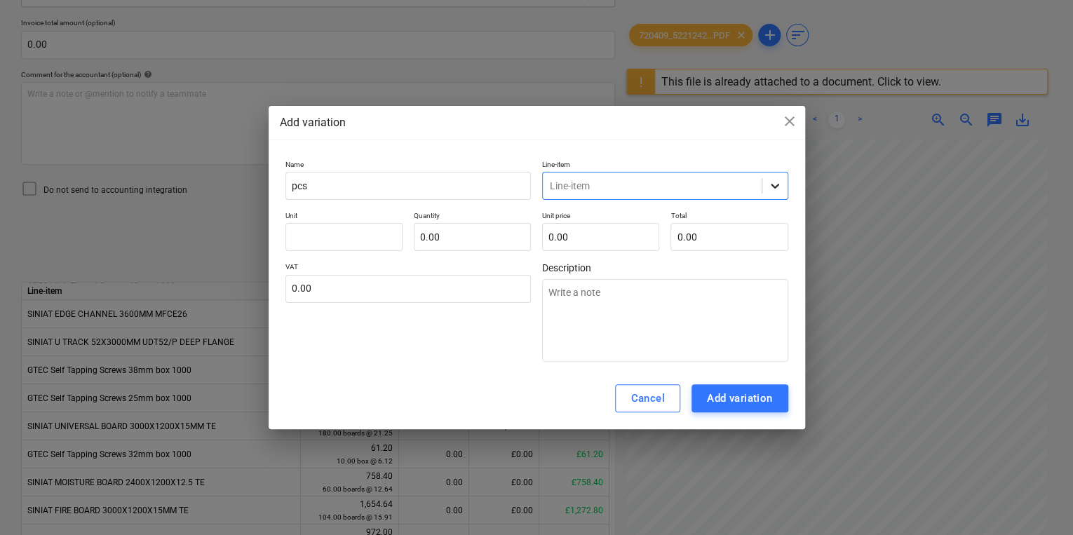
click at [766, 184] on div at bounding box center [774, 185] width 25 height 25
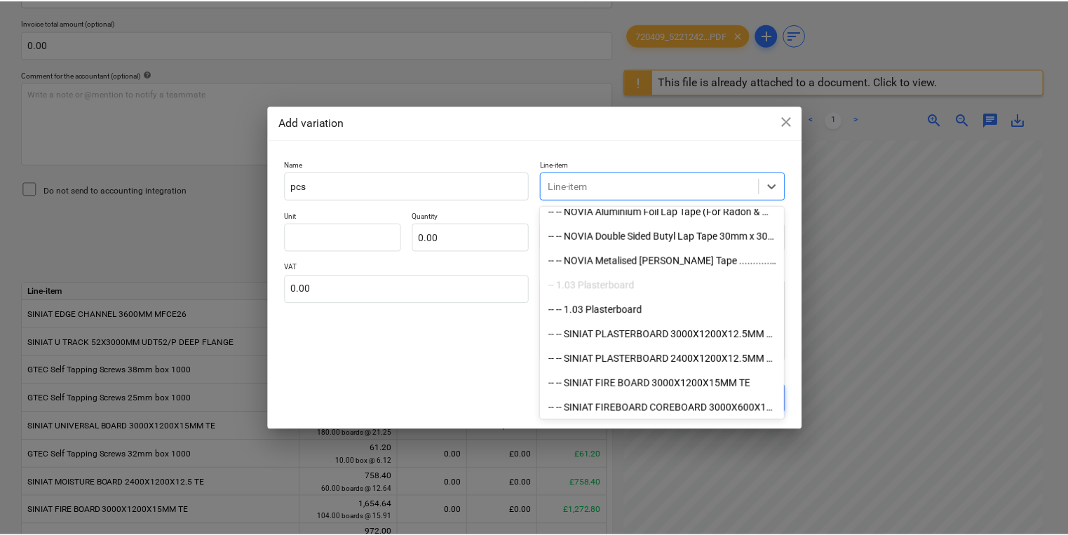
scroll to position [337, 0]
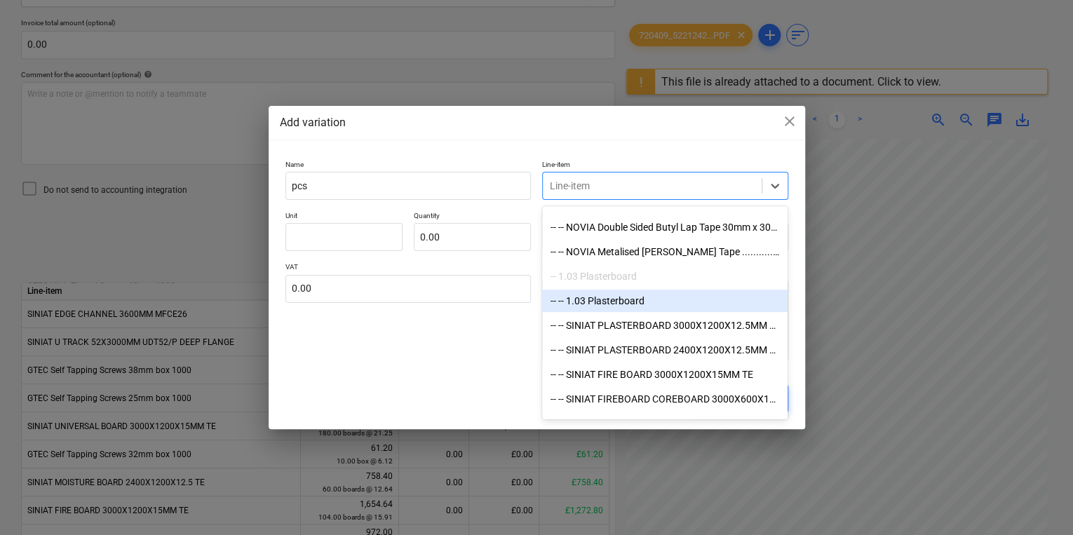
click at [642, 302] on div "-- -- 1.03 Plasterboard" at bounding box center [664, 301] width 245 height 22
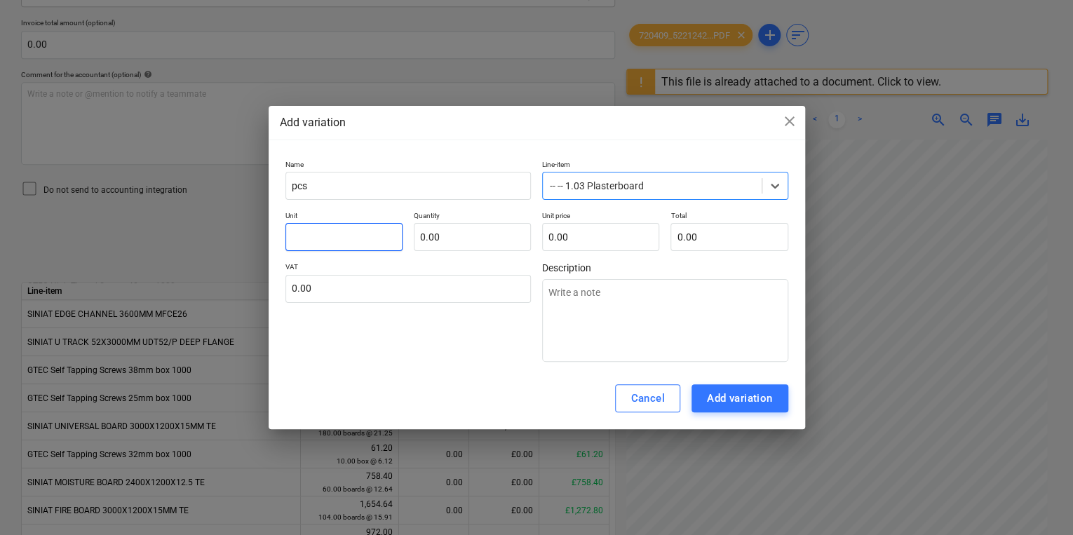
click at [339, 238] on input "text" at bounding box center [343, 237] width 117 height 28
type textarea "x"
type input "p"
type textarea "x"
type input "pc"
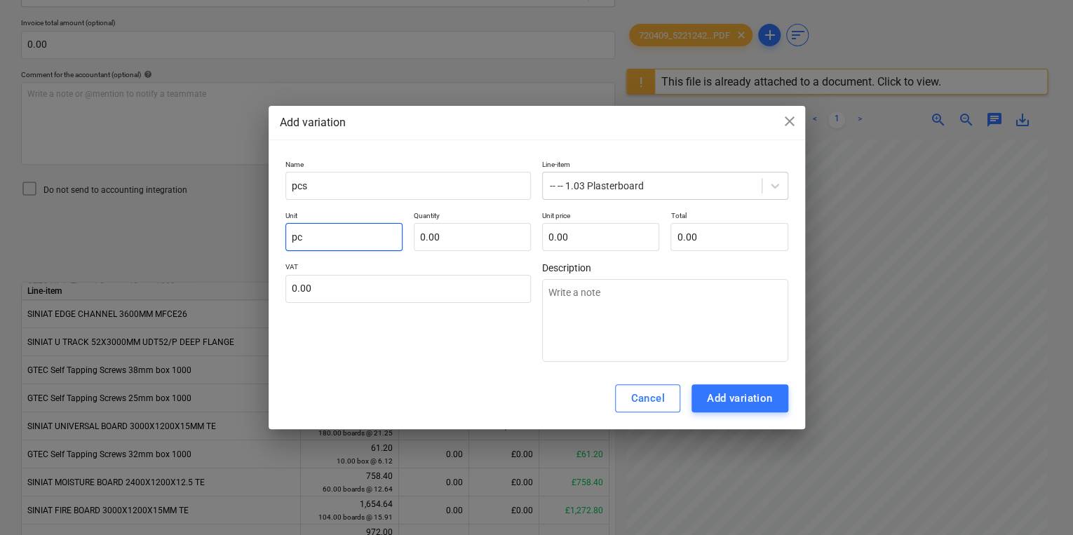
type textarea "x"
type input "pcs"
type textarea "x"
type input "pcs`"
type input "0.00"
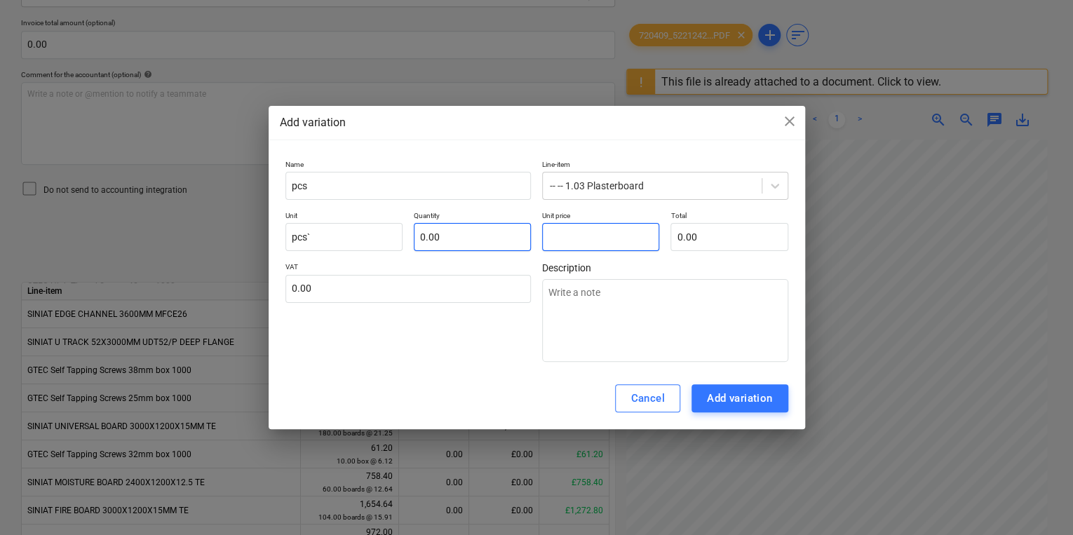
type textarea "x"
type input "1"
type input "1.00"
click at [462, 236] on input "text" at bounding box center [472, 237] width 117 height 28
type textarea "x"
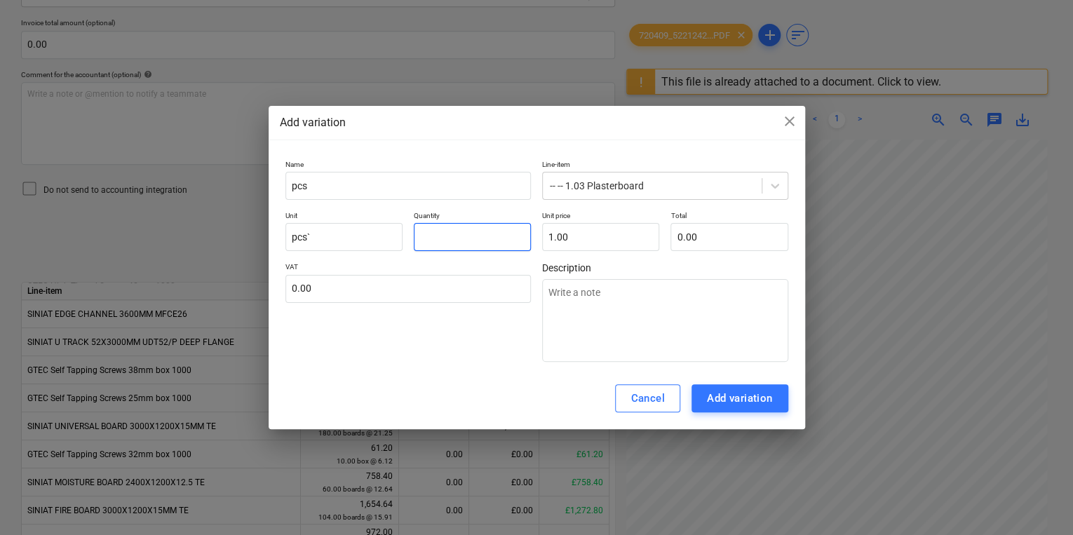
type input "1"
type input "1.00"
click at [614, 252] on div "Name pcs Line-item -- -- 1.03 Plasterboard Unit pcs` Quantity 1.00 Unit price 1…" at bounding box center [536, 261] width 503 height 203
type input "1"
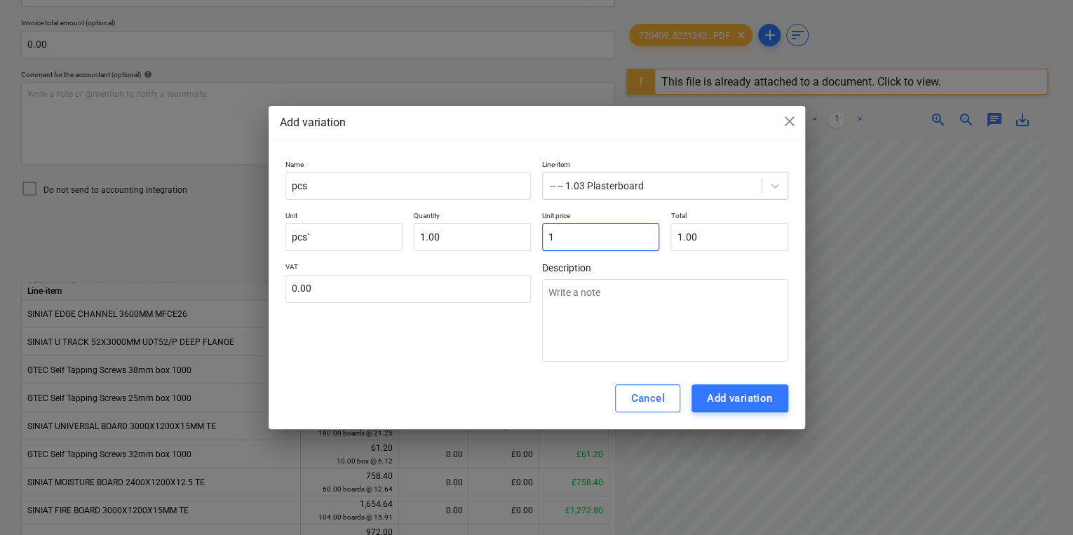
click at [613, 241] on input "1" at bounding box center [600, 237] width 117 height 28
type textarea "x"
type input "18"
type input "18.00"
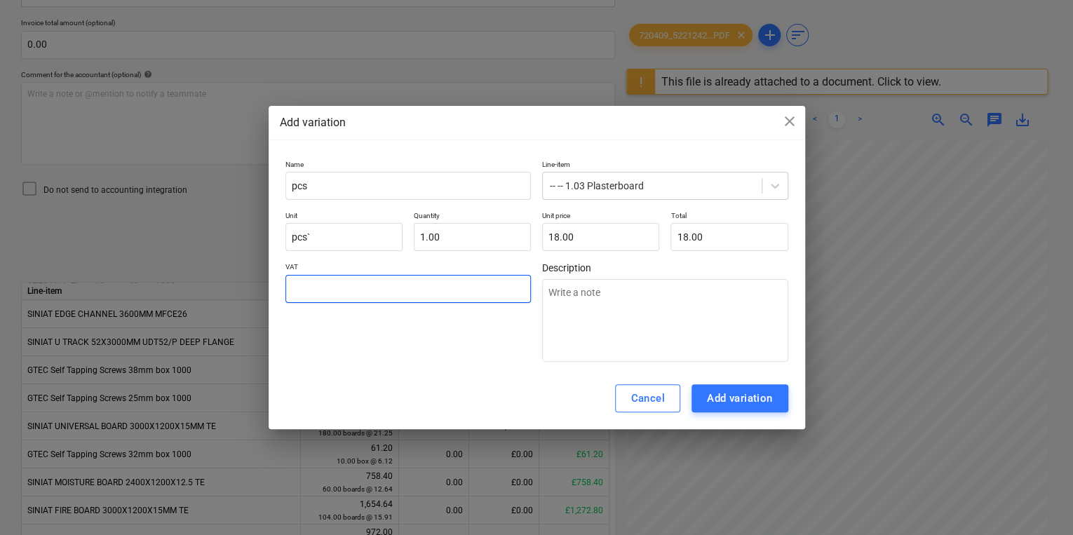
click at [432, 297] on input "text" at bounding box center [408, 289] width 246 height 28
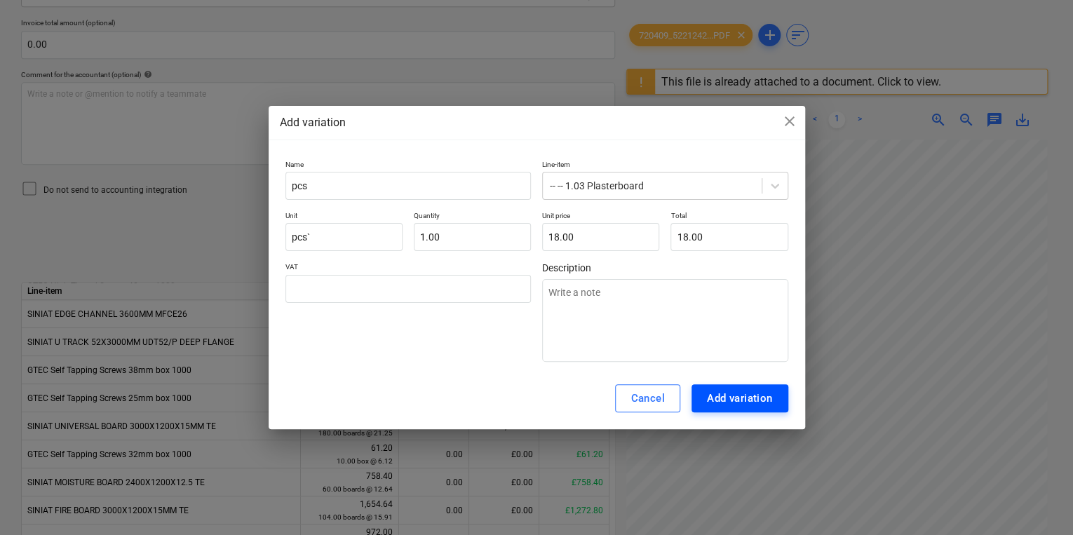
type input "0.00"
click at [743, 407] on div "Add variation" at bounding box center [740, 398] width 66 height 18
type textarea "x"
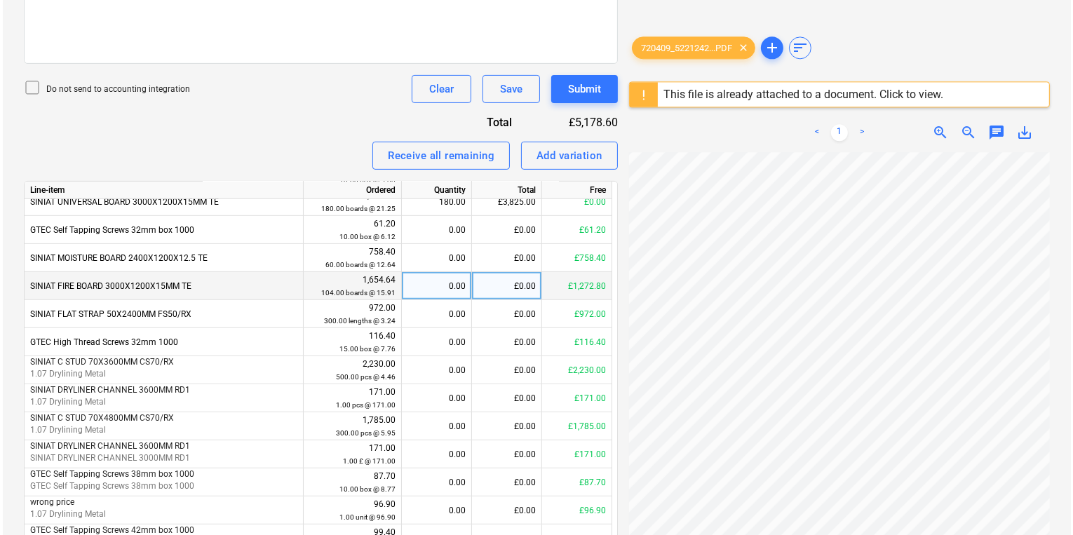
scroll to position [578, 0]
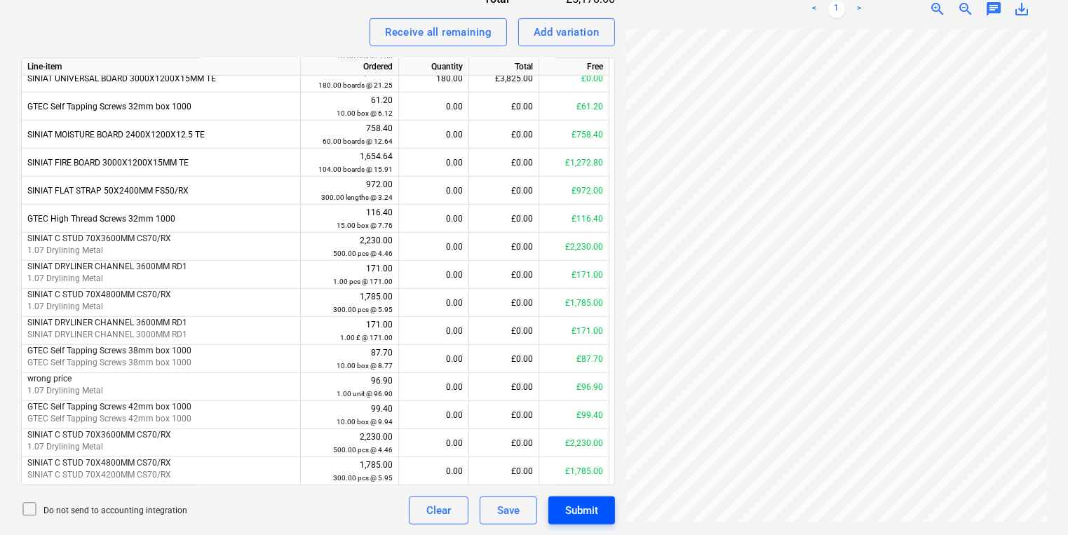
click at [604, 510] on button "Submit" at bounding box center [581, 510] width 67 height 28
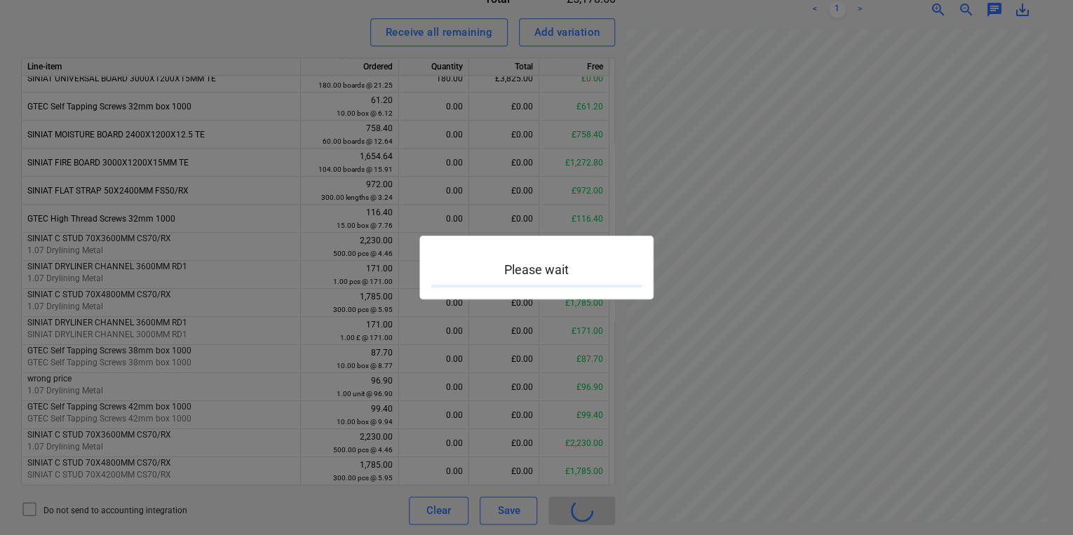
scroll to position [269, 125]
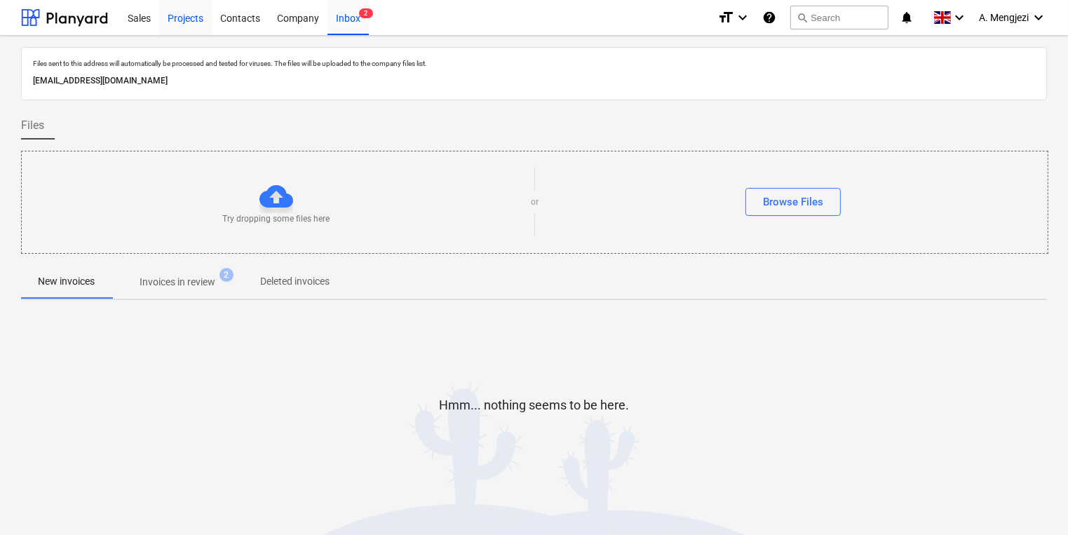
click at [206, 24] on div "Projects" at bounding box center [185, 17] width 53 height 36
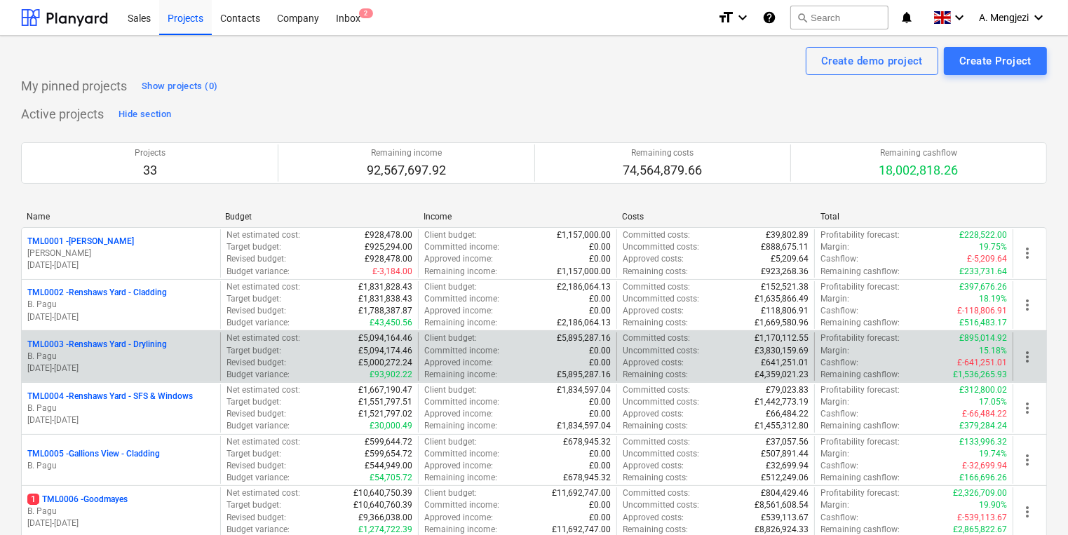
click at [181, 363] on p "30.09.2024 - 27.04.2026" at bounding box center [120, 369] width 187 height 12
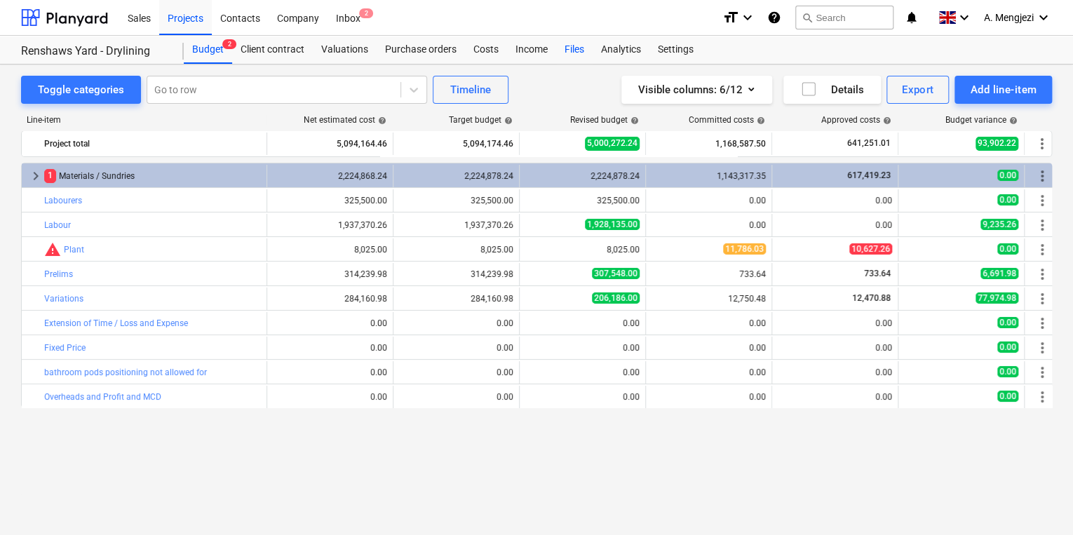
click at [584, 46] on div "Files" at bounding box center [574, 50] width 36 height 28
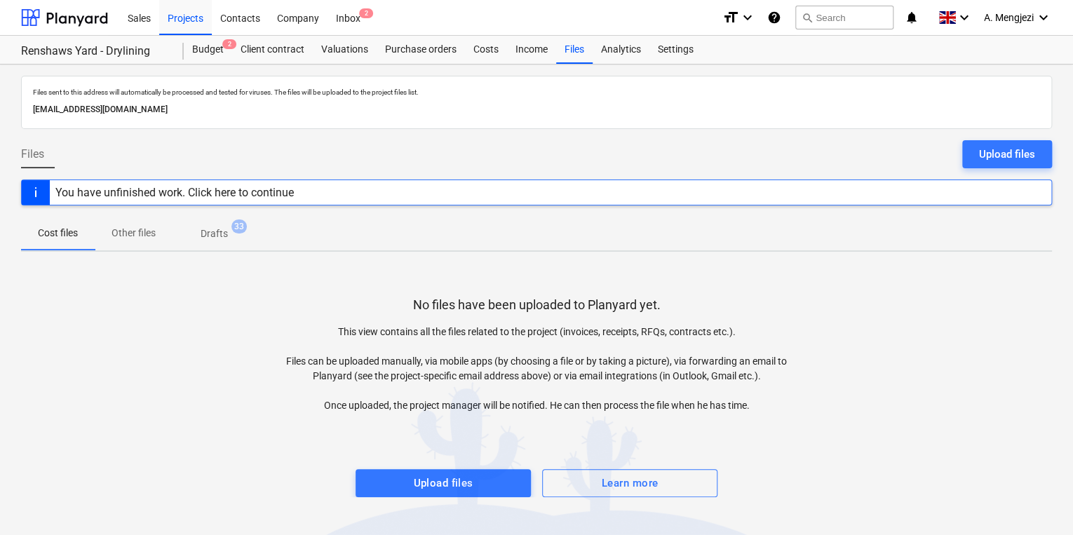
click at [303, 396] on p "This view contains all the files related to the project (invoices, receipts, RF…" at bounding box center [536, 369] width 515 height 88
click at [246, 236] on span "Drafts 33" at bounding box center [214, 233] width 83 height 25
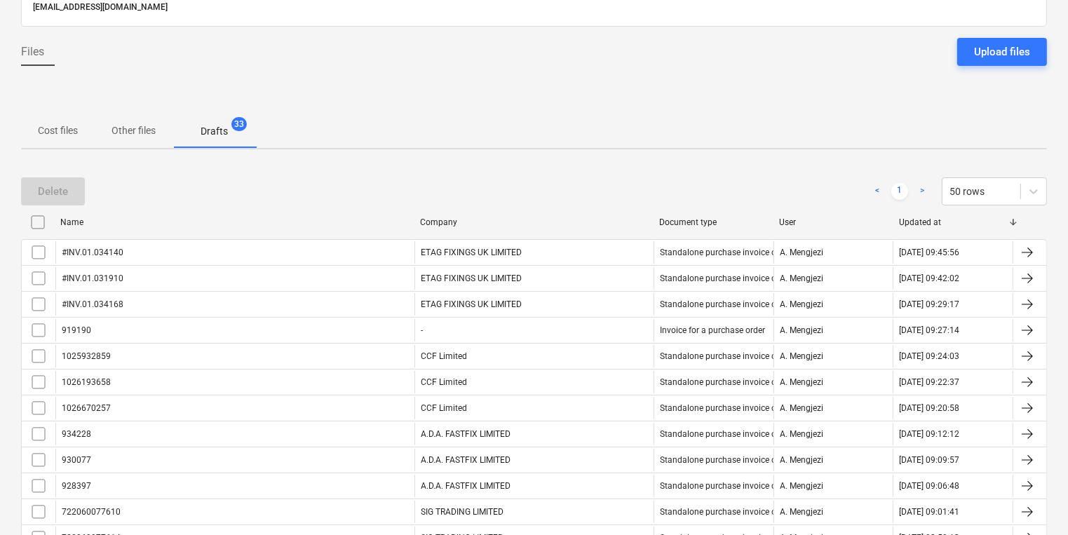
scroll to position [112, 0]
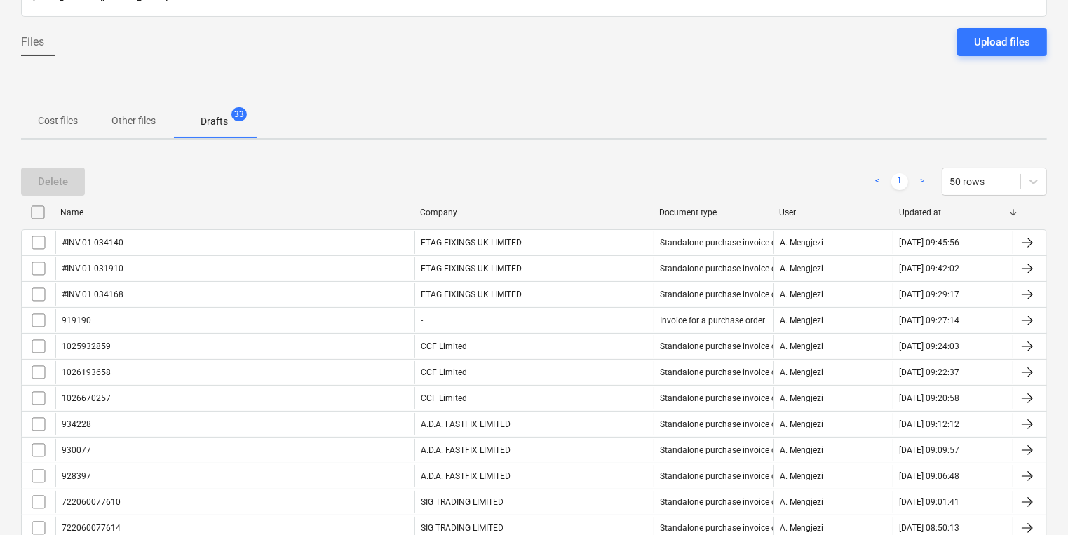
click at [246, 233] on div "#INV.01.034140" at bounding box center [234, 242] width 359 height 22
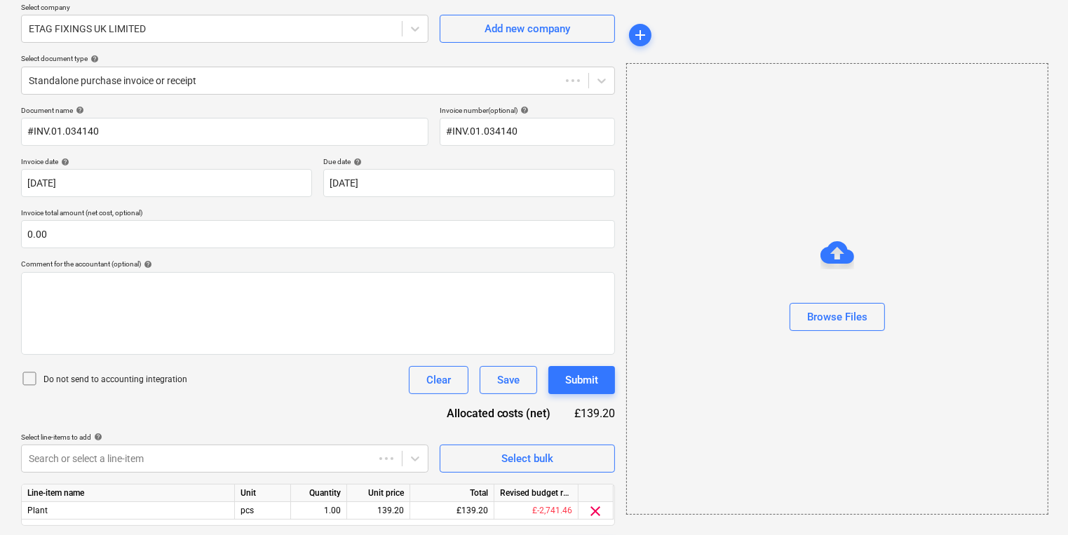
scroll to position [60, 0]
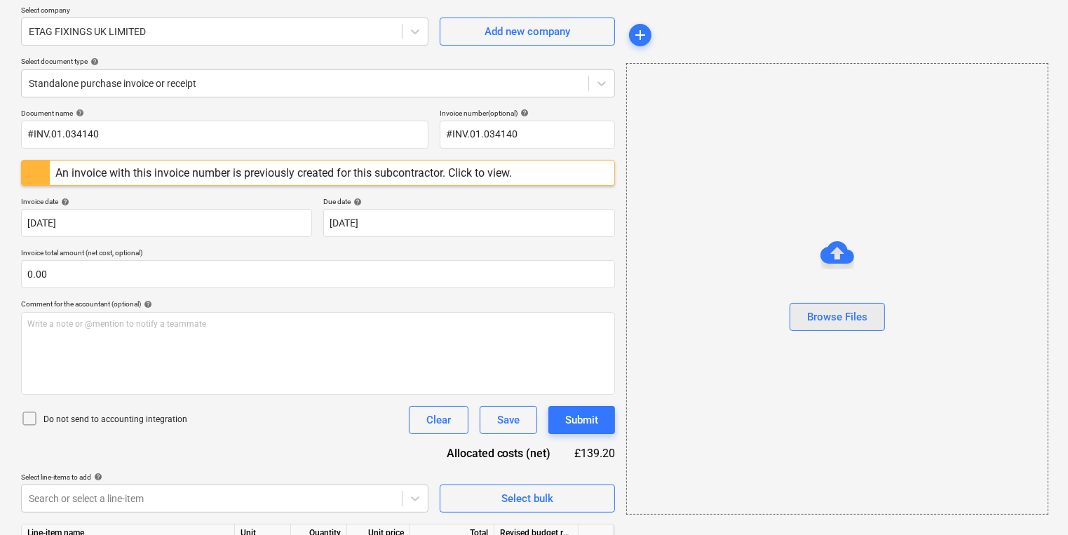
scroll to position [112, 0]
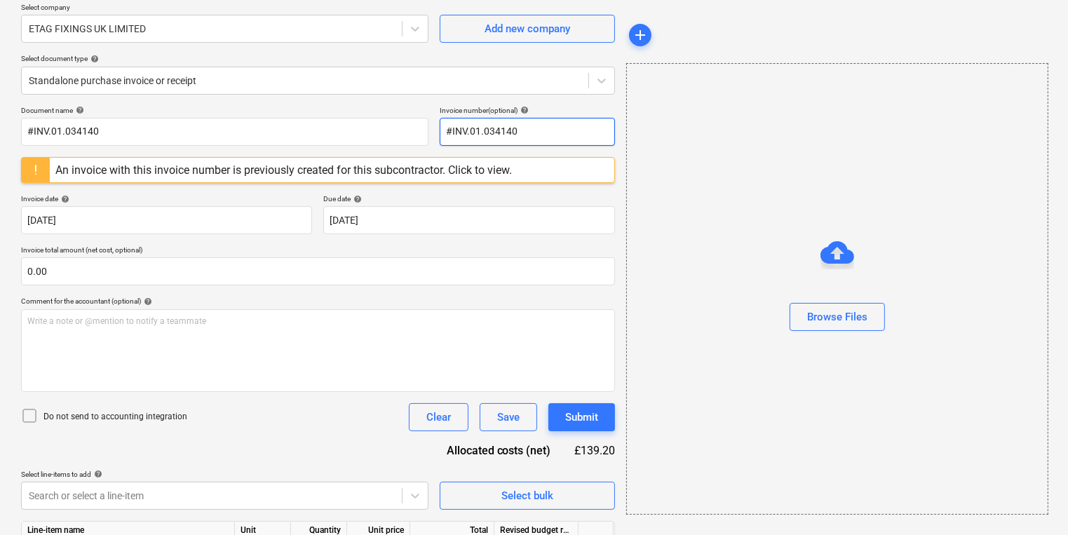
drag, startPoint x: 525, startPoint y: 130, endPoint x: 447, endPoint y: 133, distance: 77.2
click at [447, 133] on input "#INV.01.034140" at bounding box center [527, 132] width 175 height 28
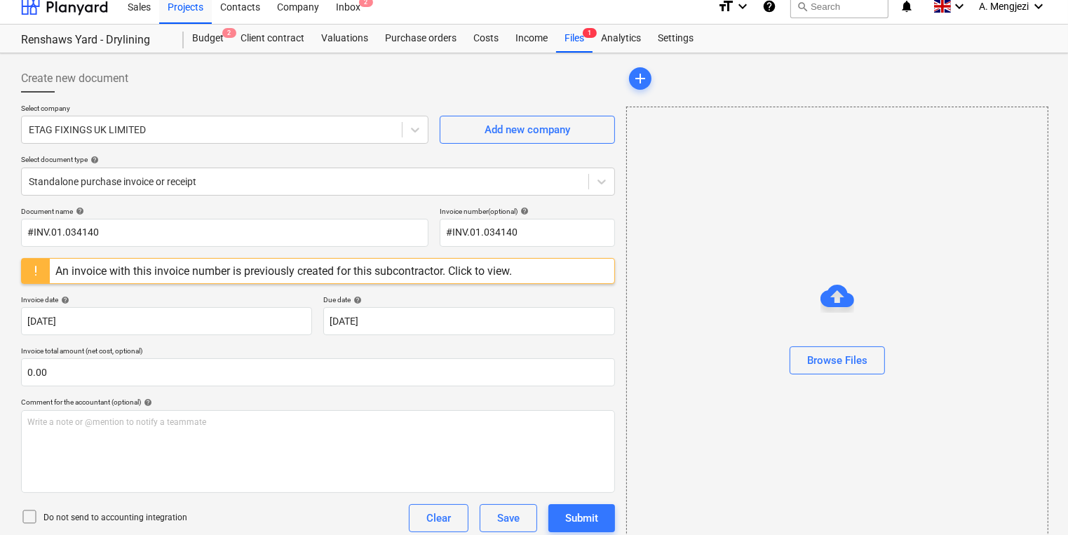
scroll to position [0, 0]
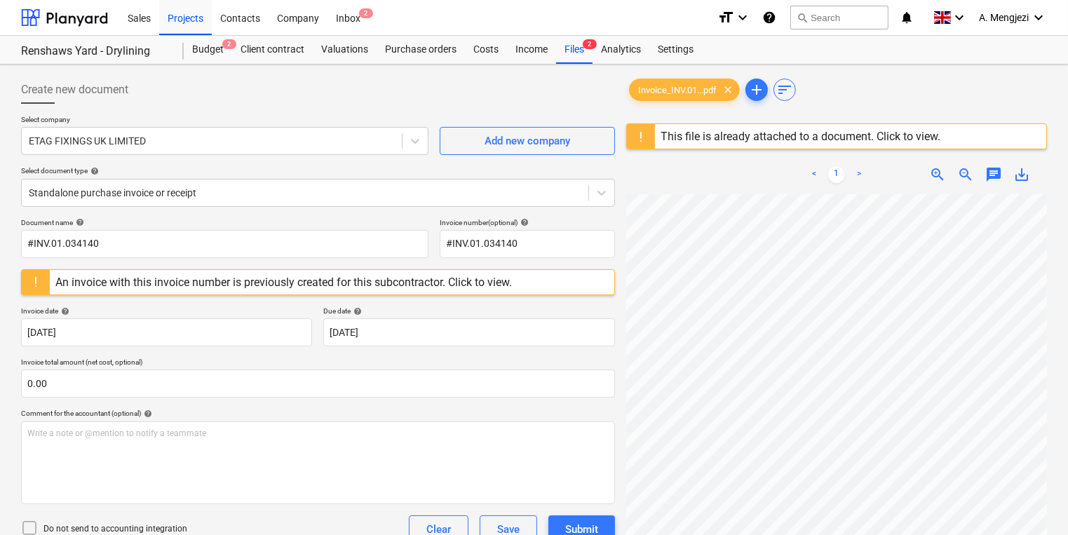
click at [444, 91] on div "Create new document" at bounding box center [318, 90] width 594 height 28
click at [349, 18] on div "Inbox 2" at bounding box center [347, 17] width 41 height 36
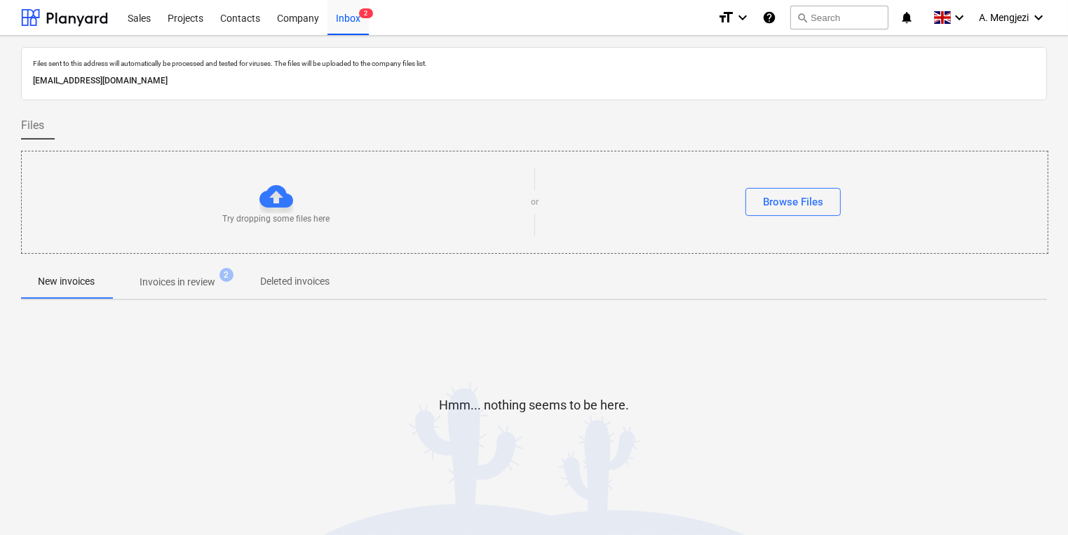
click at [186, 283] on p "Invoices in review" at bounding box center [178, 282] width 76 height 15
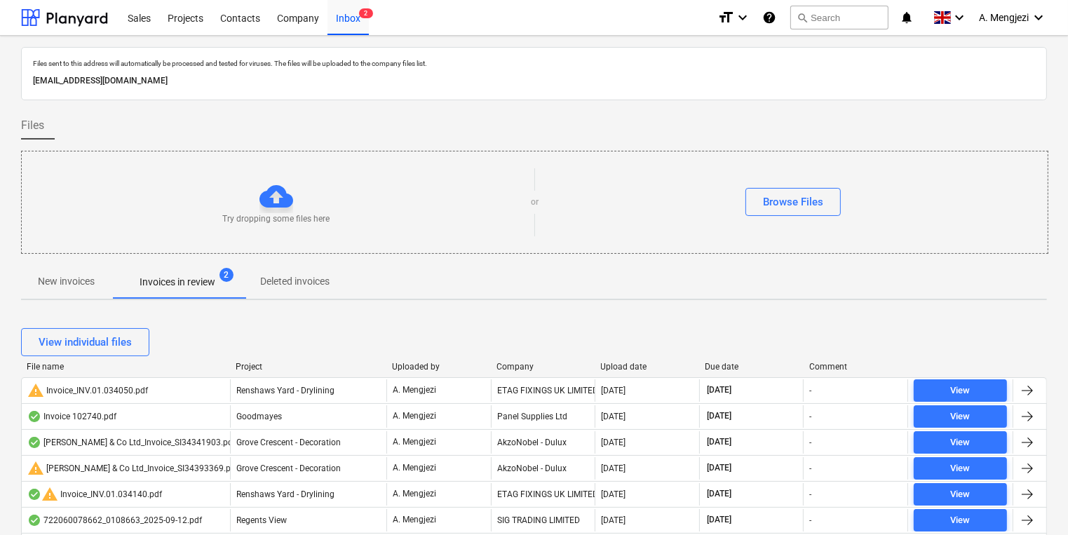
click at [243, 369] on div "Project" at bounding box center [308, 367] width 145 height 10
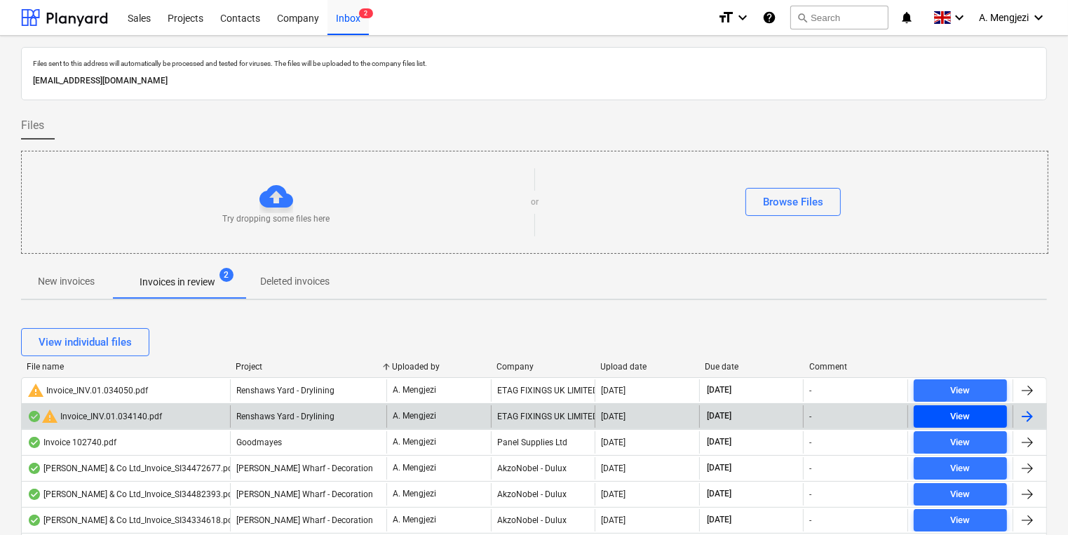
click at [959, 417] on div "View" at bounding box center [961, 417] width 20 height 16
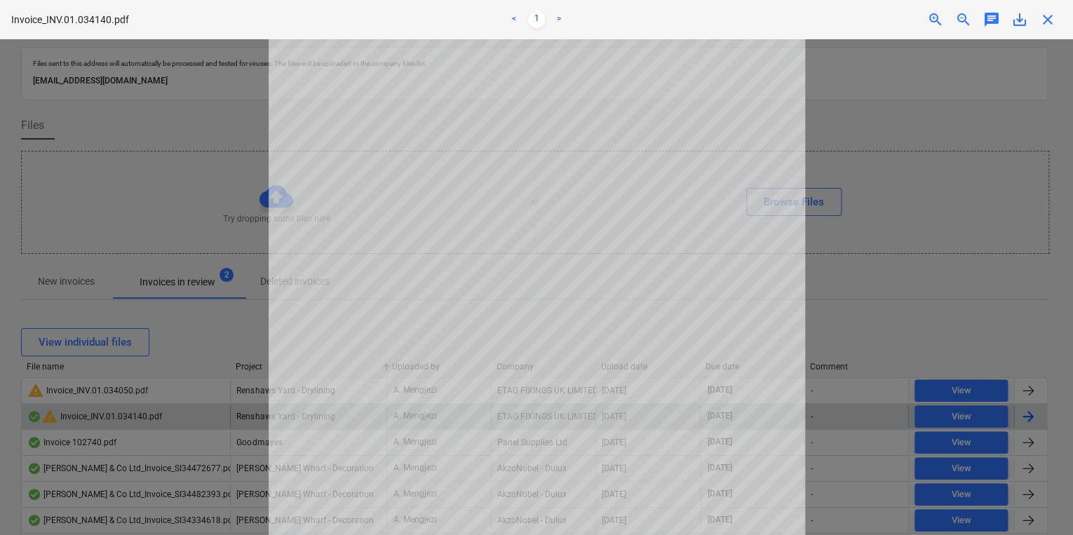
click at [914, 276] on div at bounding box center [536, 287] width 1073 height 496
click at [1032, 433] on div at bounding box center [536, 287] width 1073 height 496
click at [1041, 22] on span "close" at bounding box center [1047, 19] width 17 height 17
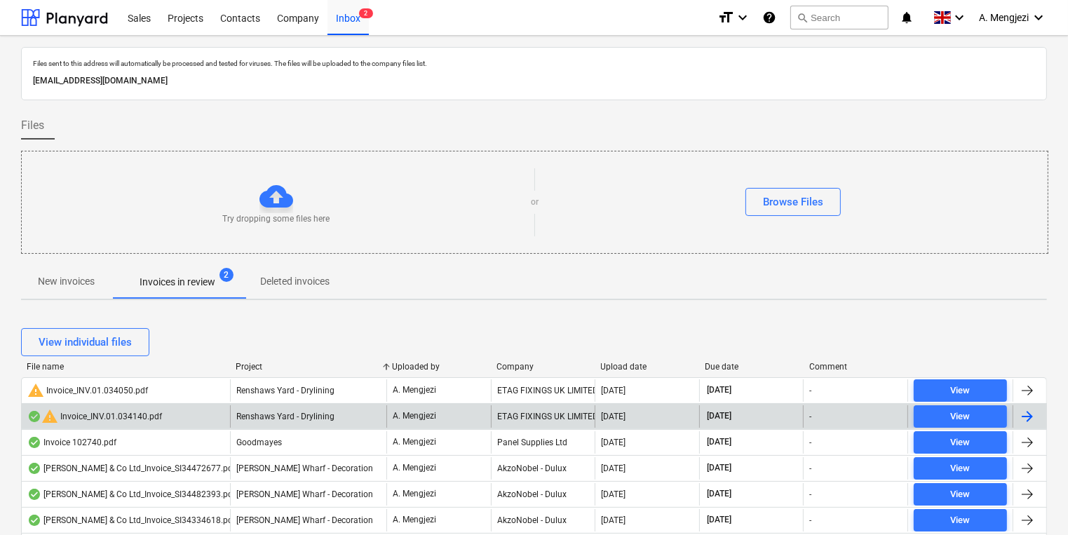
click at [1025, 419] on div at bounding box center [1027, 416] width 17 height 17
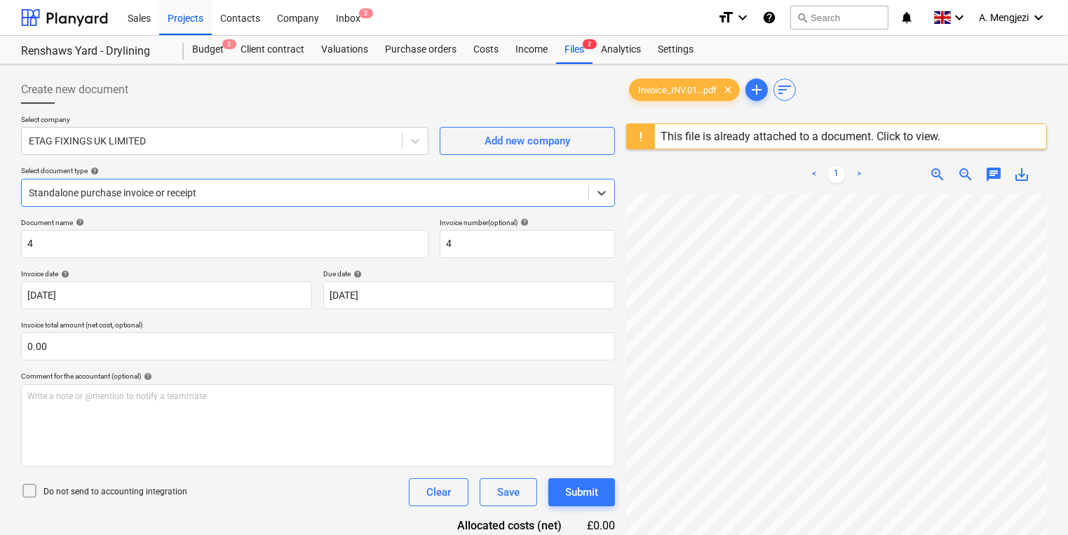
click at [438, 506] on div "Document name help 4 Invoice number (optional) help 4 Invoice date help 30 Sep …" at bounding box center [318, 401] width 594 height 367
click at [438, 491] on div "Clear" at bounding box center [438, 492] width 25 height 18
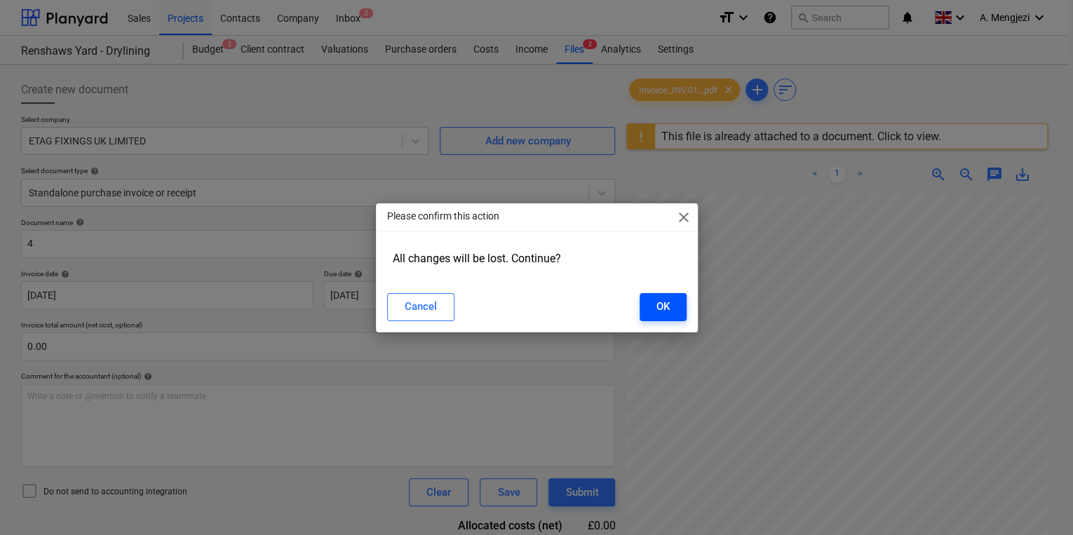
click at [658, 320] on button "OK" at bounding box center [663, 307] width 47 height 28
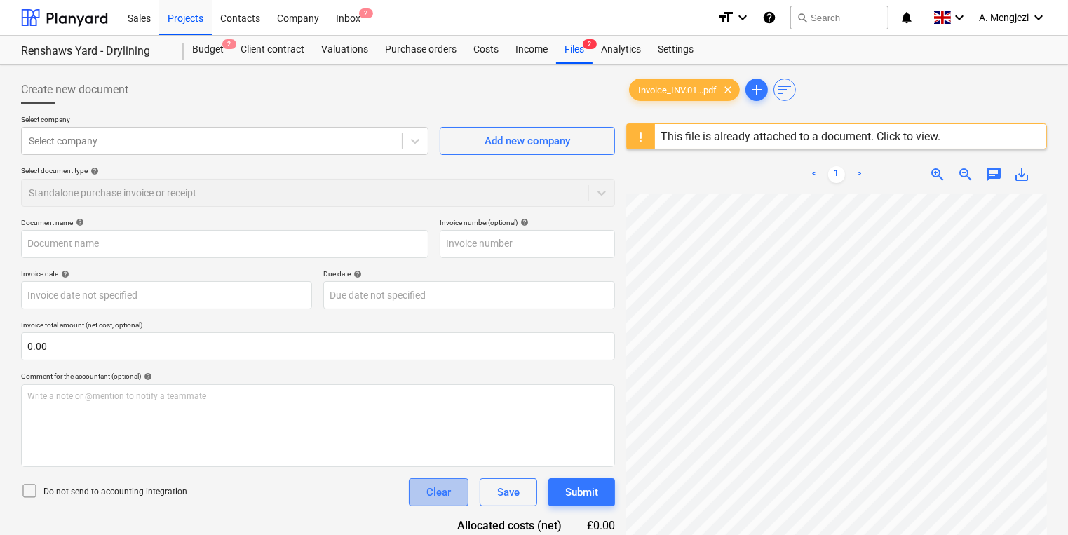
click at [438, 488] on div "Clear" at bounding box center [438, 492] width 25 height 18
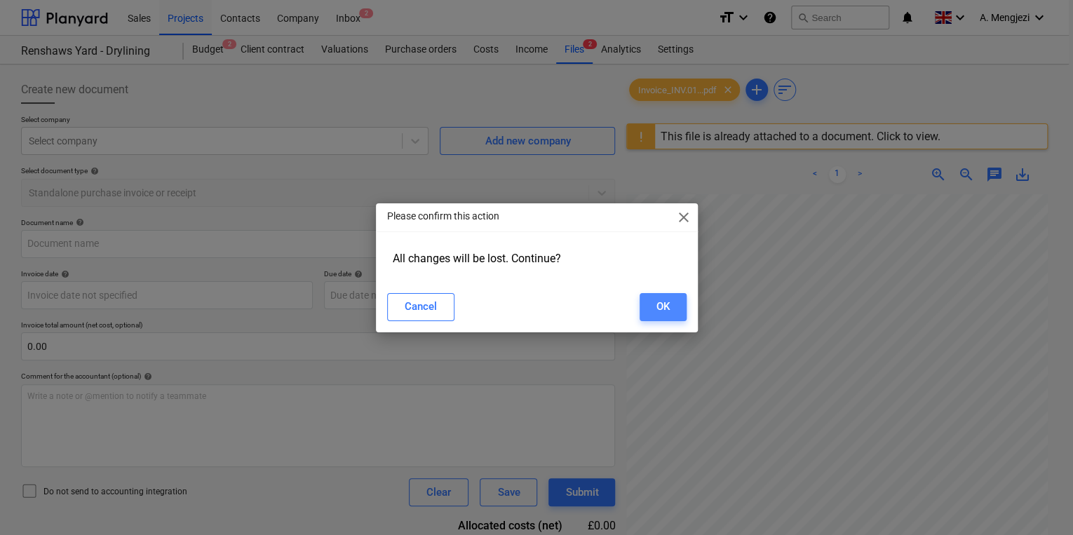
click at [671, 302] on button "OK" at bounding box center [663, 307] width 47 height 28
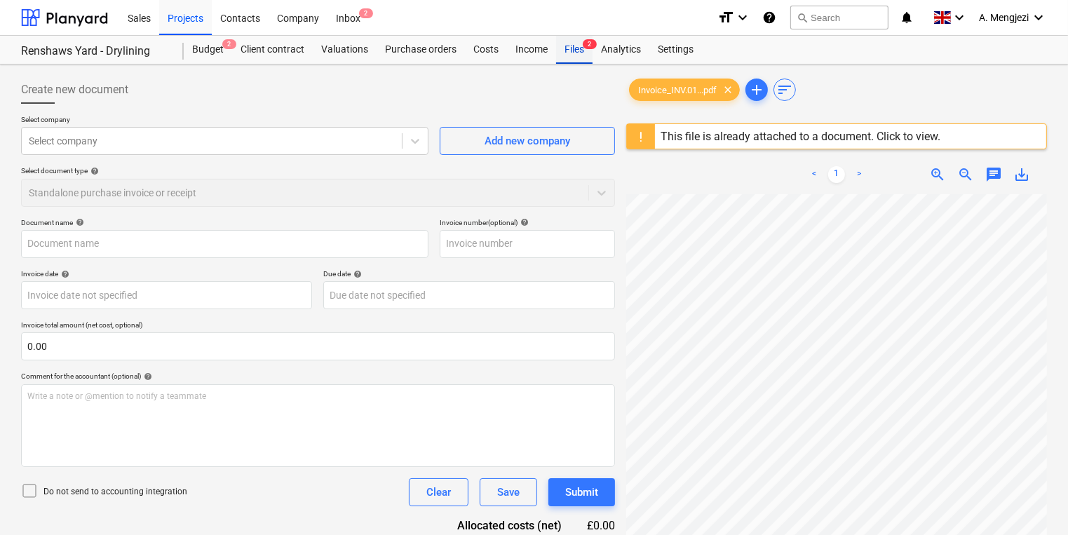
click at [556, 48] on div "Files 2" at bounding box center [574, 50] width 36 height 28
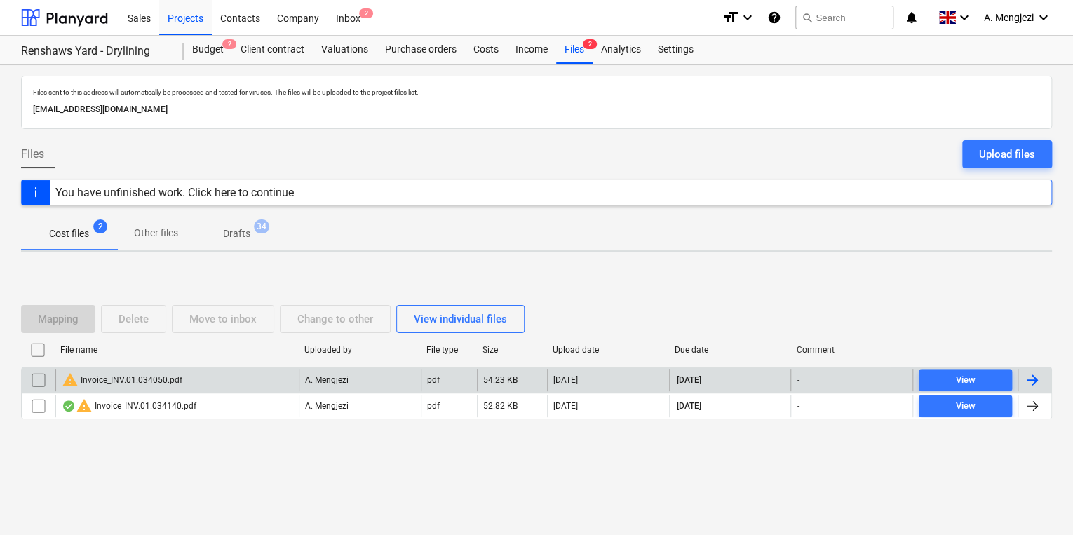
click at [211, 388] on div "warning Invoice_INV.01.034050.pdf" at bounding box center [176, 380] width 243 height 22
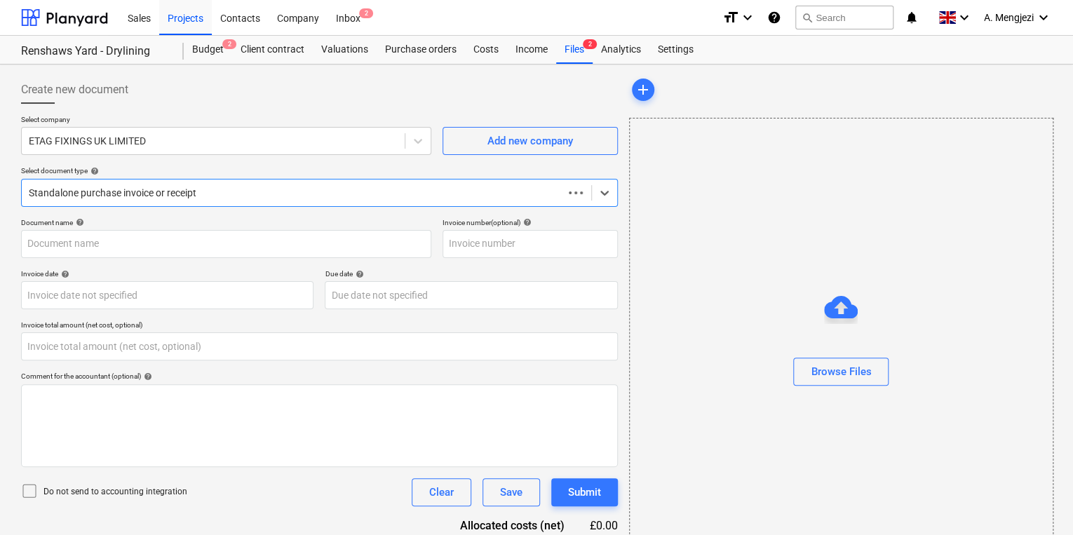
type input "0.00"
type input "INV.01.034050"
type input "04 Aug 2025"
type input "[DATE]"
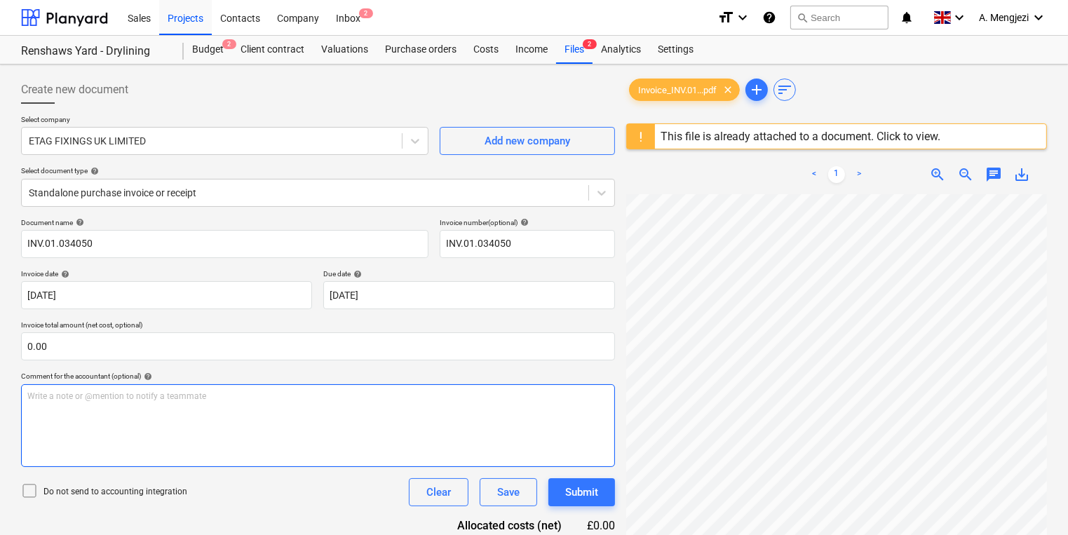
scroll to position [14, 118]
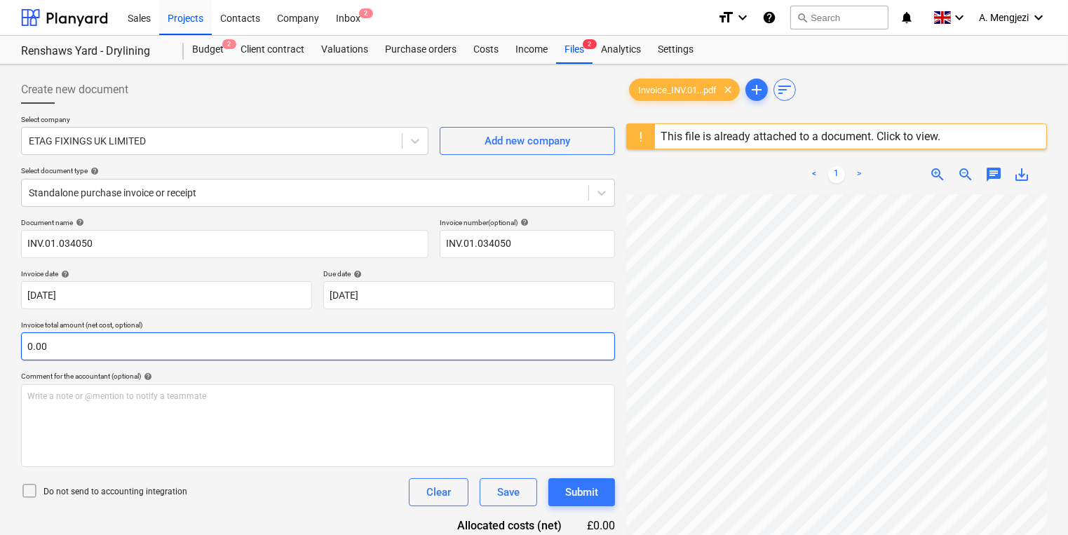
click at [570, 356] on div "Create new document Select company ETAG FIXINGS UK LIMITED Add new company Sele…" at bounding box center [533, 382] width 1037 height 625
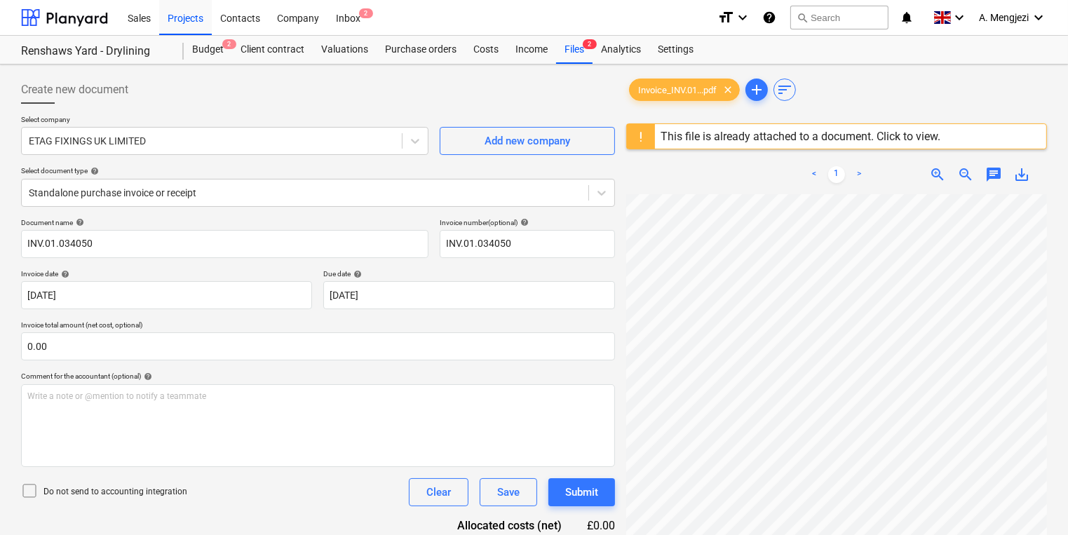
scroll to position [112, 107]
click at [914, 135] on div "This file is already attached to a document. Click to view." at bounding box center [801, 136] width 280 height 13
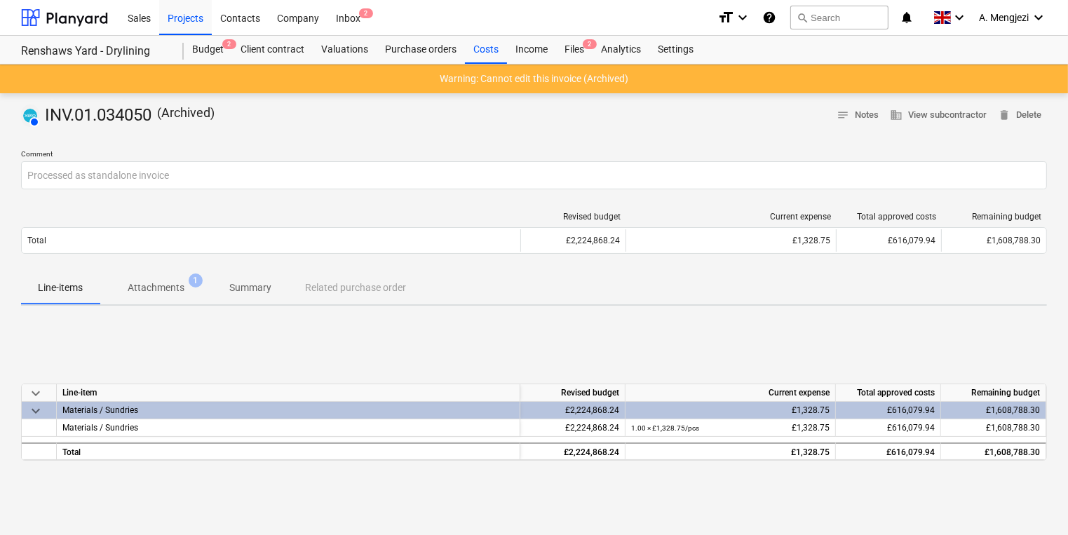
click at [184, 296] on span "Attachments 1" at bounding box center [156, 287] width 113 height 25
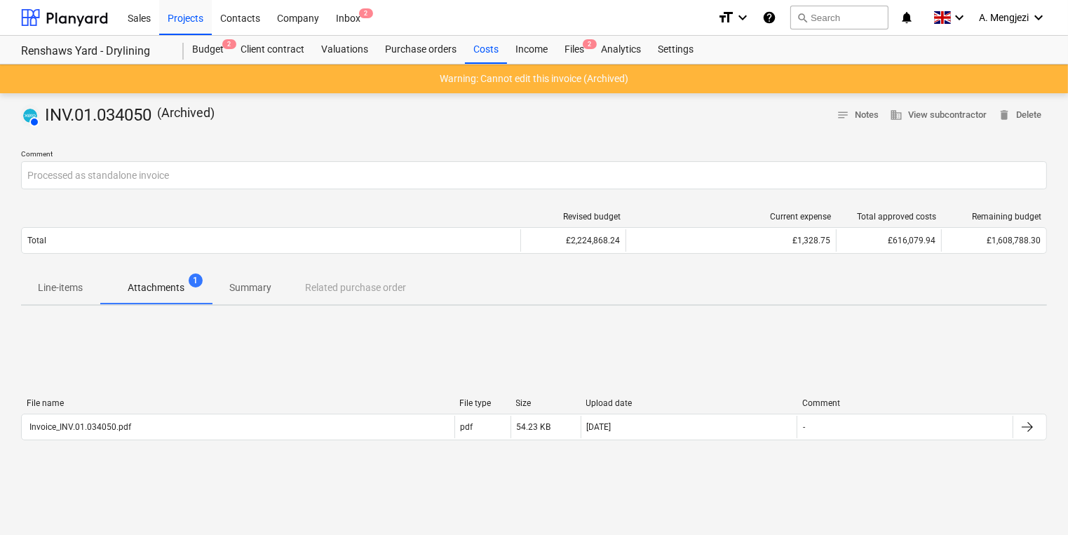
click at [223, 442] on div "File name File type Size Upload date Comment Invoice_INV.01.034050.pdf pdf 54.2…" at bounding box center [534, 422] width 1026 height 48
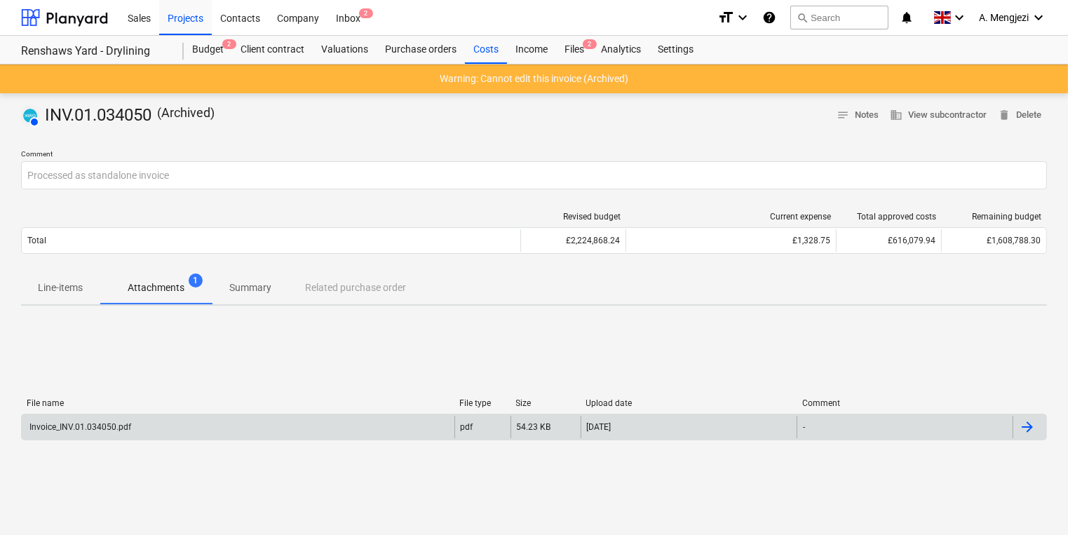
click at [236, 424] on div "Invoice_INV.01.034050.pdf" at bounding box center [238, 427] width 433 height 22
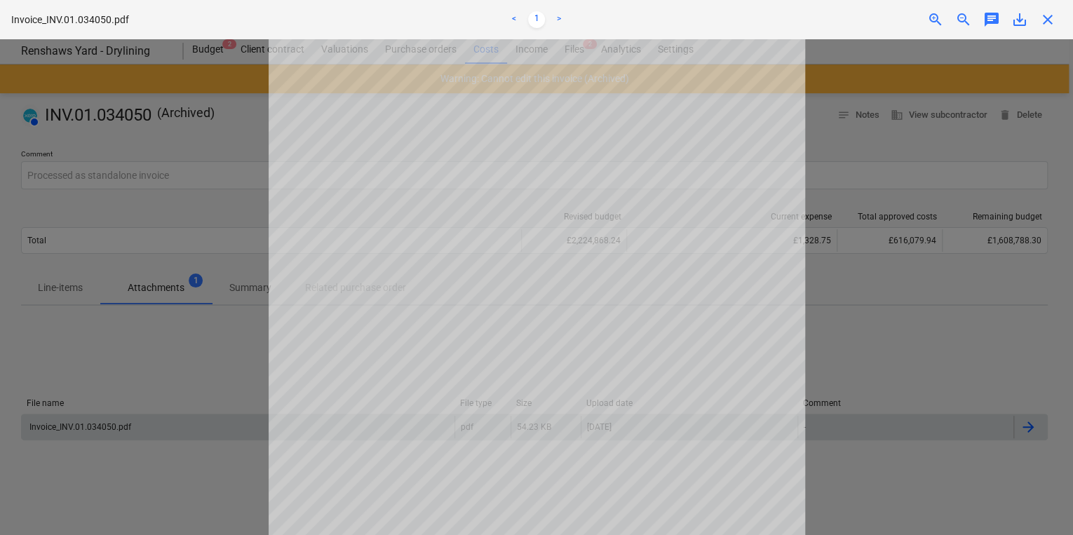
click at [236, 424] on div at bounding box center [536, 287] width 1073 height 496
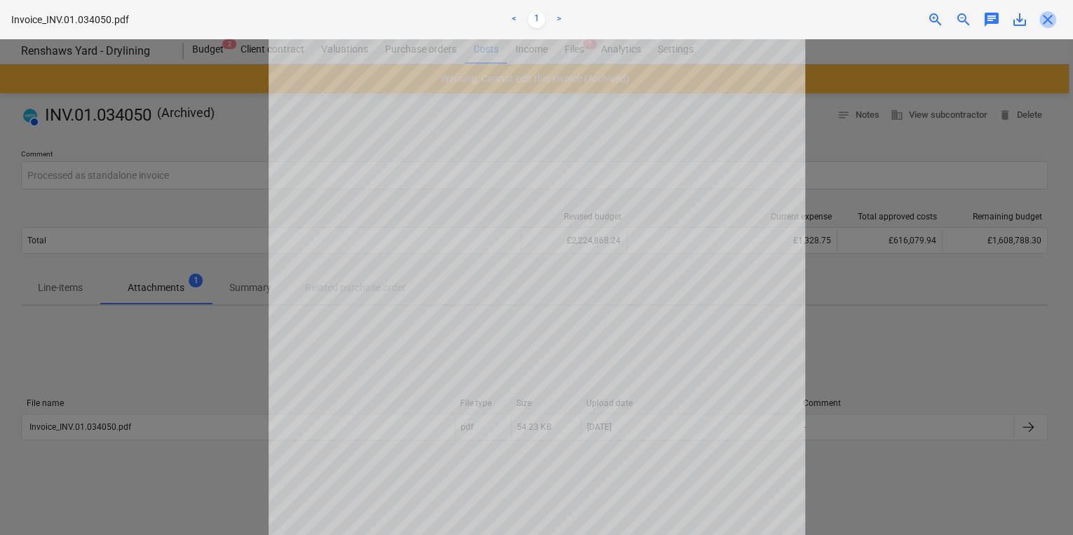
click at [1053, 19] on span "close" at bounding box center [1047, 19] width 17 height 17
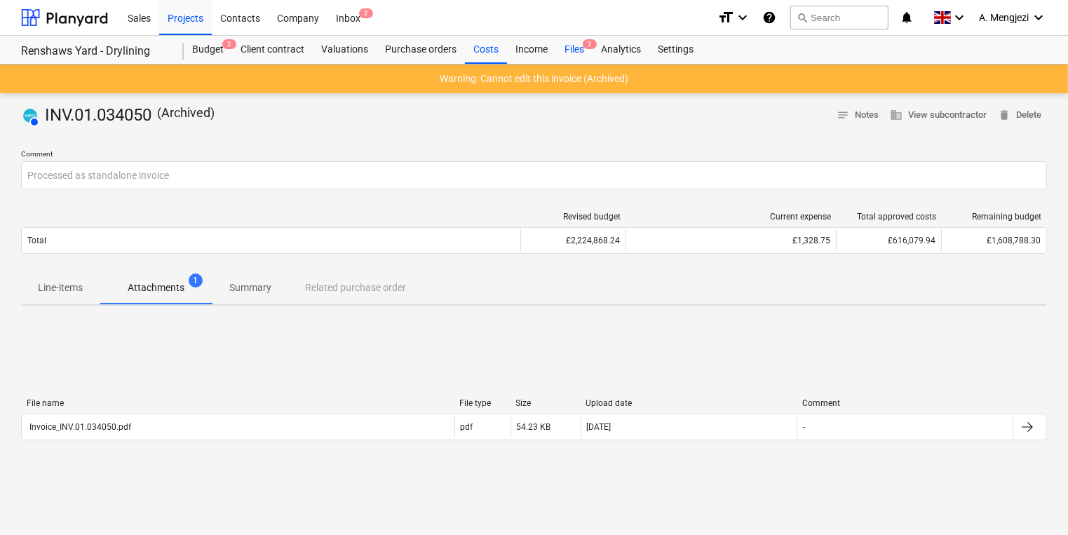
click at [587, 41] on span "2" at bounding box center [590, 44] width 14 height 10
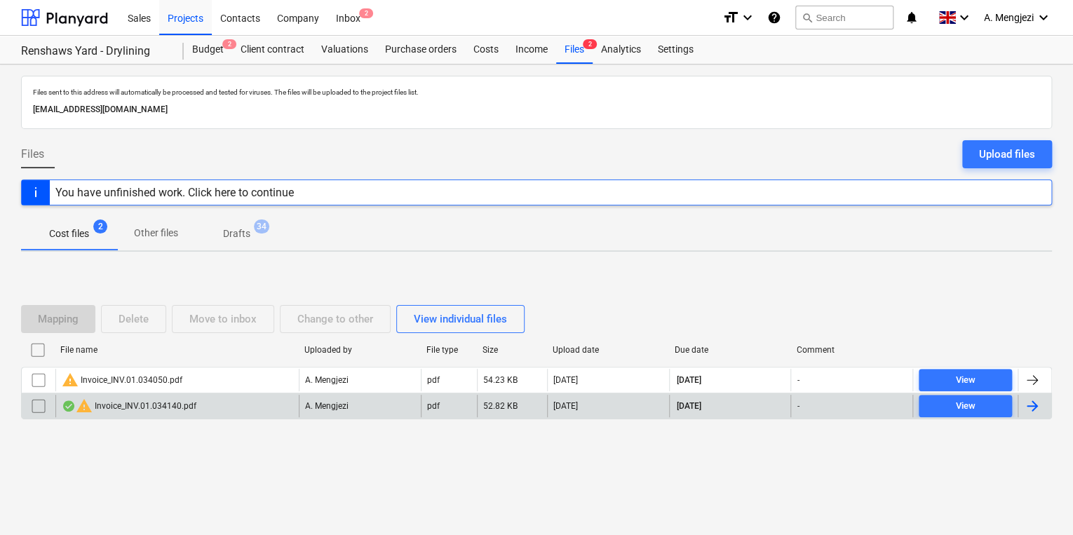
click at [143, 408] on div "warning Invoice_INV.01.034140.pdf" at bounding box center [129, 406] width 135 height 17
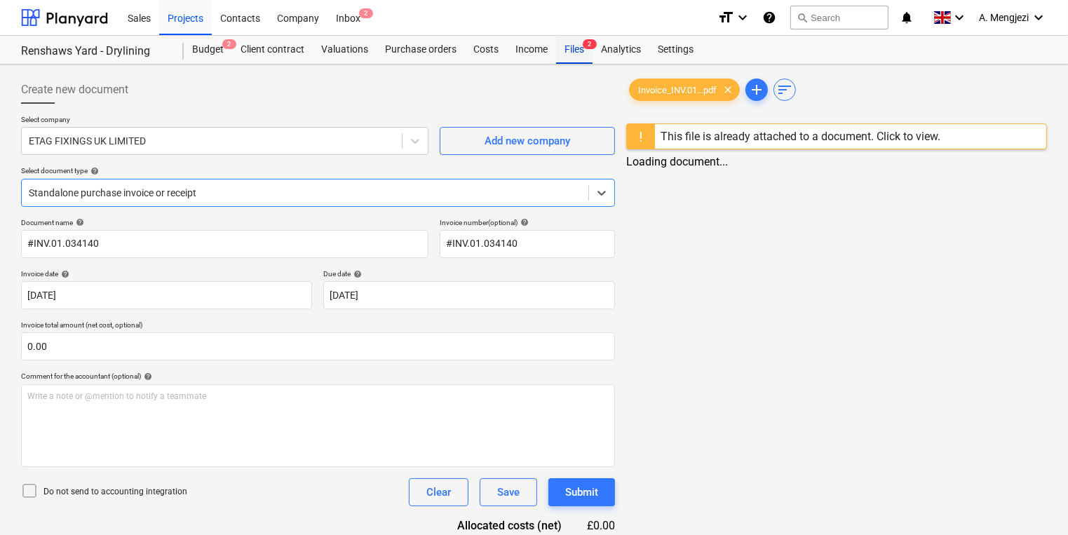
click at [568, 49] on div "Files 2" at bounding box center [574, 50] width 36 height 28
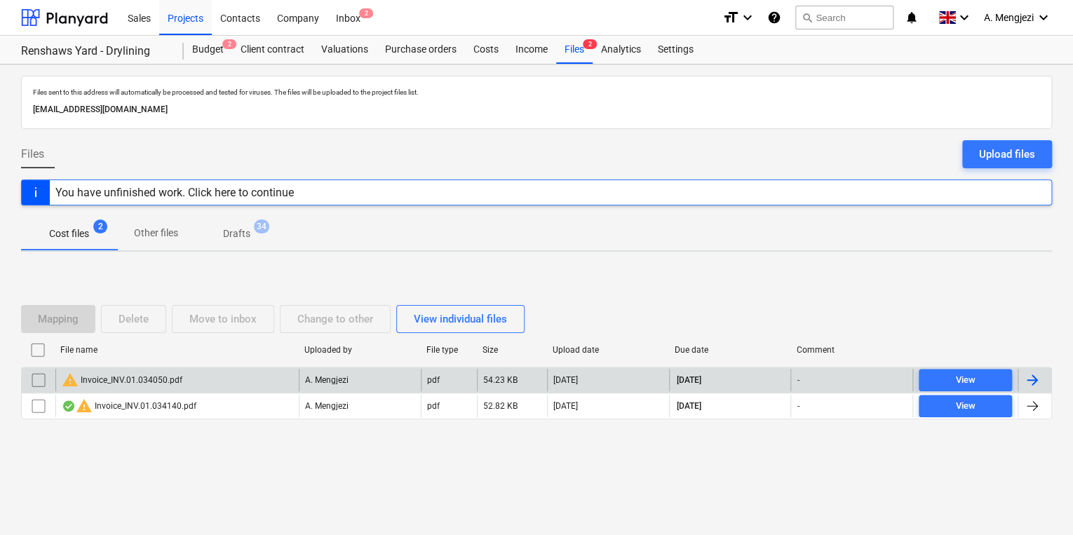
click at [36, 385] on input "checkbox" at bounding box center [38, 380] width 22 height 22
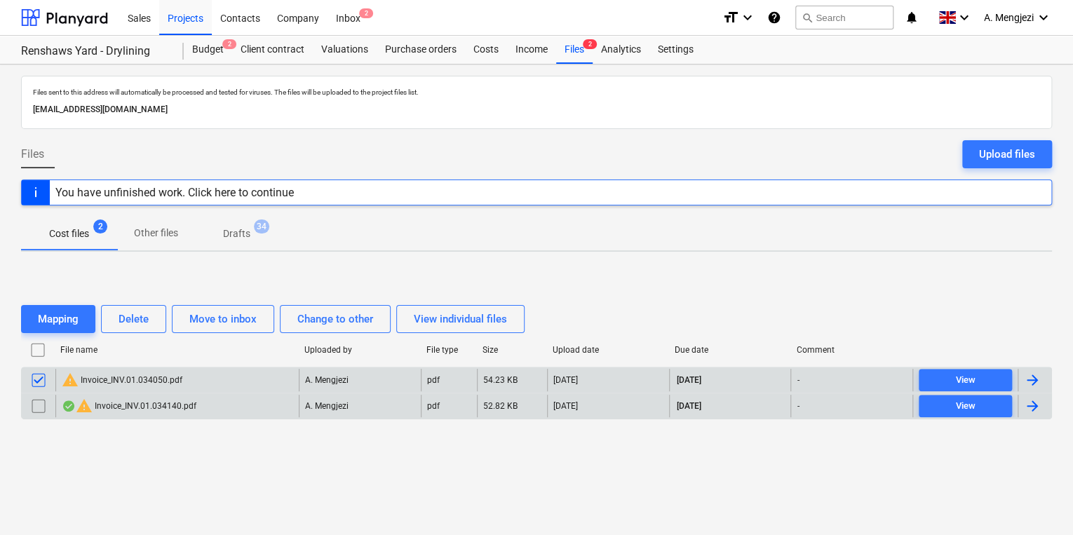
click at [36, 405] on input "checkbox" at bounding box center [38, 406] width 22 height 22
click at [107, 318] on button "Delete" at bounding box center [133, 319] width 65 height 28
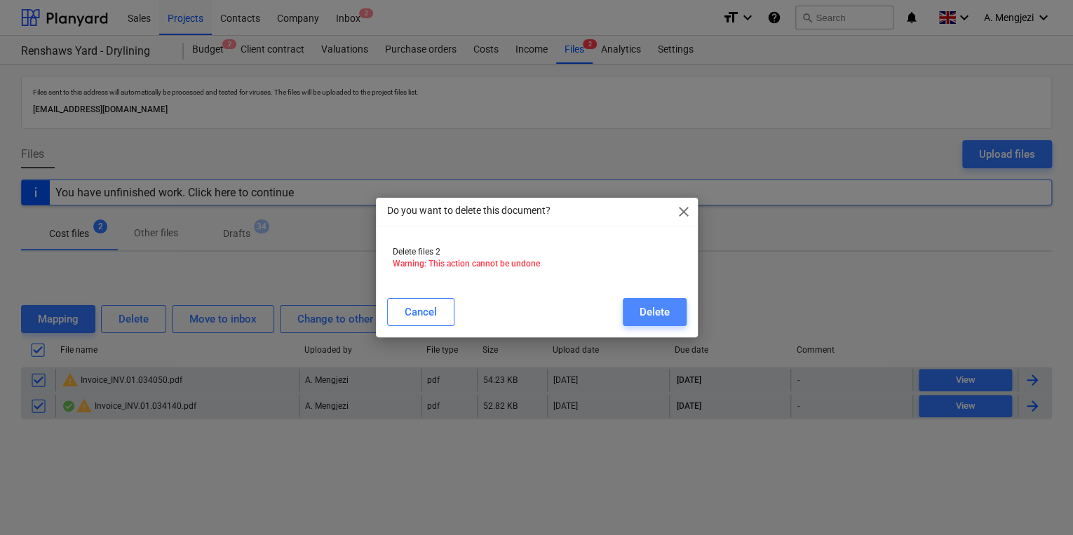
click at [646, 306] on div "Delete" at bounding box center [655, 312] width 30 height 18
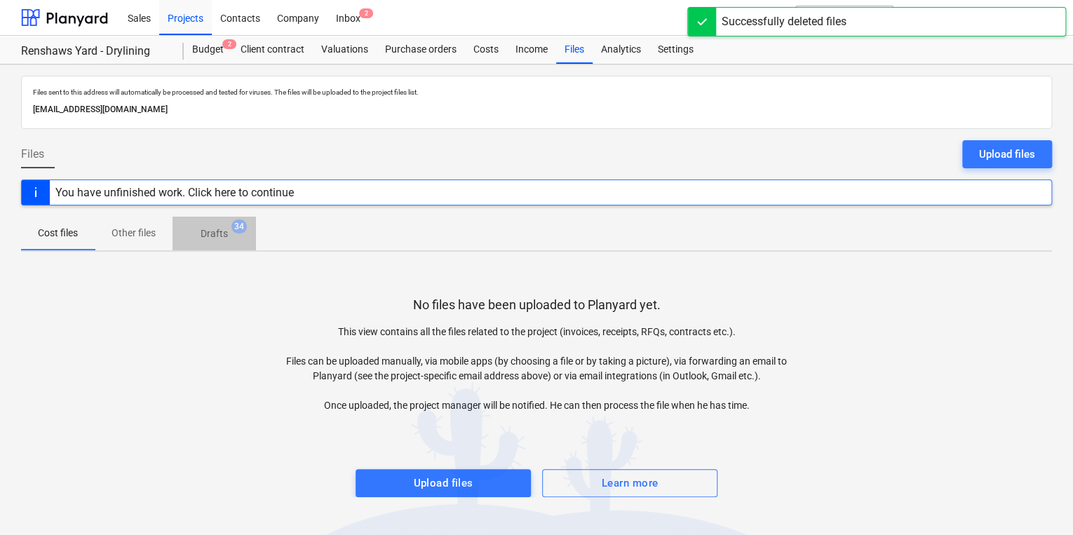
click at [226, 230] on p "Drafts" at bounding box center [214, 233] width 27 height 15
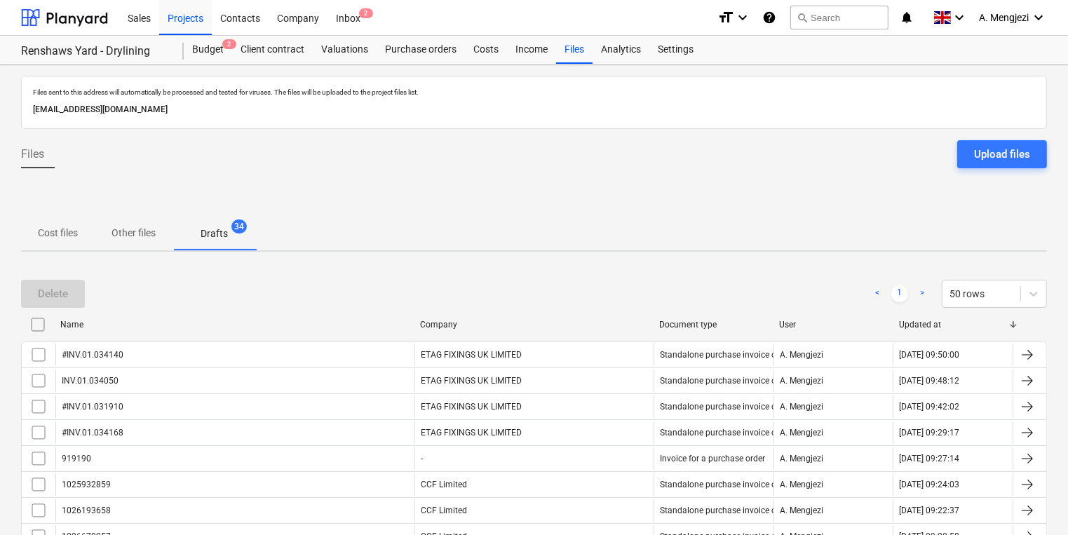
click at [435, 152] on div "Files Upload files" at bounding box center [534, 159] width 1026 height 39
click at [231, 41] on span "2" at bounding box center [229, 44] width 14 height 10
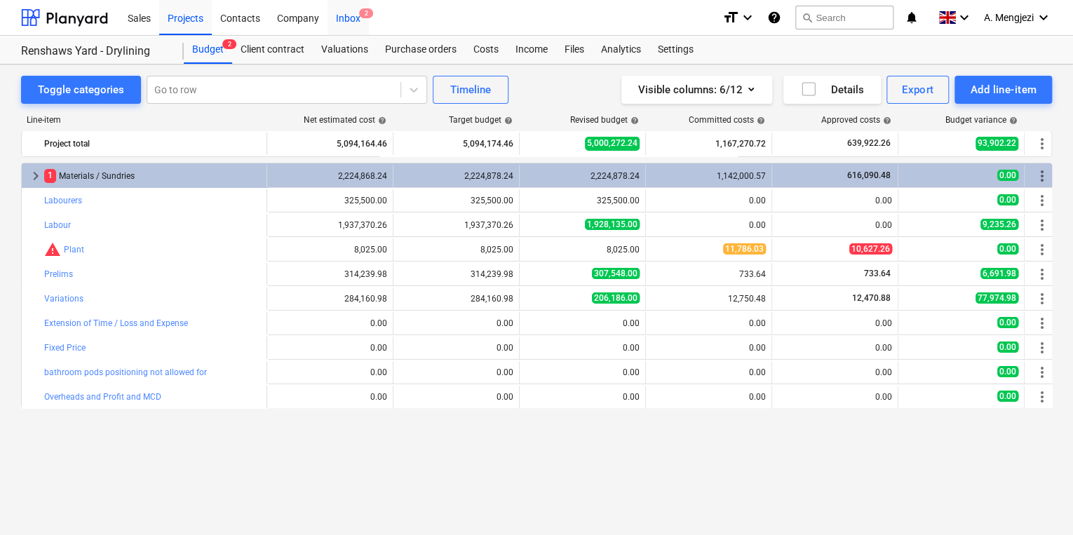
click at [367, 17] on span "2" at bounding box center [366, 13] width 14 height 10
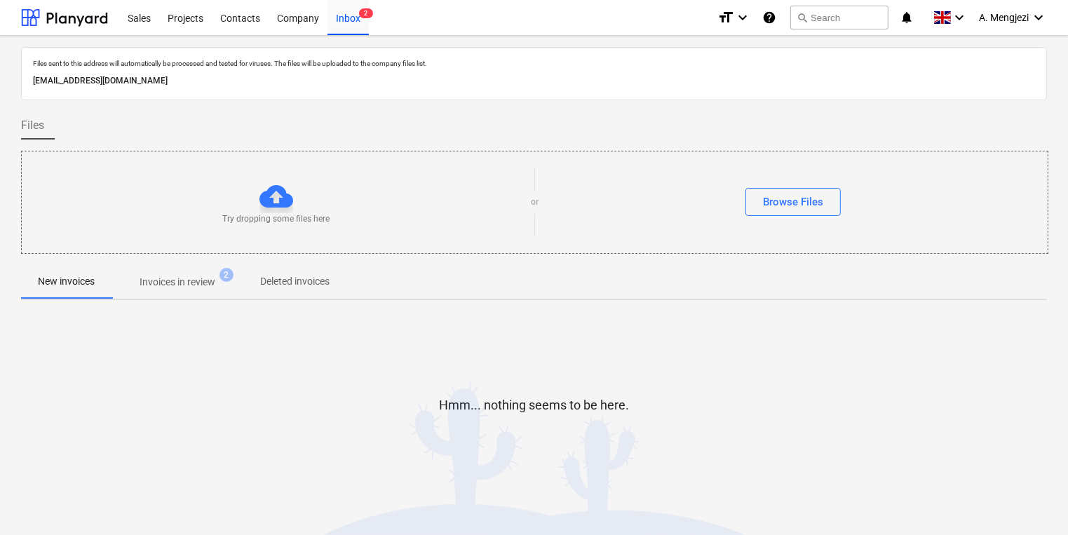
click at [201, 290] on span "Invoices in review 2" at bounding box center [177, 281] width 132 height 25
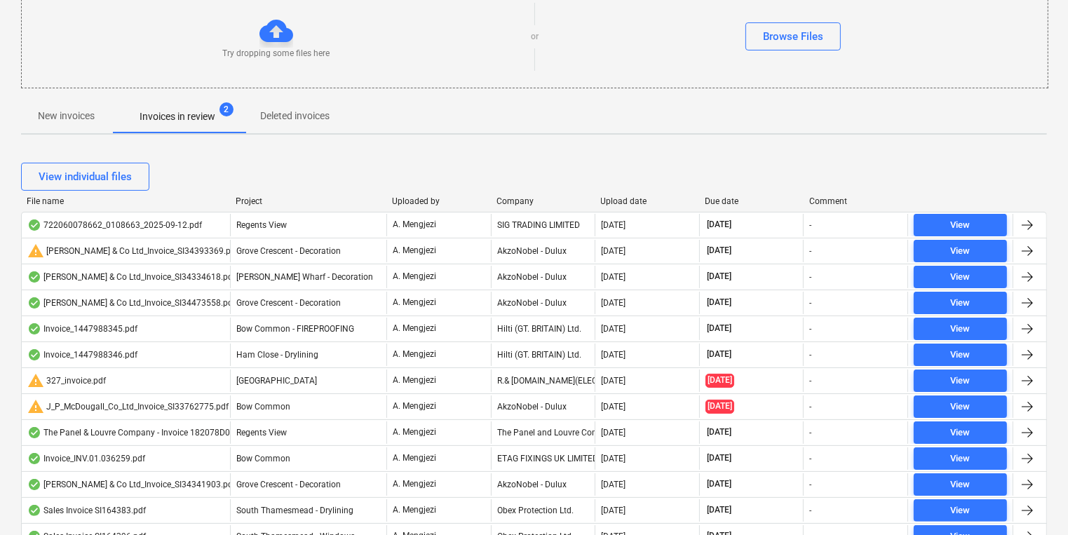
scroll to position [168, 0]
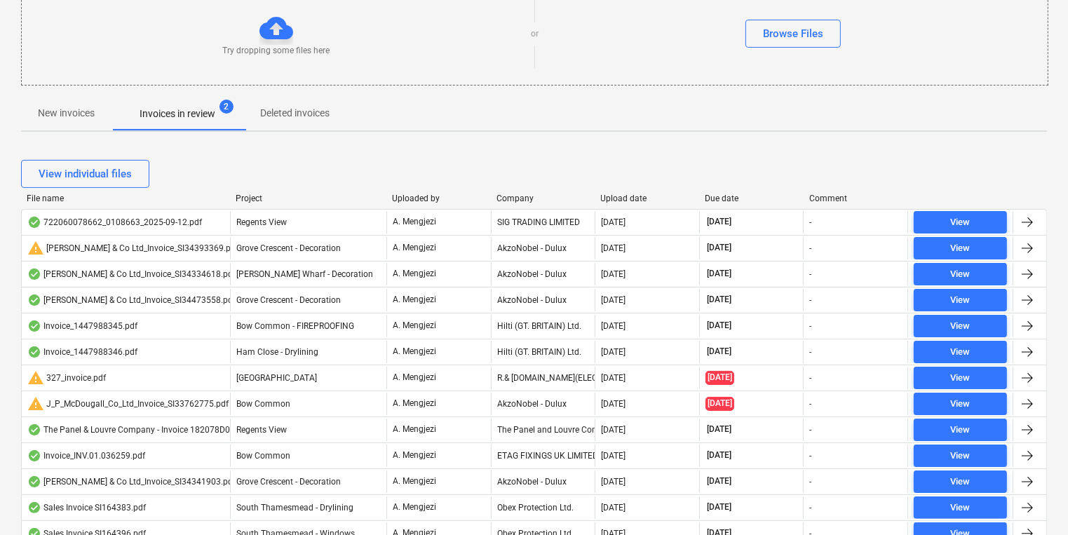
click at [250, 201] on div "Project" at bounding box center [308, 199] width 145 height 10
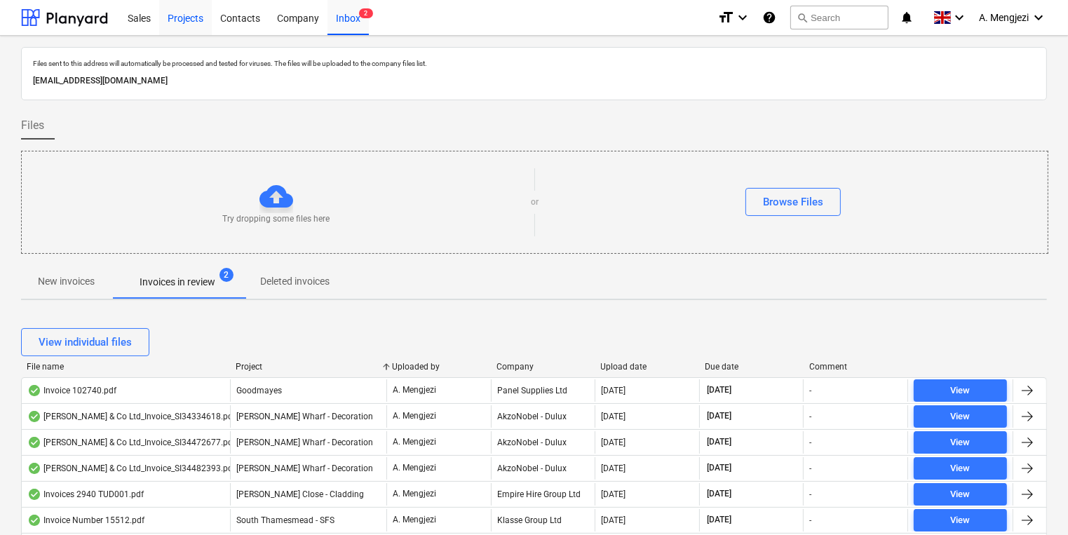
scroll to position [0, 0]
click at [182, 17] on div "Projects" at bounding box center [185, 17] width 53 height 36
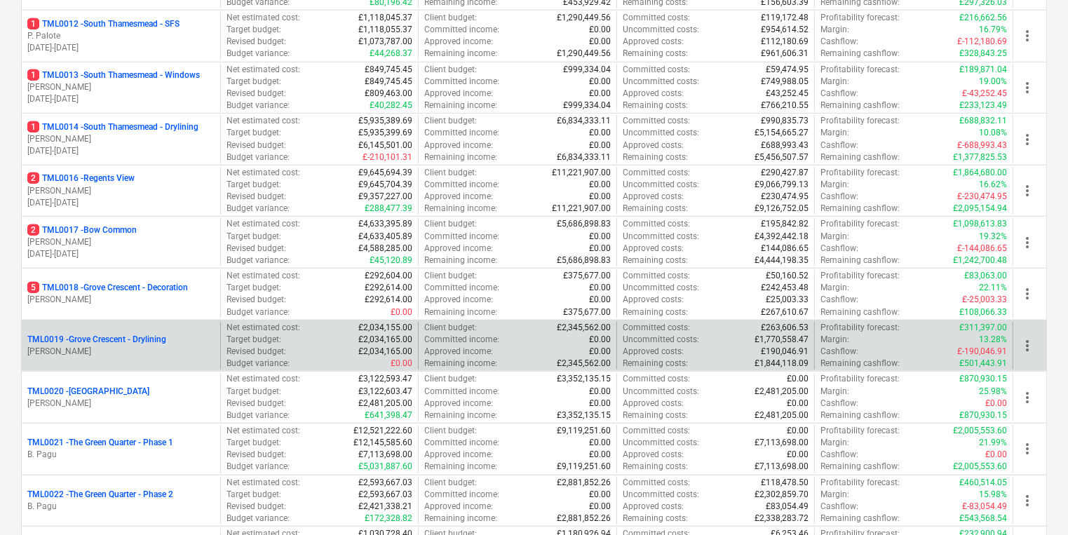
scroll to position [673, 0]
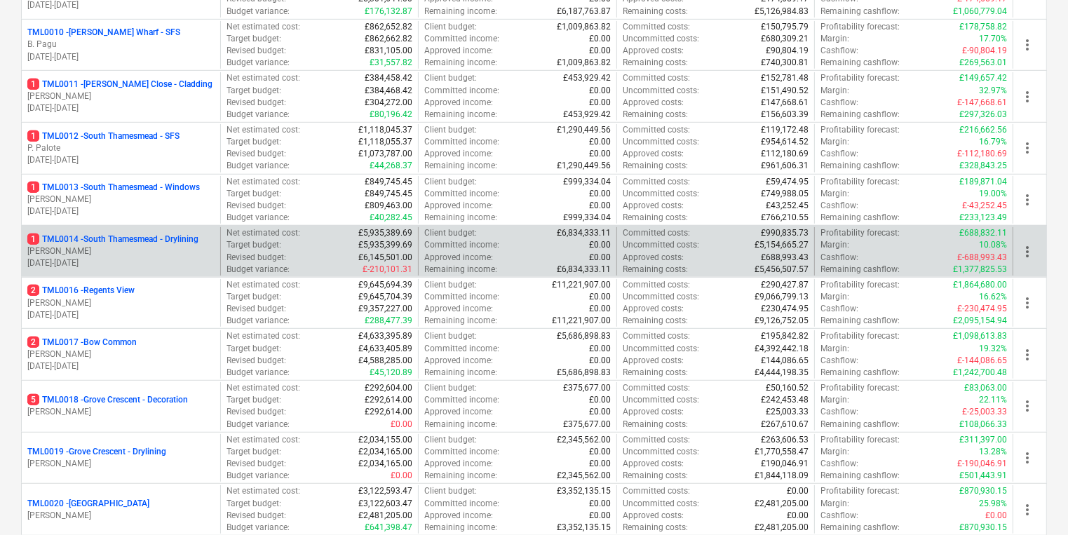
click at [227, 239] on p "Target budget :" at bounding box center [253, 245] width 55 height 12
click at [194, 246] on p "[PERSON_NAME]" at bounding box center [120, 251] width 187 height 12
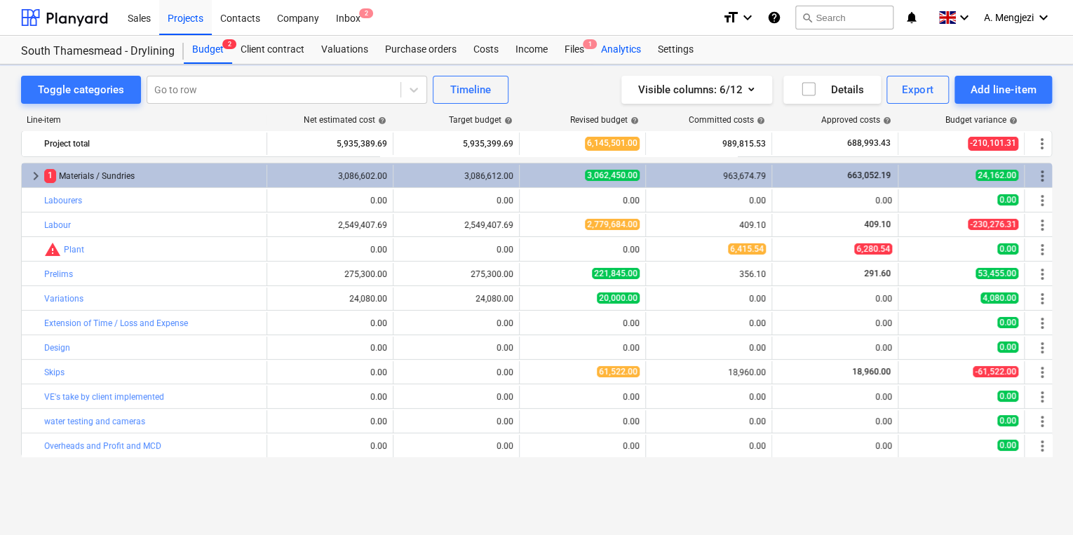
click at [595, 51] on div "Analytics" at bounding box center [621, 50] width 57 height 28
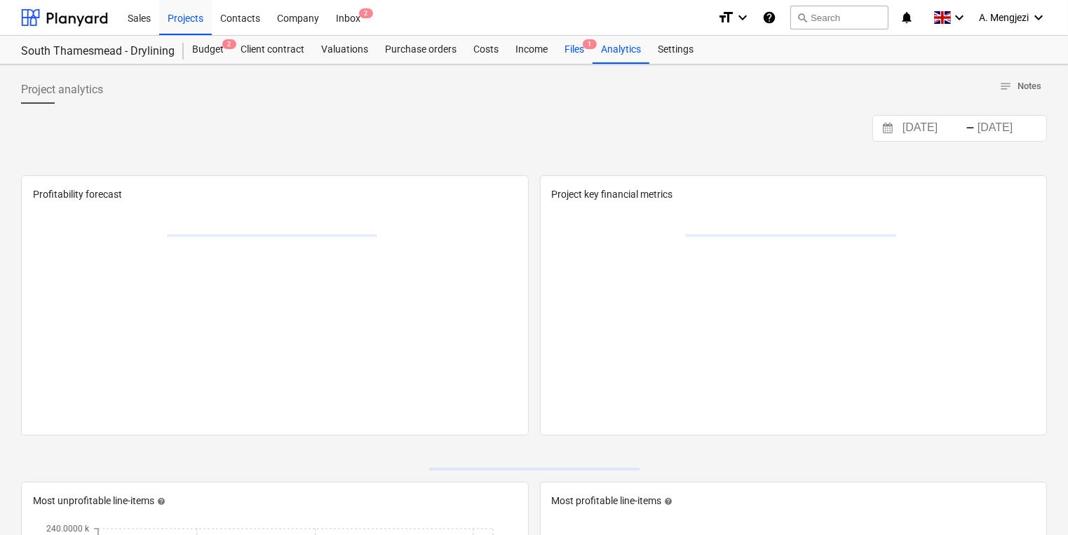
click at [581, 55] on div "Files 1" at bounding box center [574, 50] width 36 height 28
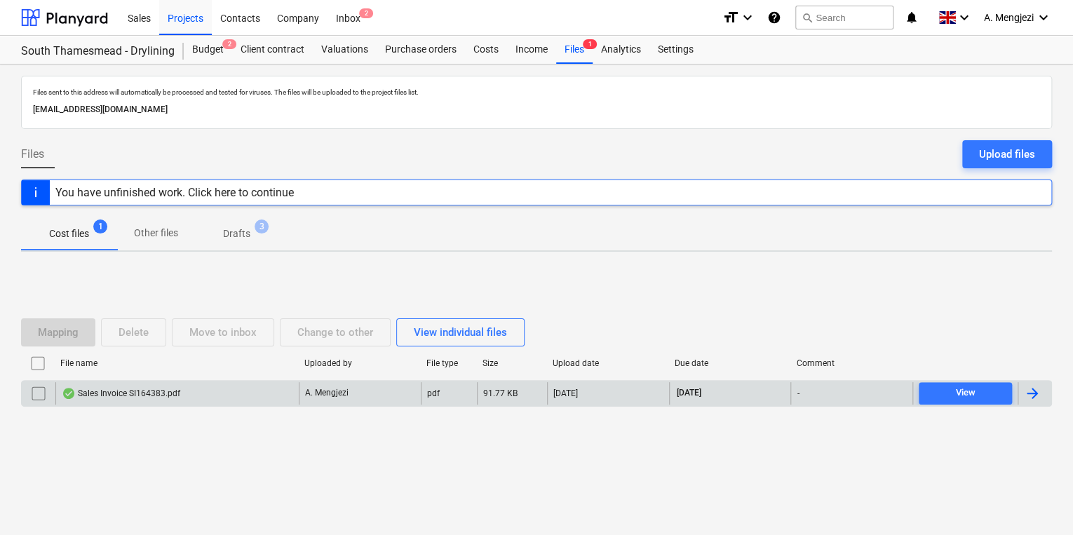
click at [236, 391] on div "Sales Invoice SI164383.pdf" at bounding box center [176, 393] width 243 height 22
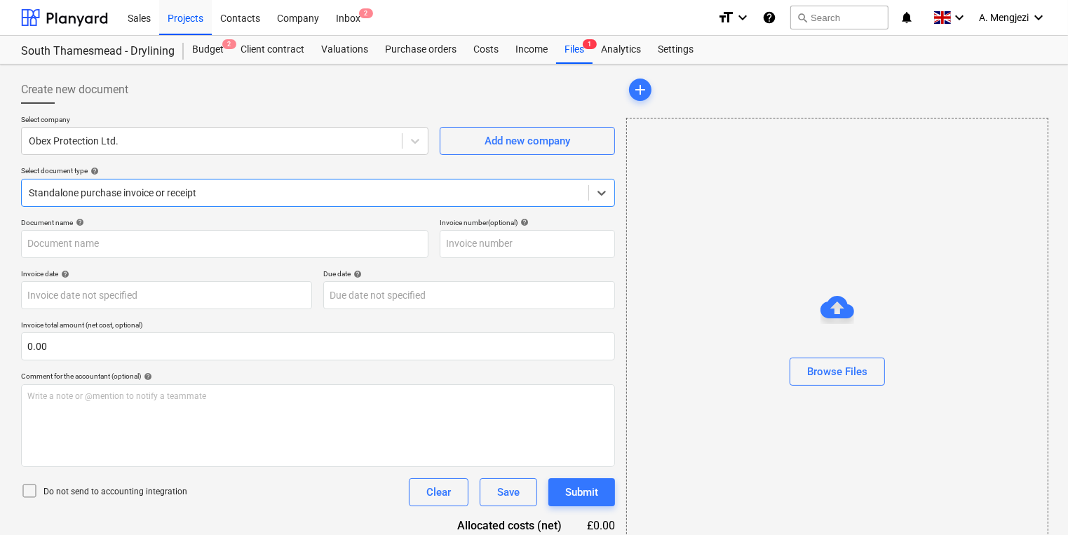
type input "SI164383"
type input "[DATE]"
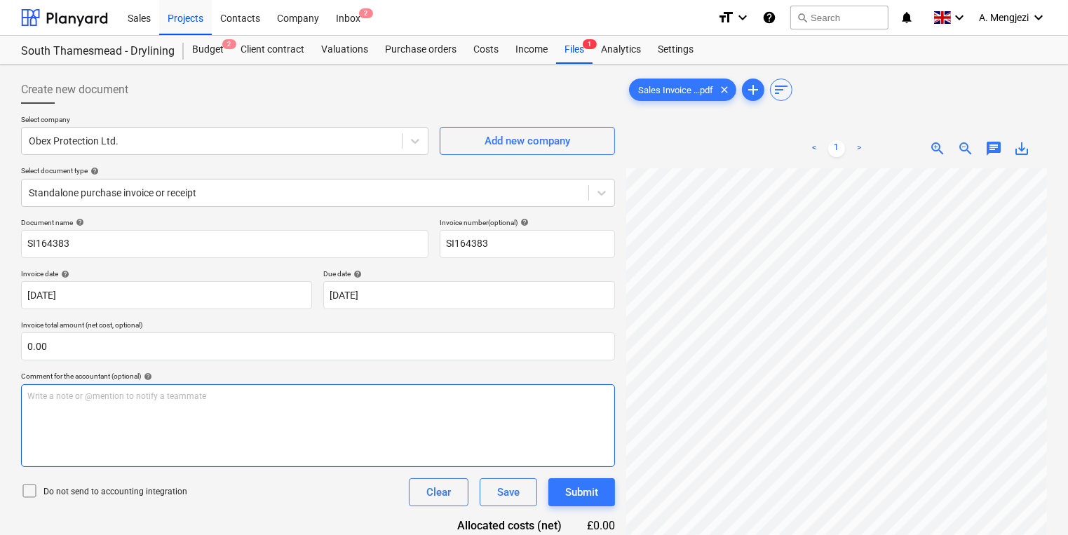
scroll to position [0, 50]
drag, startPoint x: 371, startPoint y: 70, endPoint x: 466, endPoint y: 45, distance: 98.0
click at [373, 69] on div "Create new document Select company Obex Protection Ltd. Add new company Select …" at bounding box center [534, 370] width 1068 height 611
click at [564, 50] on div "Files 1" at bounding box center [574, 50] width 36 height 28
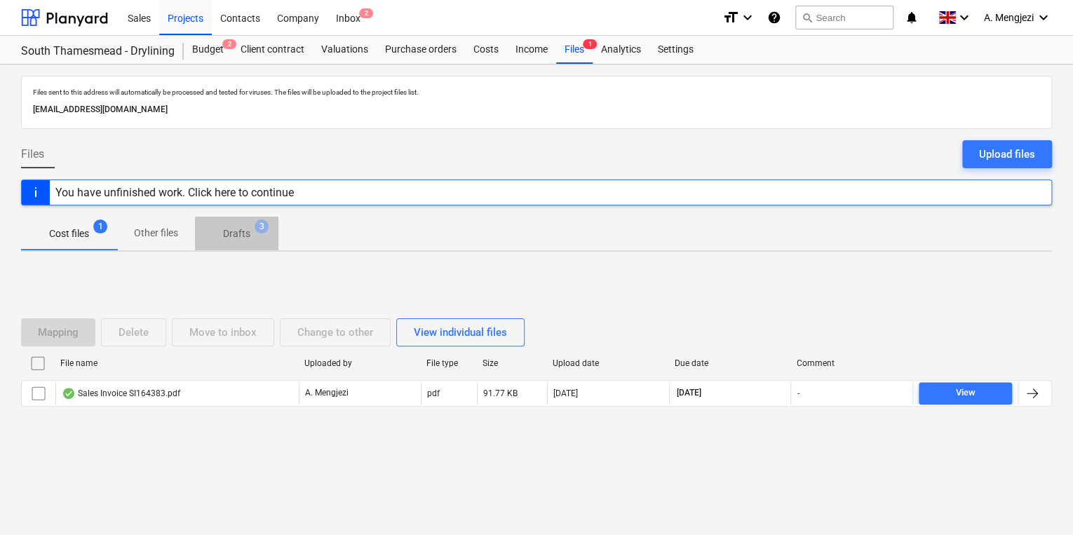
click at [243, 234] on p "Drafts" at bounding box center [236, 233] width 27 height 15
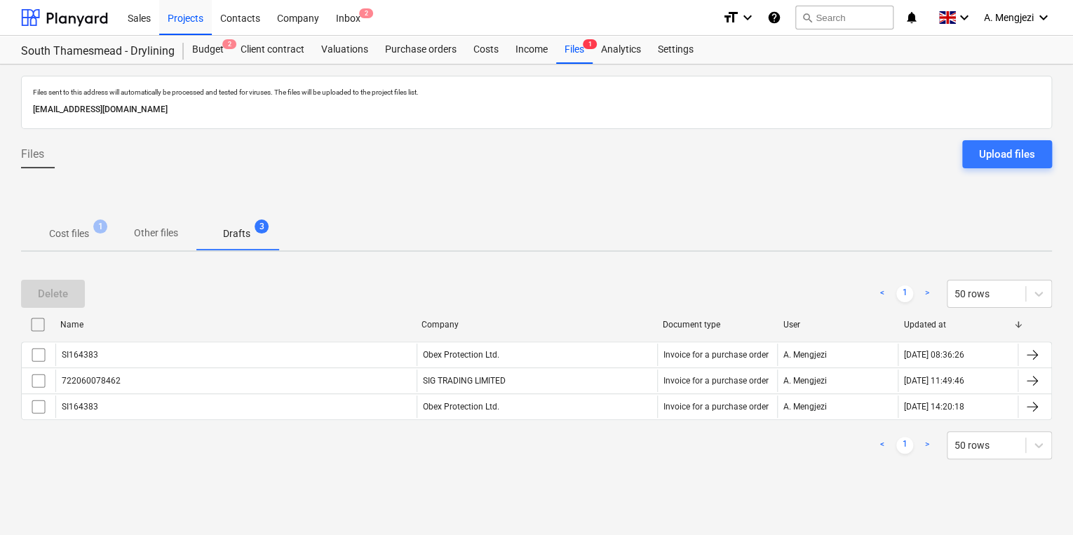
click at [304, 452] on div "< 1 > 50 rows" at bounding box center [536, 445] width 1031 height 28
click at [533, 54] on div "Income" at bounding box center [531, 50] width 49 height 28
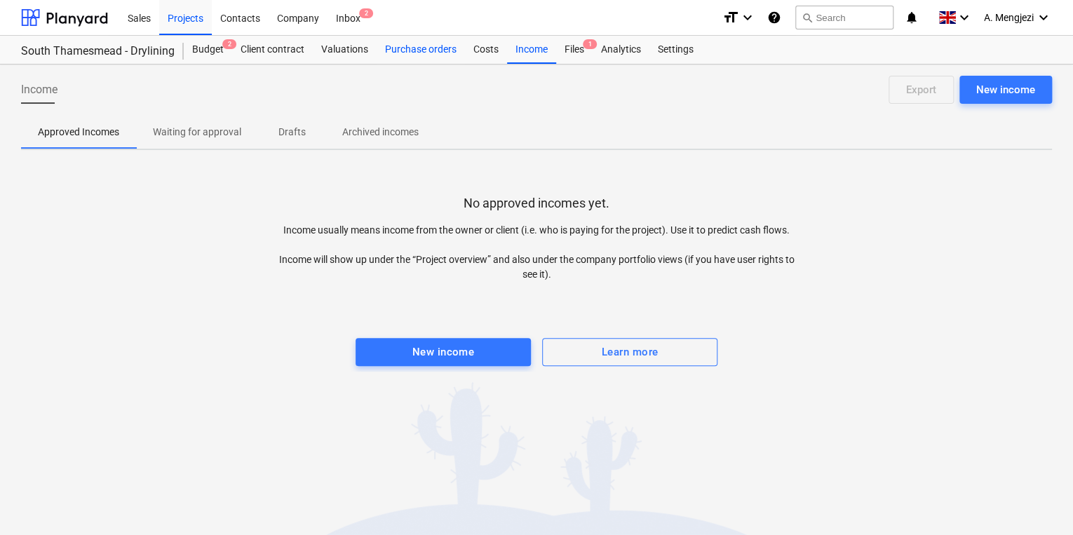
click at [424, 50] on div "Purchase orders" at bounding box center [421, 50] width 88 height 28
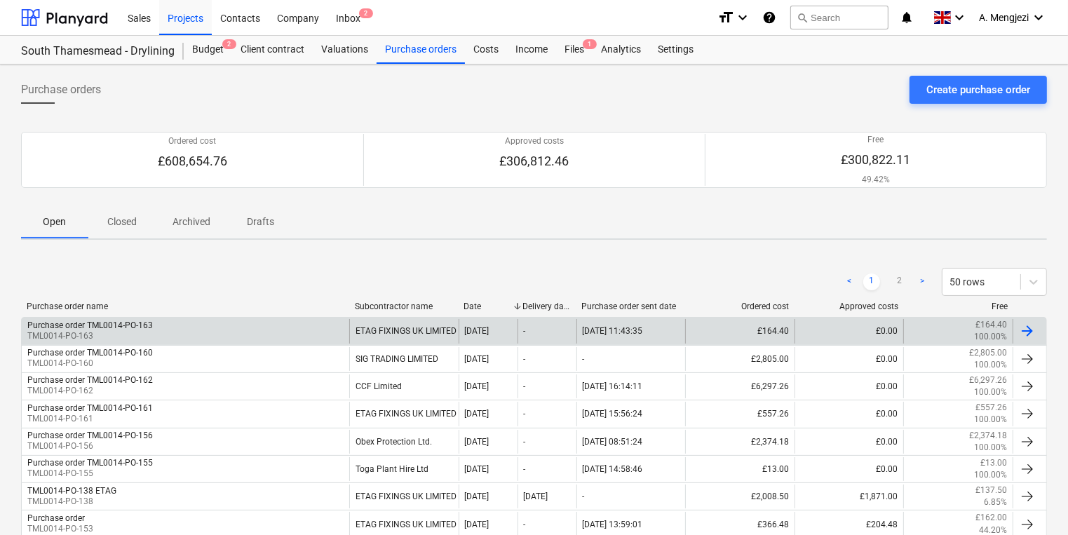
click at [188, 331] on div "Purchase order TML0014-PO-163 TML0014-PO-163" at bounding box center [185, 331] width 327 height 24
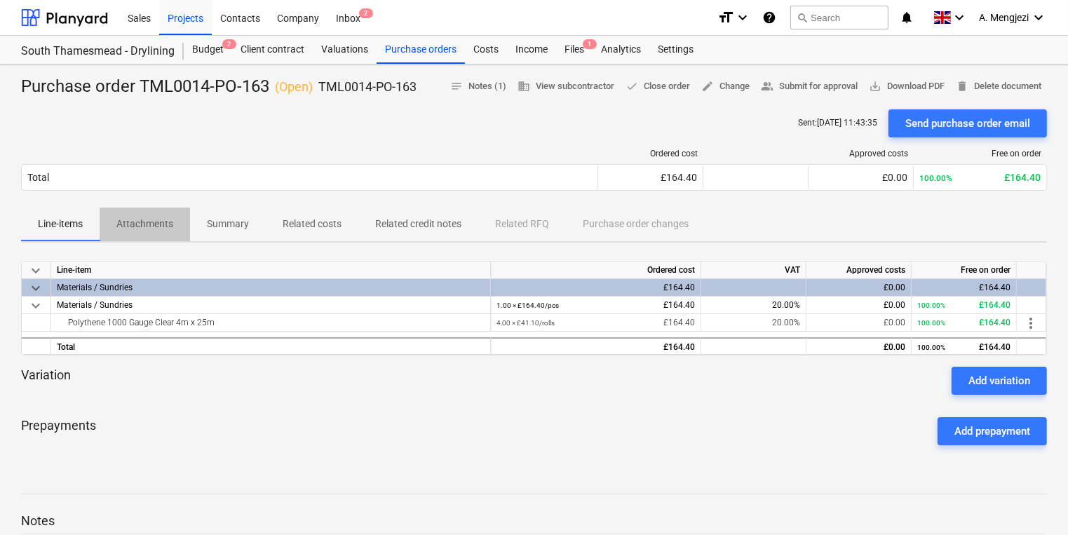
click at [146, 227] on p "Attachments" at bounding box center [144, 224] width 57 height 15
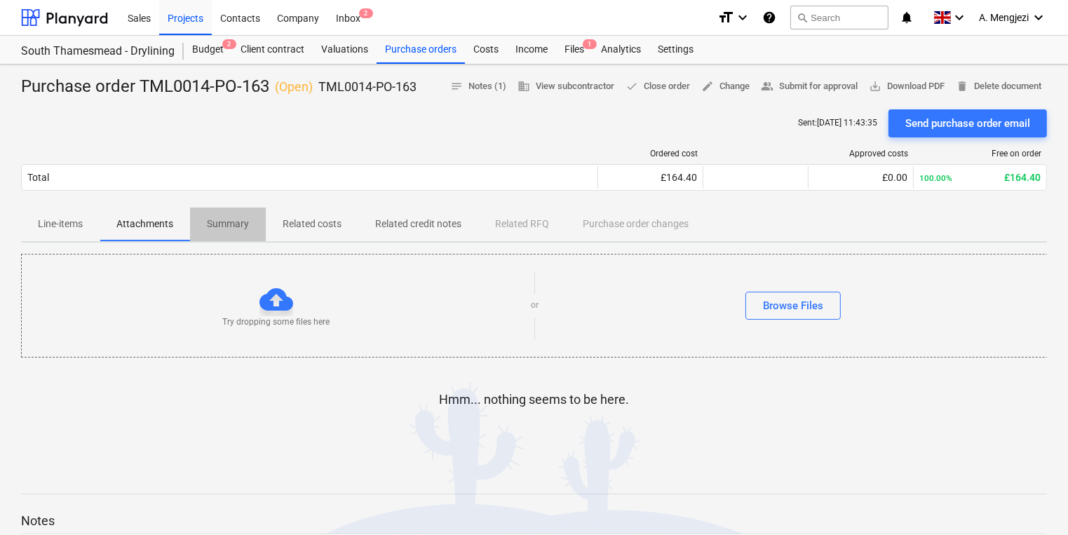
click at [258, 231] on span "Summary" at bounding box center [228, 223] width 76 height 23
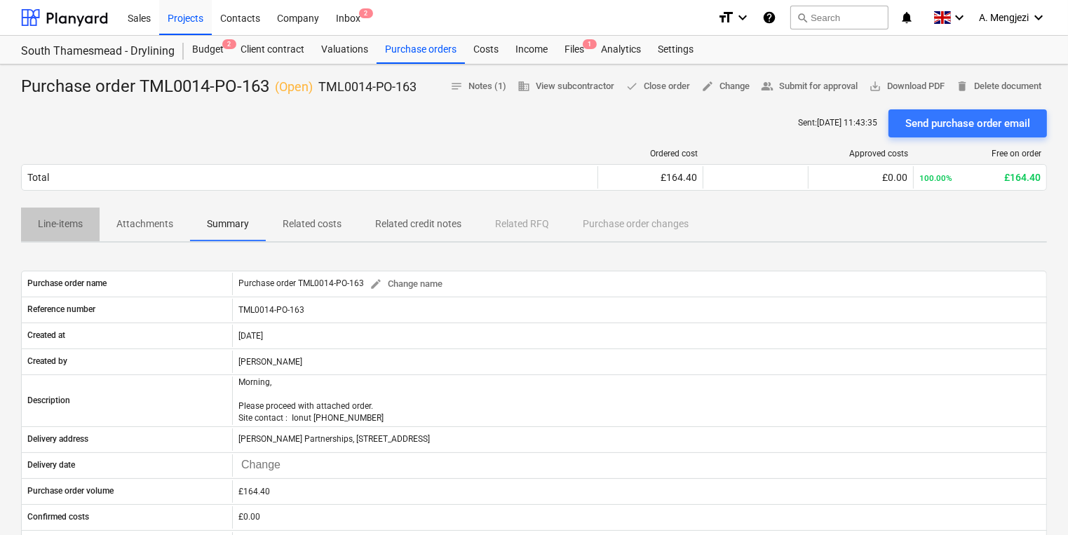
click at [69, 223] on p "Line-items" at bounding box center [60, 224] width 45 height 15
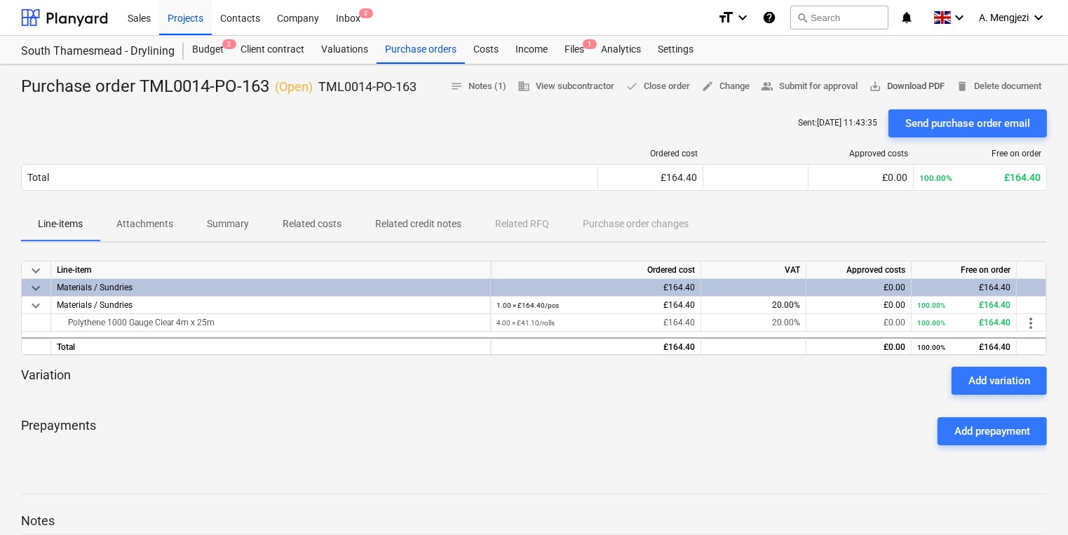
click at [895, 82] on span "save_alt Download PDF" at bounding box center [907, 87] width 76 height 16
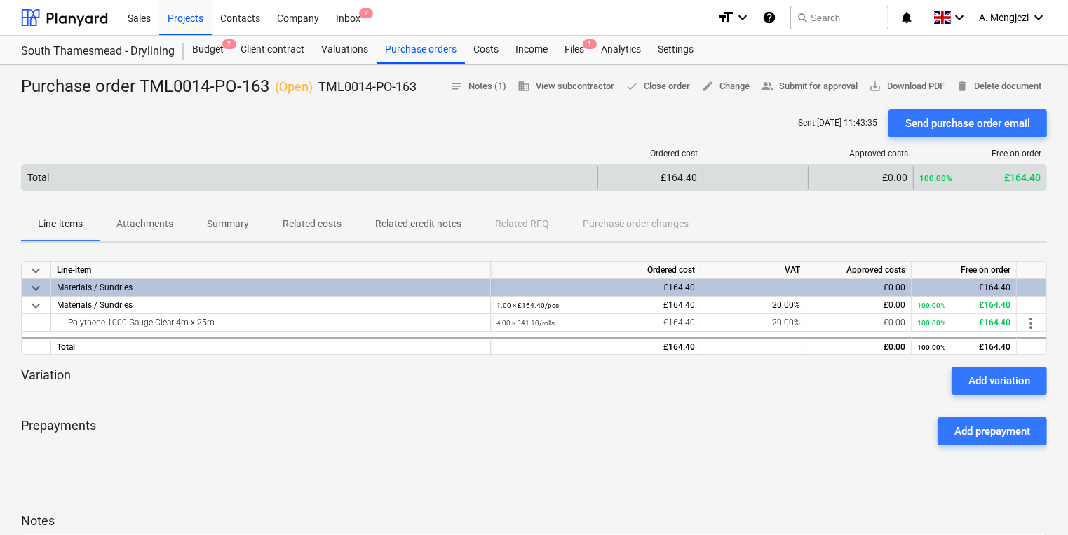
click at [289, 168] on div "Total" at bounding box center [310, 177] width 576 height 22
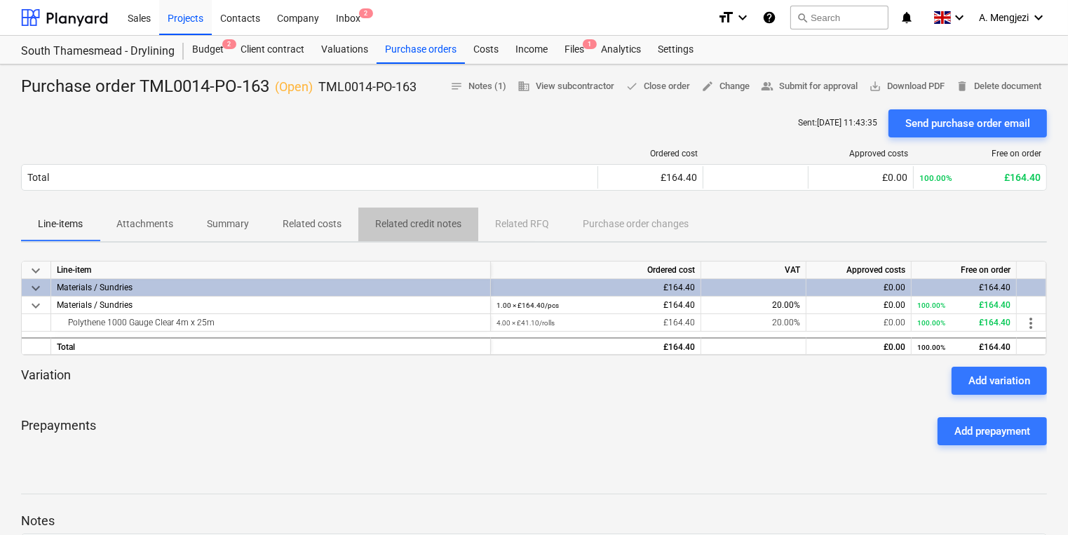
click at [390, 228] on p "Related credit notes" at bounding box center [418, 224] width 86 height 15
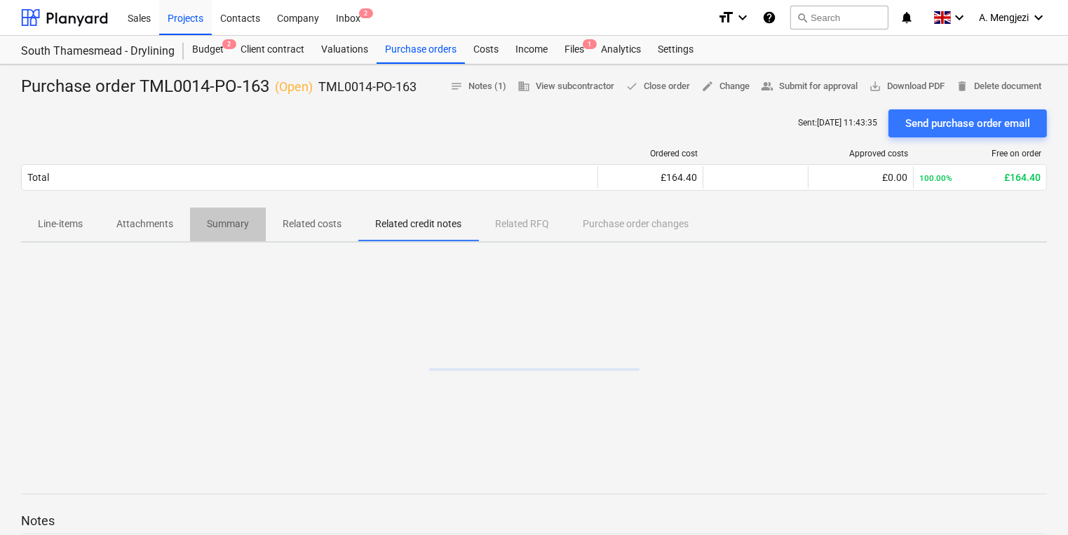
click at [234, 224] on p "Summary" at bounding box center [228, 224] width 42 height 15
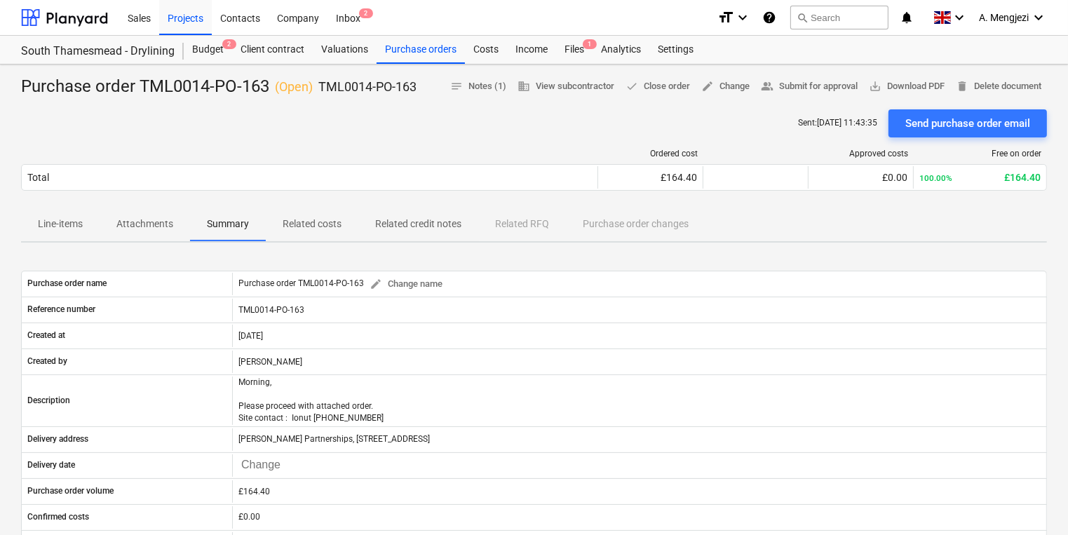
click at [152, 227] on p "Attachments" at bounding box center [144, 224] width 57 height 15
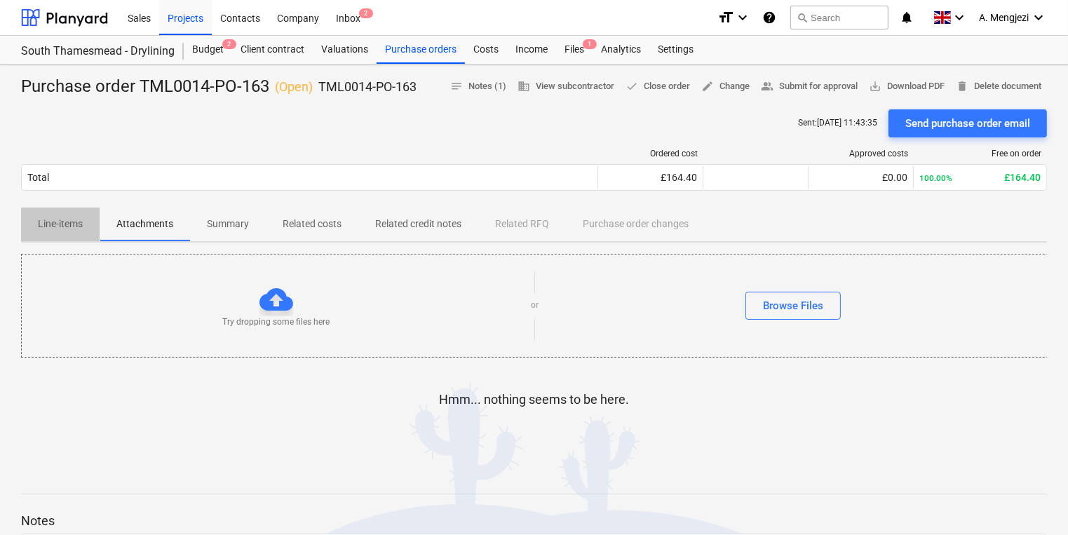
click at [74, 227] on p "Line-items" at bounding box center [60, 224] width 45 height 15
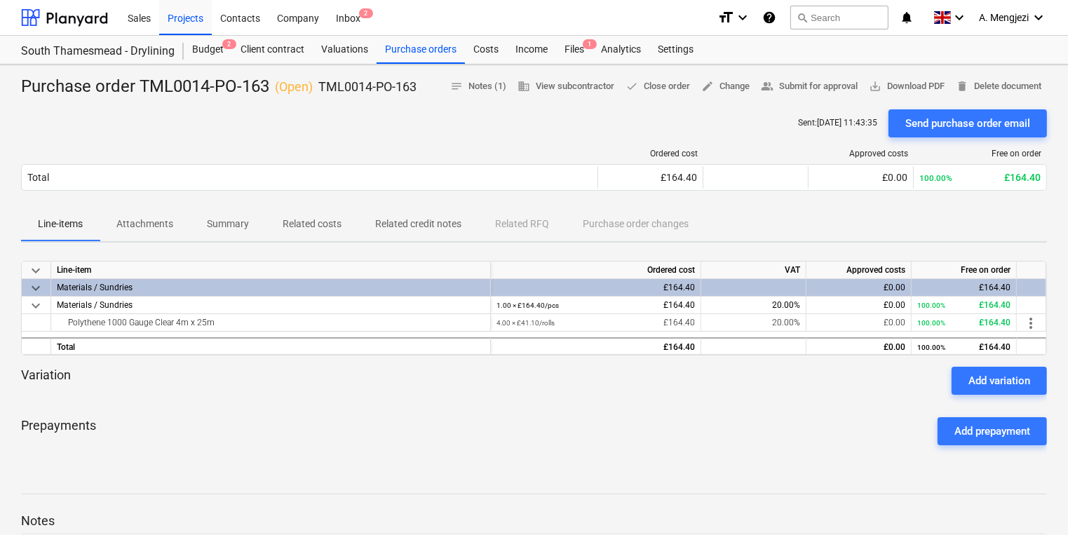
click at [334, 391] on div "Variation Add variation" at bounding box center [534, 381] width 1026 height 28
click at [204, 46] on div "Budget 2" at bounding box center [208, 50] width 48 height 28
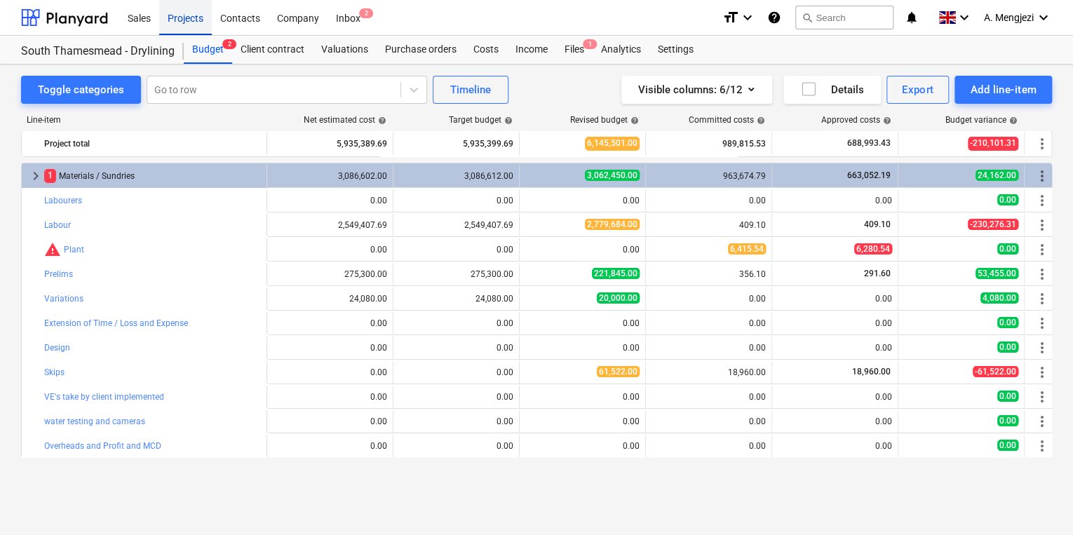
click at [194, 9] on div "Projects" at bounding box center [185, 17] width 53 height 36
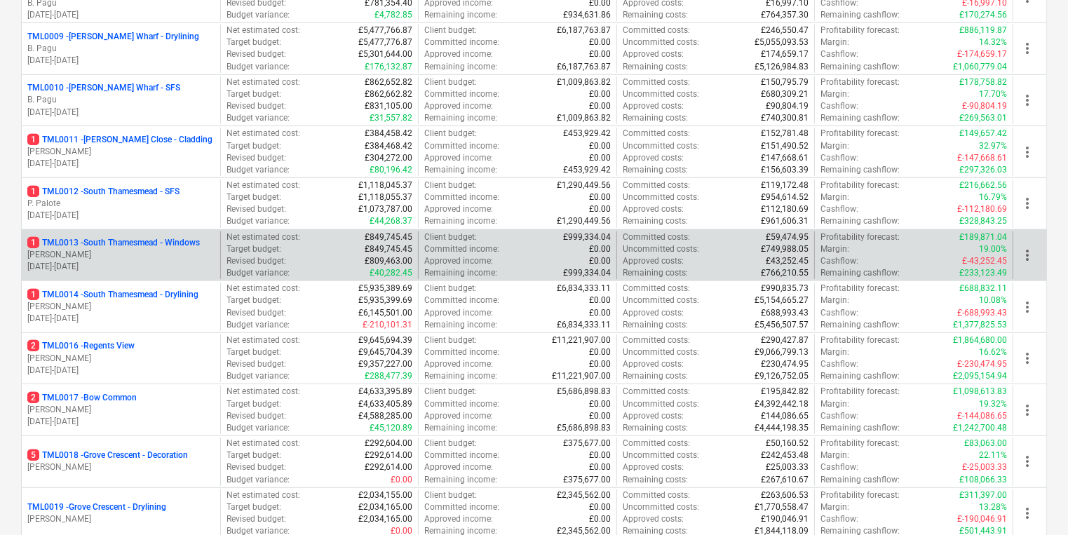
scroll to position [617, 0]
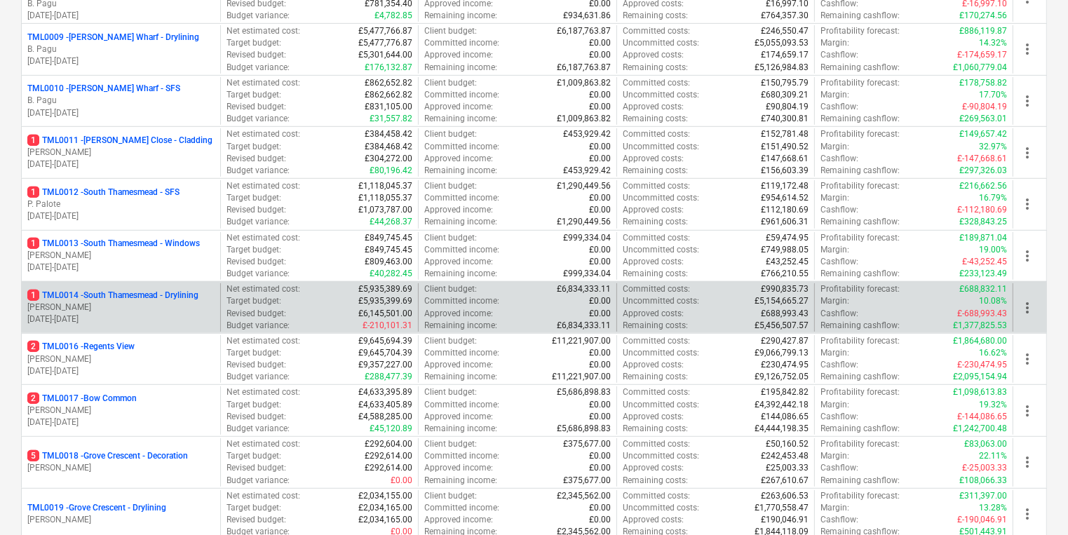
click at [143, 313] on p "06.01.2025 - 07.09.2026" at bounding box center [120, 319] width 187 height 12
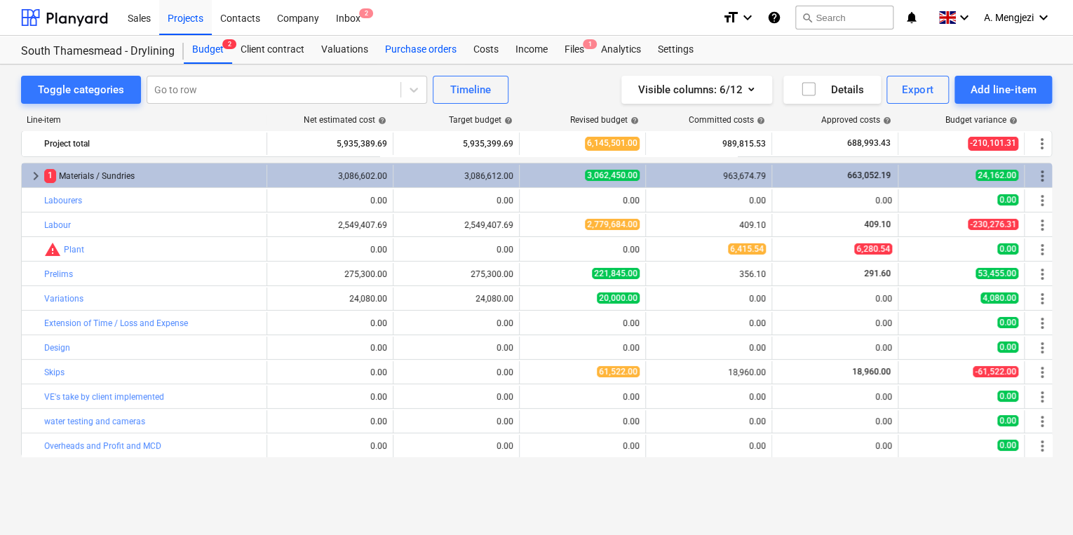
click at [437, 55] on div "Purchase orders" at bounding box center [421, 50] width 88 height 28
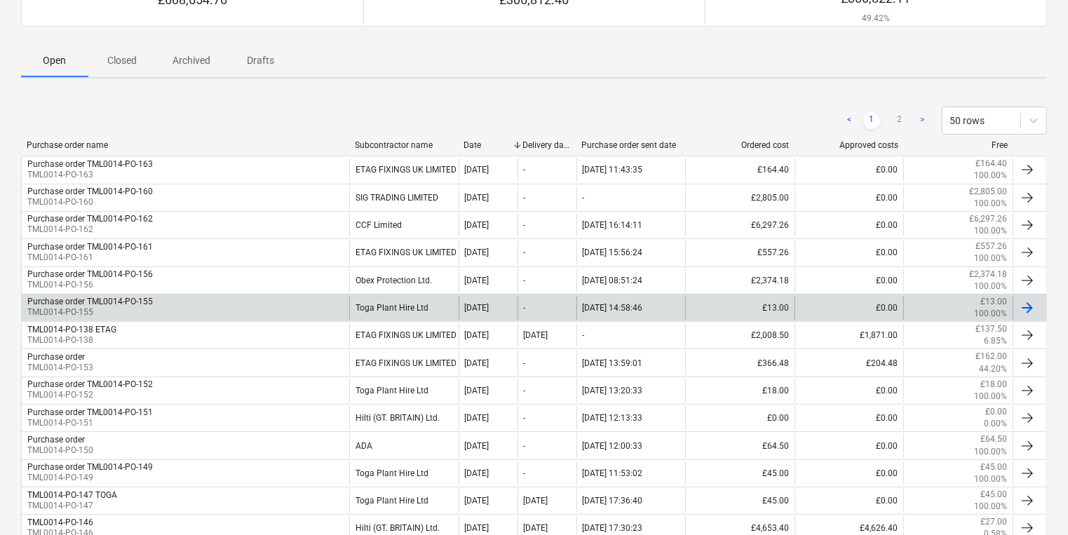
scroll to position [224, 0]
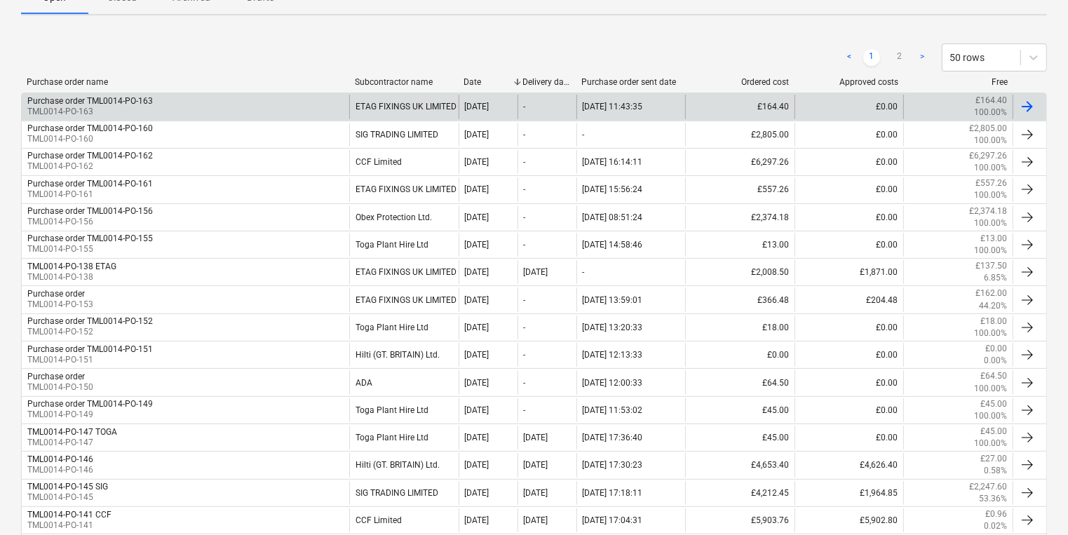
click at [194, 111] on div "Purchase order TML0014-PO-163 TML0014-PO-163" at bounding box center [185, 107] width 327 height 24
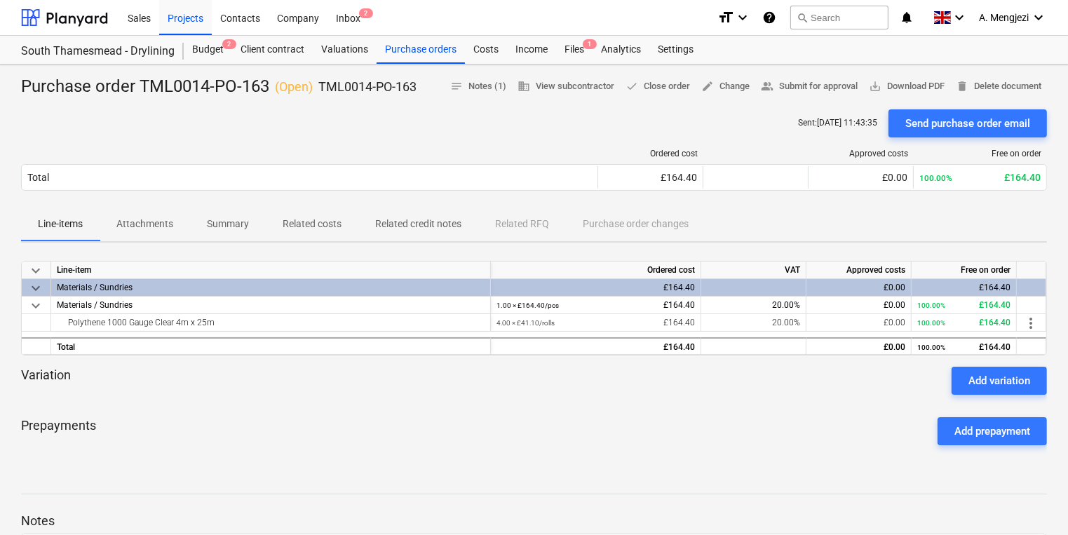
click at [143, 219] on p "Attachments" at bounding box center [144, 224] width 57 height 15
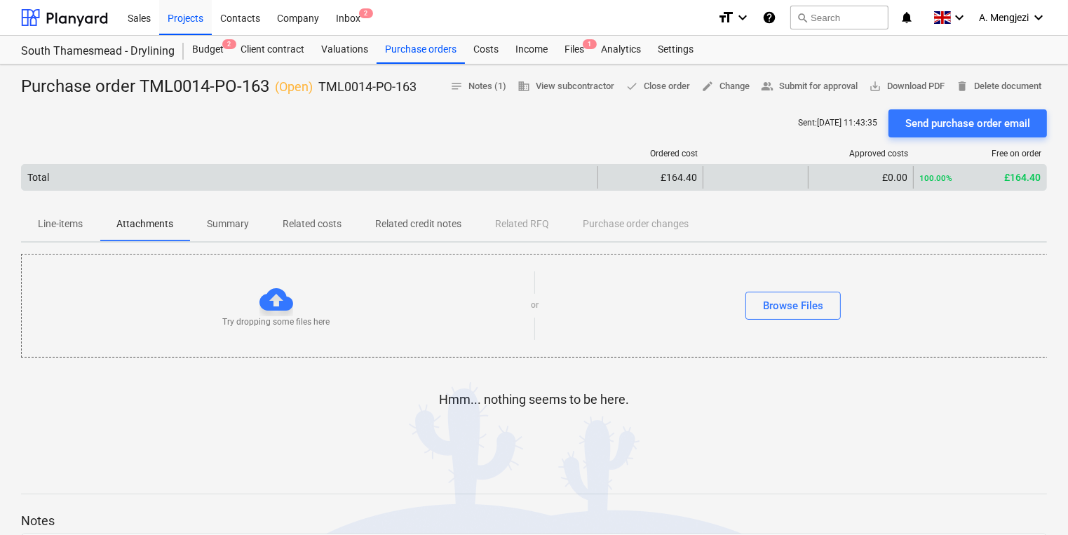
click at [213, 177] on div "Total" at bounding box center [310, 177] width 576 height 22
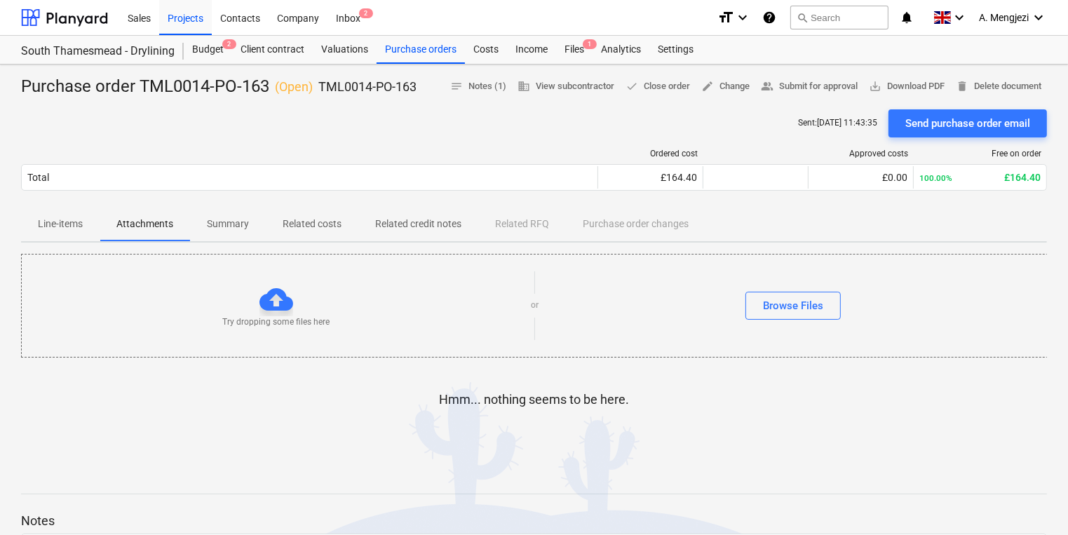
click at [69, 225] on p "Line-items" at bounding box center [60, 224] width 45 height 15
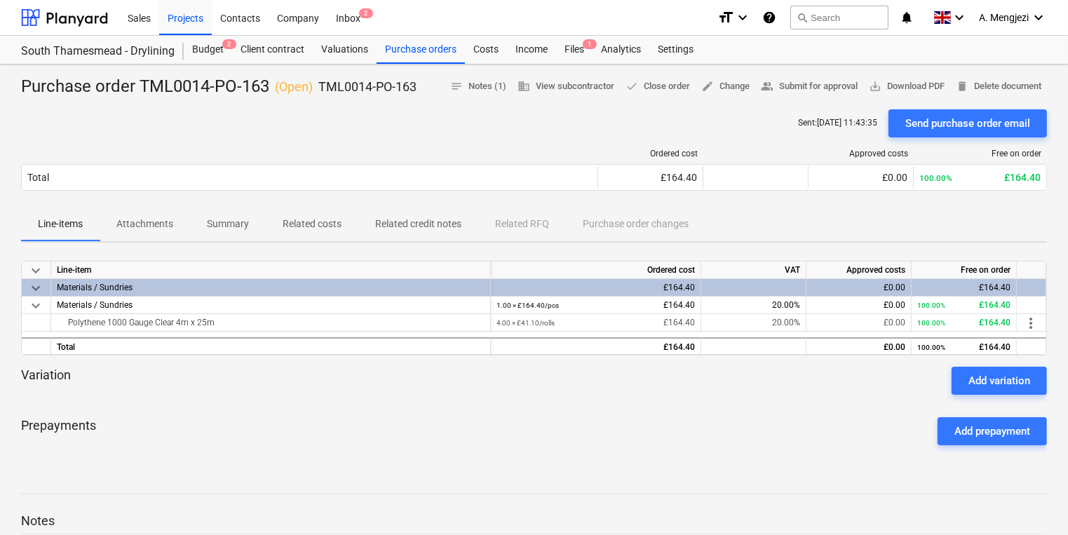
click at [278, 95] on p "( Open )" at bounding box center [294, 87] width 38 height 17
click at [356, 17] on div "Inbox 2" at bounding box center [347, 17] width 41 height 36
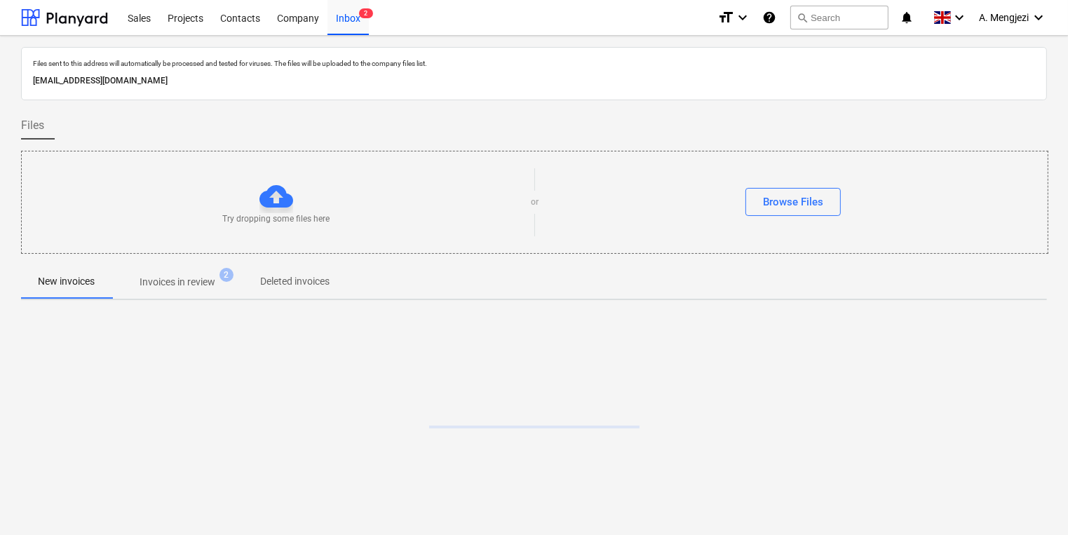
click at [181, 283] on p "Invoices in review" at bounding box center [178, 282] width 76 height 15
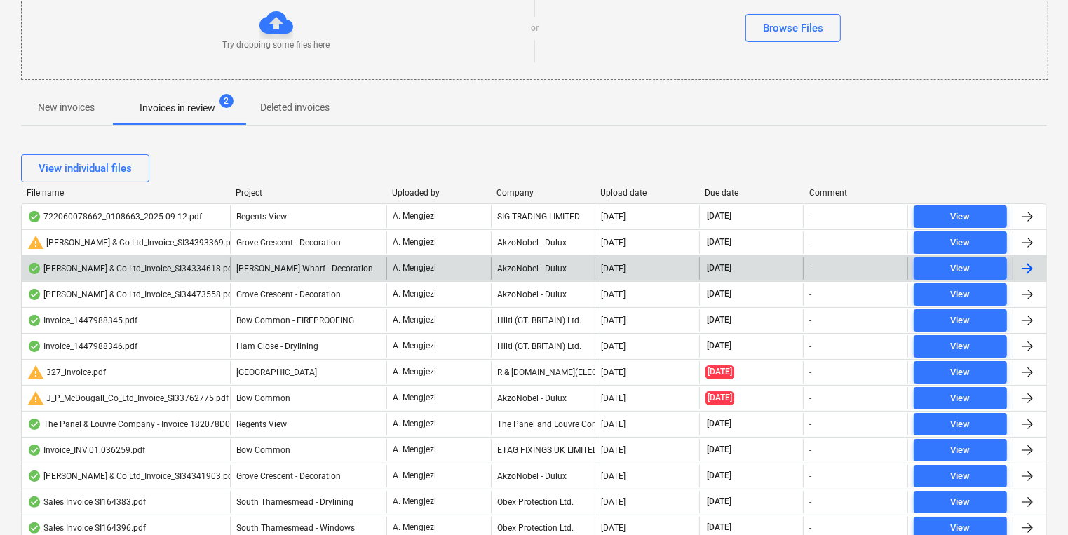
scroll to position [176, 0]
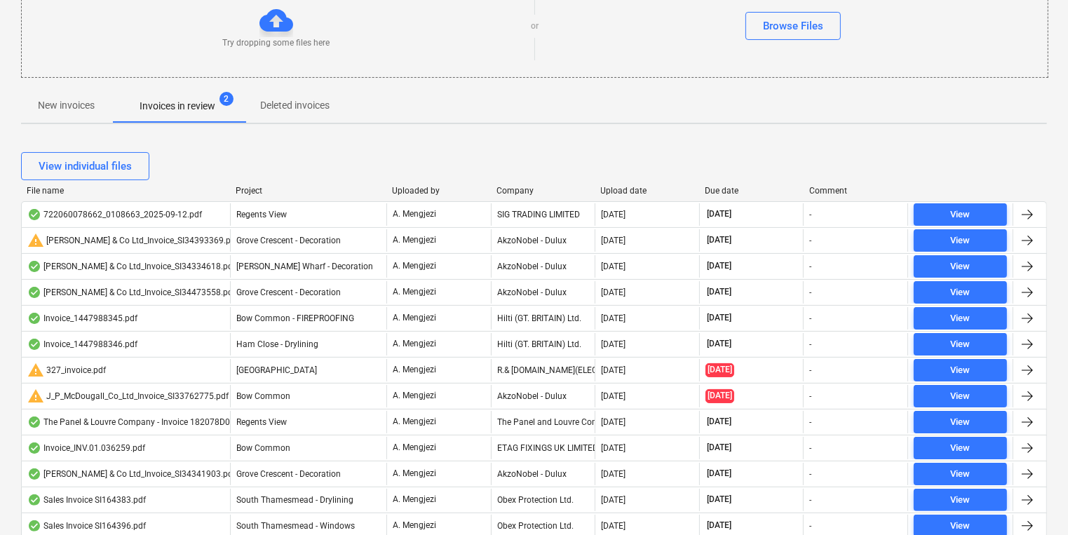
click at [248, 188] on div "Project" at bounding box center [308, 191] width 145 height 10
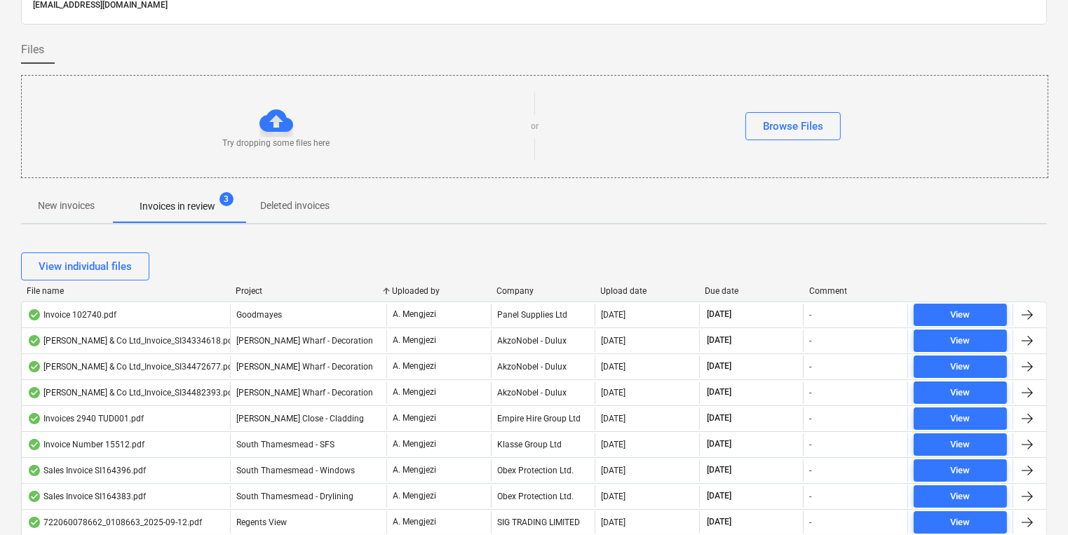
scroll to position [0, 0]
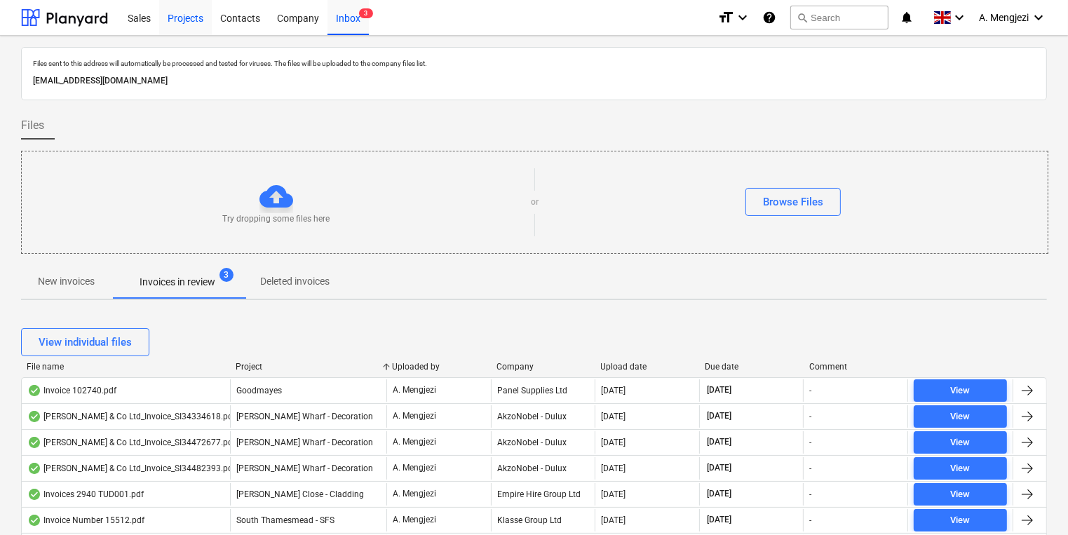
click at [196, 29] on div "Projects" at bounding box center [185, 17] width 53 height 36
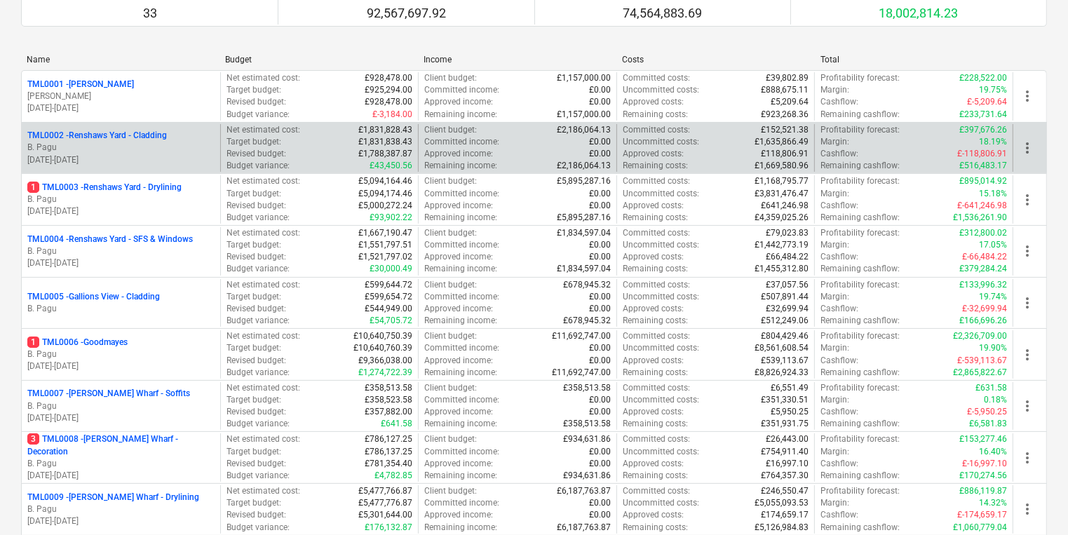
scroll to position [168, 0]
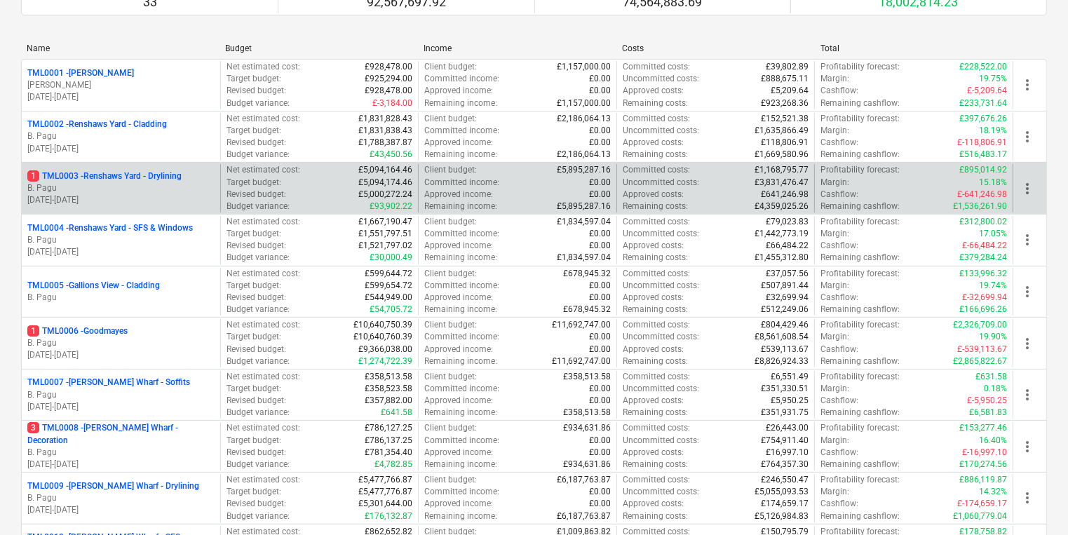
click at [176, 192] on p "B. Pagu" at bounding box center [120, 188] width 187 height 12
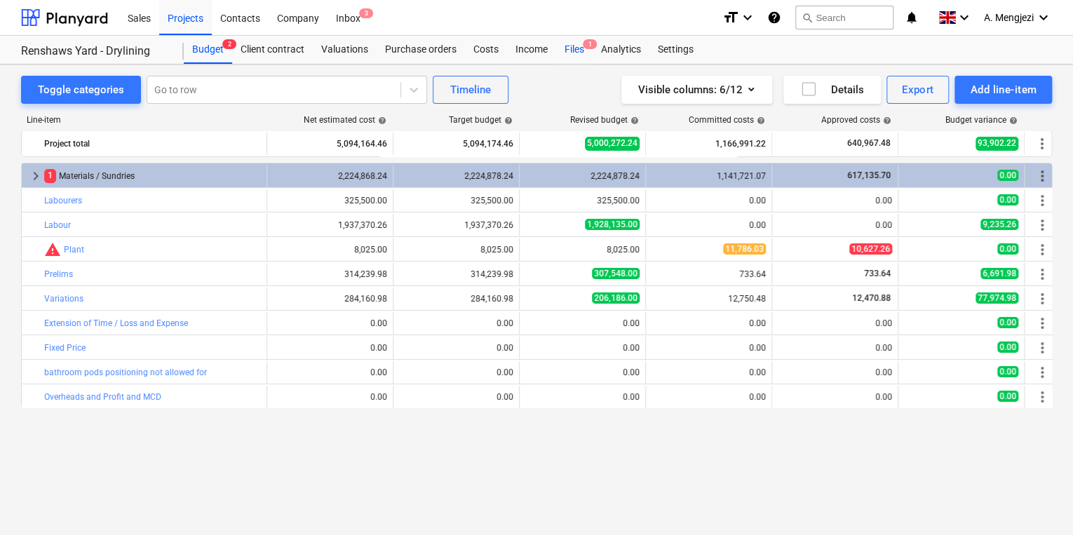
click at [589, 52] on div "Files 1" at bounding box center [574, 50] width 36 height 28
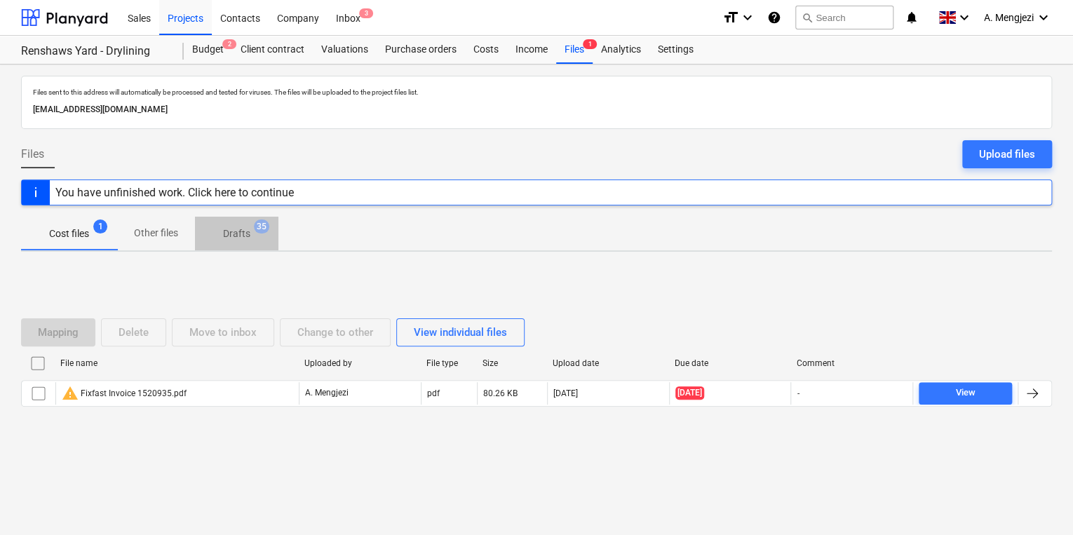
click at [252, 228] on span "Drafts 35" at bounding box center [237, 233] width 50 height 15
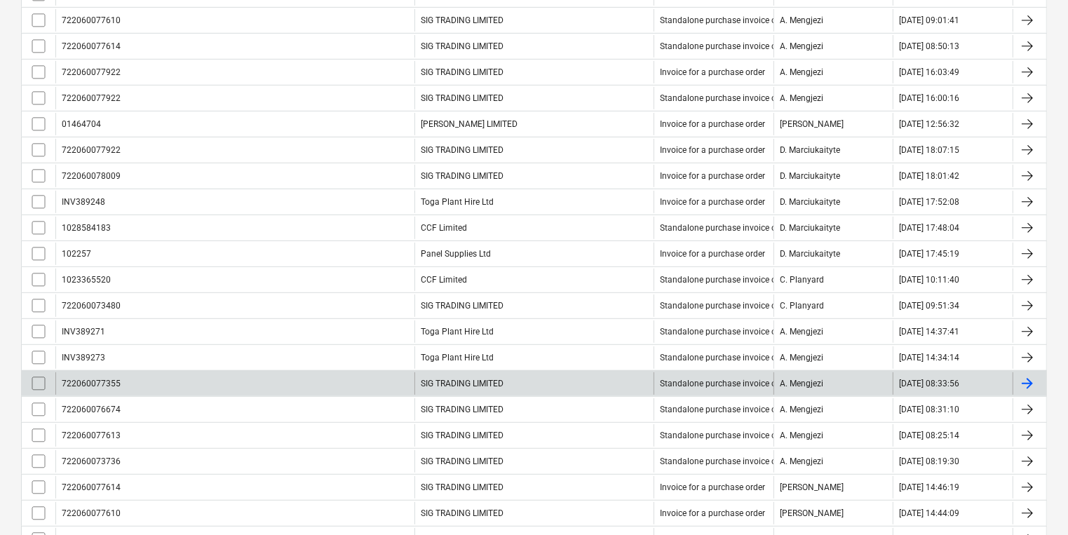
scroll to position [449, 0]
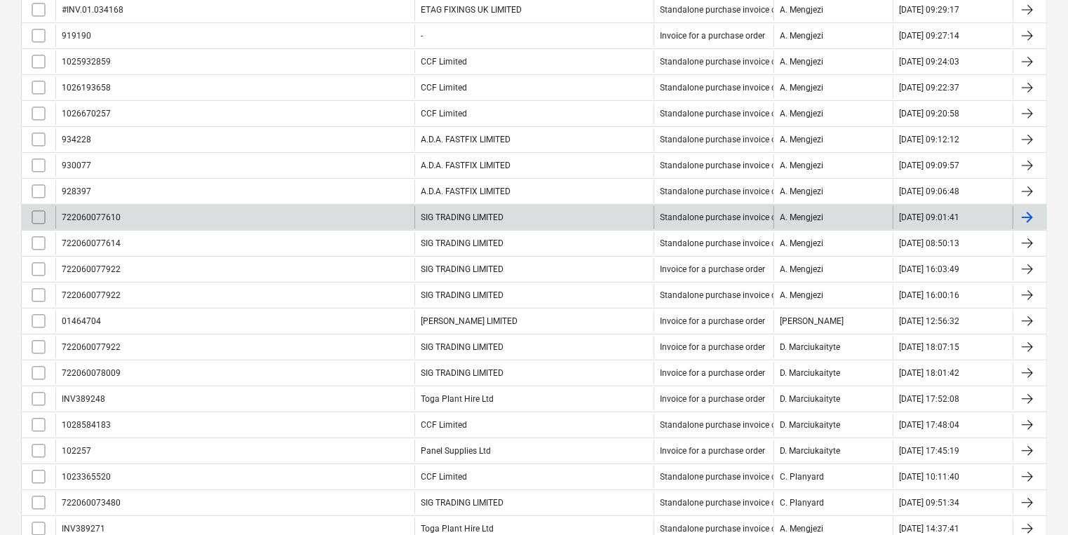
click at [362, 210] on div "722060077610" at bounding box center [234, 217] width 359 height 22
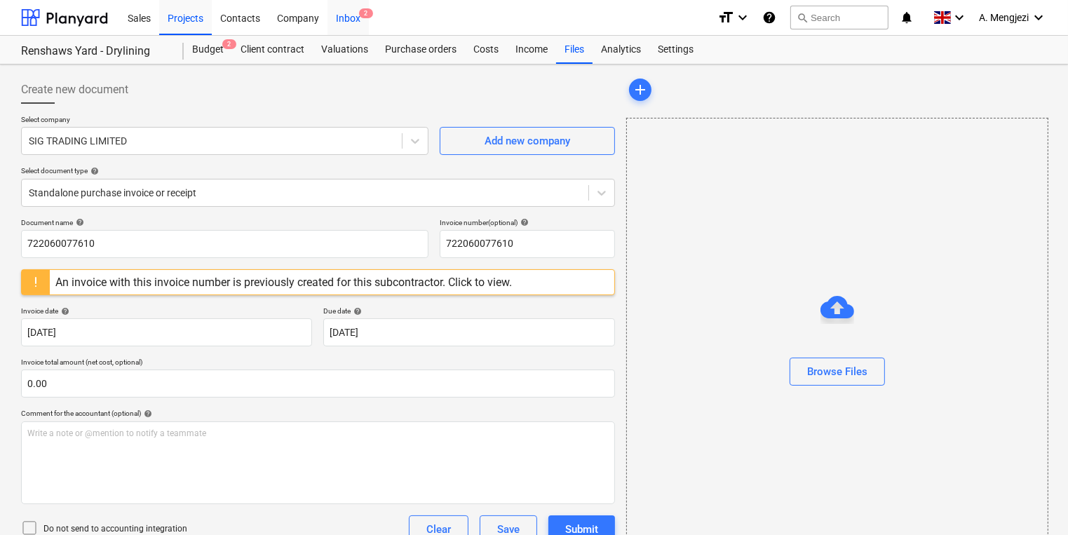
click at [357, 14] on div "Inbox 2" at bounding box center [347, 17] width 41 height 36
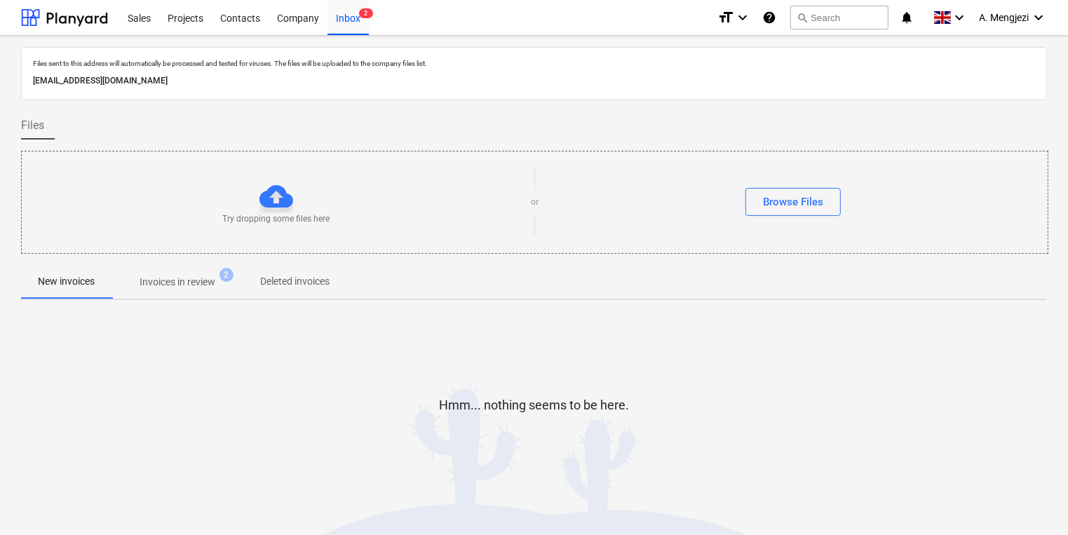
click at [222, 297] on button "Invoices in review 2" at bounding box center [177, 282] width 132 height 34
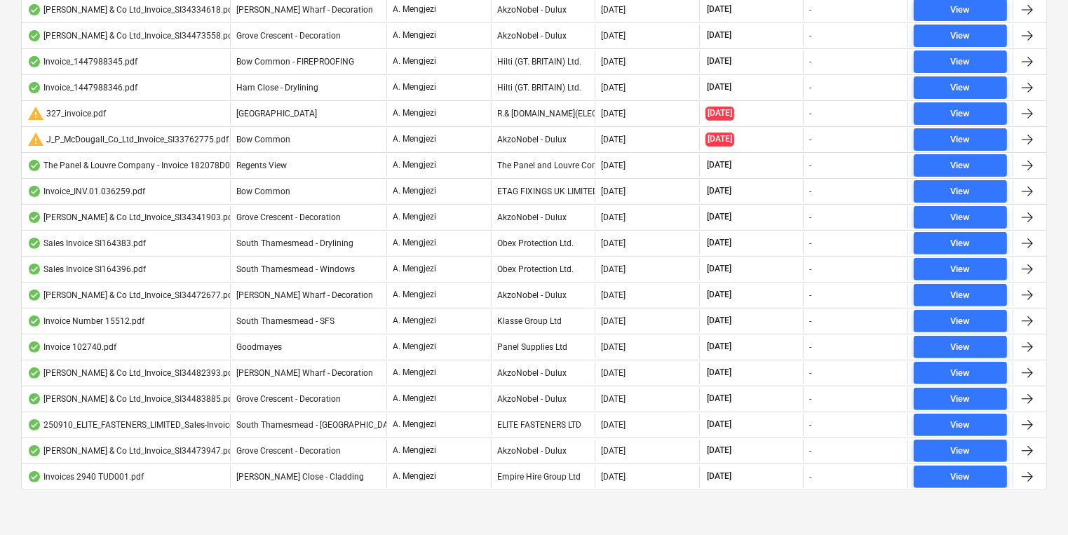
scroll to position [434, 0]
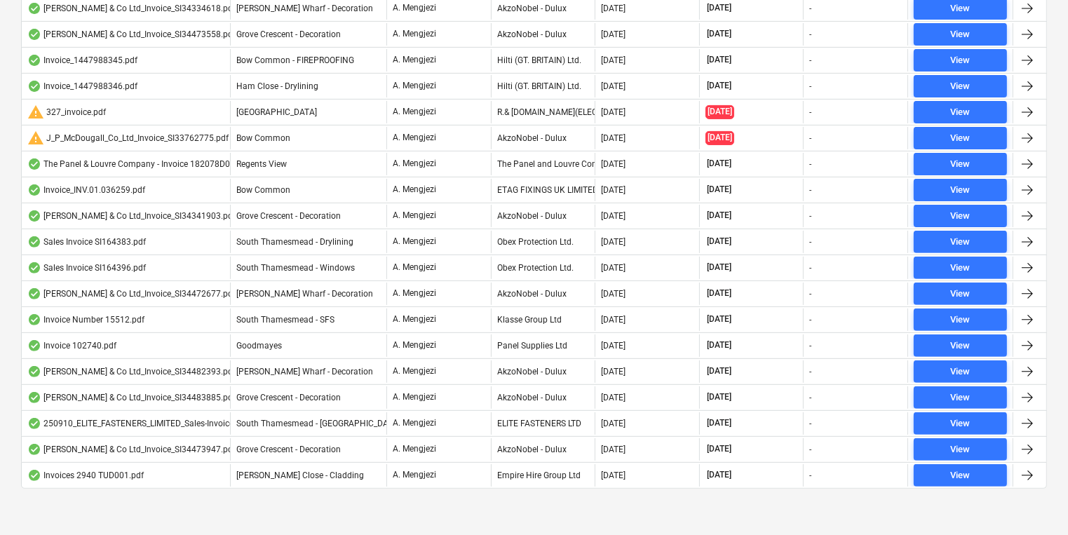
drag, startPoint x: 864, startPoint y: 231, endPoint x: 837, endPoint y: 222, distance: 28.6
click at [864, 231] on div "-" at bounding box center [855, 242] width 104 height 22
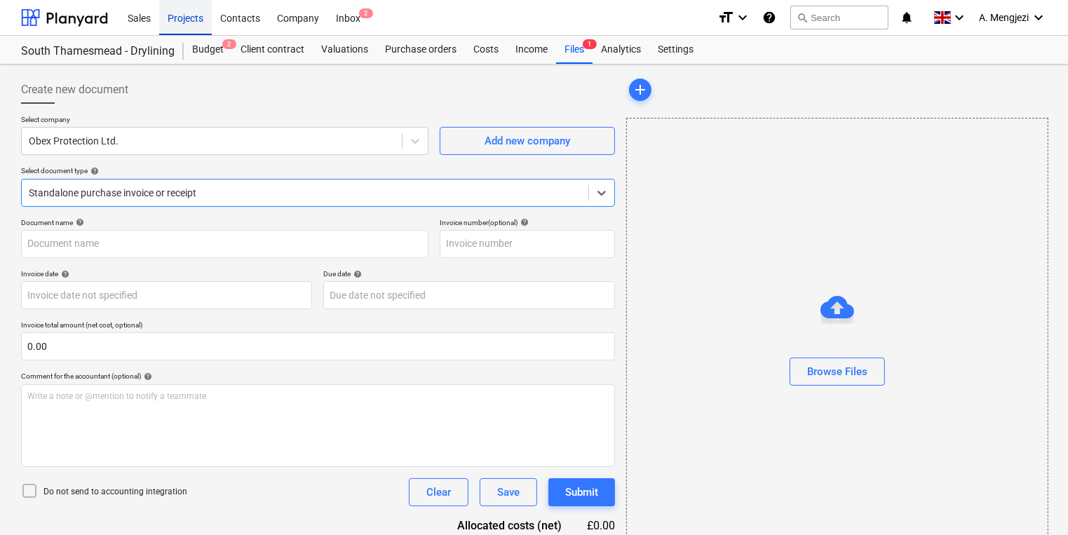
type input "SI164383"
type input "[DATE]"
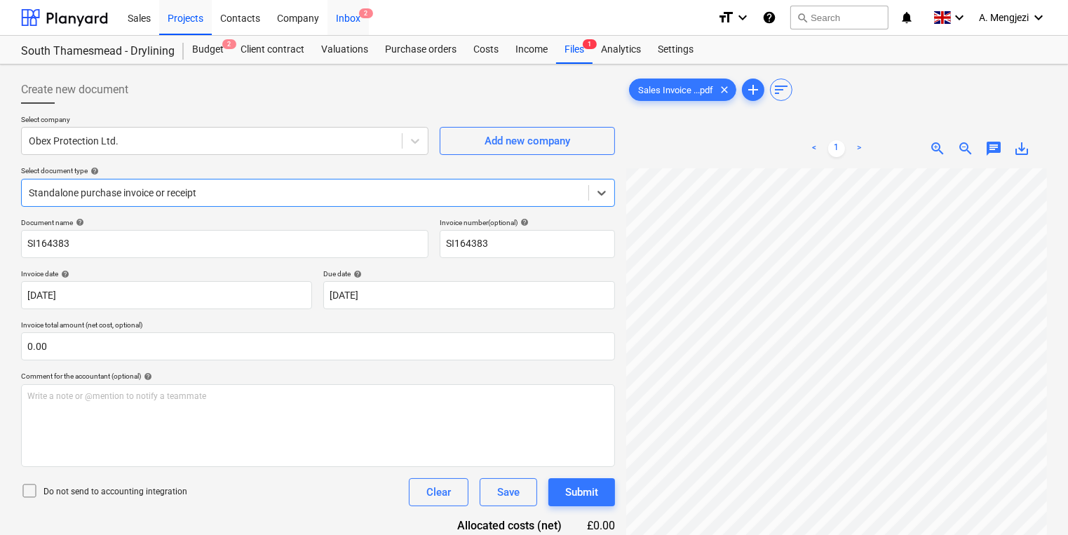
click at [339, 11] on div "Inbox 2" at bounding box center [347, 17] width 41 height 36
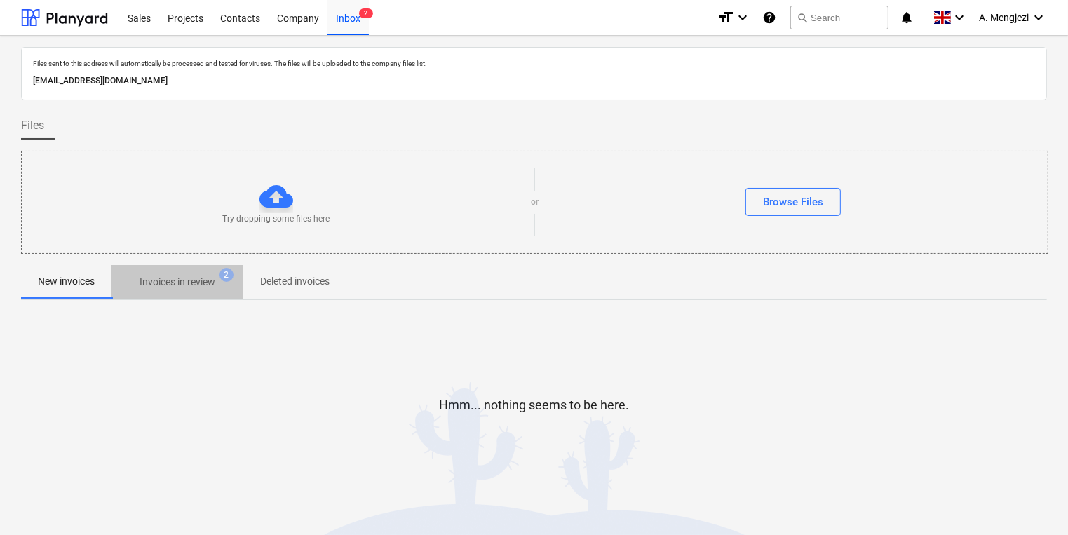
click at [140, 283] on span "Invoices in review 2" at bounding box center [177, 282] width 98 height 15
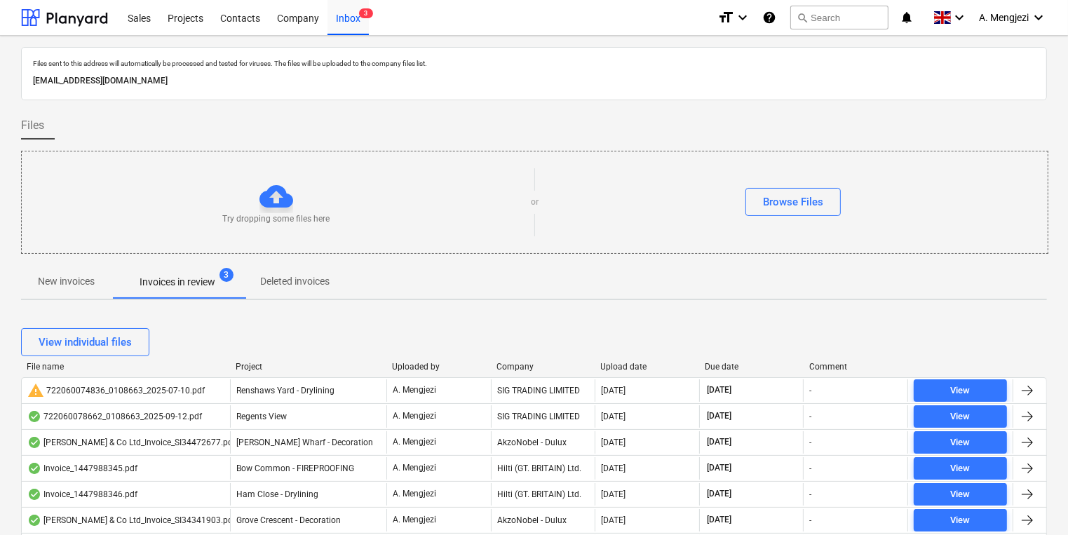
drag, startPoint x: 65, startPoint y: 278, endPoint x: 59, endPoint y: 273, distance: 8.0
click at [65, 278] on p "New invoices" at bounding box center [66, 281] width 57 height 15
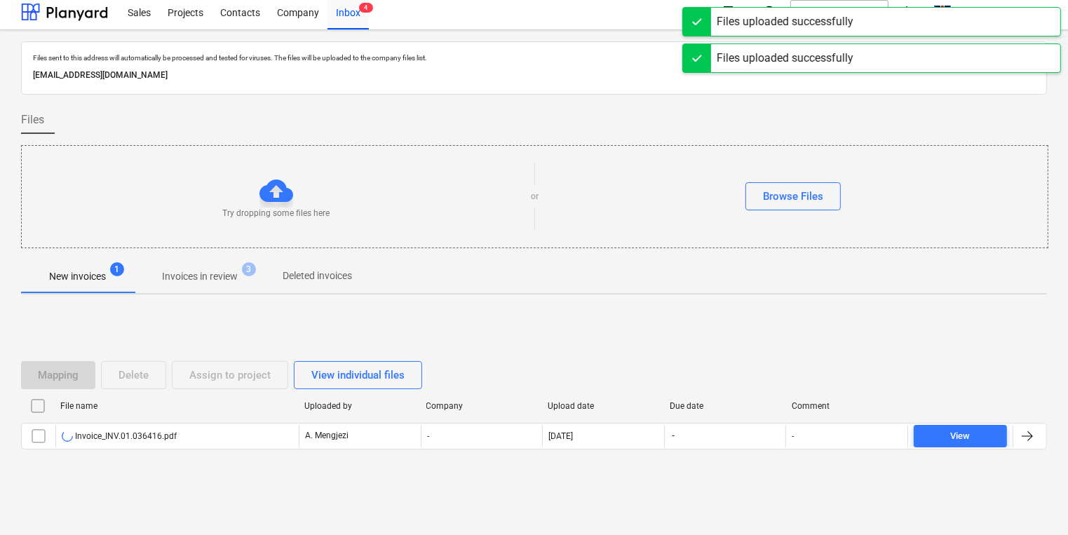
scroll to position [8, 0]
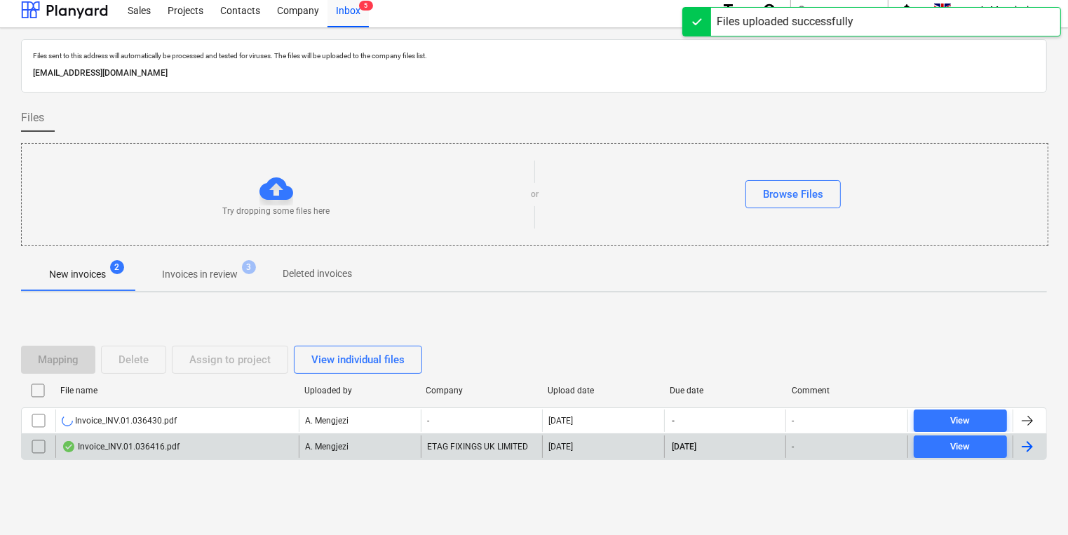
click at [216, 447] on div "Invoice_INV.01.036416.pdf" at bounding box center [176, 446] width 243 height 22
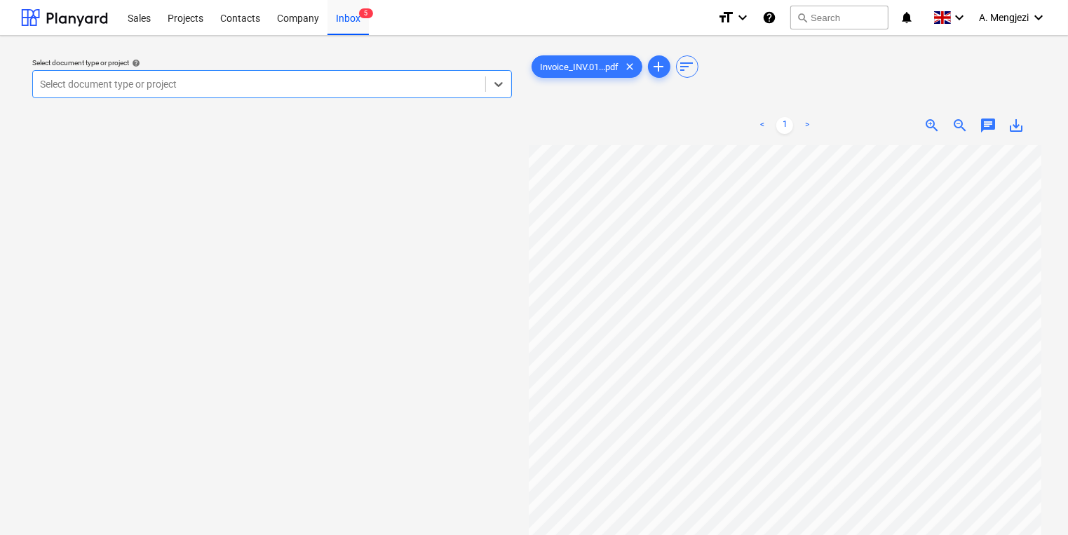
scroll to position [0, 30]
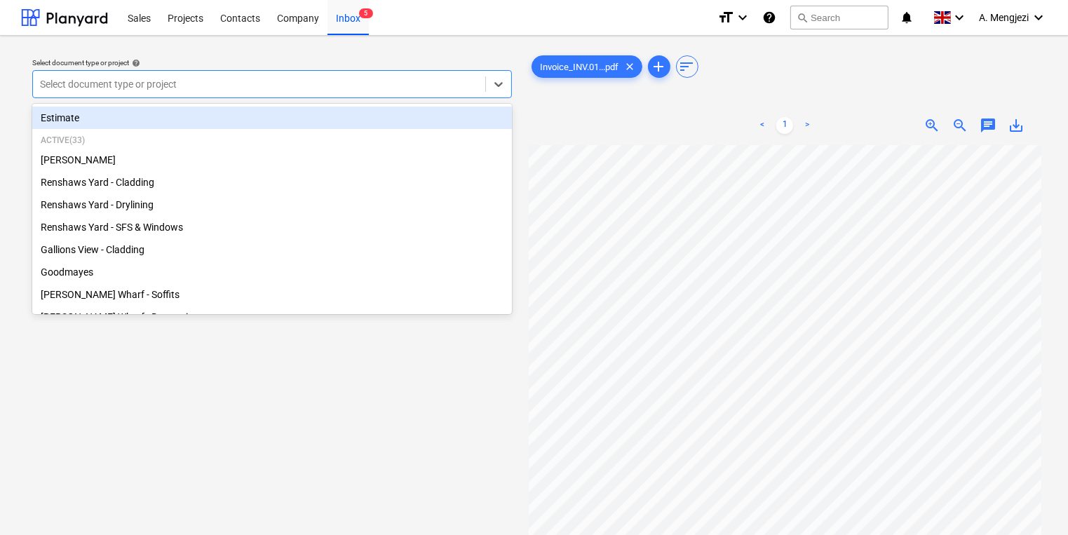
click at [323, 95] on div "Select document type or project" at bounding box center [272, 84] width 480 height 28
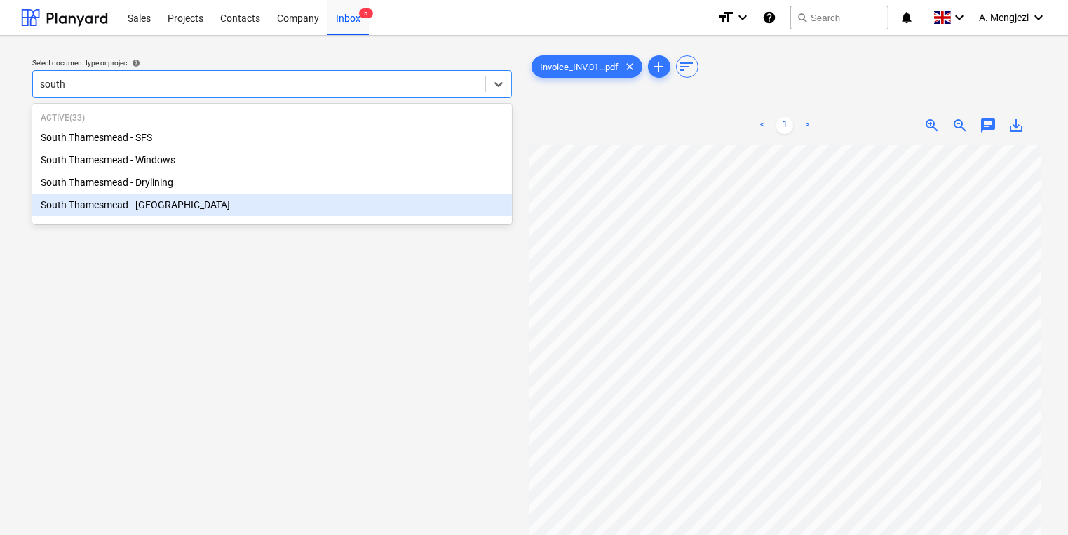
type input "south"
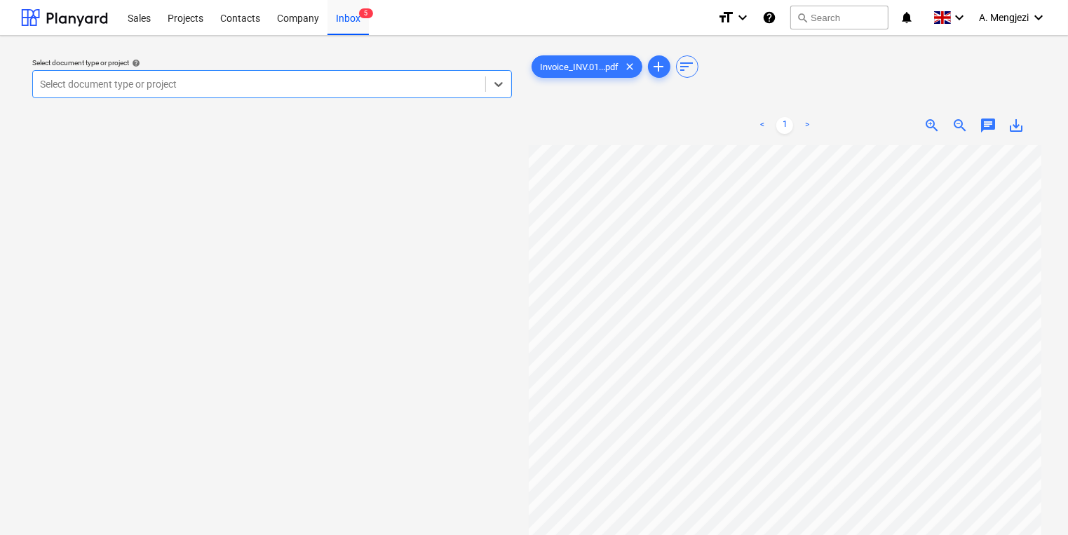
click at [353, 76] on div "Select document type or project" at bounding box center [259, 84] width 452 height 20
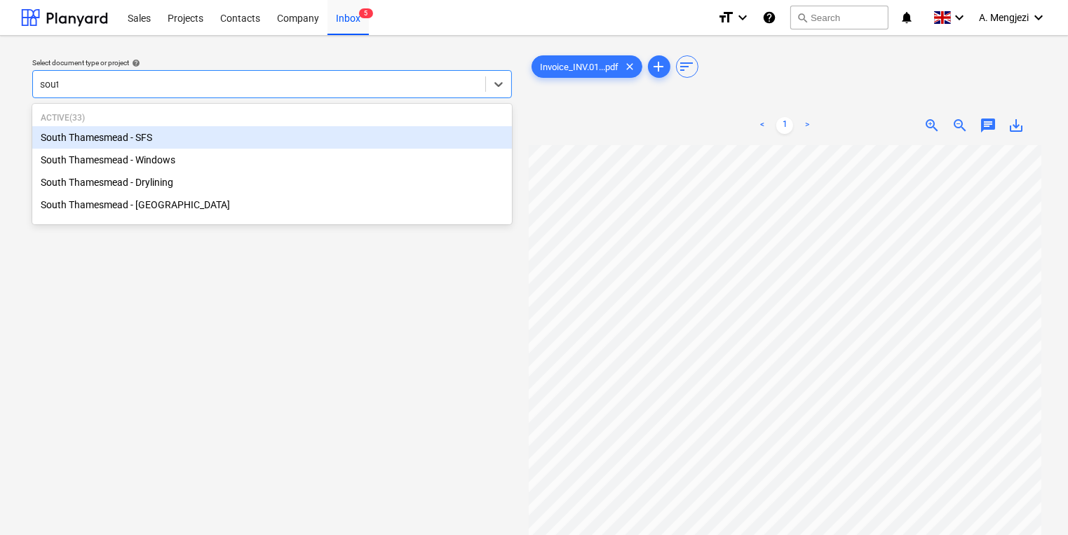
type input "south"
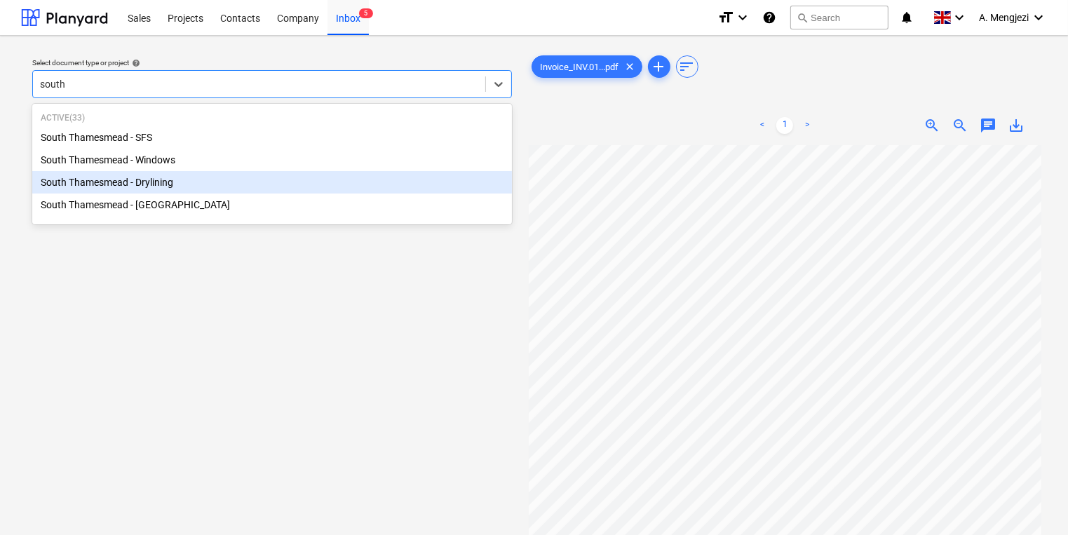
click at [249, 188] on div "South Thamesmead - Drylining" at bounding box center [272, 182] width 480 height 22
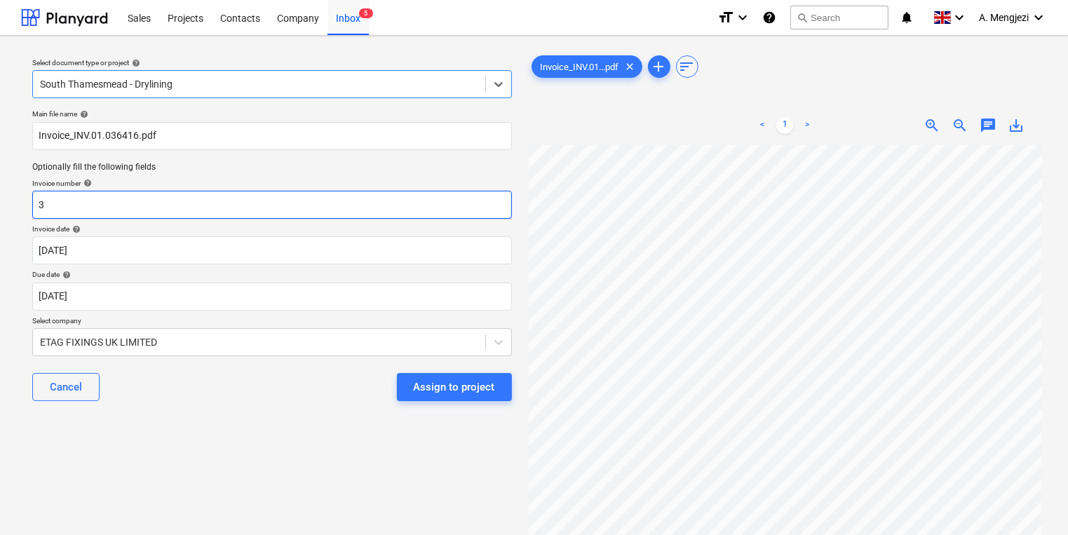
drag, startPoint x: 190, startPoint y: 202, endPoint x: 40, endPoint y: 183, distance: 151.3
click at [95, 194] on input "3" at bounding box center [272, 205] width 480 height 28
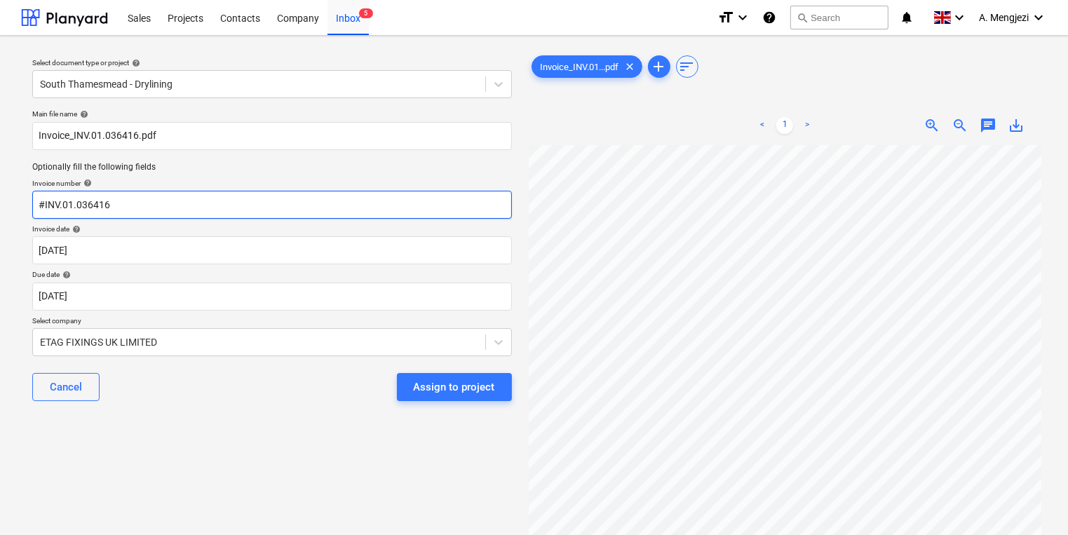
type input "#INV.01.036416"
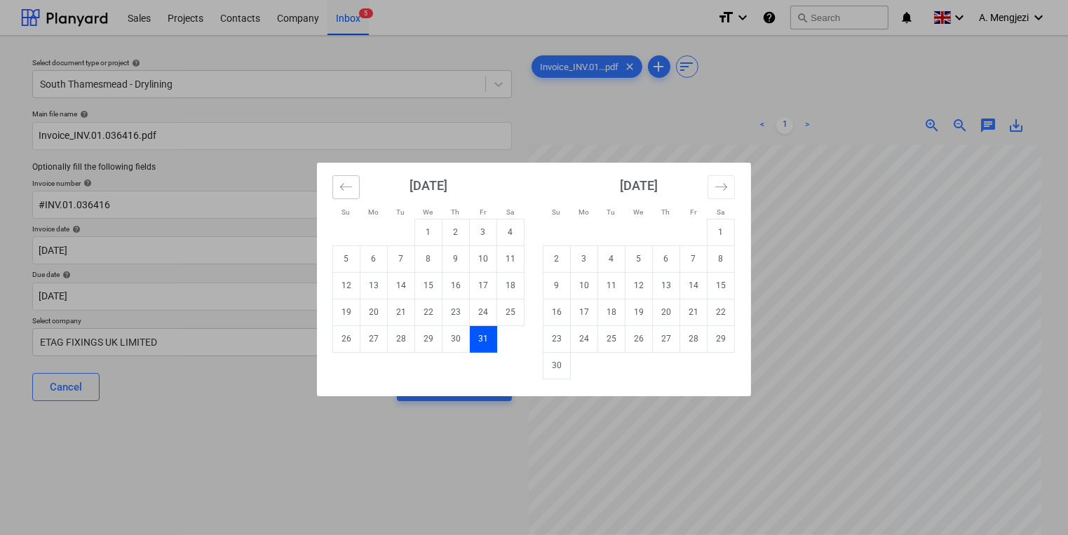
click at [345, 187] on icon "Move backward to switch to the previous month." at bounding box center [345, 186] width 13 height 13
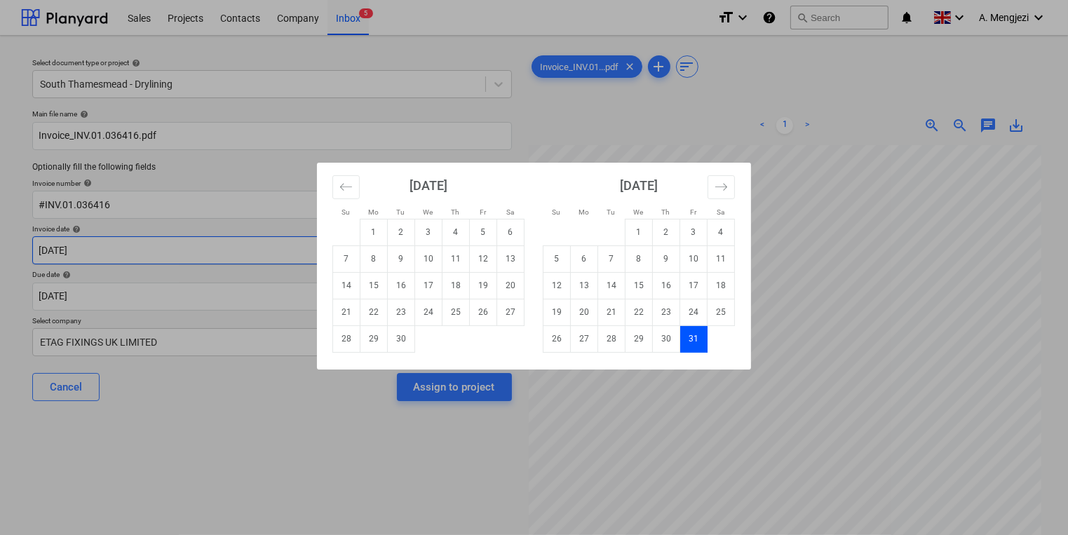
click at [488, 262] on td "12" at bounding box center [483, 258] width 27 height 27
type input "[DATE]"
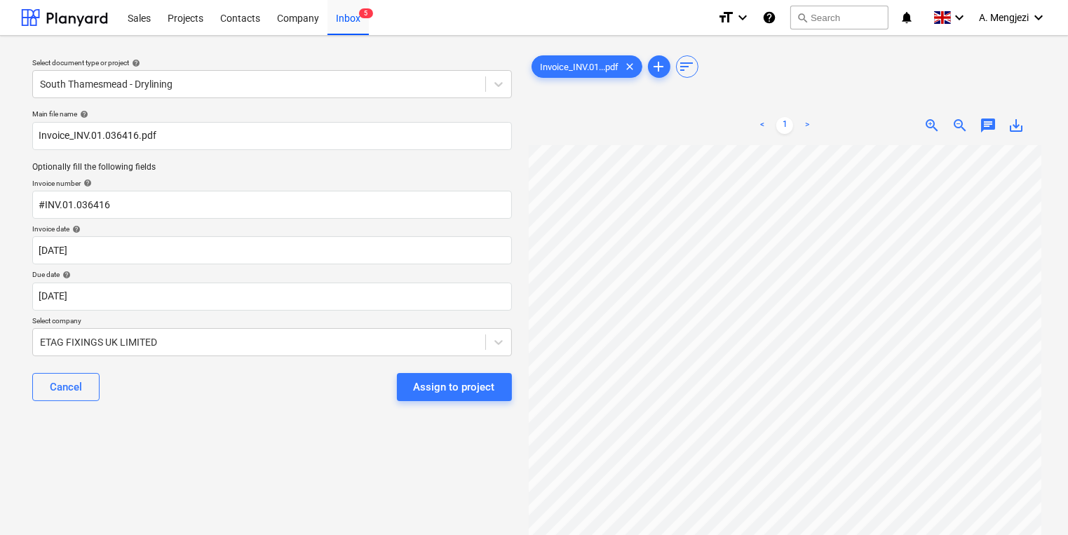
click at [295, 431] on div "Select document type or project help South Thamesmead - Drylining Main file nam…" at bounding box center [272, 347] width 502 height 600
click at [452, 387] on div "Assign to project" at bounding box center [454, 387] width 81 height 18
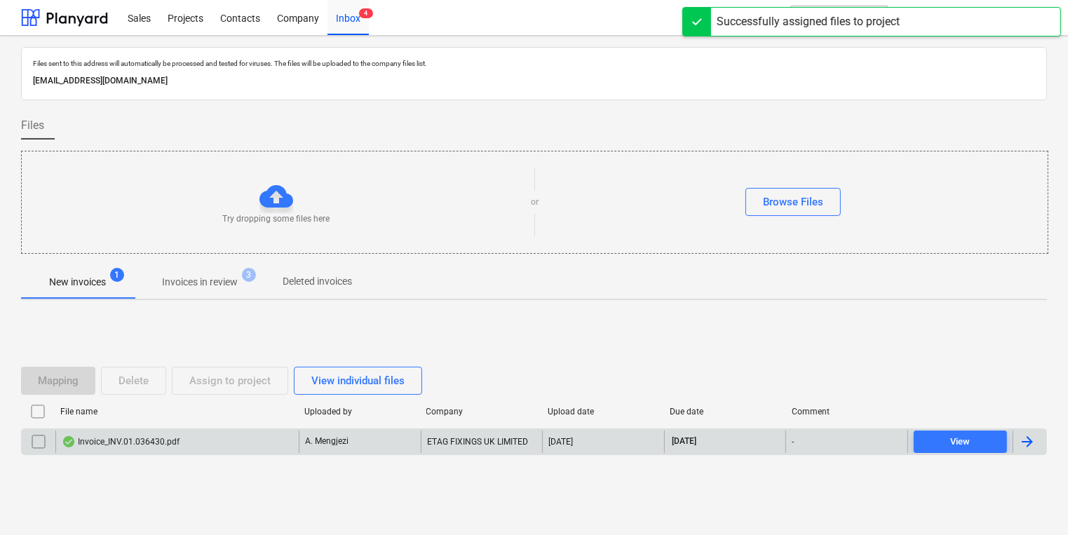
click at [384, 454] on div "Invoice_INV.01.036430.pdf A. Mengjezi ETAG FIXINGS UK LIMITED 15.09.2025 31.10.…" at bounding box center [534, 441] width 1026 height 27
click at [388, 446] on div "A. Mengjezi" at bounding box center [360, 442] width 122 height 22
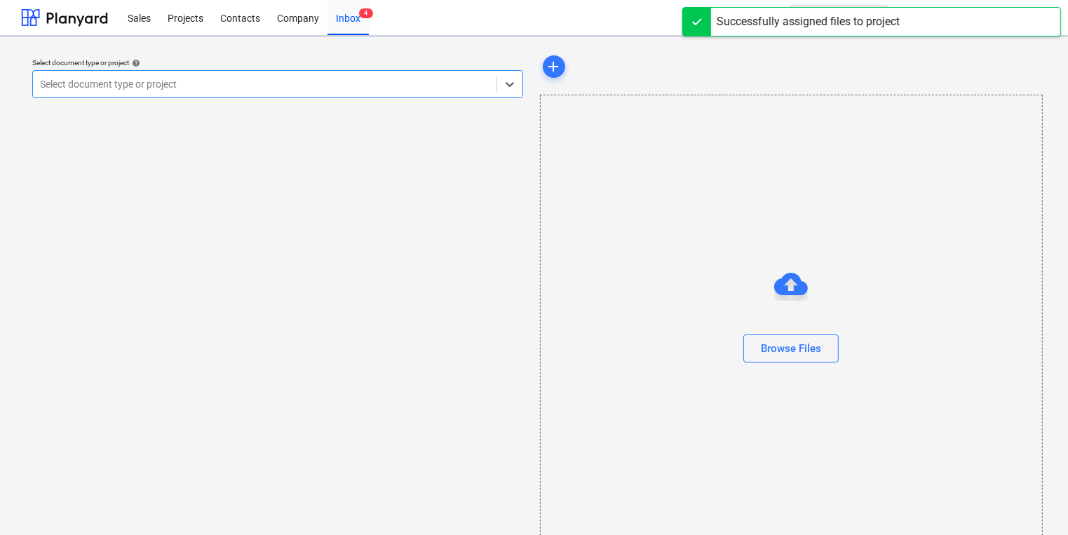
click at [388, 446] on div "Select document type or project help option , selected. Select is focused ,type…" at bounding box center [277, 299] width 513 height 505
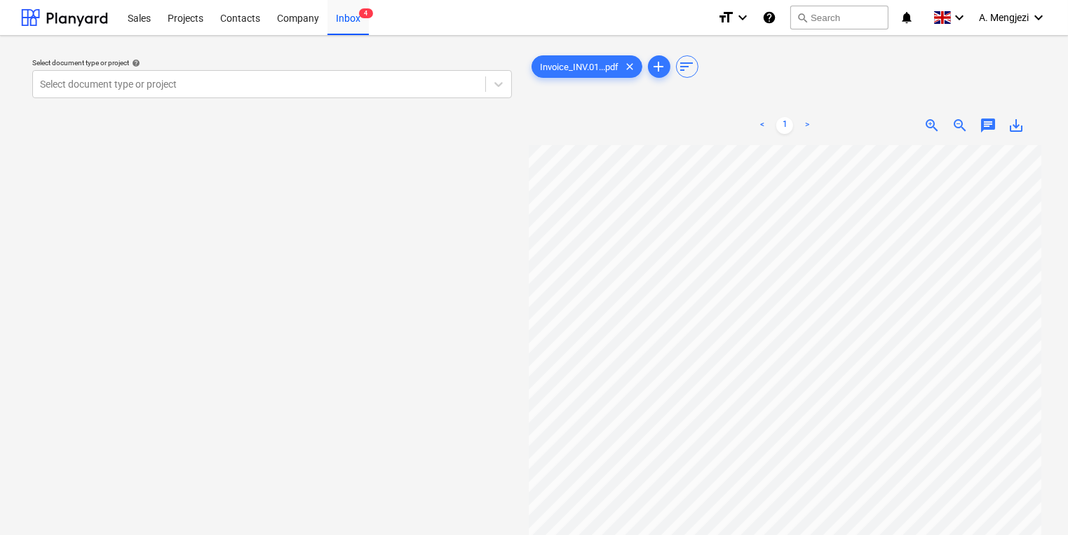
click at [396, 100] on div "Select document type or project help Select document type or project" at bounding box center [272, 78] width 491 height 51
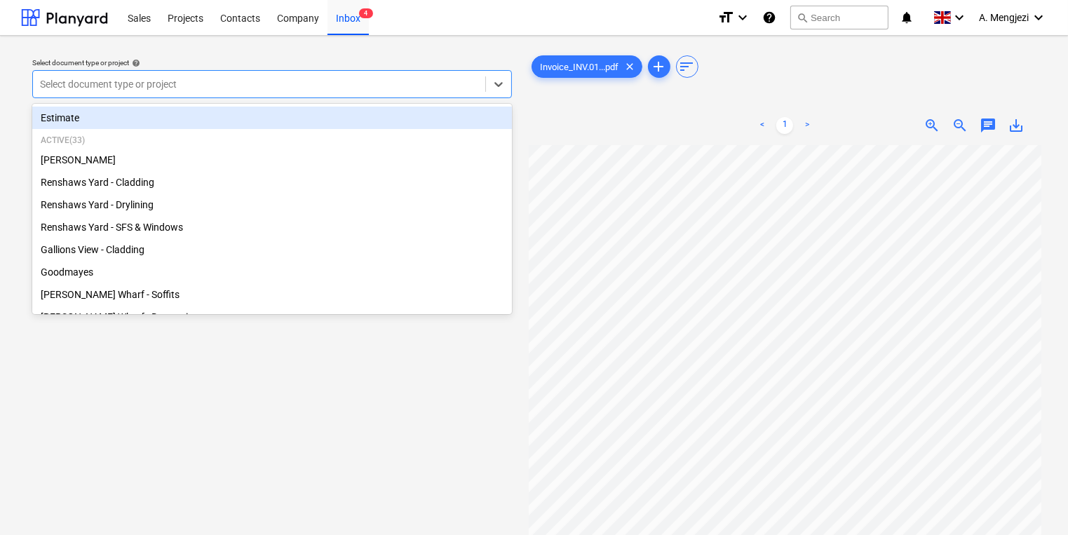
click at [396, 90] on div at bounding box center [259, 84] width 438 height 14
click at [203, 41] on div "Select document type or project help option Estimate focused, 1 of 34. 34 resul…" at bounding box center [534, 347] width 1068 height 622
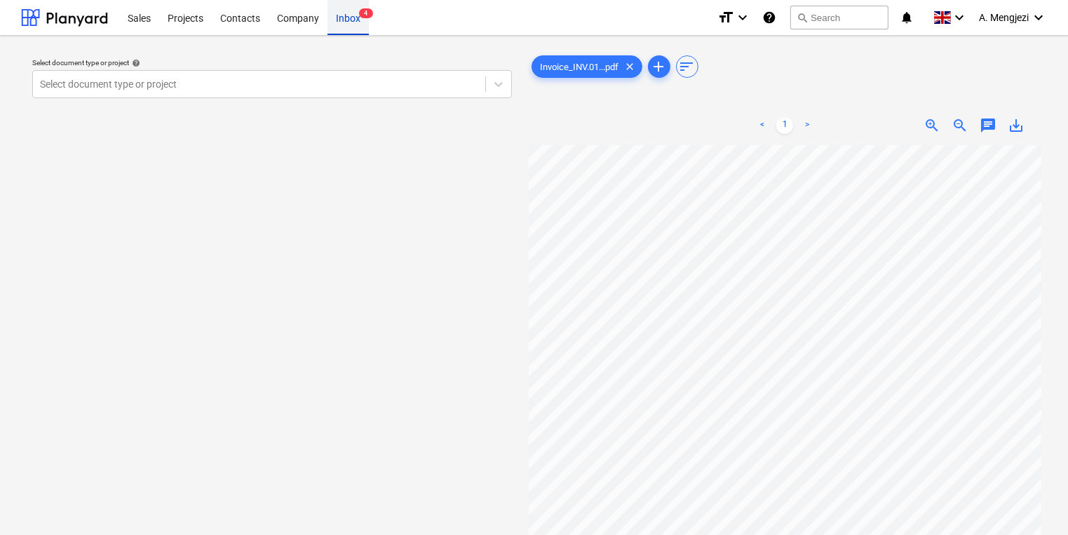
click at [359, 20] on div "Inbox 4" at bounding box center [347, 17] width 41 height 36
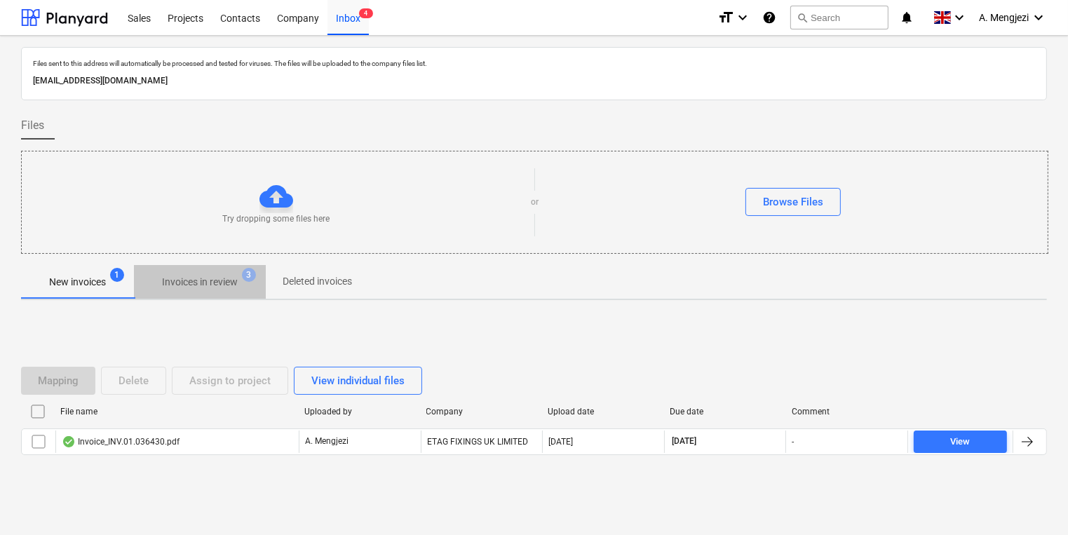
click at [226, 285] on p "Invoices in review" at bounding box center [200, 282] width 76 height 15
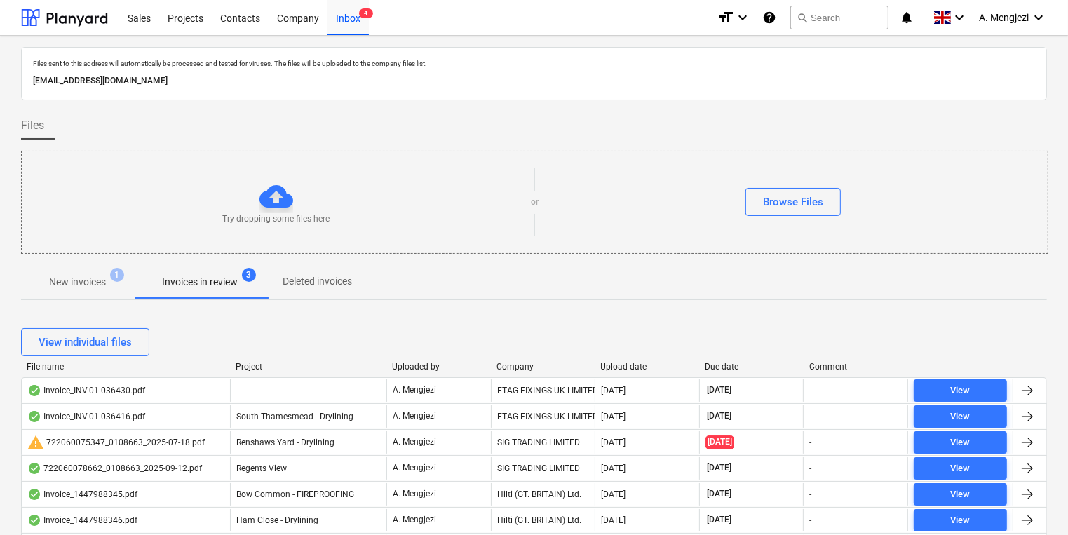
click at [248, 370] on div "Project" at bounding box center [308, 367] width 145 height 10
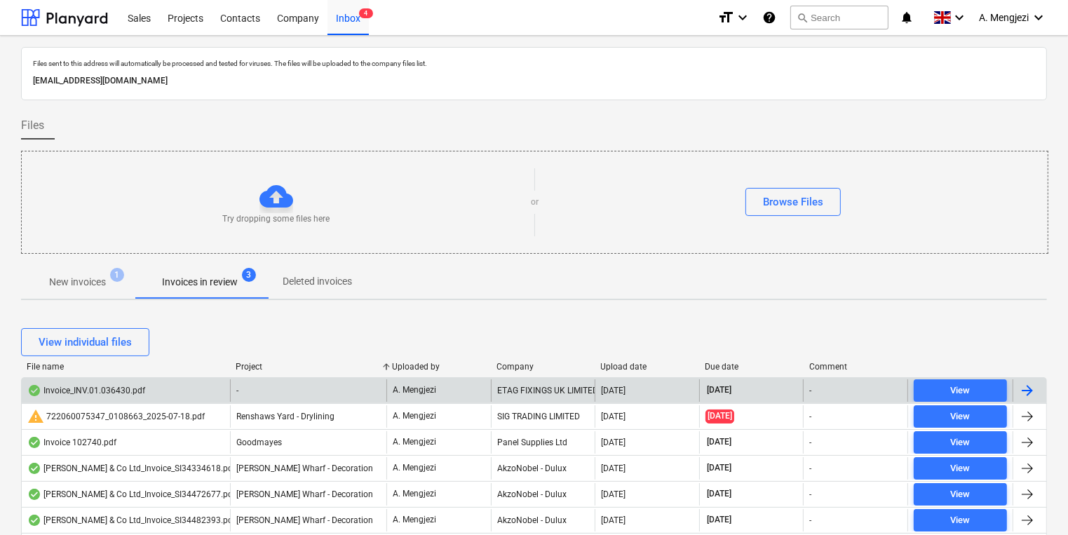
click at [264, 392] on div "-" at bounding box center [308, 390] width 156 height 22
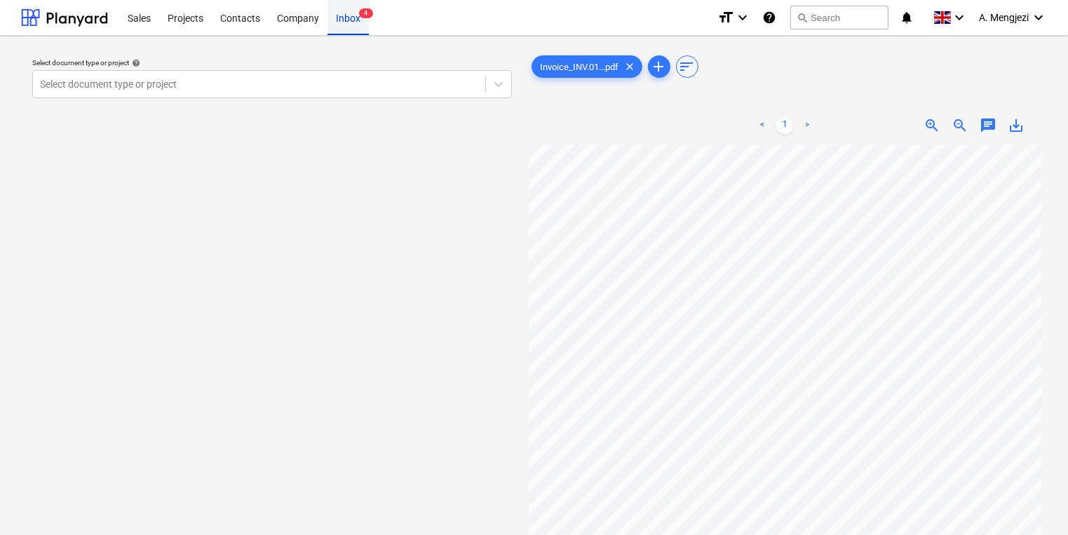
click at [364, 32] on div "Inbox 4" at bounding box center [347, 17] width 41 height 36
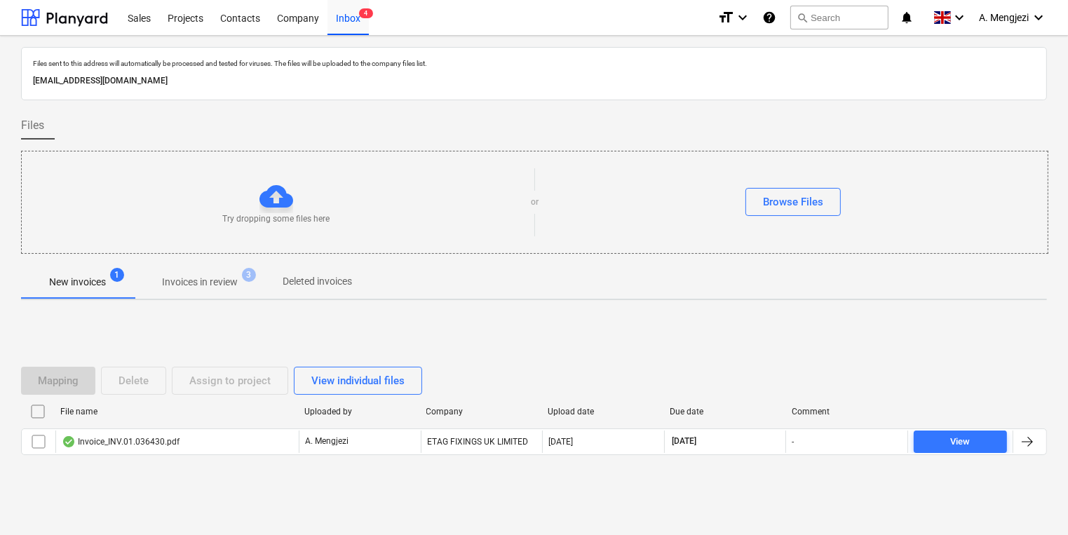
click at [209, 270] on span "Invoices in review 3" at bounding box center [200, 281] width 132 height 25
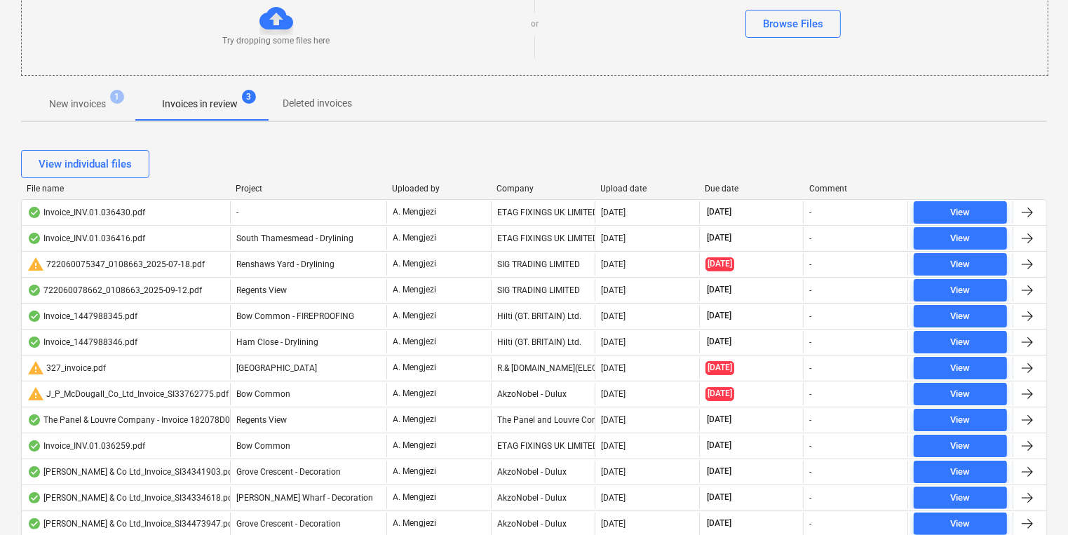
scroll to position [224, 0]
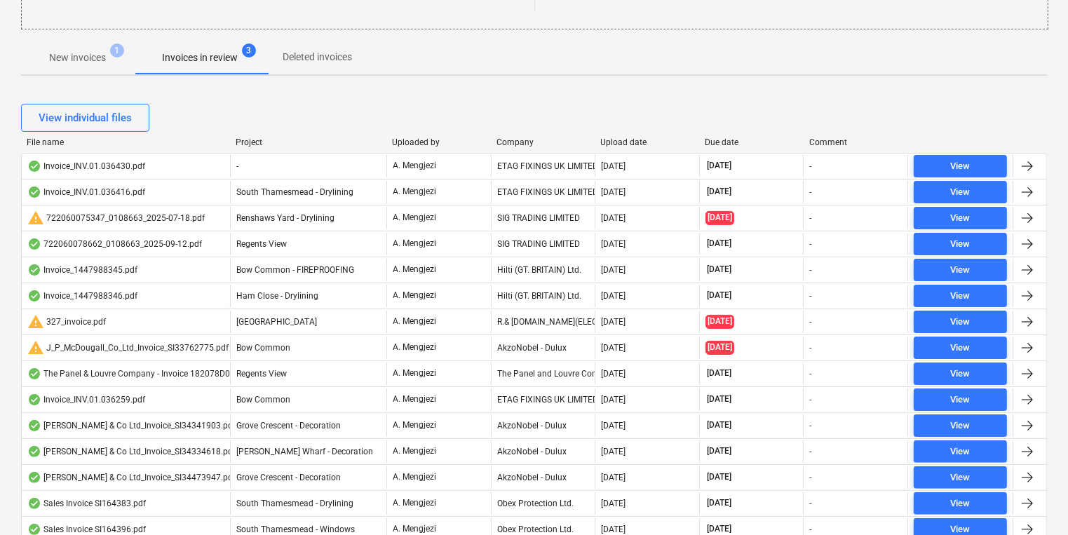
click at [410, 143] on div "Uploaded by" at bounding box center [438, 142] width 93 height 10
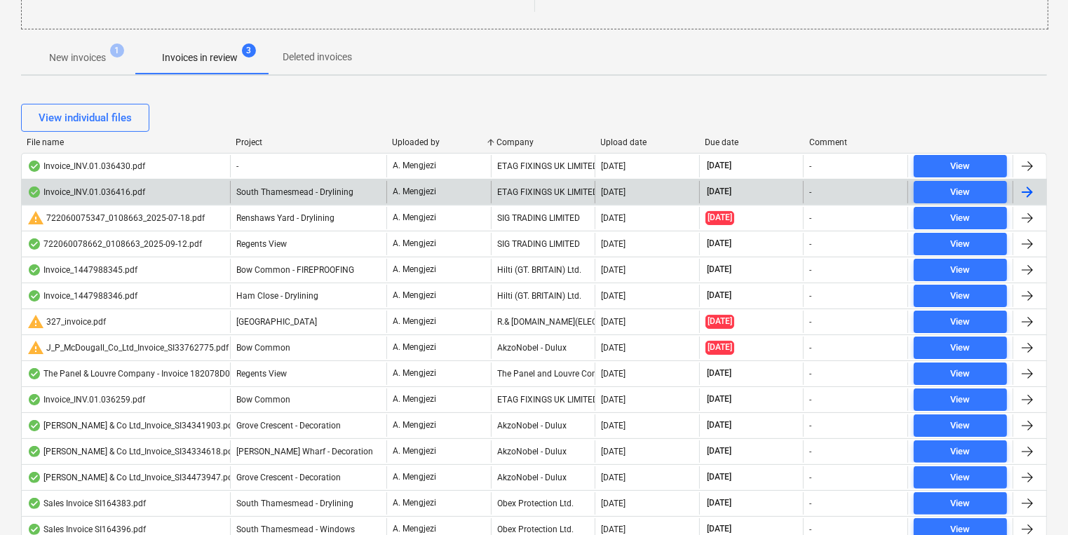
click at [346, 187] on span "South Thamesmead - Drylining" at bounding box center [294, 192] width 117 height 10
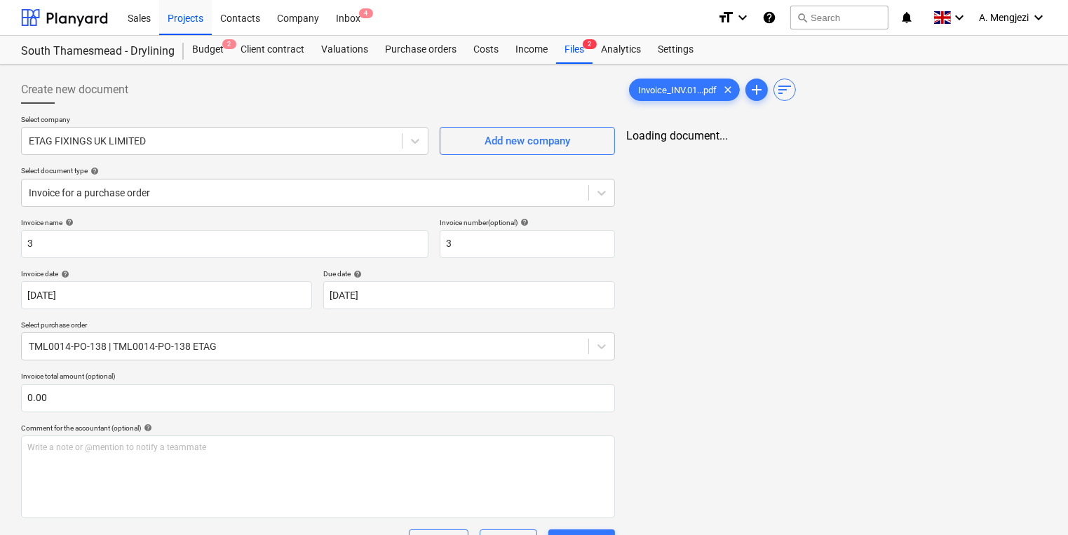
click at [802, 457] on div "Invoice_INV.01...pdf clear add sort Loading document..." at bounding box center [837, 471] width 432 height 803
click at [363, 11] on span "3" at bounding box center [366, 13] width 14 height 10
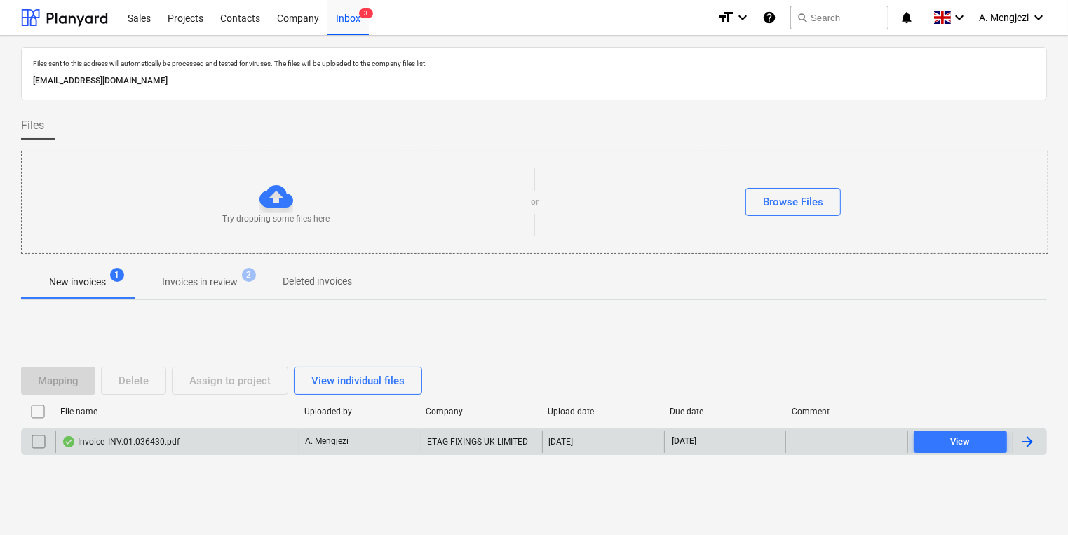
click at [222, 438] on div "Invoice_INV.01.036430.pdf" at bounding box center [176, 442] width 243 height 22
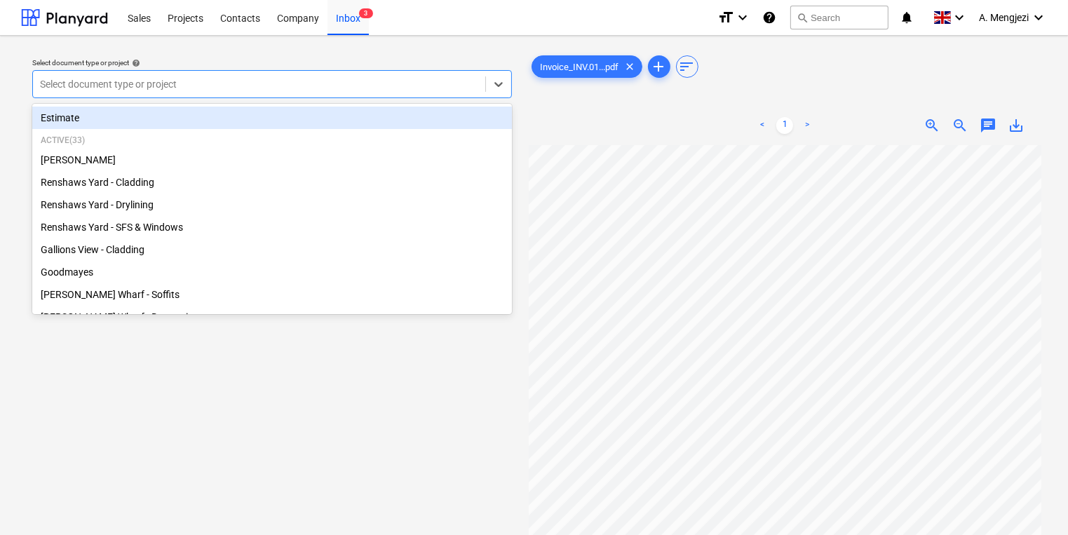
click at [154, 74] on div "Select document type or project" at bounding box center [259, 84] width 452 height 20
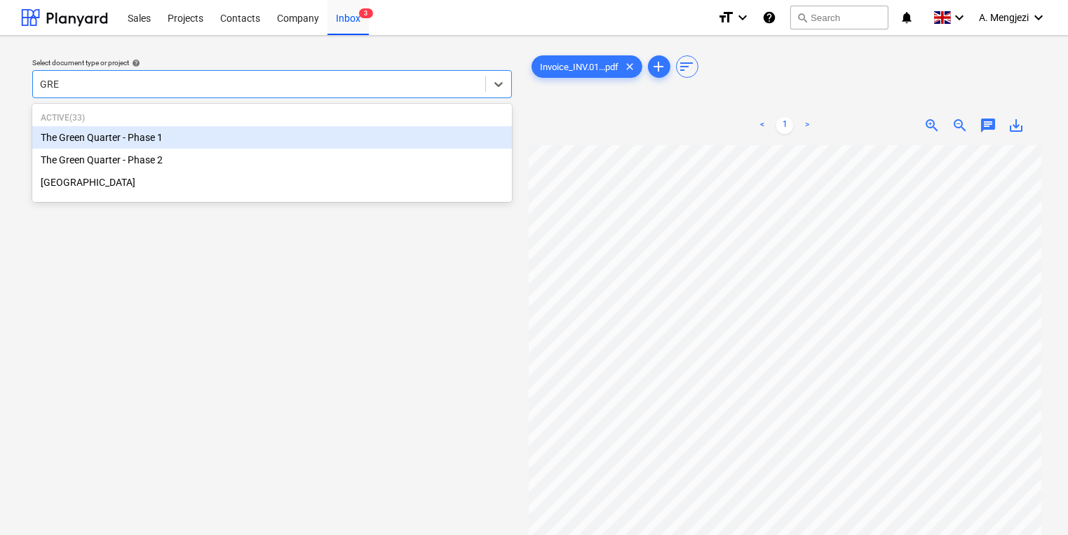
type input "GREE"
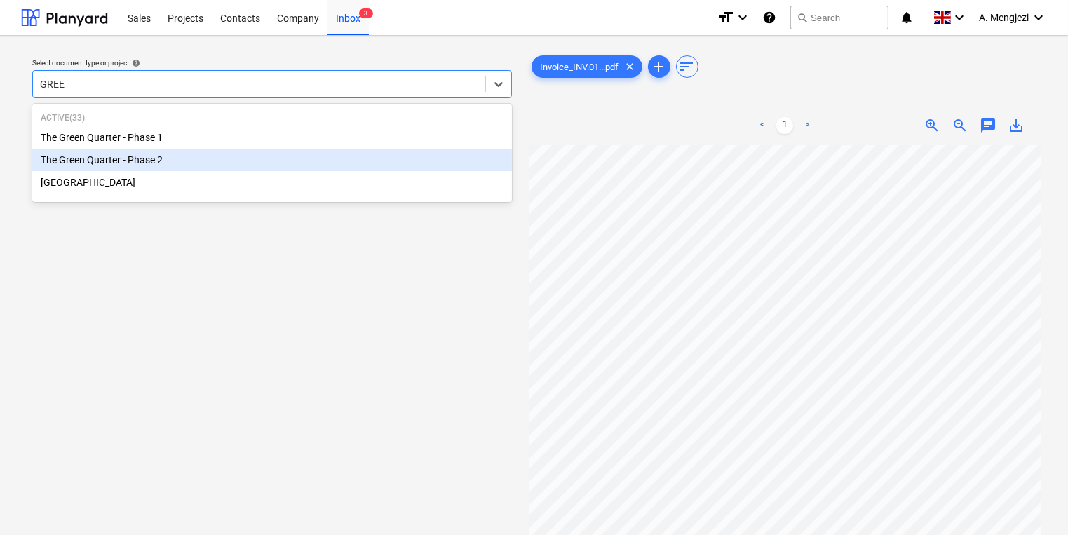
click at [137, 157] on div "The Green Quarter - Phase 2" at bounding box center [272, 160] width 480 height 22
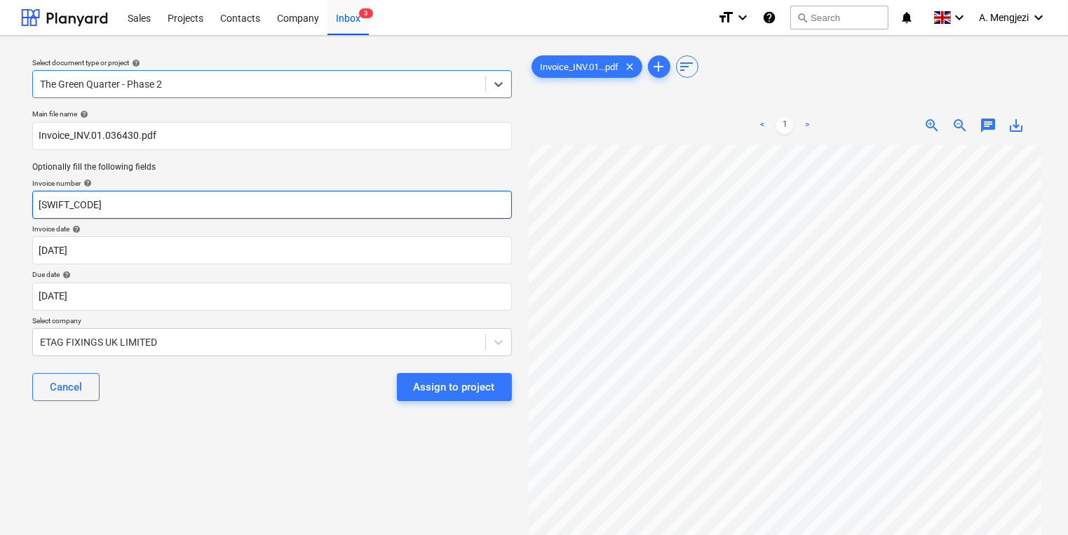
drag, startPoint x: 146, startPoint y: 205, endPoint x: -6, endPoint y: 197, distance: 152.4
click at [0, 197] on html "Sales Projects Contacts Company Inbox 3 format_size keyboard_arrow_down help se…" at bounding box center [534, 267] width 1068 height 535
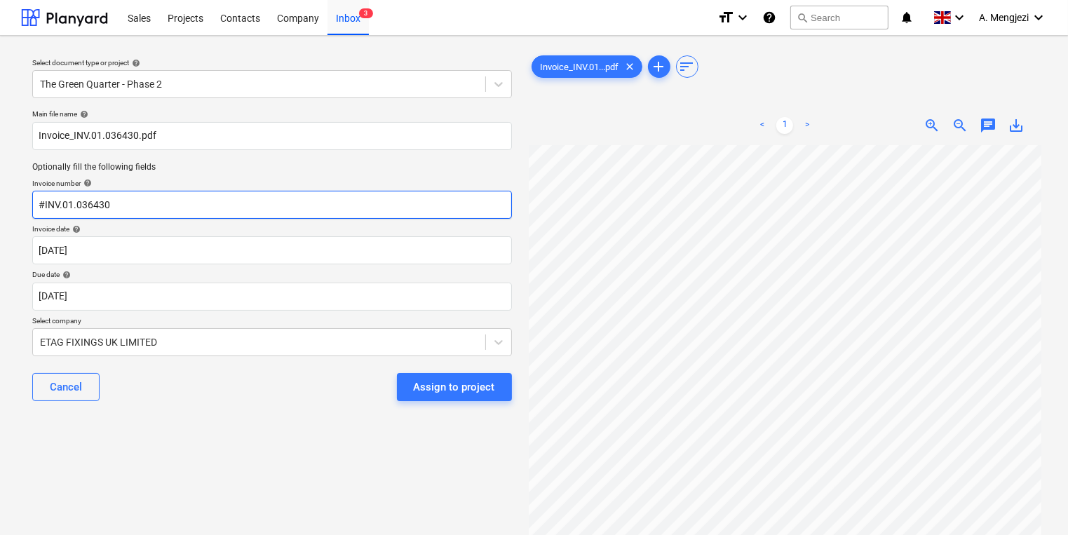
type input "#INV.01.036430"
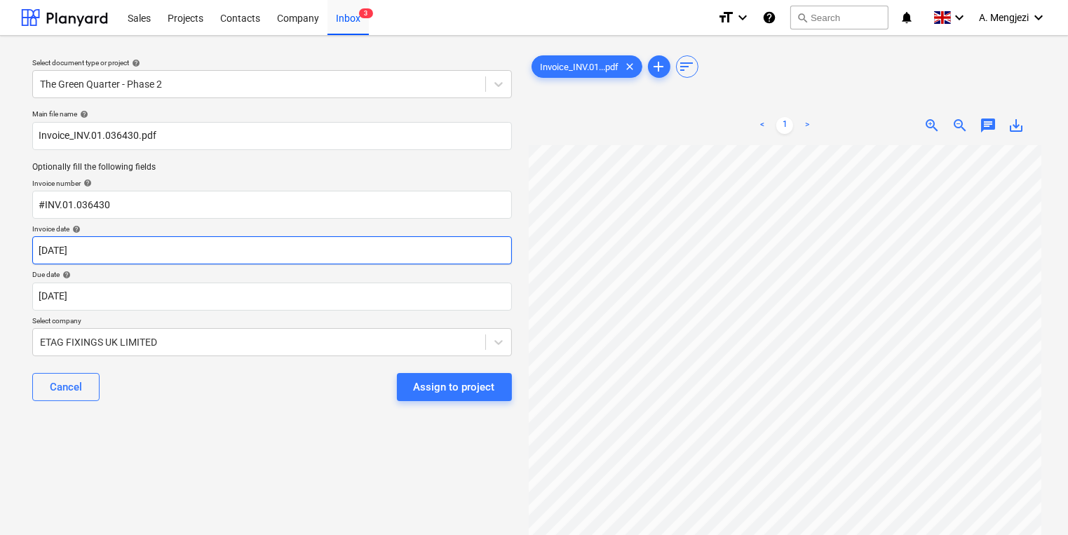
click at [86, 241] on body "Sales Projects Contacts Company Inbox 3 format_size keyboard_arrow_down help se…" at bounding box center [534, 267] width 1068 height 535
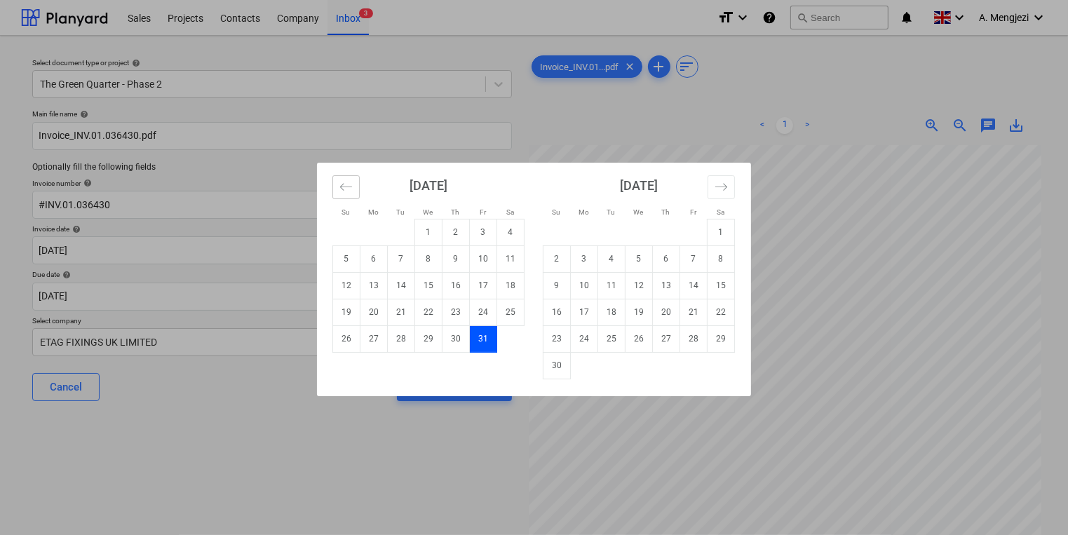
click at [346, 179] on button "Move backward to switch to the previous month." at bounding box center [345, 187] width 27 height 24
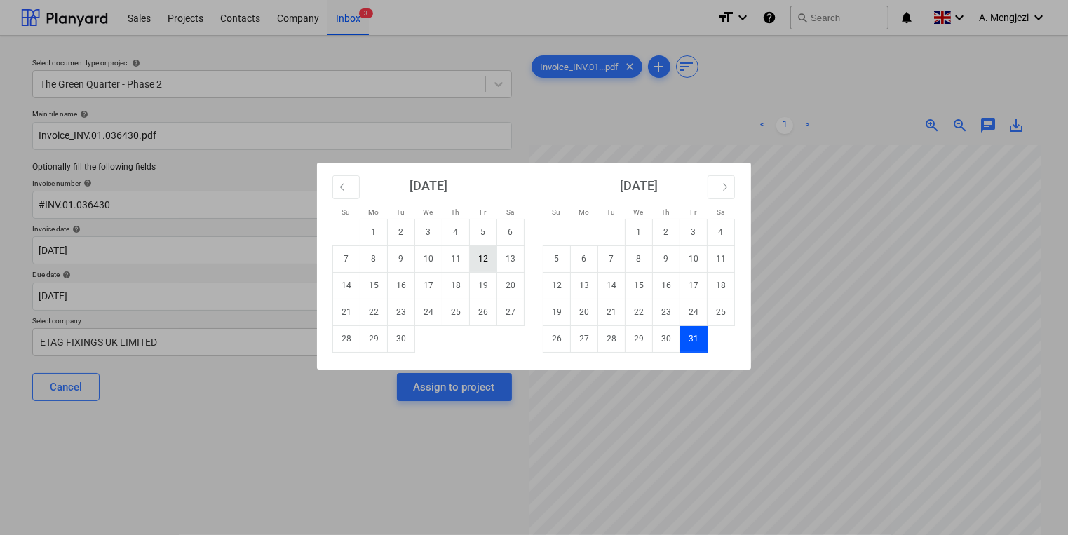
click at [487, 264] on td "12" at bounding box center [483, 258] width 27 height 27
type input "[DATE]"
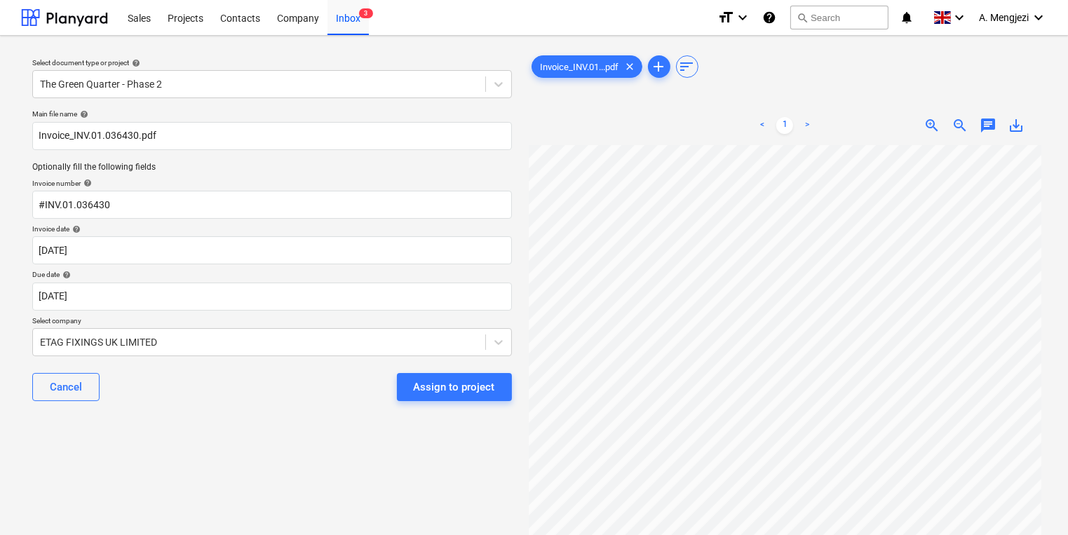
click at [208, 388] on div "Cancel Assign to project" at bounding box center [272, 387] width 480 height 50
click at [447, 378] on div "Assign to project" at bounding box center [454, 387] width 81 height 18
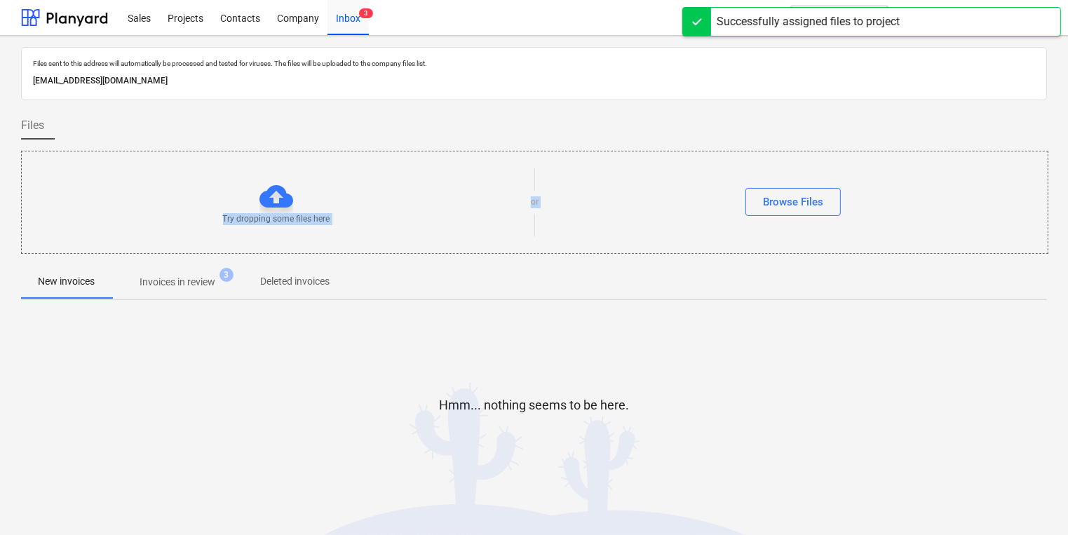
click at [158, 264] on div "Files sent to this address will automatically be processed and tested for virus…" at bounding box center [534, 284] width 1026 height 475
drag, startPoint x: 158, startPoint y: 264, endPoint x: 196, endPoint y: 280, distance: 42.1
click at [196, 280] on p "Invoices in review" at bounding box center [178, 282] width 76 height 15
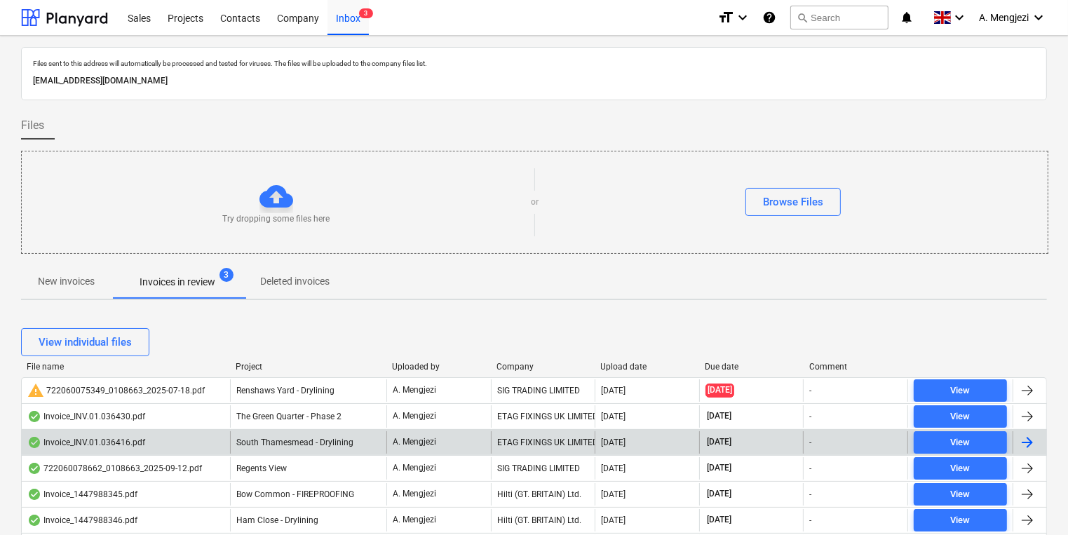
click at [303, 446] on span "South Thamesmead - Drylining" at bounding box center [294, 443] width 117 height 10
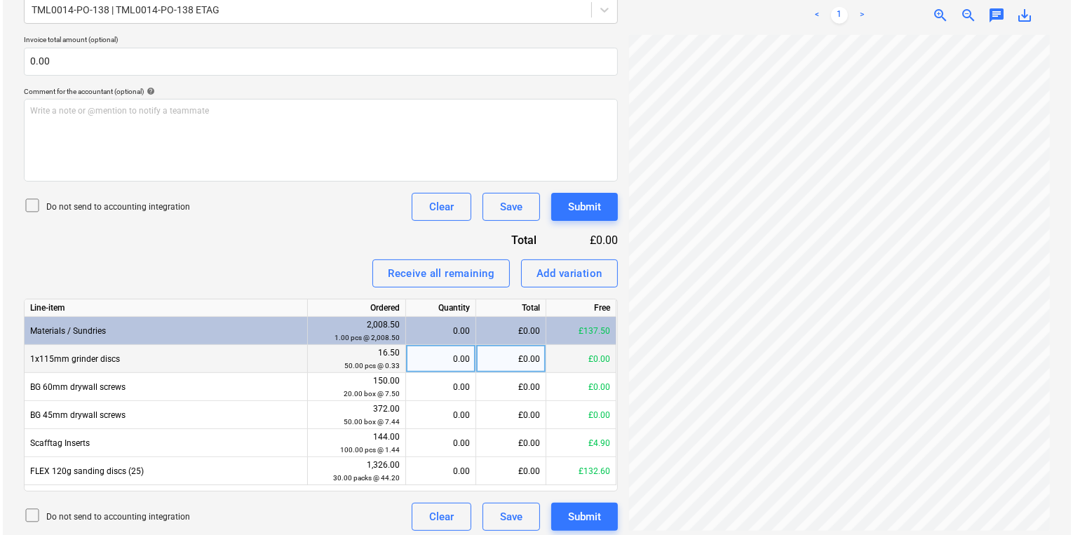
scroll to position [6, 123]
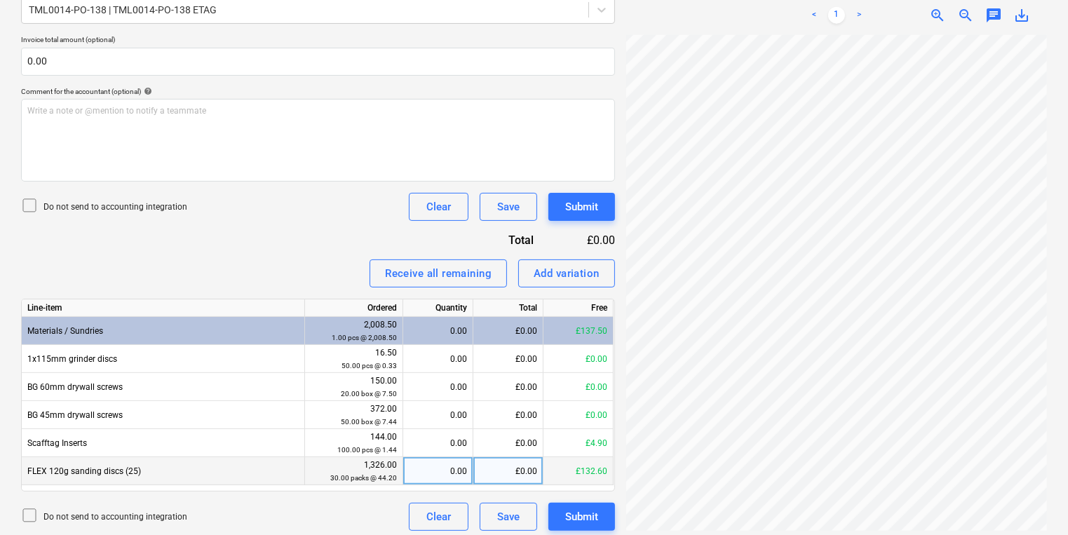
click at [466, 475] on div "0.00" at bounding box center [438, 471] width 58 height 28
type input "30"
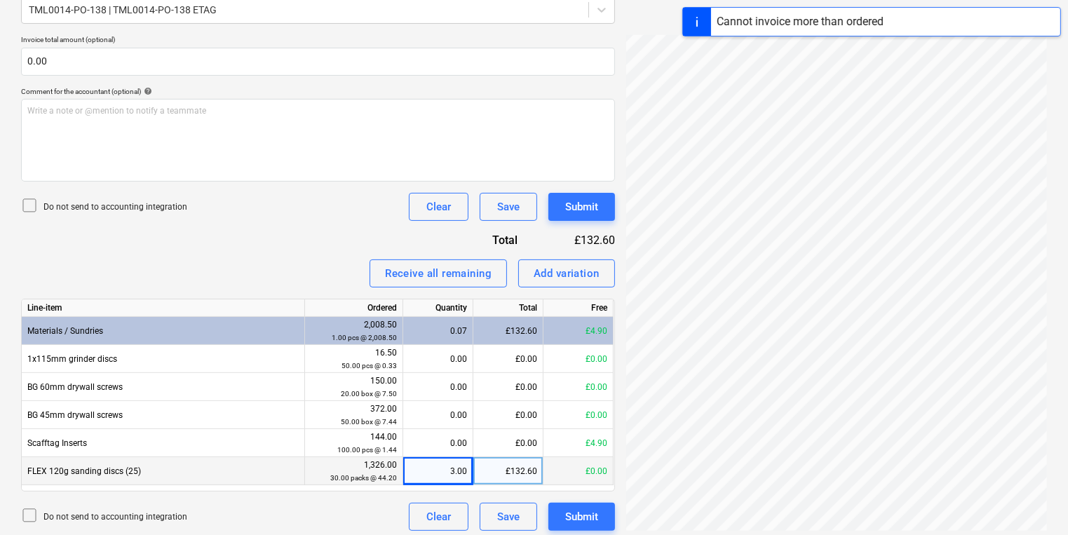
click at [449, 473] on div "3.00" at bounding box center [438, 471] width 58 height 28
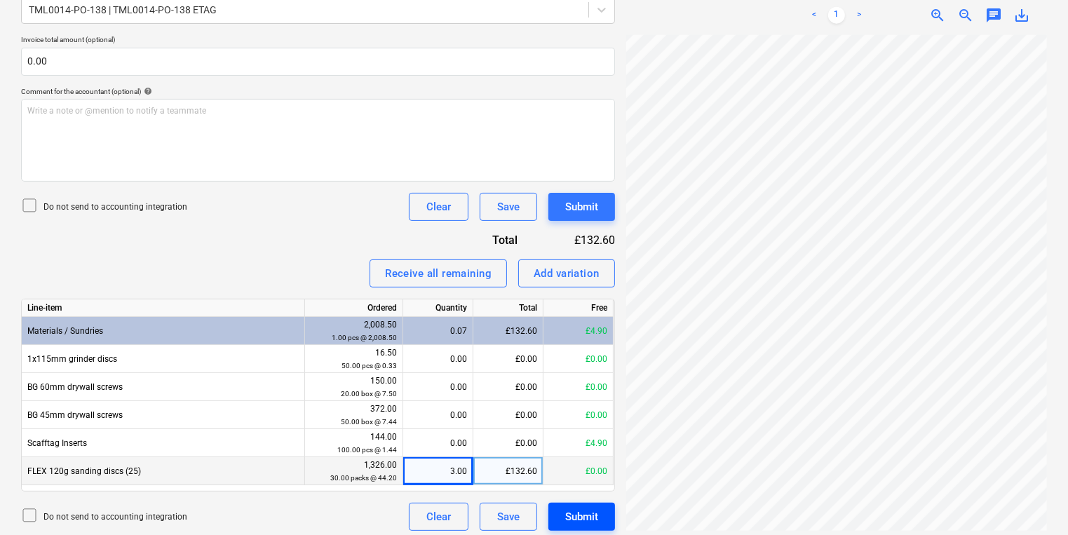
click at [575, 521] on div "Submit" at bounding box center [581, 517] width 33 height 18
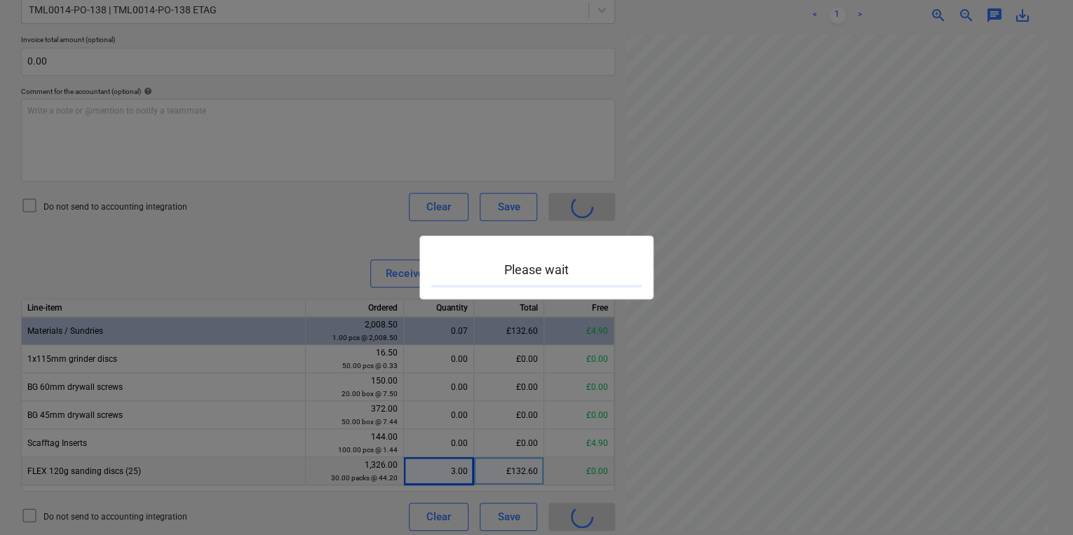
scroll to position [6, 122]
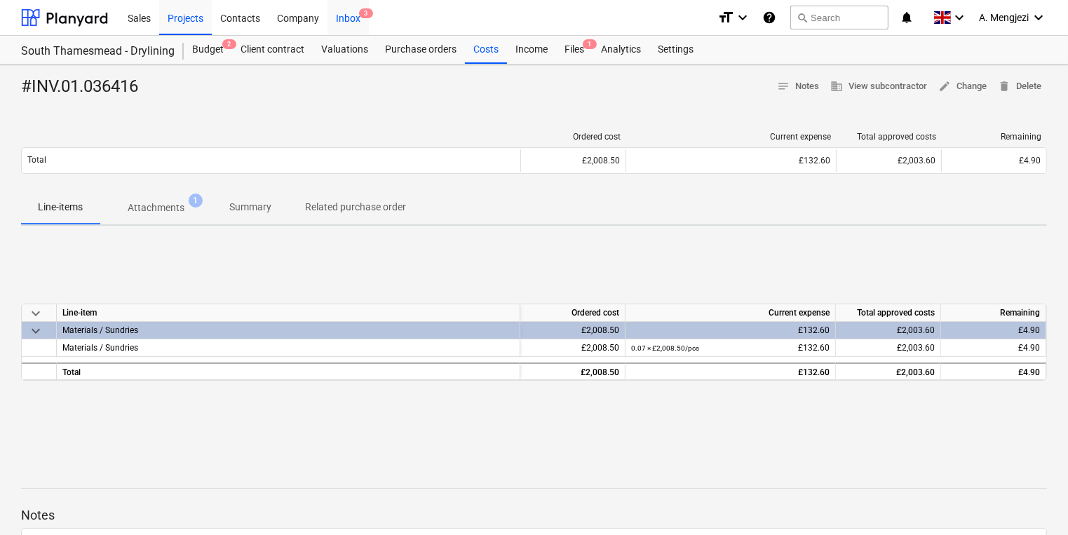
click at [357, 17] on div "Inbox 3" at bounding box center [347, 17] width 41 height 36
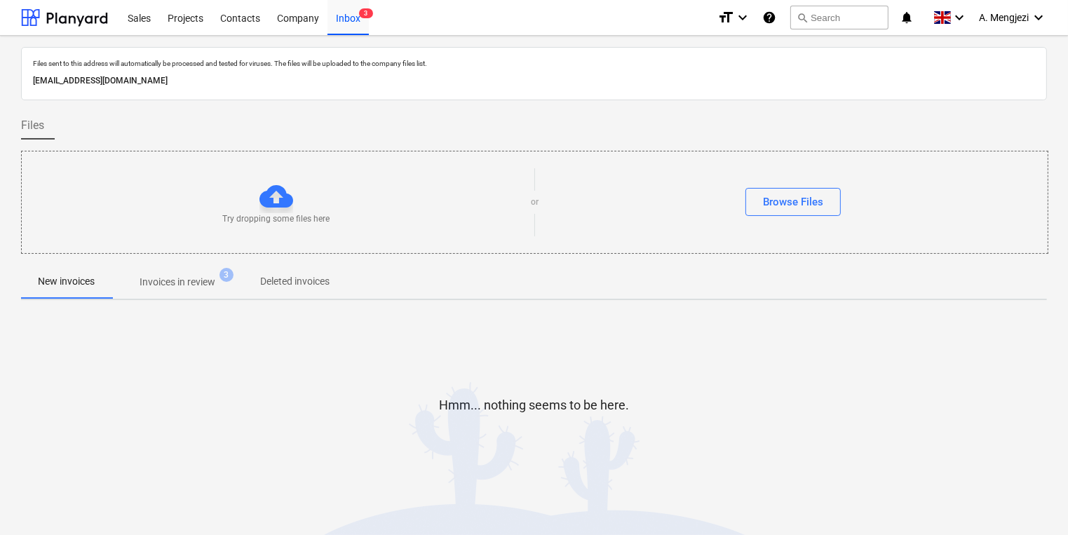
click at [168, 280] on p "Invoices in review" at bounding box center [178, 282] width 76 height 15
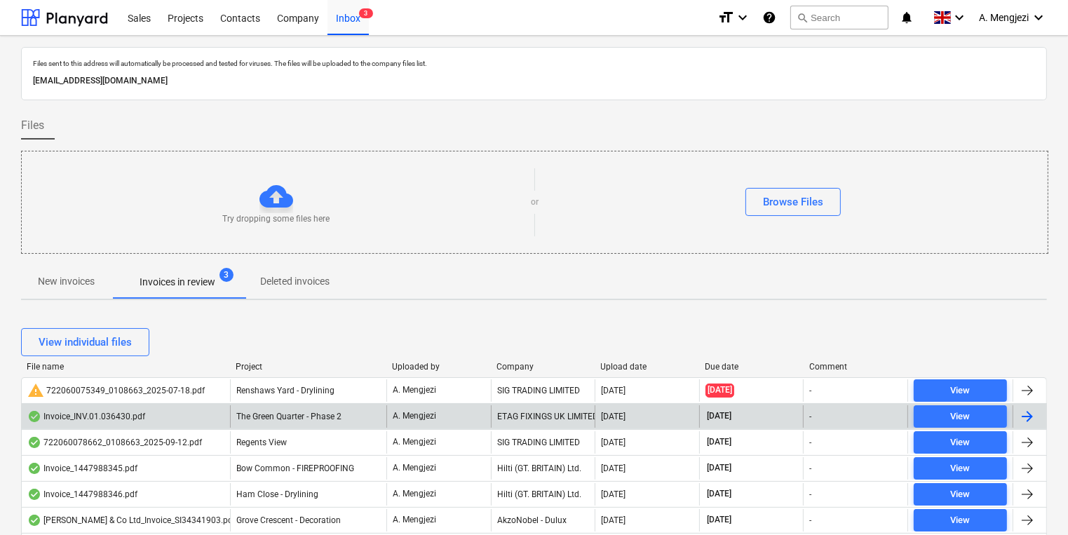
click at [309, 407] on div "The Green Quarter - Phase 2" at bounding box center [308, 416] width 156 height 22
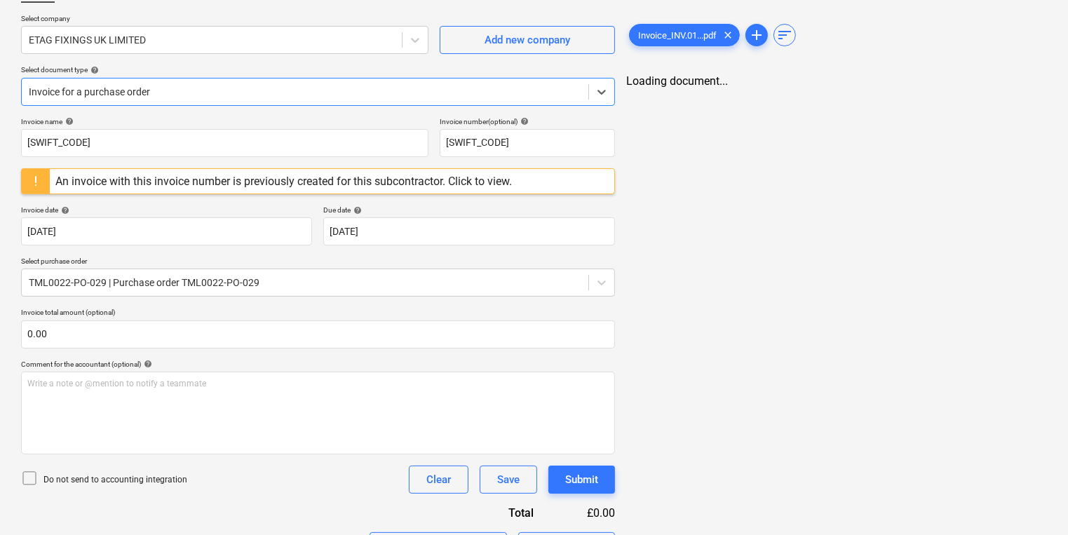
scroll to position [112, 0]
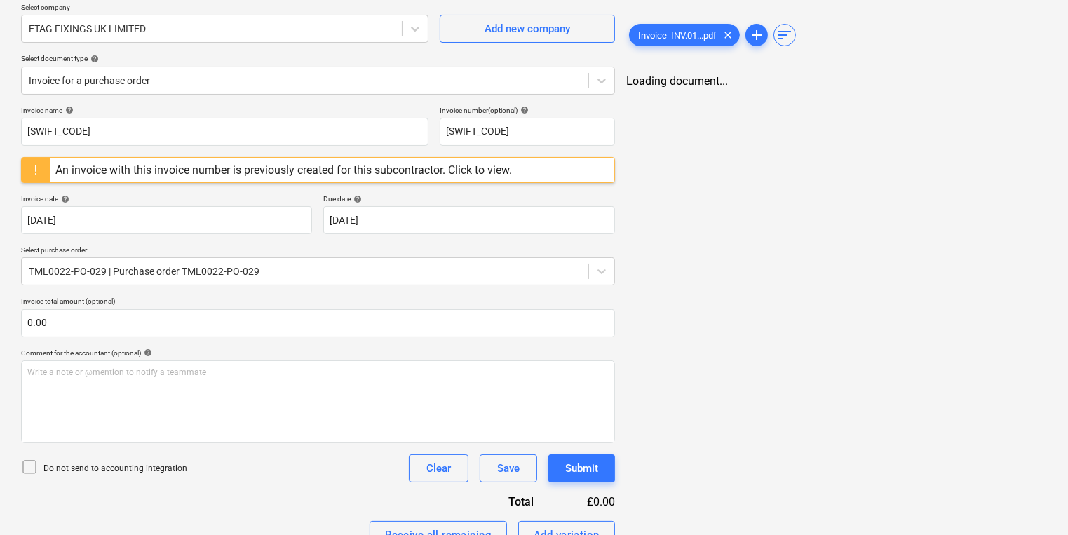
click at [985, 238] on div "Invoice_INV.01...pdf clear add sort Loading document..." at bounding box center [837, 364] width 432 height 812
click at [746, 230] on div "Invoice_INV.01...pdf clear add sort Loading document..." at bounding box center [837, 364] width 432 height 812
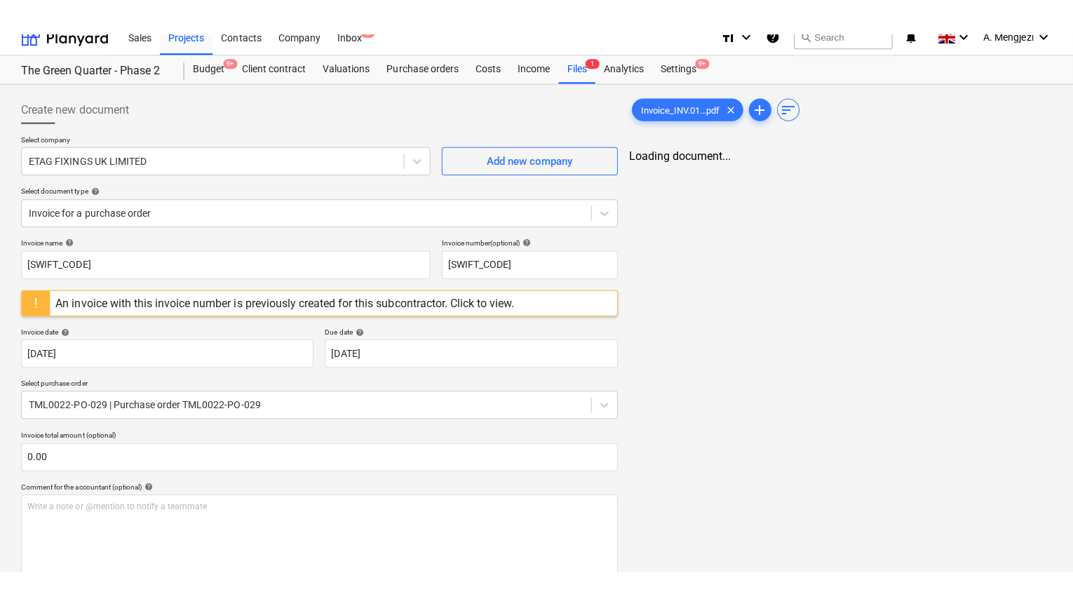
scroll to position [0, 0]
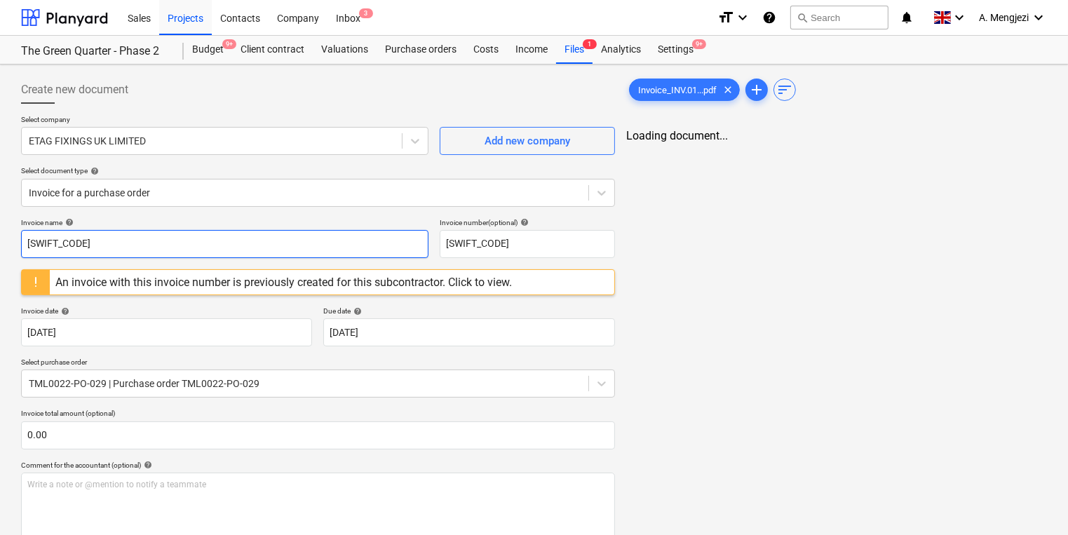
drag, startPoint x: -28, startPoint y: 250, endPoint x: -79, endPoint y: 251, distance: 50.5
click at [0, 251] on html "Sales Projects Contacts Company Inbox 3 format_size keyboard_arrow_down help se…" at bounding box center [534, 267] width 1068 height 535
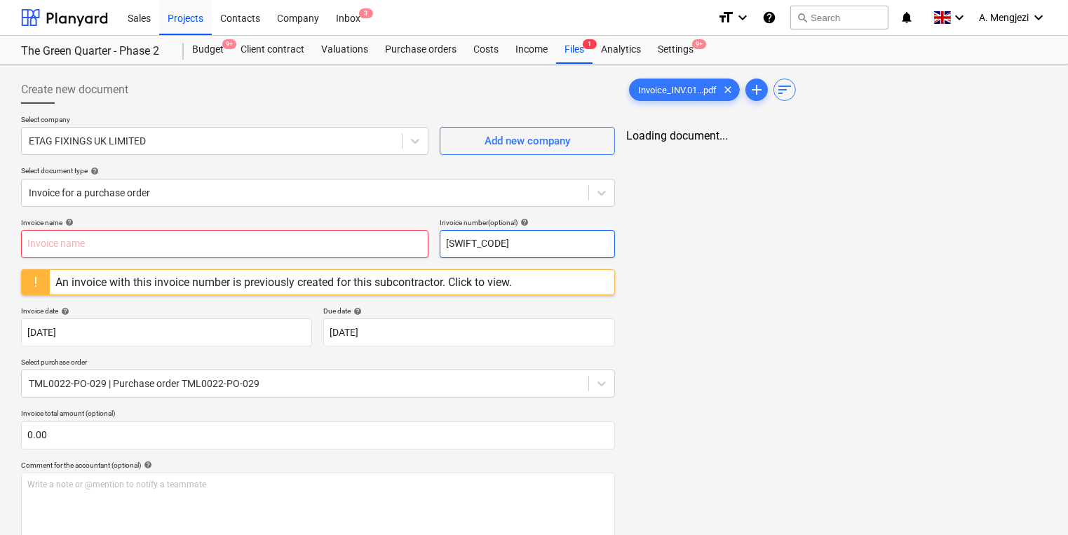
drag, startPoint x: 502, startPoint y: 243, endPoint x: 419, endPoint y: 247, distance: 82.8
click at [419, 247] on div "Invoice name help Invoice number (optional) help BOFIGB2BXXX" at bounding box center [318, 238] width 594 height 40
type input "X"
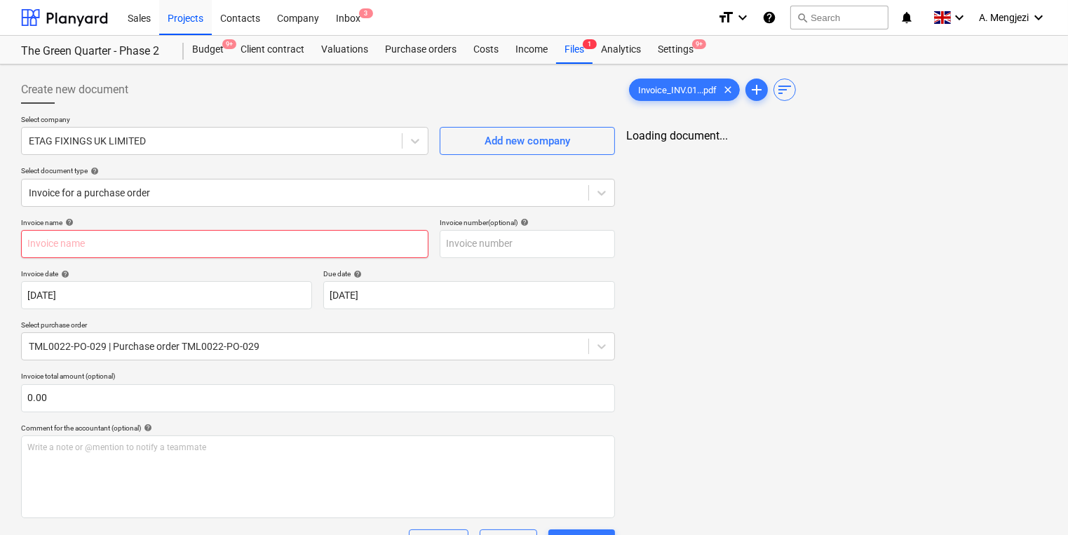
click at [354, 240] on input "text" at bounding box center [224, 244] width 407 height 28
click at [791, 236] on div "Invoice_INV.01...pdf clear add sort Loading document..." at bounding box center [837, 457] width 432 height 775
click at [225, 241] on input "text" at bounding box center [224, 244] width 407 height 28
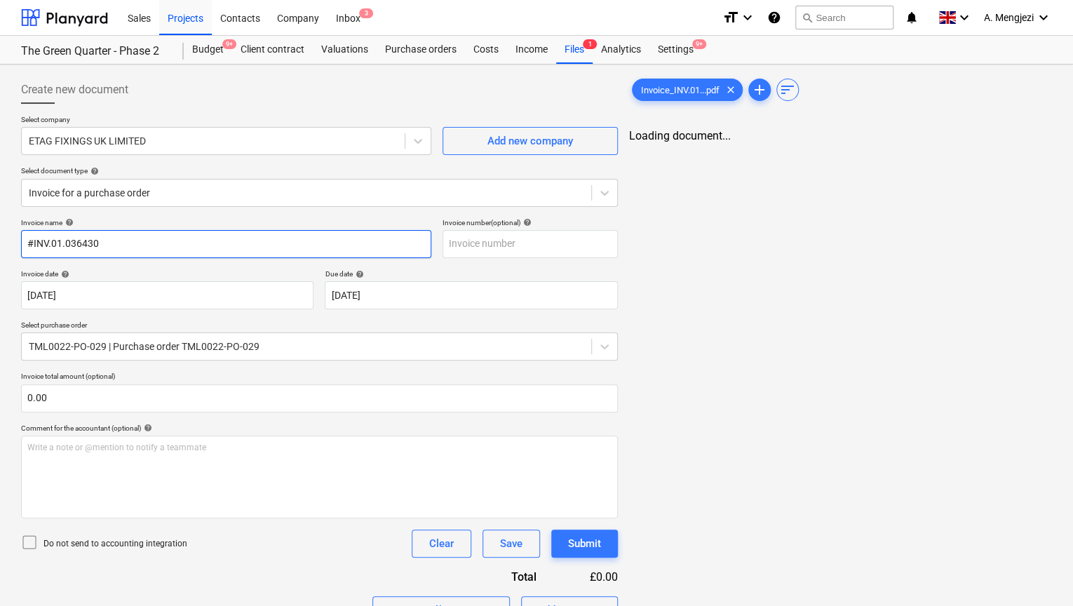
drag, startPoint x: 116, startPoint y: 247, endPoint x: -29, endPoint y: 247, distance: 145.2
click at [0, 247] on html "Sales Projects Contacts Company Inbox 3 format_size keyboard_arrow_down help se…" at bounding box center [536, 303] width 1073 height 606
type input "#INV.01.036430"
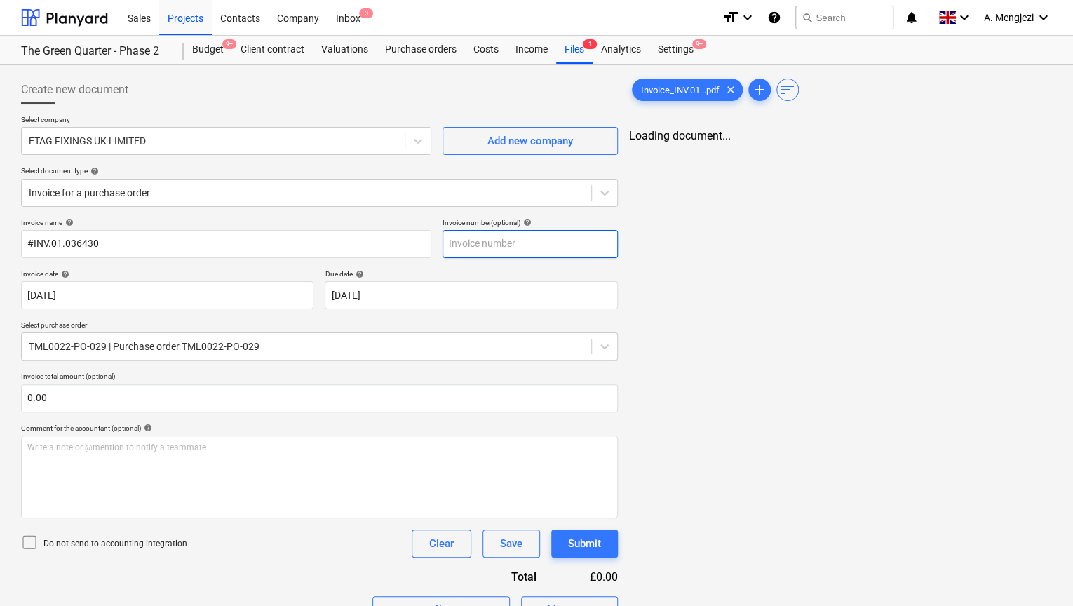
click at [460, 250] on input "text" at bounding box center [529, 244] width 175 height 28
paste input "#INV.01.036430"
type input "#INV.01.036430"
click at [536, 337] on div "TML0022-PO-029 | Purchase order TML0022-PO-029" at bounding box center [306, 347] width 569 height 20
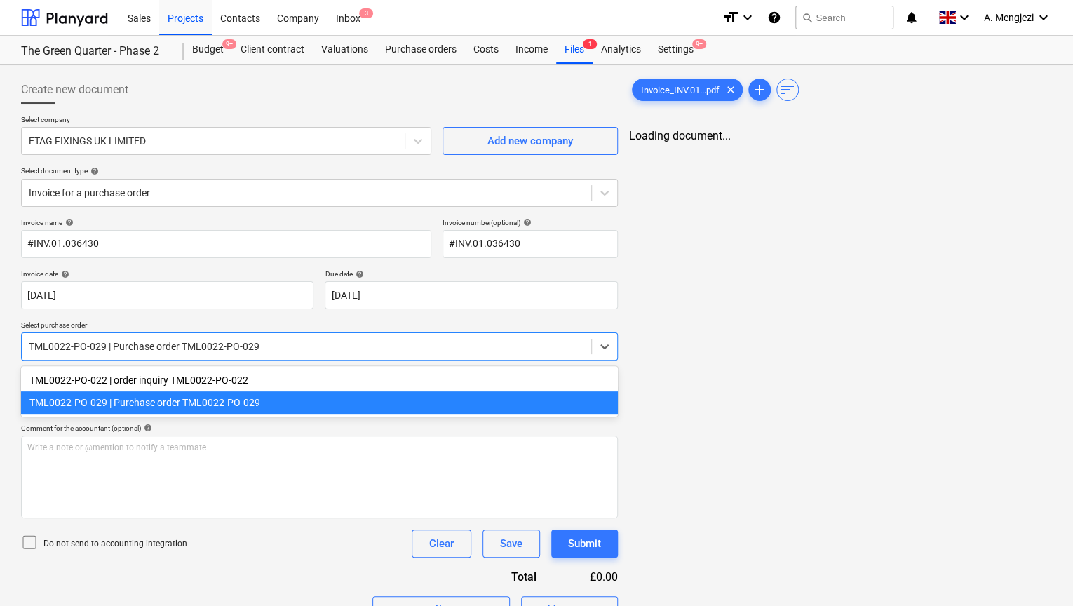
click at [912, 49] on div "Budget 9+ Client contract Valuations Purchase orders Costs Income Files 1 Analy…" at bounding box center [618, 50] width 868 height 28
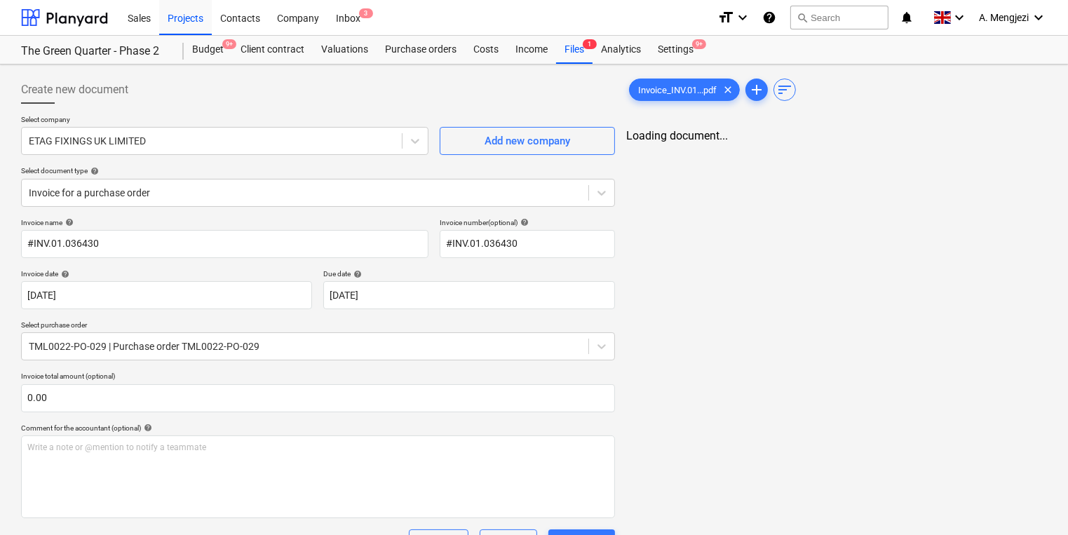
click at [836, 161] on div "Invoice_INV.01...pdf clear add sort Loading document..." at bounding box center [837, 457] width 432 height 775
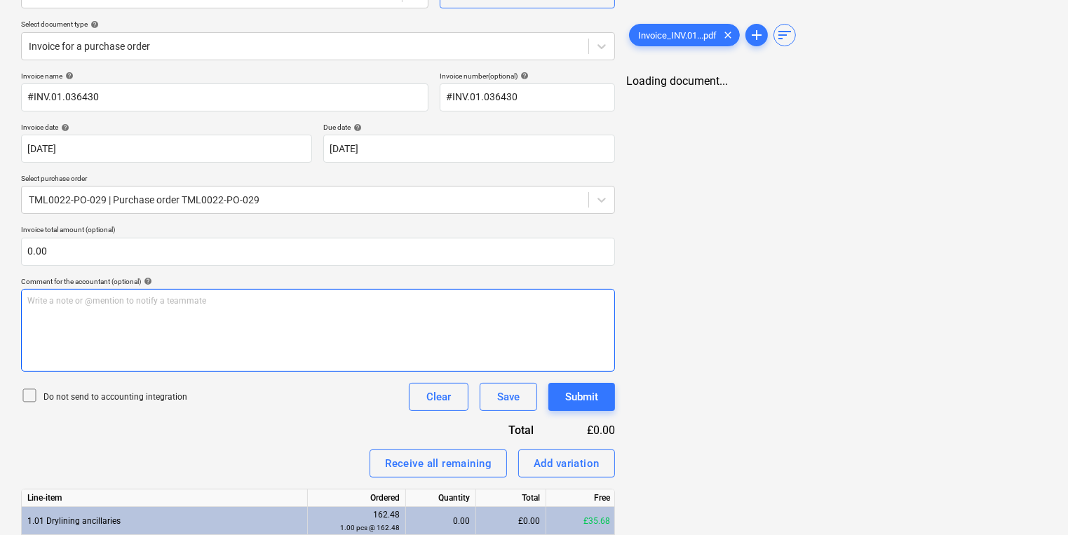
scroll to position [315, 0]
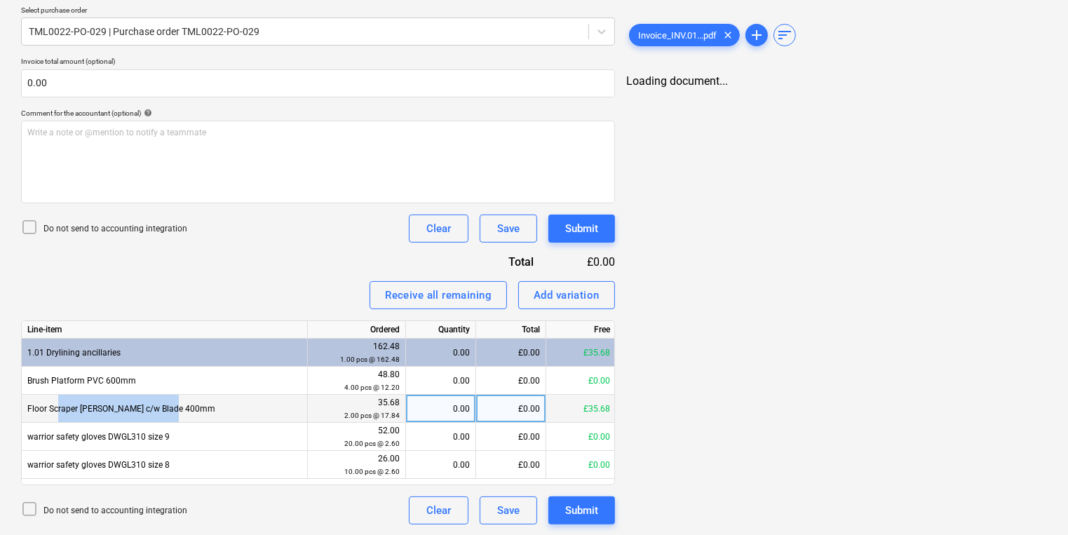
drag, startPoint x: 56, startPoint y: 407, endPoint x: 199, endPoint y: 407, distance: 143.1
click at [199, 407] on div "Floor Scraper Benson c/w Blade 400mm" at bounding box center [165, 409] width 286 height 28
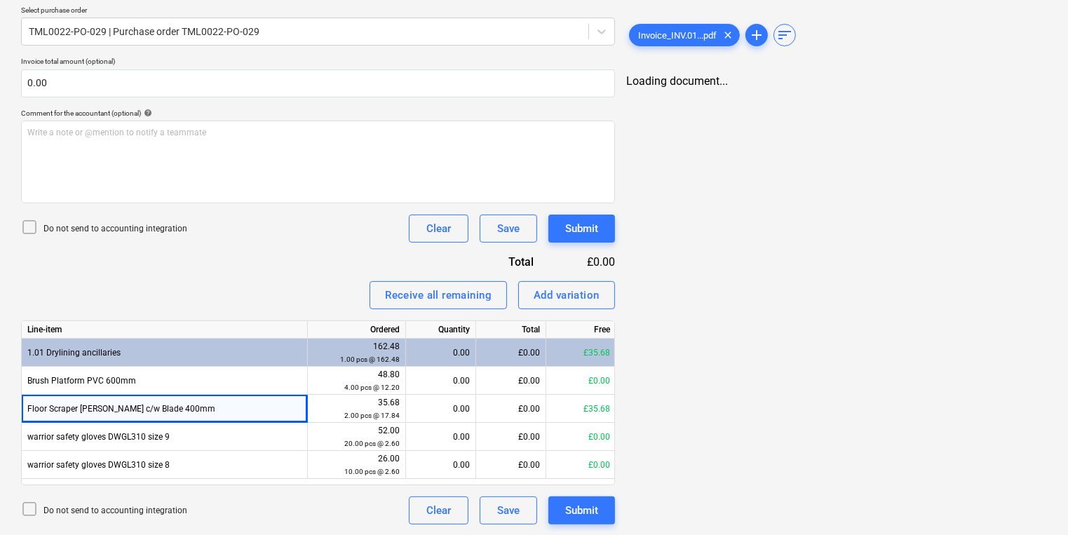
drag, startPoint x: 199, startPoint y: 407, endPoint x: 189, endPoint y: 238, distance: 170.0
click at [189, 238] on div "Do not send to accounting integration Clear Save Submit" at bounding box center [318, 229] width 594 height 28
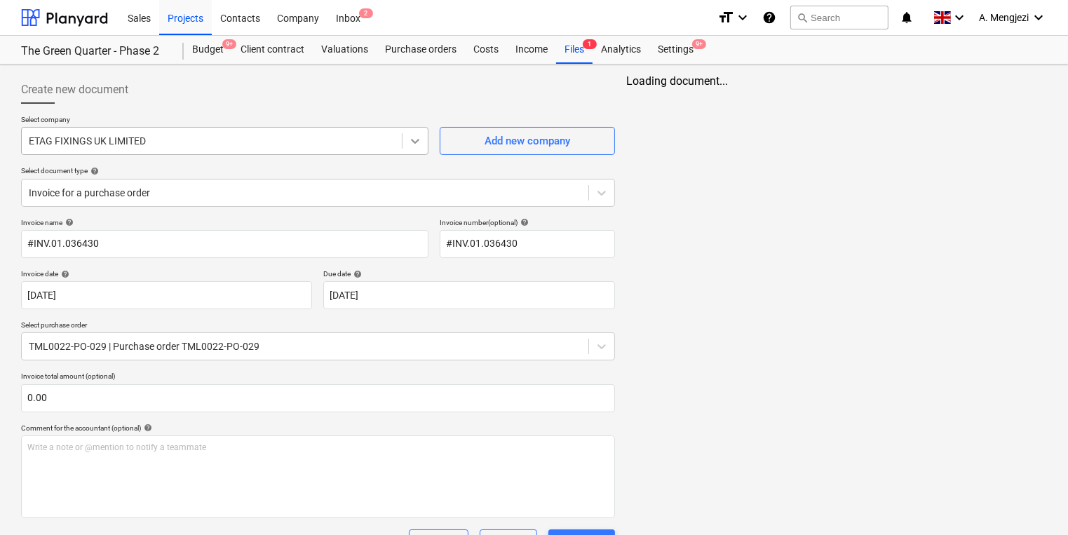
scroll to position [0, 0]
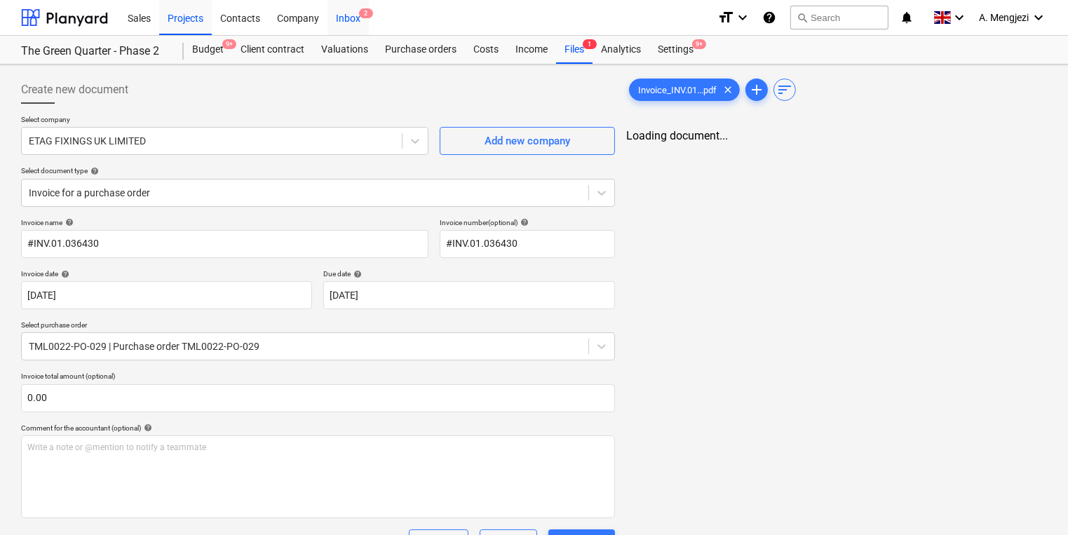
click at [348, 26] on div "Inbox 2" at bounding box center [347, 17] width 41 height 36
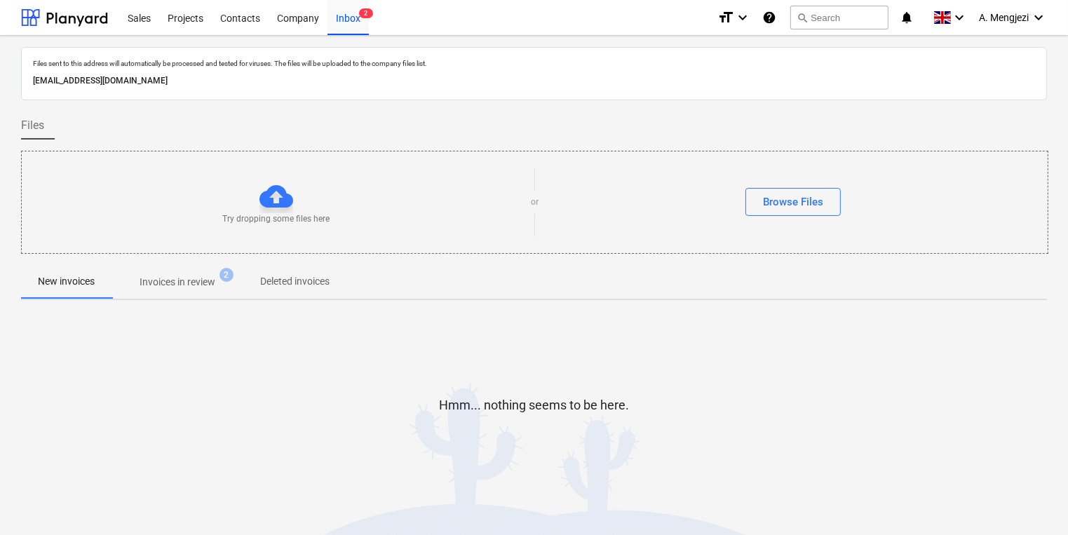
click at [140, 298] on div "New invoices Invoices in review 2 Deleted invoices" at bounding box center [534, 282] width 1026 height 35
click at [177, 23] on div "Projects" at bounding box center [185, 17] width 53 height 36
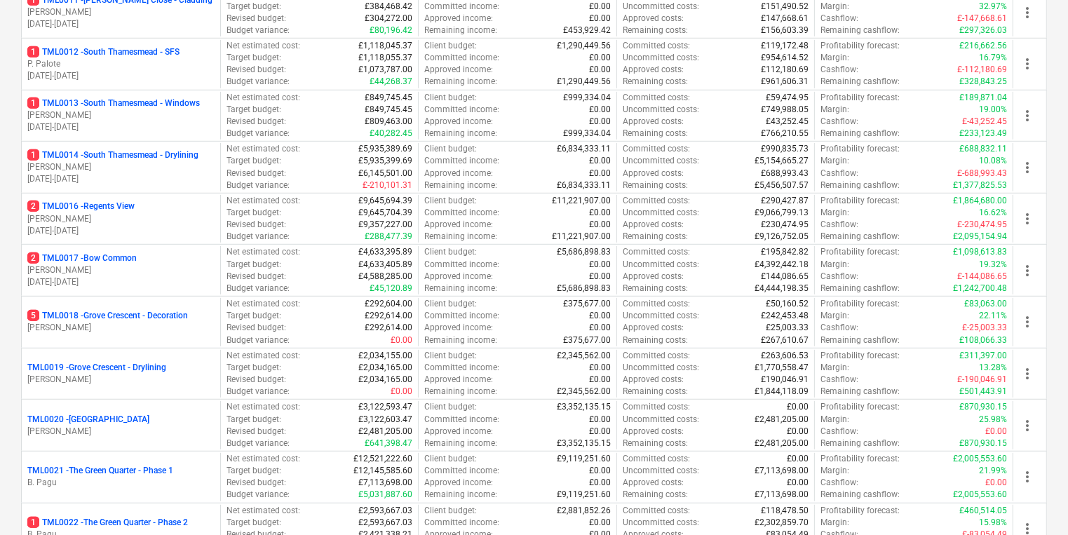
scroll to position [785, 0]
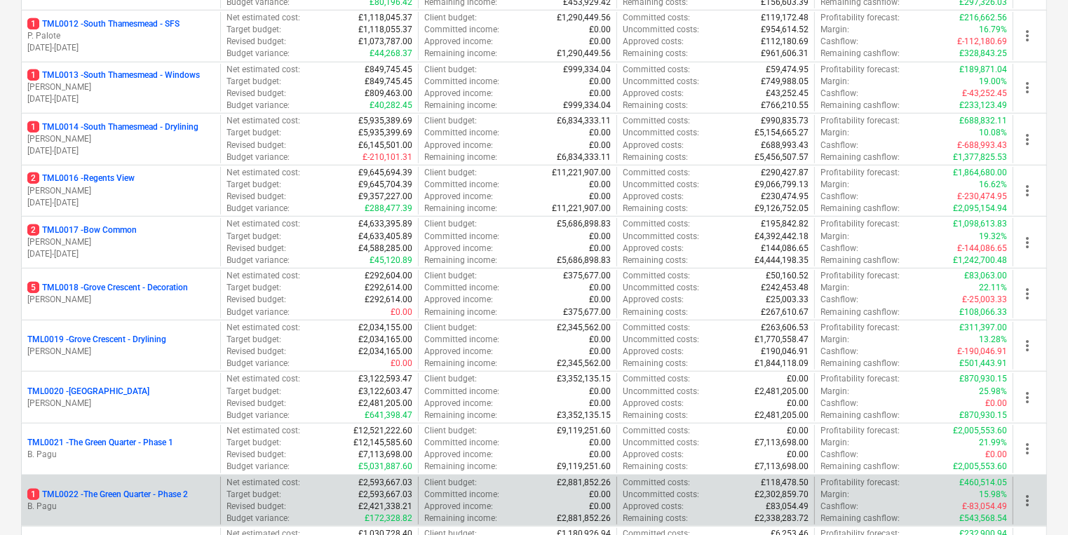
click at [137, 501] on p "B. Pagu" at bounding box center [120, 507] width 187 height 12
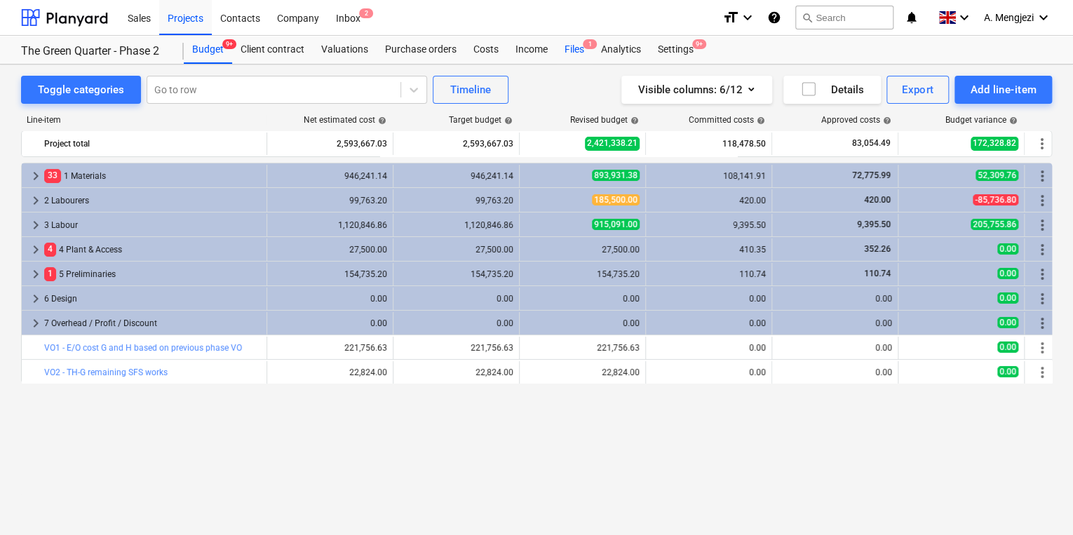
click at [586, 45] on span "1" at bounding box center [590, 44] width 14 height 10
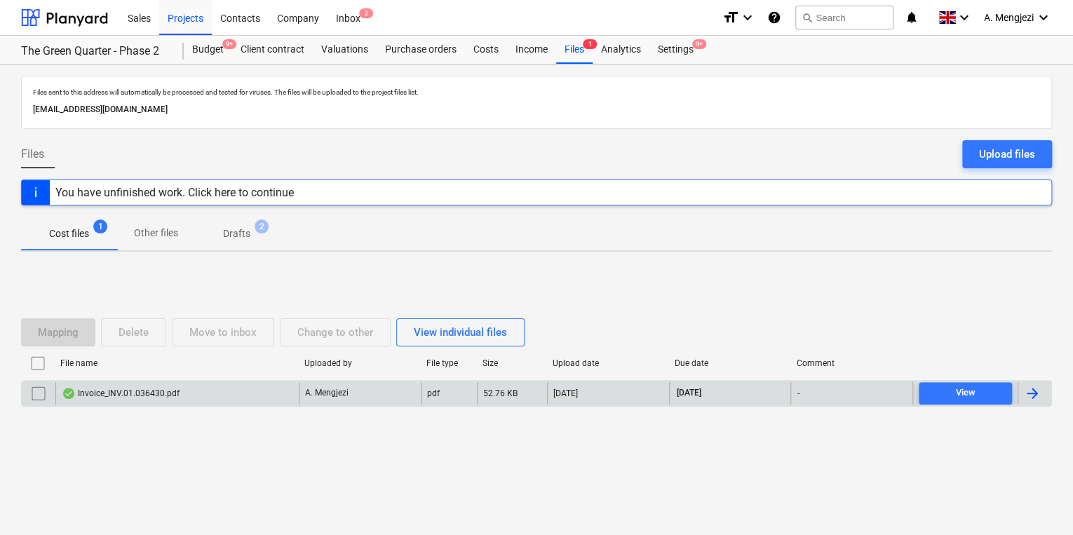
click at [198, 388] on div "Invoice_INV.01.036430.pdf" at bounding box center [176, 393] width 243 height 22
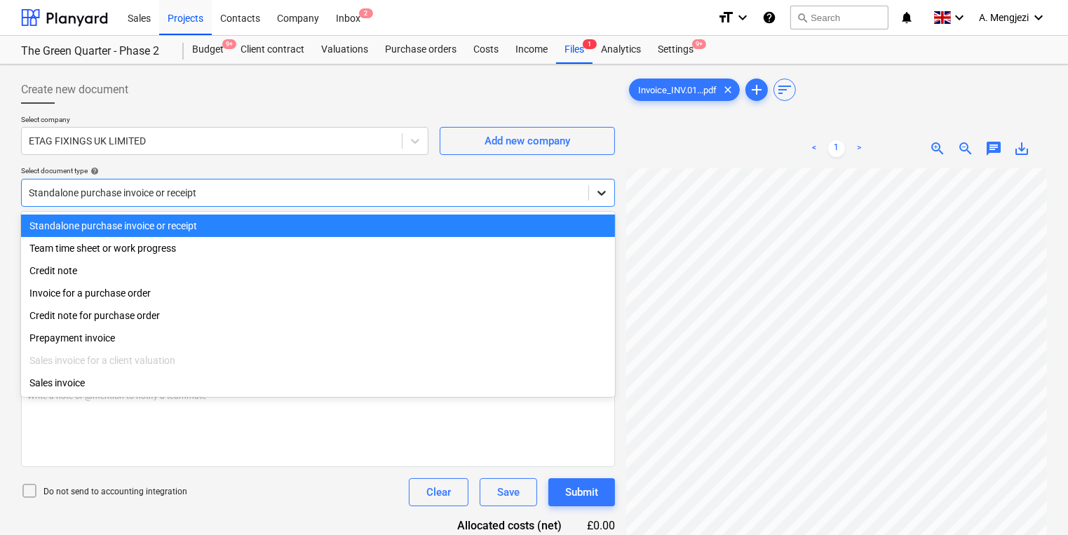
click at [604, 200] on div at bounding box center [601, 192] width 25 height 25
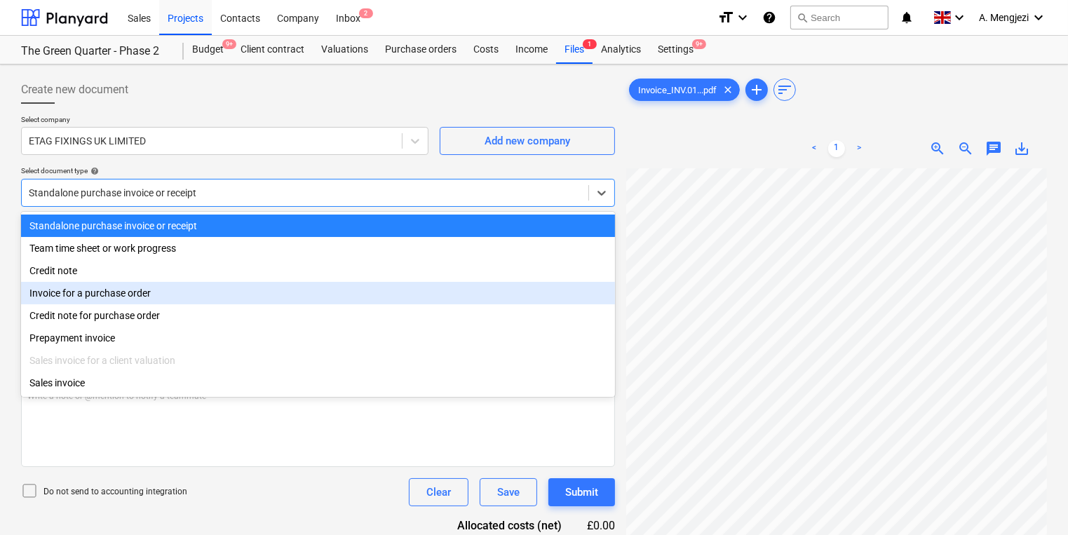
click at [290, 300] on div "Invoice for a purchase order" at bounding box center [318, 293] width 594 height 22
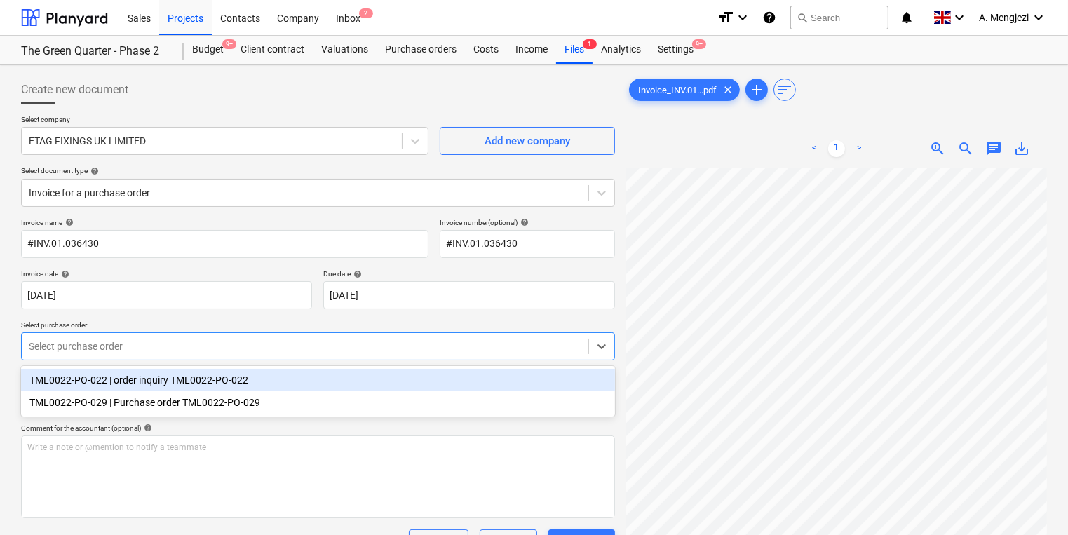
click at [243, 342] on div at bounding box center [305, 346] width 553 height 14
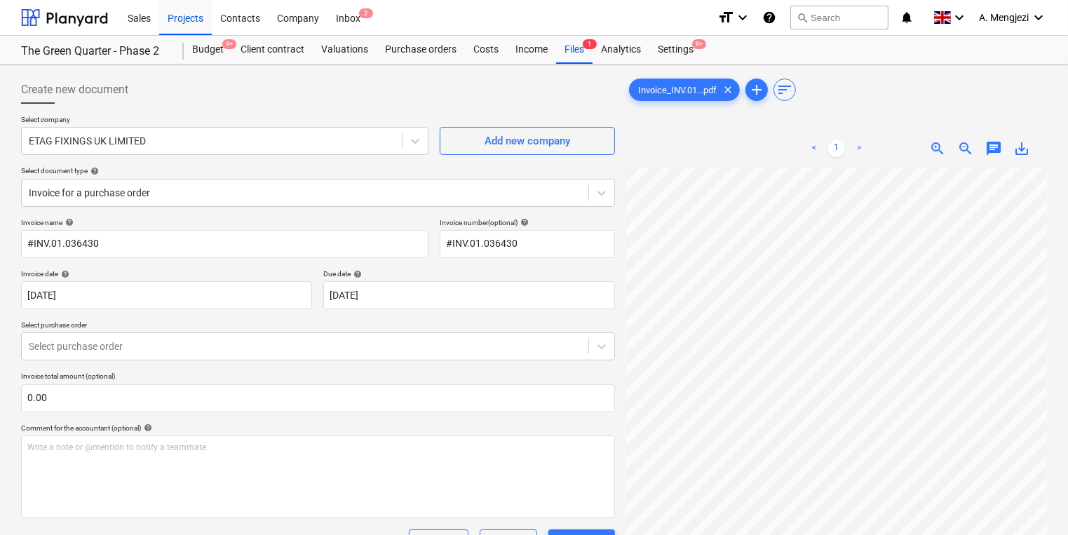
scroll to position [0, 123]
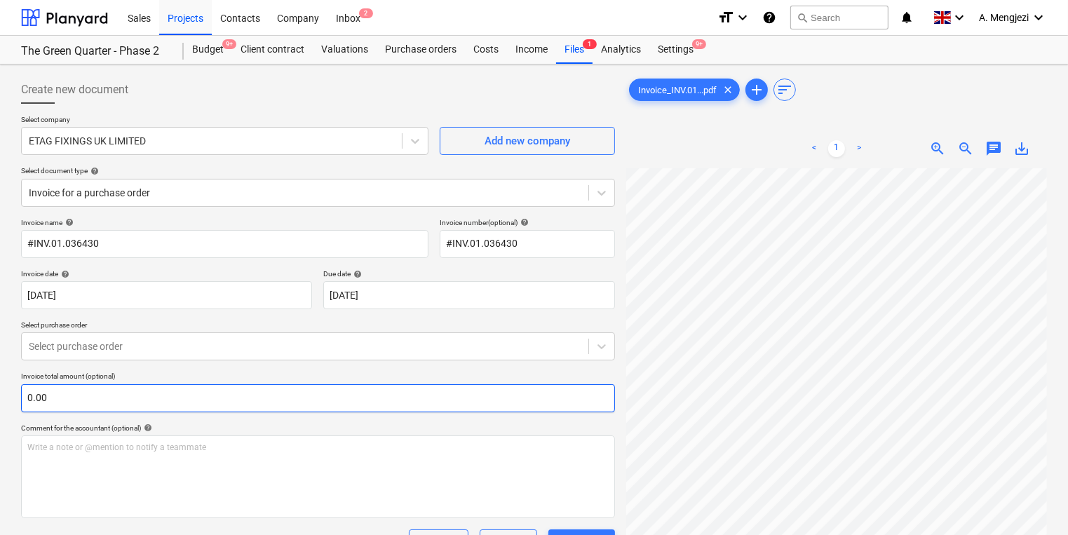
click at [569, 402] on div "Create new document Select company ETAG FIXINGS UK LIMITED Add new company Sele…" at bounding box center [533, 370] width 1037 height 600
click at [503, 395] on input "text" at bounding box center [318, 398] width 594 height 28
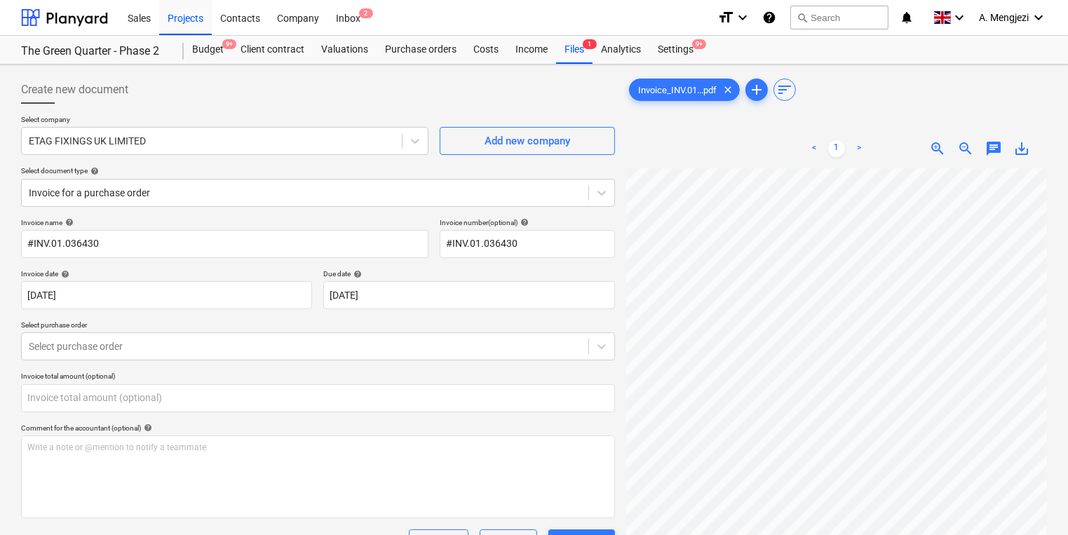
type input "0.00"
click at [471, 360] on div "Invoice name help #INV.01.036430 Invoice number (optional) help #INV.01.036430 …" at bounding box center [318, 401] width 594 height 367
click at [471, 347] on div at bounding box center [305, 346] width 553 height 14
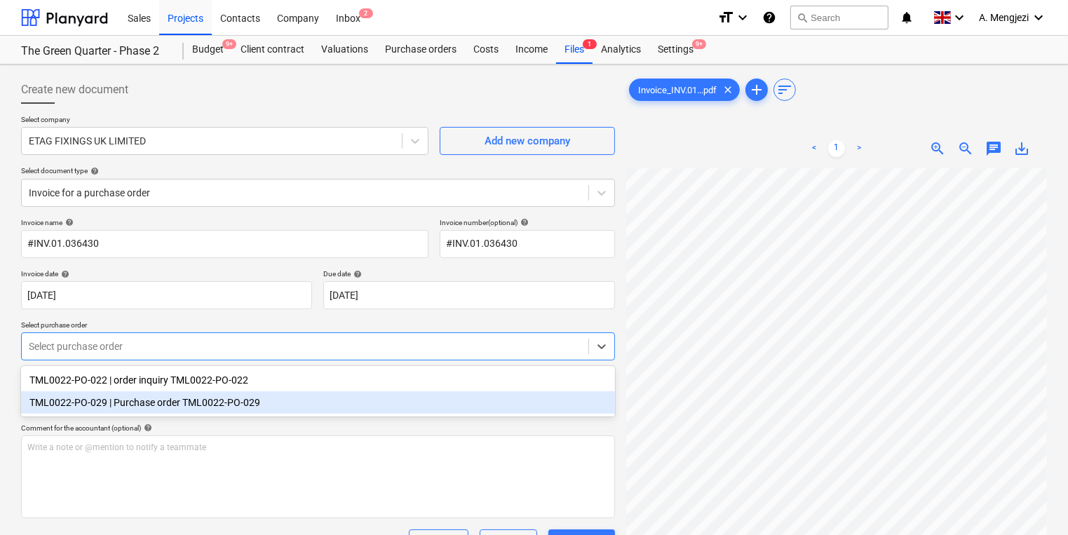
click at [414, 405] on div "TML0022-PO-029 | Purchase order TML0022-PO-029" at bounding box center [318, 402] width 594 height 22
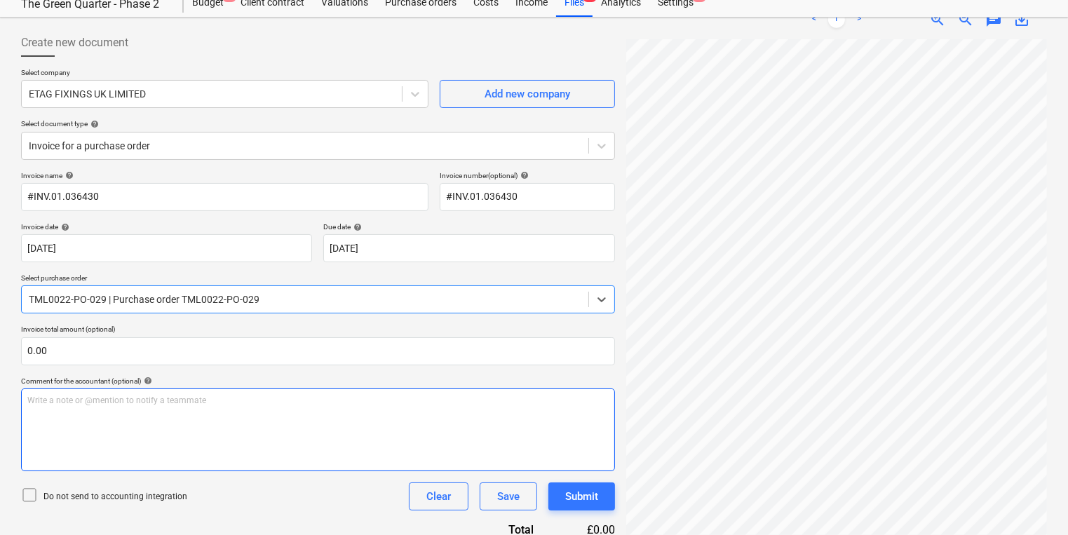
scroll to position [280, 0]
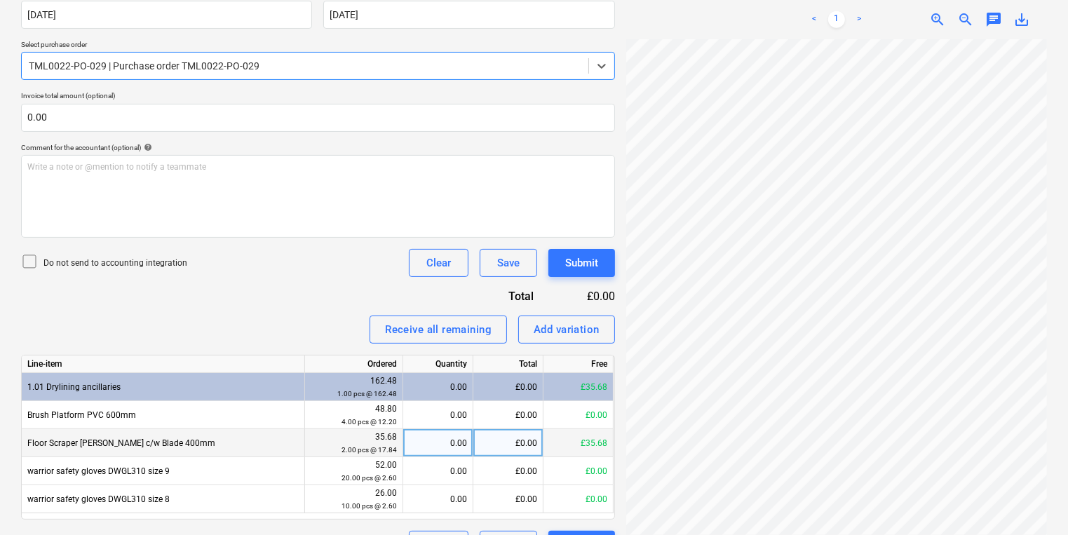
click at [466, 443] on div "0.00" at bounding box center [438, 443] width 58 height 28
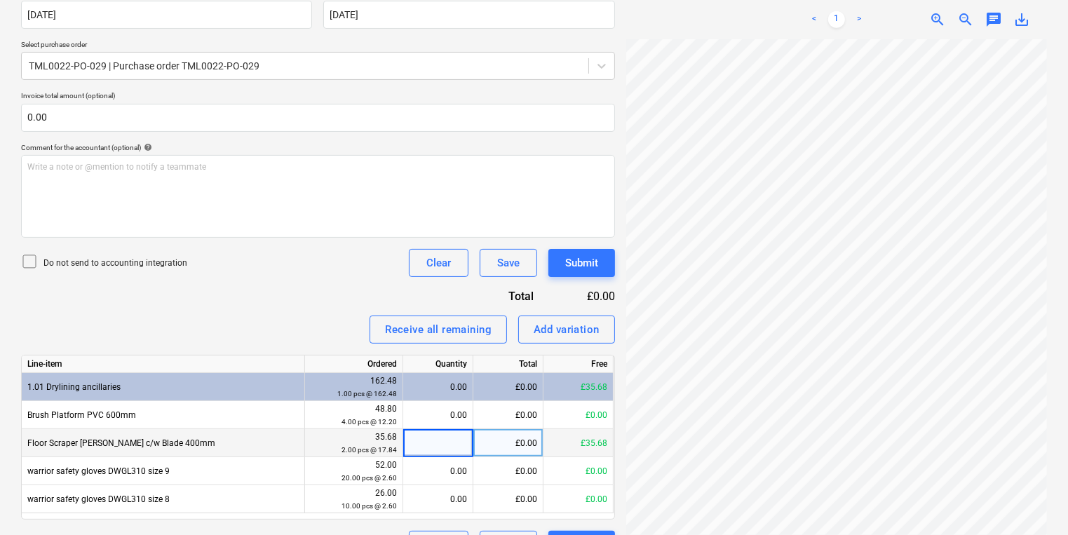
type input "2"
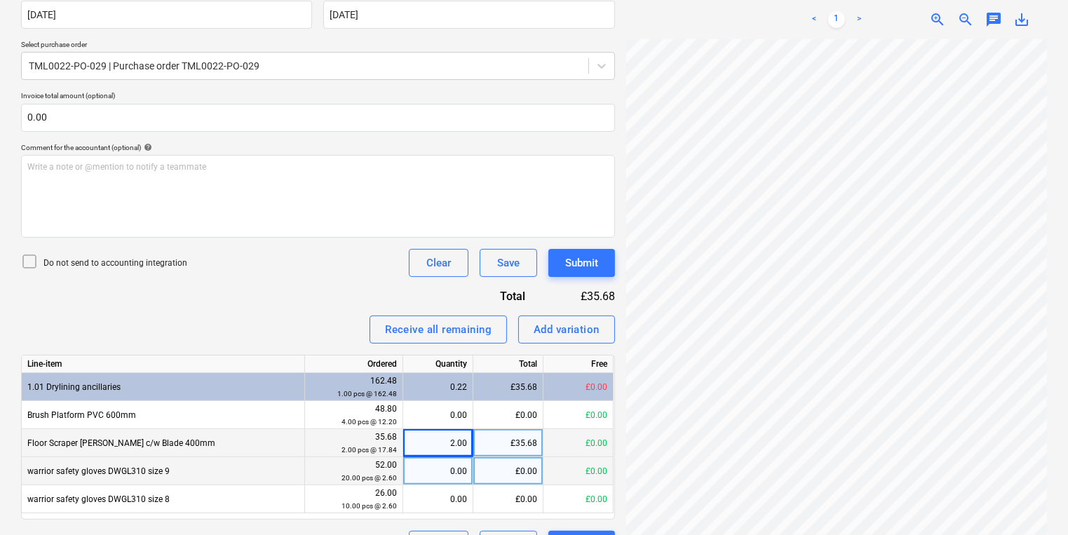
scroll to position [13, 123]
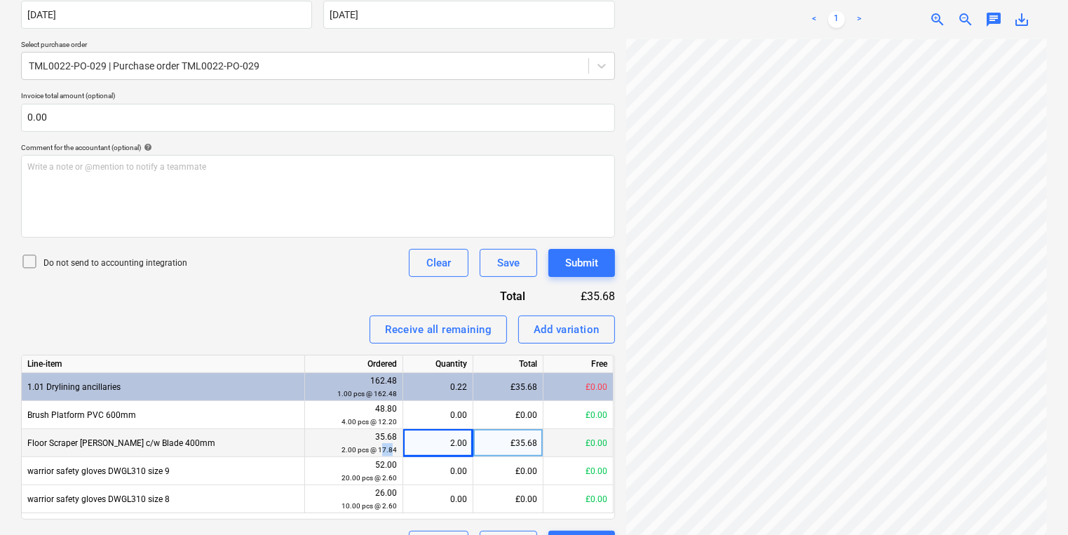
drag, startPoint x: 381, startPoint y: 447, endPoint x: 393, endPoint y: 451, distance: 11.8
click at [393, 451] on small "2.00 pcs @ 17.84" at bounding box center [368, 450] width 55 height 8
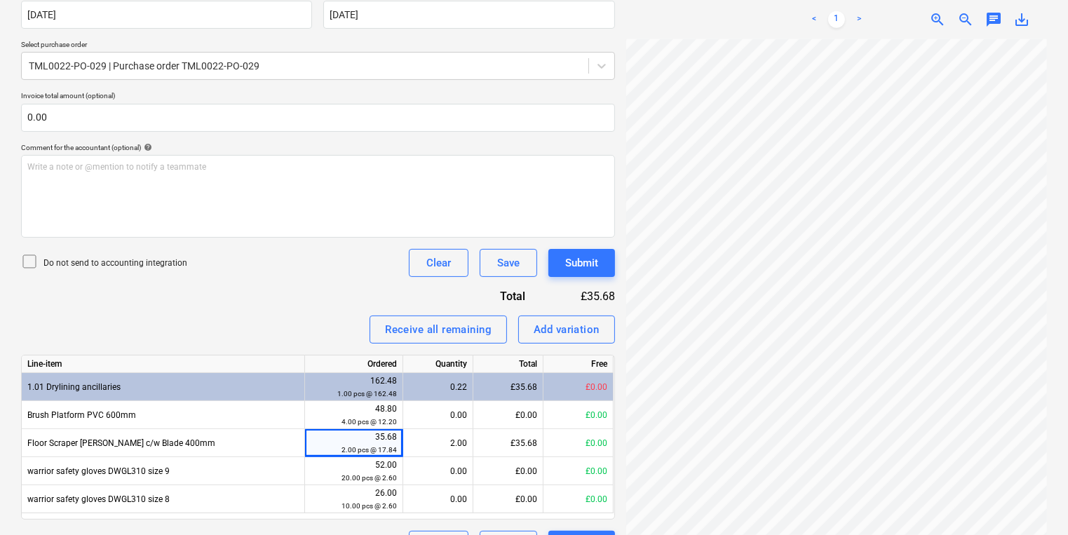
click at [297, 310] on div "Invoice name help #INV.01.036430 Invoice number (optional) help #INV.01.036430 …" at bounding box center [318, 248] width 594 height 621
click at [860, 530] on div at bounding box center [836, 287] width 421 height 496
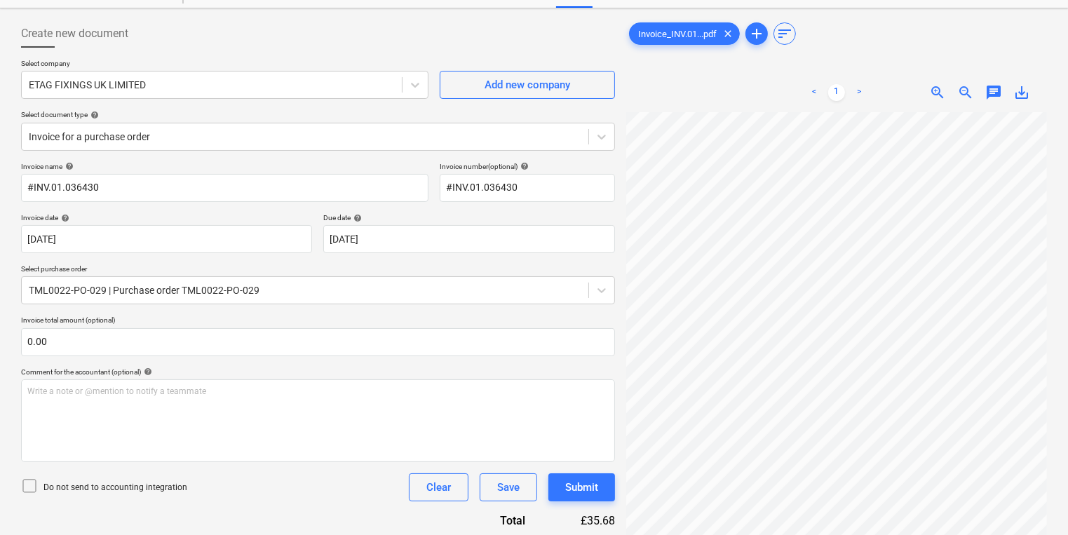
scroll to position [0, 0]
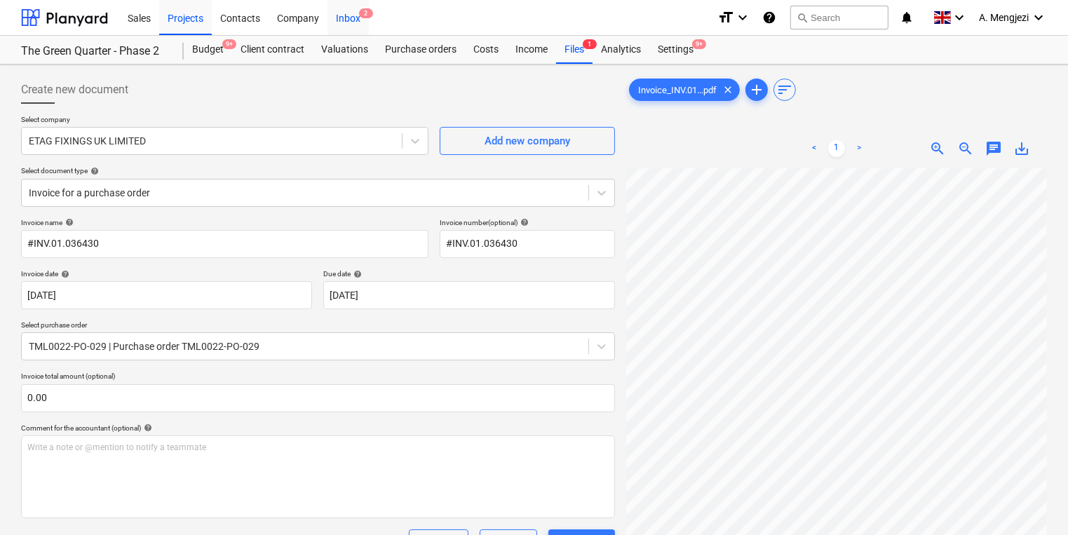
click at [353, 20] on div "Inbox 2" at bounding box center [347, 17] width 41 height 36
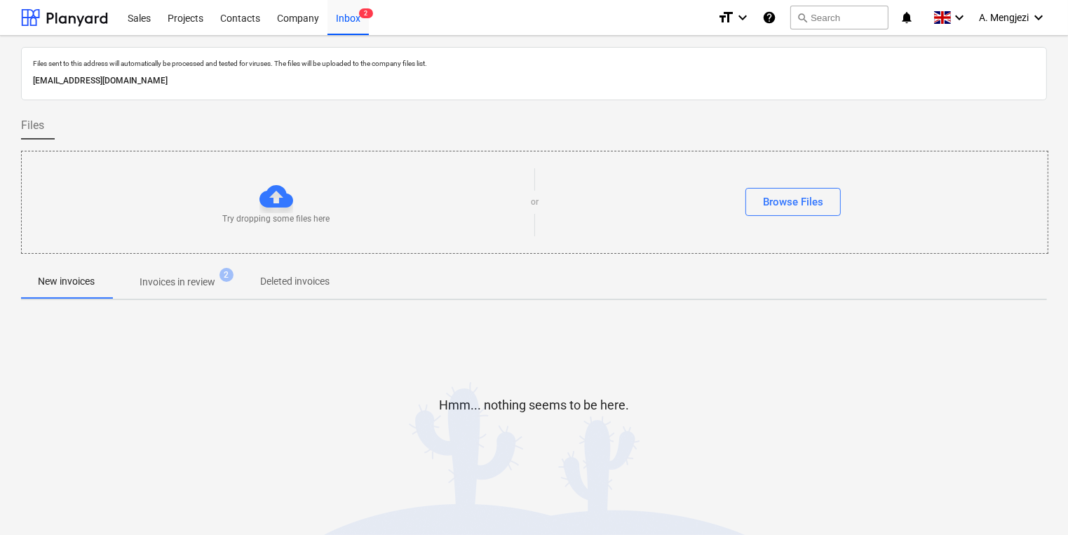
click at [137, 293] on span "Invoices in review 2" at bounding box center [177, 281] width 132 height 25
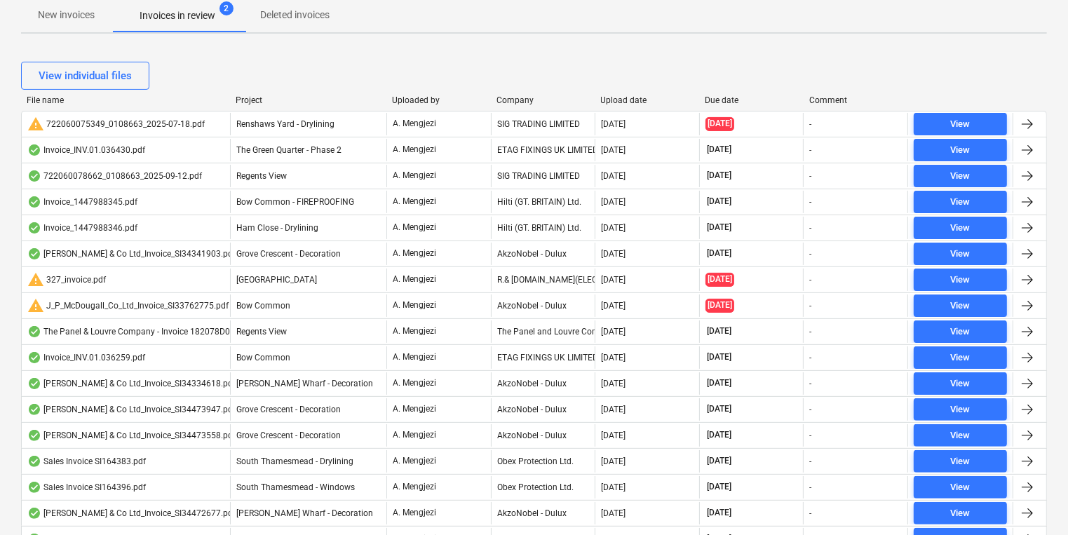
scroll to position [280, 0]
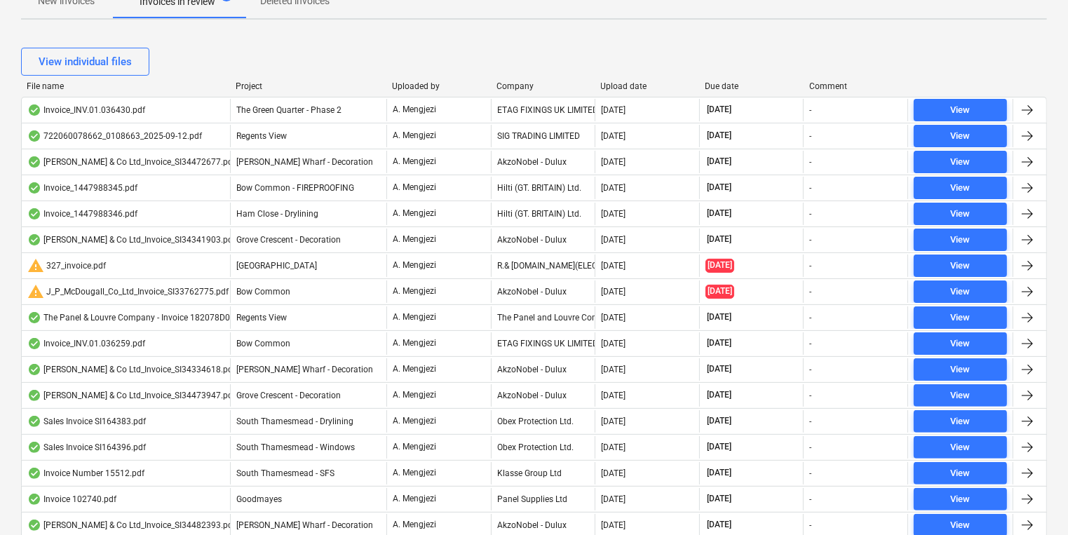
click at [344, 273] on div "[GEOGRAPHIC_DATA]" at bounding box center [308, 266] width 156 height 22
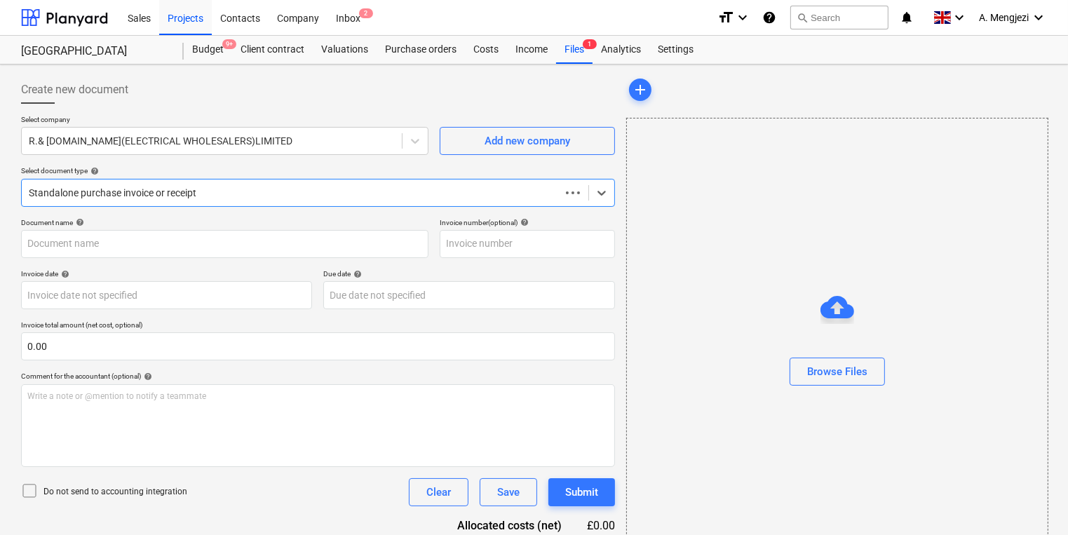
type input "01036398"
type input "05 Jun 2025"
type input "[DATE]"
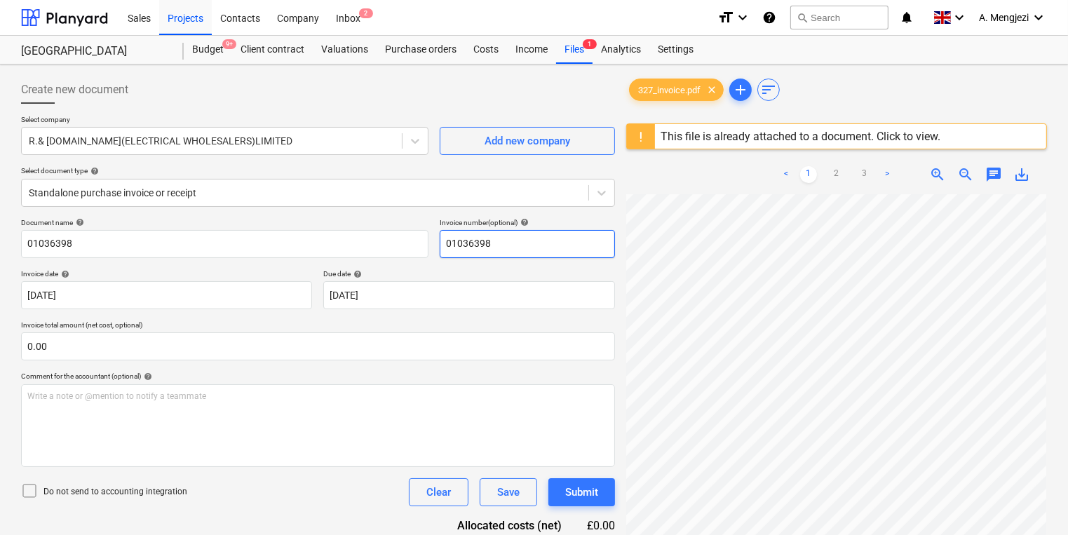
scroll to position [42, 108]
click at [564, 245] on div "Create new document Select company R.& B.STAR(ELECTRICAL WHOLESALERS)LIMITED Ad…" at bounding box center [533, 382] width 1037 height 625
click at [857, 135] on div "This file is already attached to a document. Click to view." at bounding box center [801, 136] width 280 height 13
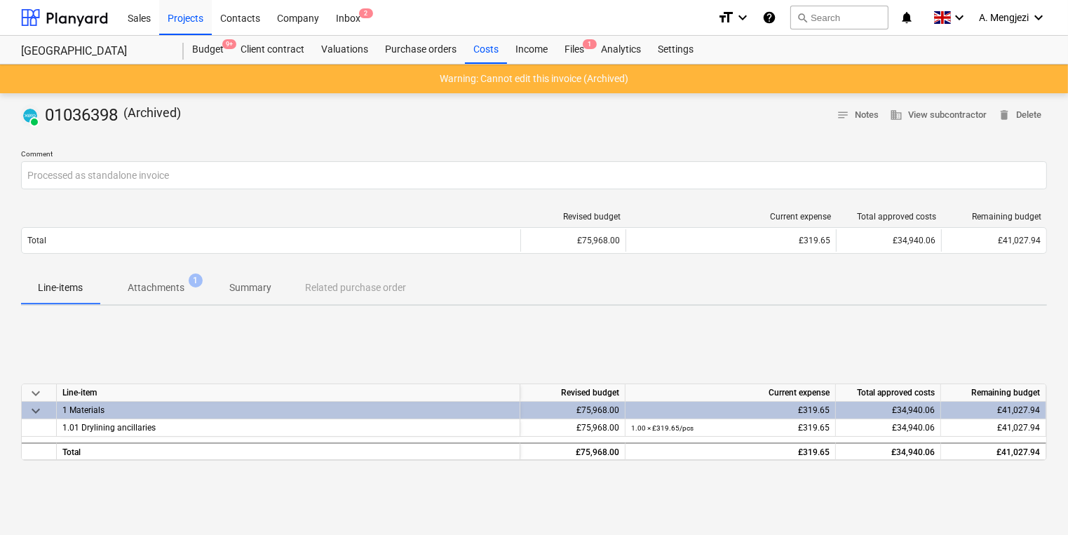
click at [502, 79] on p "Warning: Cannot edit this invoice (Archived)" at bounding box center [534, 79] width 189 height 15
click at [445, 134] on div at bounding box center [534, 132] width 1026 height 11
click at [114, 295] on span "Attachments 1" at bounding box center [156, 287] width 113 height 25
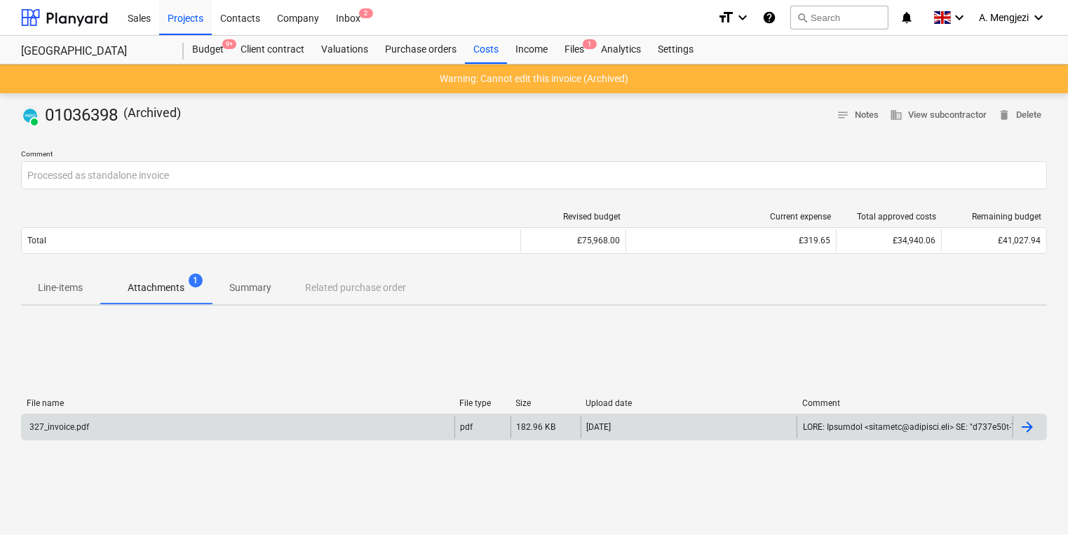
click at [133, 439] on div "327_invoice.pdf pdf 182.96 KB 06.06.2025" at bounding box center [534, 427] width 1026 height 27
click at [133, 430] on div "327_invoice.pdf" at bounding box center [238, 427] width 433 height 22
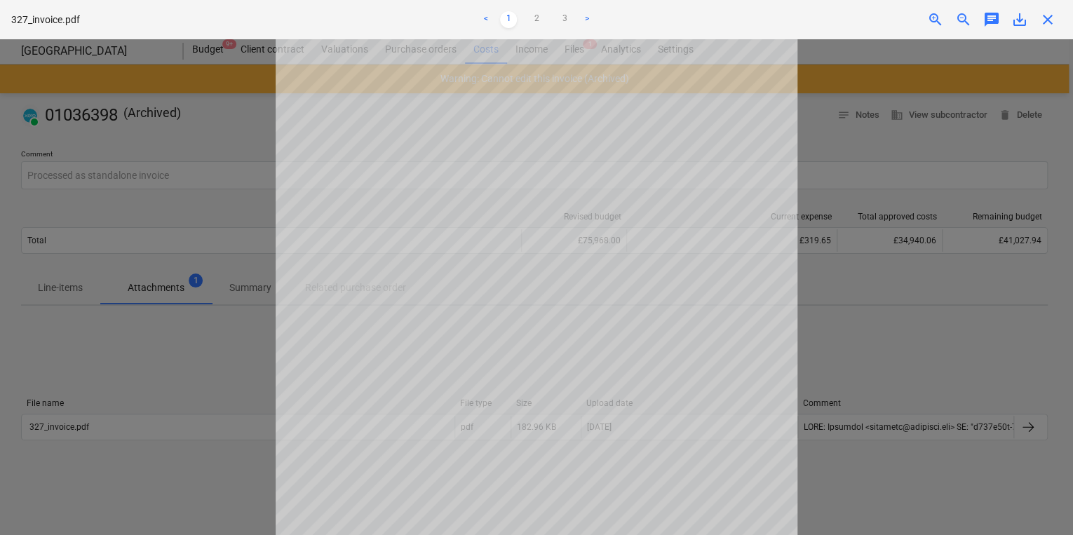
click at [215, 197] on div at bounding box center [536, 287] width 1073 height 496
click at [587, 16] on link ">" at bounding box center [587, 19] width 17 height 17
click at [589, 19] on link ">" at bounding box center [587, 19] width 17 height 17
click at [1041, 31] on div "327_invoice.pdf < 1 2 3 > zoom_in zoom_out chat 0 save_alt close" at bounding box center [536, 19] width 1073 height 39
click at [1046, 27] on span "close" at bounding box center [1047, 19] width 17 height 17
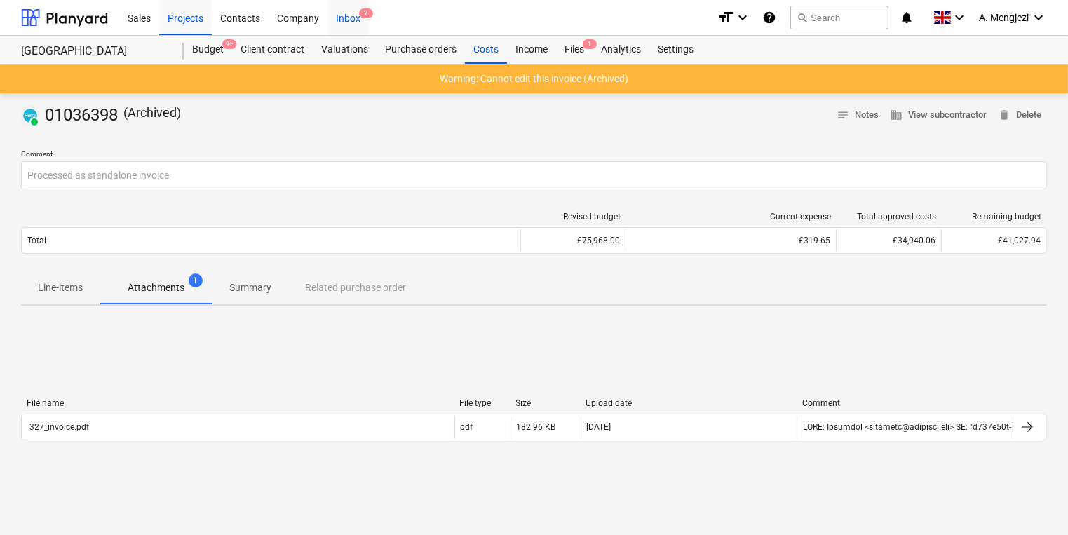
click at [348, 20] on div "Inbox 2" at bounding box center [347, 17] width 41 height 36
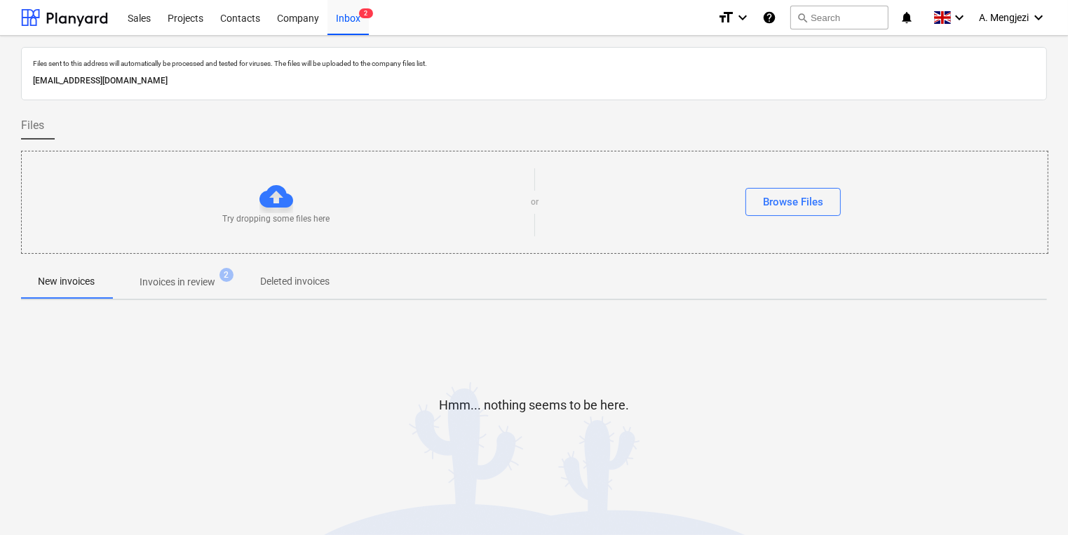
click at [200, 266] on button "Invoices in review 2" at bounding box center [177, 282] width 132 height 34
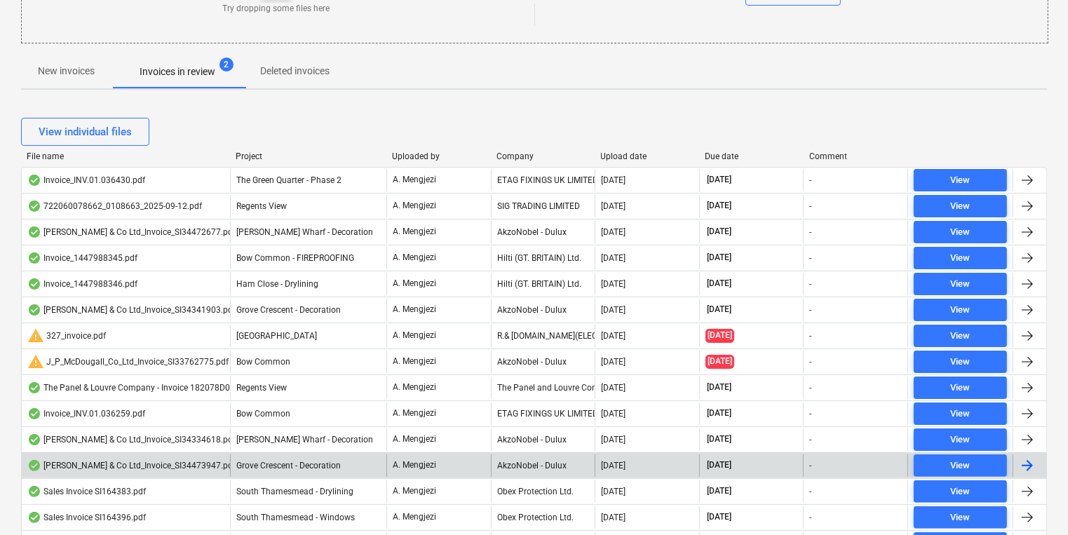
scroll to position [280, 0]
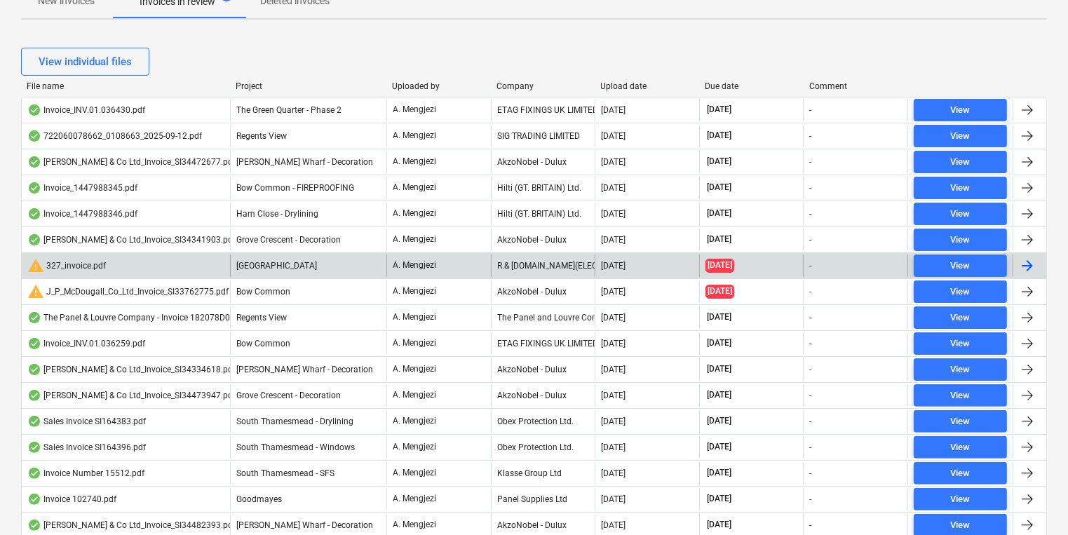
click at [555, 261] on div "R.& [DOMAIN_NAME](ELECTRICAL WHOLESALERS)LIMITED" at bounding box center [543, 266] width 104 height 22
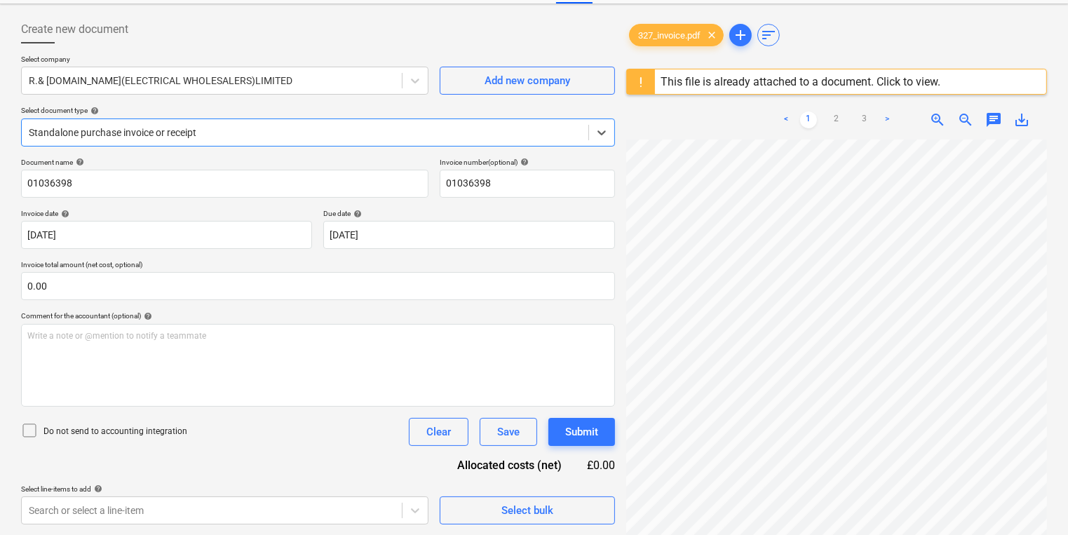
click at [79, 426] on p "Do not send to accounting integration" at bounding box center [115, 432] width 144 height 12
click at [607, 134] on icon at bounding box center [602, 133] width 14 height 14
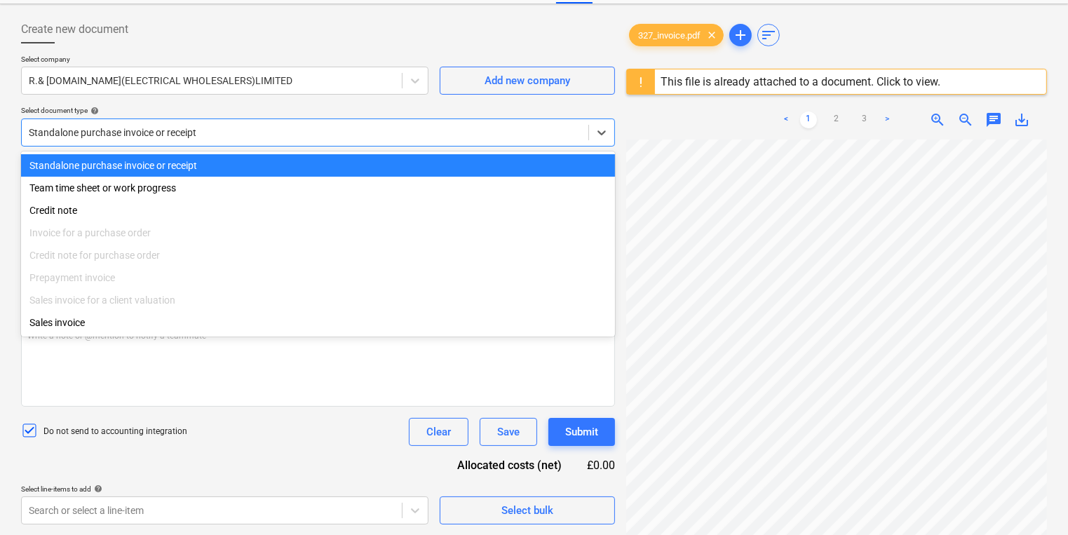
click at [522, 152] on div "Standalone purchase invoice or receipt Team time sheet or work progress Credit …" at bounding box center [318, 243] width 594 height 185
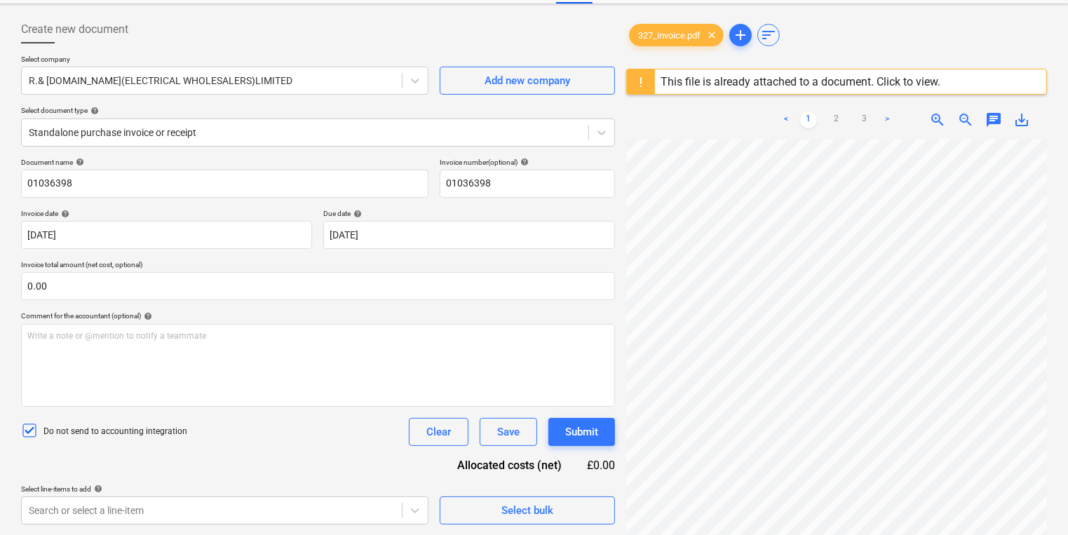
drag, startPoint x: 309, startPoint y: 482, endPoint x: 431, endPoint y: 452, distance: 124.8
click at [309, 480] on div "Document name help 01036398 Invoice number (optional) help 01036398 Invoice dat…" at bounding box center [318, 341] width 594 height 367
click at [589, 449] on div "Document name help 01036398 Invoice number (optional) help 01036398 Invoice dat…" at bounding box center [318, 341] width 594 height 367
click at [584, 434] on div "Submit" at bounding box center [581, 432] width 33 height 18
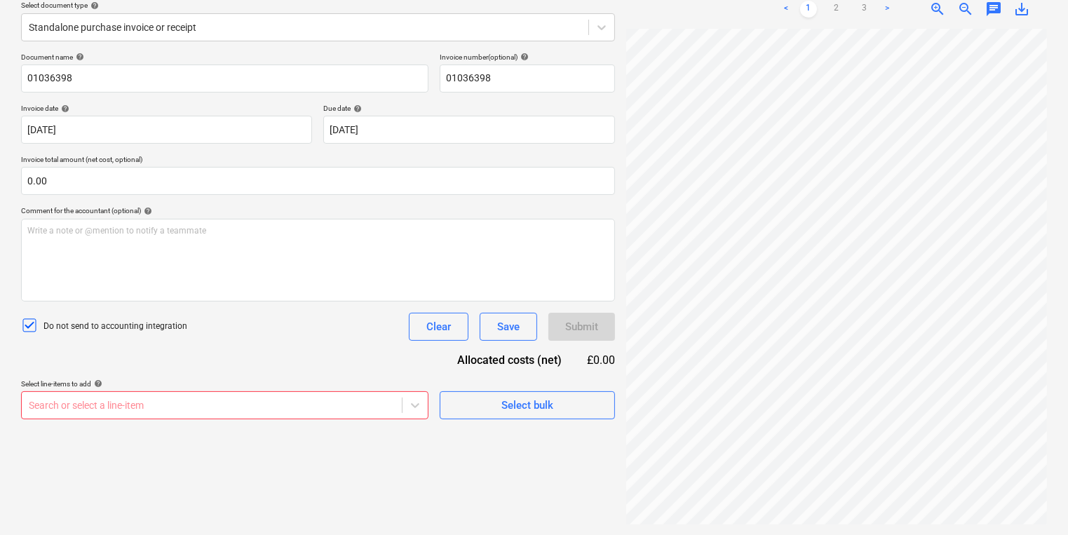
scroll to position [268, 0]
click at [264, 369] on body "Sales Projects Contacts Company Inbox 2 format_size keyboard_arrow_down help se…" at bounding box center [534, 101] width 1068 height 535
click at [295, 301] on div "Document name help 01036398 Invoice number (optional) help 01036398 Invoice dat…" at bounding box center [318, 236] width 594 height 367
click at [309, 363] on div "Document name help 01036398 Invoice number (optional) help 01036398 Invoice dat…" at bounding box center [318, 236] width 594 height 367
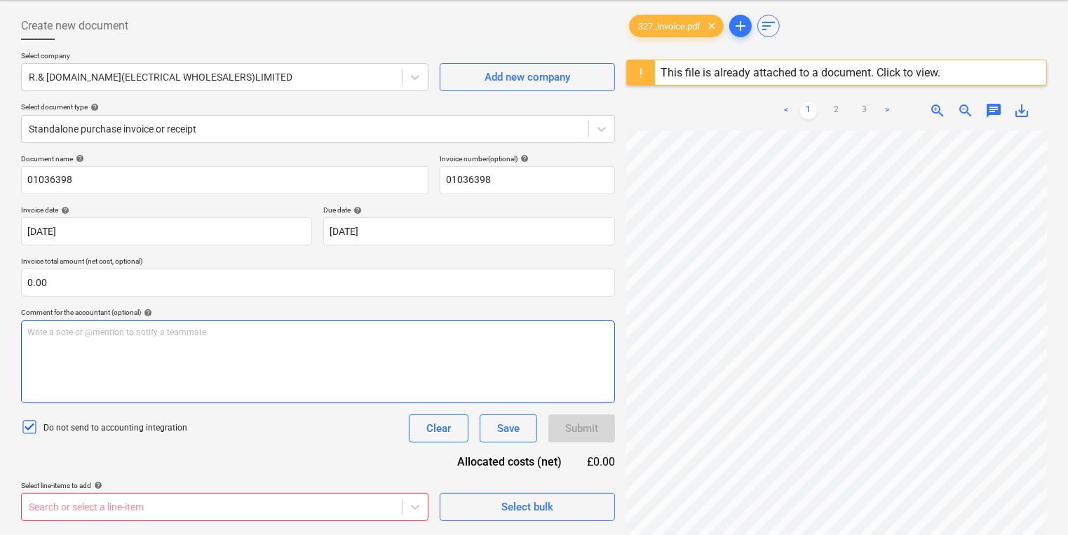
scroll to position [0, 0]
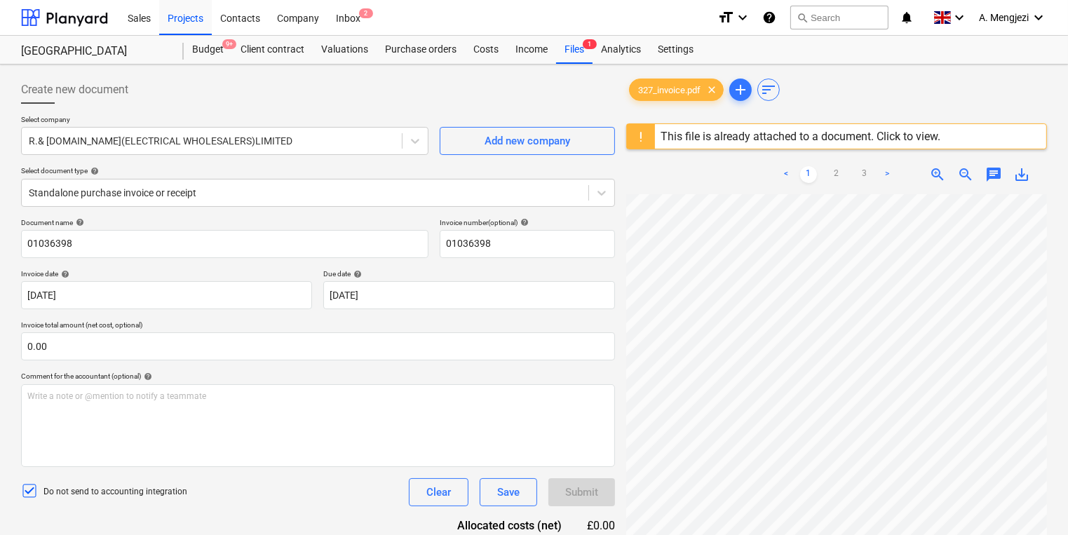
click at [290, 210] on div "Select company R.& B.STAR(ELECTRICAL WHOLESALERS)LIMITED Add new company Select…" at bounding box center [318, 166] width 594 height 103
click at [306, 198] on div at bounding box center [305, 193] width 553 height 14
click at [252, 188] on div at bounding box center [305, 193] width 553 height 14
click at [196, 14] on div "Projects" at bounding box center [185, 17] width 53 height 36
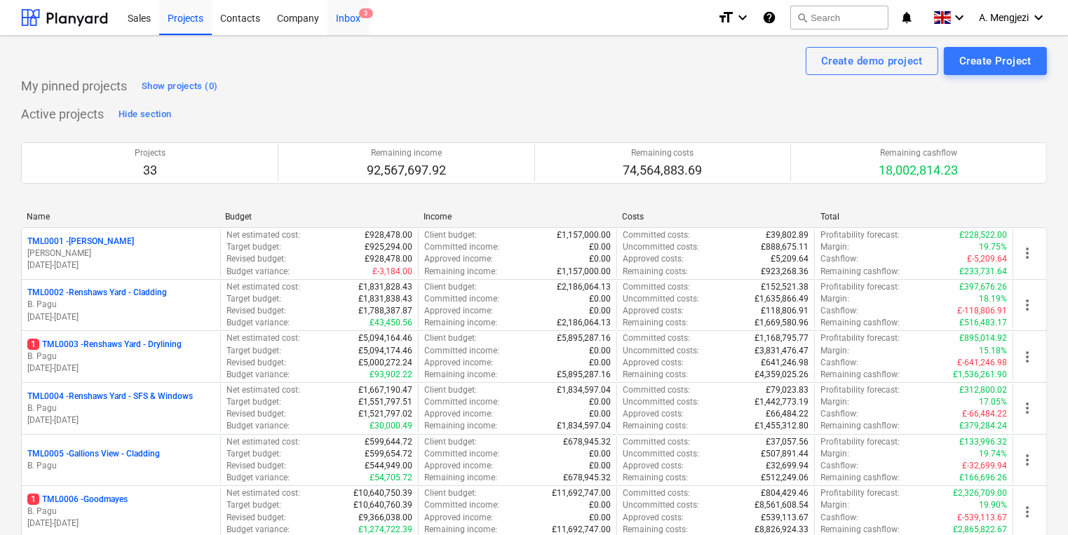
click at [360, 17] on span "3" at bounding box center [366, 13] width 14 height 10
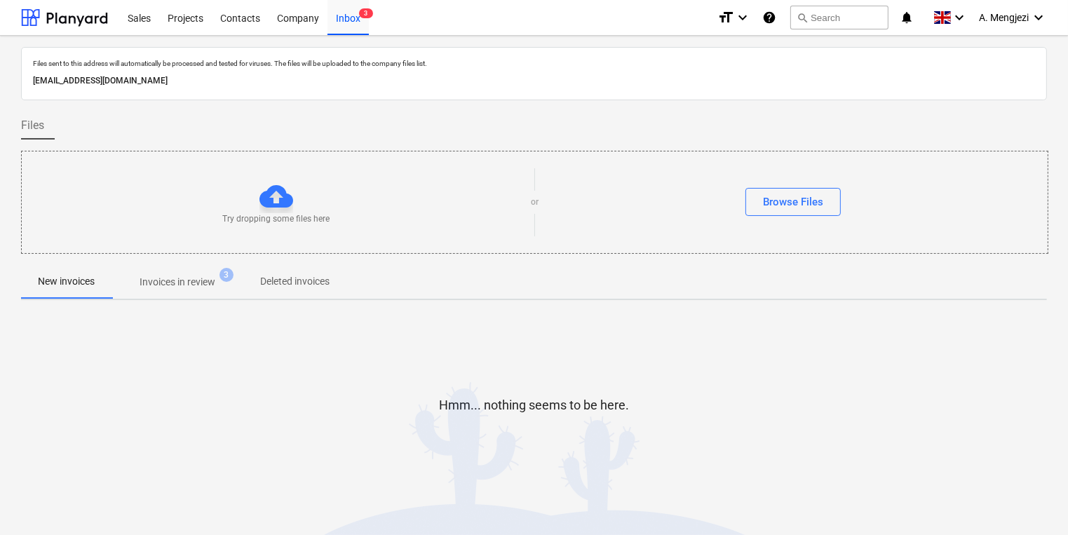
click at [206, 287] on p "Invoices in review" at bounding box center [178, 282] width 76 height 15
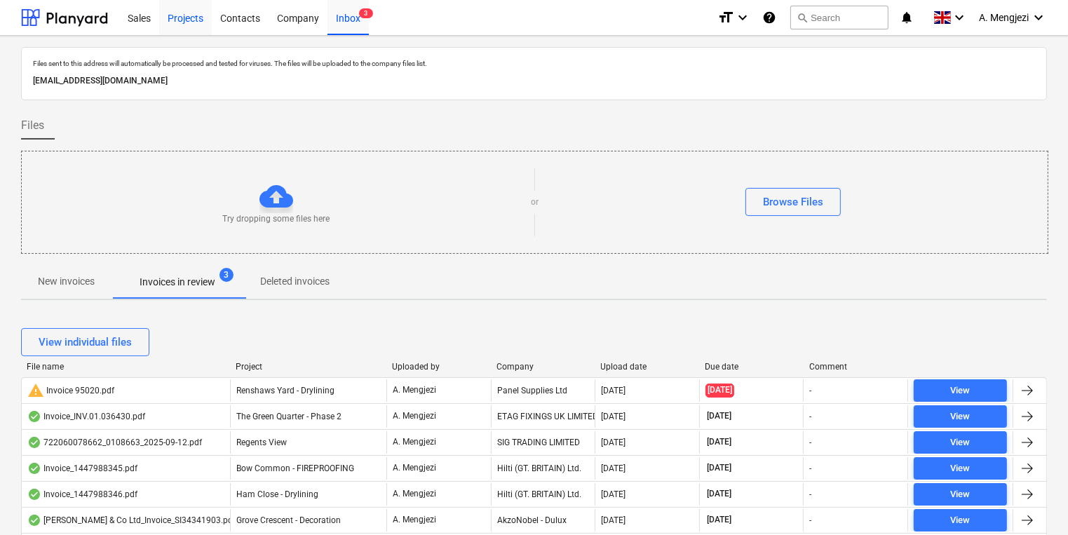
click at [182, 24] on div "Projects" at bounding box center [185, 17] width 53 height 36
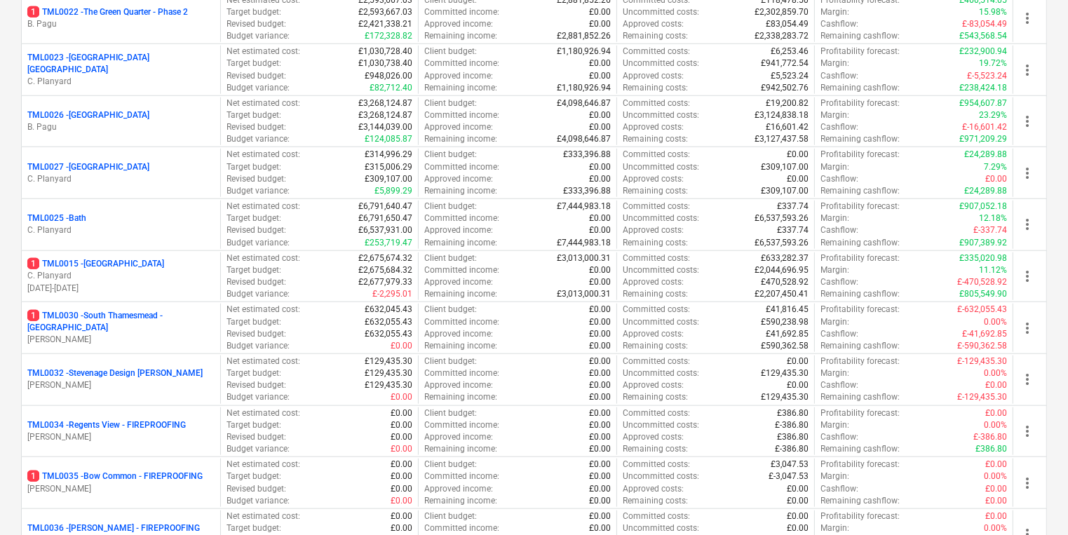
scroll to position [1290, 0]
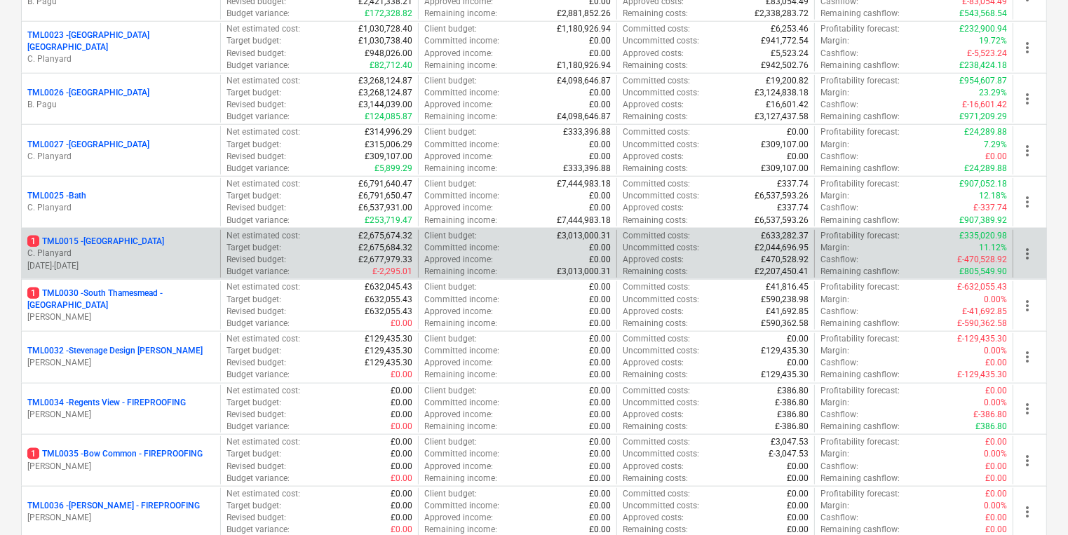
click at [164, 272] on div "1 TML0015 - Camden Goods Yard C. Planyard 14.04.2025 - 25.05.2026" at bounding box center [121, 254] width 198 height 48
click at [164, 252] on p "C. Planyard" at bounding box center [120, 254] width 187 height 12
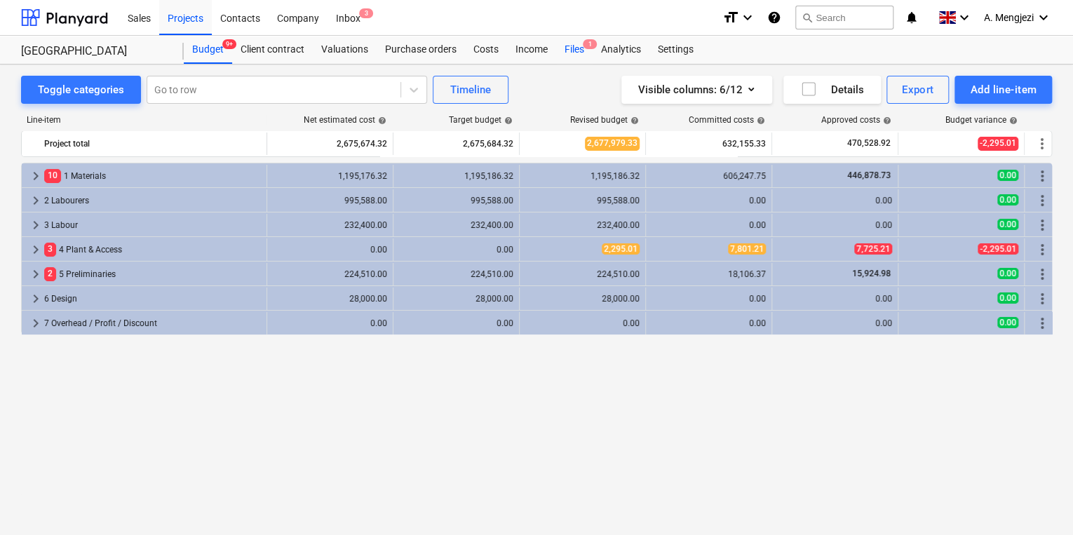
click at [574, 44] on div "Files 1" at bounding box center [574, 50] width 36 height 28
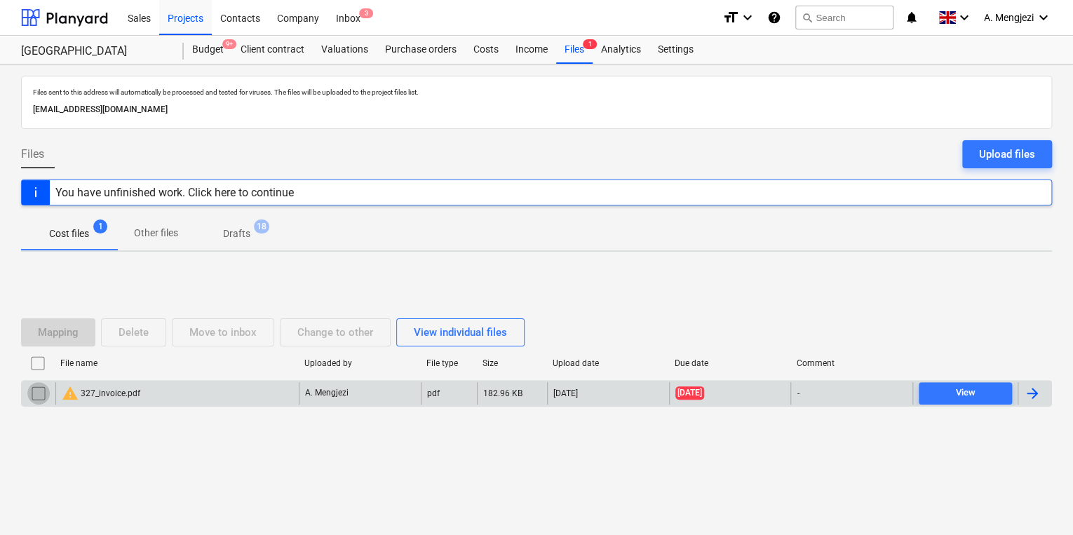
click at [43, 392] on input "checkbox" at bounding box center [38, 393] width 22 height 22
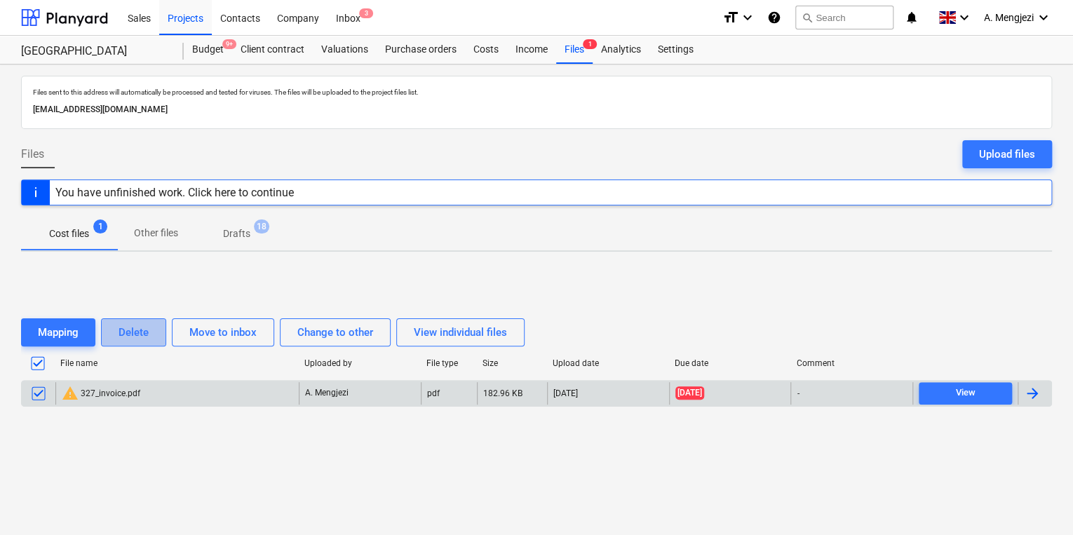
click at [132, 323] on div "Delete" at bounding box center [134, 332] width 30 height 18
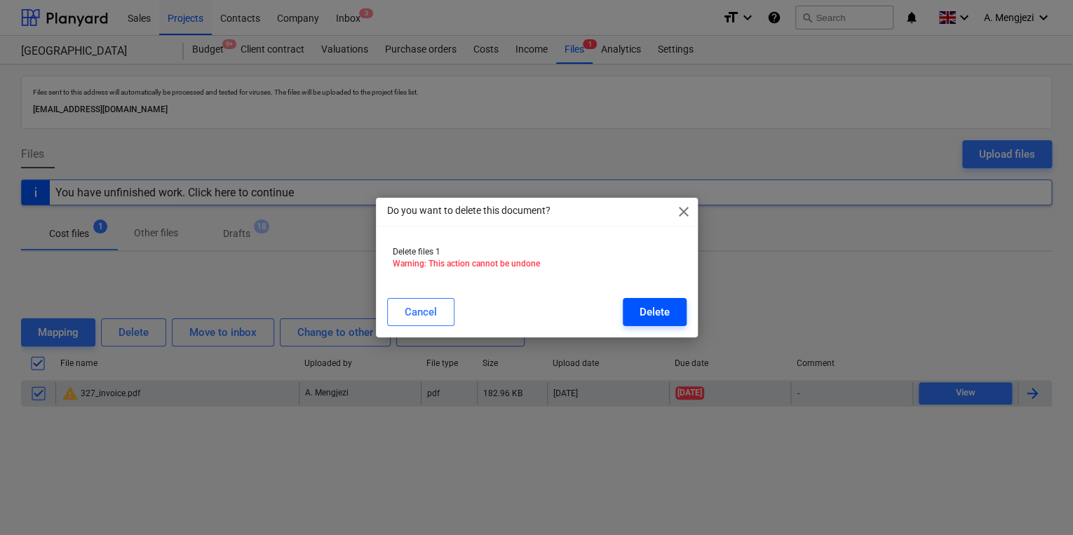
drag, startPoint x: 625, startPoint y: 295, endPoint x: 654, endPoint y: 302, distance: 29.6
click at [638, 299] on div "Cancel Delete" at bounding box center [537, 311] width 316 height 39
click at [656, 303] on div "Delete" at bounding box center [655, 312] width 30 height 18
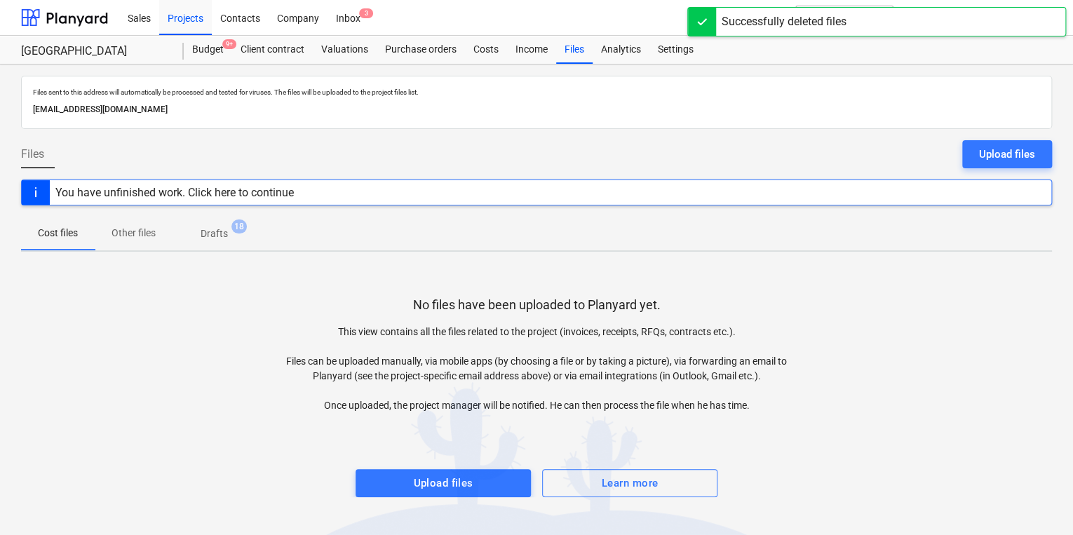
click at [564, 292] on div "No files have been uploaded to Planyard yet. This view contains all the files r…" at bounding box center [536, 380] width 1031 height 234
click at [385, 22] on div "Sales Projects Contacts Company Inbox 3" at bounding box center [415, 17] width 592 height 35
click at [325, 18] on div "Company" at bounding box center [298, 17] width 59 height 36
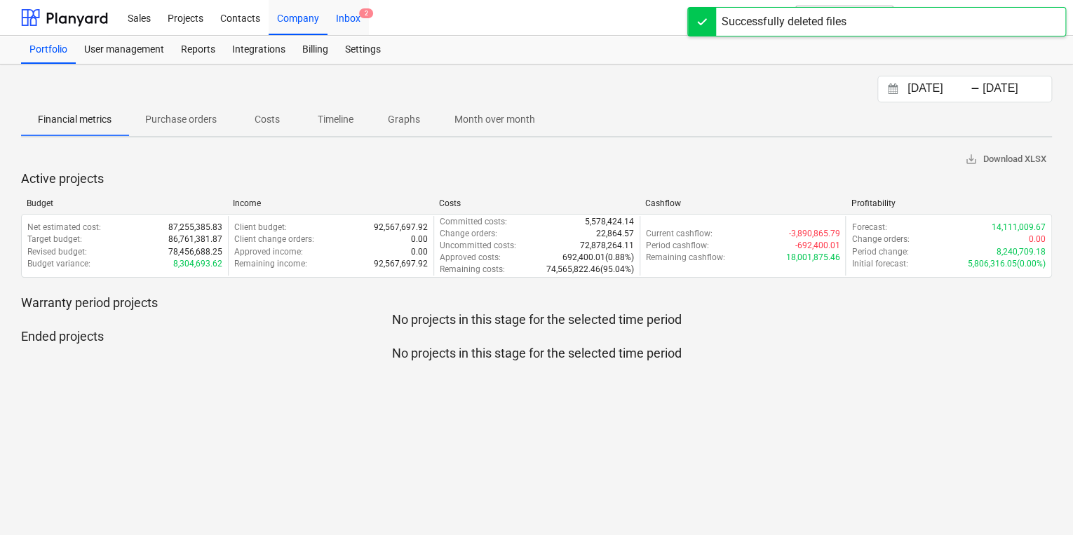
click at [351, 17] on div "Inbox 2" at bounding box center [347, 17] width 41 height 36
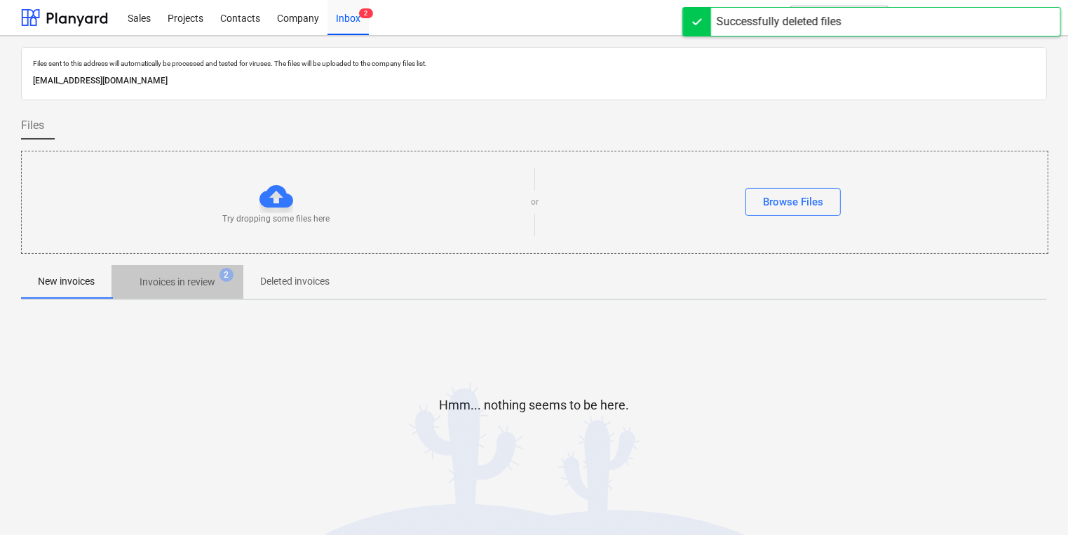
click at [183, 289] on p "Invoices in review" at bounding box center [178, 282] width 76 height 15
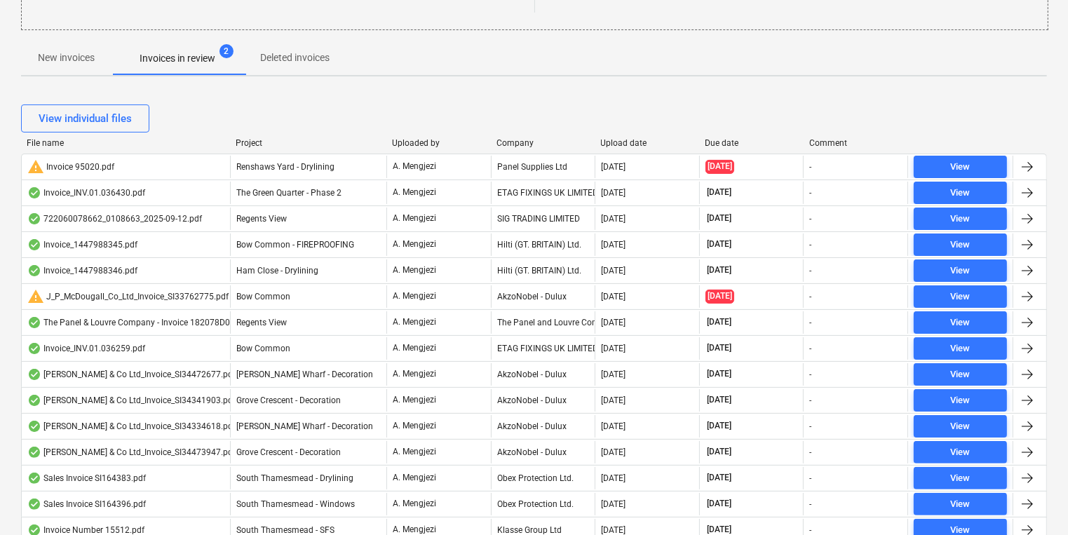
scroll to position [224, 0]
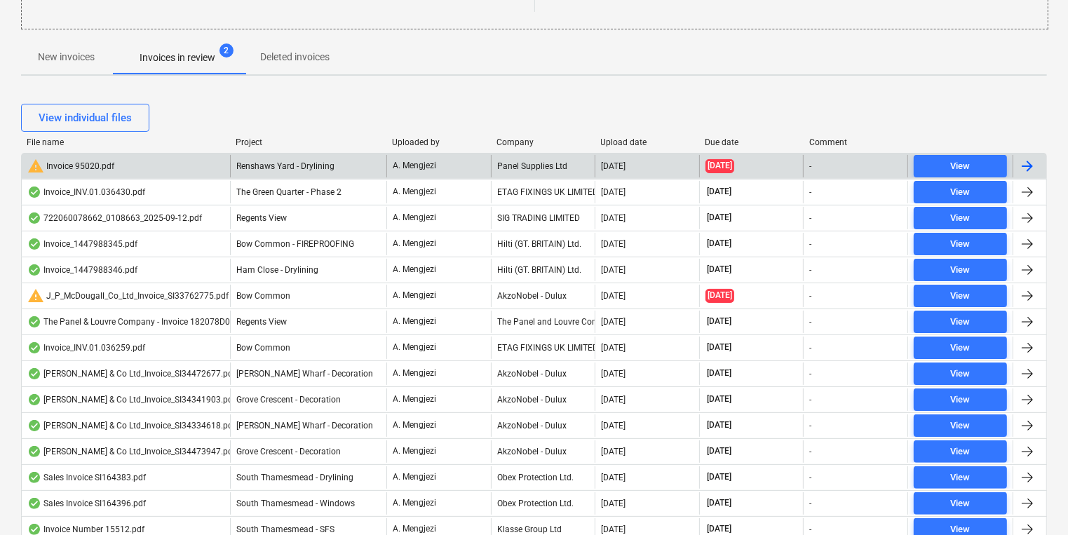
click at [477, 162] on div "A. Mengjezi" at bounding box center [438, 166] width 104 height 22
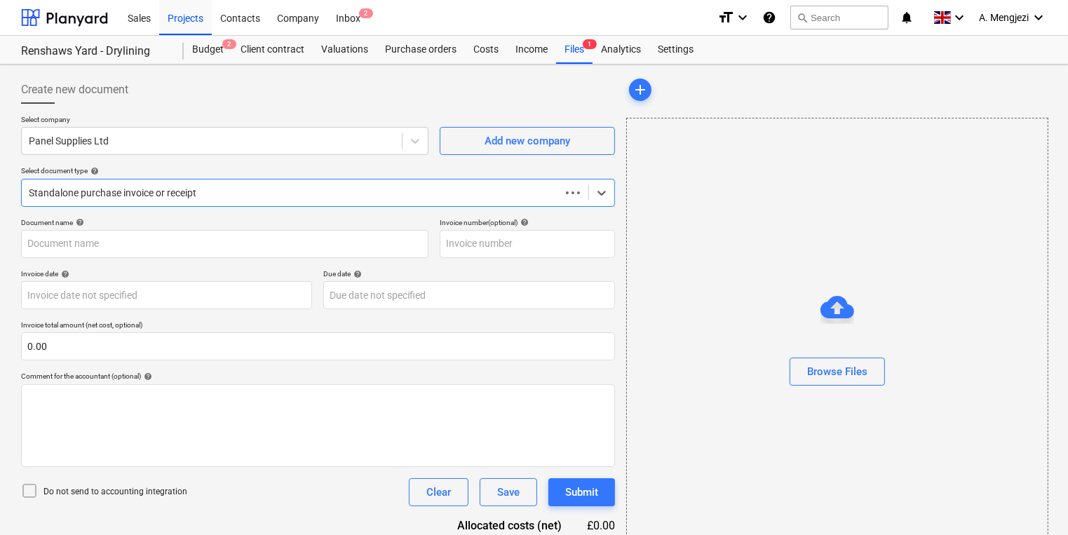
type input "95020"
type input "03 Jul 2025"
type input "31 Aug 2025"
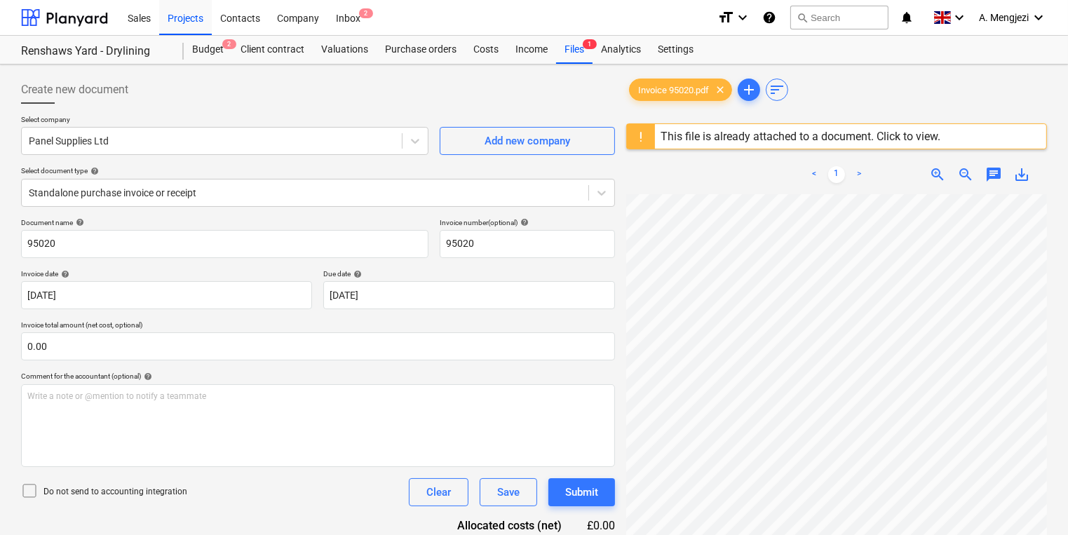
click at [898, 191] on div "< 1 >" at bounding box center [836, 174] width 133 height 39
click at [618, 197] on div "Create new document Select company Panel Supplies Ltd Add new company Select do…" at bounding box center [317, 382] width 605 height 625
click at [602, 198] on icon at bounding box center [602, 193] width 14 height 14
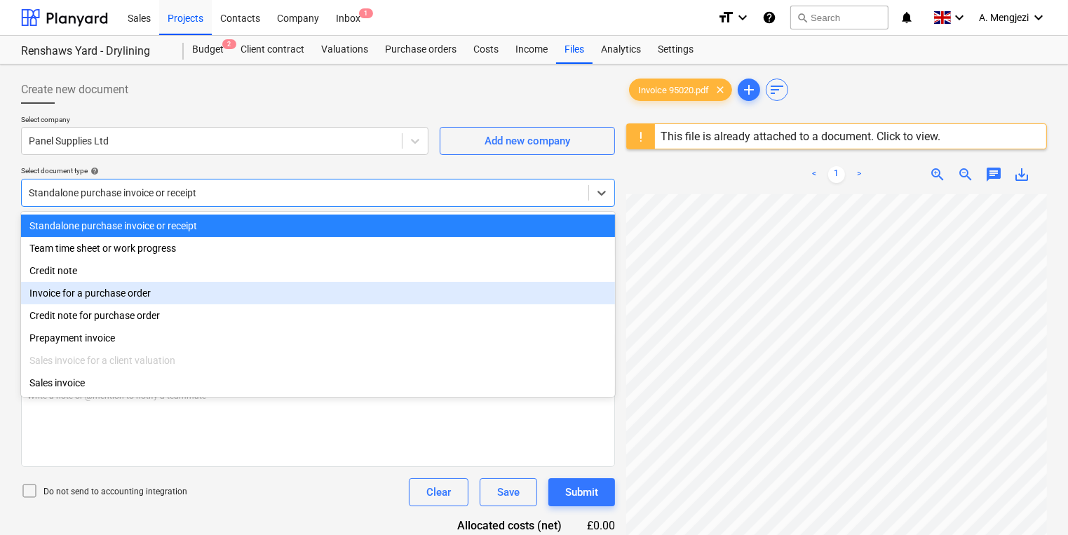
click at [417, 293] on div "Invoice for a purchase order" at bounding box center [318, 293] width 594 height 22
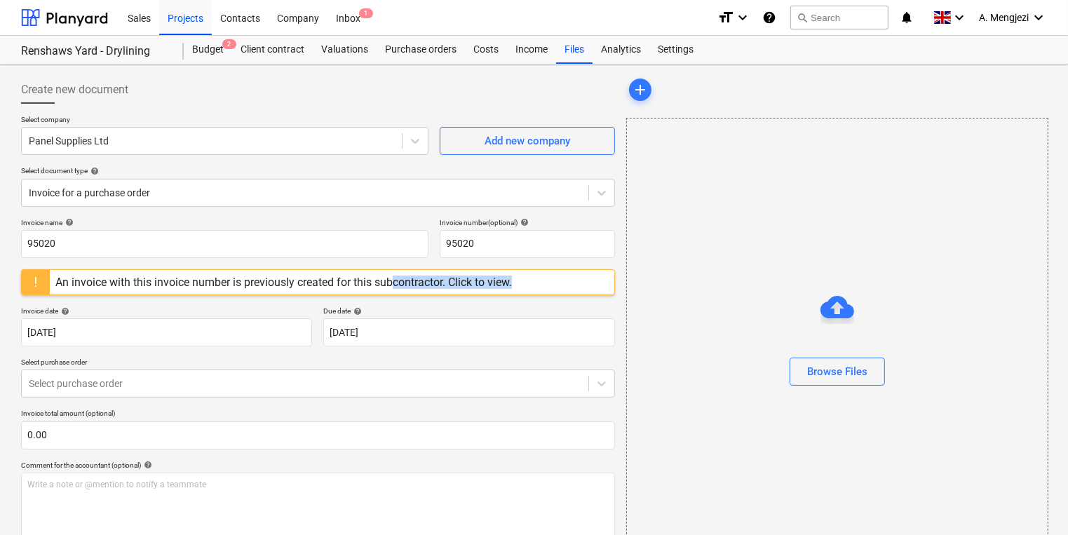
drag, startPoint x: 400, startPoint y: 284, endPoint x: 528, endPoint y: 286, distance: 127.6
click at [528, 286] on div "An invoice with this invoice number is previously created for this subcontracto…" at bounding box center [318, 282] width 594 height 26
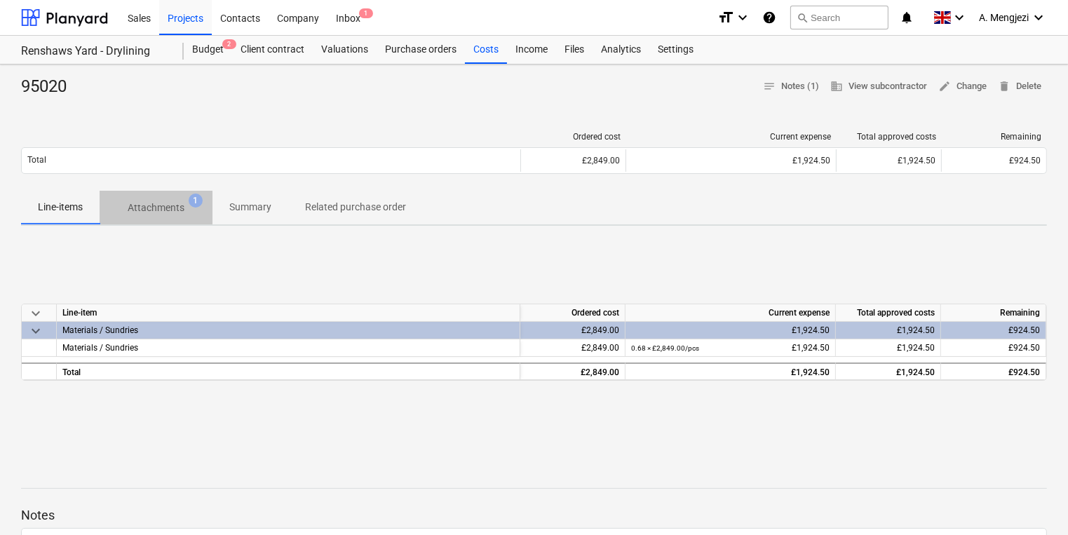
click at [137, 210] on p "Attachments" at bounding box center [156, 208] width 57 height 15
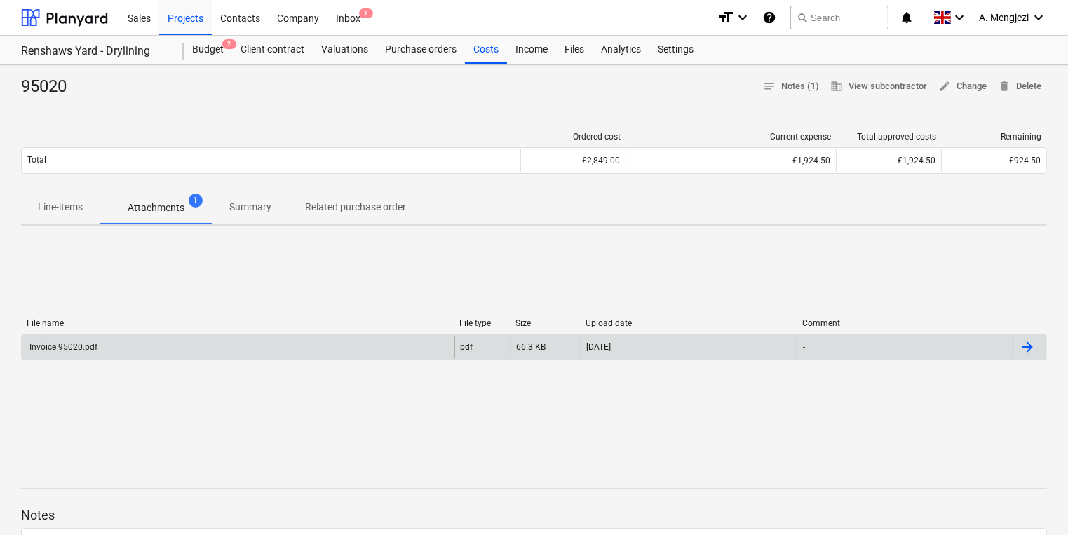
click at [158, 342] on div "Invoice 95020.pdf" at bounding box center [238, 347] width 433 height 22
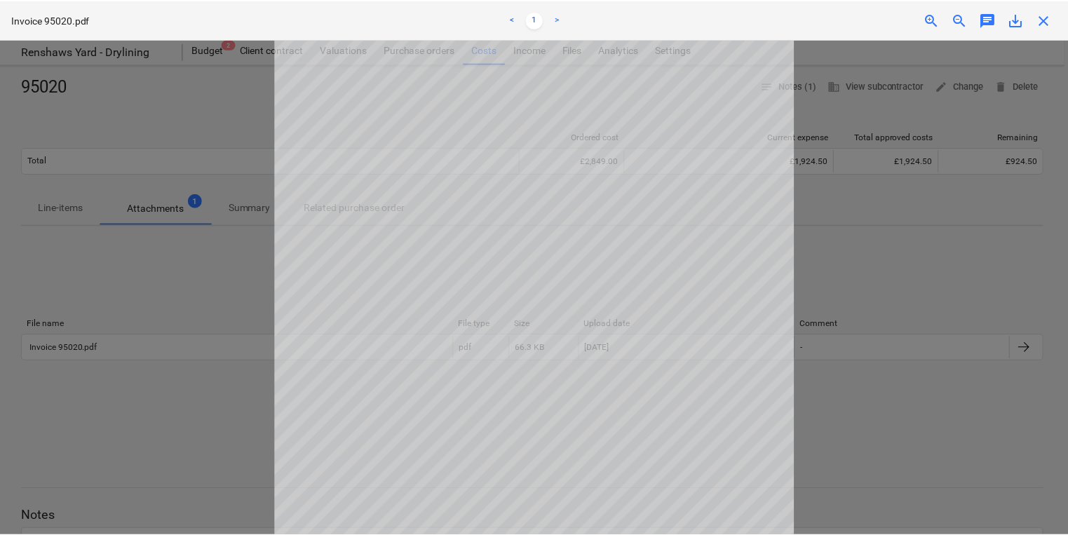
scroll to position [112, 0]
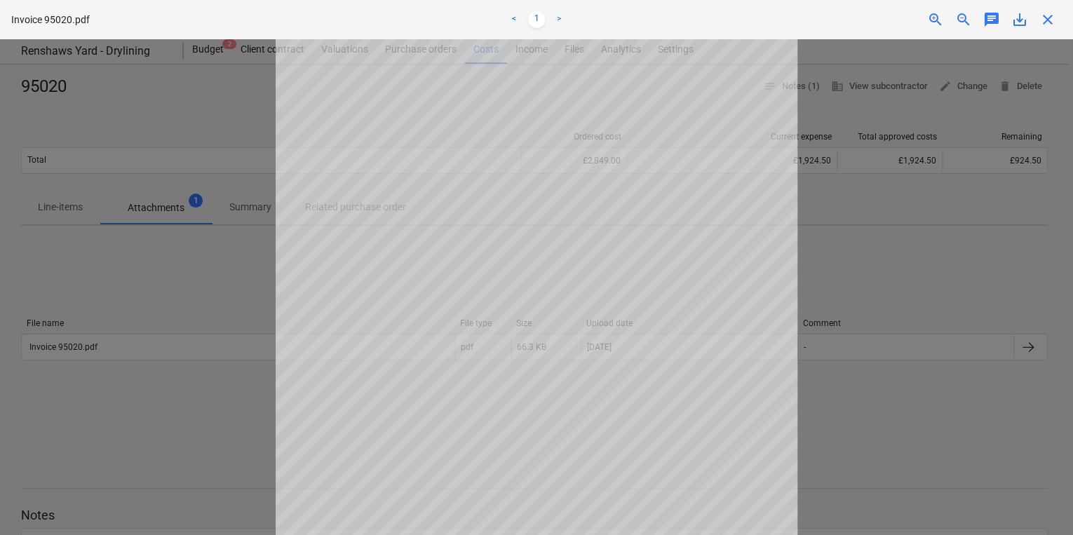
click at [241, 262] on div at bounding box center [536, 287] width 1073 height 496
click at [1049, 20] on span "close" at bounding box center [1047, 19] width 17 height 17
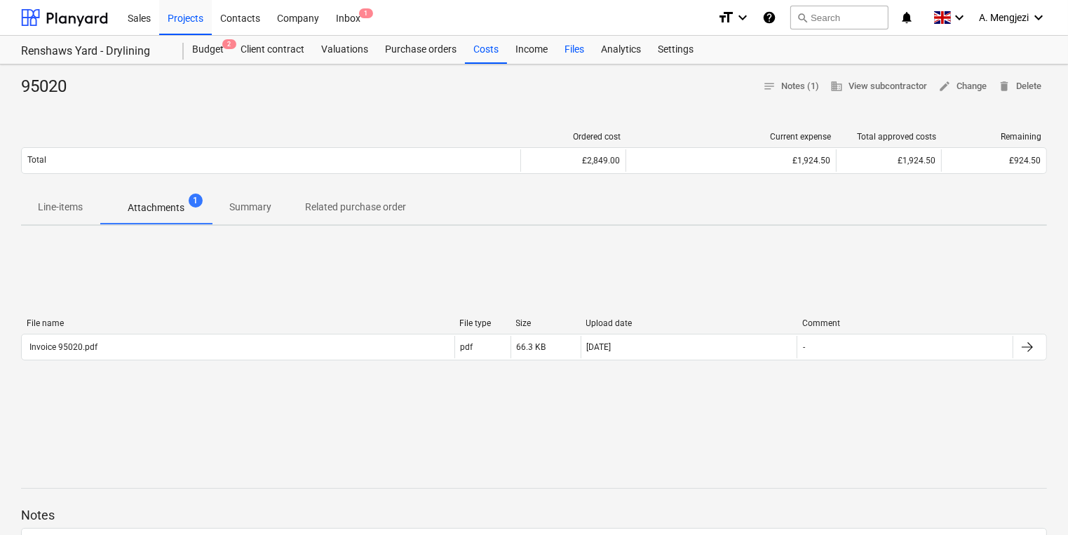
click at [571, 47] on div "Files" at bounding box center [574, 50] width 36 height 28
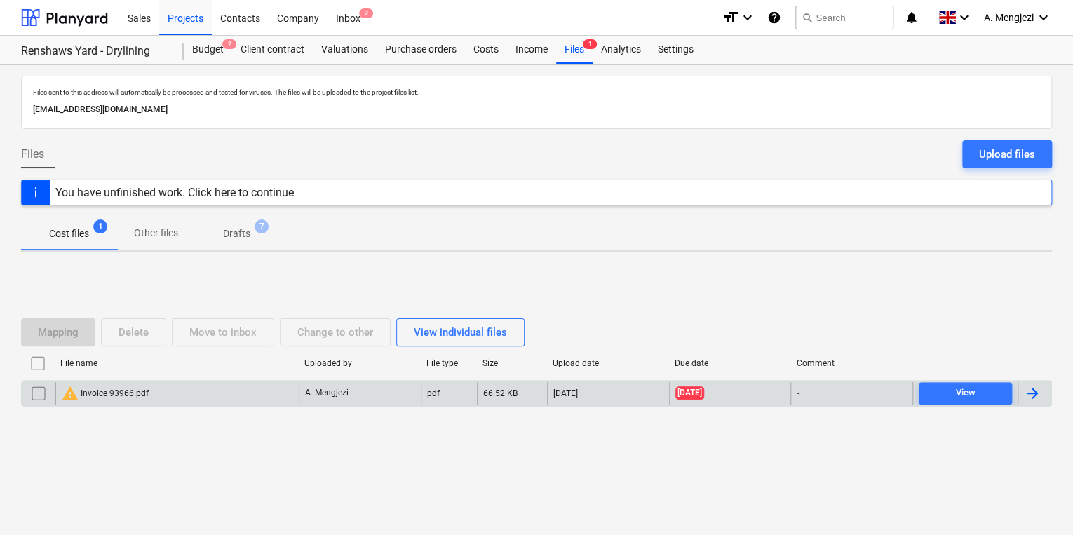
click at [209, 384] on div "warning Invoice 93966.pdf" at bounding box center [176, 393] width 243 height 22
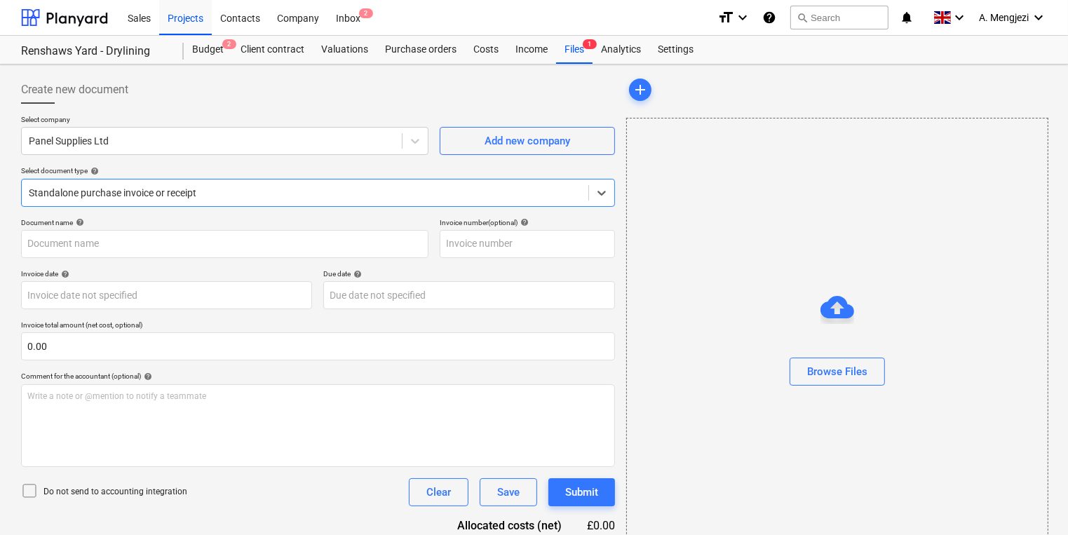
type input "93966"
type input "03 Jul 2025"
type input "[DATE]"
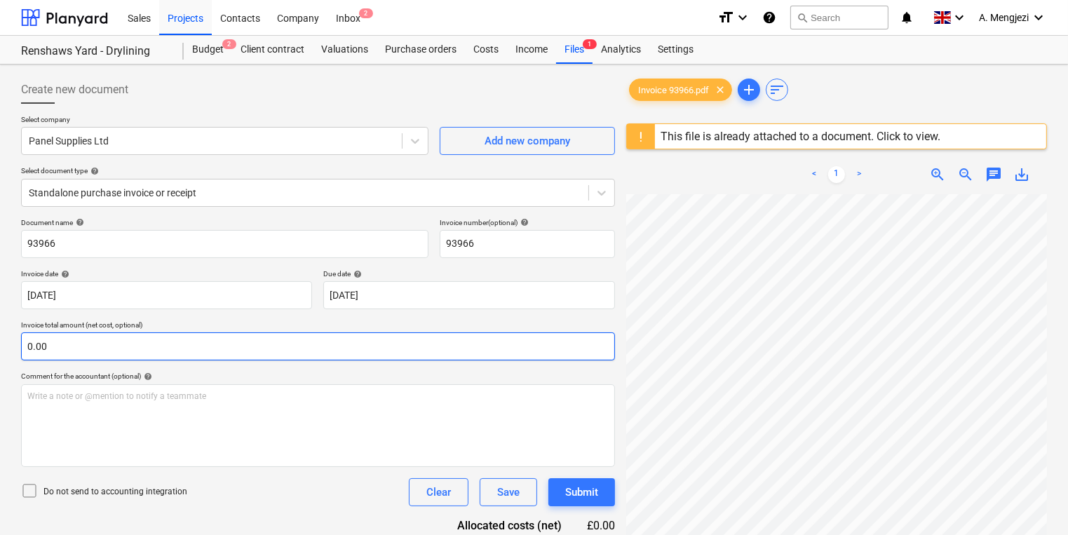
scroll to position [56, 100]
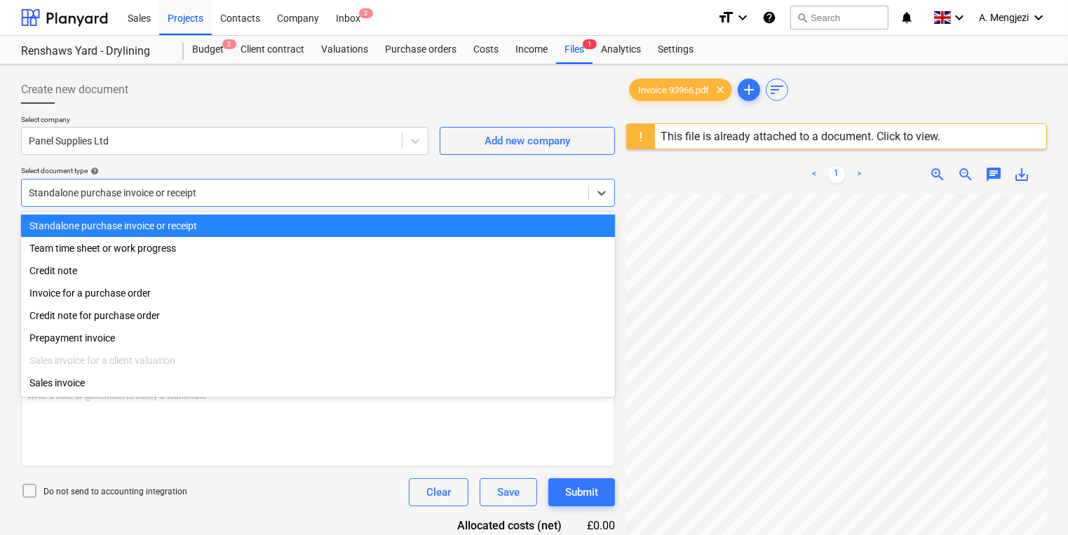
click at [317, 201] on div "Standalone purchase invoice or receipt" at bounding box center [305, 193] width 567 height 20
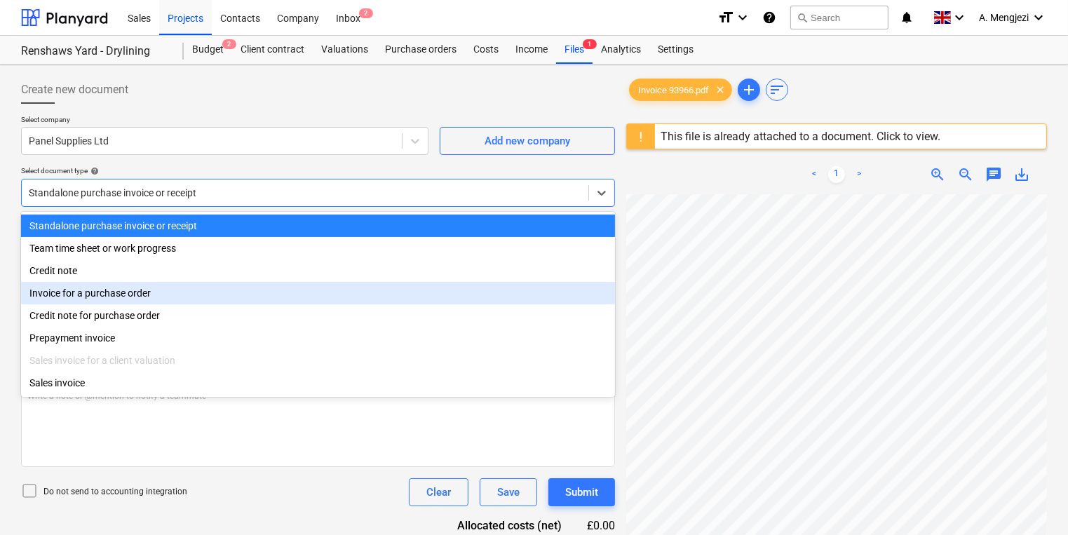
click at [268, 297] on div "Invoice for a purchase order" at bounding box center [318, 293] width 594 height 22
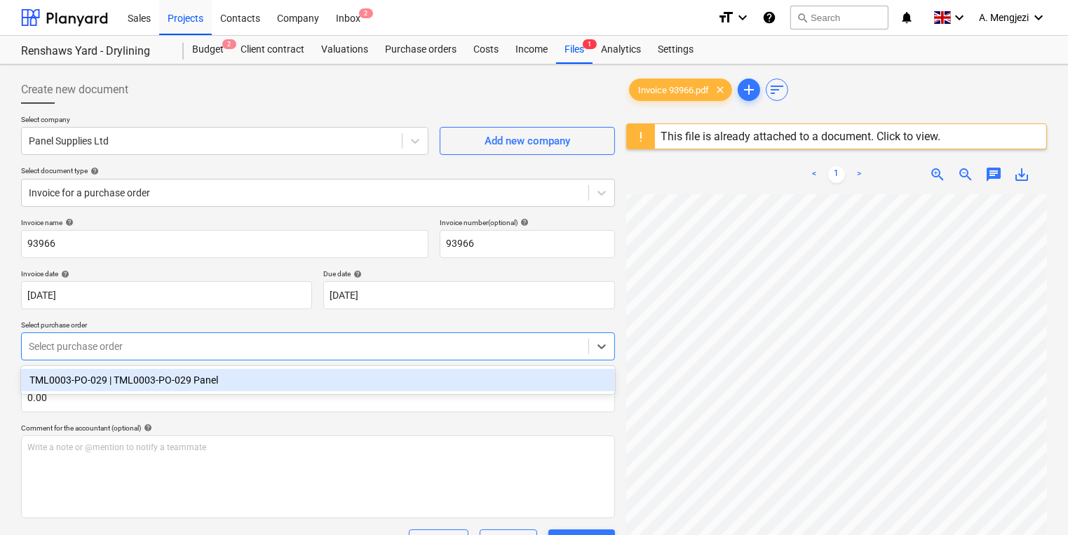
click at [267, 339] on div at bounding box center [305, 346] width 553 height 14
click at [269, 376] on div "TML0003-PO-029 | TML0003-PO-029 Panel" at bounding box center [318, 380] width 594 height 22
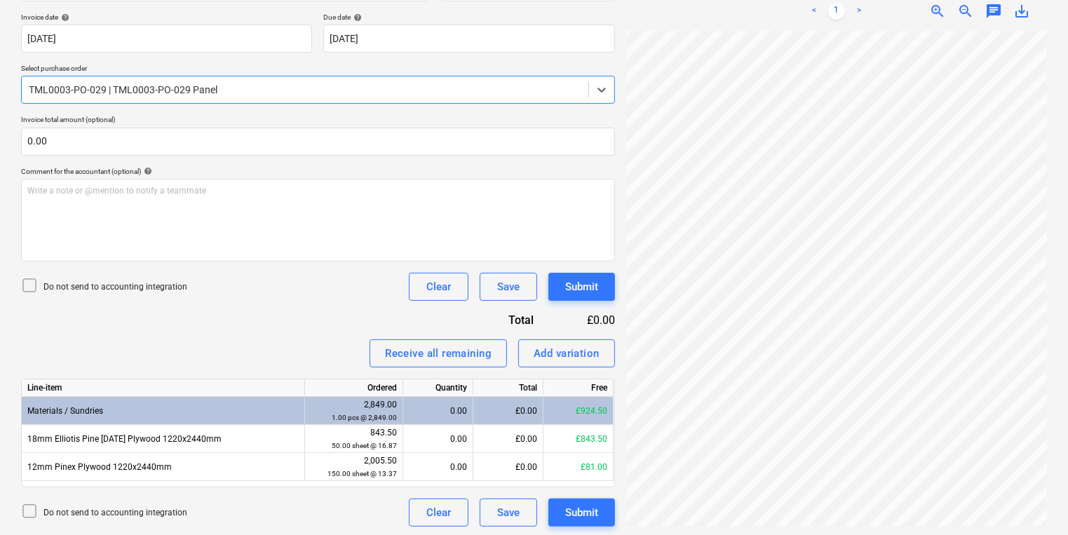
scroll to position [259, 0]
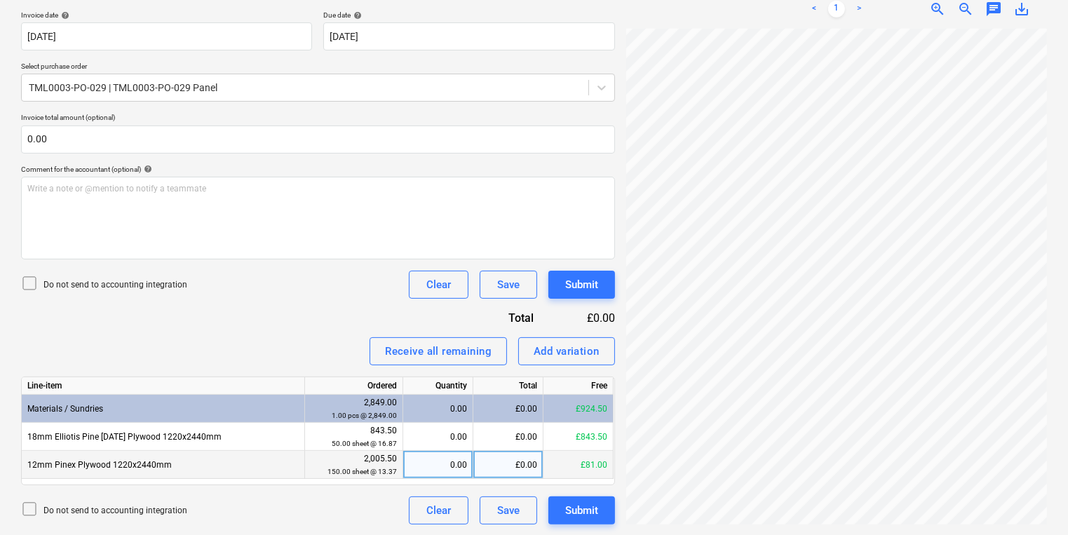
click at [436, 451] on div "0.00" at bounding box center [438, 465] width 58 height 28
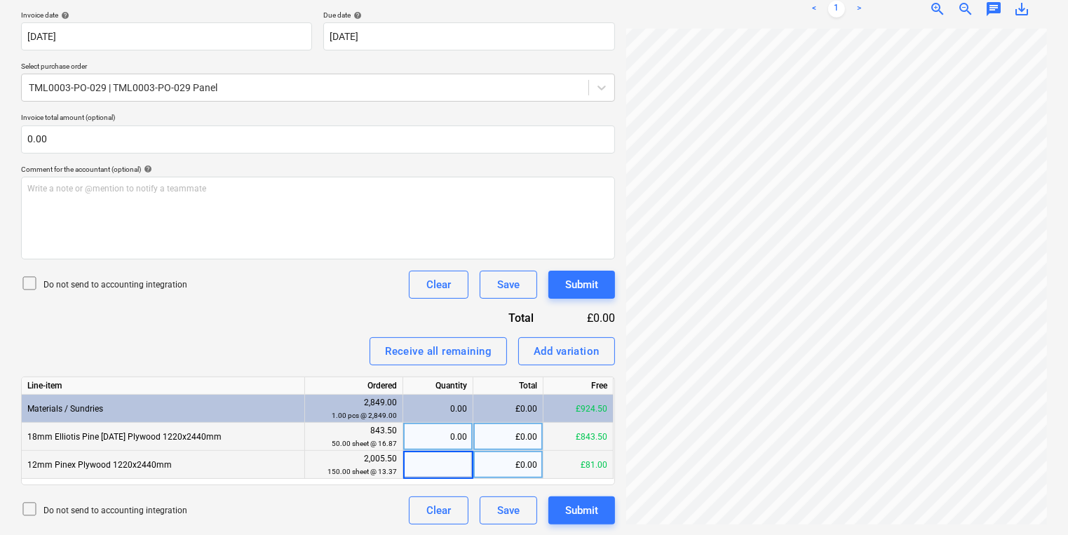
click at [440, 433] on div "0.00" at bounding box center [438, 437] width 58 height 28
type input "50"
click at [439, 463] on div "0.00" at bounding box center [438, 465] width 58 height 28
type input "150"
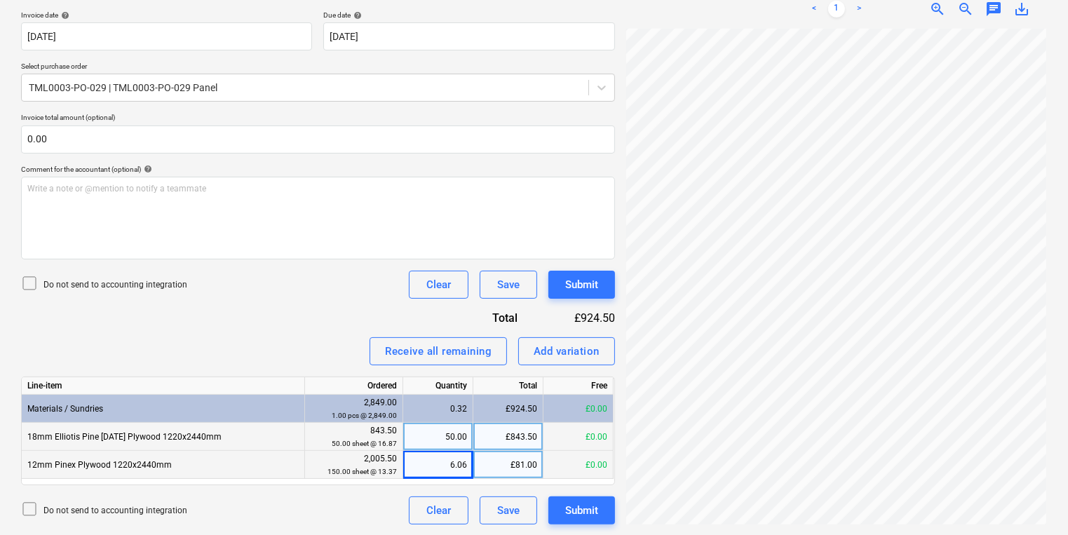
click at [452, 471] on div "6.06" at bounding box center [438, 465] width 58 height 28
type input "150"
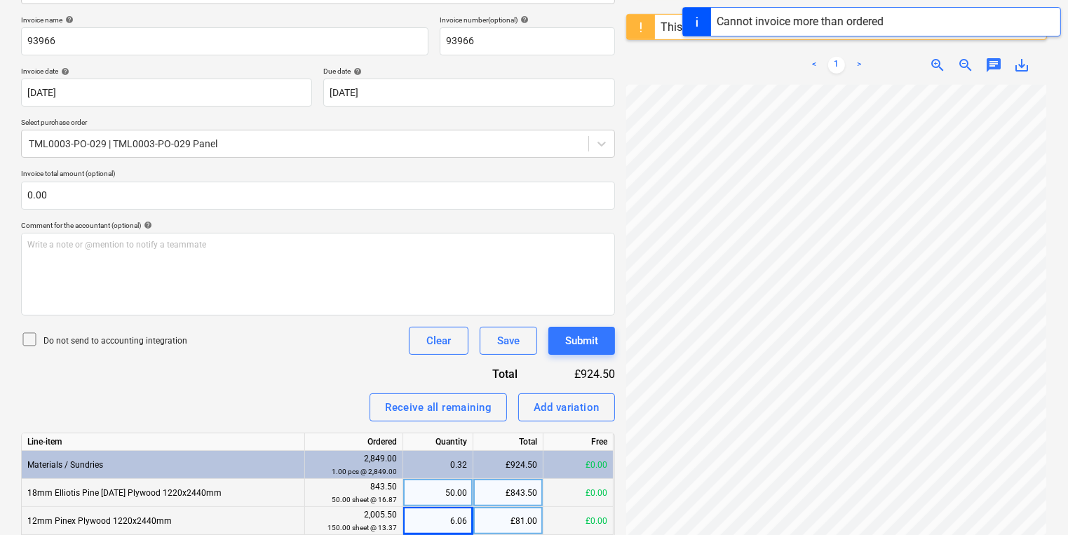
click at [452, 471] on div "0.32" at bounding box center [438, 465] width 58 height 28
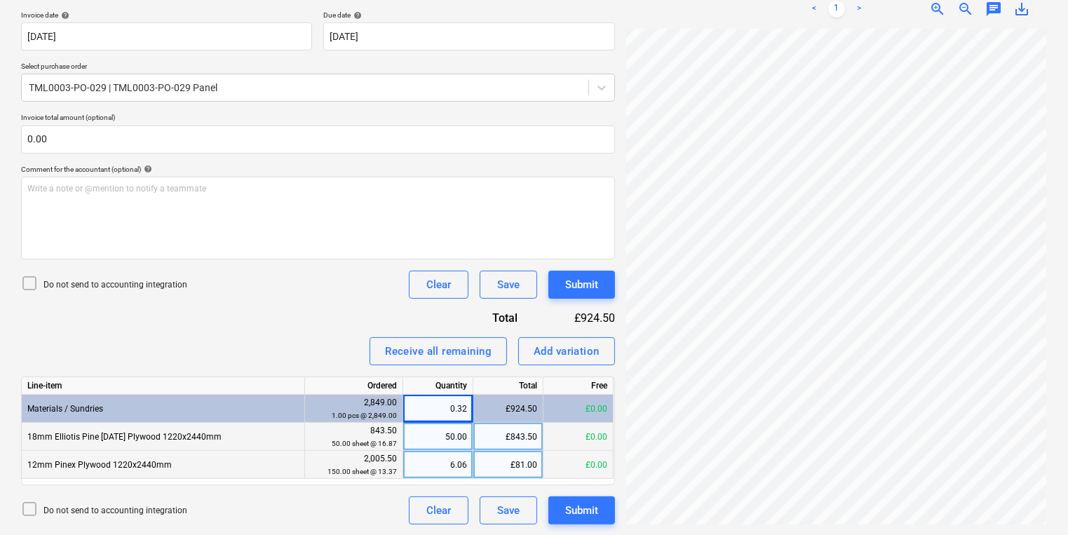
scroll to position [41, 108]
click at [390, 457] on div "2,005.50 150.00 sheet @ 13.37" at bounding box center [354, 465] width 86 height 26
click at [379, 457] on div "2,005.50 150.00 sheet @ 13.37" at bounding box center [354, 465] width 86 height 26
click at [388, 469] on small "150.00 sheet @ 13.37" at bounding box center [361, 472] width 69 height 8
click at [390, 469] on small "150.00 sheet @ 13.37" at bounding box center [361, 472] width 69 height 8
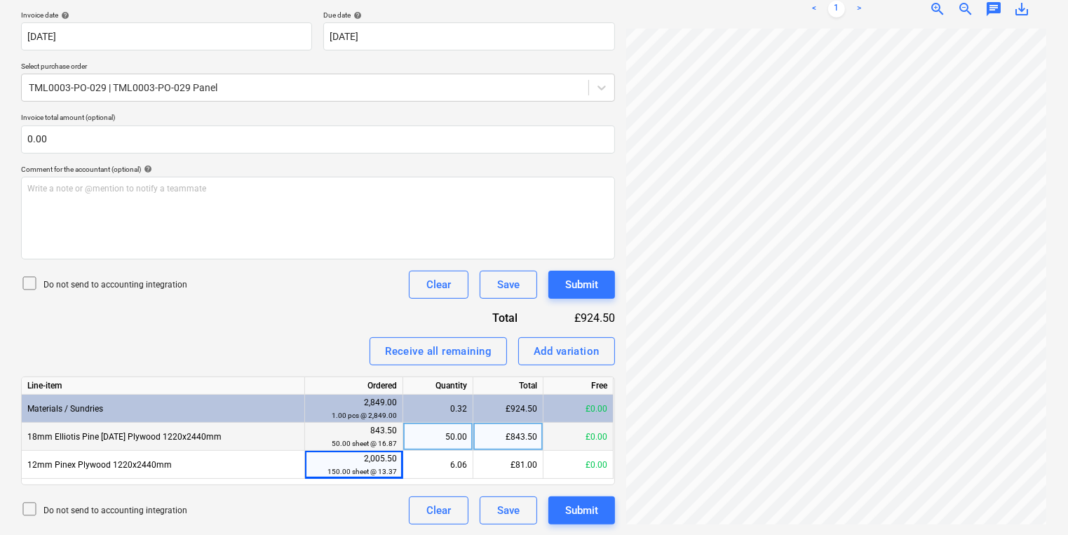
drag, startPoint x: 277, startPoint y: 301, endPoint x: 271, endPoint y: 293, distance: 9.5
click at [271, 293] on div "Invoice name help 93966 Invoice number (optional) help 93966 Invoice date help …" at bounding box center [318, 241] width 594 height 565
click at [576, 348] on div "Add variation" at bounding box center [567, 351] width 66 height 18
click at [545, 352] on div "Add variation" at bounding box center [567, 351] width 66 height 18
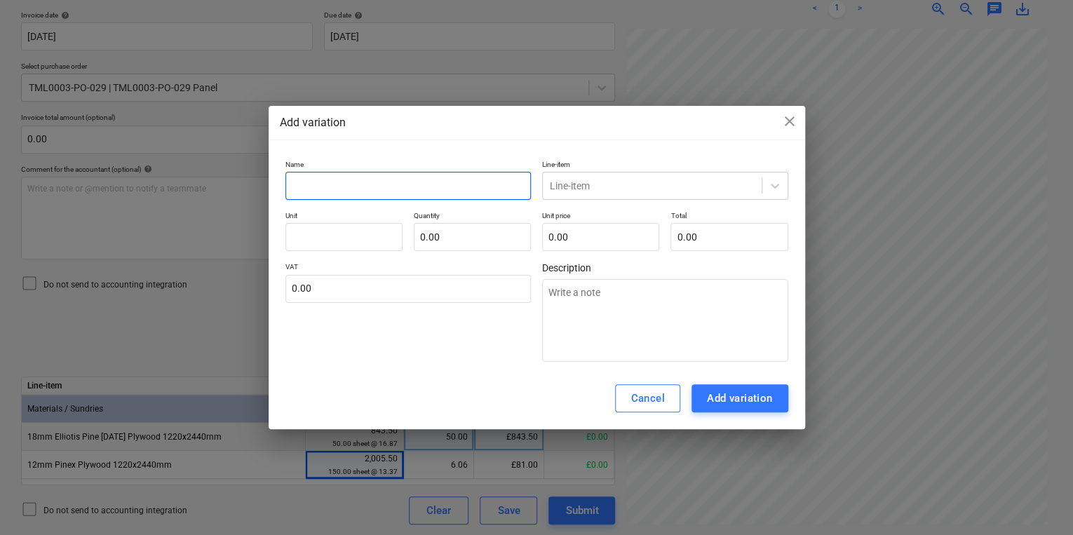
click at [461, 192] on input "text" at bounding box center [408, 186] width 246 height 28
type textarea "x"
type input "v"
type textarea "x"
type input "vA"
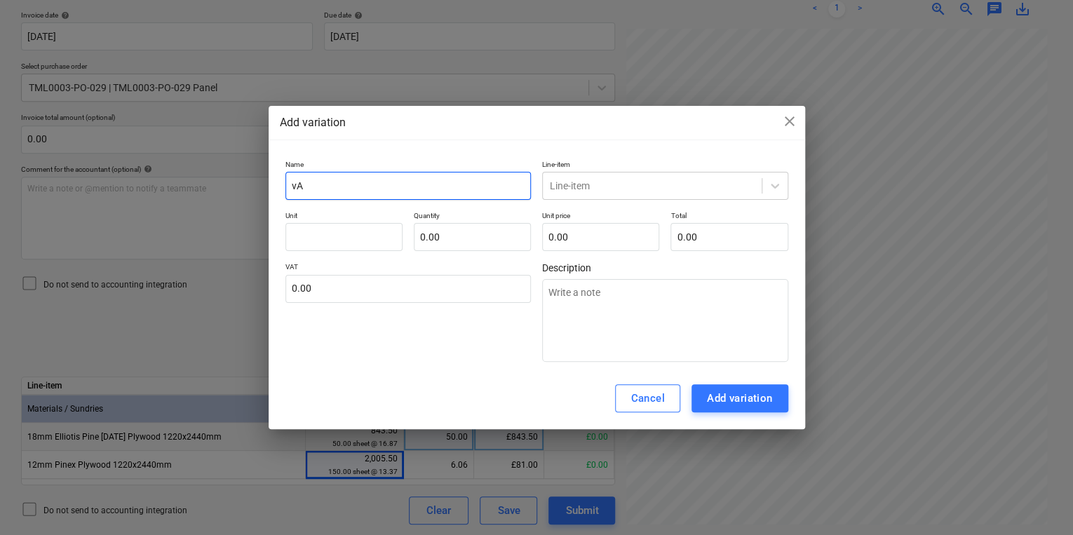
type textarea "x"
type input "vAR"
type textarea "x"
type input "vARI"
type textarea "x"
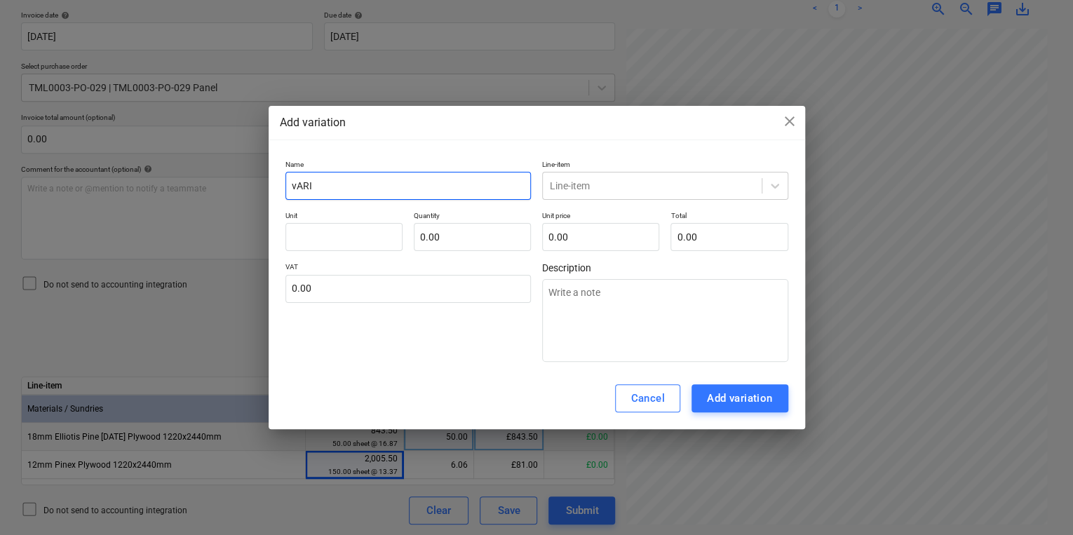
type input "vARIA"
type textarea "x"
type input "vARI"
type textarea "x"
type input "vAR"
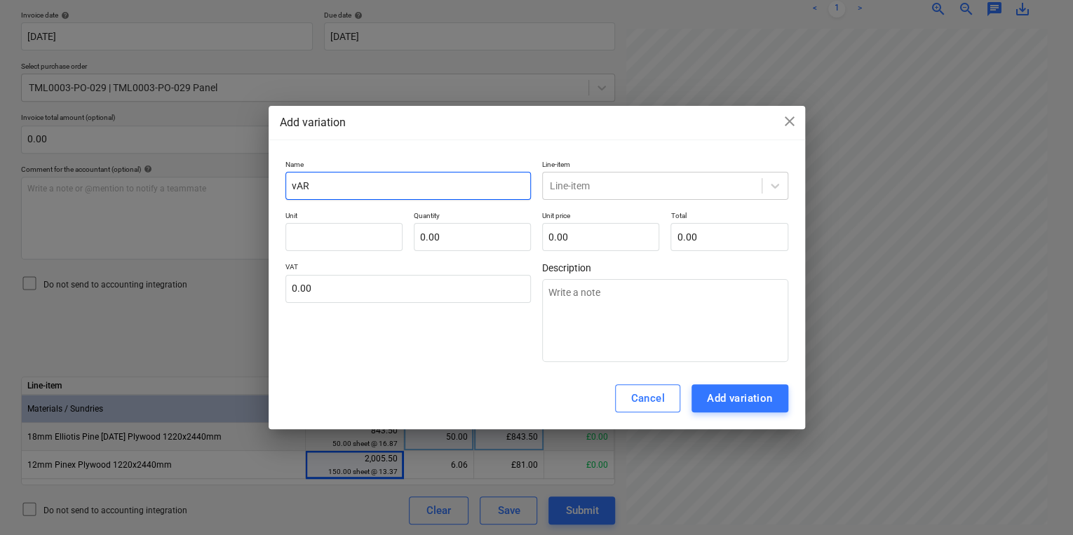
type textarea "x"
type input "vA"
type textarea "x"
type input "v"
type textarea "x"
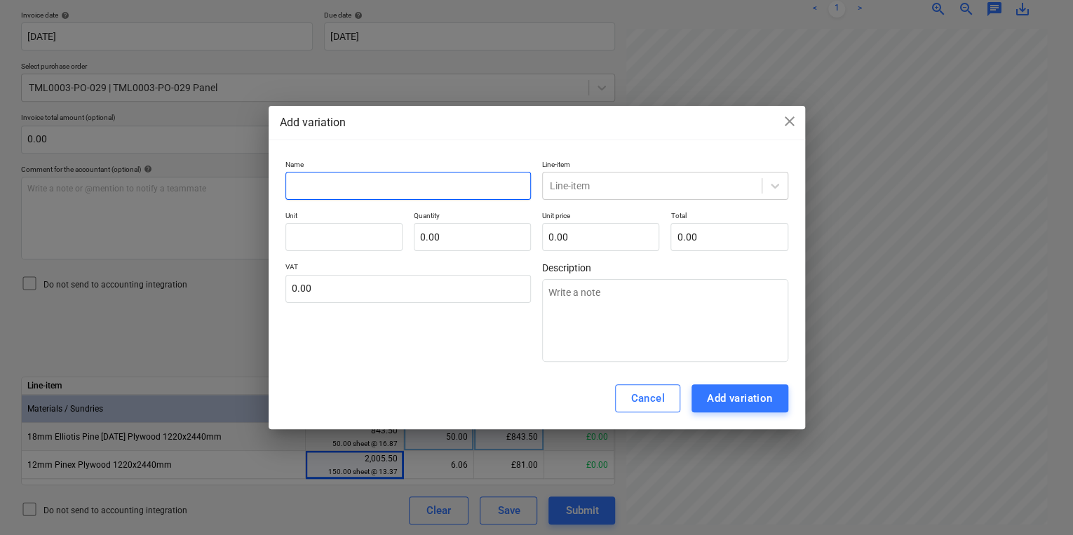
type textarea "x"
type input "V"
type textarea "x"
type input "Va"
type textarea "x"
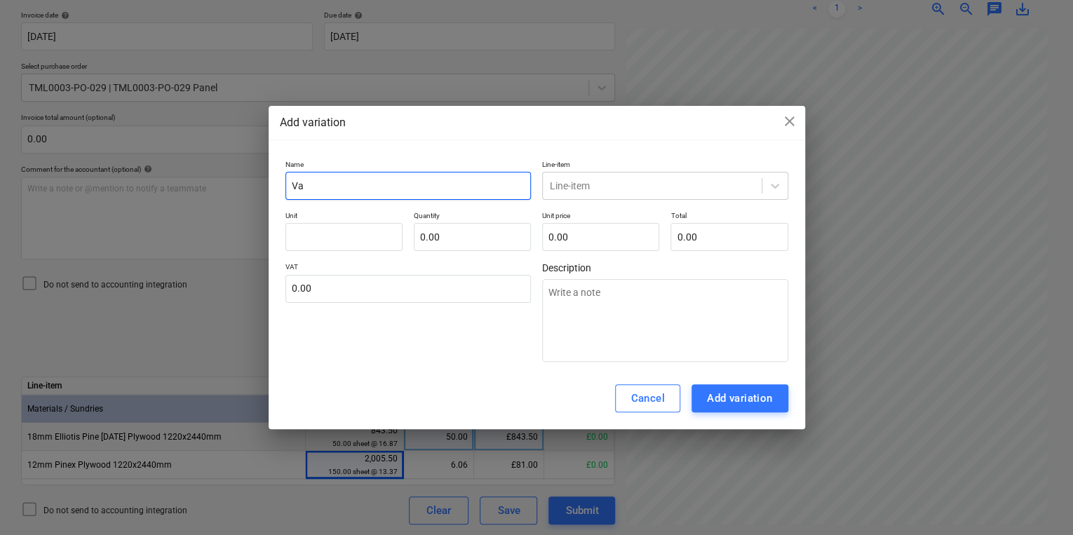
type input "Var"
type textarea "x"
type input "Vari"
type textarea "x"
type input "Varia"
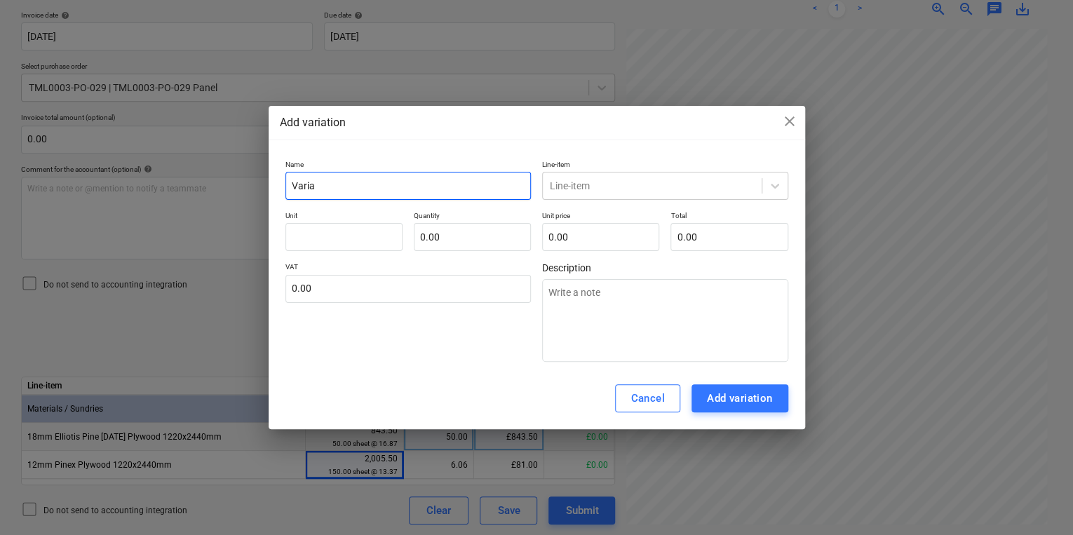
type textarea "x"
type input "Variat"
type textarea "x"
type input "Variati"
type textarea "x"
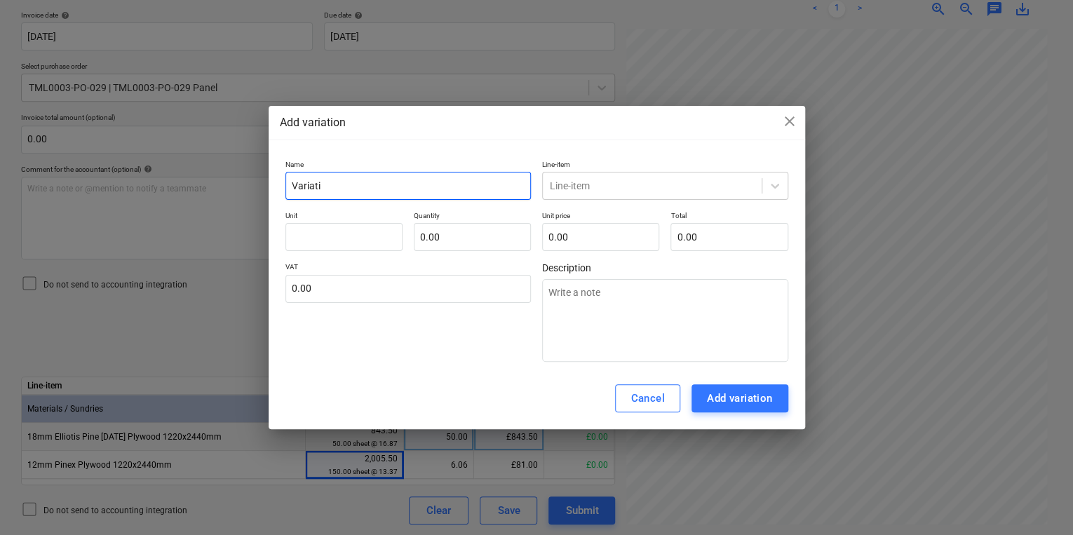
type input "Variatio"
type textarea "x"
type input "Variation"
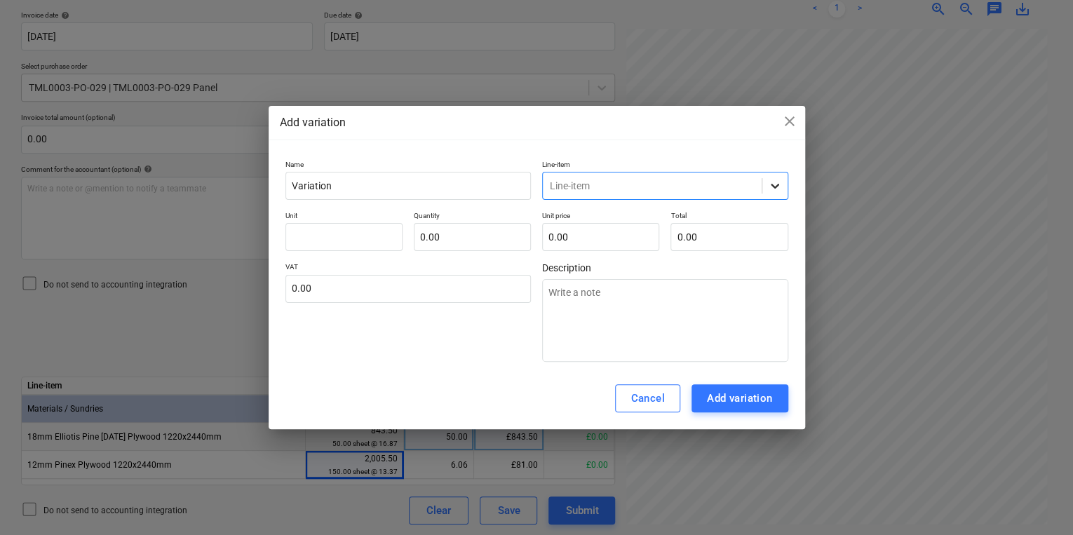
click at [785, 180] on div at bounding box center [774, 185] width 25 height 25
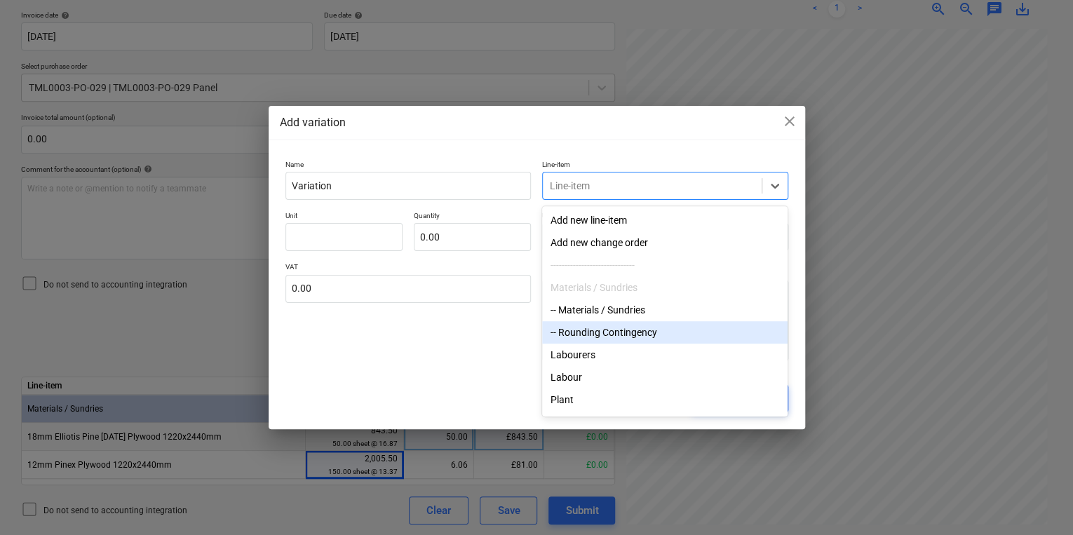
click at [675, 325] on div "-- Rounding Contingency" at bounding box center [664, 332] width 245 height 22
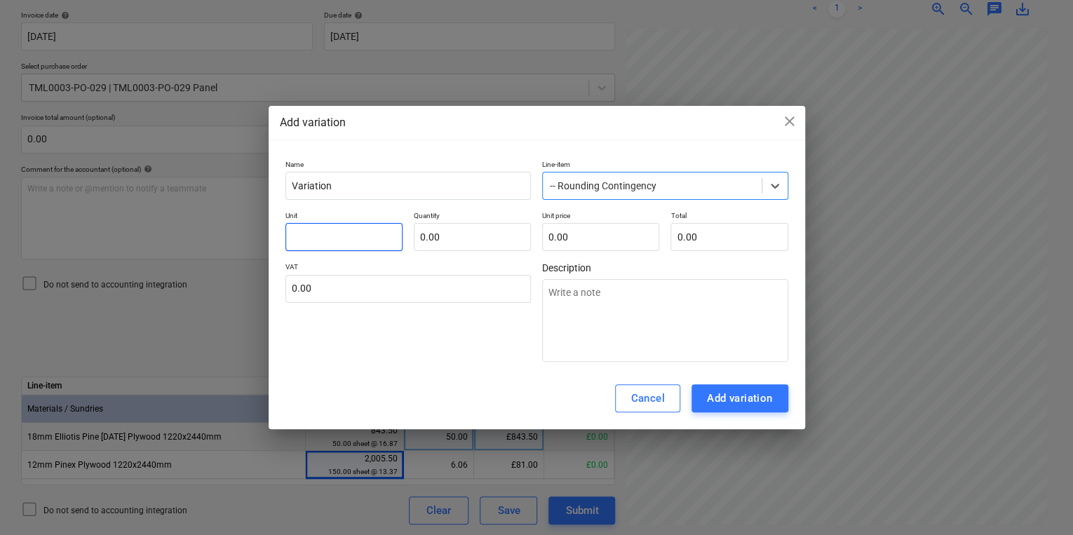
click at [348, 240] on input "text" at bounding box center [343, 237] width 117 height 28
type textarea "x"
type input "p"
type textarea "x"
type input "pc"
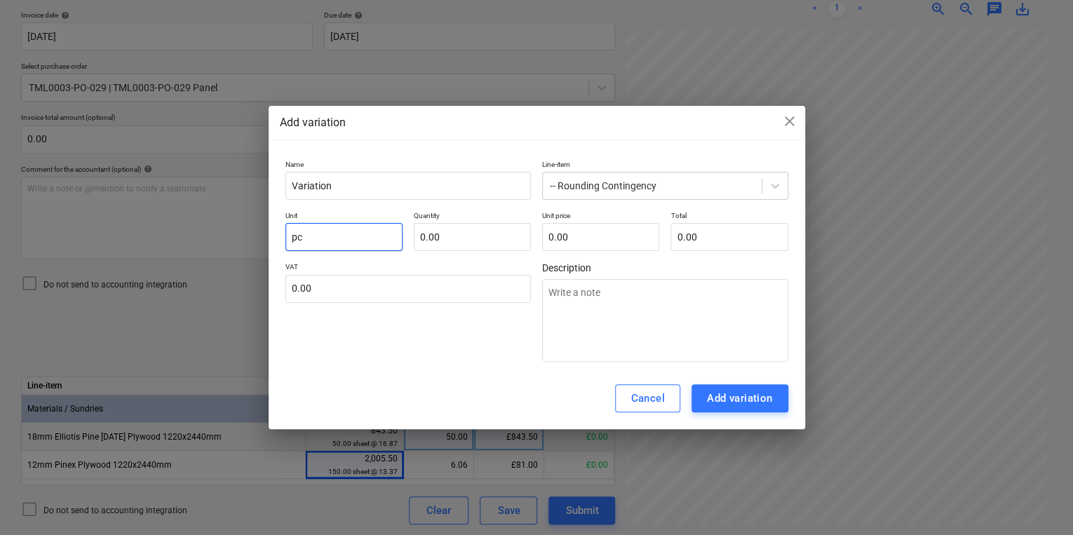
type textarea "x"
type input "pcs"
type textarea "x"
type input "1"
type textarea "x"
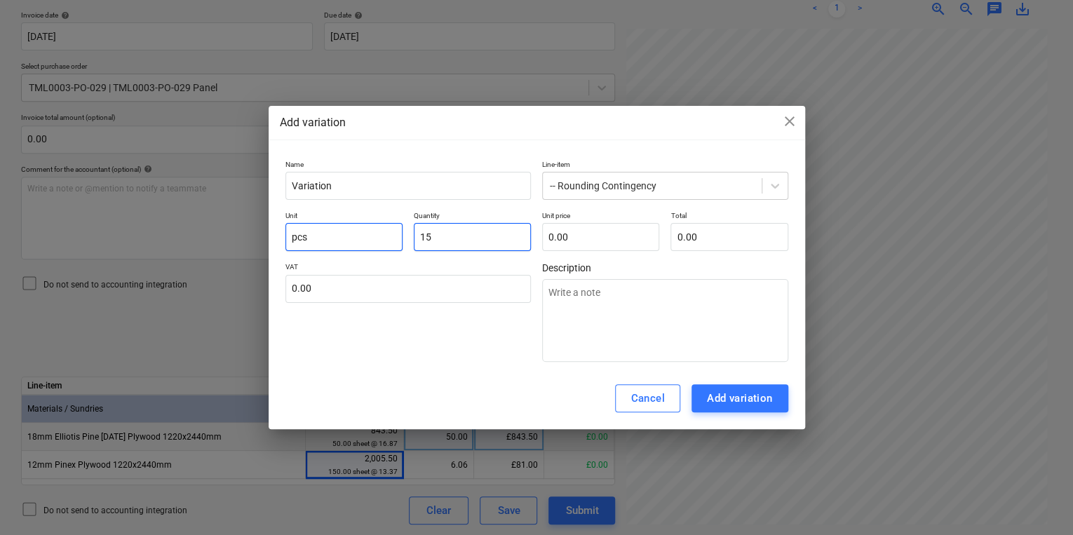
type input "150"
type textarea "x"
type input "150.00"
type input "150"
type input "0.00"
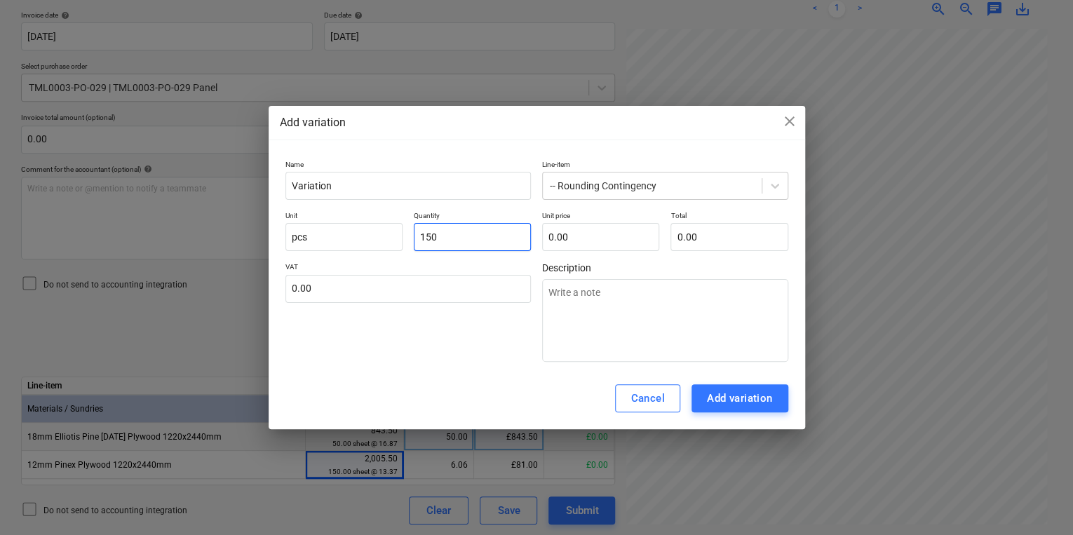
click at [474, 239] on input "150" at bounding box center [472, 237] width 117 height 28
type textarea "x"
type input "15"
type textarea "x"
type input "1"
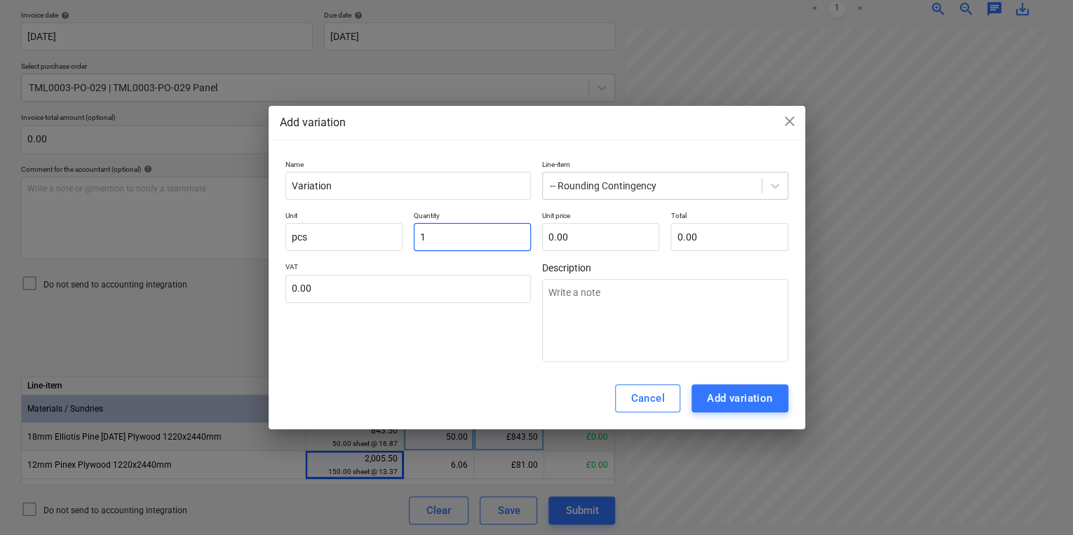
type textarea "x"
type input "0.00"
click at [793, 119] on span "close" at bounding box center [789, 121] width 17 height 17
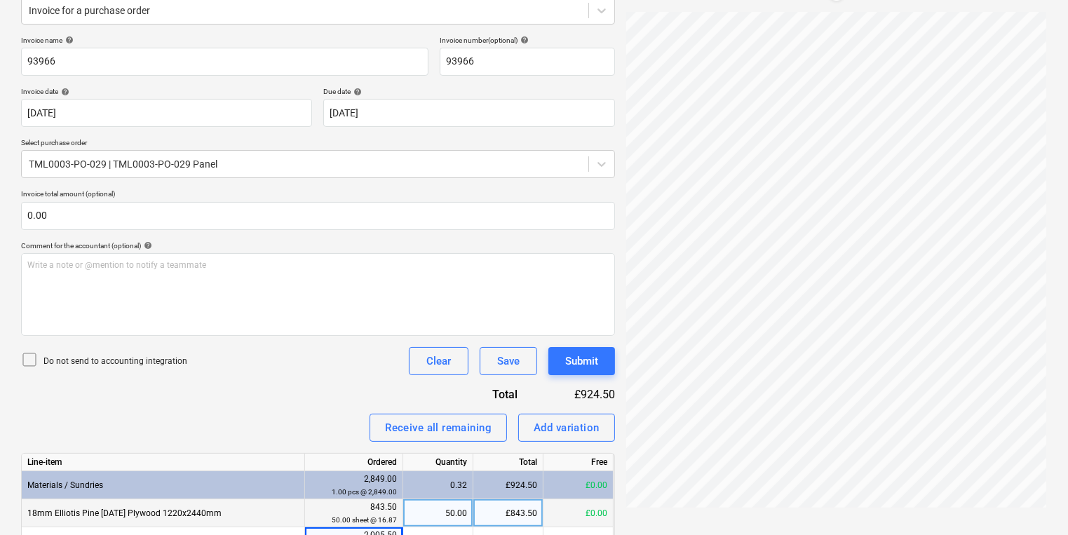
scroll to position [0, 0]
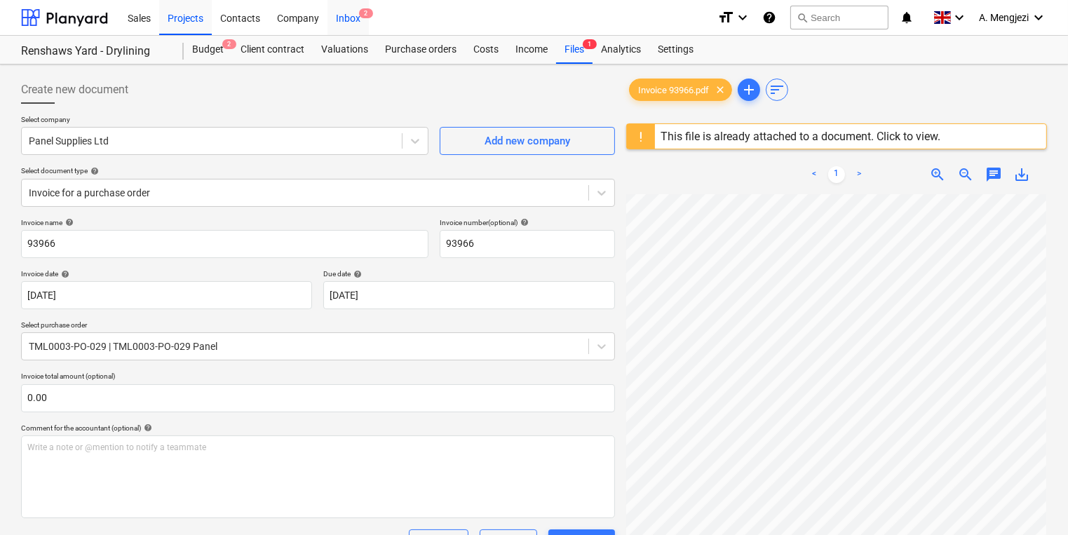
click at [352, 20] on div "Inbox 2" at bounding box center [347, 17] width 41 height 36
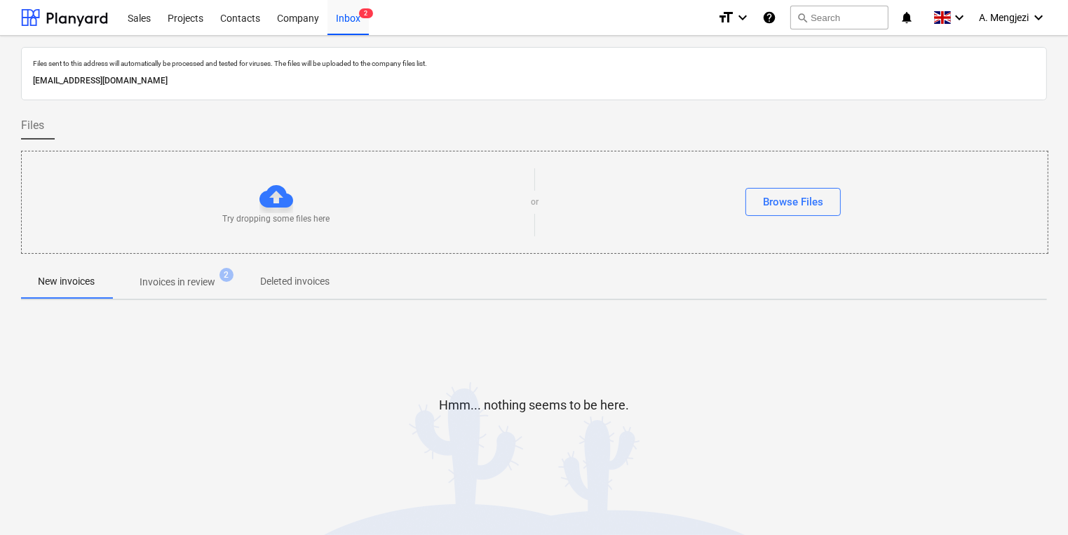
click at [195, 265] on div "Files sent to this address will automatically be processed and tested for virus…" at bounding box center [534, 284] width 1026 height 475
click at [194, 270] on span "Invoices in review 2" at bounding box center [177, 281] width 132 height 25
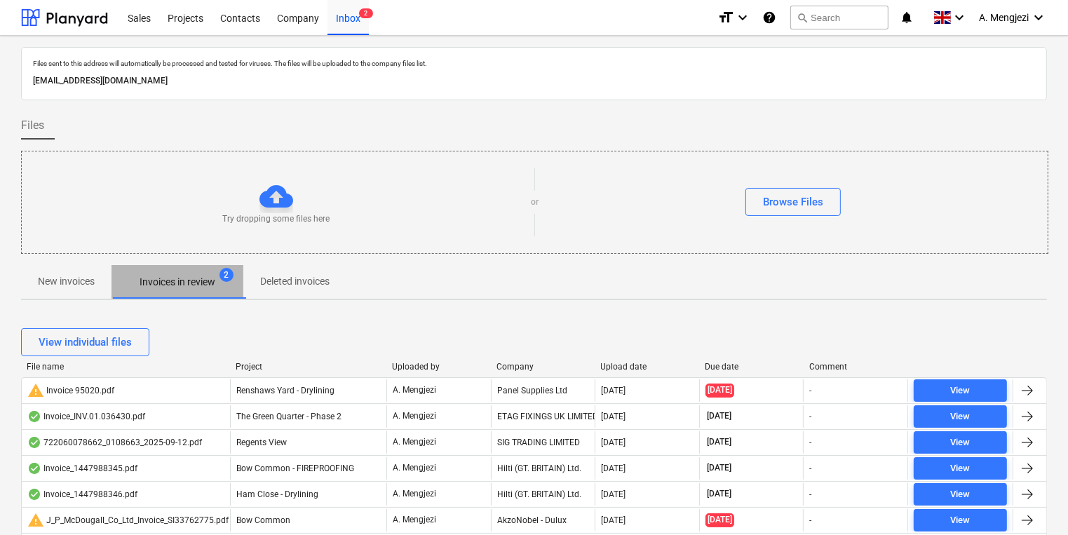
click at [194, 286] on p "Invoices in review" at bounding box center [178, 282] width 76 height 15
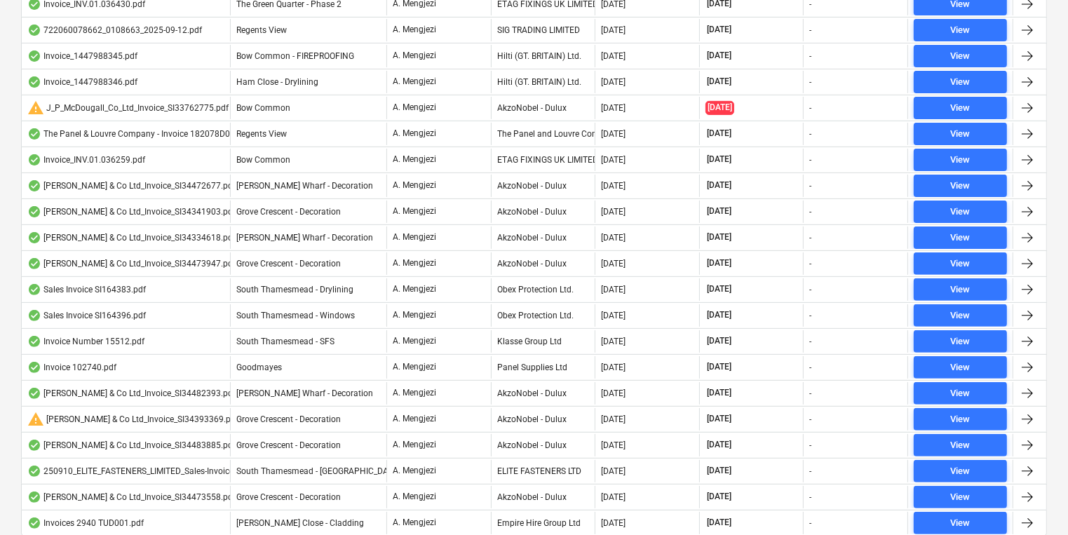
scroll to position [460, 0]
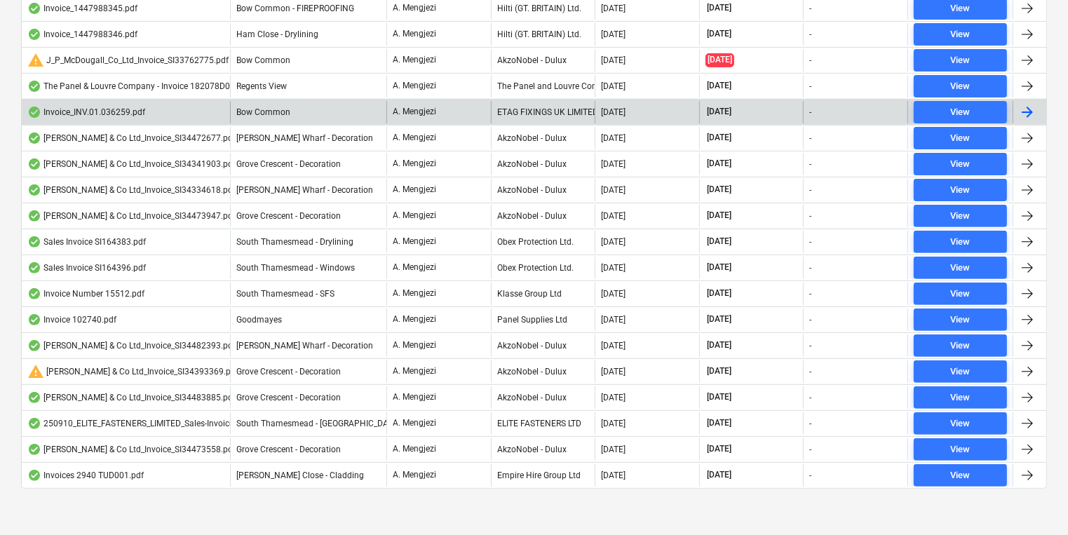
click at [431, 121] on div "A. Mengjezi" at bounding box center [438, 112] width 104 height 22
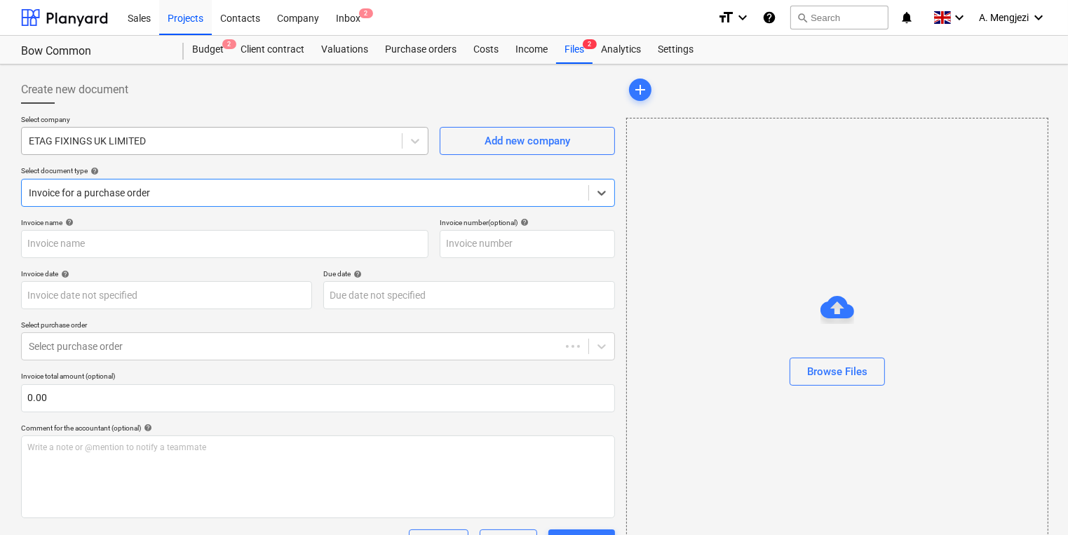
type input "#INV.01.036259"
type input "[DATE]"
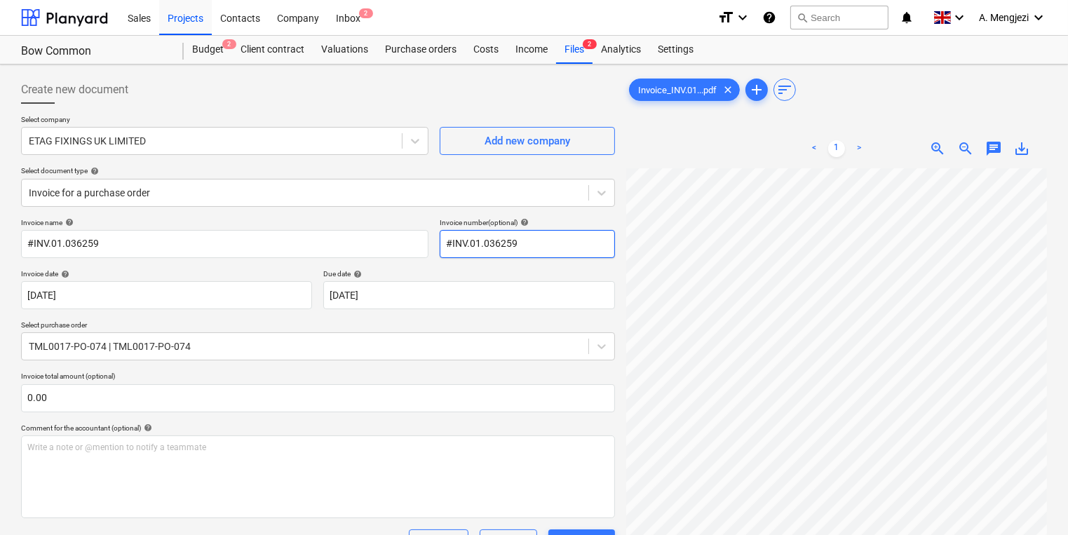
scroll to position [0, 123]
click at [603, 370] on div "Create new document Select company ETAG FIXINGS UK LIMITED Add new company Sele…" at bounding box center [533, 443] width 1037 height 747
click at [362, 17] on span "1" at bounding box center [366, 13] width 14 height 10
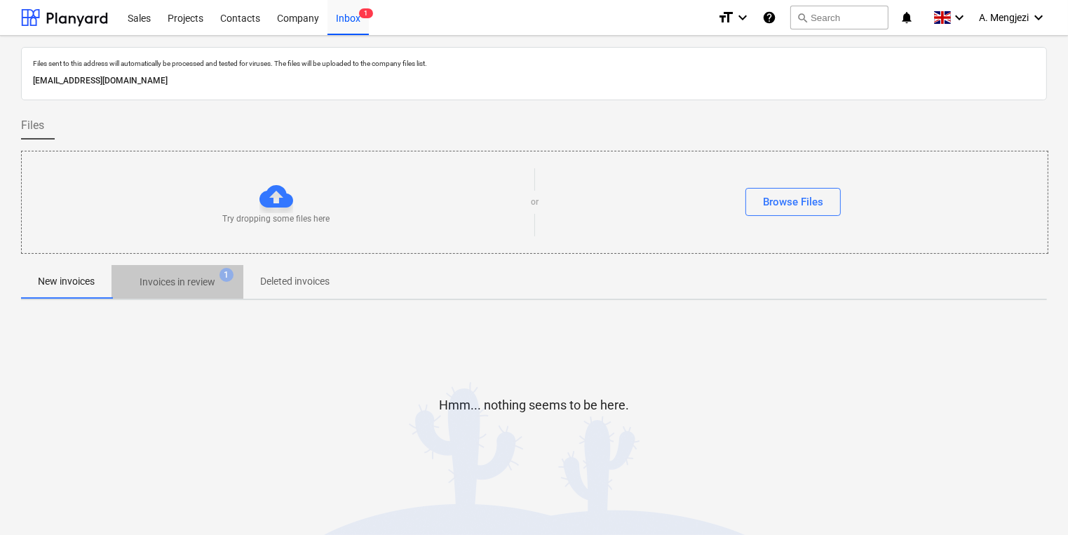
click at [177, 271] on span "Invoices in review 1" at bounding box center [177, 281] width 132 height 25
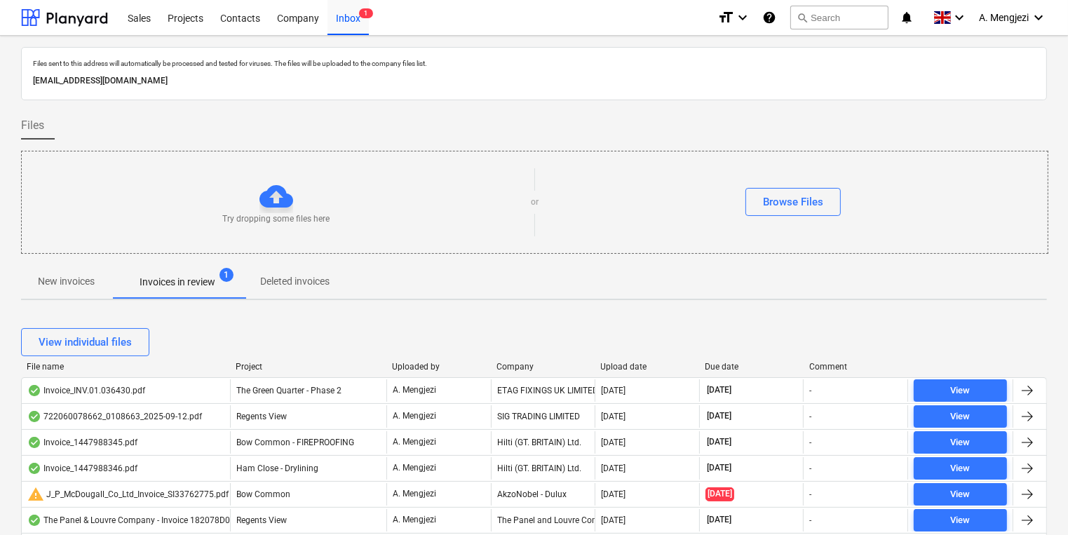
click at [261, 363] on div "Project" at bounding box center [308, 367] width 145 height 10
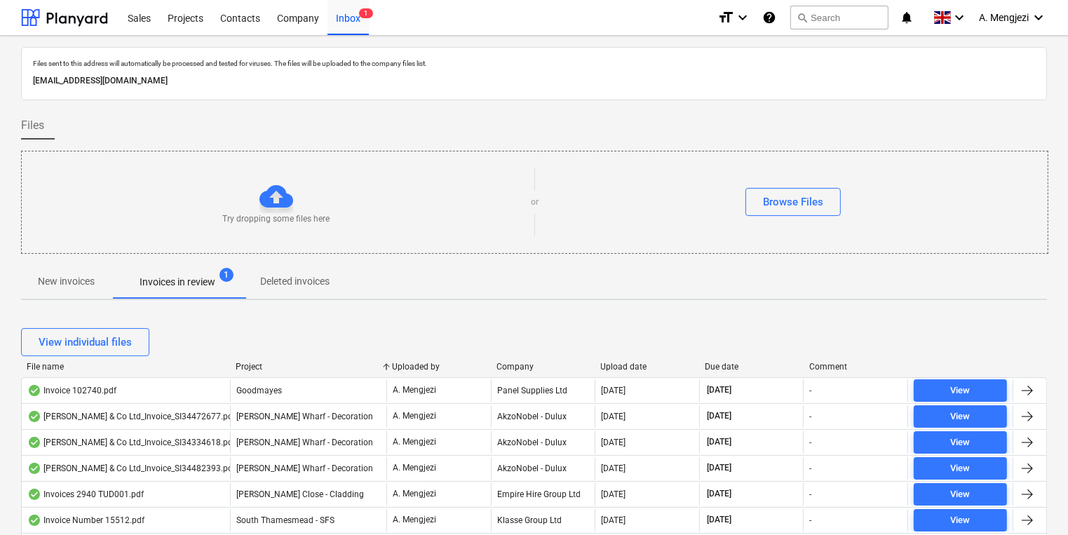
scroll to position [168, 0]
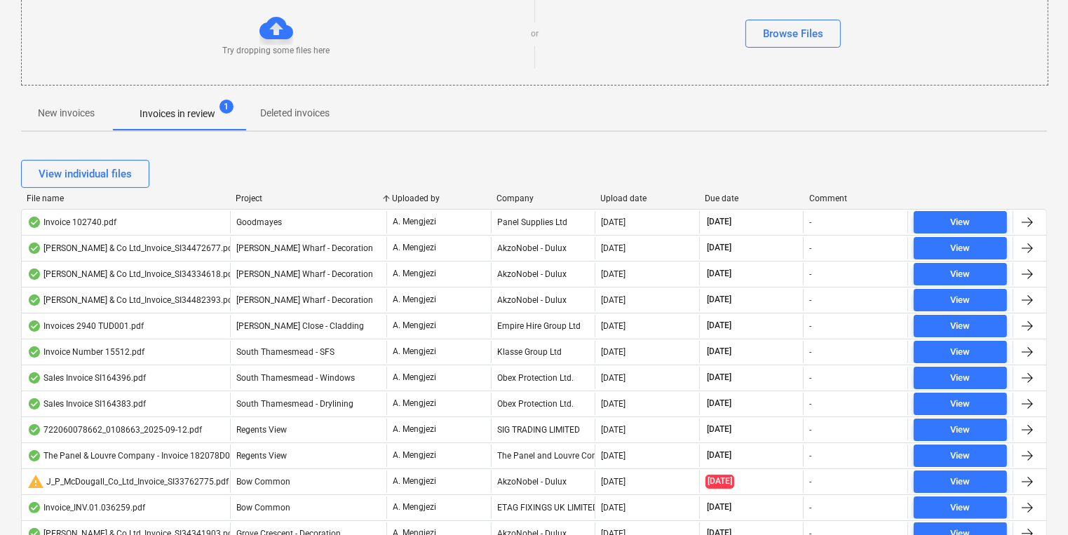
click at [522, 187] on div "View individual files" at bounding box center [534, 174] width 1026 height 28
click at [520, 197] on div "Company" at bounding box center [542, 199] width 93 height 10
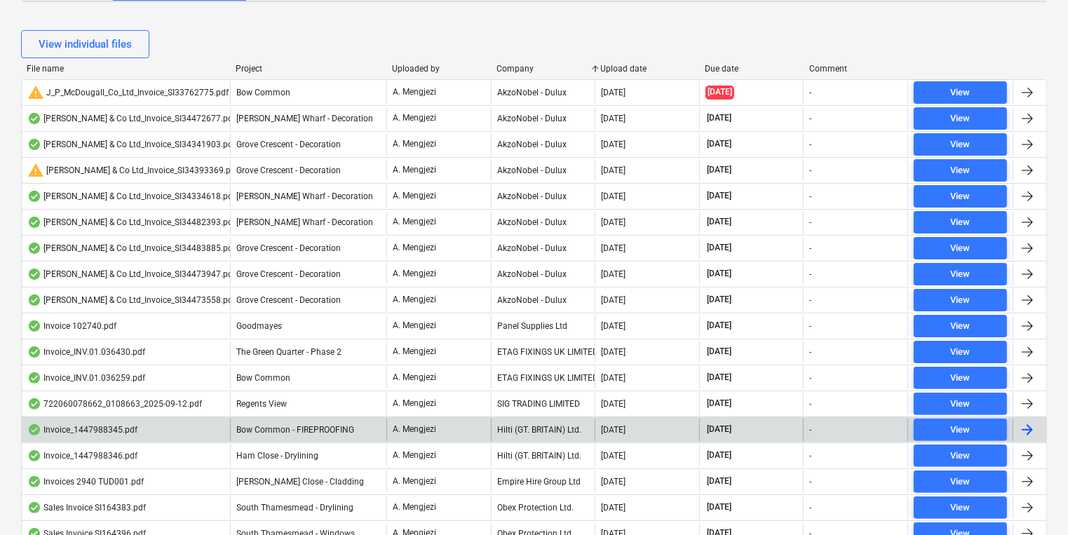
scroll to position [266, 0]
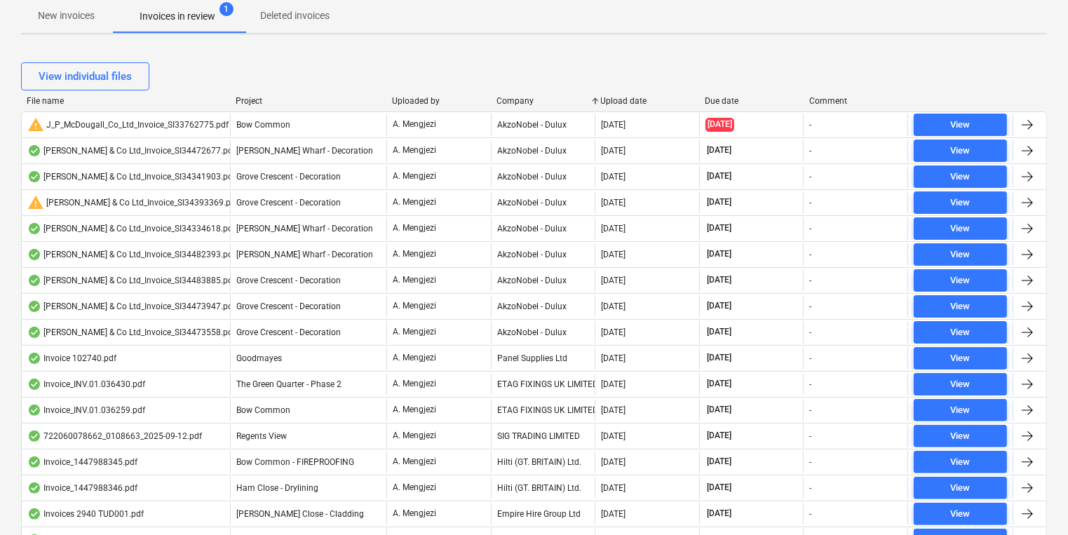
click at [238, 96] on div at bounding box center [229, 101] width 25 height 10
click at [241, 100] on div at bounding box center [229, 101] width 25 height 10
click at [244, 103] on div "Project" at bounding box center [308, 101] width 145 height 10
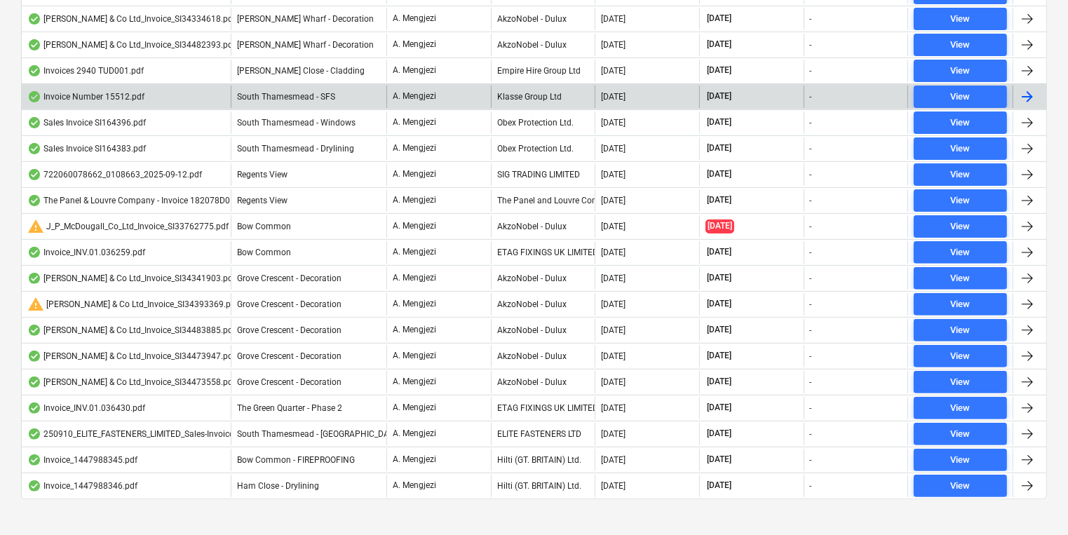
scroll to position [434, 0]
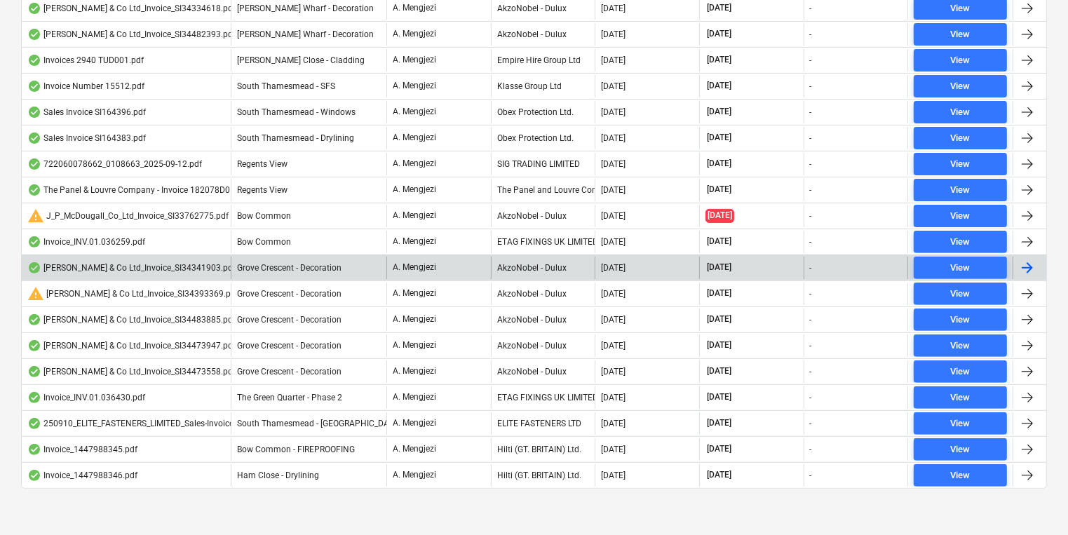
click at [233, 259] on div "Grove Crescent - Decoration" at bounding box center [309, 268] width 156 height 22
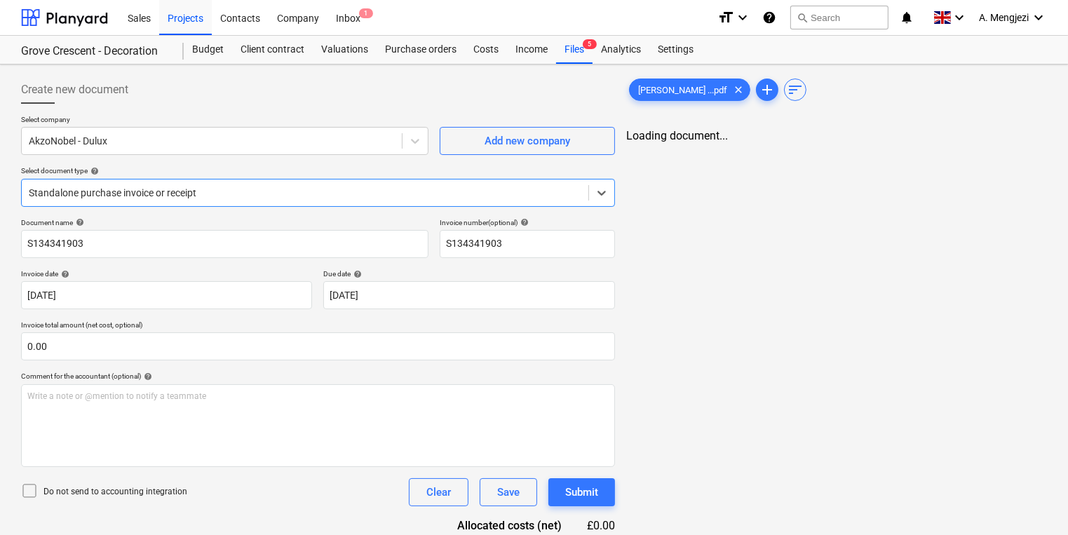
type input "S134341903"
type input "22 Aug 2025"
type input "[DATE]"
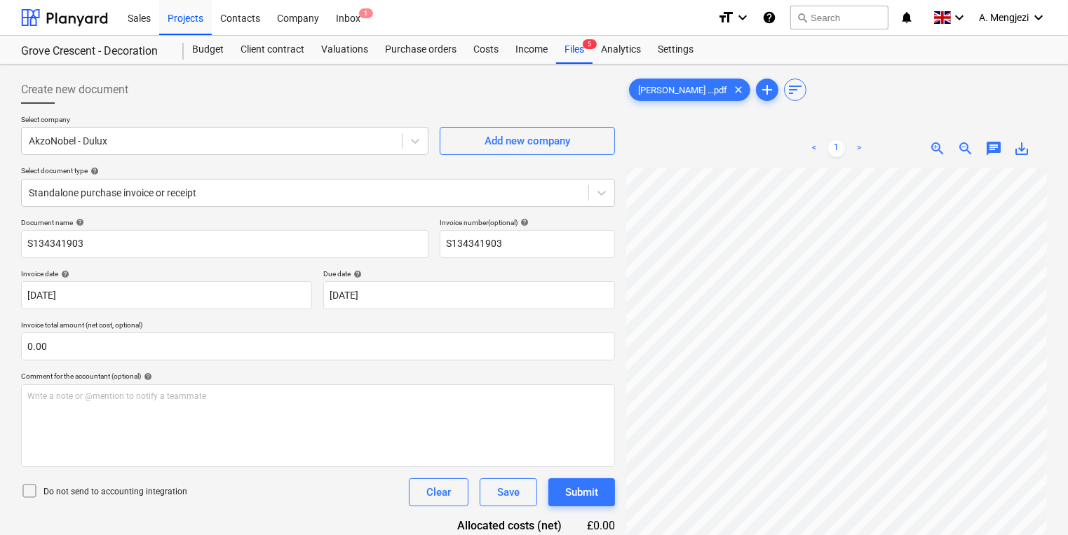
click at [618, 316] on div "Create new document Select company AkzoNobel - Dulux Add new company Select doc…" at bounding box center [533, 370] width 1037 height 600
click at [289, 79] on div "Create new document" at bounding box center [318, 90] width 594 height 28
click at [704, 118] on div at bounding box center [836, 121] width 421 height 6
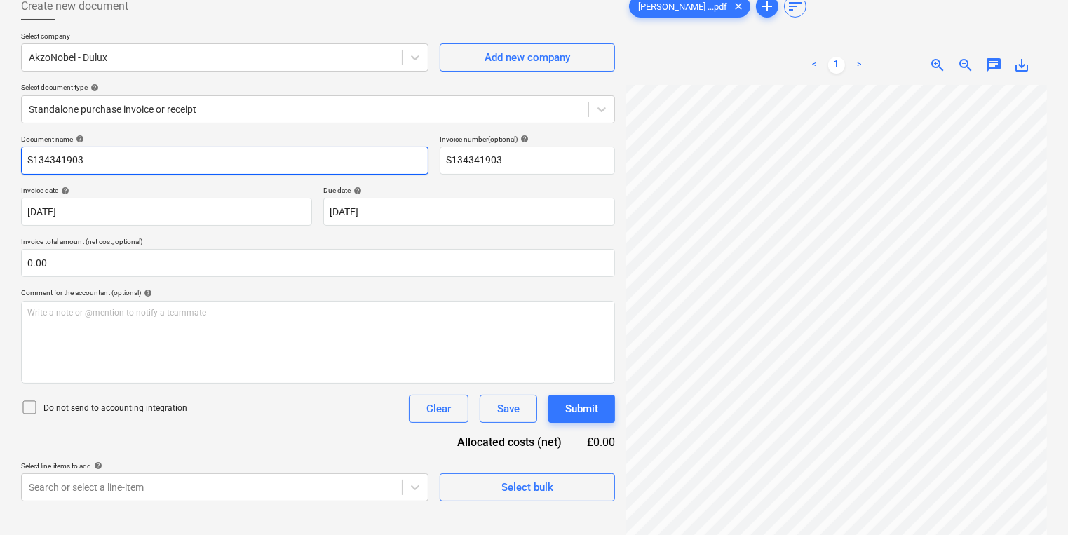
scroll to position [0, 0]
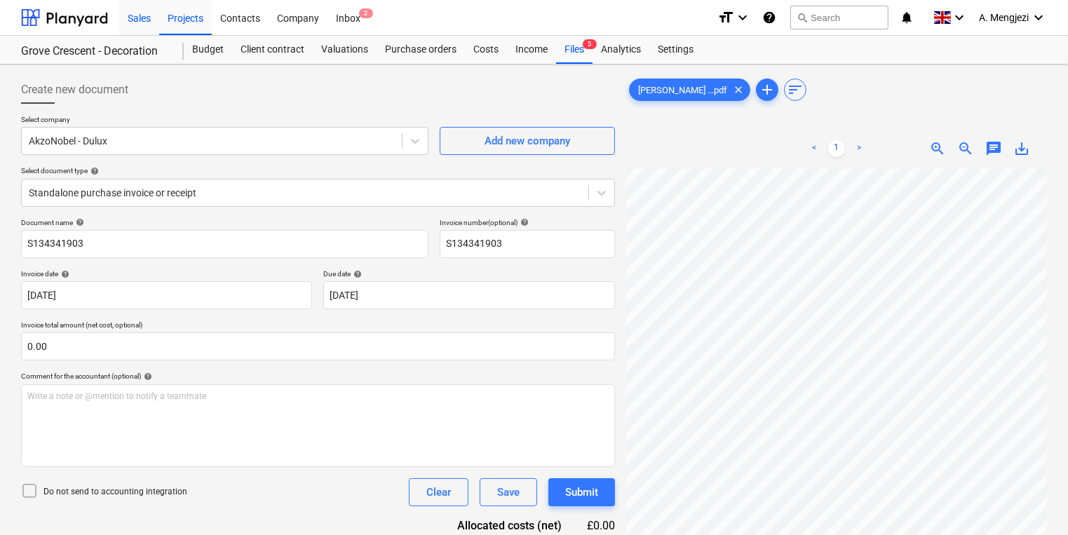
click at [156, 28] on div "Sales" at bounding box center [139, 17] width 40 height 36
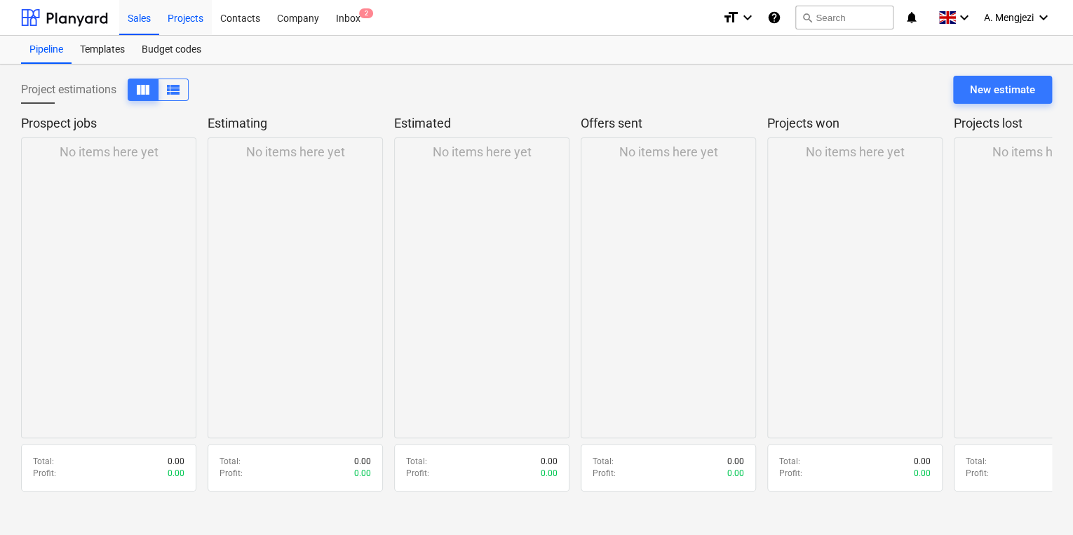
click at [191, 31] on div "Projects" at bounding box center [185, 17] width 53 height 36
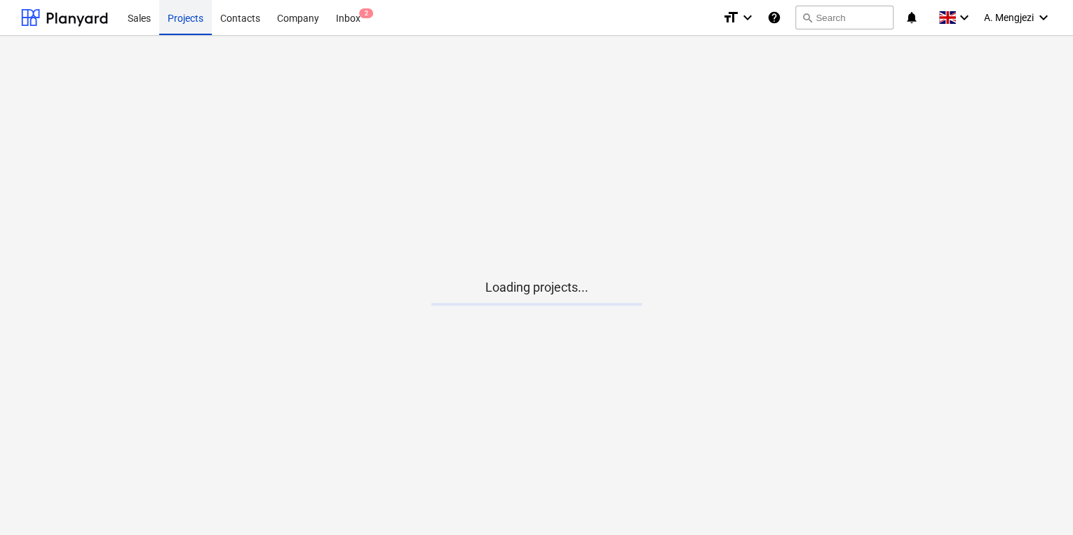
click at [191, 31] on div "Projects" at bounding box center [185, 17] width 53 height 36
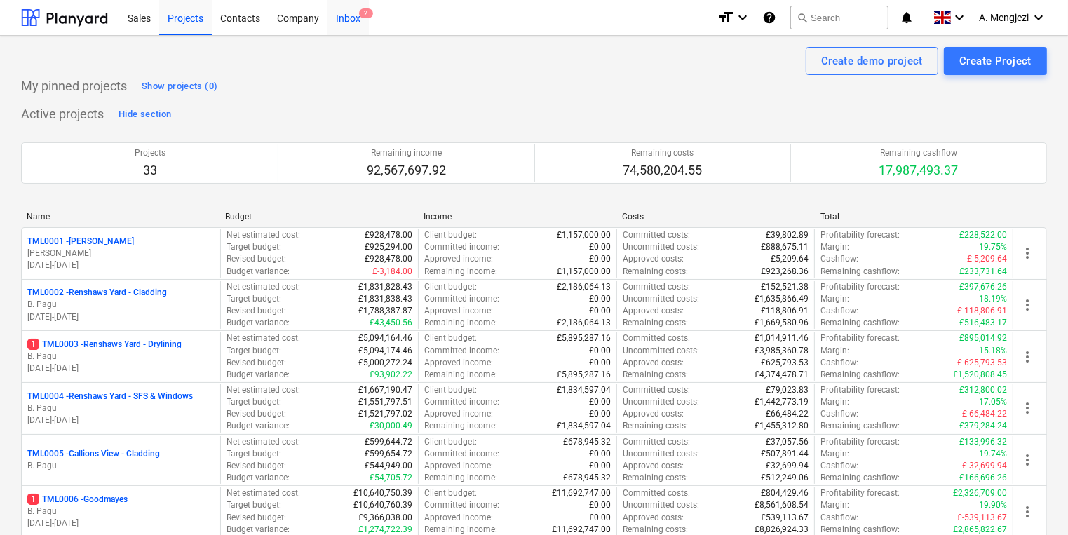
click at [346, 23] on div "Inbox 2" at bounding box center [347, 17] width 41 height 36
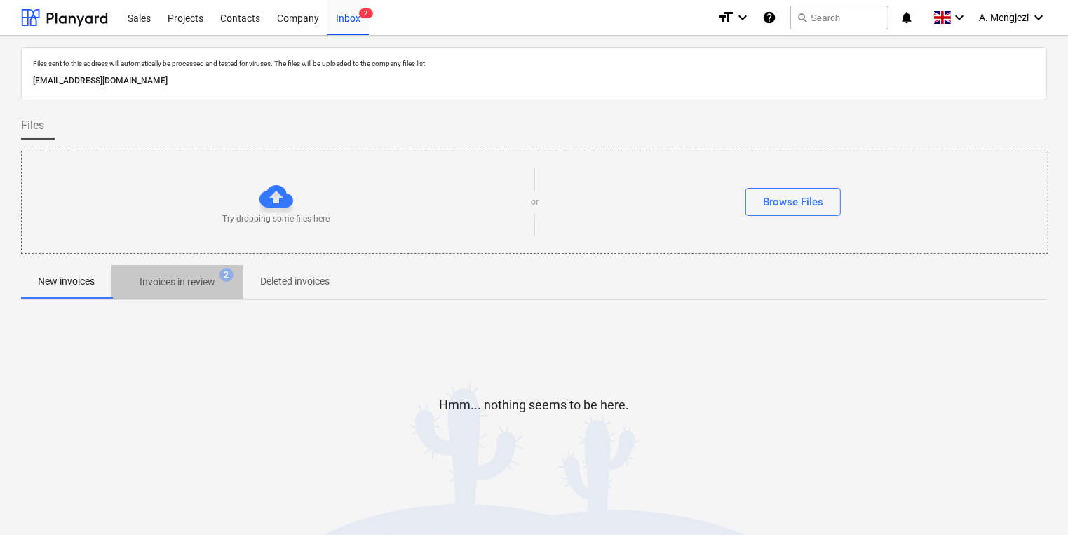
click at [189, 285] on p "Invoices in review" at bounding box center [178, 282] width 76 height 15
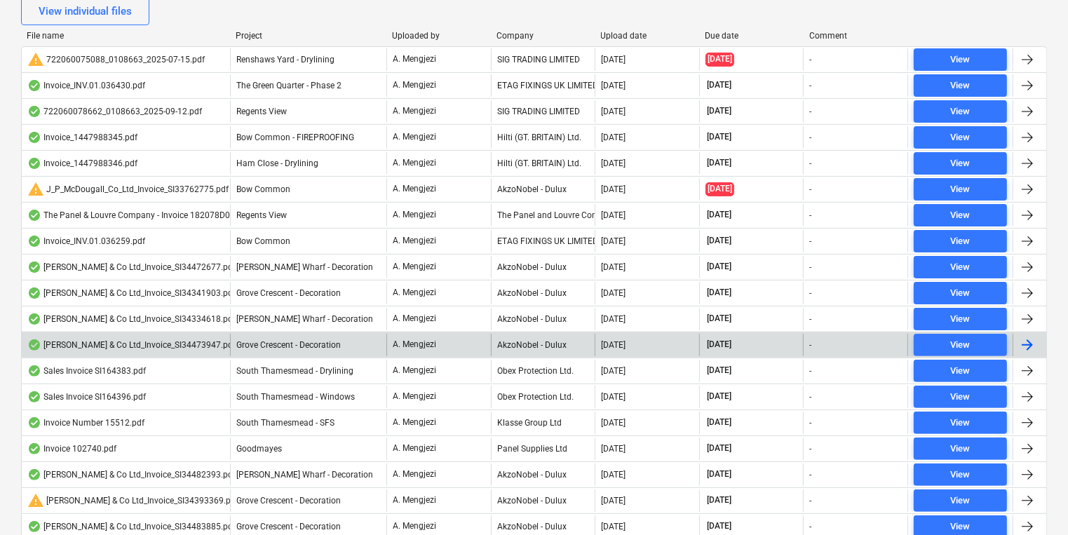
scroll to position [337, 0]
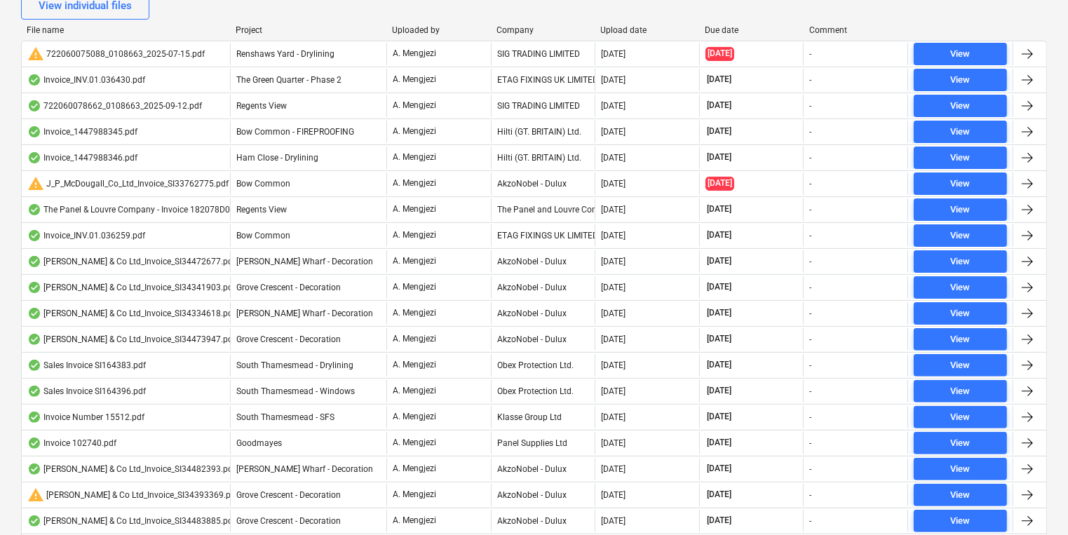
click at [256, 25] on div "Project" at bounding box center [308, 30] width 145 height 10
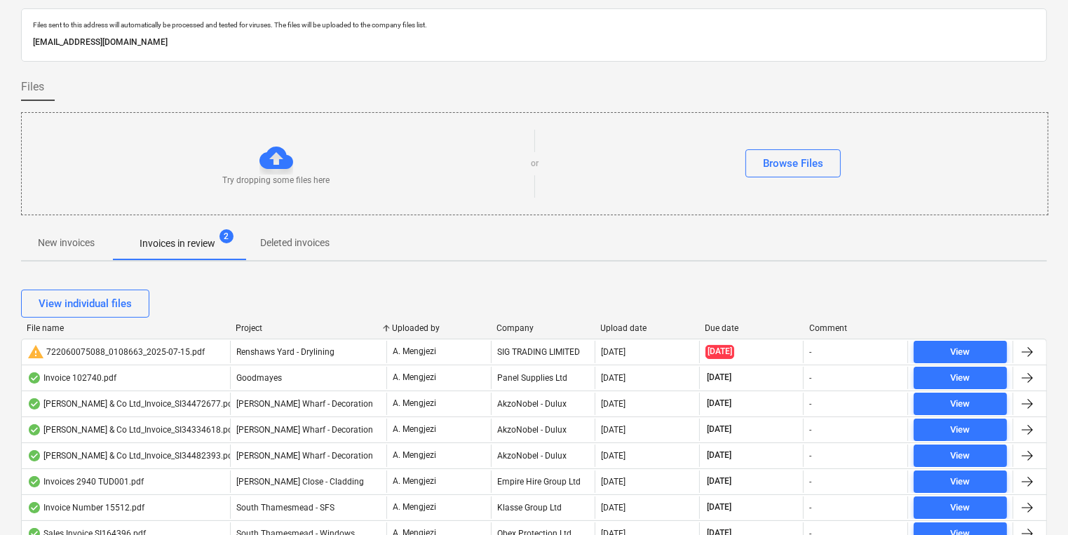
scroll to position [11, 0]
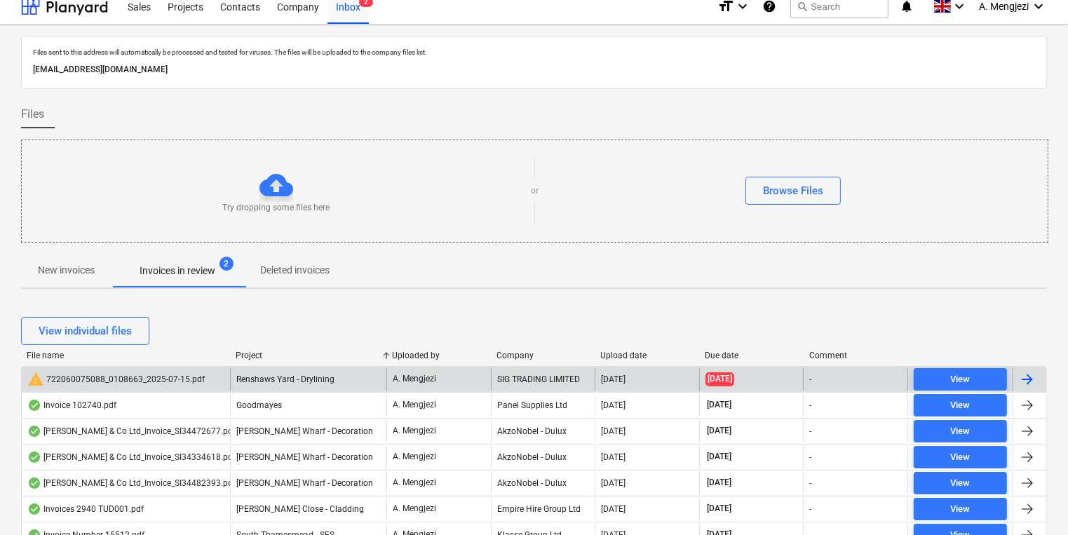
click at [569, 381] on div "SIG TRADING LIMITED" at bounding box center [543, 379] width 104 height 22
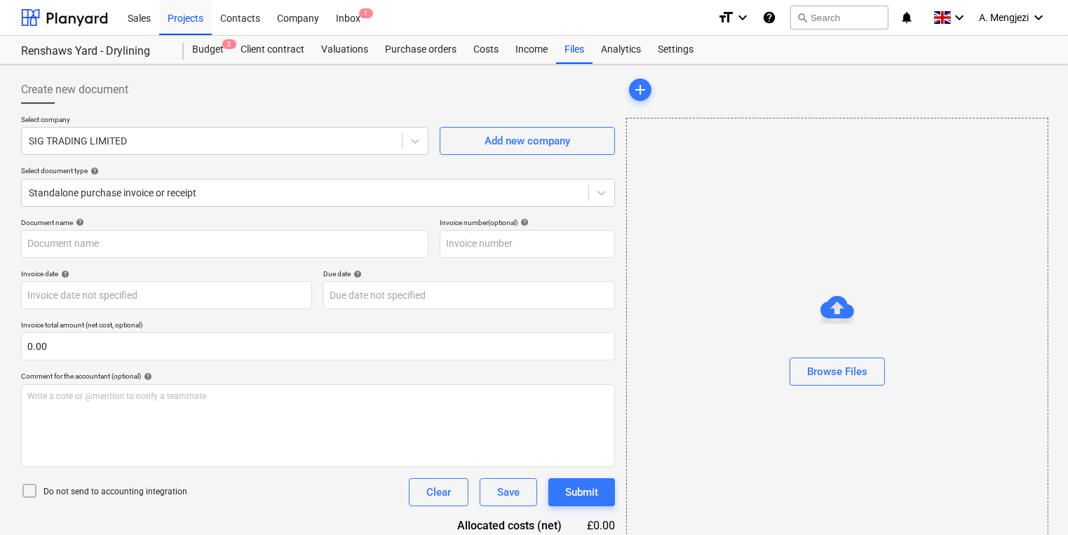
click at [896, 264] on div "Browse Files" at bounding box center [837, 344] width 422 height 452
click at [729, 426] on div "Browse Files" at bounding box center [837, 344] width 422 height 452
click at [825, 276] on div "Browse Files" at bounding box center [837, 344] width 422 height 452
click at [827, 144] on div "Browse Files" at bounding box center [837, 344] width 422 height 452
click at [372, 14] on div "Sales Projects Contacts Company Inbox 1" at bounding box center [412, 17] width 587 height 35
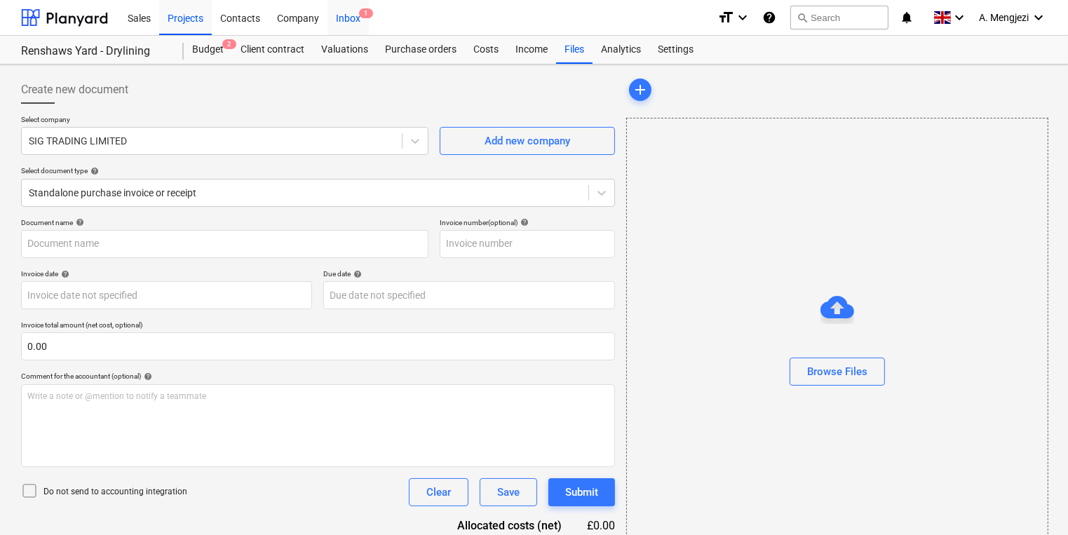
click at [364, 20] on div "Inbox 1" at bounding box center [347, 17] width 41 height 36
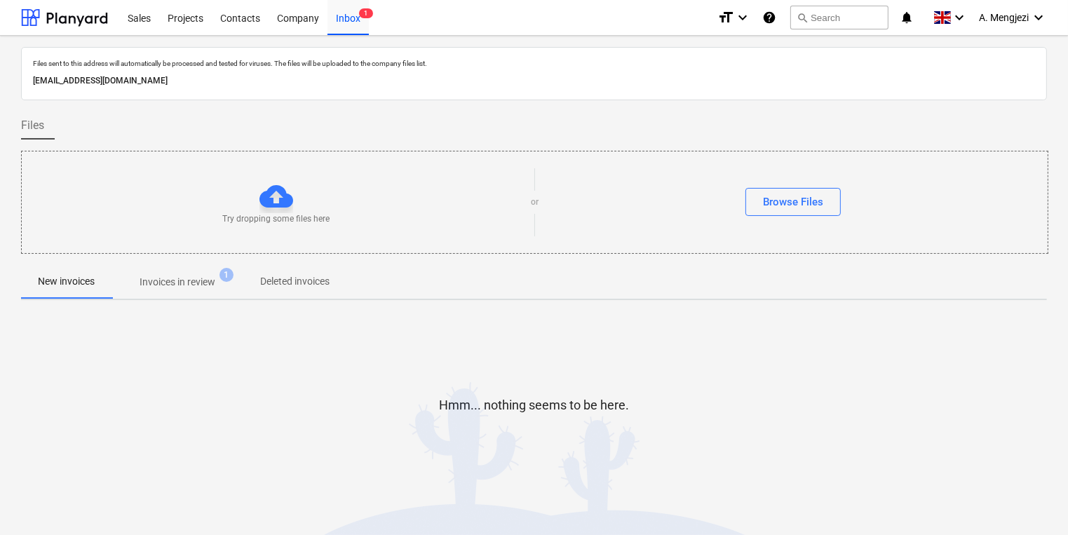
click at [245, 271] on span "Deleted invoices" at bounding box center [294, 281] width 103 height 23
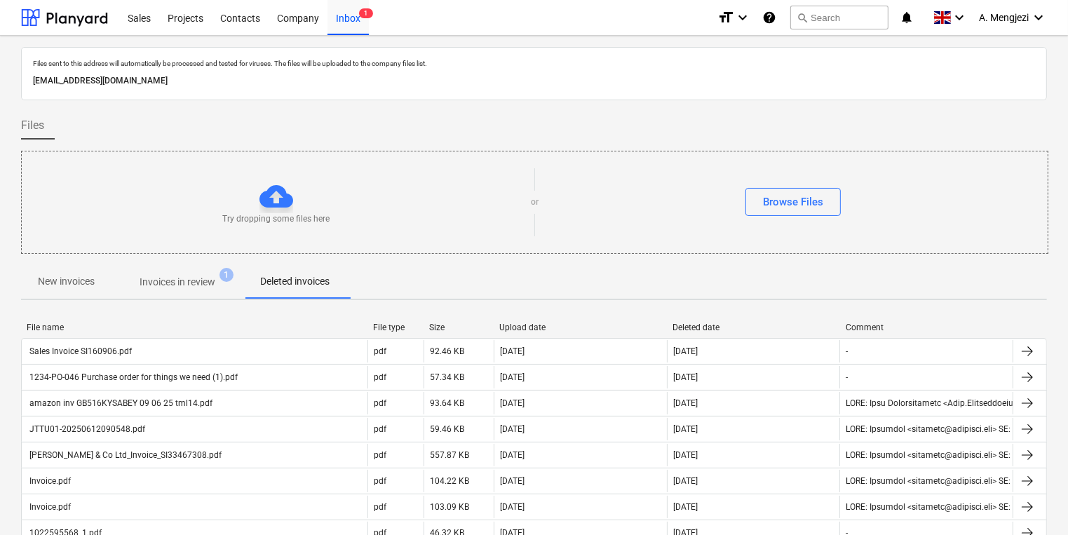
click at [217, 290] on span "Invoices in review 1" at bounding box center [177, 281] width 132 height 25
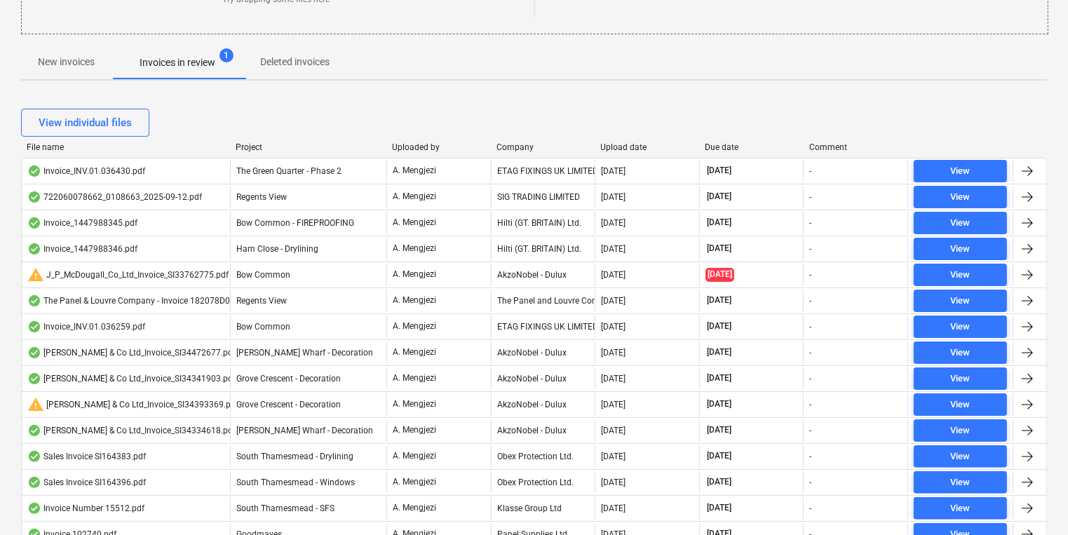
scroll to position [224, 0]
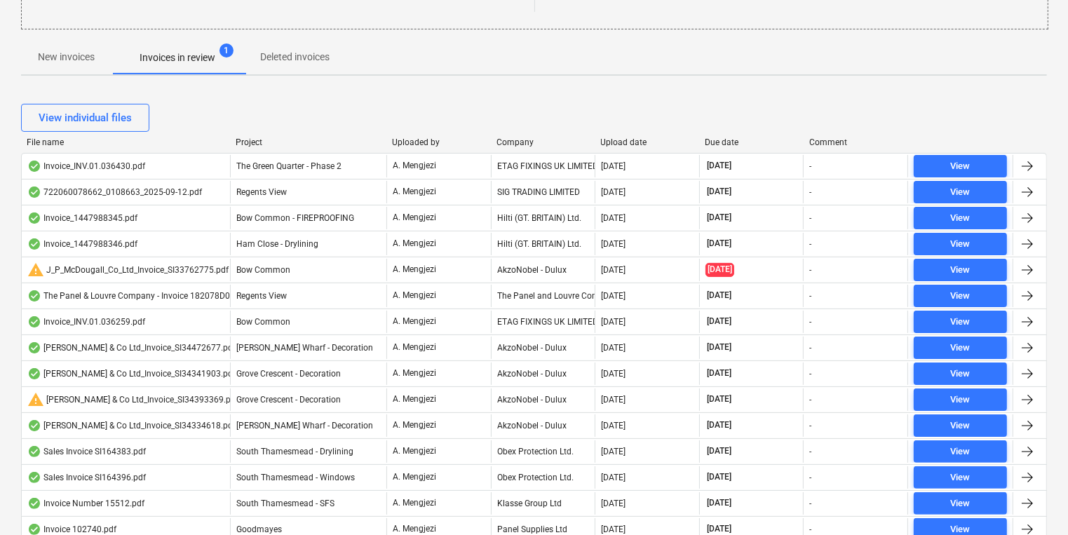
click at [241, 135] on div "View individual files" at bounding box center [534, 117] width 1026 height 39
click at [253, 140] on div "Project" at bounding box center [308, 142] width 145 height 10
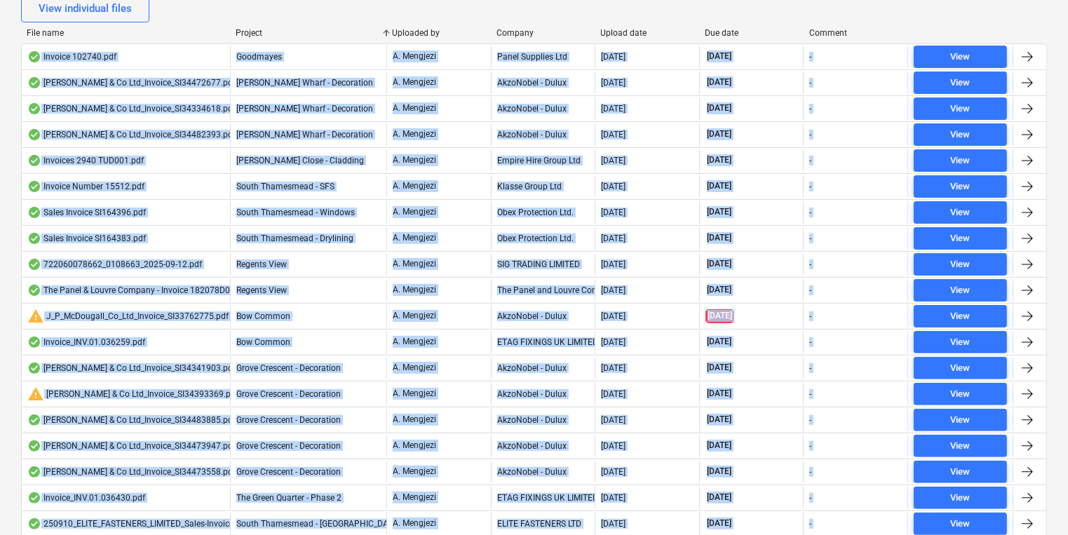
scroll to position [434, 0]
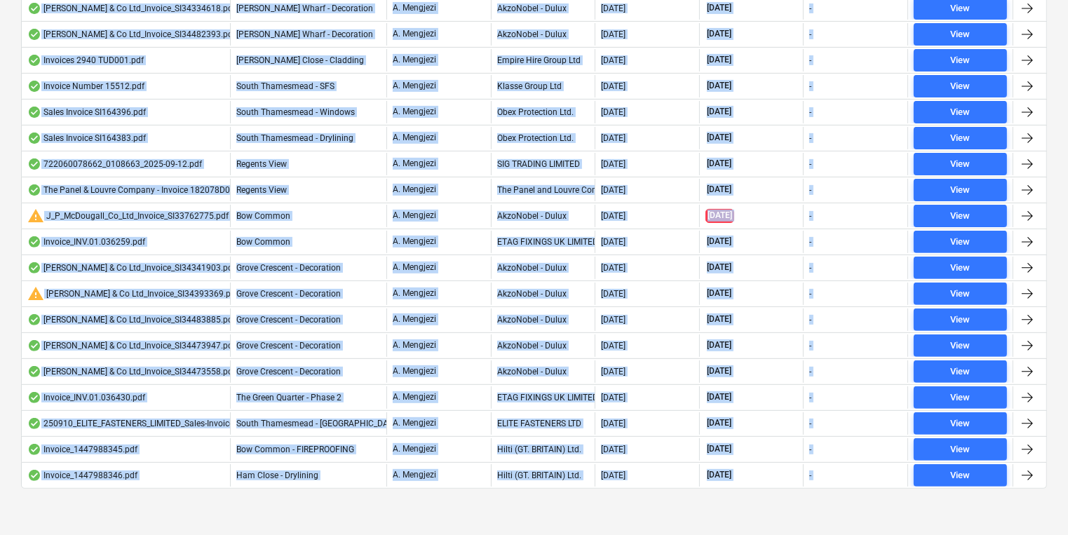
drag, startPoint x: 184, startPoint y: 102, endPoint x: 949, endPoint y: 541, distance: 882.6
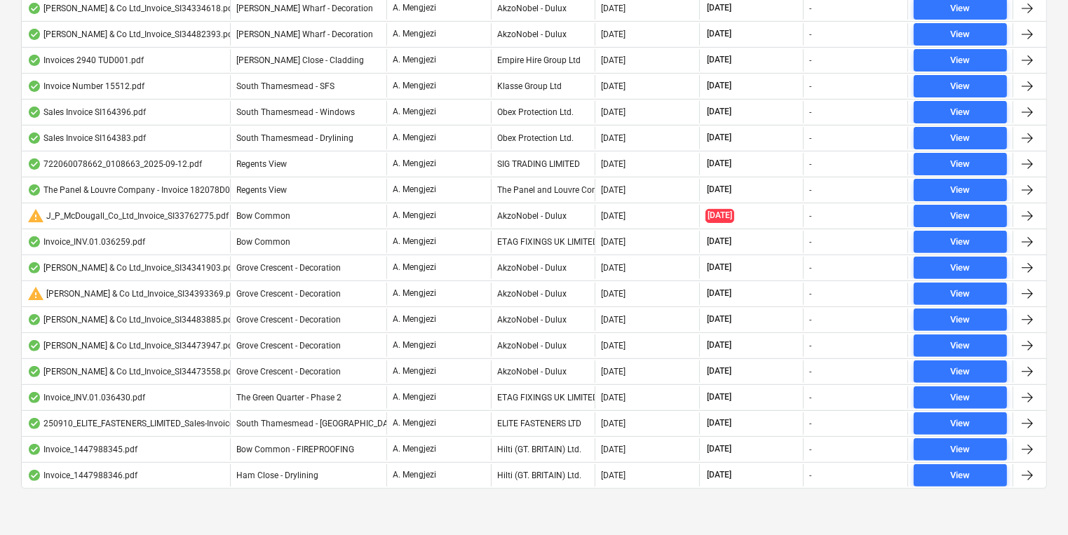
drag, startPoint x: 949, startPoint y: 541, endPoint x: 873, endPoint y: 515, distance: 80.5
click at [873, 515] on div "Files sent to this address will automatically be processed and tested for virus…" at bounding box center [534, 71] width 1068 height 938
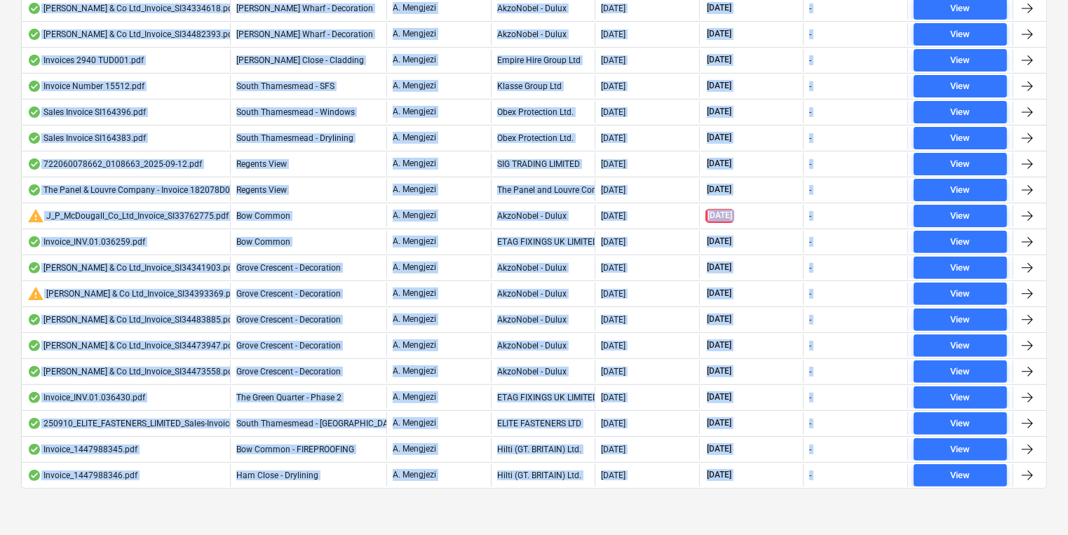
drag, startPoint x: 27, startPoint y: 143, endPoint x: 572, endPoint y: 560, distance: 686.3
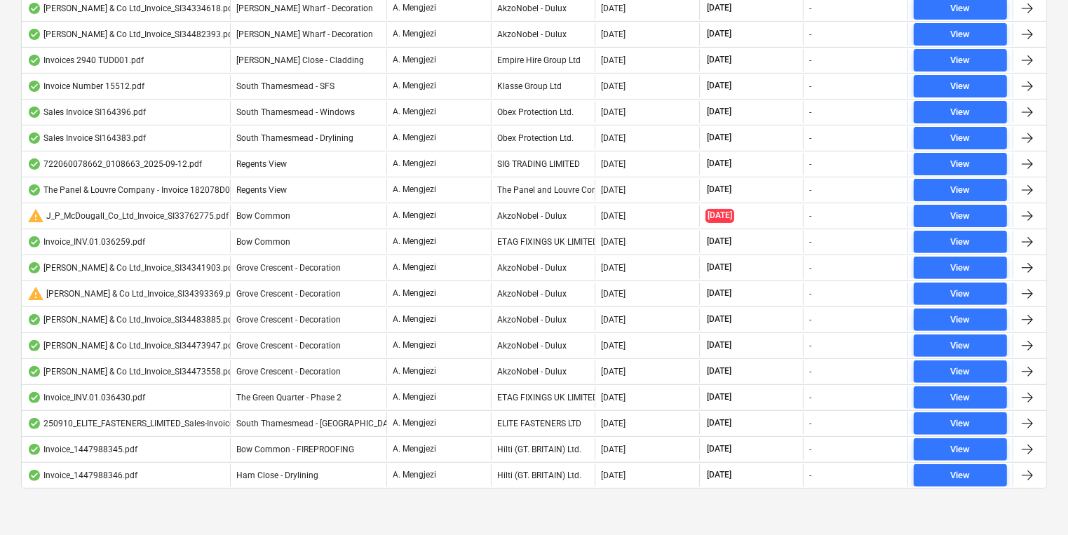
drag, startPoint x: 572, startPoint y: 560, endPoint x: 544, endPoint y: 506, distance: 60.5
click at [544, 506] on div "View individual files File name Project Uploaded by Company Upload date Due dat…" at bounding box center [534, 197] width 1026 height 640
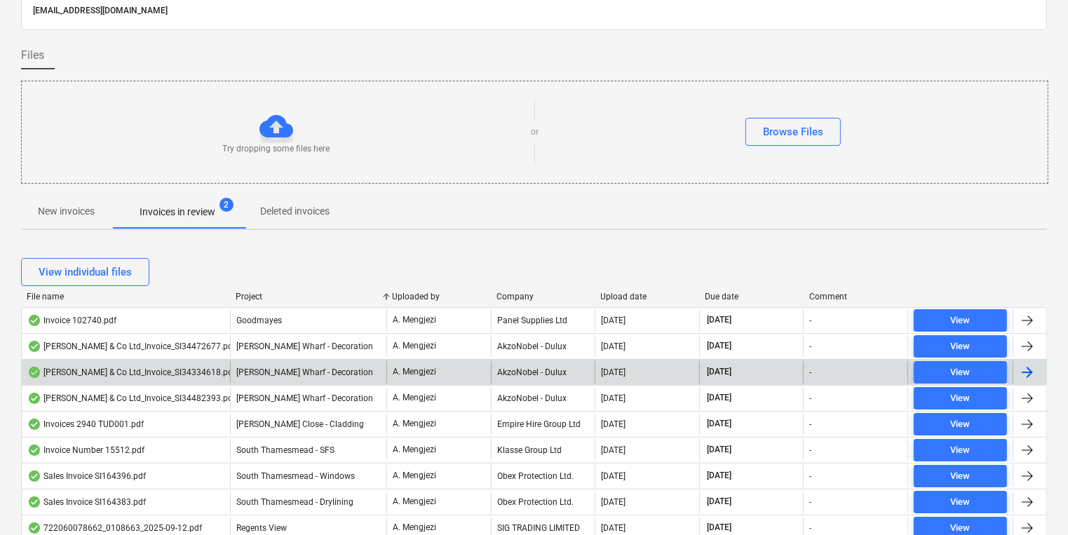
scroll to position [0, 0]
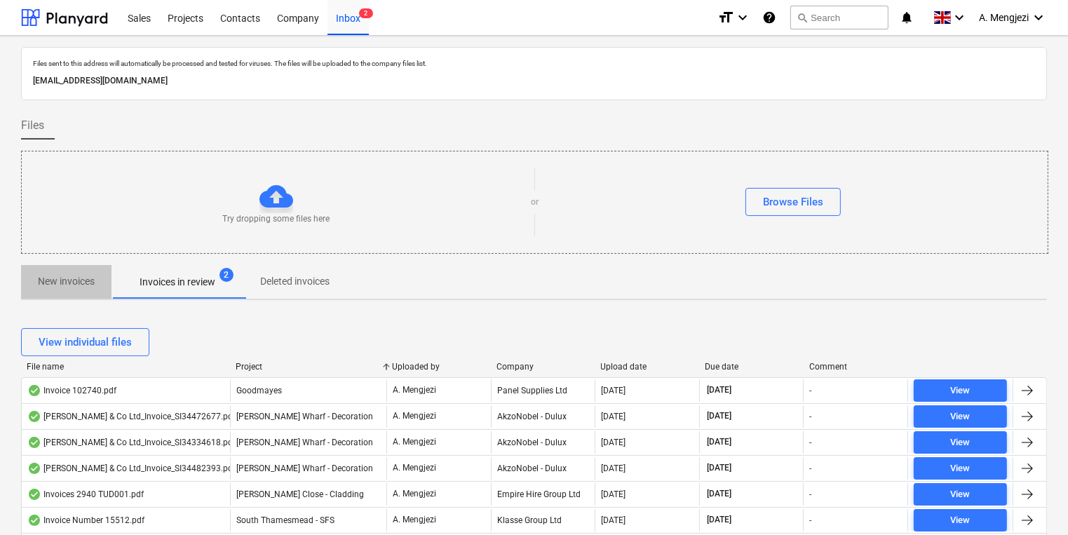
click at [67, 282] on p "New invoices" at bounding box center [66, 281] width 57 height 15
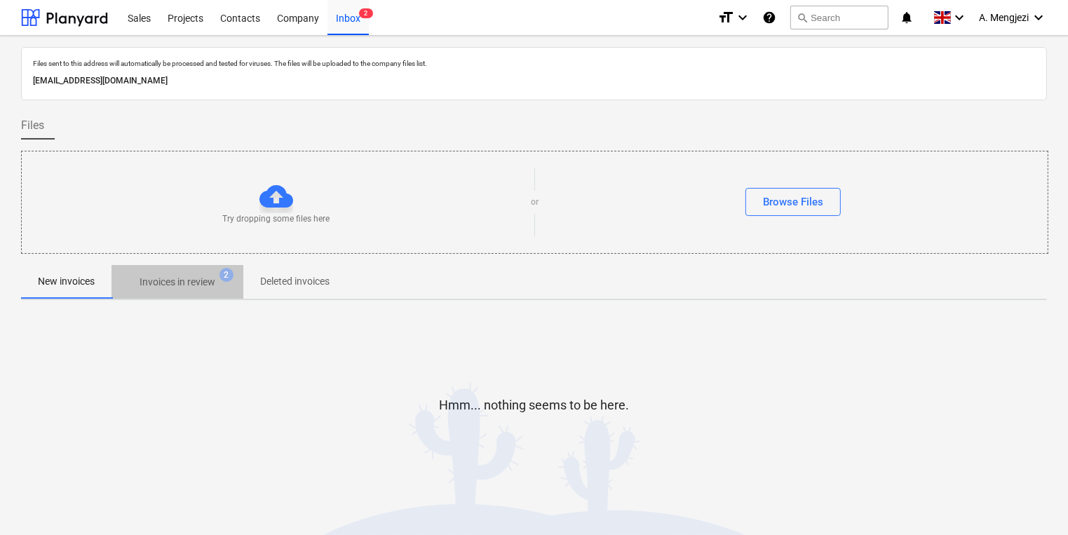
click at [149, 273] on span "Invoices in review 2" at bounding box center [177, 281] width 132 height 25
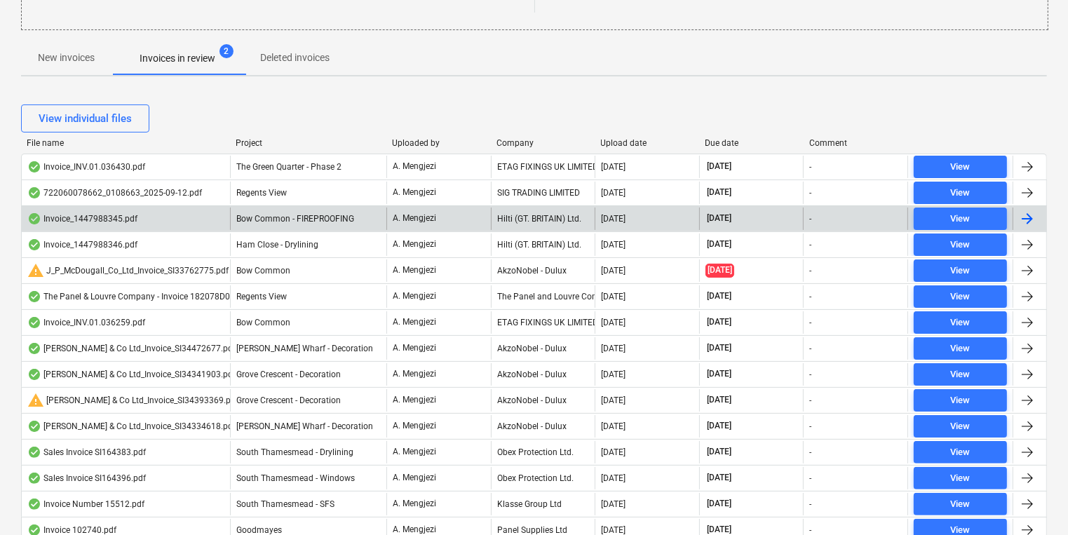
scroll to position [224, 0]
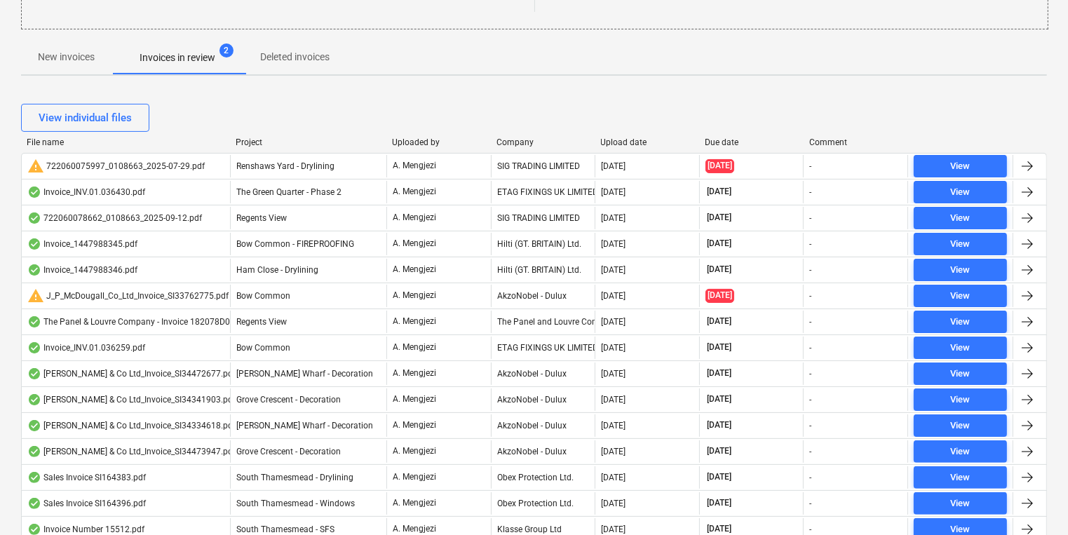
click at [261, 142] on div "Project" at bounding box center [308, 142] width 145 height 10
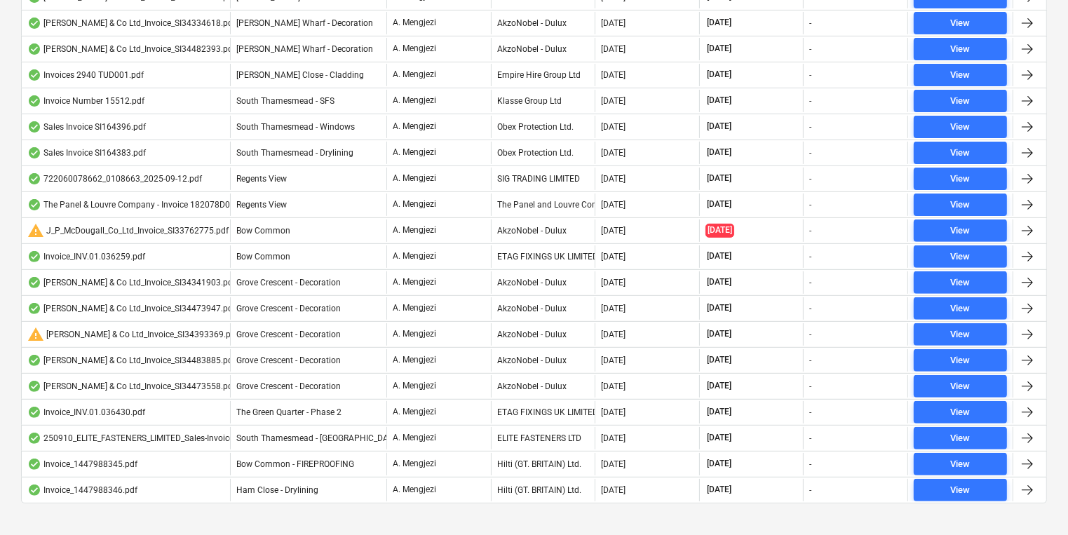
scroll to position [460, 0]
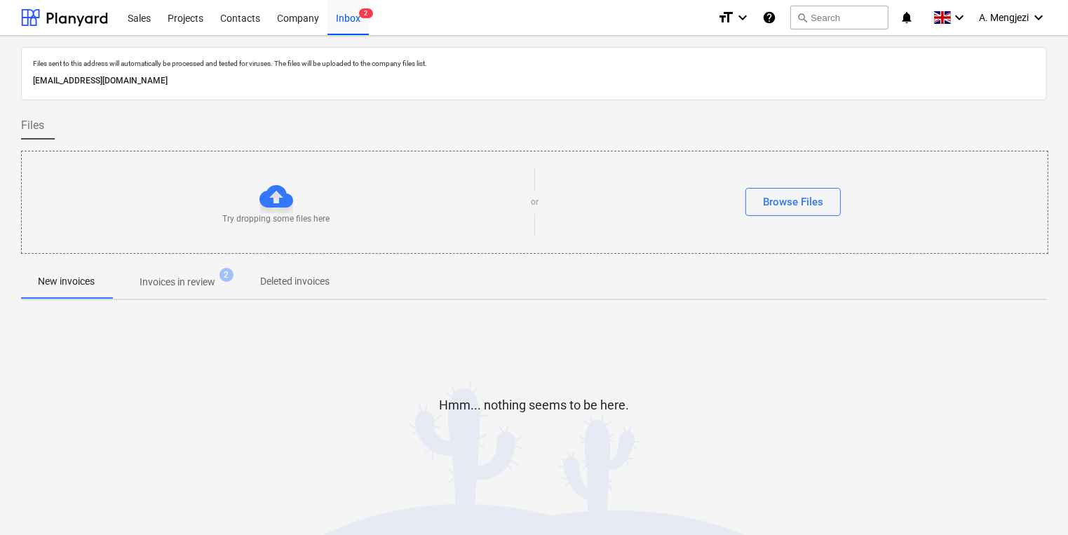
click at [166, 265] on button "Invoices in review 2" at bounding box center [177, 282] width 132 height 34
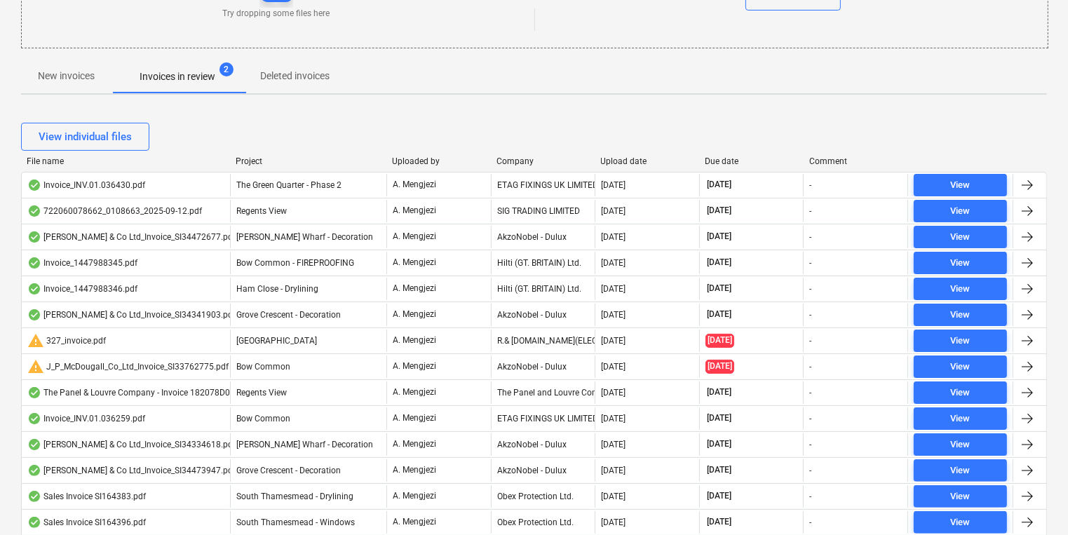
scroll to position [224, 0]
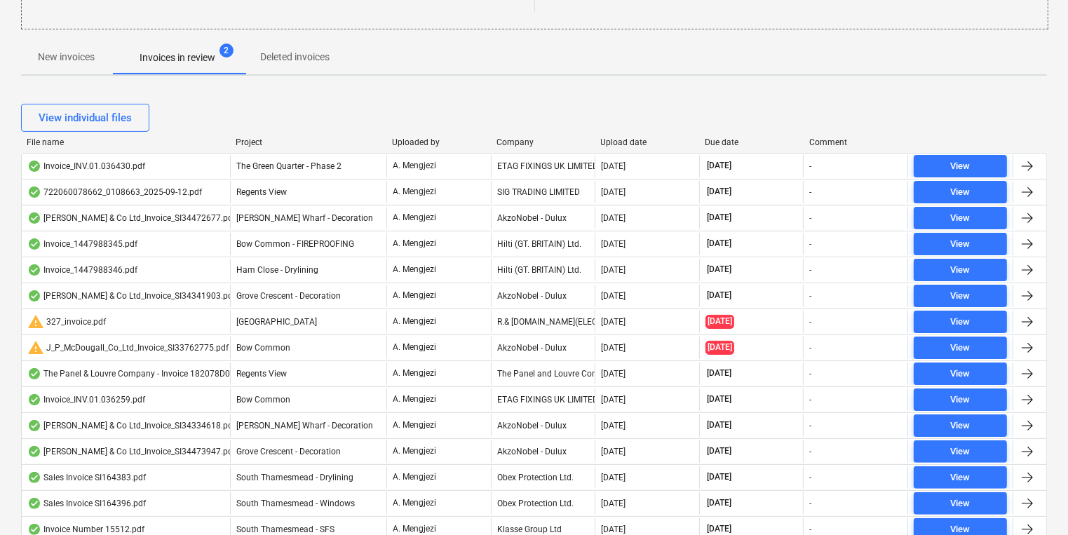
click at [215, 311] on div "warning 327_invoice.pdf" at bounding box center [126, 322] width 208 height 22
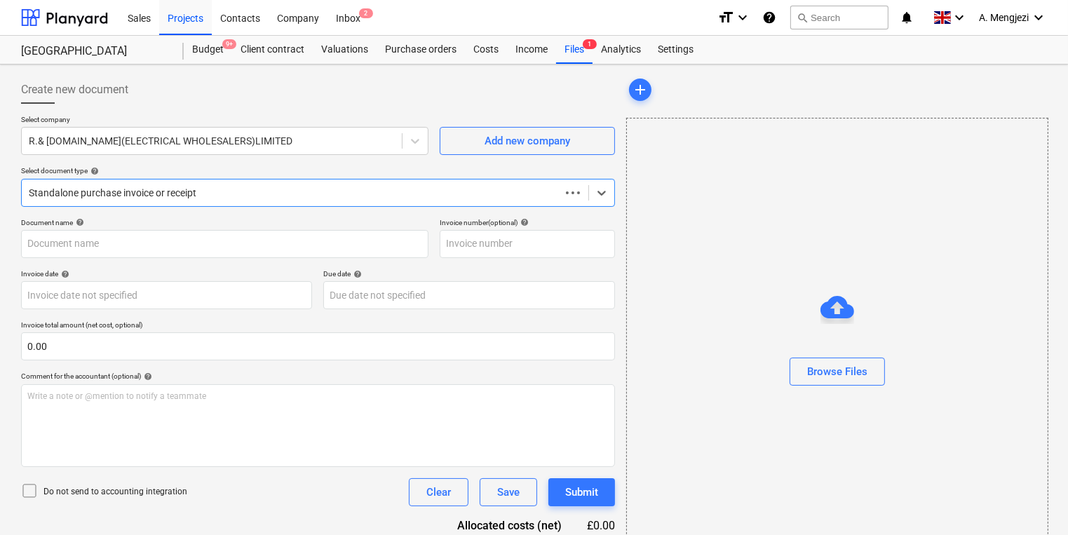
type input "01036398"
type input "05 Jun 2025"
type input "[DATE]"
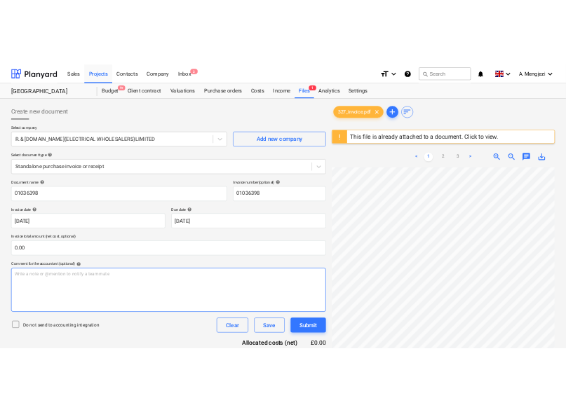
scroll to position [0, 108]
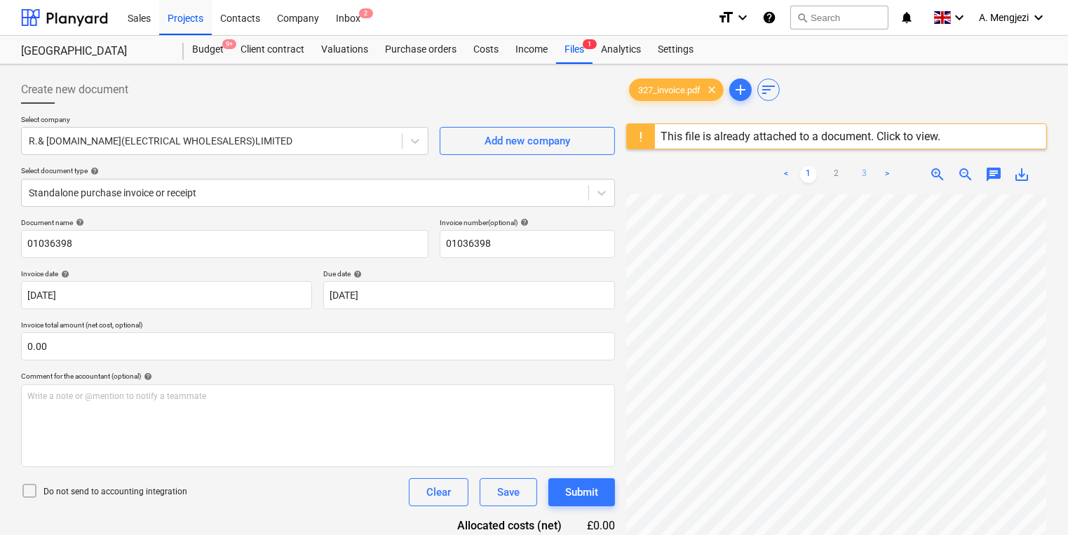
click at [870, 172] on link "3" at bounding box center [864, 174] width 17 height 17
